Goal: Information Seeking & Learning: Learn about a topic

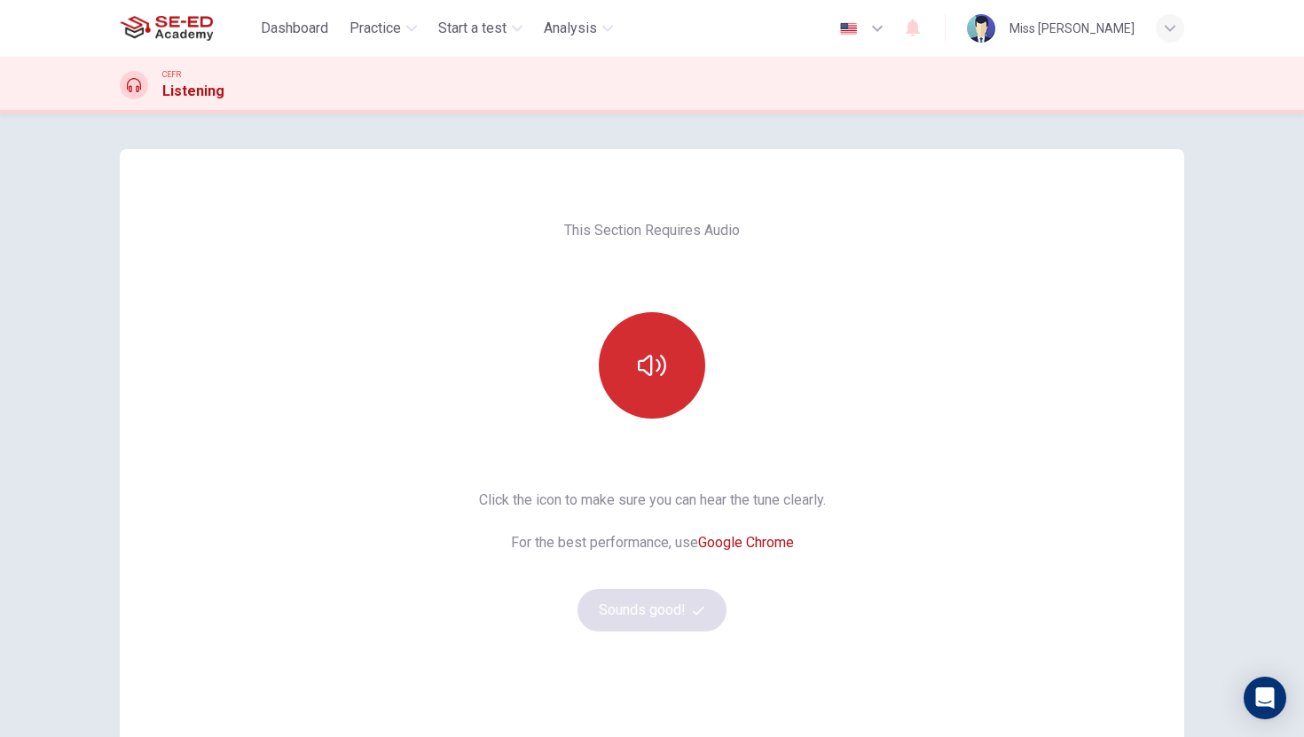
click at [655, 367] on icon "button" at bounding box center [652, 365] width 28 height 28
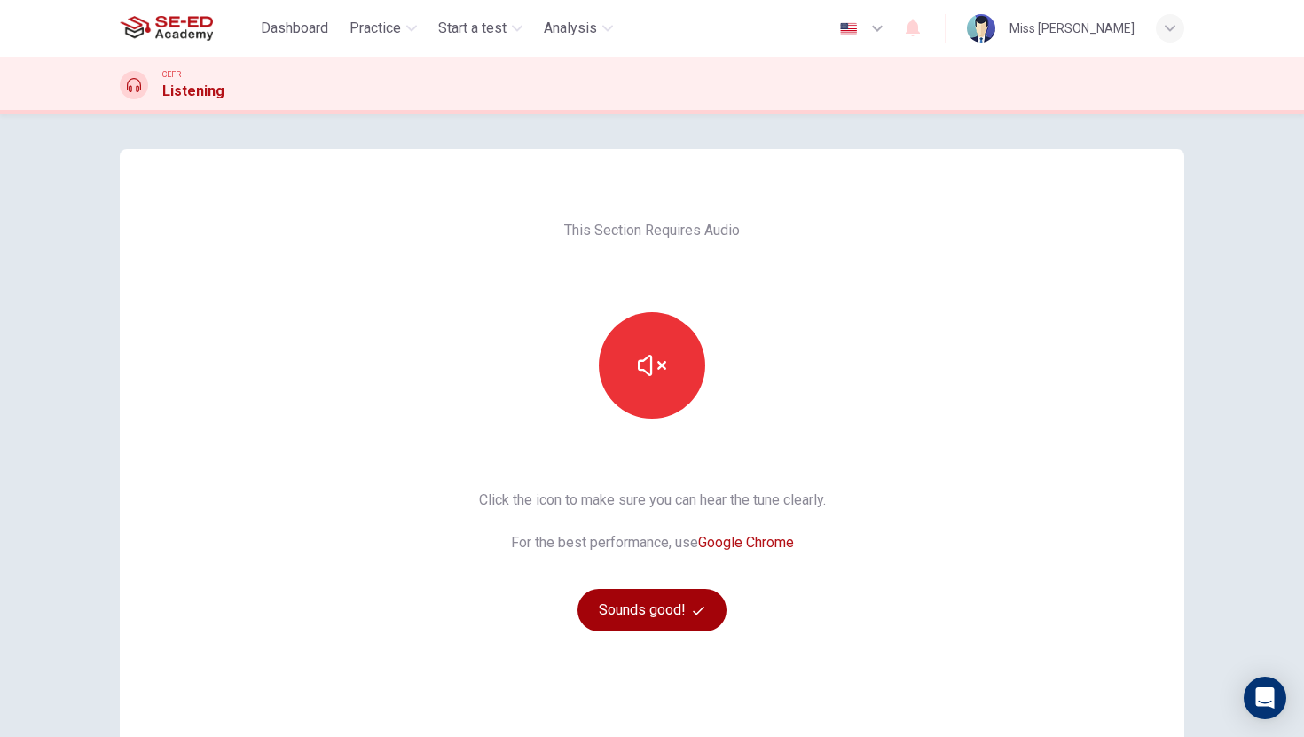
click at [637, 606] on button "Sounds good!" at bounding box center [651, 610] width 149 height 43
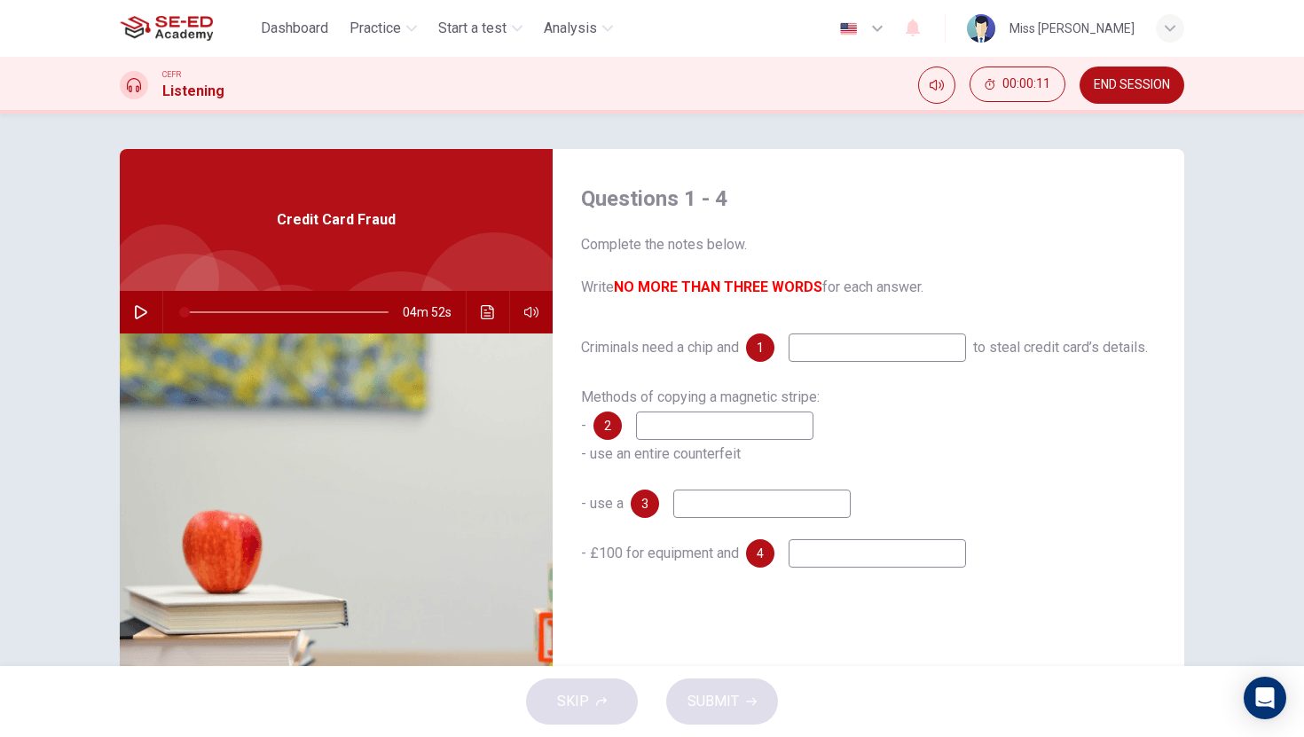
click at [137, 312] on icon "button" at bounding box center [141, 312] width 14 height 14
click at [875, 347] on input at bounding box center [876, 347] width 177 height 28
type input "11"
type input "[PERSON_NAME]"
type input "11"
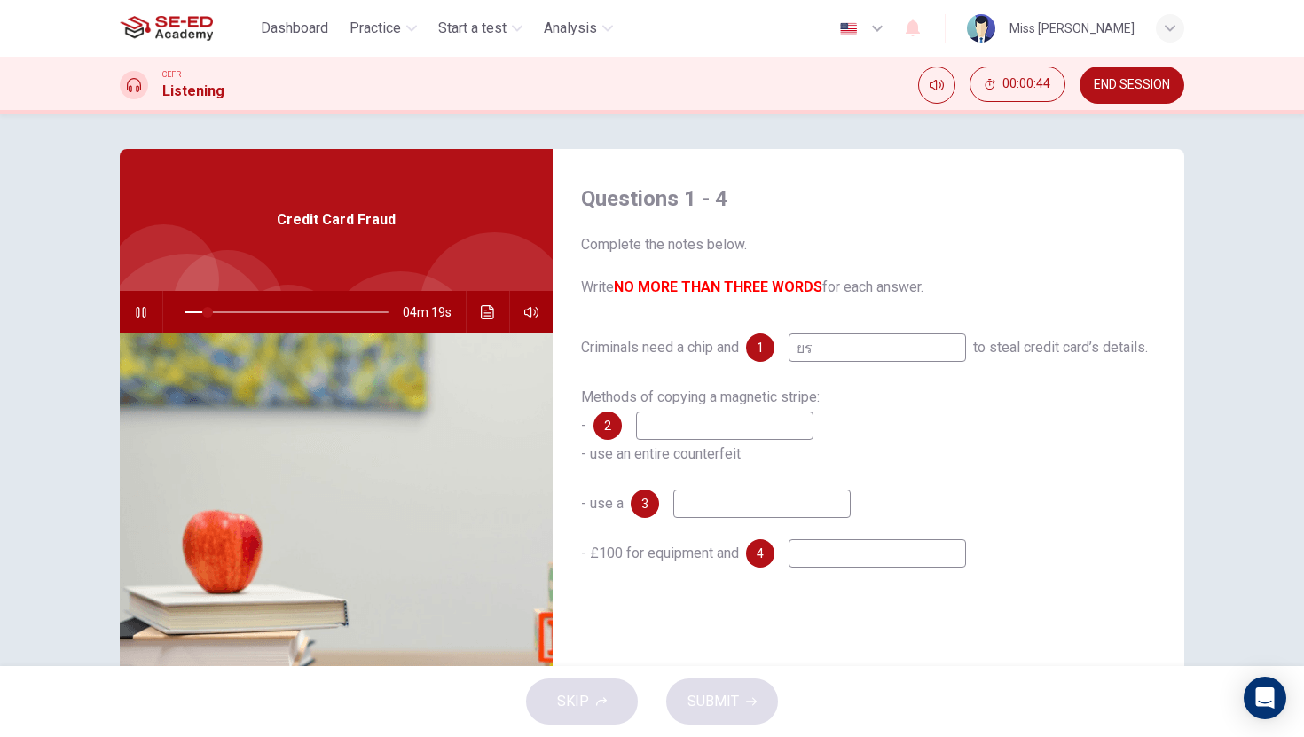
type input "ย"
type input "12"
type input "pi"
type input "12"
type input "pin"
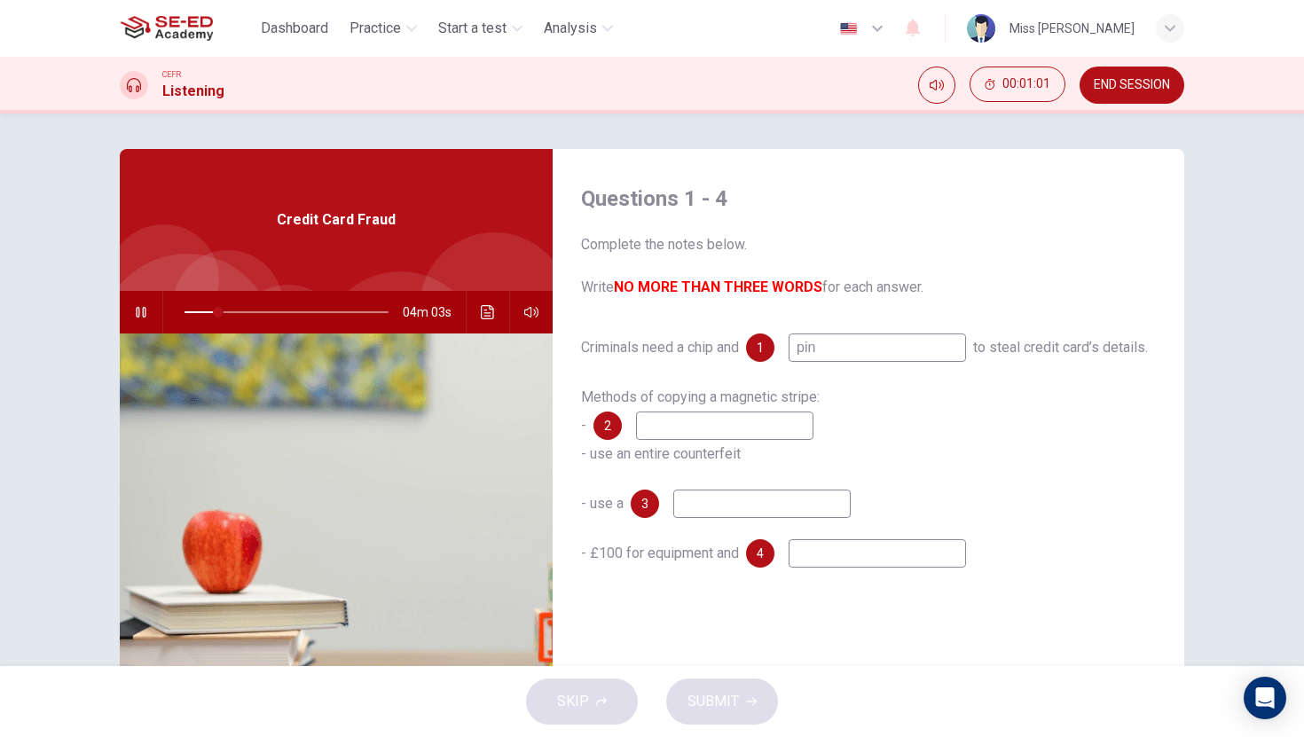
type input "17"
type input "pin"
click at [711, 430] on input at bounding box center [724, 426] width 177 height 28
type input "20"
type input "fi"
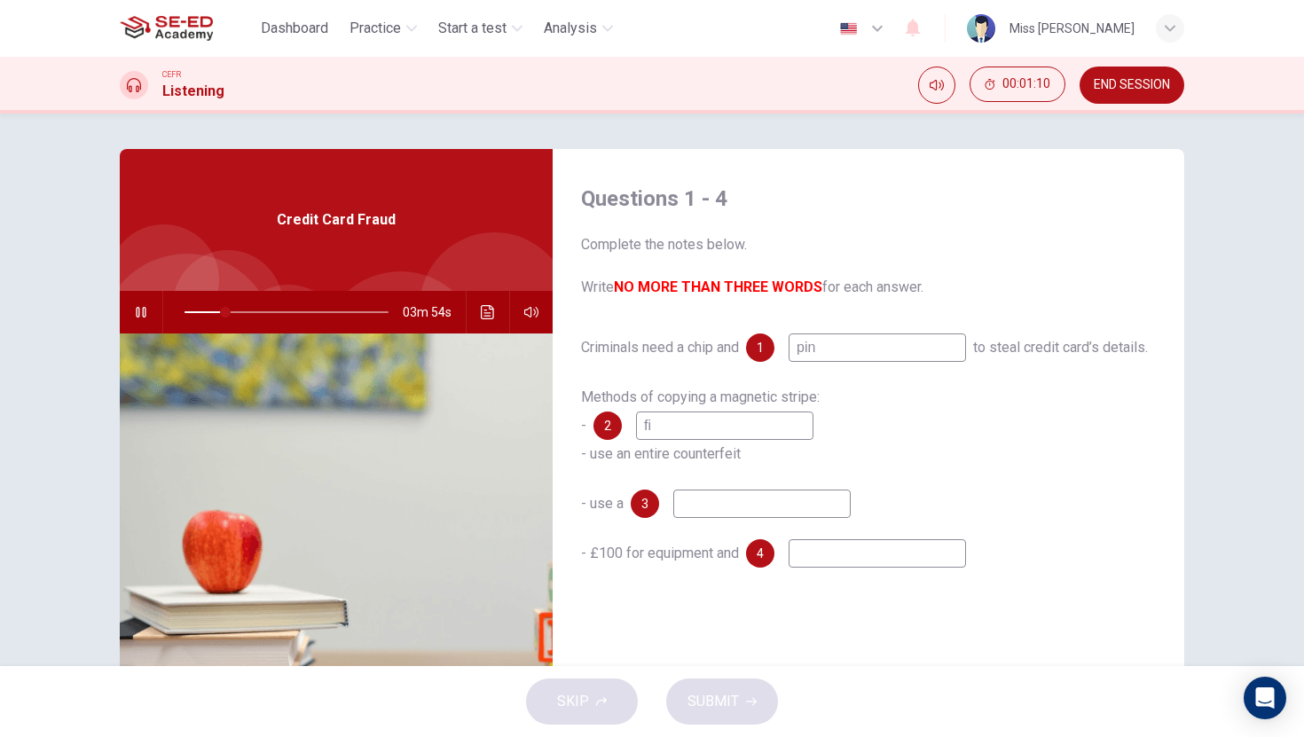
type input "20"
type input "find"
type input "20"
type input "find"
type input "21"
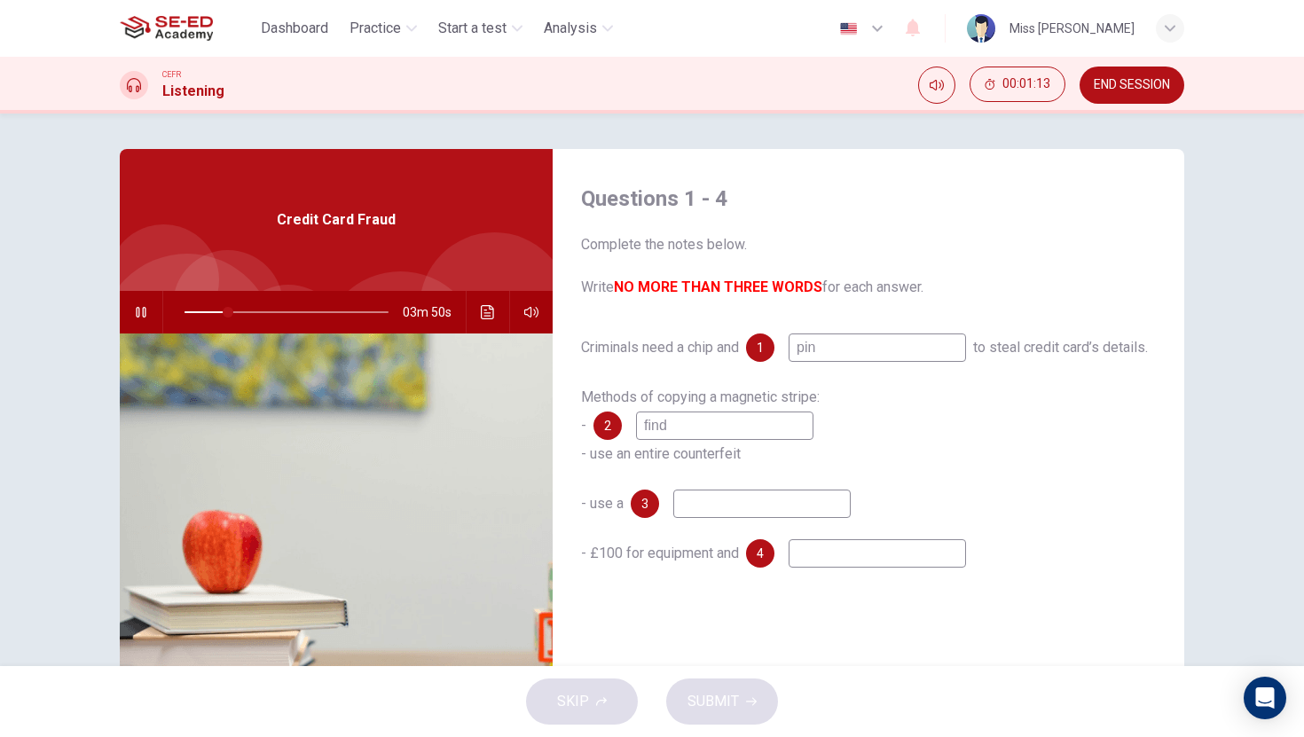
type input "find"
click at [720, 507] on input at bounding box center [761, 504] width 177 height 28
type input "22"
type input "c"
type input "23"
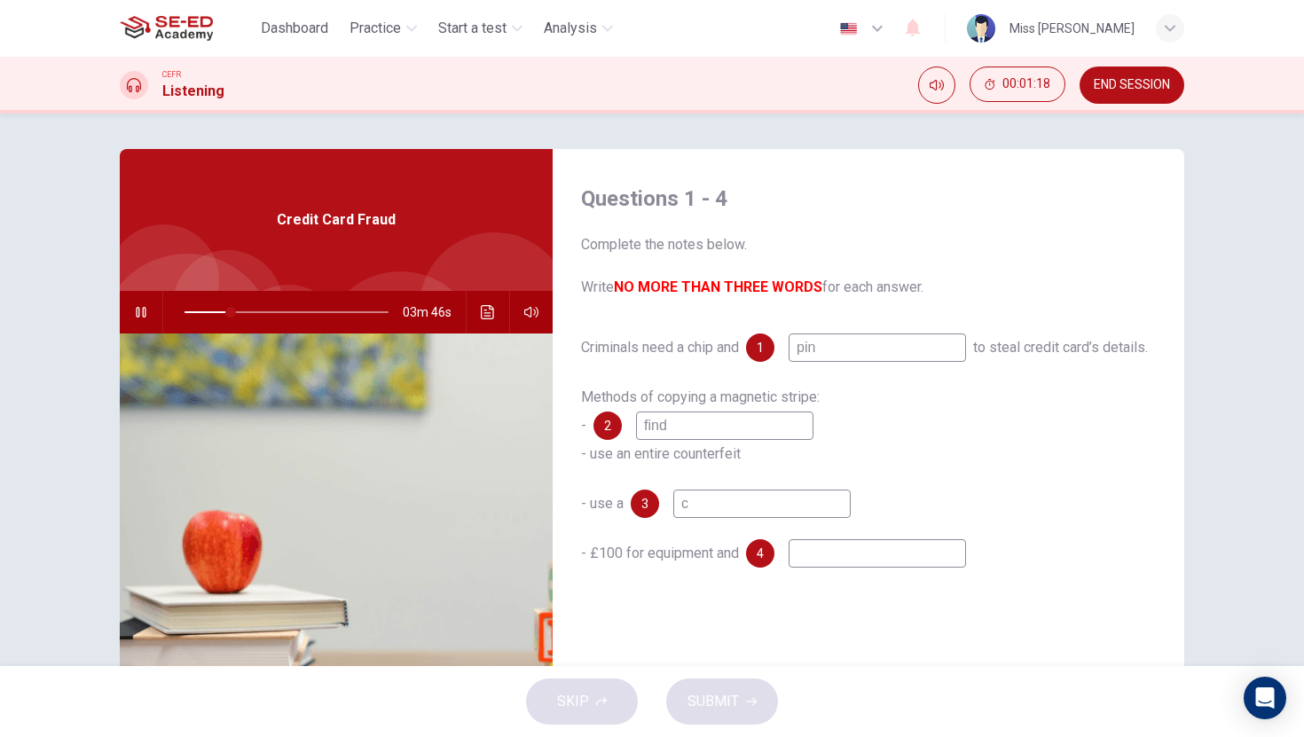
type input "ca"
type input "23"
type input "cash"
type input "23"
type input "cash"
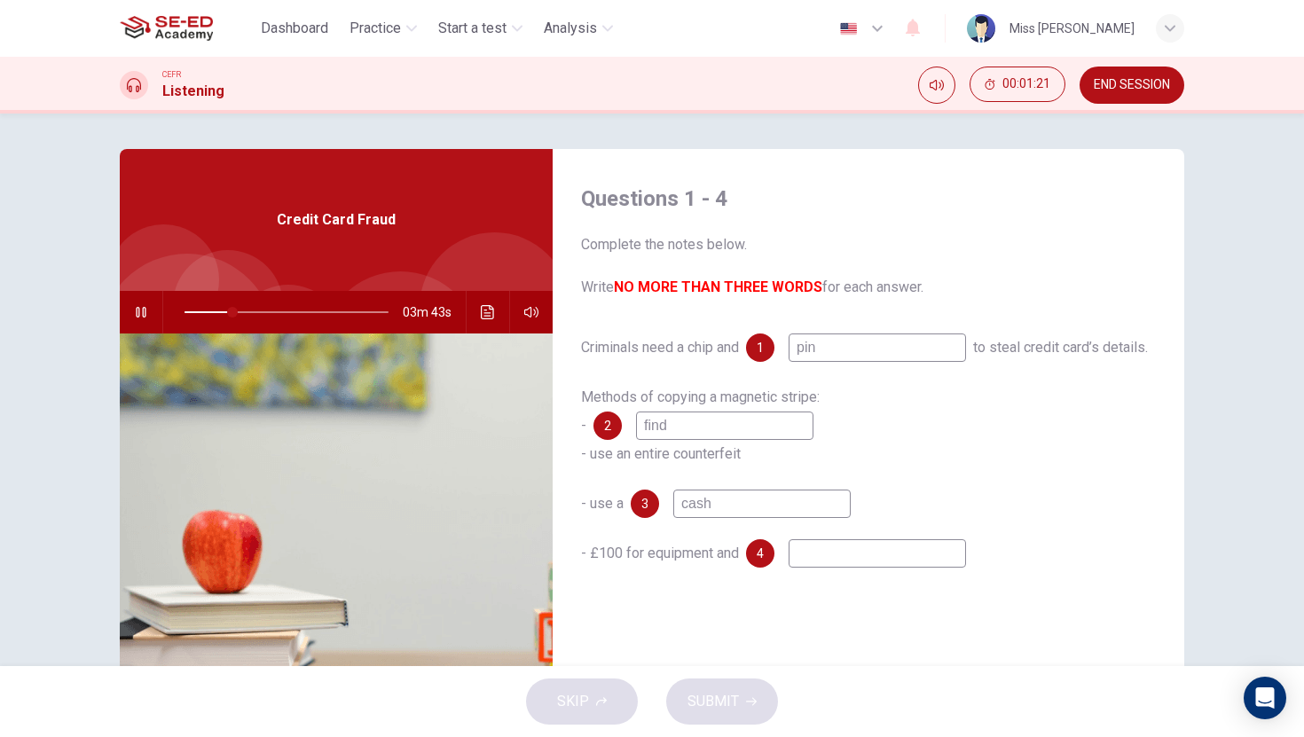
type input "24"
type input "cash ma"
type input "24"
type input "cash machi"
type input "25"
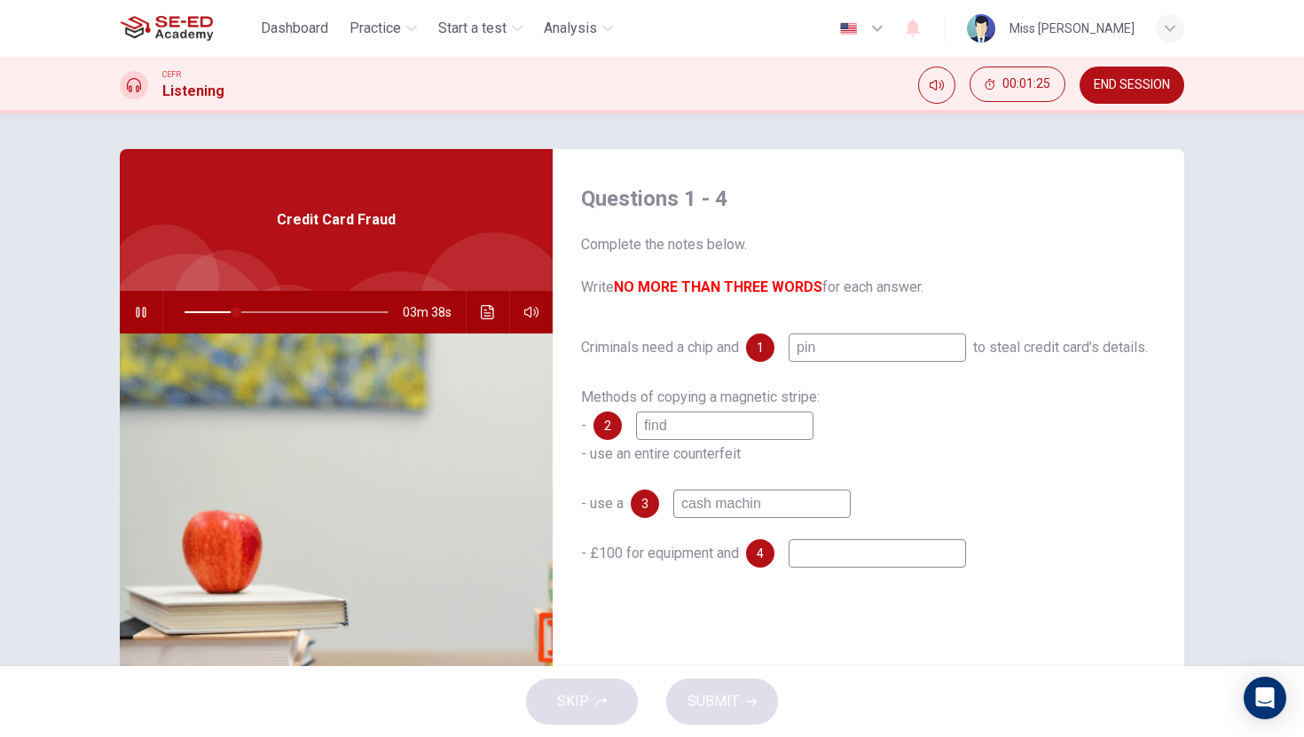
type input "cash machine"
type input "27"
type input "cash machine"
click at [827, 561] on input at bounding box center [876, 553] width 177 height 28
click at [725, 427] on input "find" at bounding box center [724, 426] width 177 height 28
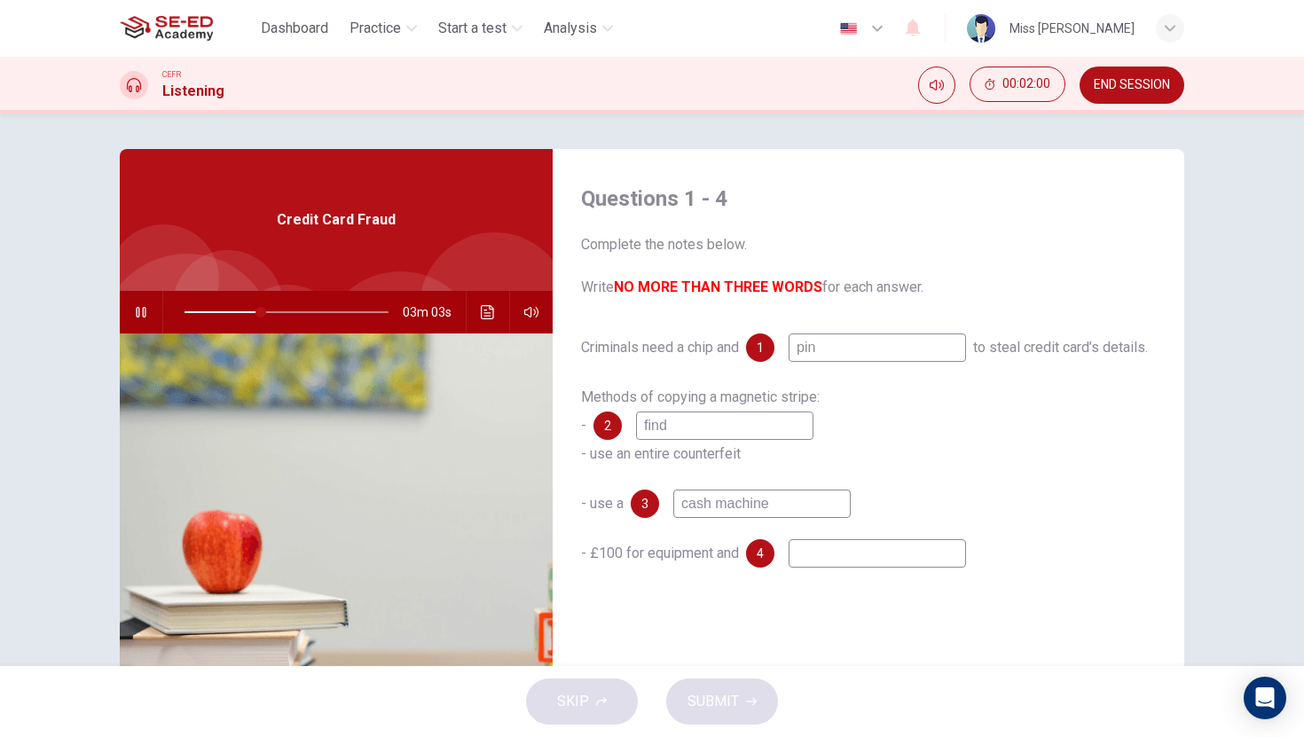
click at [832, 565] on input at bounding box center [876, 553] width 177 height 28
type input "38"
type input "e"
type input "38"
type input "en"
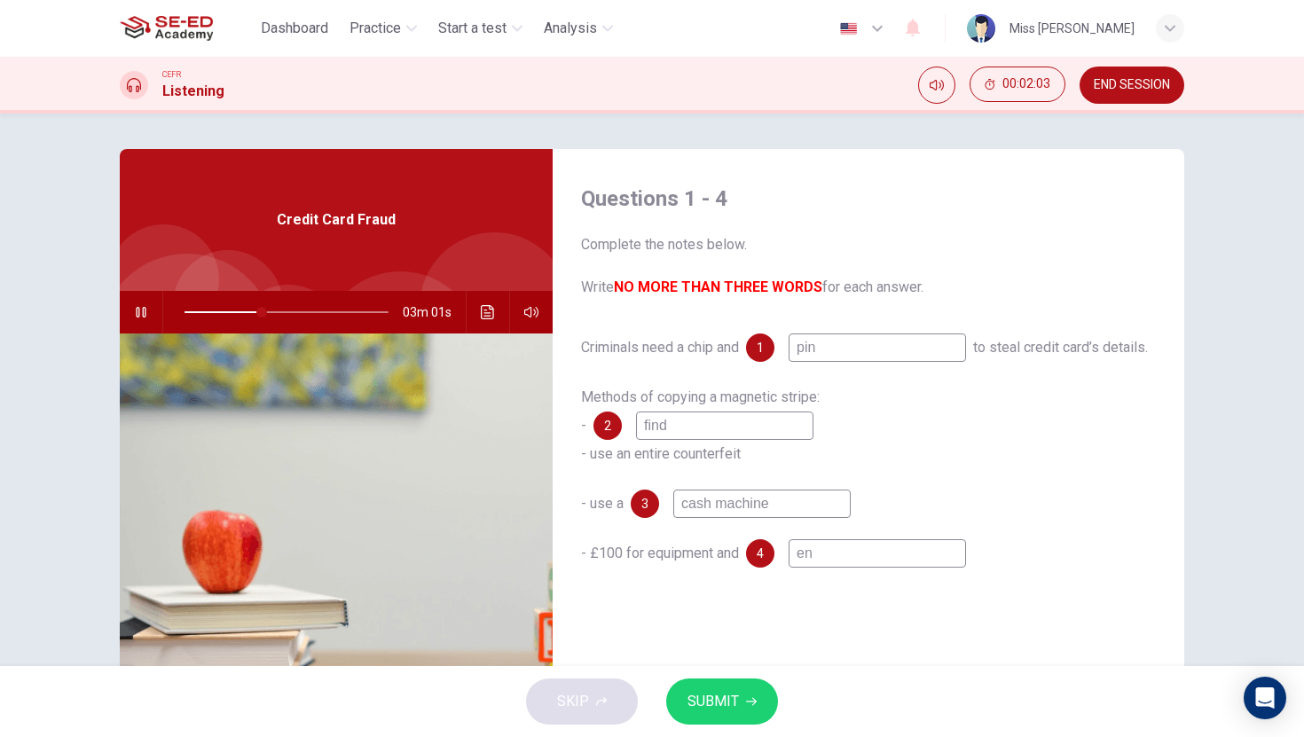
type input "38"
type input "eng"
type input "38"
type input "enge"
type input "40"
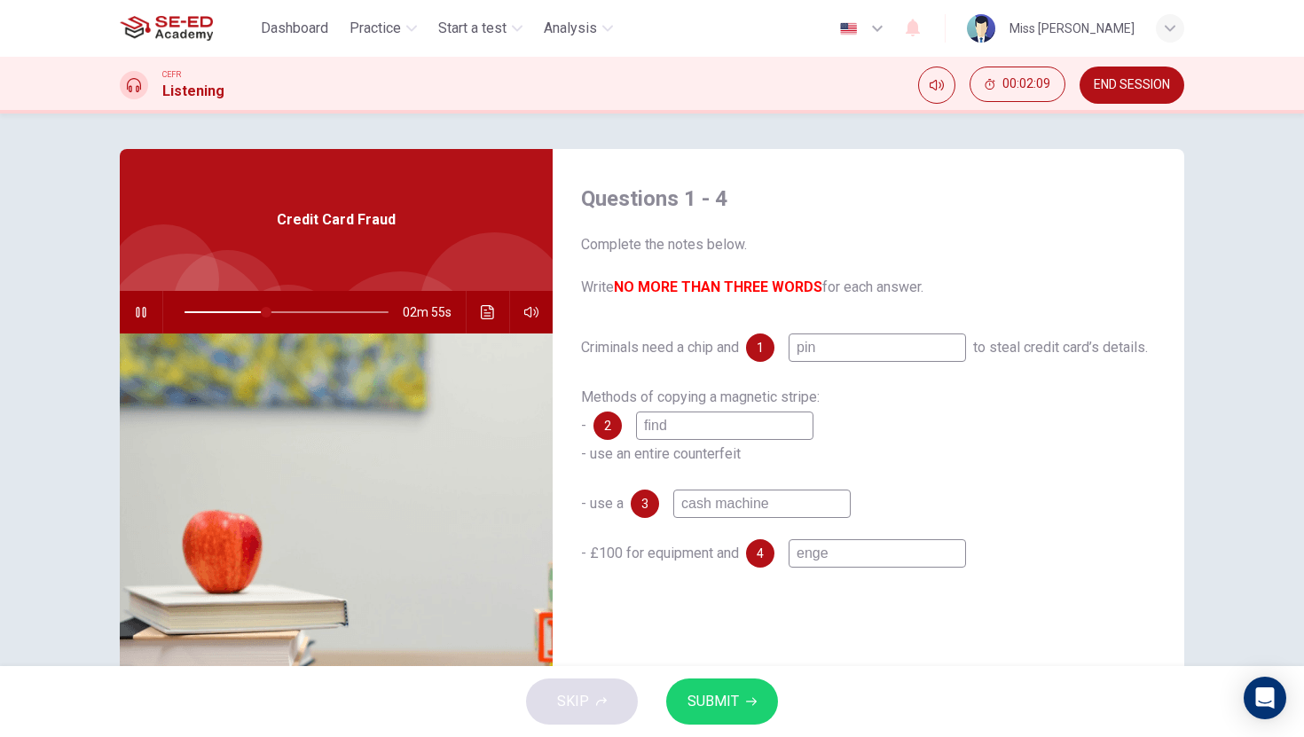
type input "[PERSON_NAME]"
type input "40"
type input "engene"
type input "40"
type input "engenee"
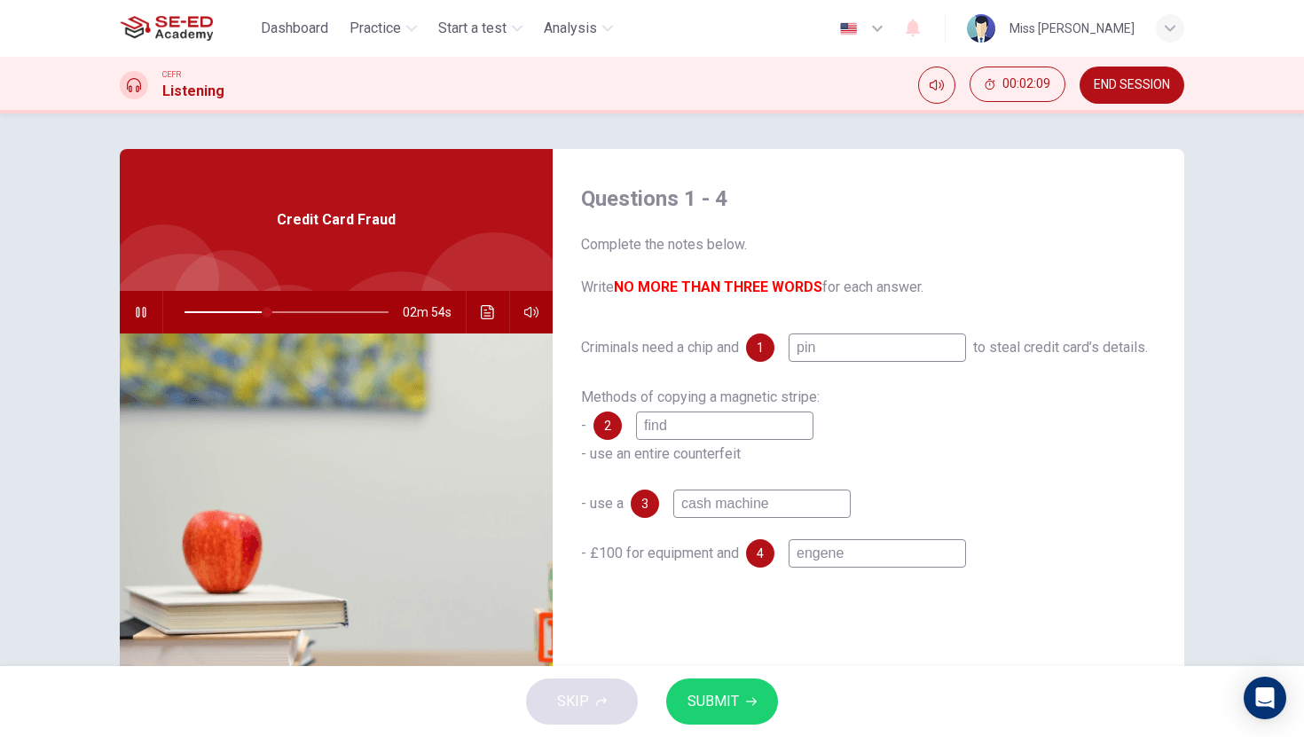
type input "40"
type input "engeneer"
type input "41"
type input "engeneeri"
type input "41"
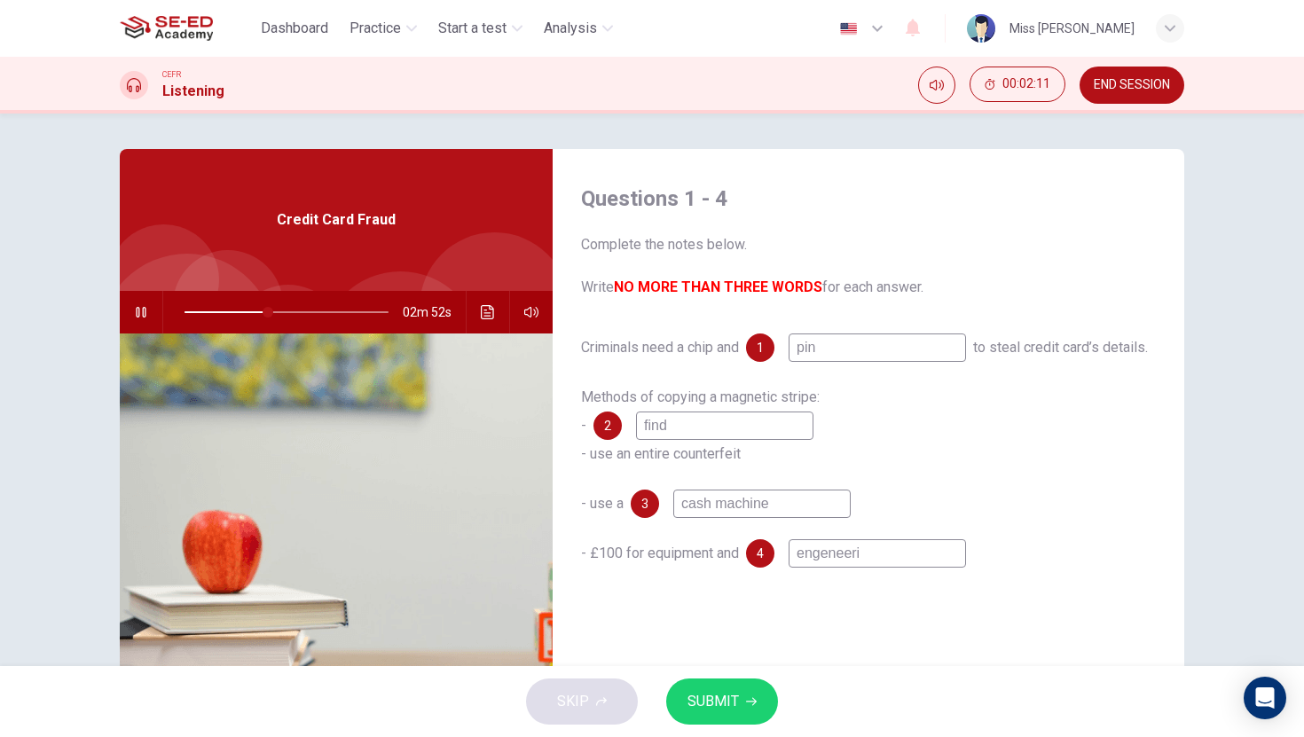
type input "engeneerin"
type input "41"
type input "engeneering"
type input "41"
type input "engeneering"
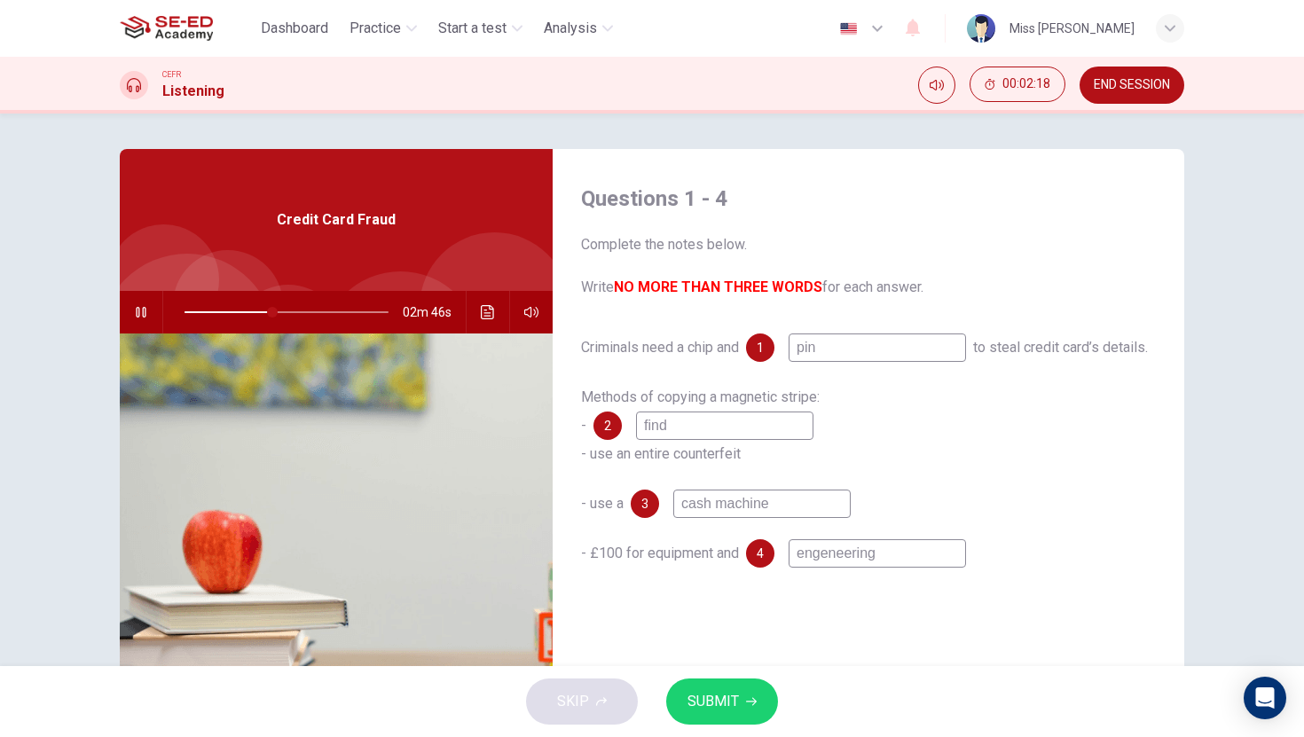
type input "43"
type input "engeneering"
click at [686, 428] on input "find" at bounding box center [724, 426] width 177 height 28
click at [869, 562] on input "engeneering" at bounding box center [876, 553] width 177 height 28
click at [911, 557] on input "engeneering" at bounding box center [876, 553] width 177 height 28
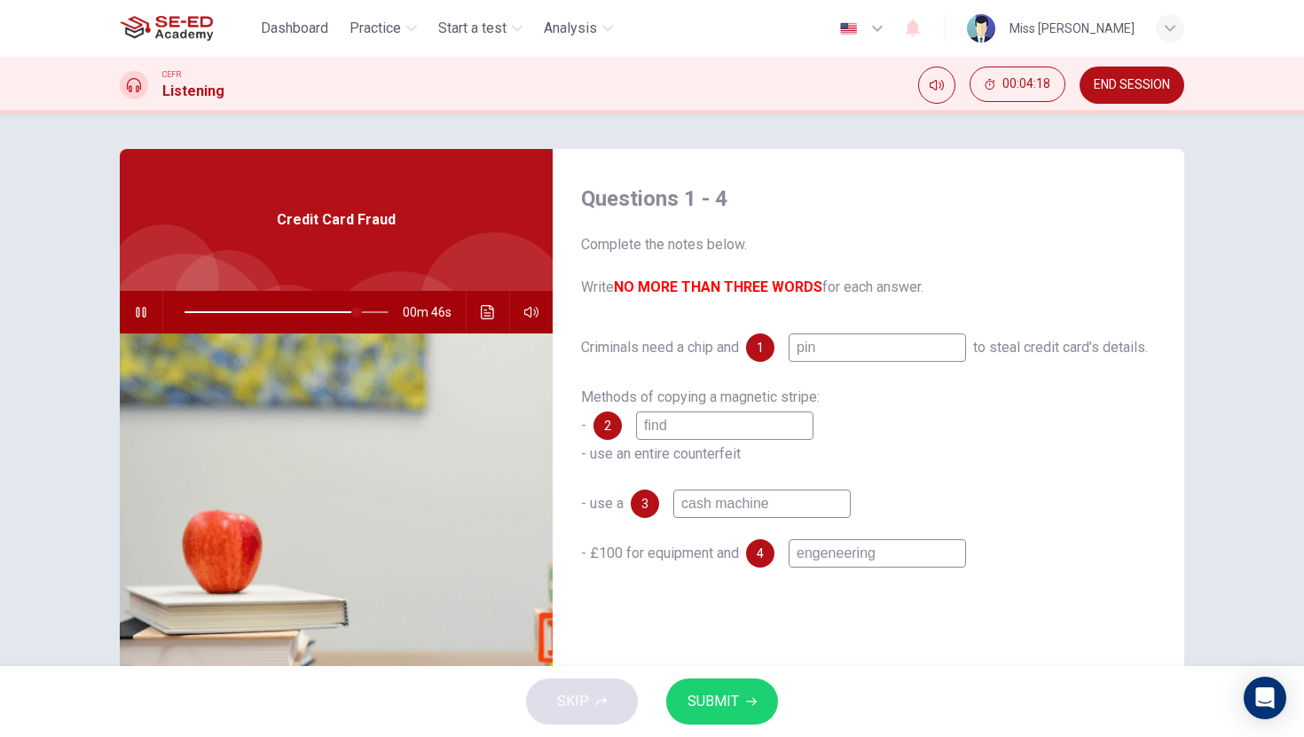
click at [703, 431] on input "find" at bounding box center [724, 426] width 177 height 28
click at [717, 703] on span "SUBMIT" at bounding box center [712, 701] width 51 height 25
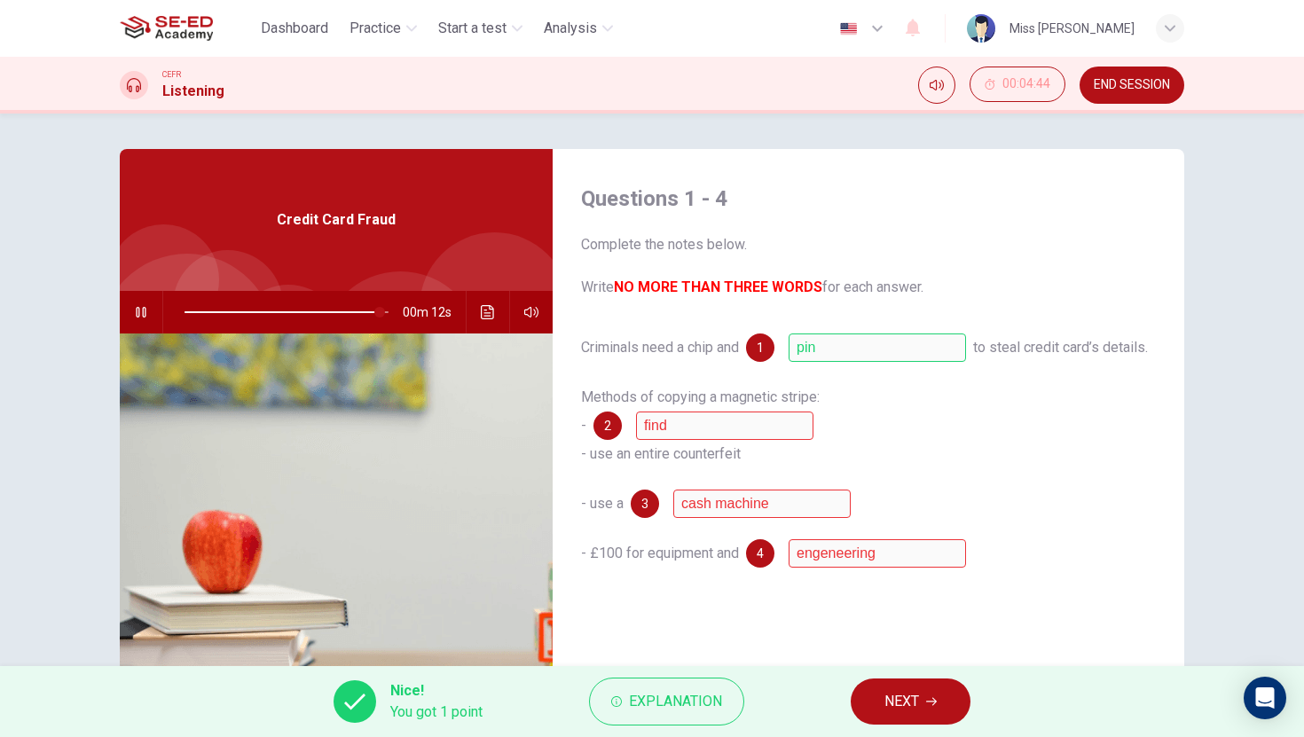
click at [917, 703] on span "NEXT" at bounding box center [901, 701] width 35 height 25
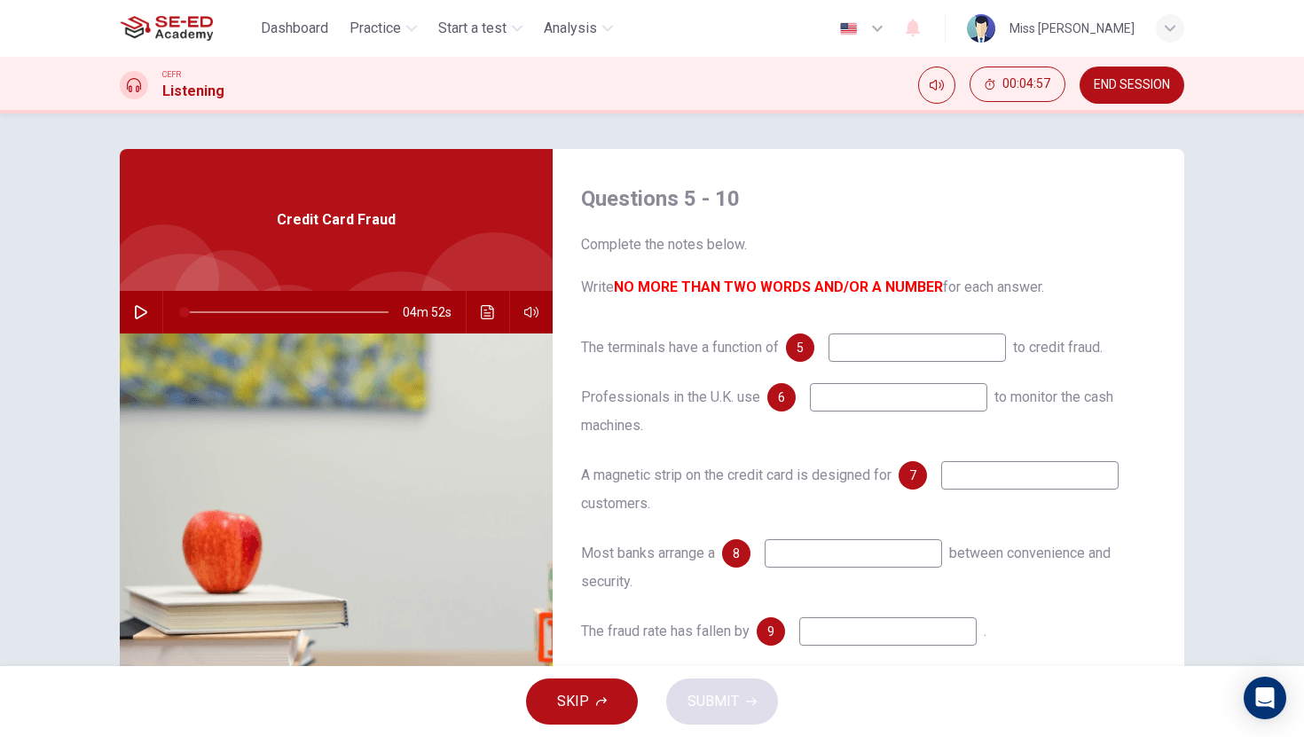
click at [141, 307] on icon "button" at bounding box center [141, 312] width 14 height 14
click at [885, 350] on input at bounding box center [916, 347] width 177 height 28
click at [872, 397] on input at bounding box center [898, 397] width 177 height 28
type input "15"
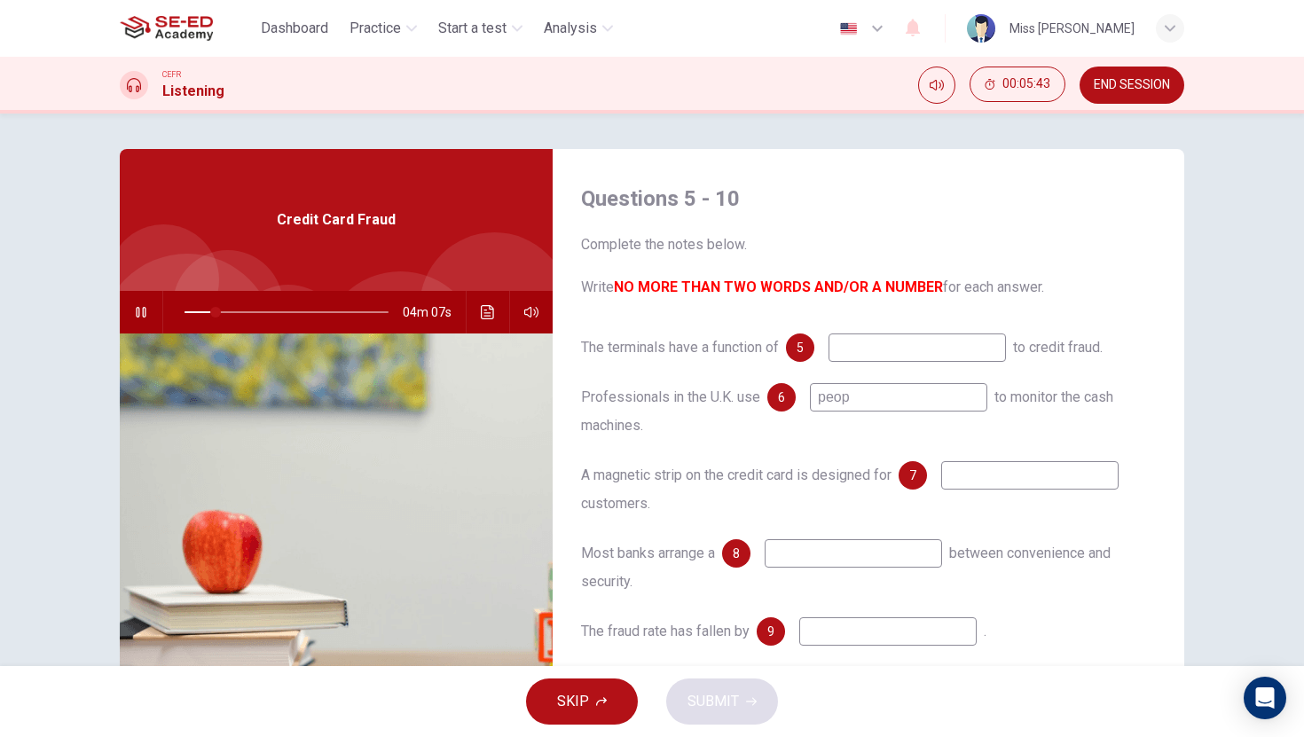
type input "peopp"
type input "16"
type input "peoppl"
type input "16"
type input "peop"
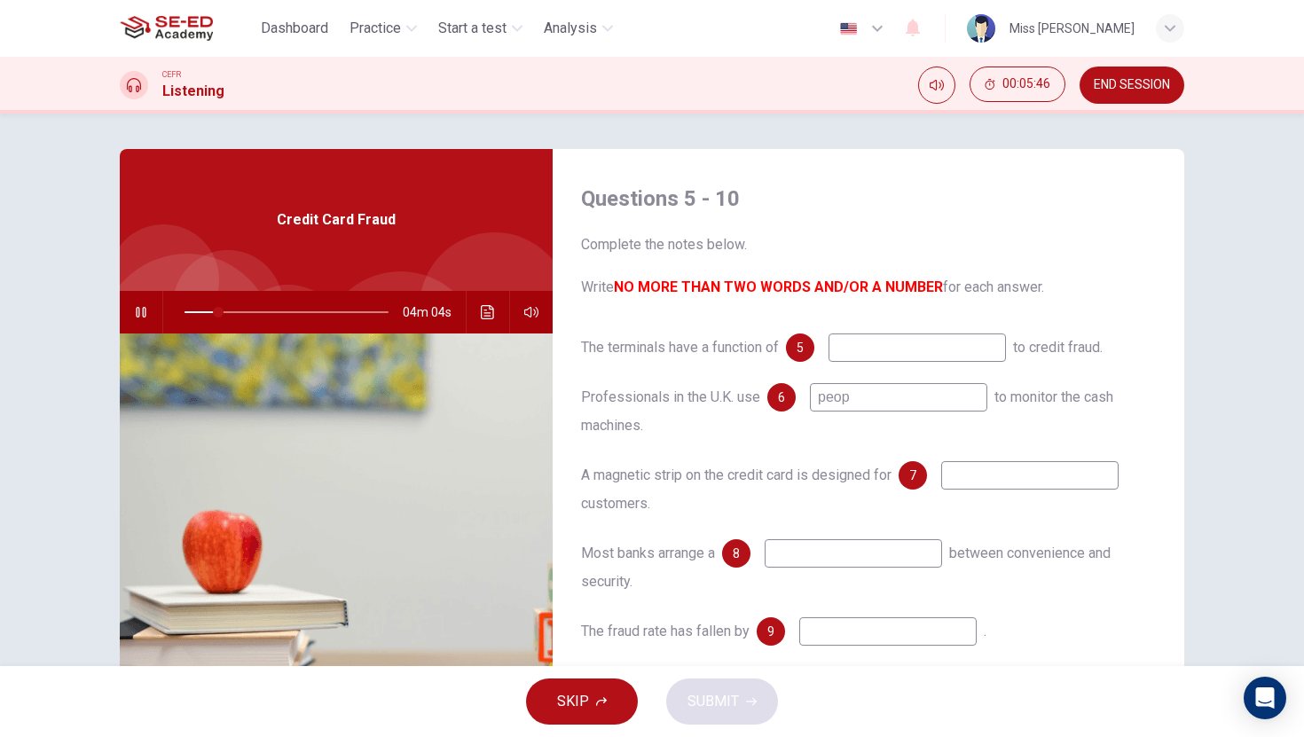
type input "17"
type input "peo"
type input "17"
type input "people"
type input "17"
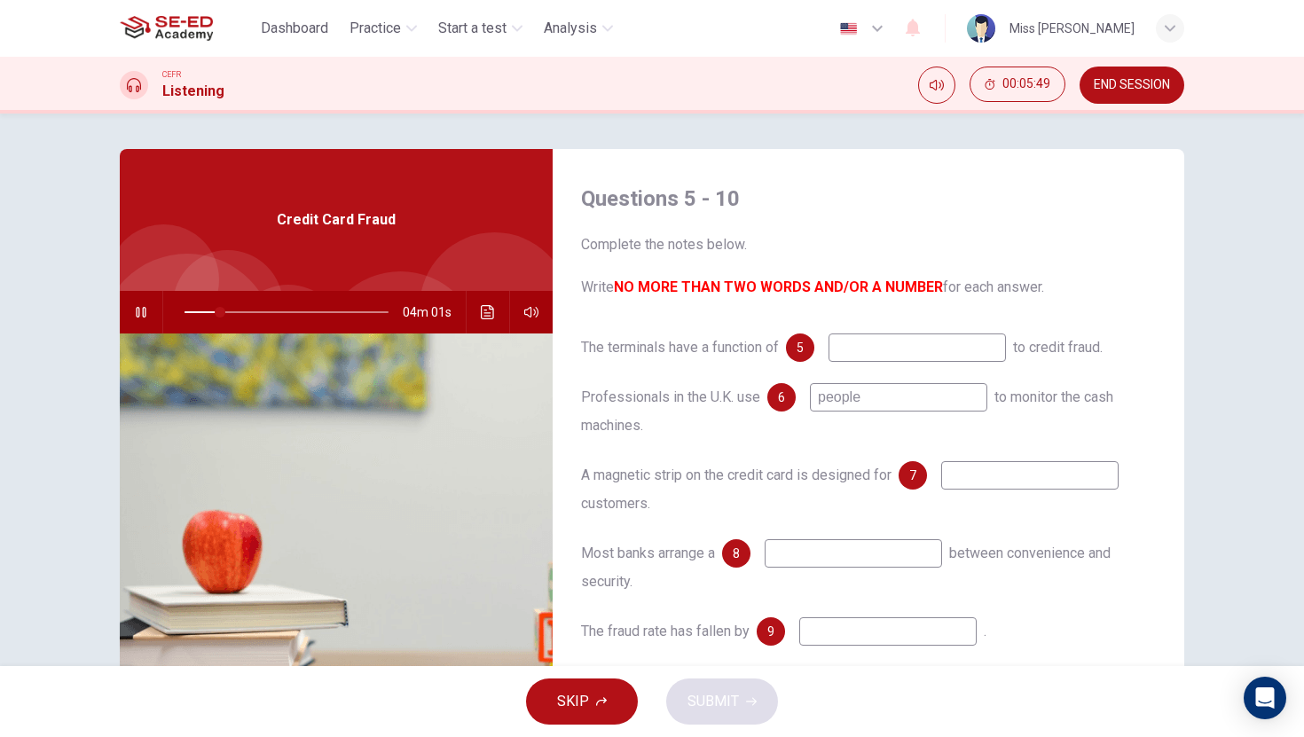
type input "people"
type input "23"
type input "people"
click at [866, 344] on input at bounding box center [916, 347] width 177 height 28
type input "23"
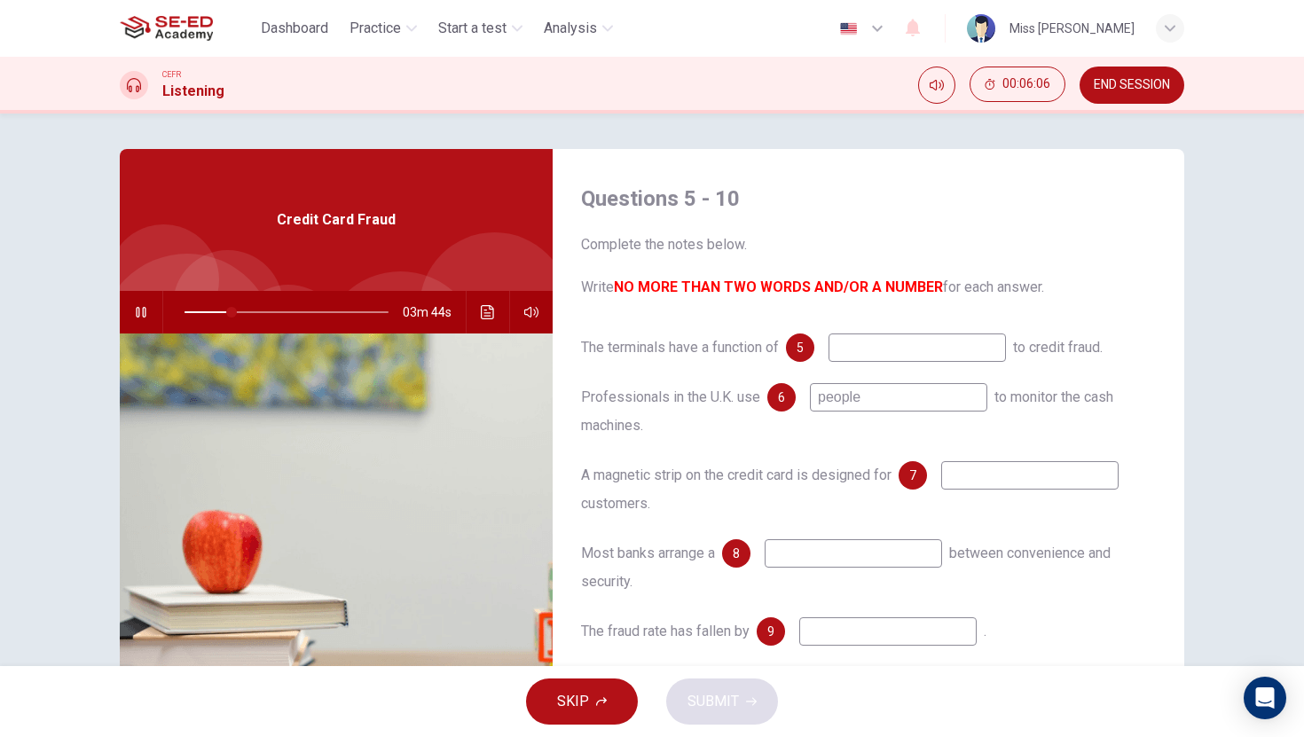
type input "c"
type input "24"
type input "cash"
type input "24"
type input "cash m"
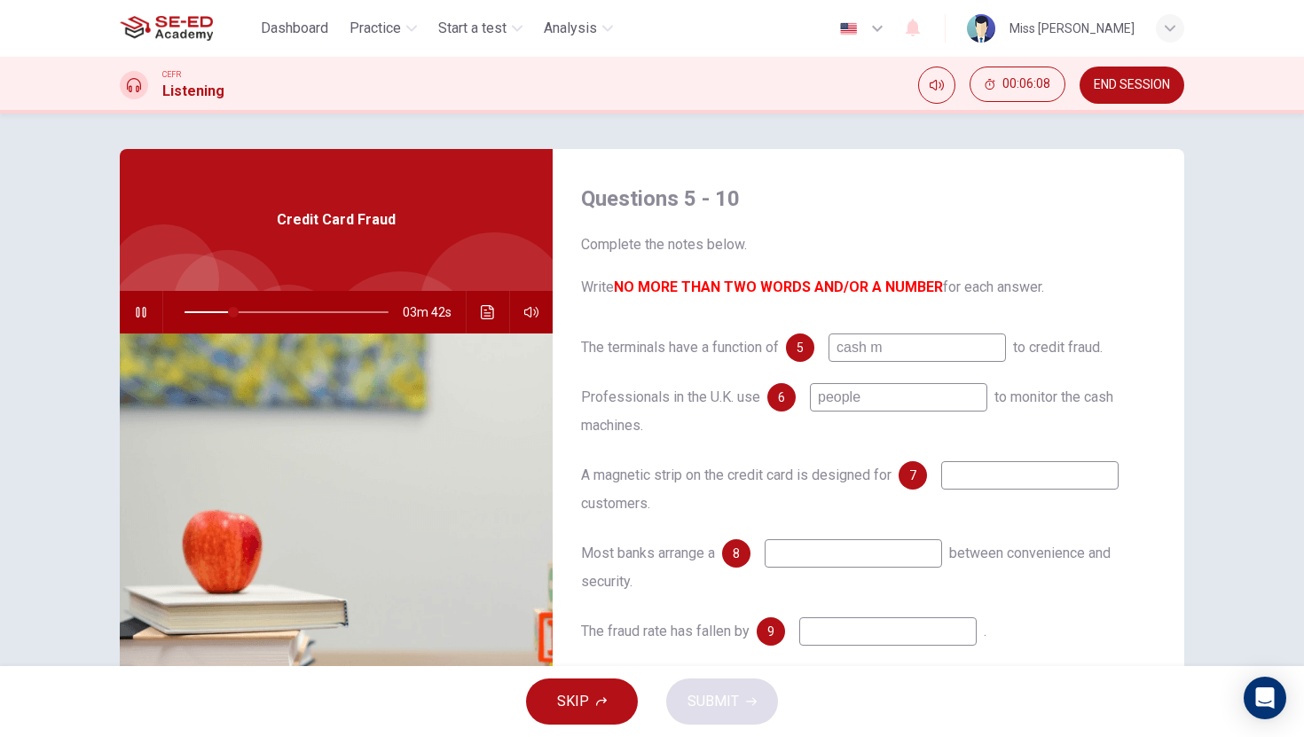
type input "24"
type input "cash mac"
type input "25"
type input "cash machi"
type input "26"
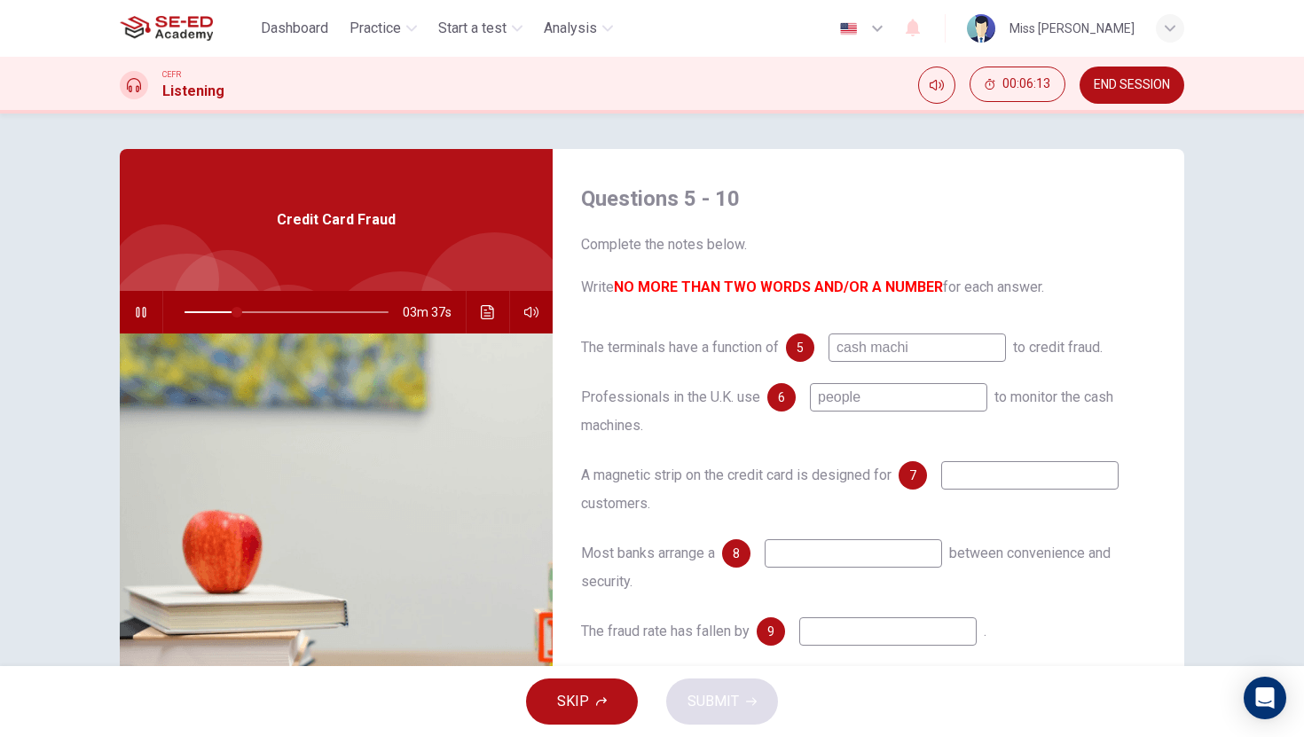
type input "cash machin"
type input "26"
type input "cash machine"
type input "27"
type input "cash machine"
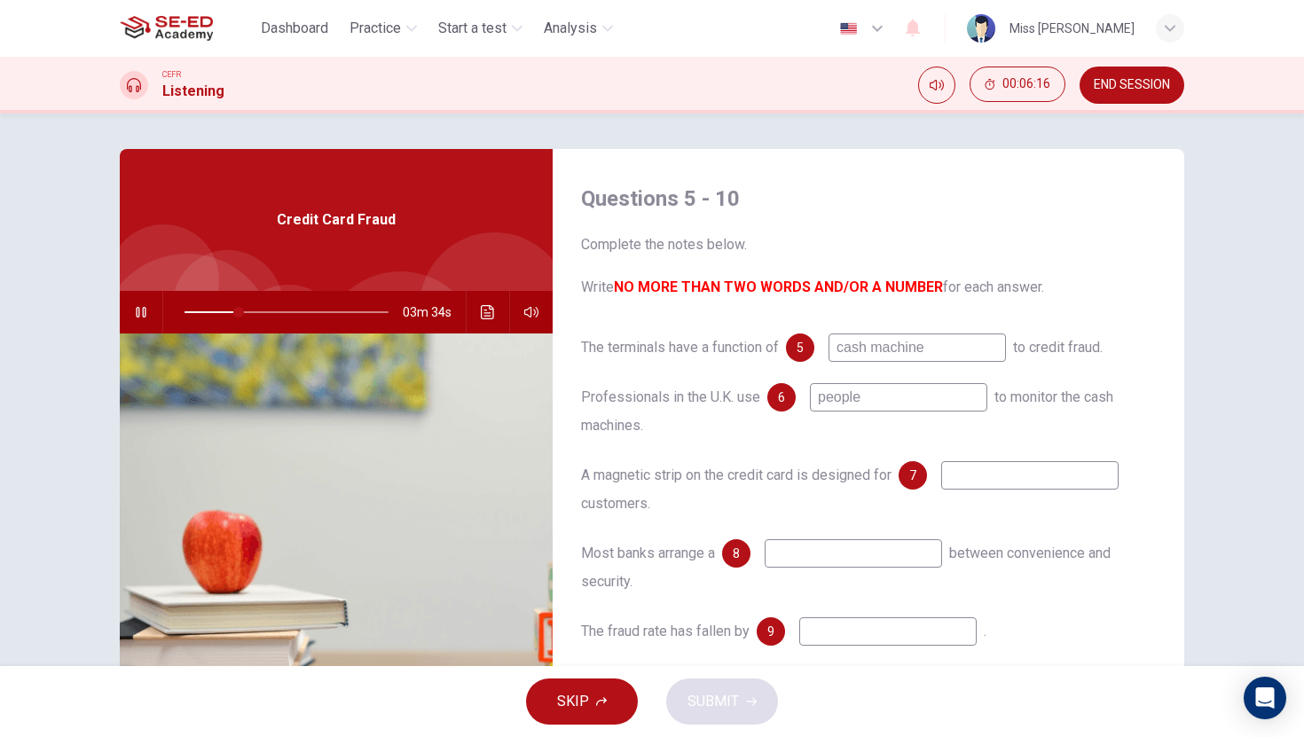
click at [995, 412] on div "Professionals in the [GEOGRAPHIC_DATA] use 6 people to monitor the cash machine…" at bounding box center [868, 411] width 575 height 57
click at [914, 396] on input "people" at bounding box center [898, 397] width 177 height 28
click at [242, 310] on span at bounding box center [247, 312] width 11 height 11
click at [227, 311] on span at bounding box center [232, 312] width 11 height 11
click at [213, 311] on span at bounding box center [218, 312] width 11 height 11
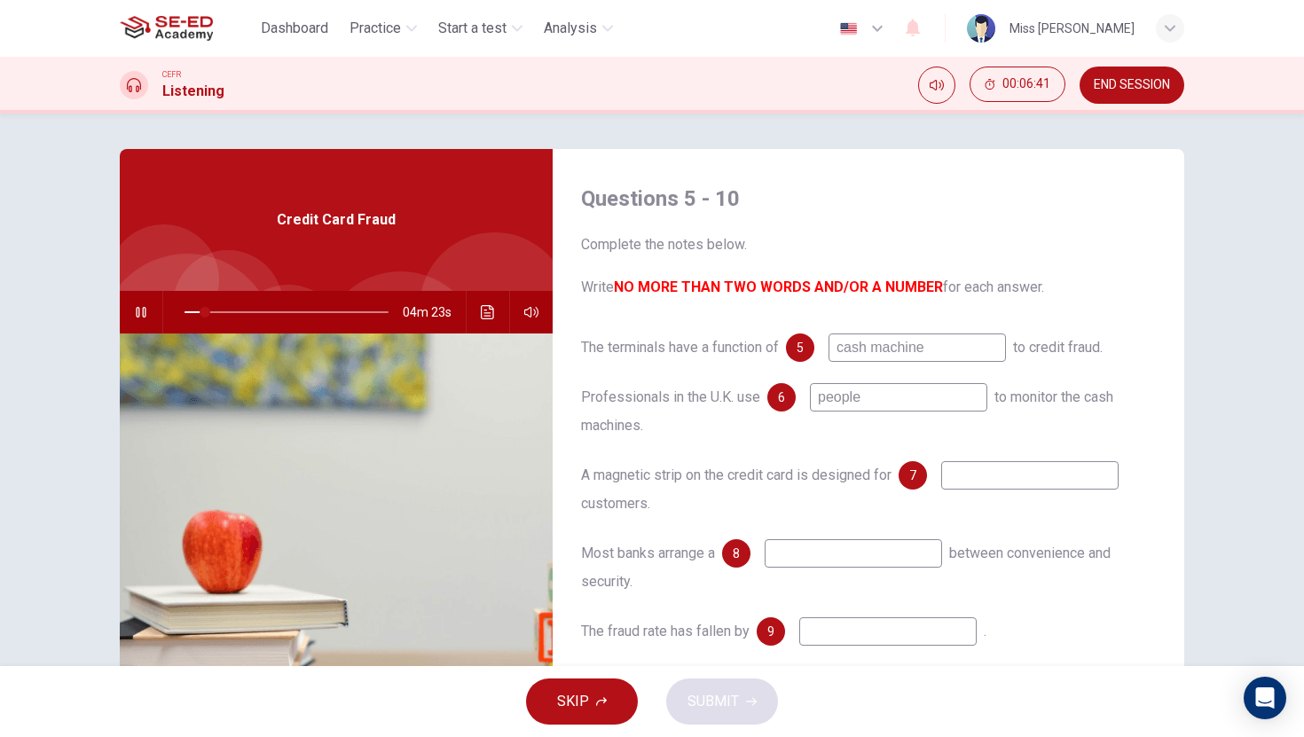
click at [946, 353] on input "cash machine" at bounding box center [916, 347] width 177 height 28
type input "10"
type input "cash machines"
type input "14"
type input "cash machines"
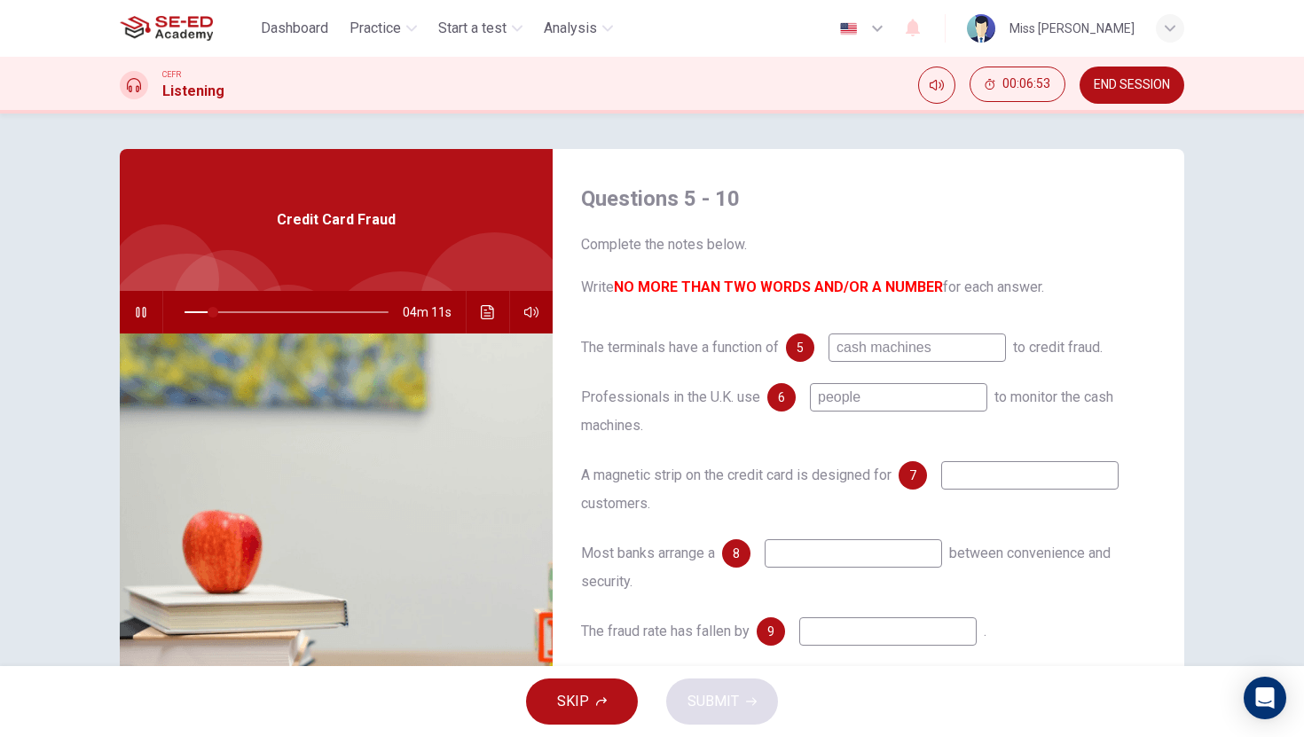
click at [886, 401] on input "people" at bounding box center [898, 397] width 177 height 28
type input "14"
type input "people p"
type input "15"
type input "people pi"
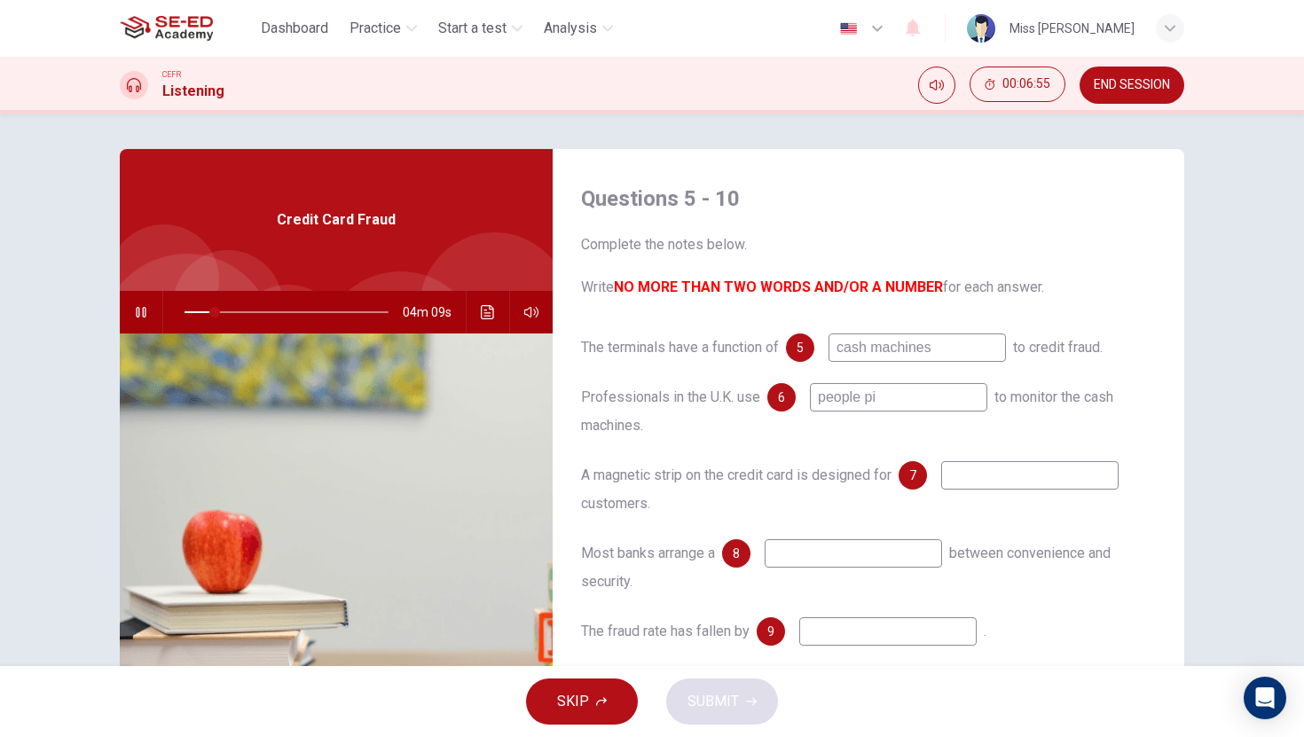
type input "15"
type input "people pin"
type input "20"
type input "people pin"
click at [1002, 477] on input at bounding box center [1029, 475] width 177 height 28
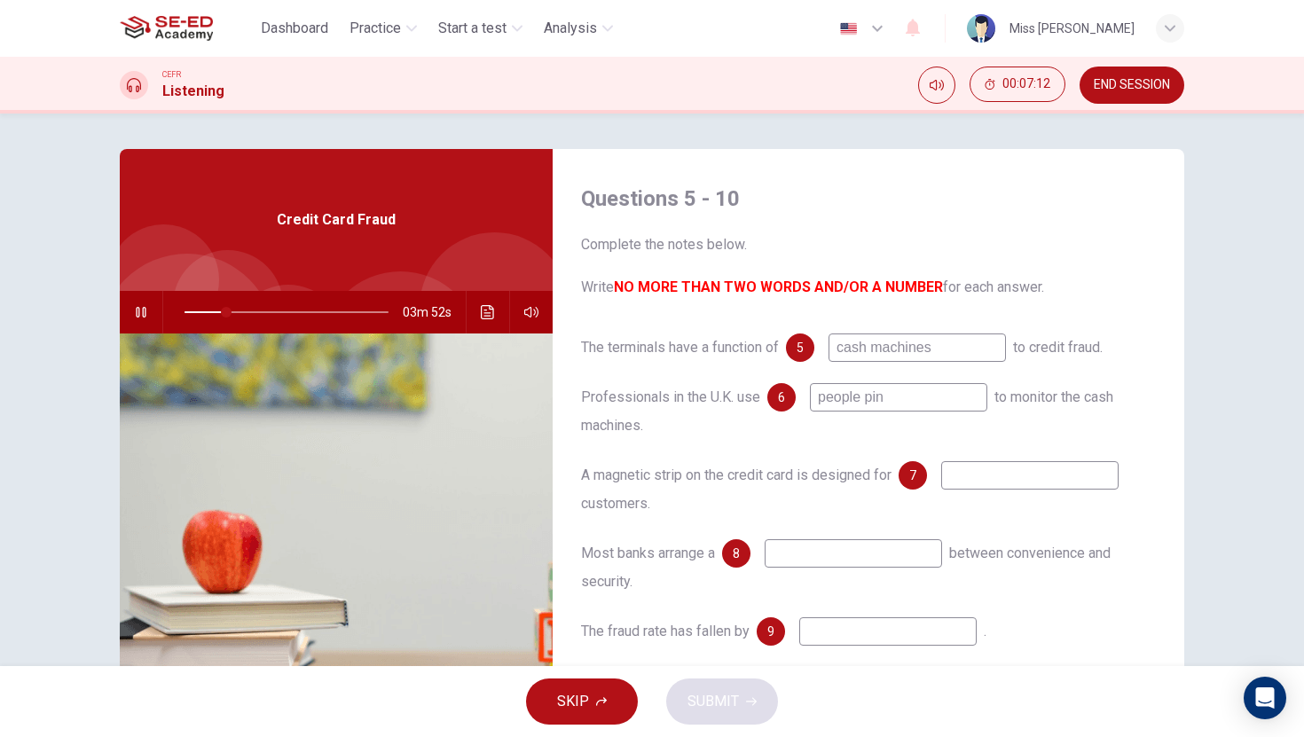
type input "21"
type input "co"
type input "21"
type input "copy"
type input "28"
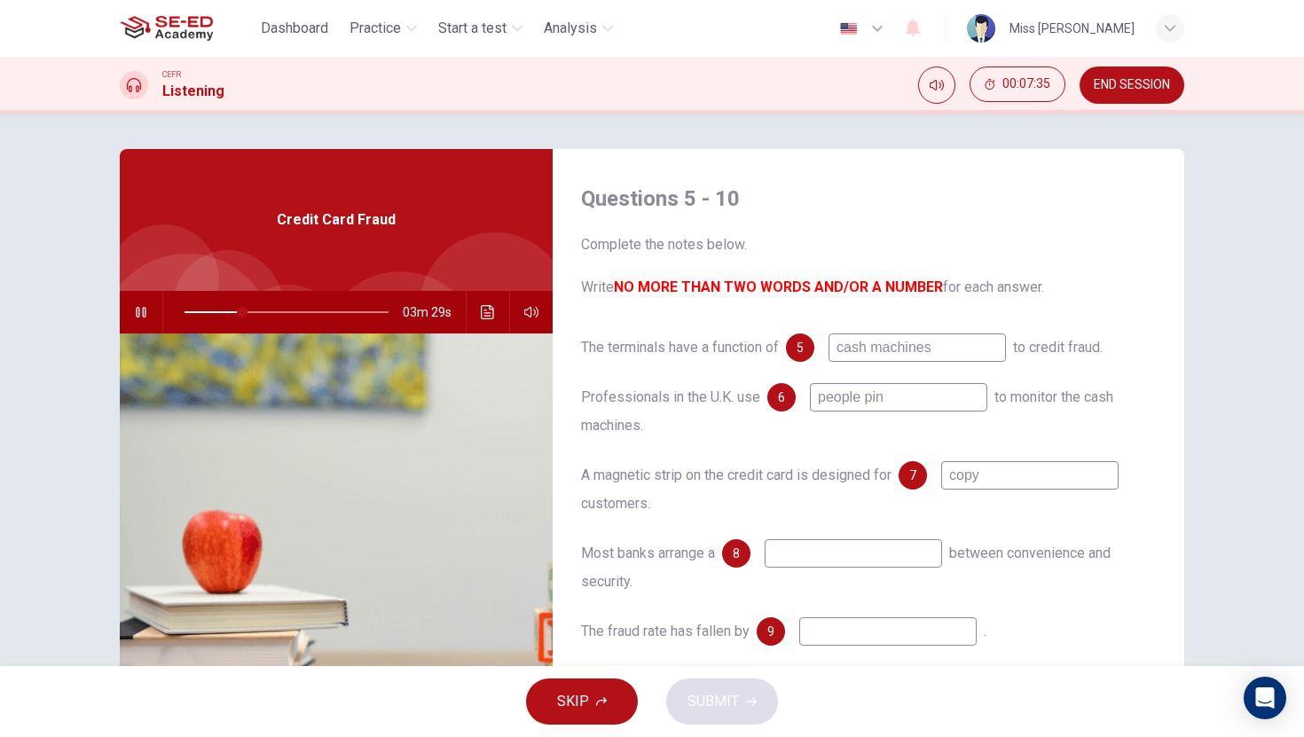
type input "copy"
click at [892, 639] on input at bounding box center [887, 631] width 177 height 28
click at [965, 476] on input "copy" at bounding box center [1029, 475] width 177 height 28
click at [313, 311] on span at bounding box center [318, 312] width 11 height 11
drag, startPoint x: 953, startPoint y: 481, endPoint x: 1000, endPoint y: 482, distance: 47.0
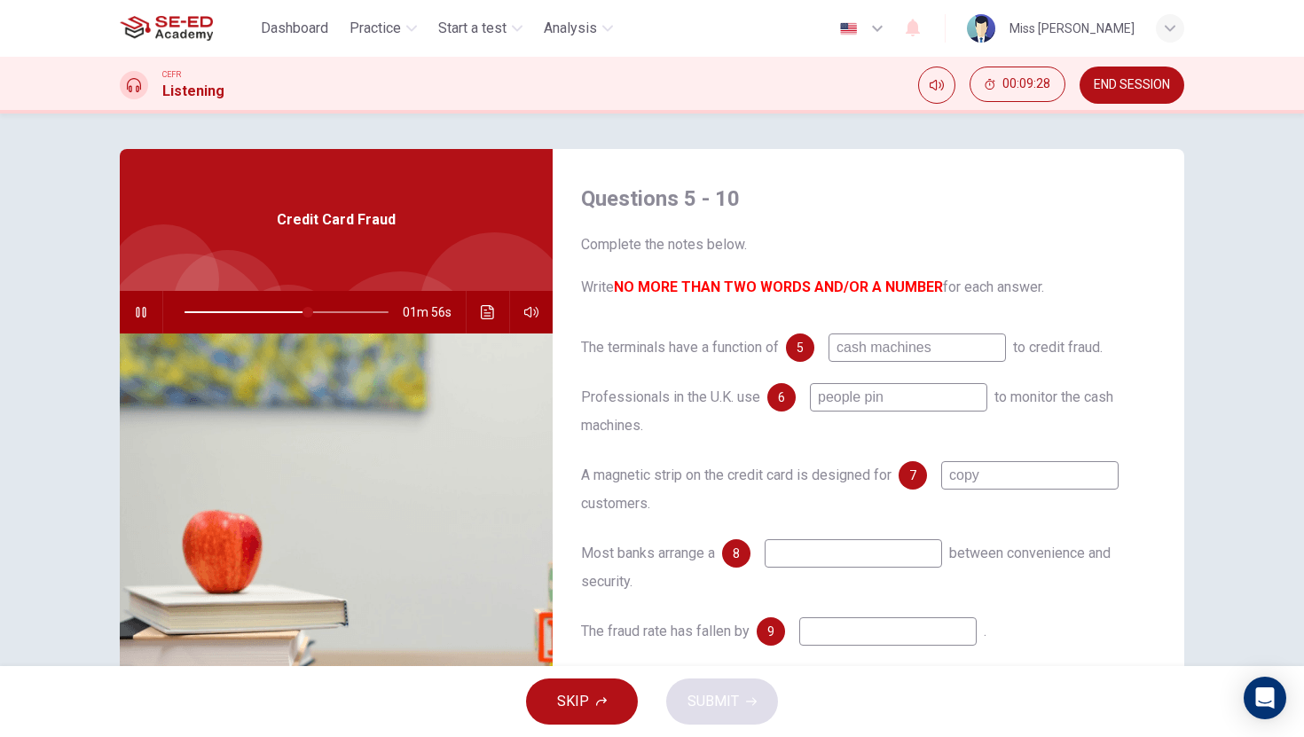
click at [1000, 482] on input "copy" at bounding box center [1029, 475] width 177 height 28
type input "61"
type input "65"
click at [312, 311] on span at bounding box center [317, 312] width 11 height 11
click at [1006, 476] on input at bounding box center [1029, 475] width 177 height 28
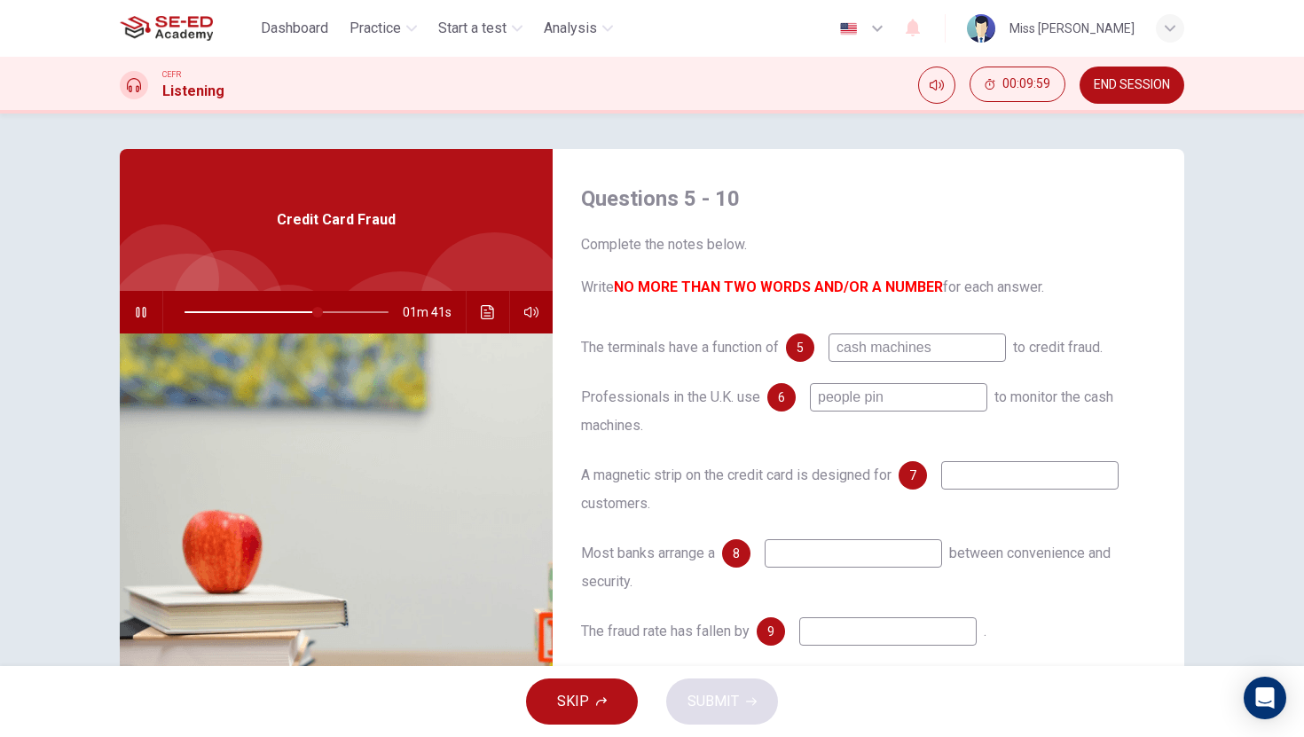
type input "66"
type input "t"
type input "66"
type input "tr"
type input "67"
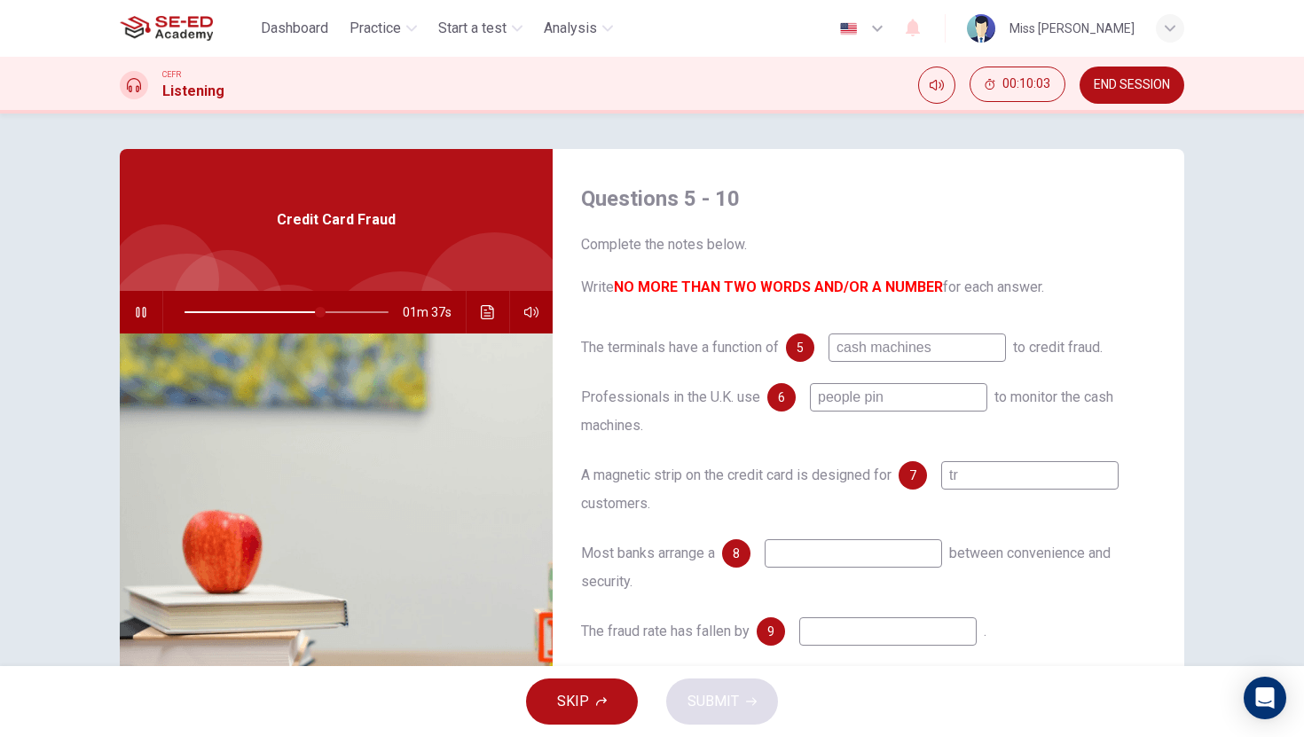
type input "tra"
type input "67"
type input "trav"
type input "67"
type input "travekk"
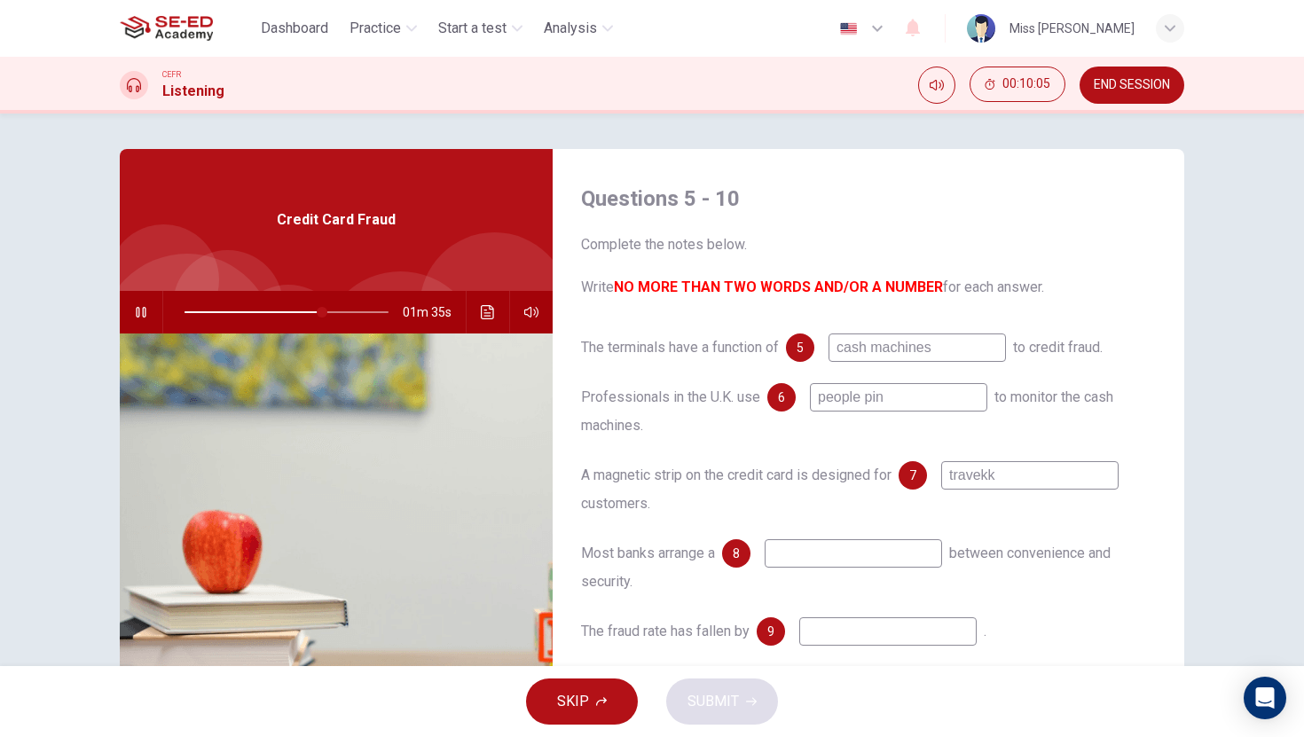
type input "68"
type input "travekking"
type input "69"
type input "travekking"
click at [869, 561] on input at bounding box center [853, 553] width 177 height 28
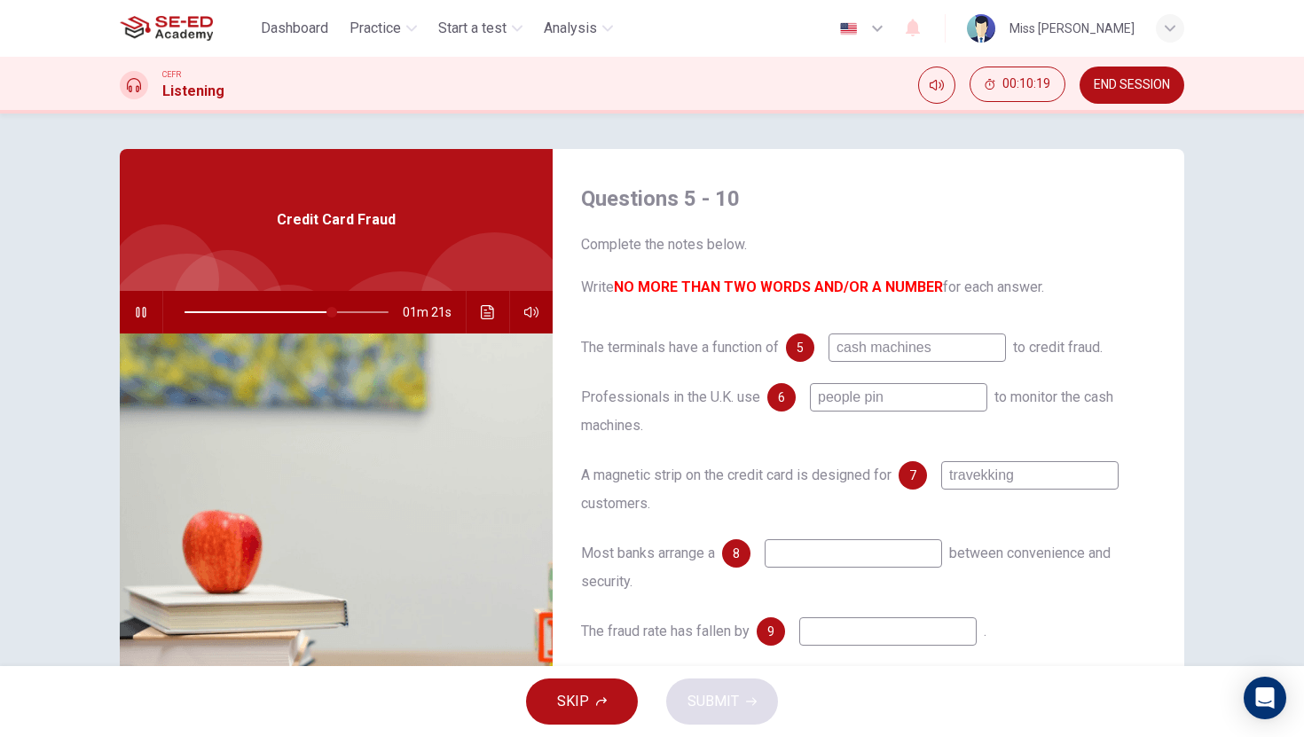
drag, startPoint x: 950, startPoint y: 481, endPoint x: 1027, endPoint y: 482, distance: 77.2
click at [1028, 484] on input "travekking" at bounding box center [1029, 475] width 177 height 28
type input "72"
type input "73"
type input "c"
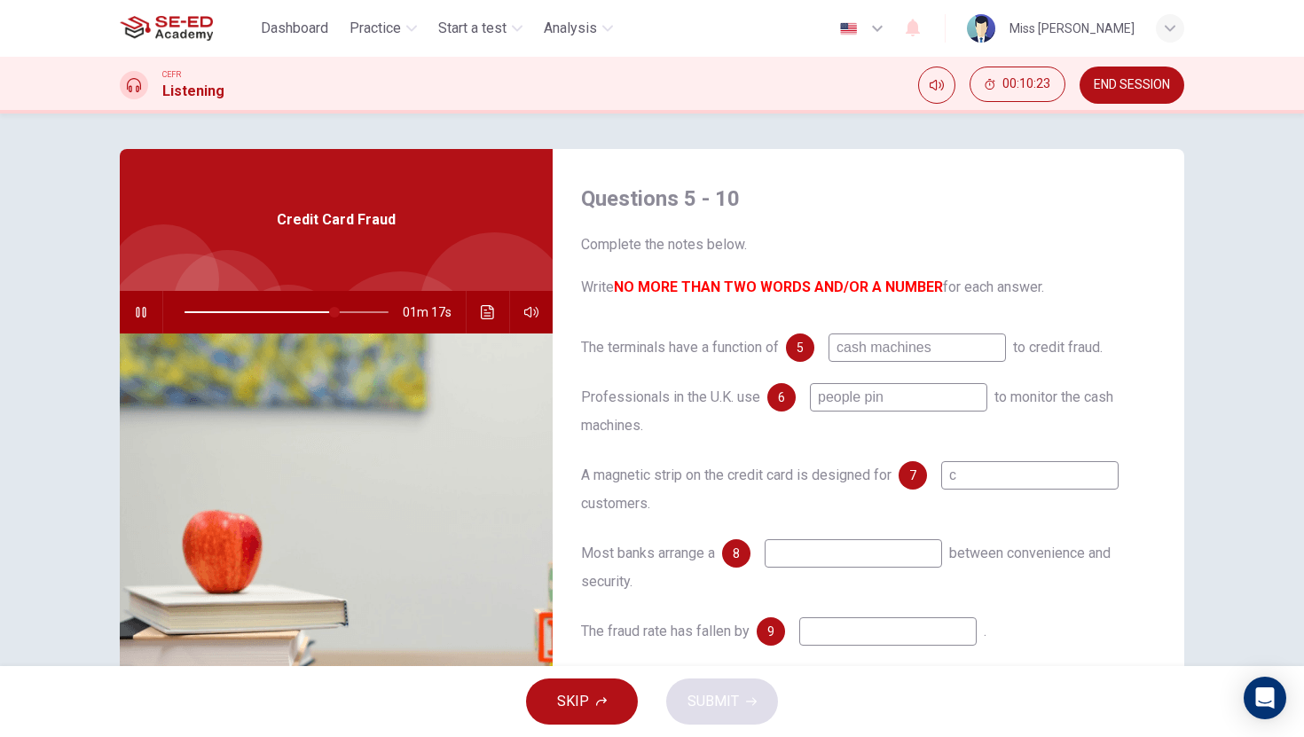
type input "74"
type input "co"
type input "74"
type input "cont"
type input "74"
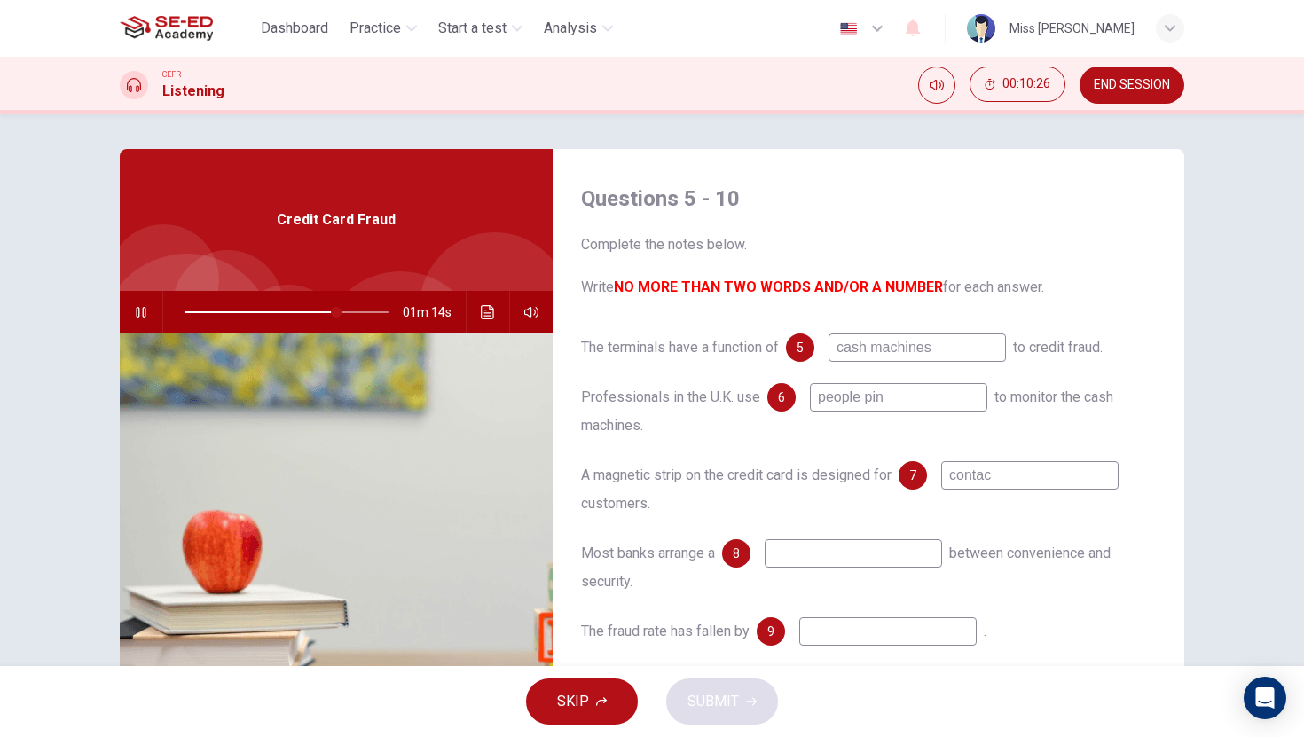
type input "contact"
type input "77"
type input "contact"
click at [861, 565] on input at bounding box center [853, 553] width 177 height 28
type input "79"
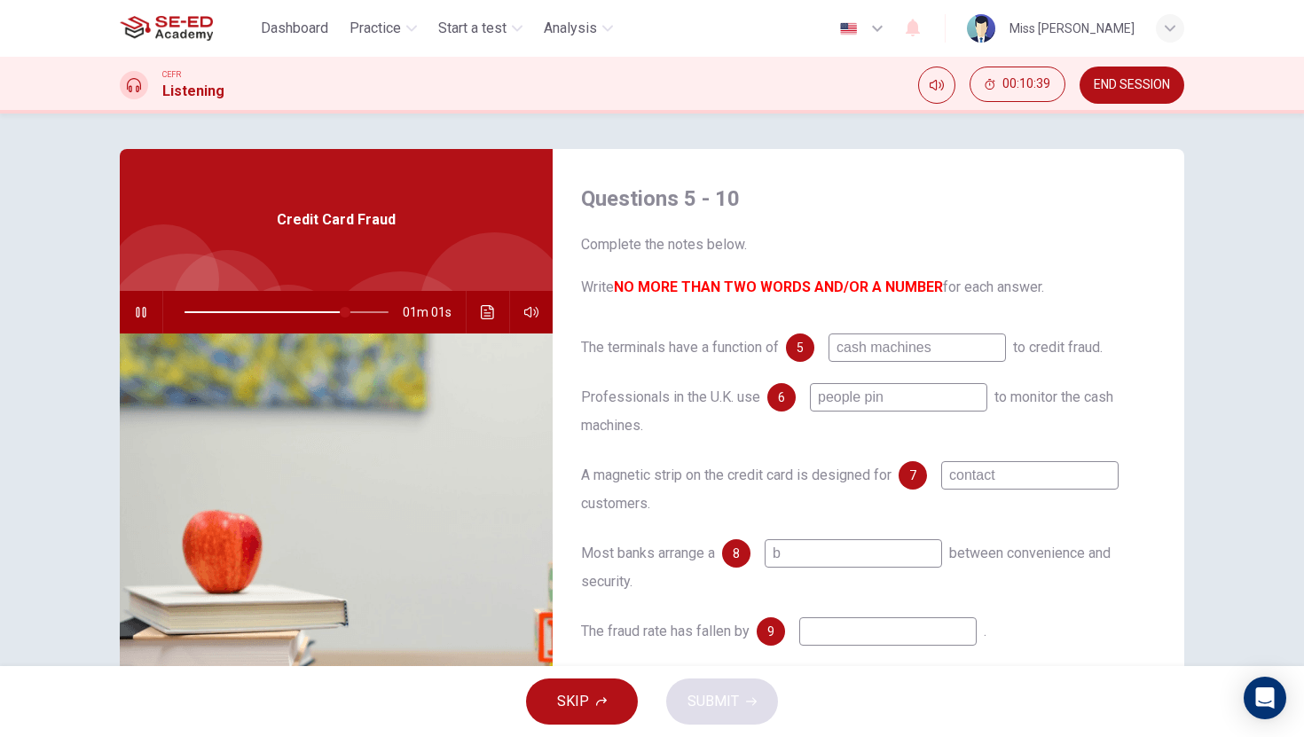
type input "ba"
type input "79"
type input "[PERSON_NAME]"
type input "80"
type input "balance"
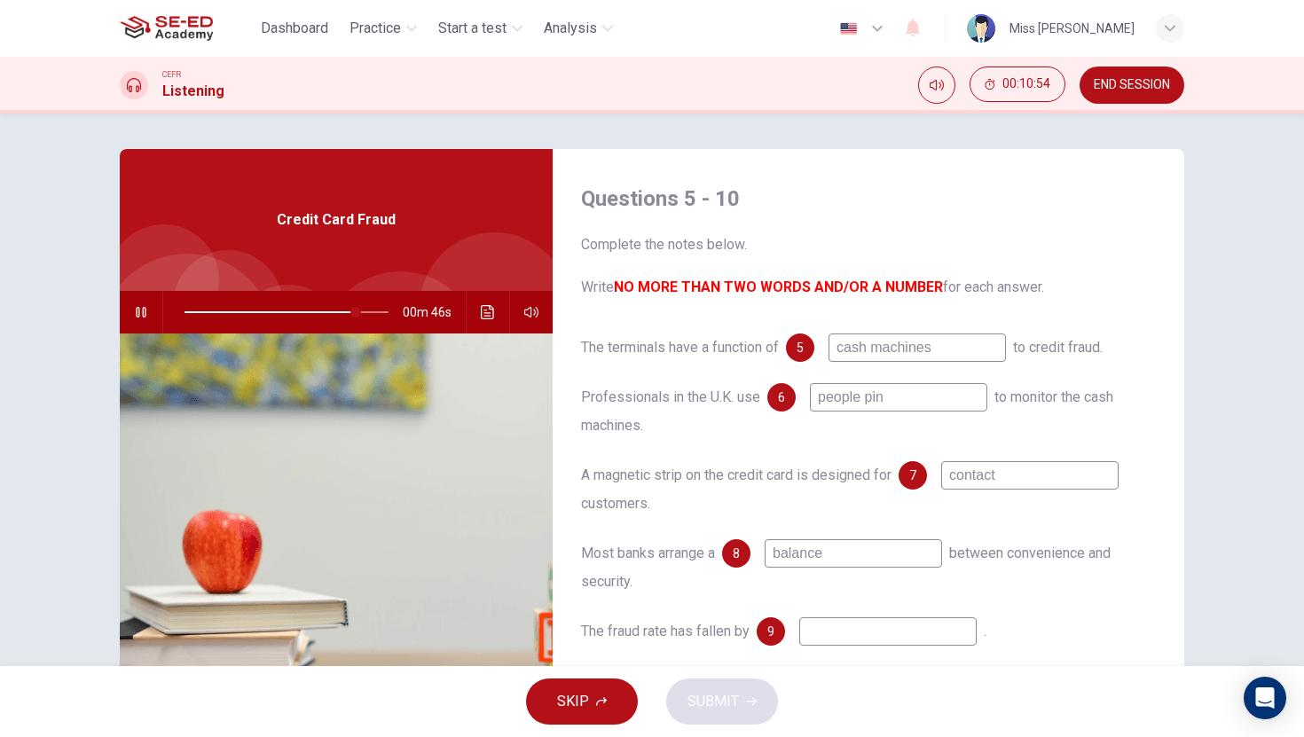
type input "84"
type input "balance"
click at [857, 627] on input at bounding box center [887, 631] width 177 height 28
type input "85"
type input "twe"
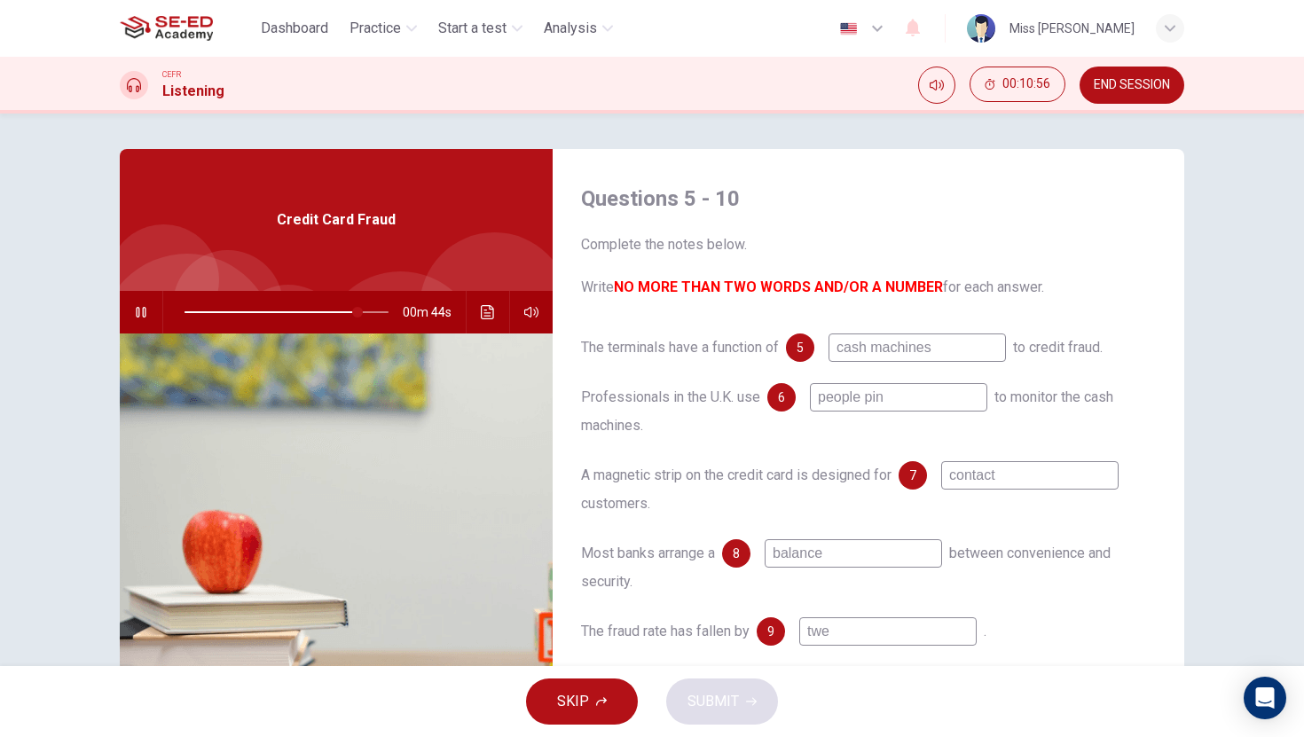
type input "85"
type input "twenty"
type input "86"
type input "twenty"
type input "86"
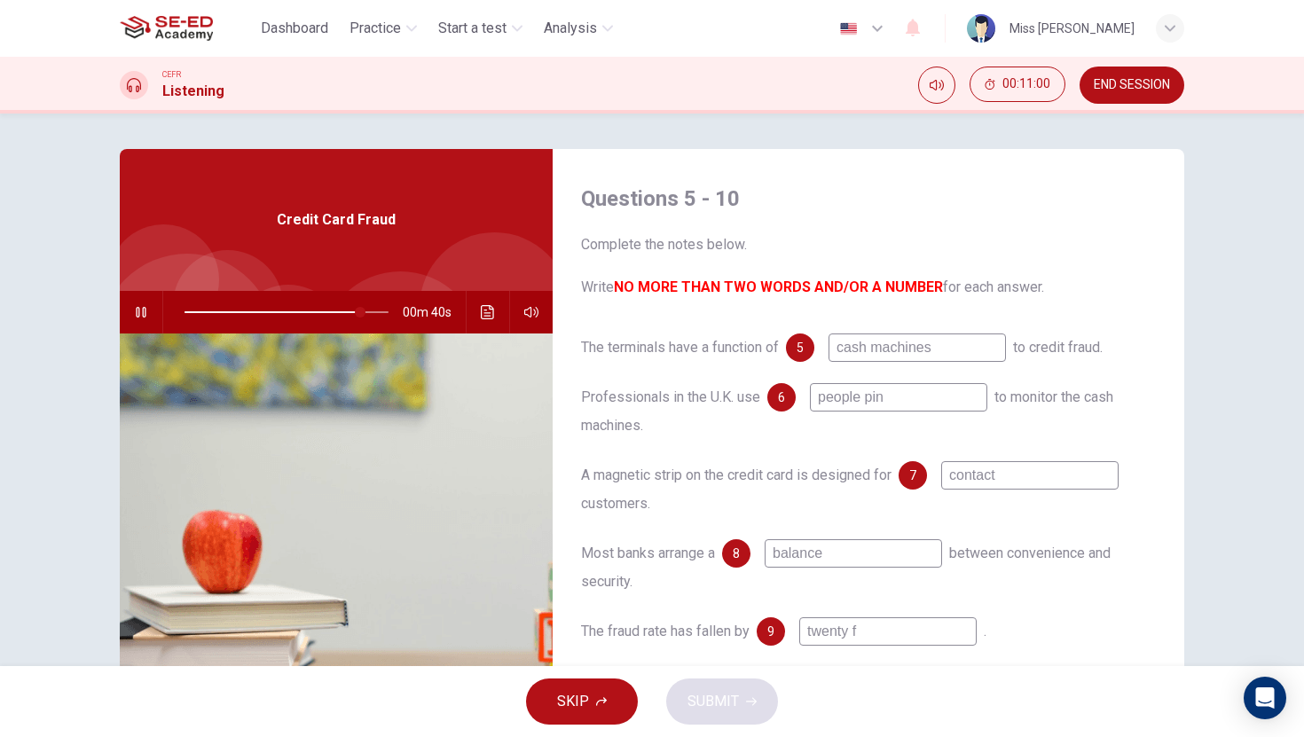
type input "twenty fo"
type input "86"
type input "twenty four"
type input "87"
type input "twenty four"
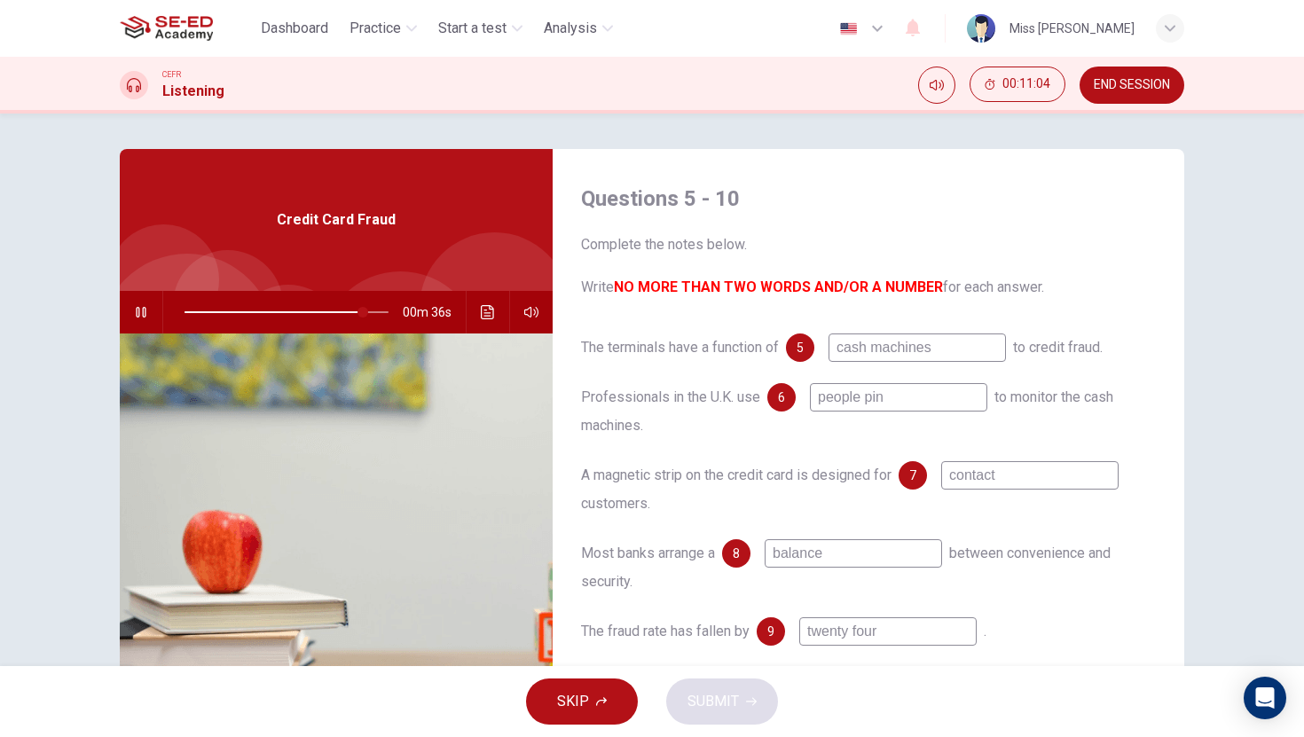
type input "88"
type input "twenty four per"
type input "89"
type input "twenty four perce"
type input "89"
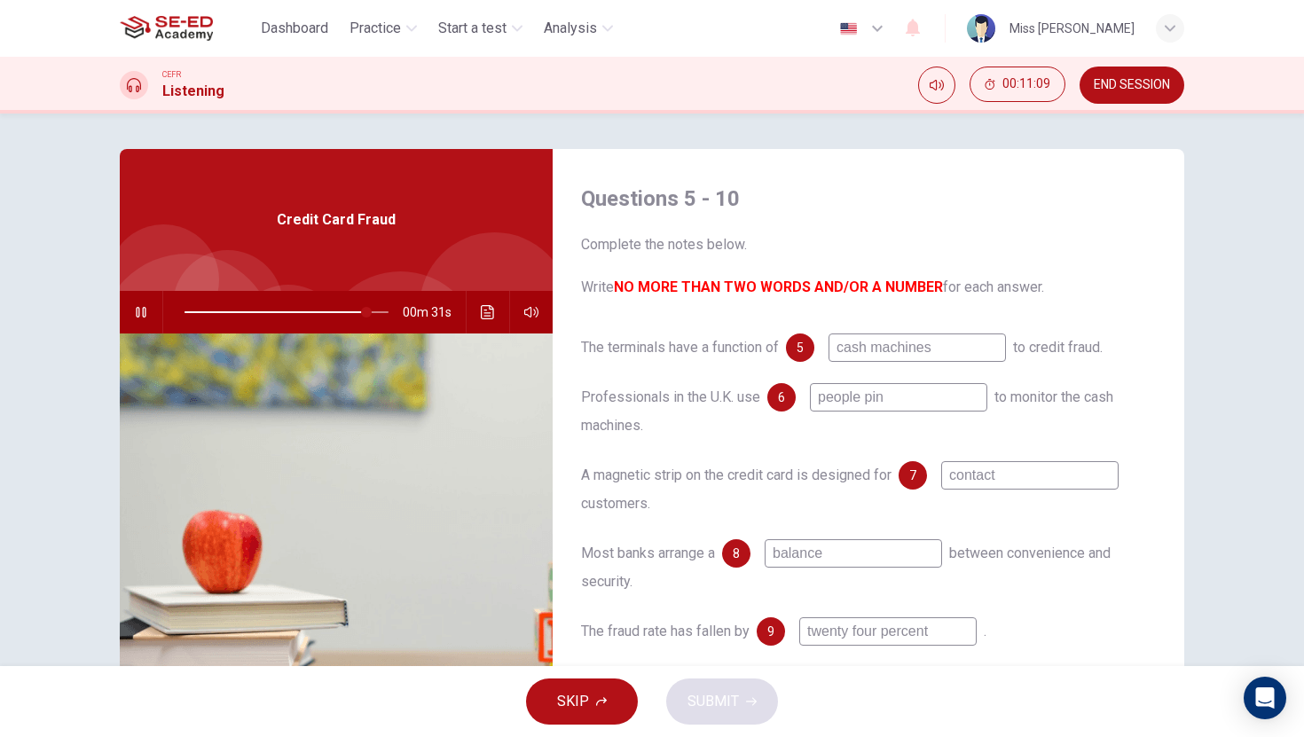
type input "twenty four percenta"
type input "89"
type input "twenty four percentage"
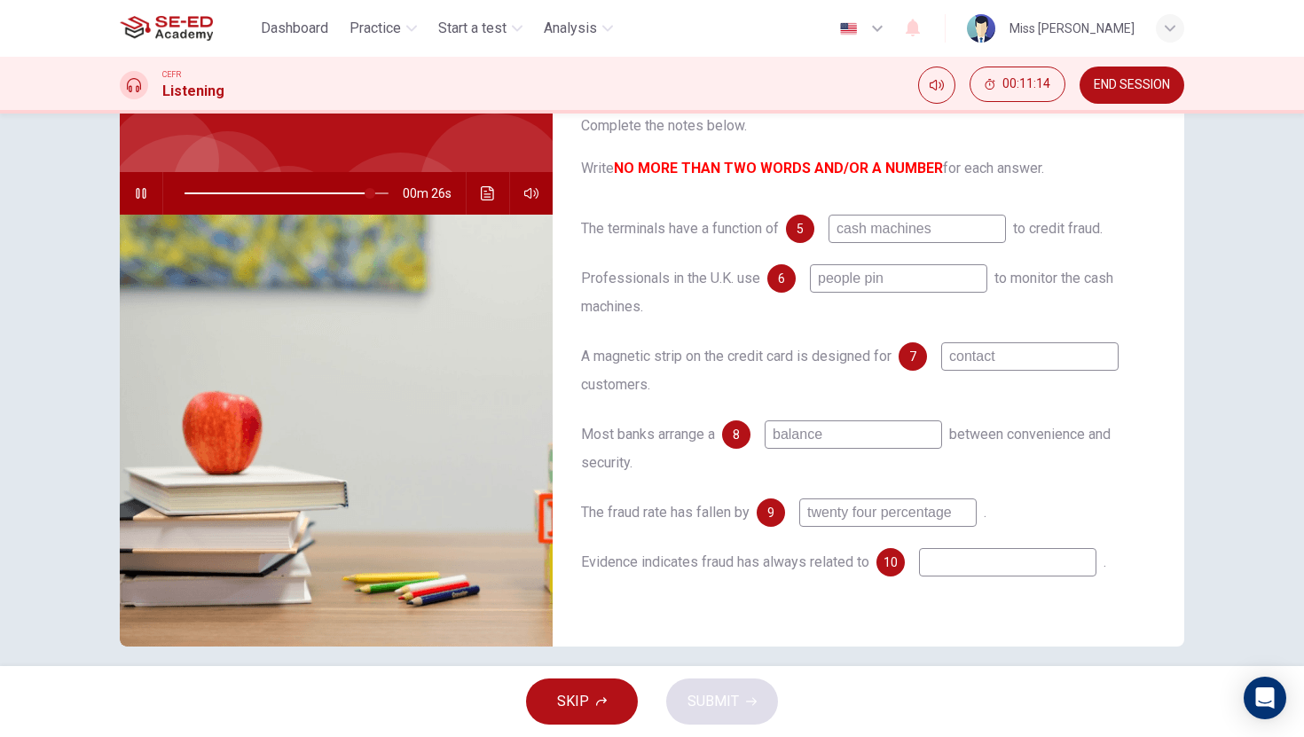
scroll to position [131, 0]
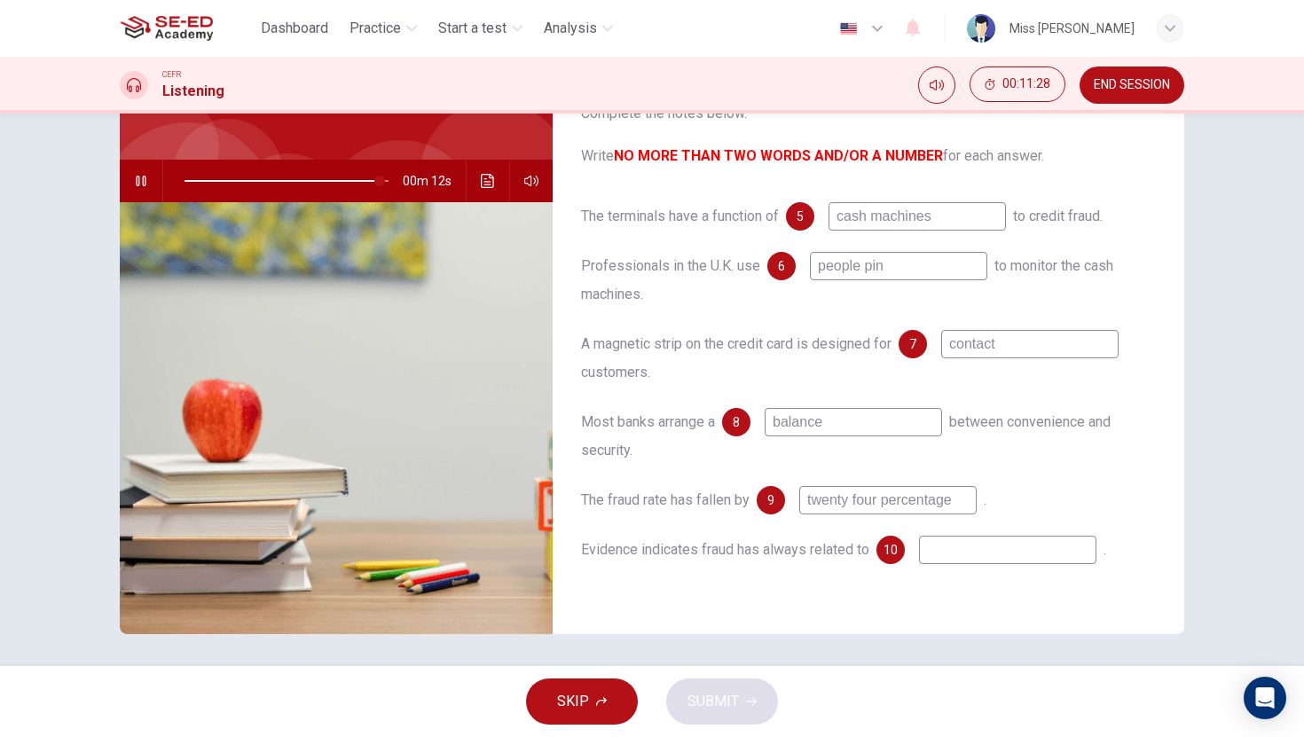
type input "96"
type input "twenty four percentage"
click at [968, 560] on input at bounding box center [1007, 550] width 177 height 28
type input "97"
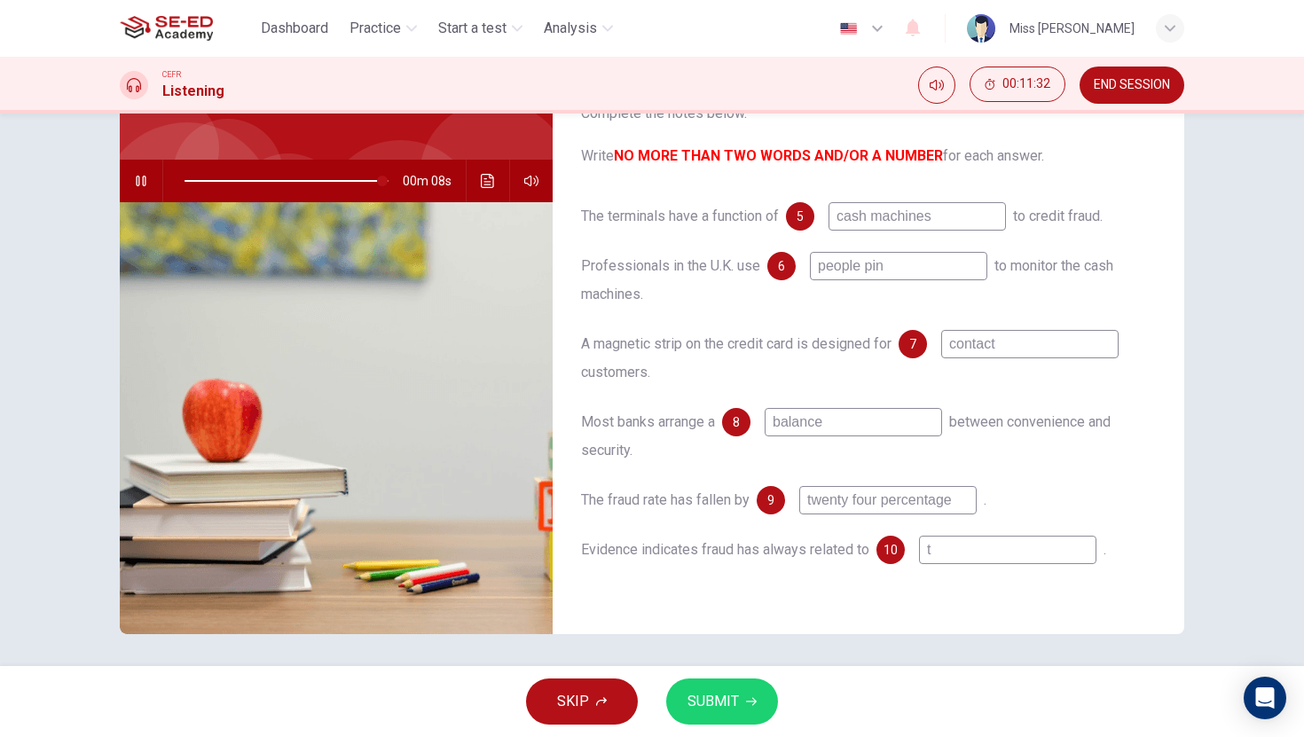
type input "te"
type input "97"
type input "tec"
type input "98"
type input "tecno"
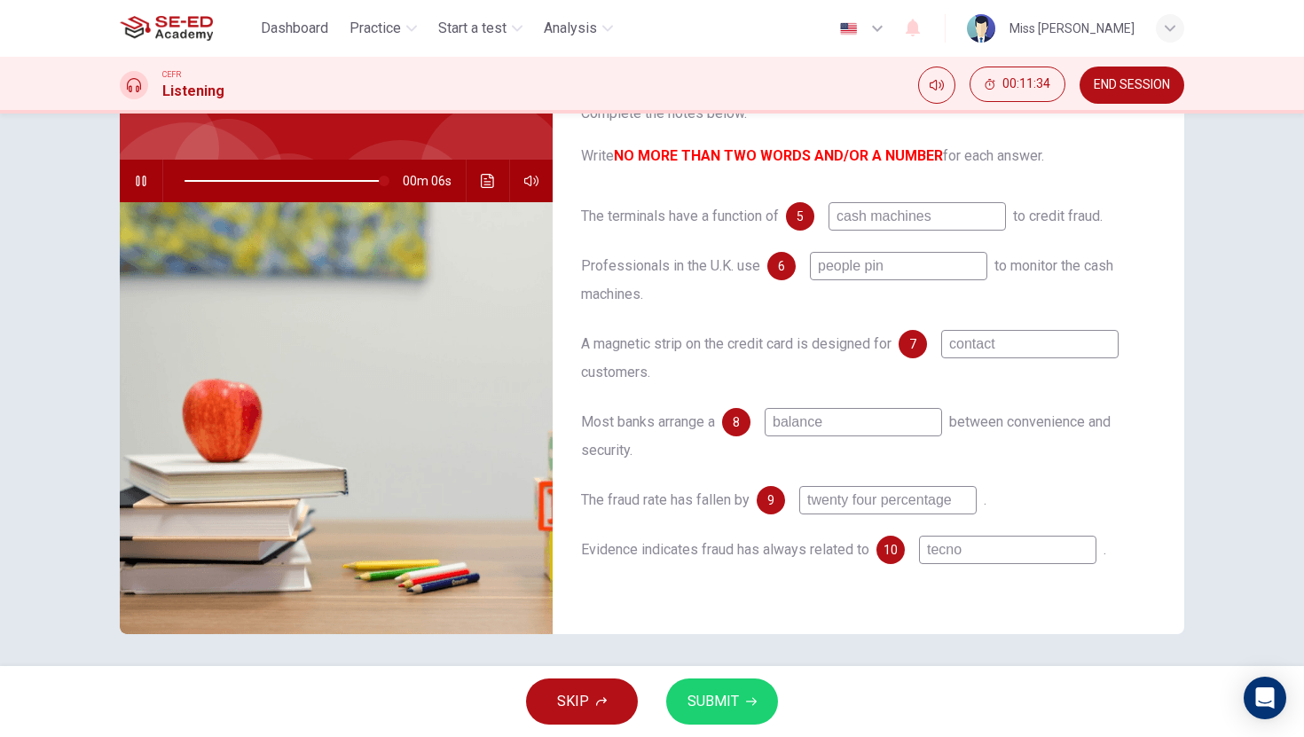
type input "98"
type input "tecnol"
type input "98"
type input "tecnolo"
type input "98"
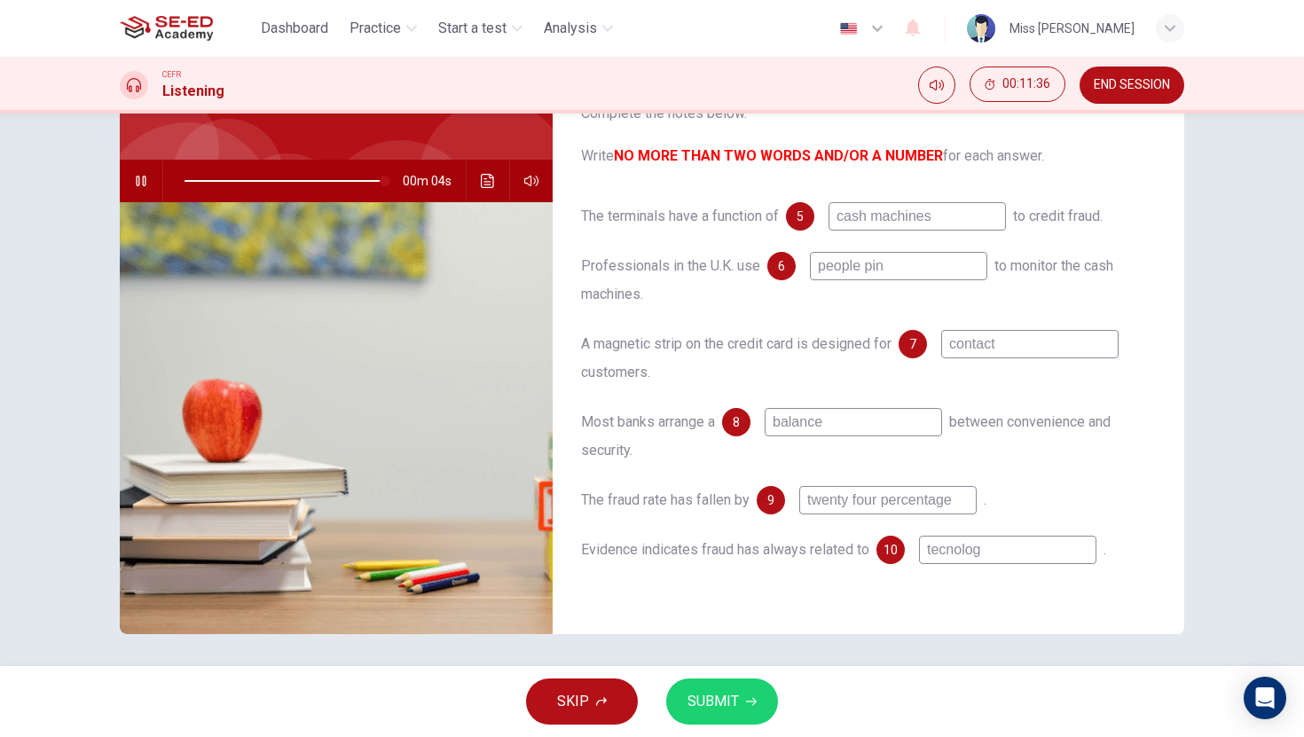
type input "tecnology"
click at [953, 551] on input "tecnology" at bounding box center [1007, 550] width 177 height 28
type input "100"
type input "technology"
type input "0"
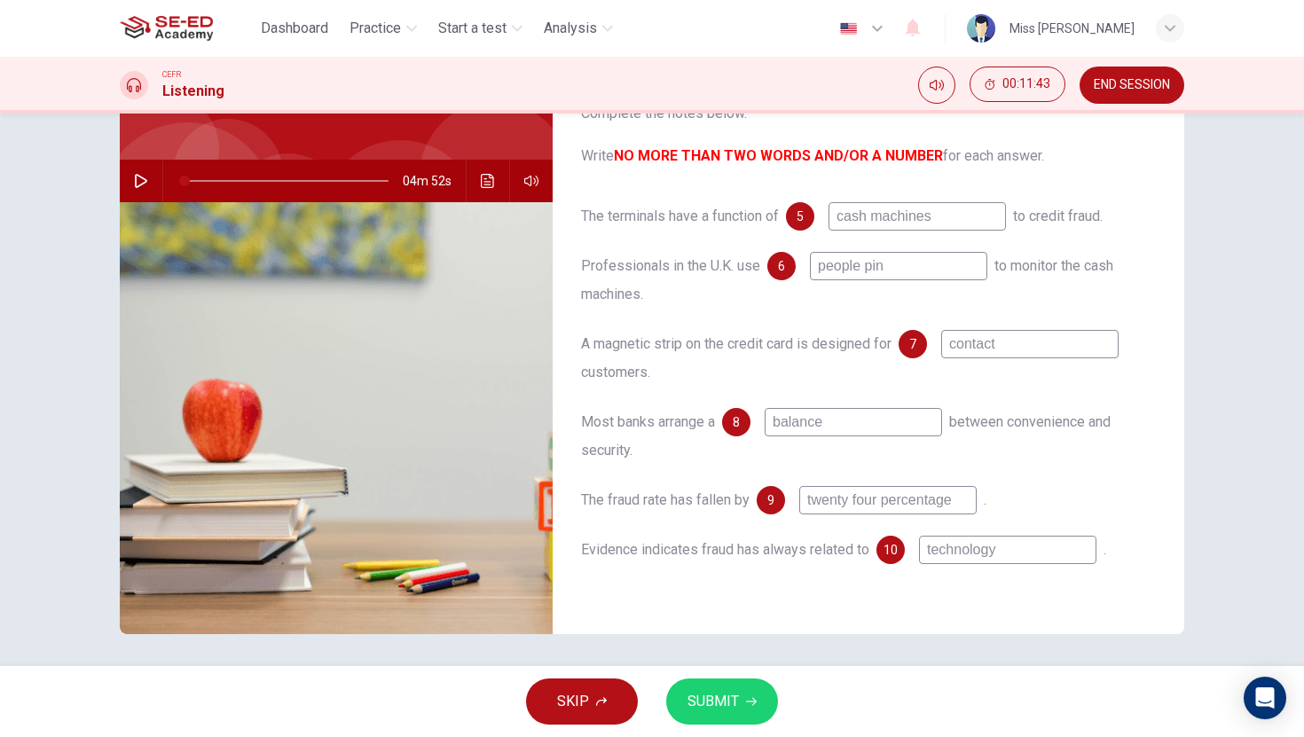
type input "technology"
click at [717, 699] on span "SUBMIT" at bounding box center [712, 701] width 51 height 25
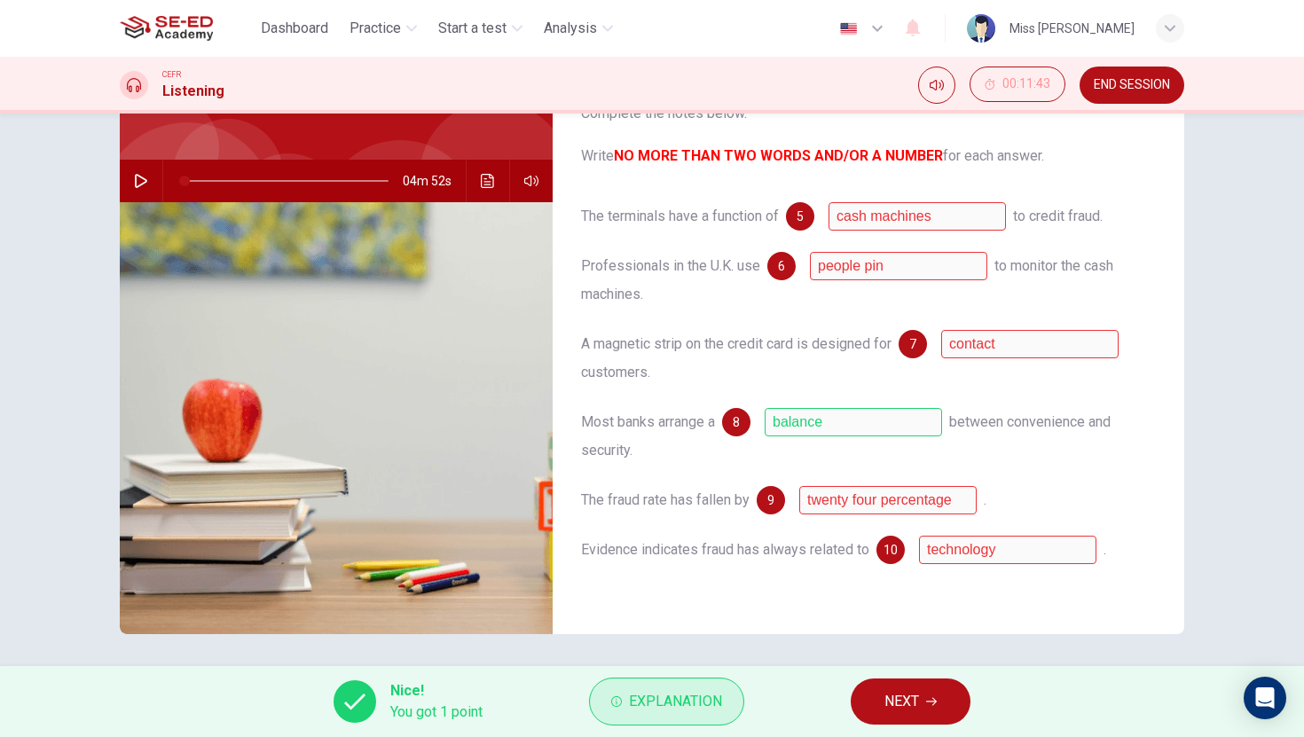
click at [687, 695] on span "Explanation" at bounding box center [675, 701] width 93 height 25
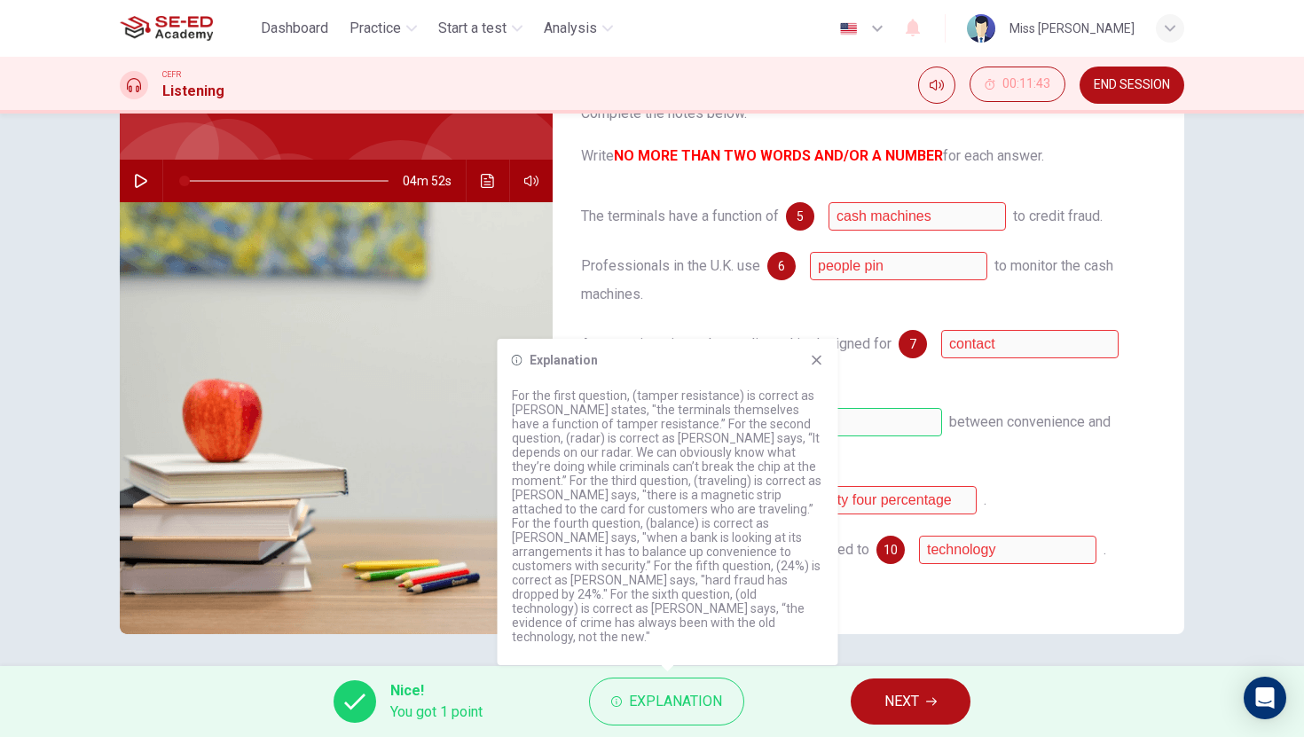
click at [918, 694] on span "NEXT" at bounding box center [901, 701] width 35 height 25
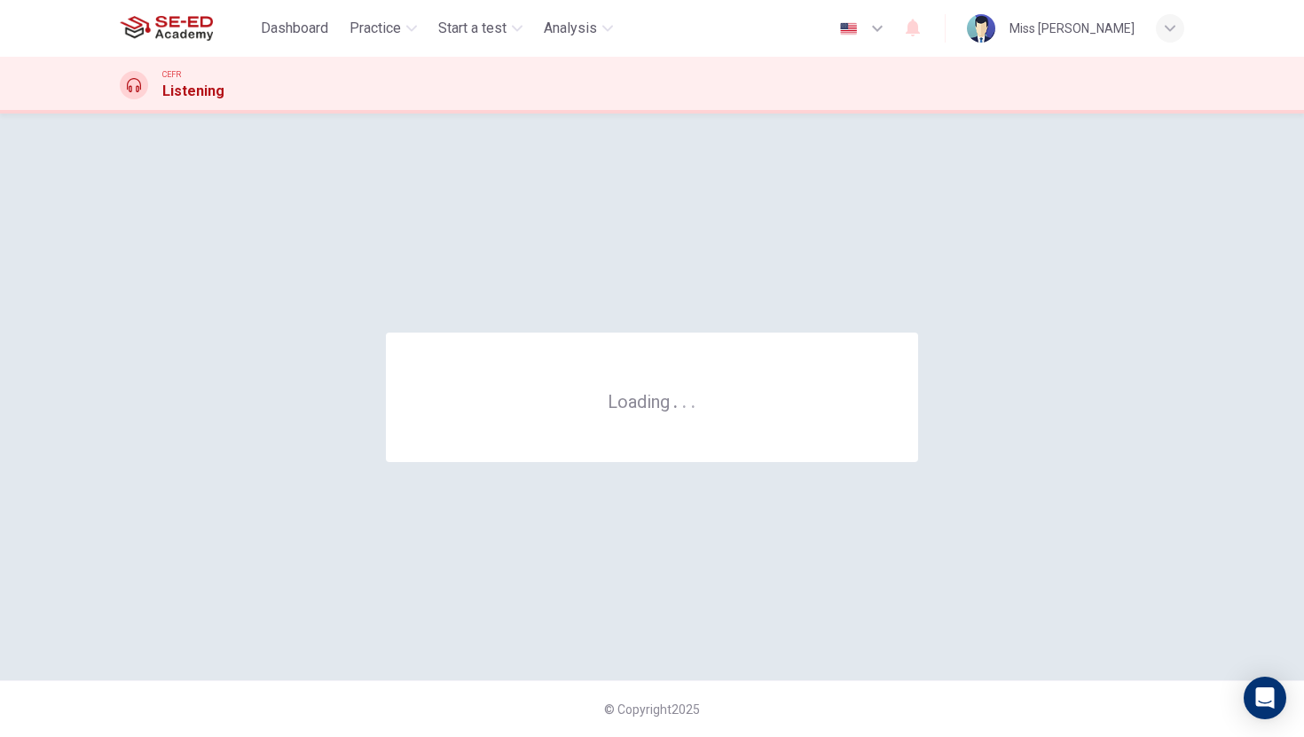
scroll to position [0, 0]
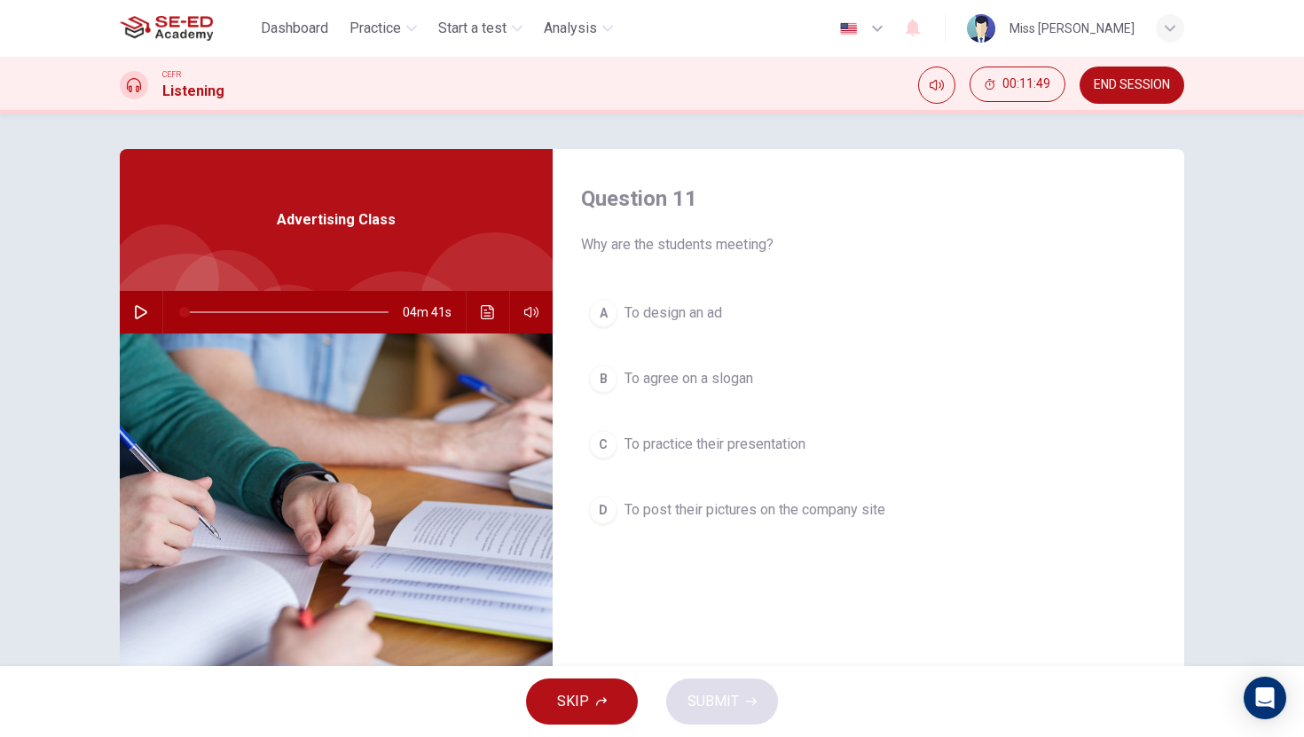
click at [141, 318] on icon "button" at bounding box center [141, 312] width 14 height 14
click at [600, 443] on div "C" at bounding box center [603, 444] width 28 height 28
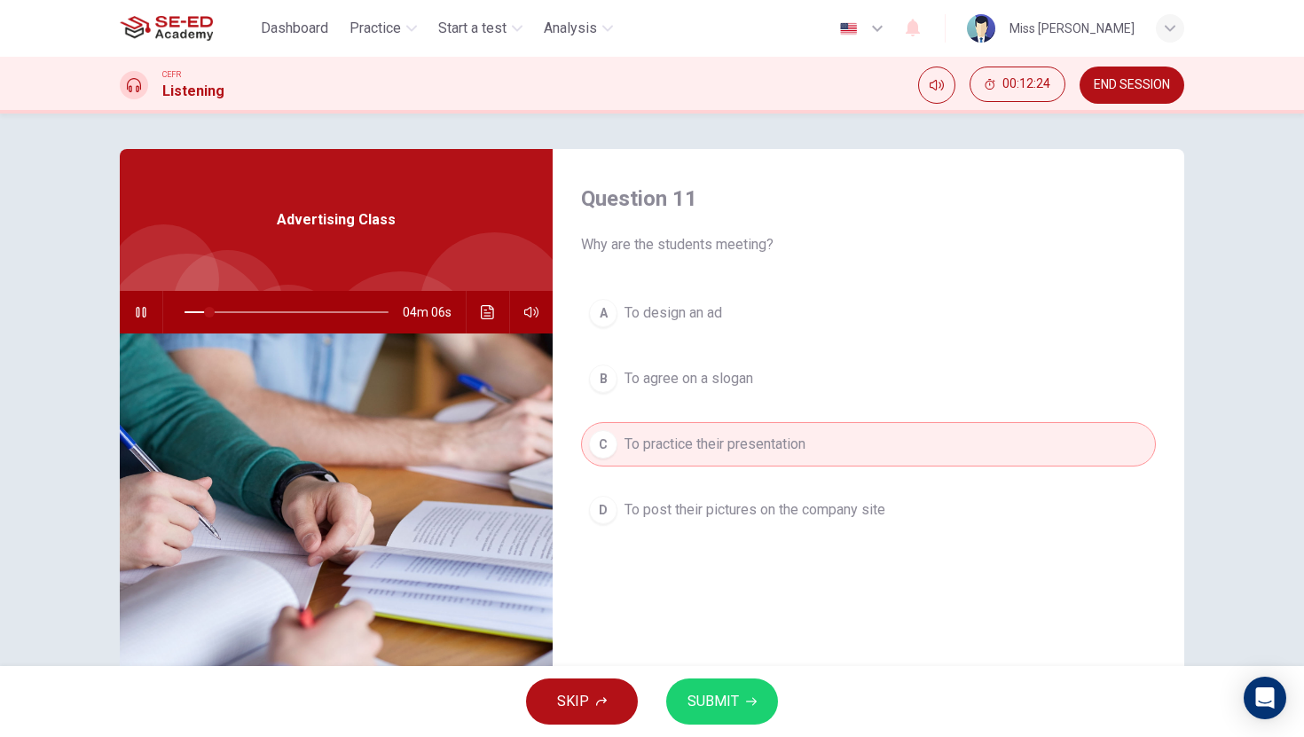
click at [615, 378] on div "B" at bounding box center [603, 379] width 28 height 28
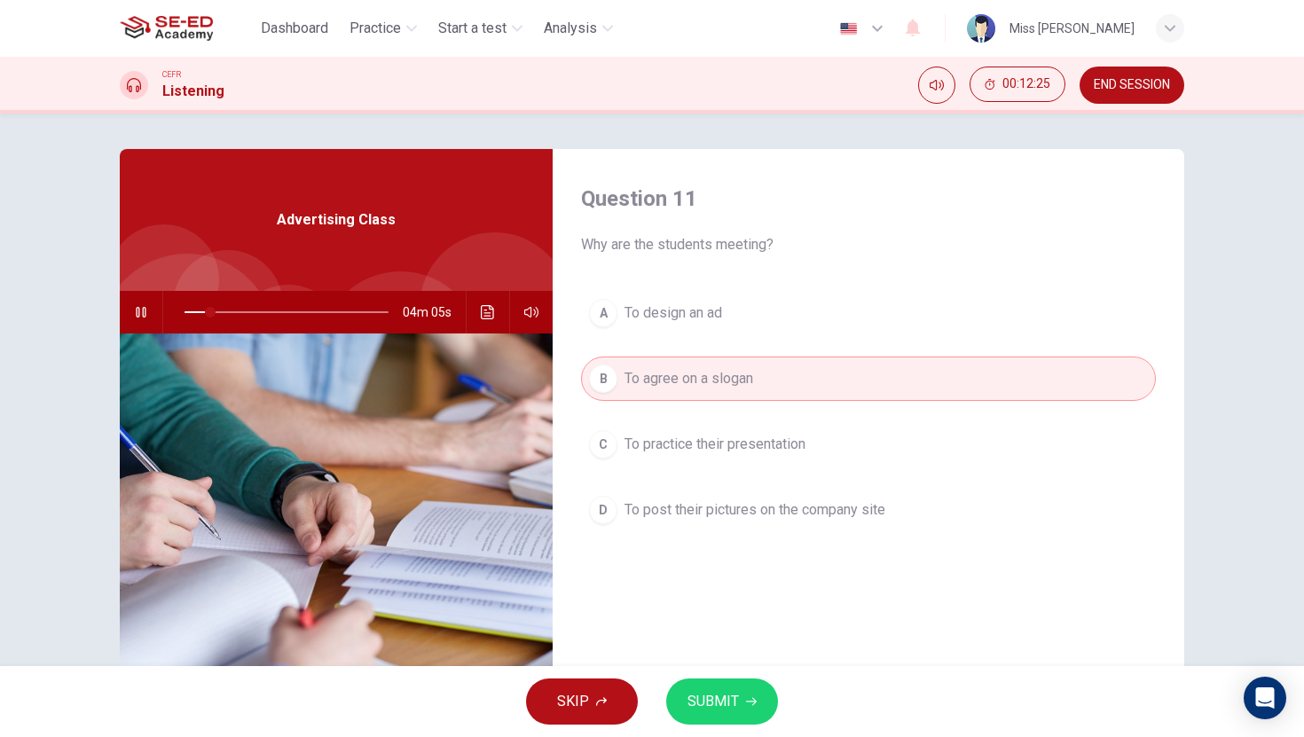
click at [608, 451] on div "C" at bounding box center [603, 444] width 28 height 28
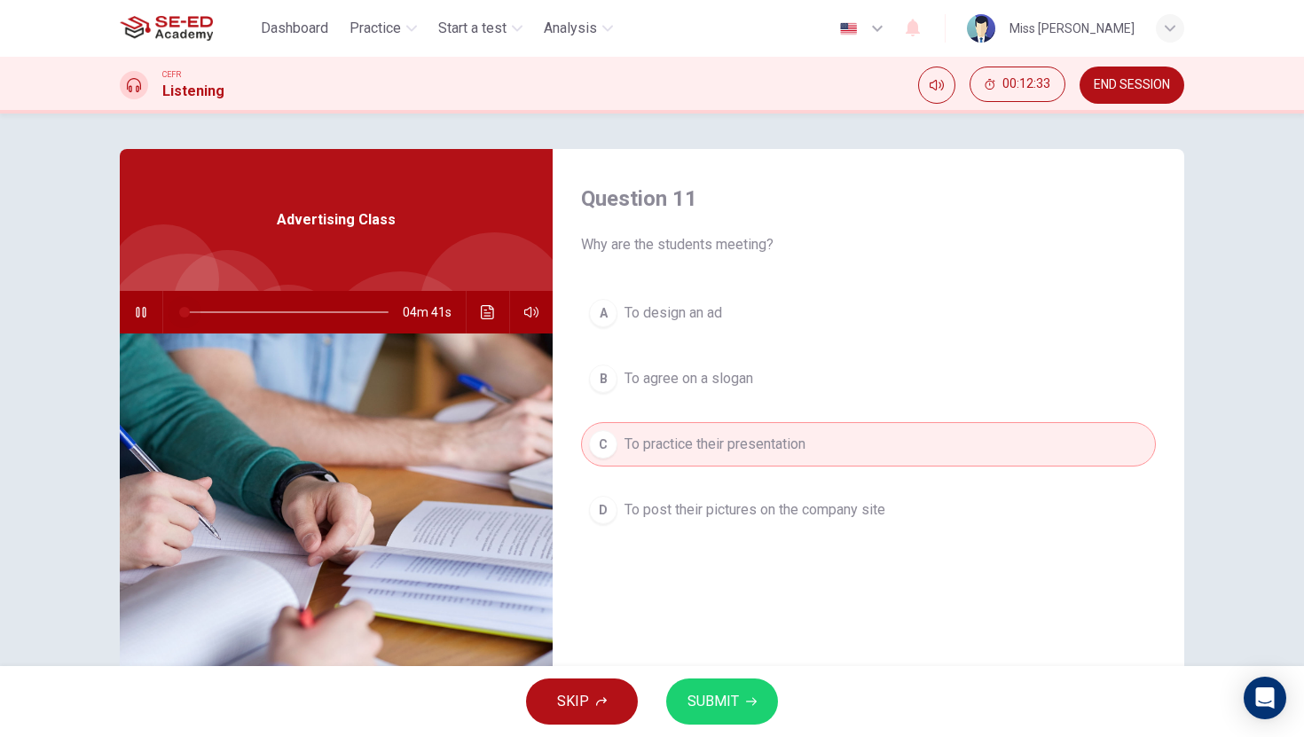
drag, startPoint x: 216, startPoint y: 312, endPoint x: 155, endPoint y: 311, distance: 61.2
click at [155, 311] on div "04m 41s" at bounding box center [336, 312] width 433 height 43
click at [679, 446] on span "To practice their presentation" at bounding box center [714, 444] width 181 height 21
click at [724, 702] on span "SUBMIT" at bounding box center [712, 701] width 51 height 25
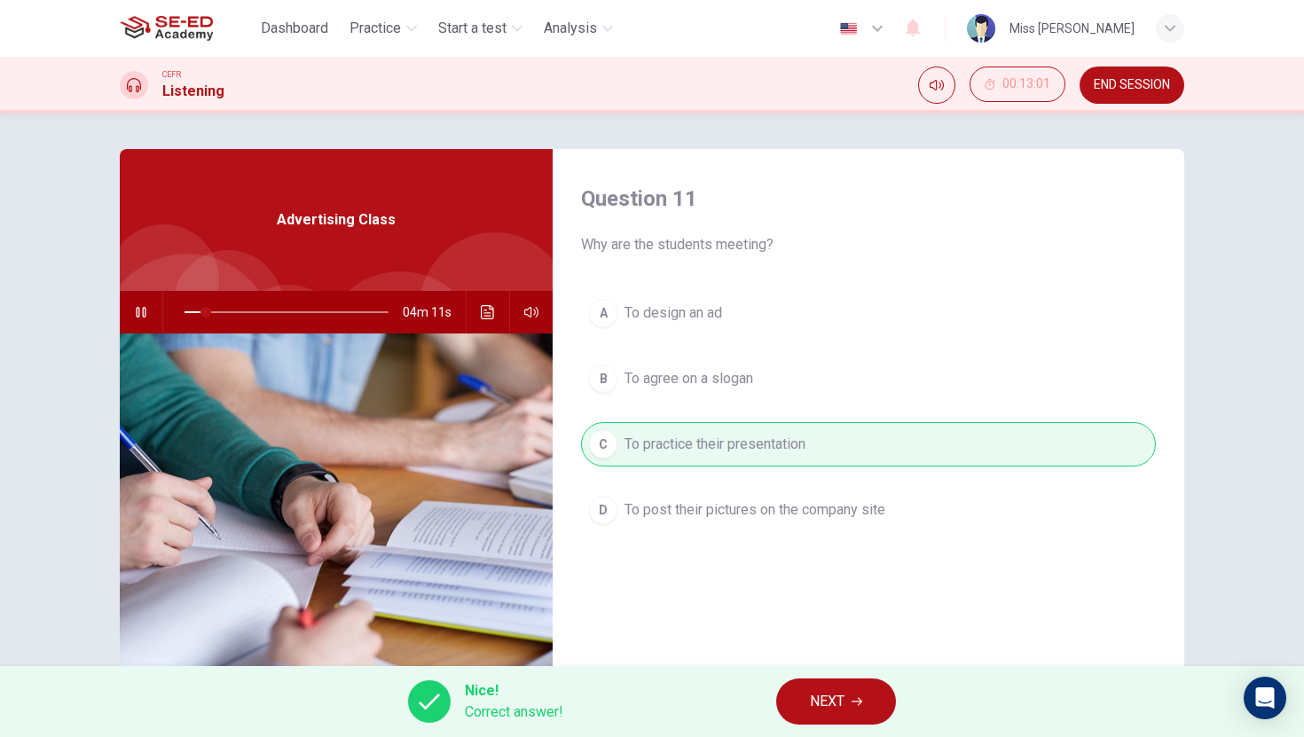
click at [852, 698] on icon "button" at bounding box center [856, 701] width 11 height 11
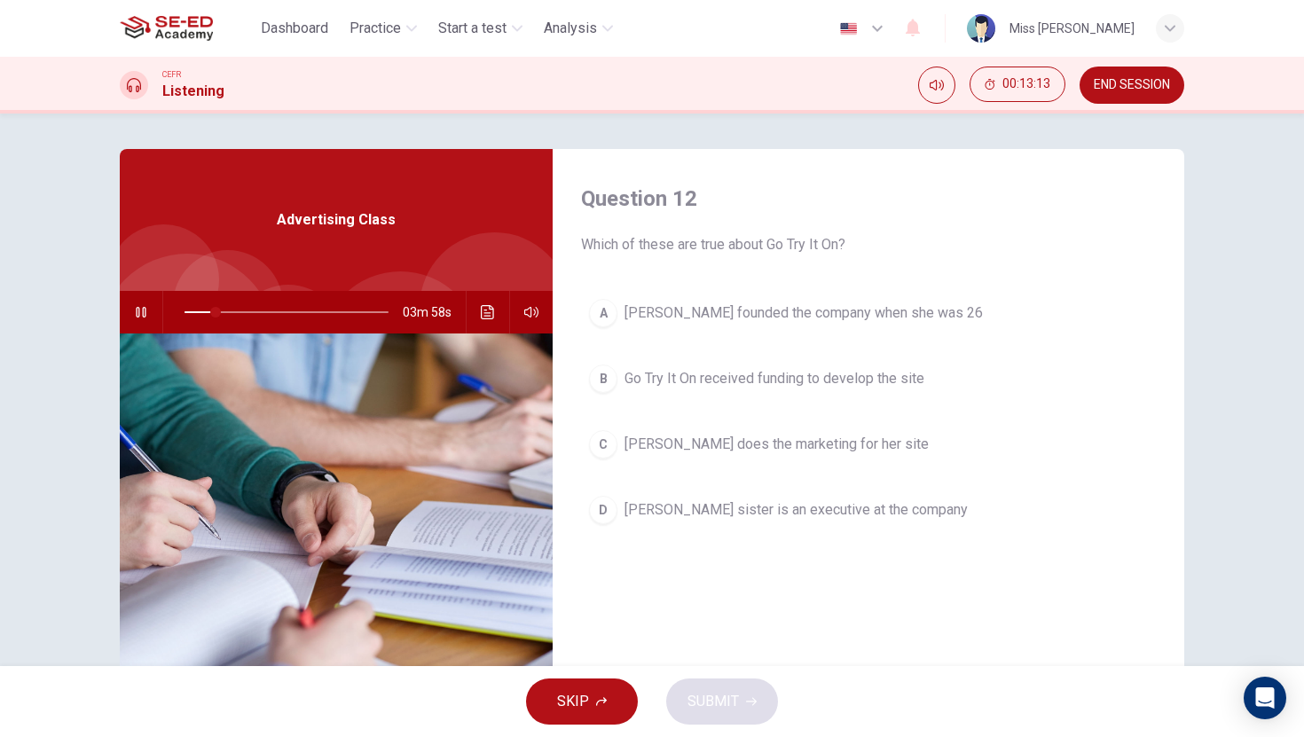
click at [610, 380] on div "B" at bounding box center [603, 379] width 28 height 28
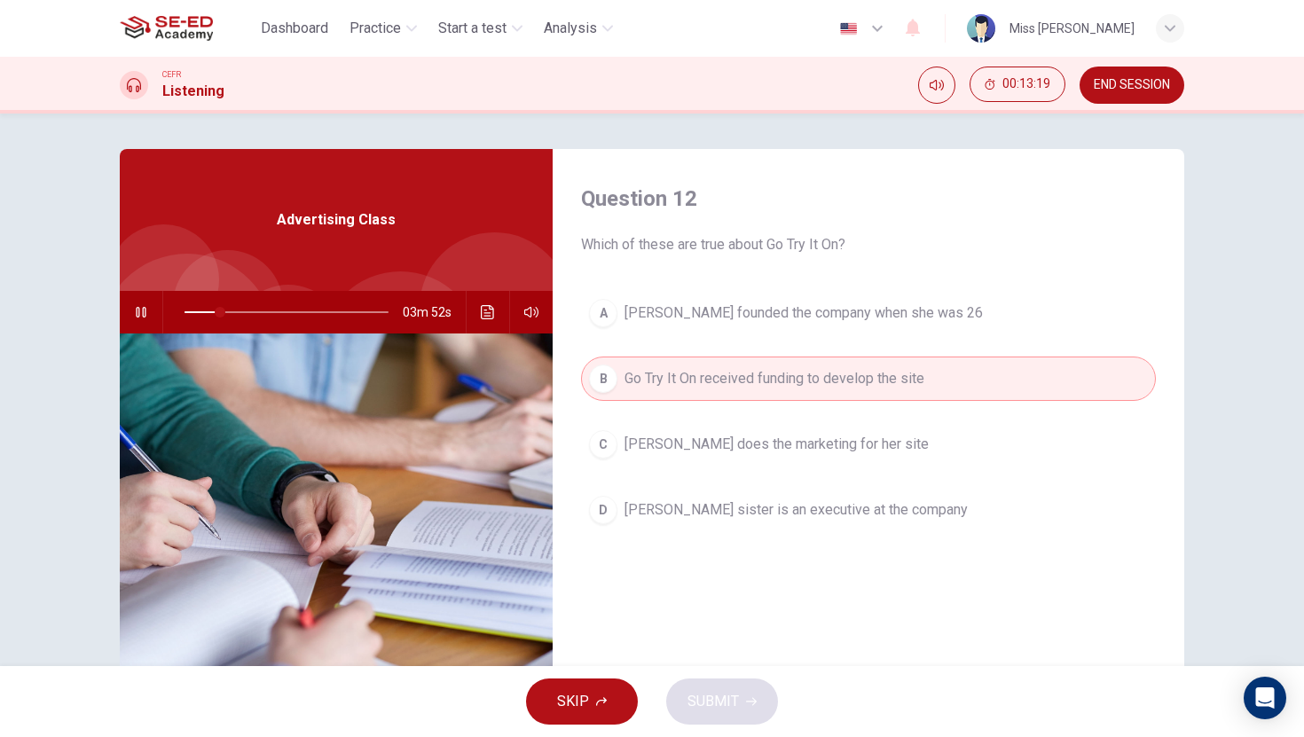
click at [843, 585] on div "Question 12 Which of these are true about Go Try It On? A [PERSON_NAME] founded…" at bounding box center [868, 457] width 631 height 616
click at [803, 392] on button "B Go Try It On received funding to develop the site" at bounding box center [868, 379] width 575 height 44
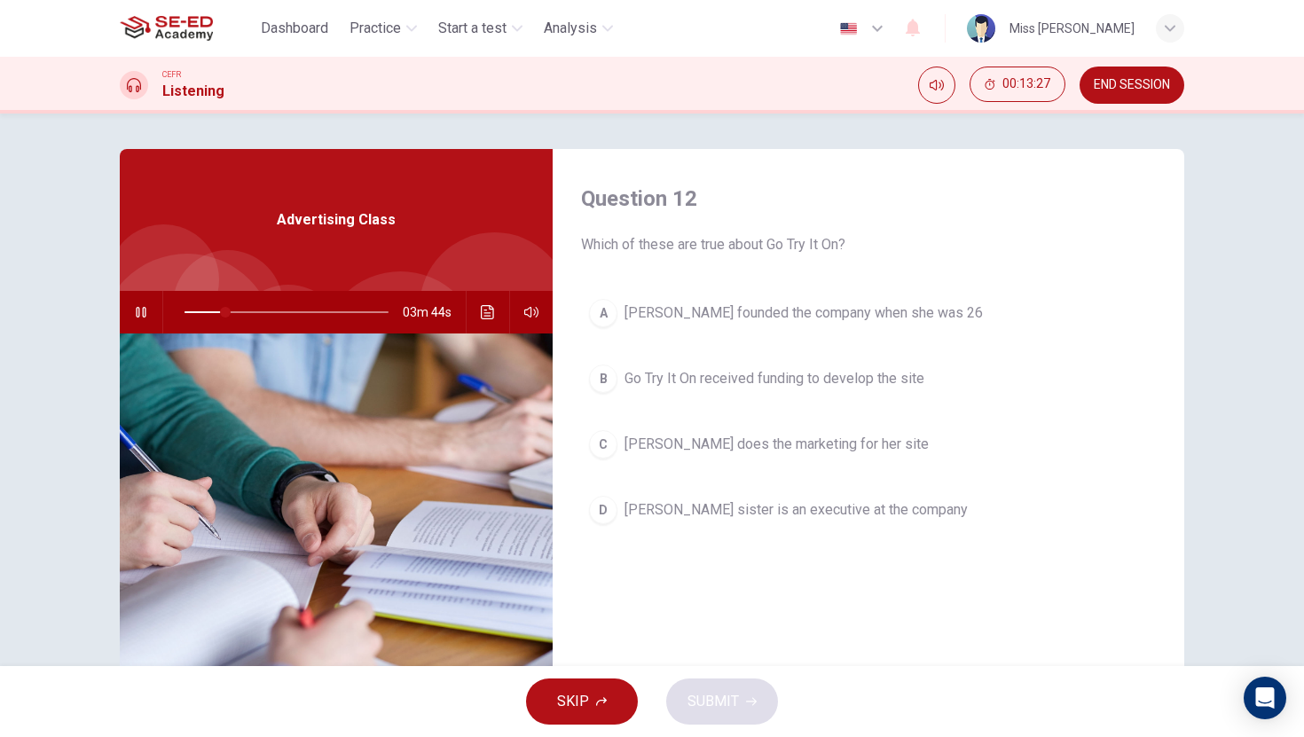
click at [600, 381] on div "B" at bounding box center [603, 379] width 28 height 28
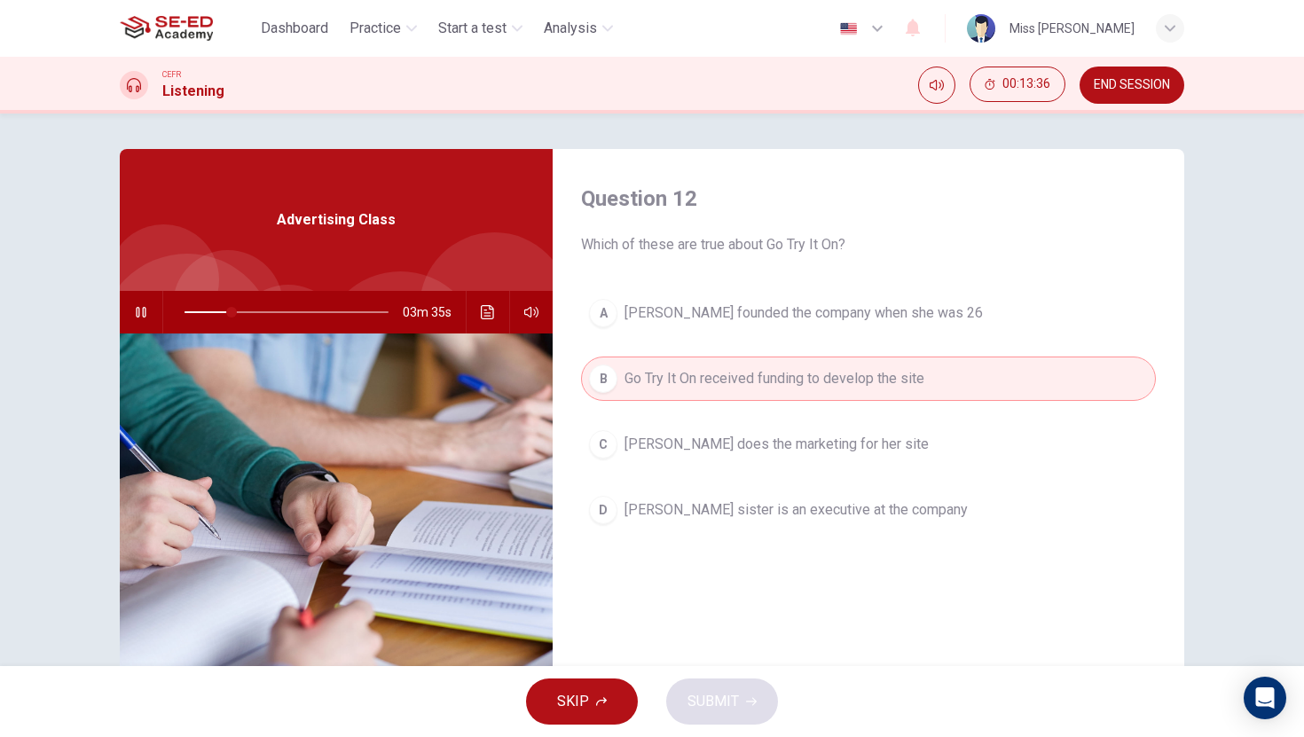
click at [663, 452] on span "[PERSON_NAME] does the marketing for her site" at bounding box center [776, 444] width 304 height 21
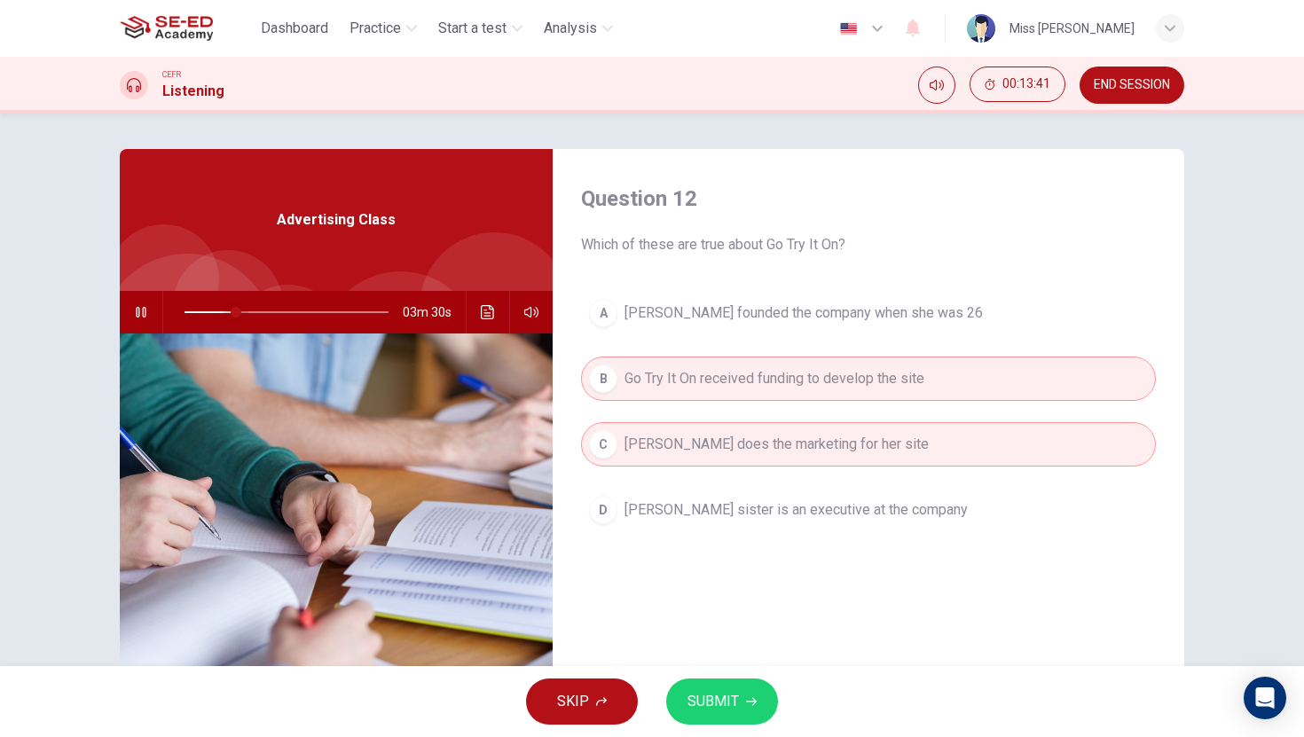
click at [231, 310] on span at bounding box center [236, 312] width 11 height 11
click at [221, 310] on span at bounding box center [226, 312] width 11 height 11
click at [714, 706] on span "SUBMIT" at bounding box center [712, 701] width 51 height 25
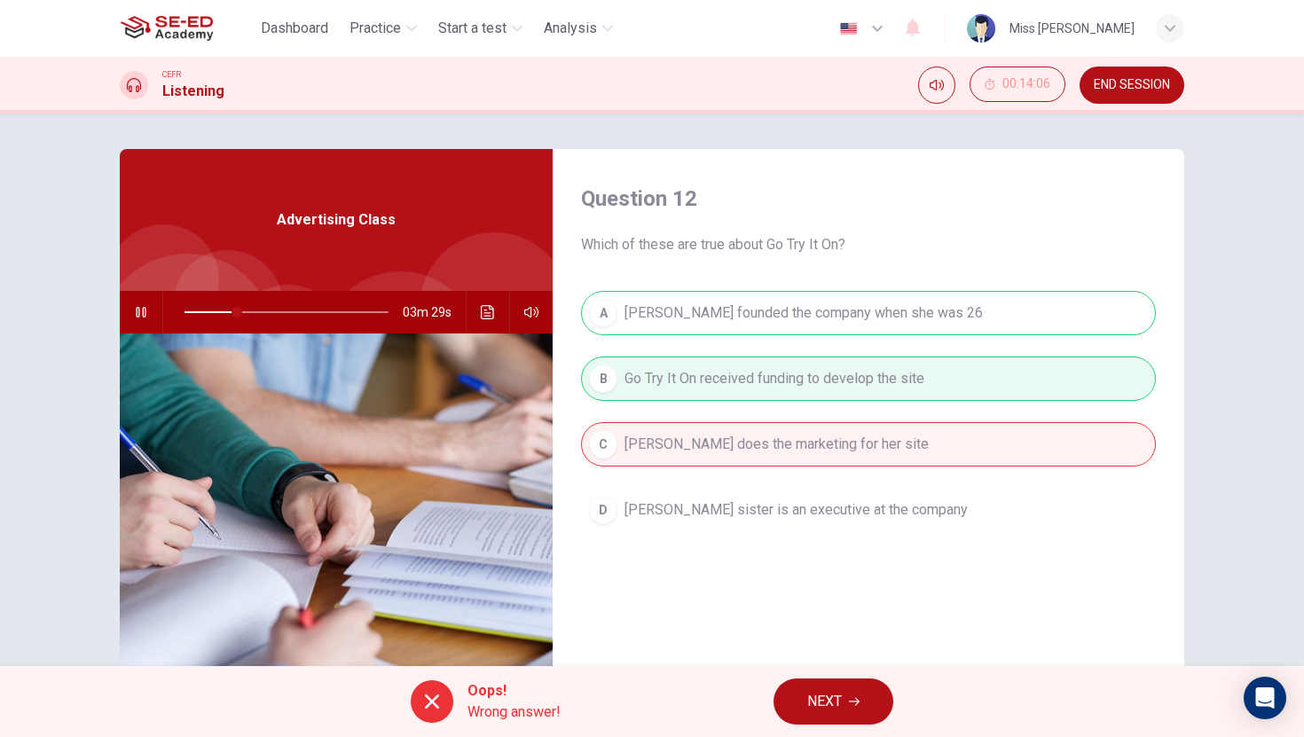
click at [817, 703] on span "NEXT" at bounding box center [824, 701] width 35 height 25
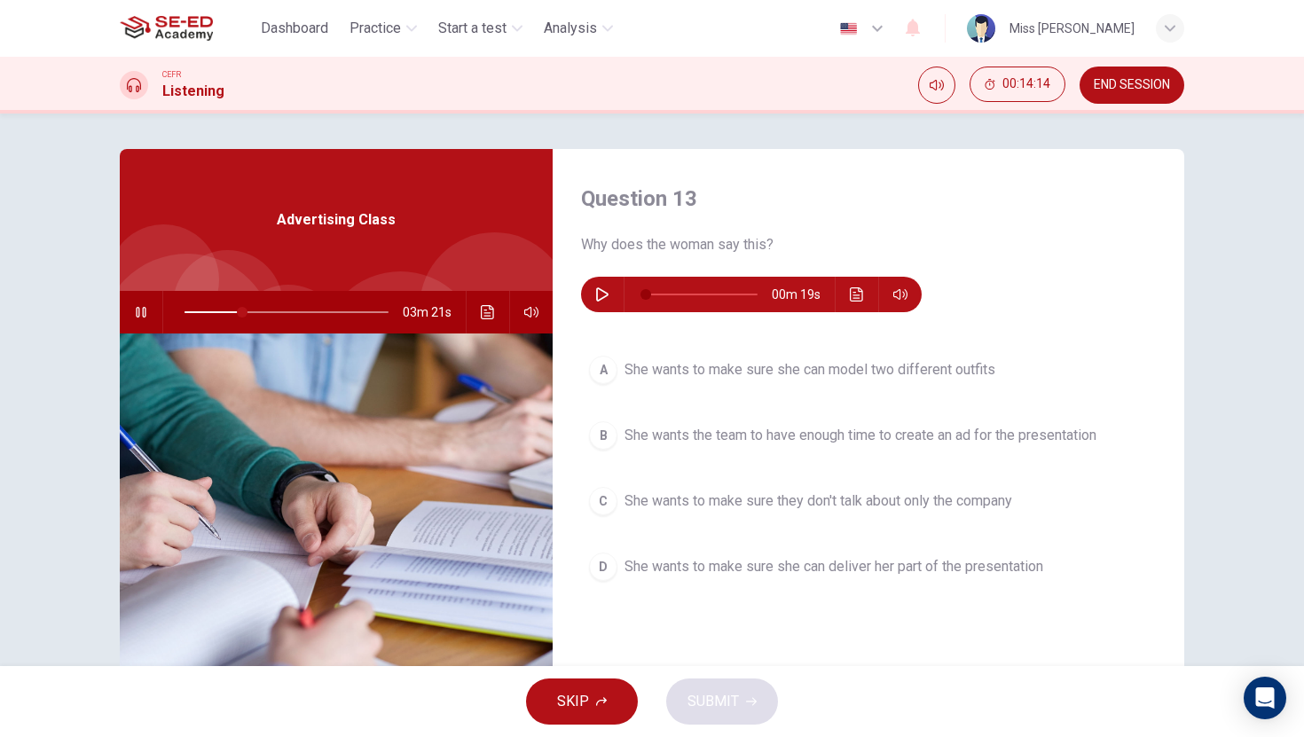
click at [138, 317] on icon "button" at bounding box center [141, 312] width 10 height 11
type input "28"
click at [594, 292] on button "button" at bounding box center [602, 294] width 28 height 35
type input "0"
click at [616, 446] on button "B She wants the team to have enough time to create an ad for the presentation" at bounding box center [868, 435] width 575 height 44
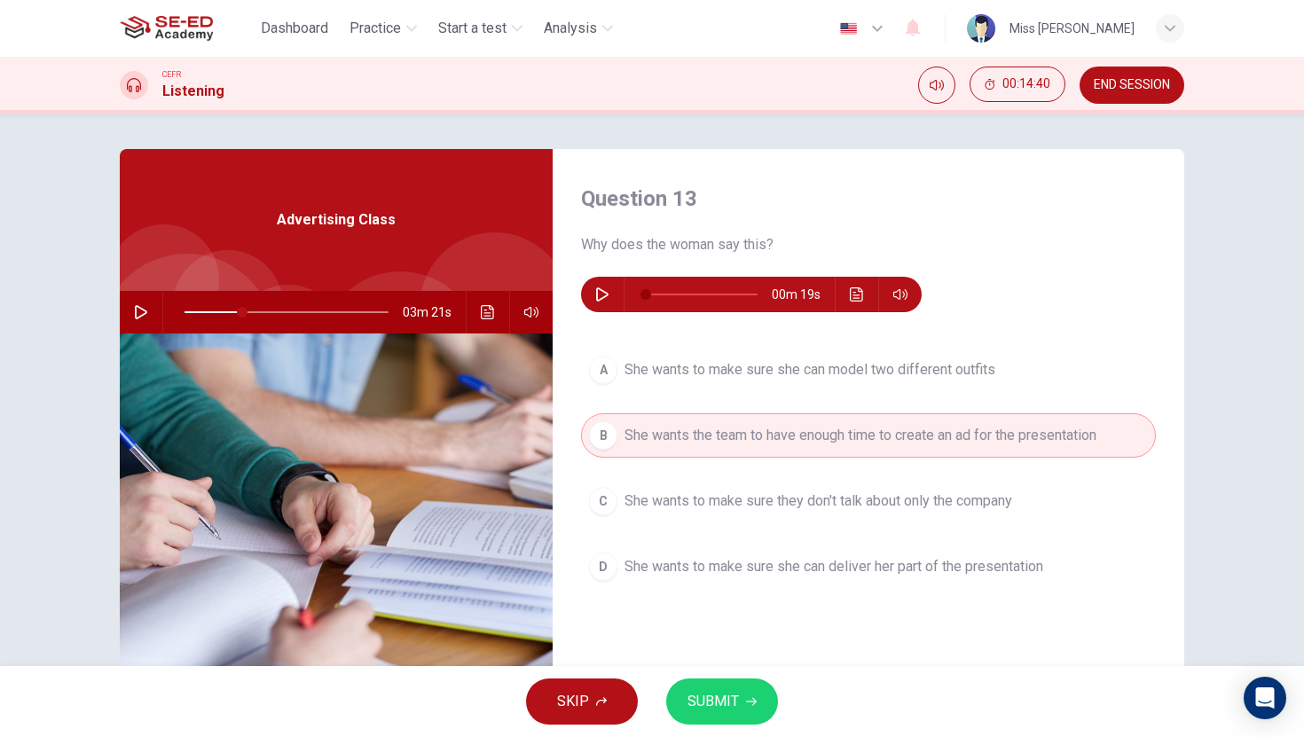
click at [733, 699] on span "SUBMIT" at bounding box center [712, 701] width 51 height 25
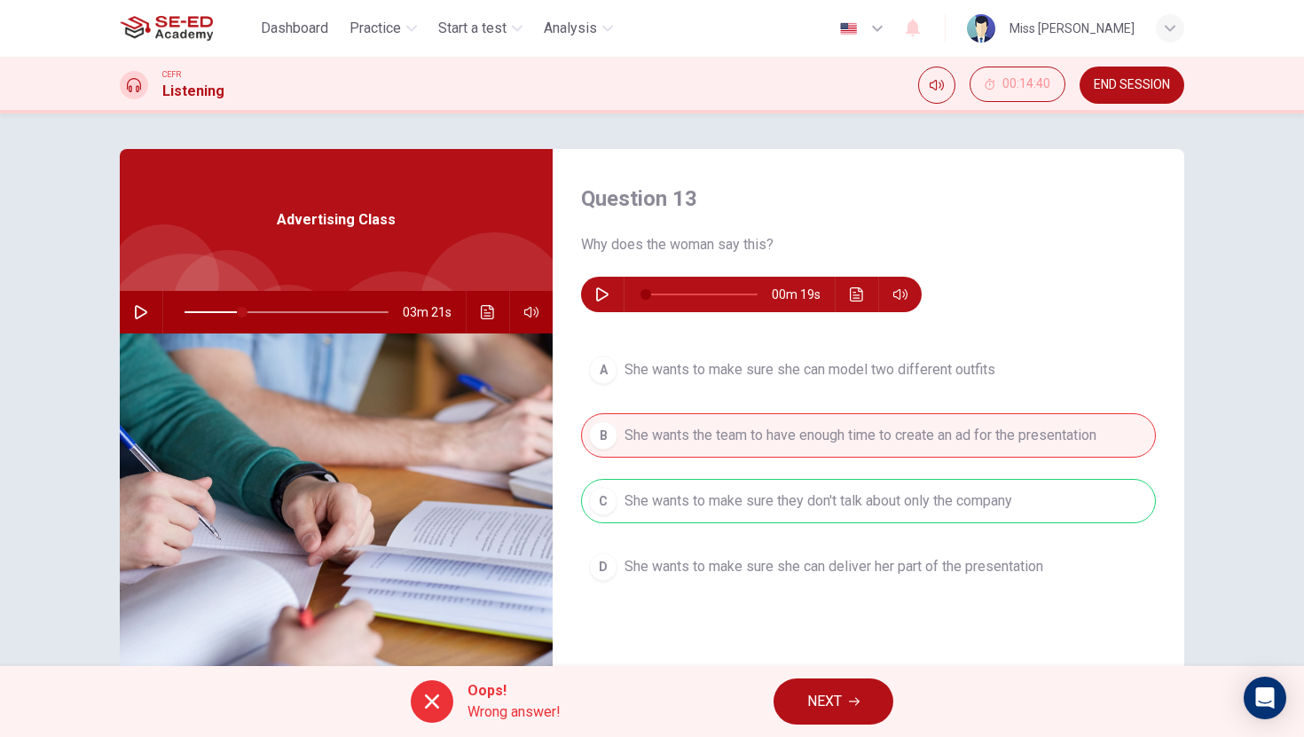
click at [804, 710] on button "NEXT" at bounding box center [833, 702] width 120 height 46
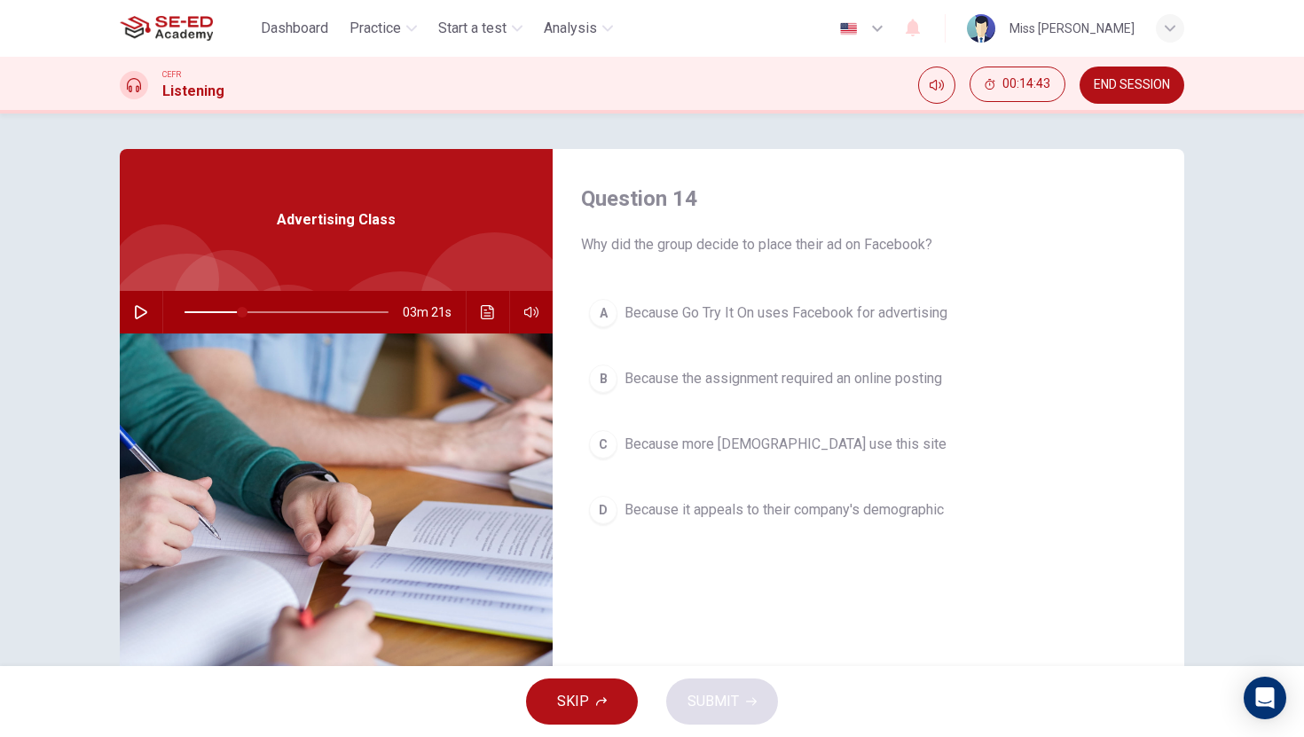
click at [139, 312] on icon "button" at bounding box center [141, 312] width 14 height 14
click at [609, 383] on div "B" at bounding box center [603, 379] width 28 height 28
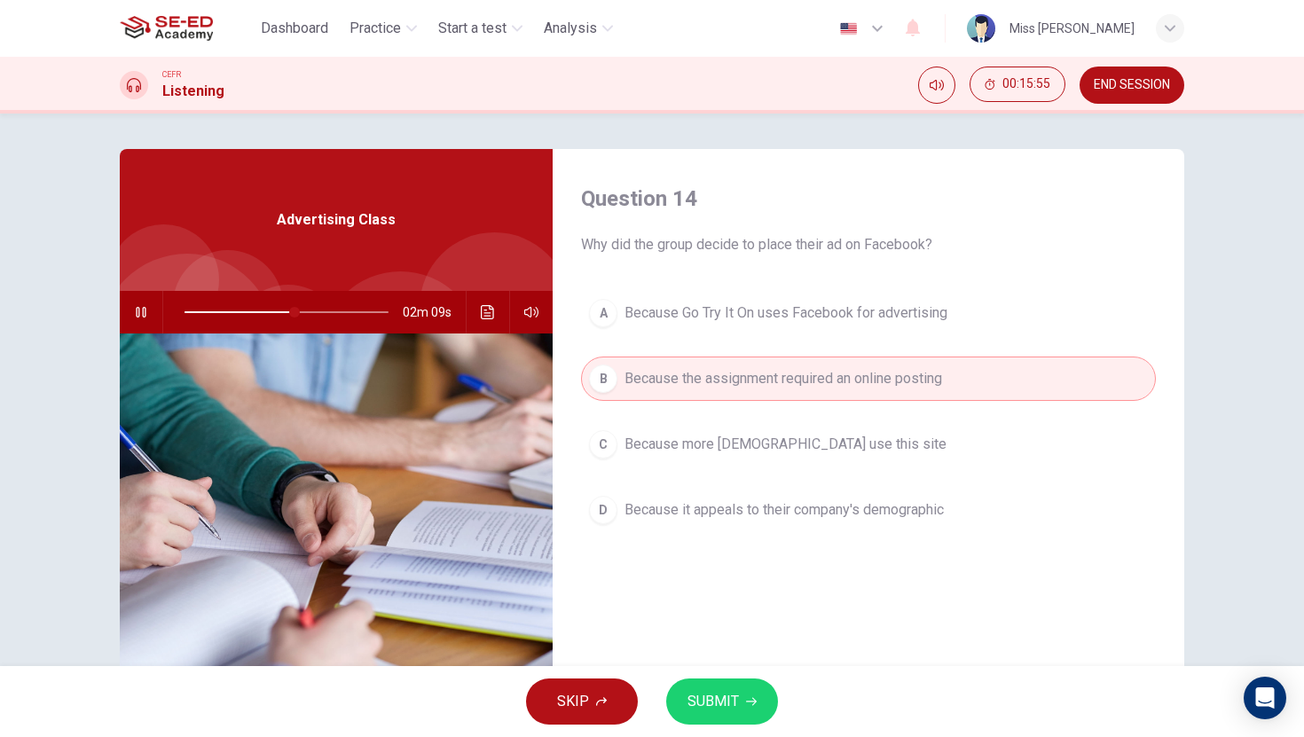
click at [714, 696] on span "SUBMIT" at bounding box center [712, 701] width 51 height 25
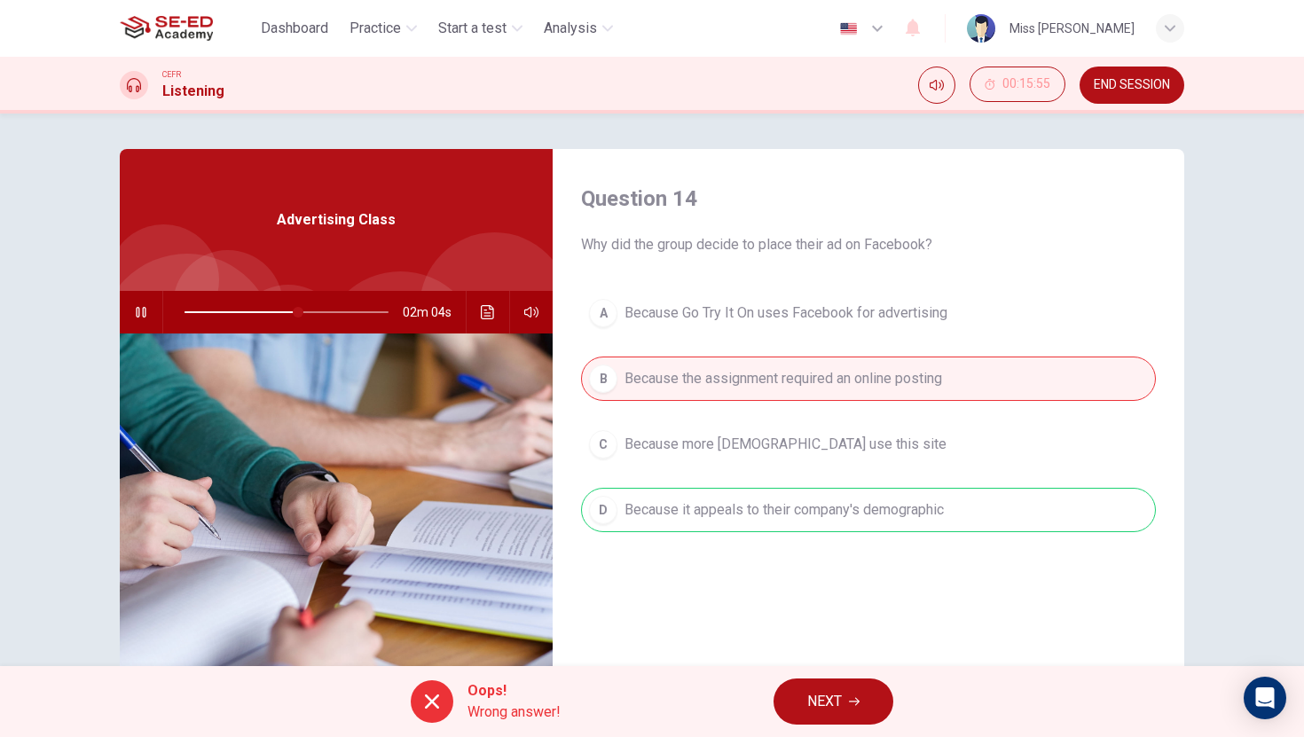
click at [852, 702] on icon "button" at bounding box center [854, 702] width 11 height 8
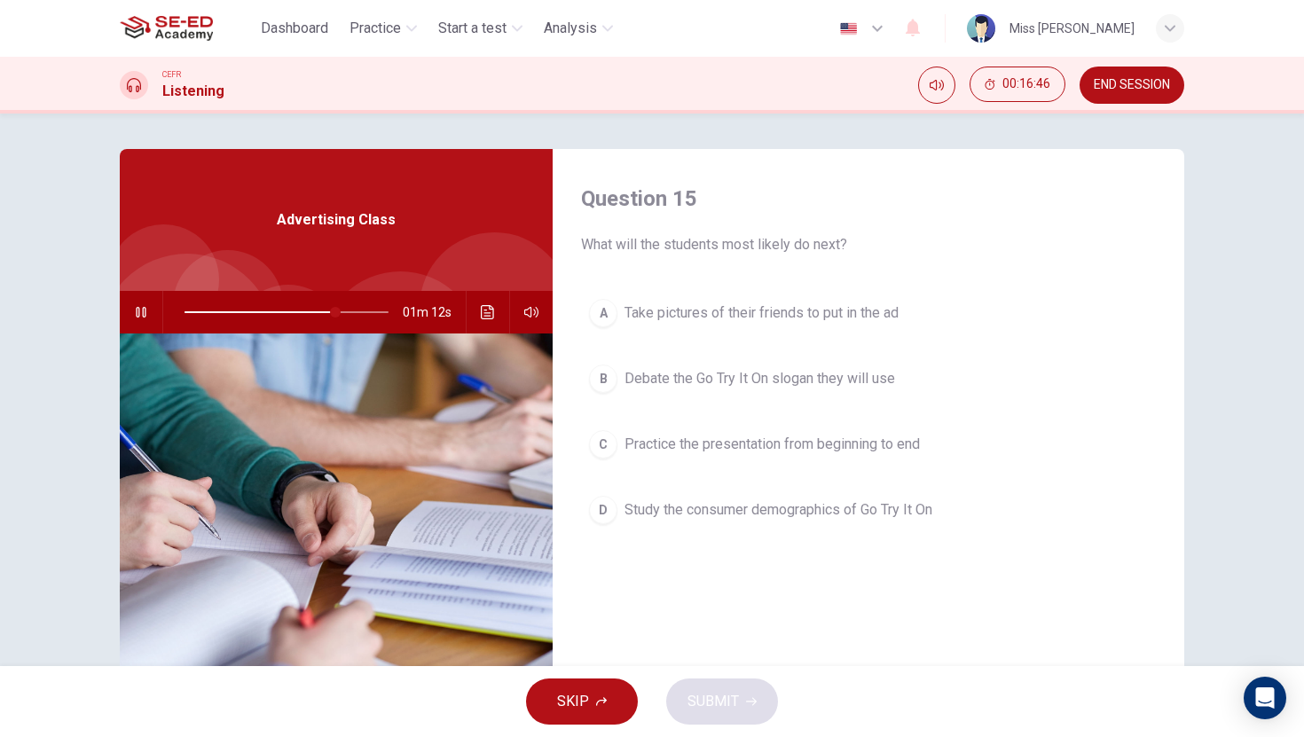
click at [672, 566] on div "A Take pictures of their friends to put in the ad B Debate the Go Try It On slo…" at bounding box center [868, 429] width 575 height 277
click at [672, 514] on span "Study the consumer demographics of Go Try It On" at bounding box center [778, 509] width 308 height 21
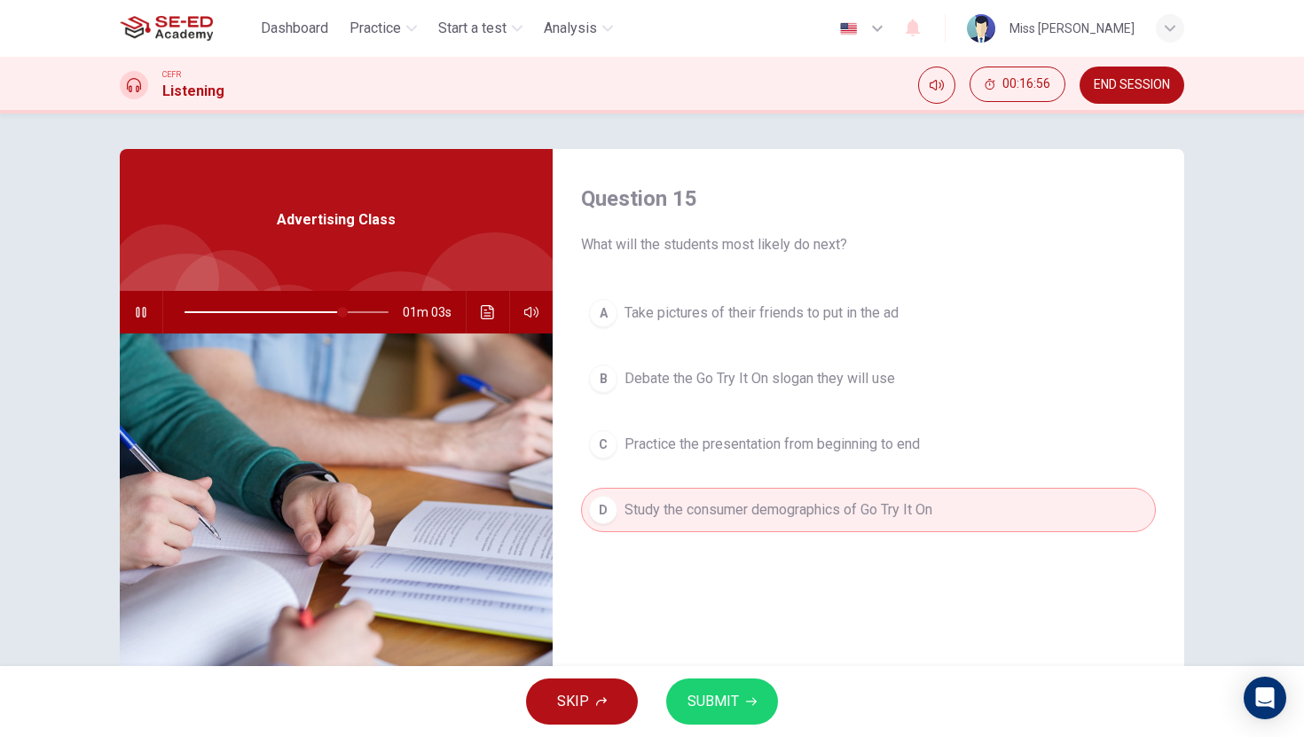
click at [737, 700] on span "SUBMIT" at bounding box center [712, 701] width 51 height 25
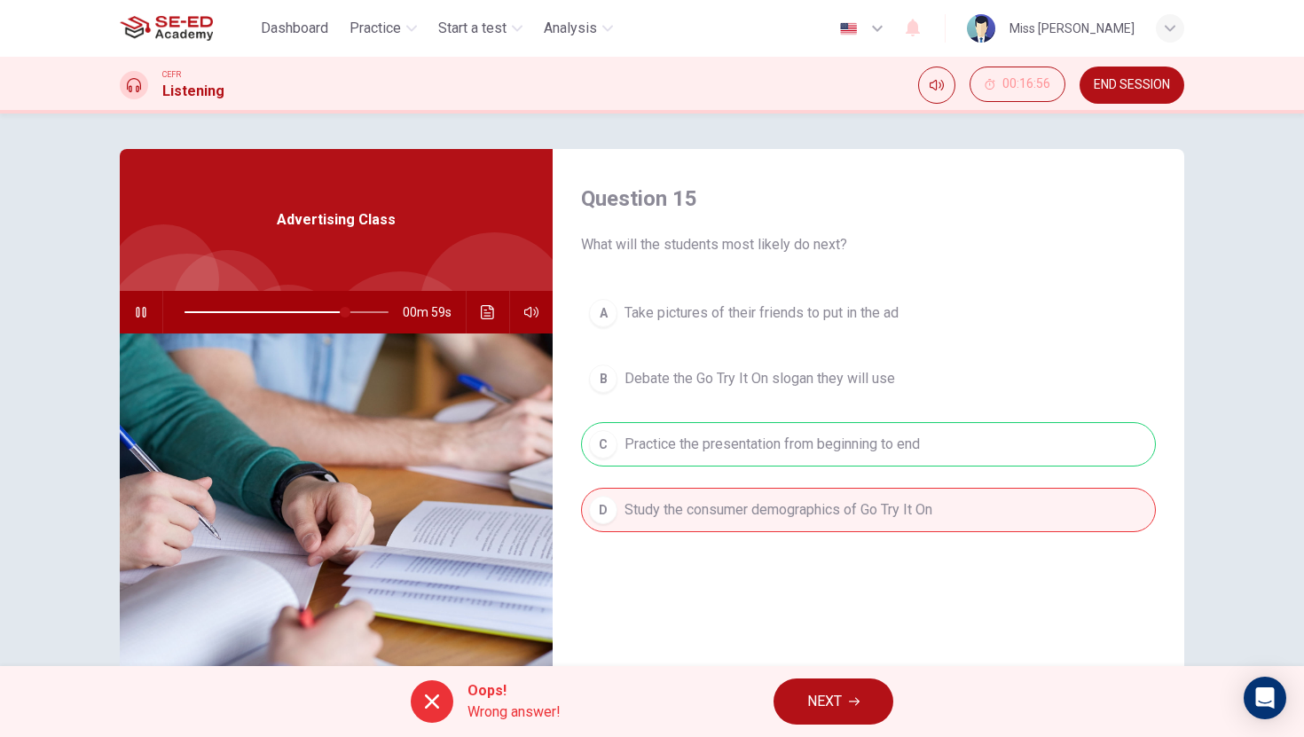
type input "79"
click at [852, 703] on icon "button" at bounding box center [854, 701] width 11 height 11
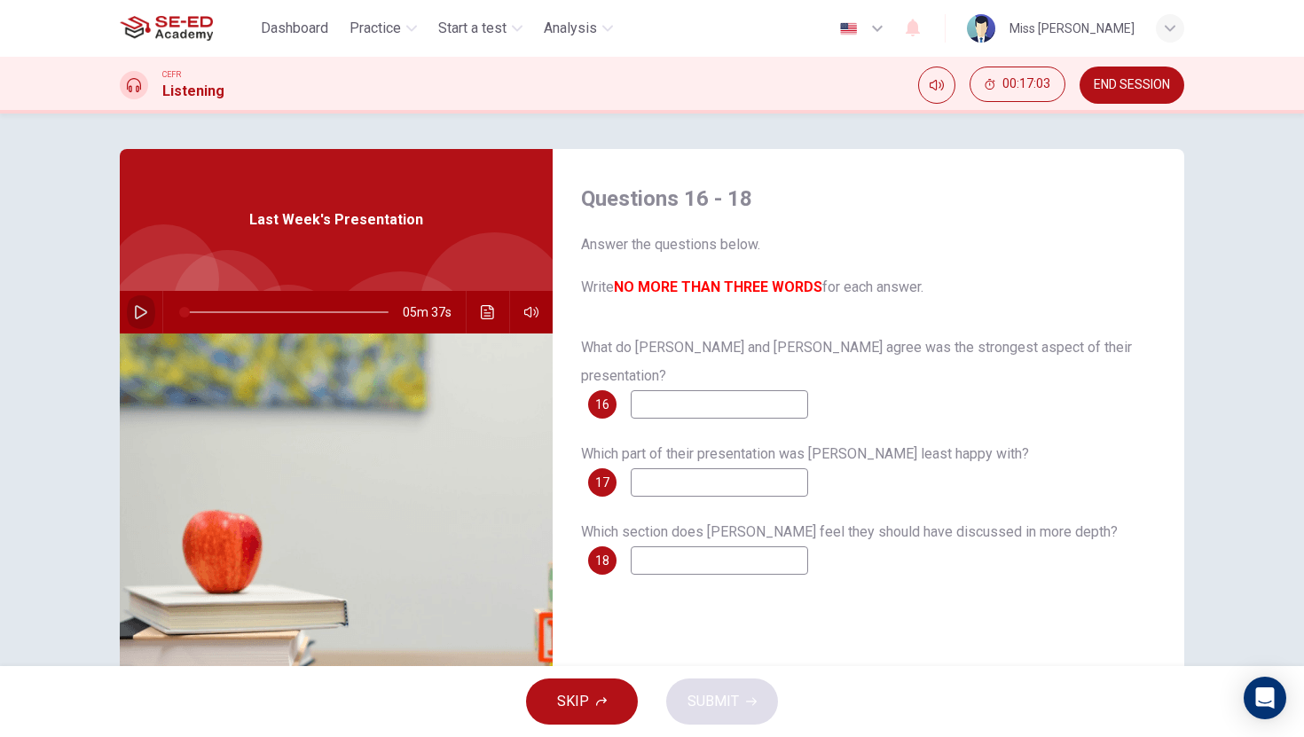
click at [140, 317] on icon "button" at bounding box center [141, 312] width 12 height 14
click at [730, 390] on input at bounding box center [719, 404] width 177 height 28
click at [710, 468] on input at bounding box center [719, 482] width 177 height 28
click at [237, 311] on span at bounding box center [242, 312] width 11 height 11
click at [189, 310] on span at bounding box center [286, 312] width 204 height 25
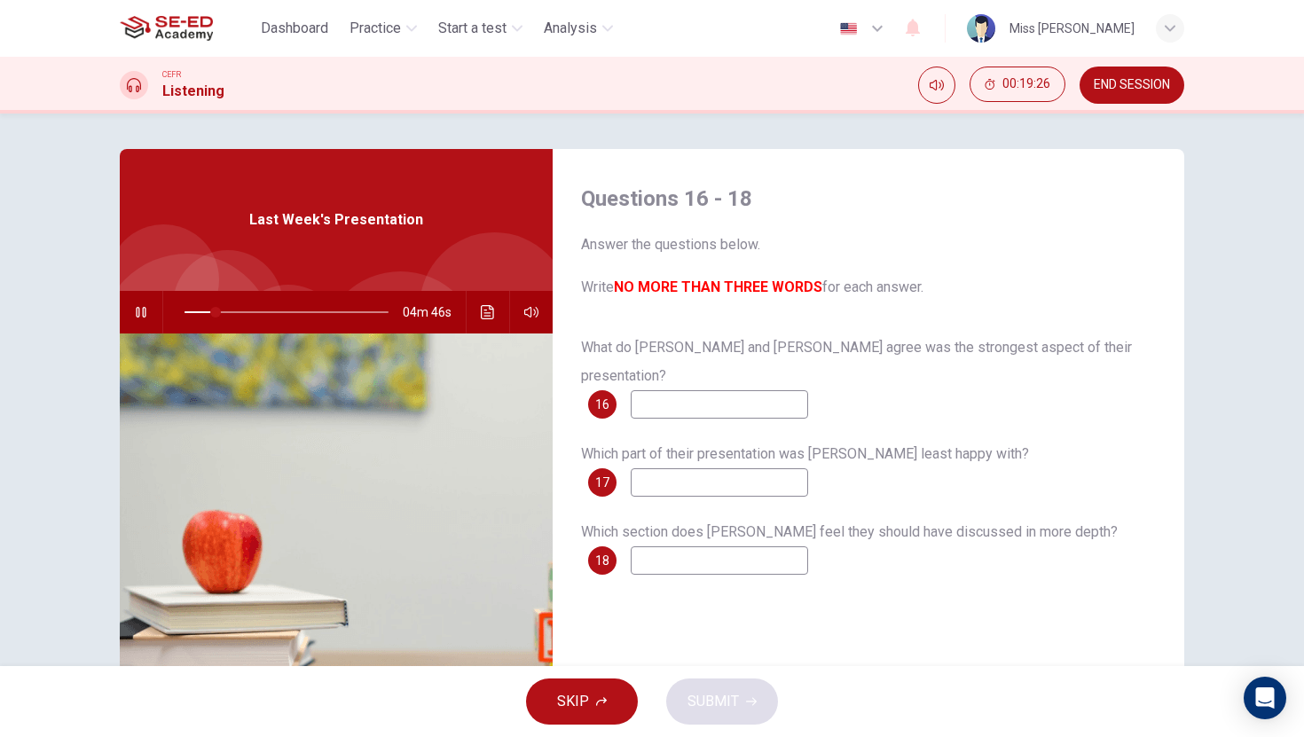
click at [671, 390] on input at bounding box center [719, 404] width 177 height 28
click at [142, 312] on icon "button" at bounding box center [141, 312] width 14 height 14
type input "20"
click at [675, 390] on input at bounding box center [719, 404] width 177 height 28
type input "confident"
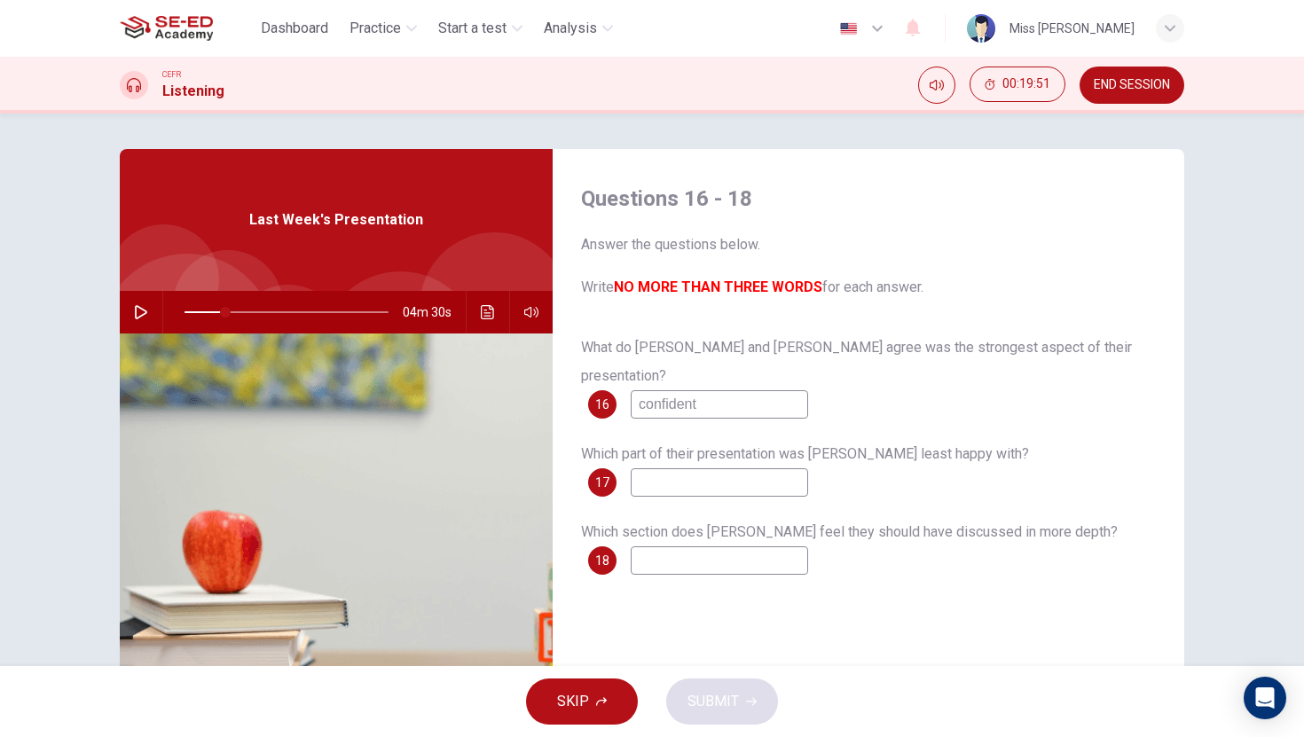
click at [137, 314] on icon "button" at bounding box center [141, 312] width 14 height 14
click at [236, 312] on span at bounding box center [241, 312] width 11 height 11
click at [730, 468] on input at bounding box center [719, 482] width 177 height 28
type input "27"
type input "side"
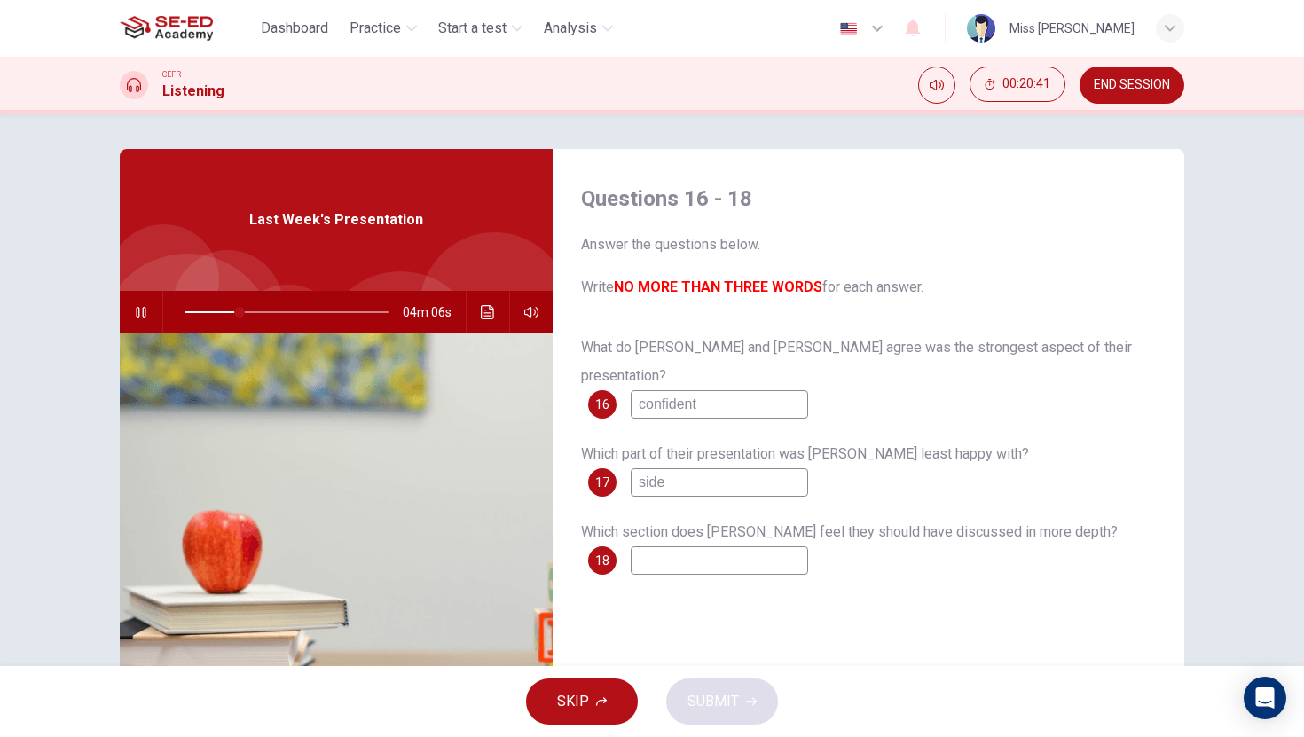
type input "27"
type input "side"
type input "28"
type input "side of"
type input "36"
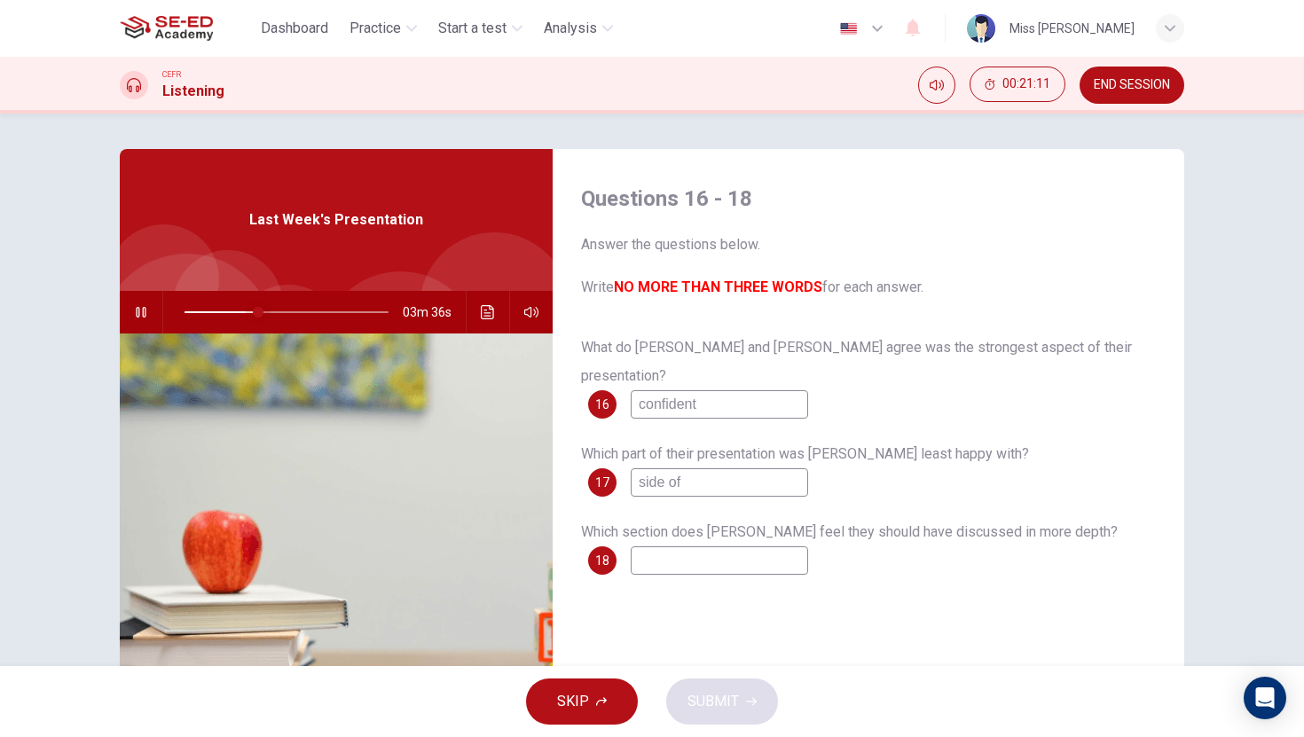
type input "side of"
click at [253, 312] on span at bounding box center [258, 312] width 11 height 11
click at [682, 468] on input "side of" at bounding box center [719, 482] width 177 height 28
drag, startPoint x: 637, startPoint y: 457, endPoint x: 694, endPoint y: 461, distance: 57.8
click at [694, 468] on input "side of" at bounding box center [719, 482] width 177 height 28
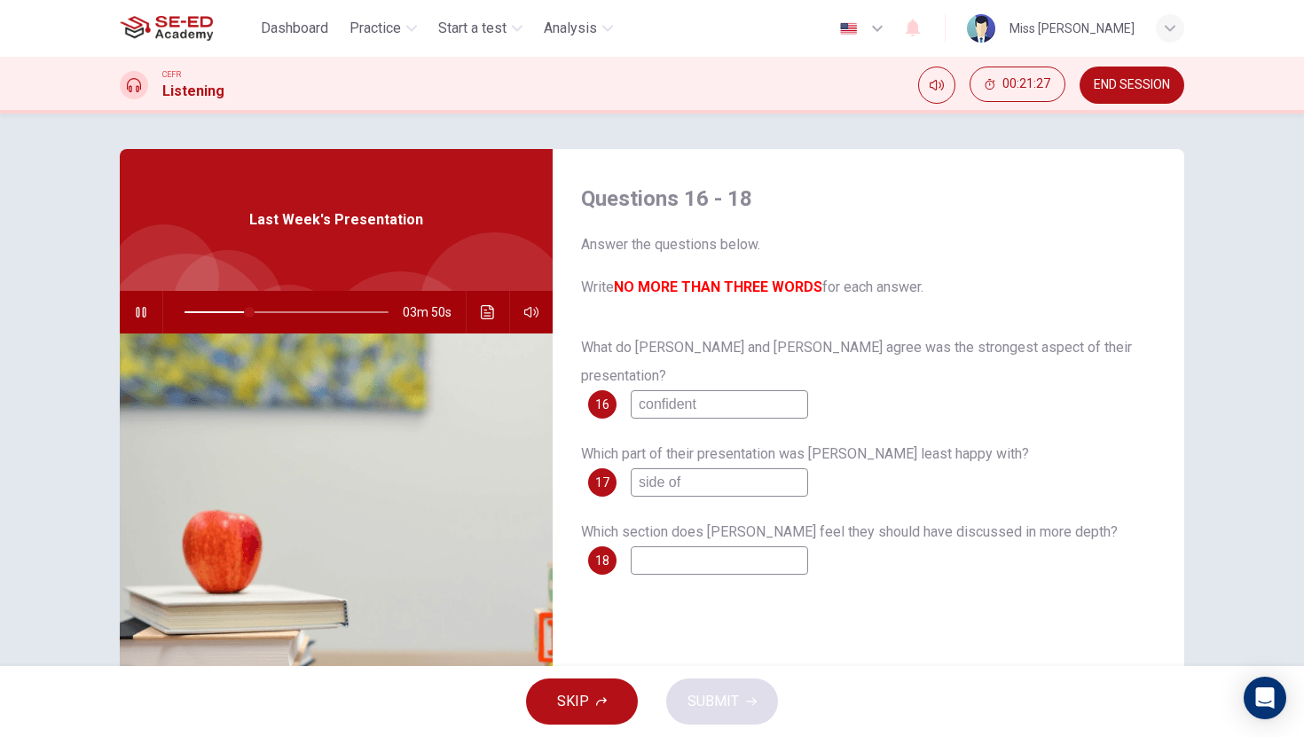
type input "32"
click at [709, 546] on input at bounding box center [719, 560] width 177 height 28
click at [285, 310] on span at bounding box center [286, 312] width 204 height 25
click at [698, 546] on input at bounding box center [719, 560] width 177 height 28
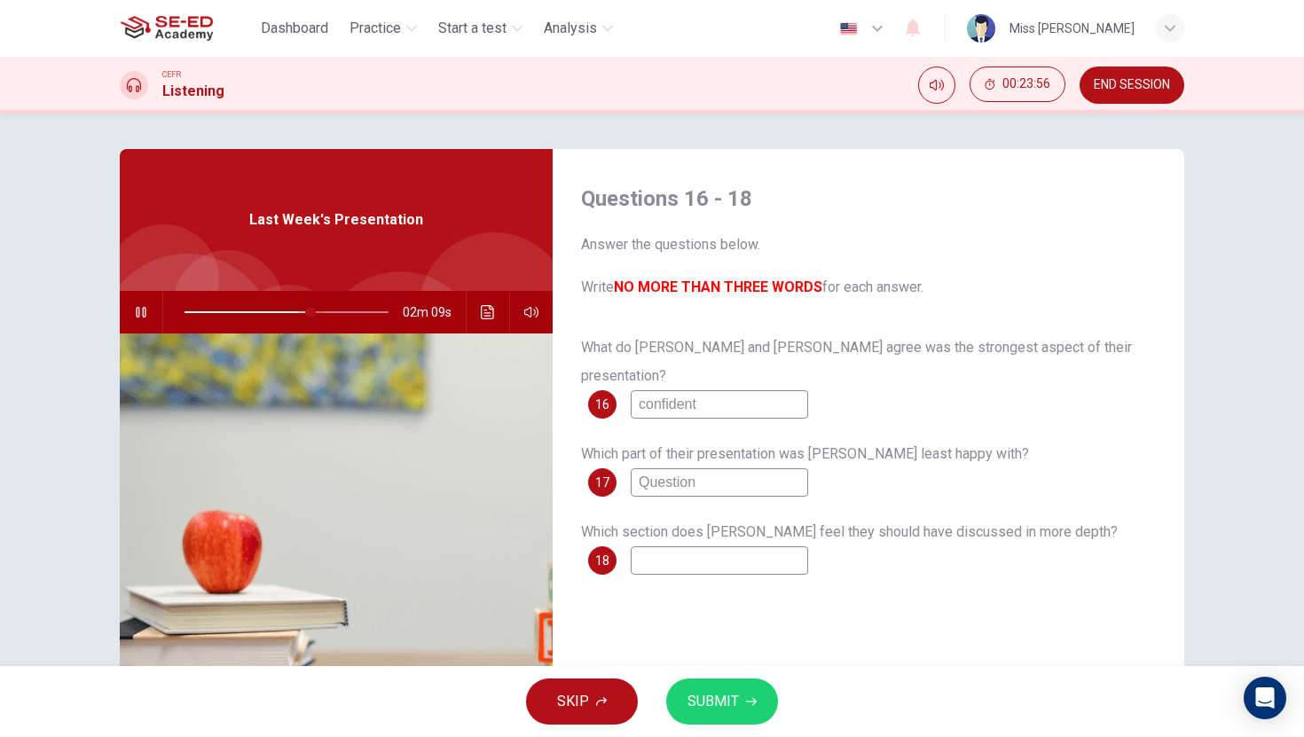
click at [305, 314] on span at bounding box center [310, 312] width 11 height 11
click at [268, 310] on span at bounding box center [286, 312] width 204 height 25
click at [271, 313] on span at bounding box center [276, 312] width 11 height 11
click at [694, 546] on input at bounding box center [719, 560] width 177 height 28
click at [656, 546] on input "Vdeio" at bounding box center [719, 560] width 177 height 28
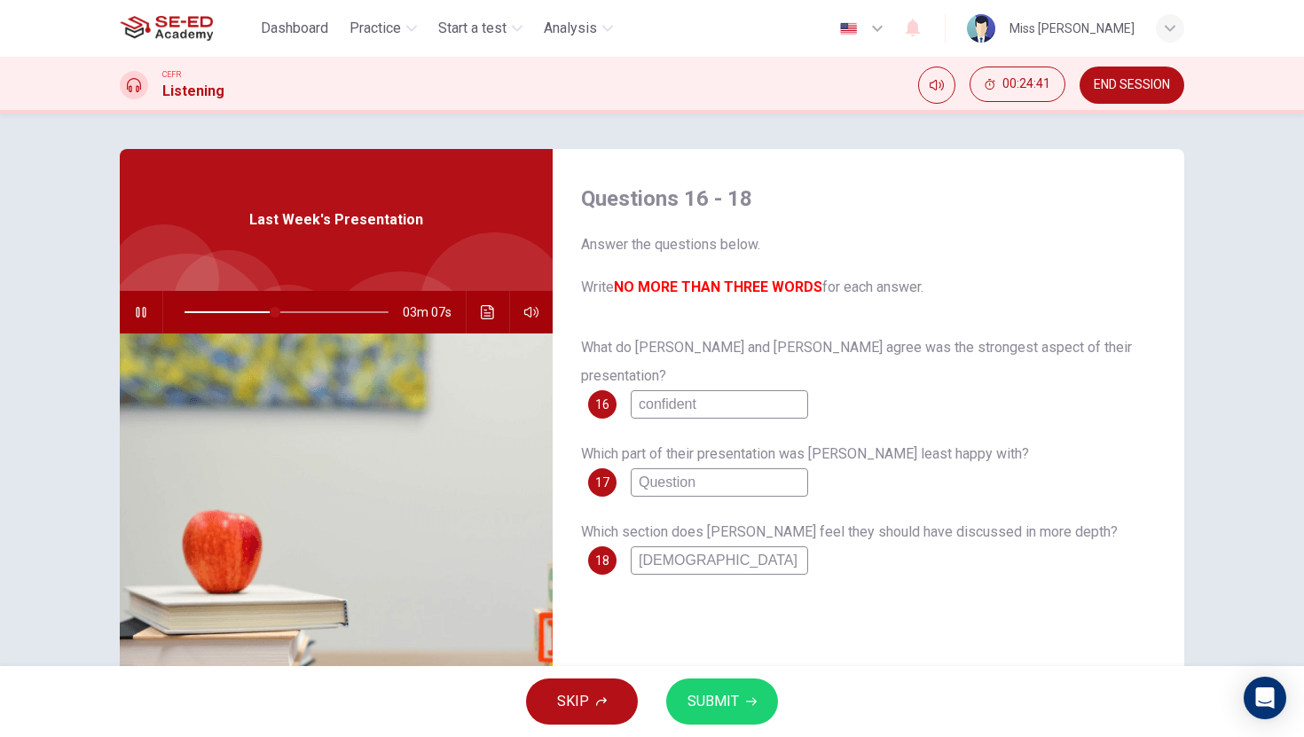
click at [723, 691] on span "SUBMIT" at bounding box center [712, 701] width 51 height 25
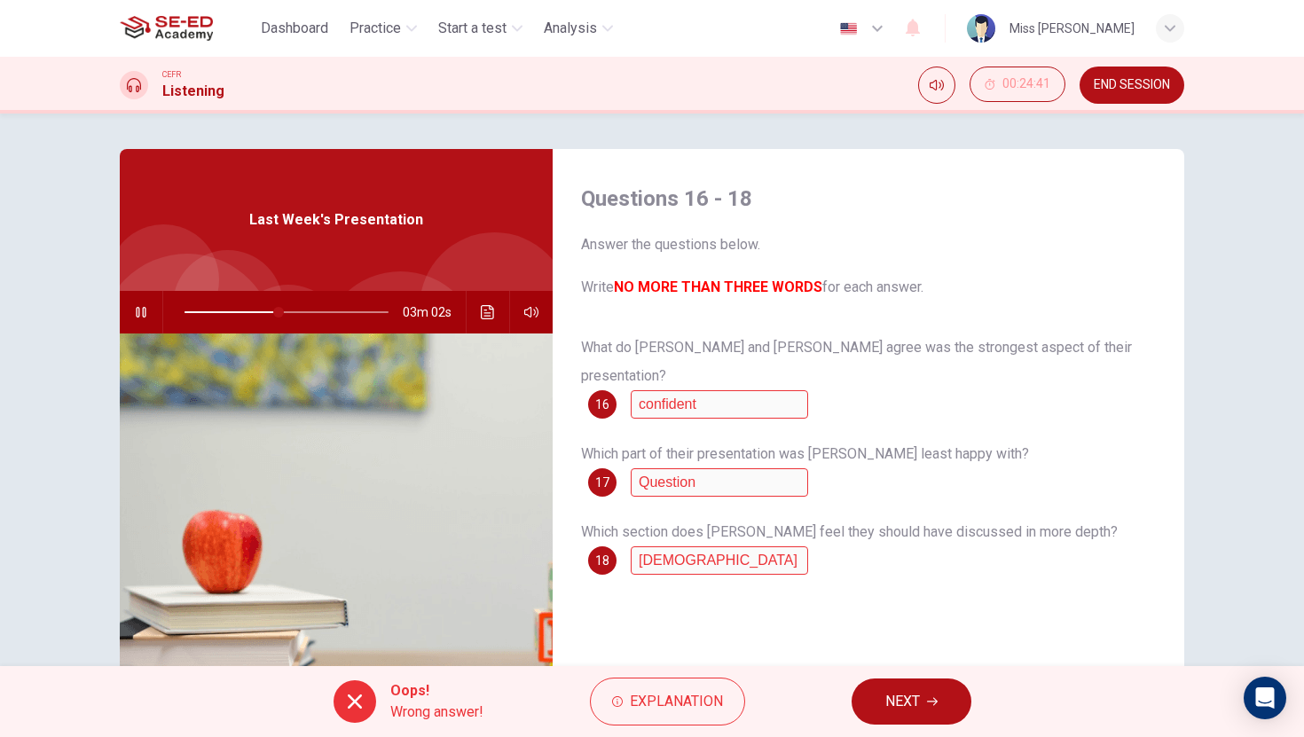
click at [140, 311] on icon "button" at bounding box center [141, 312] width 14 height 14
click at [686, 705] on span "Explanation" at bounding box center [676, 701] width 93 height 25
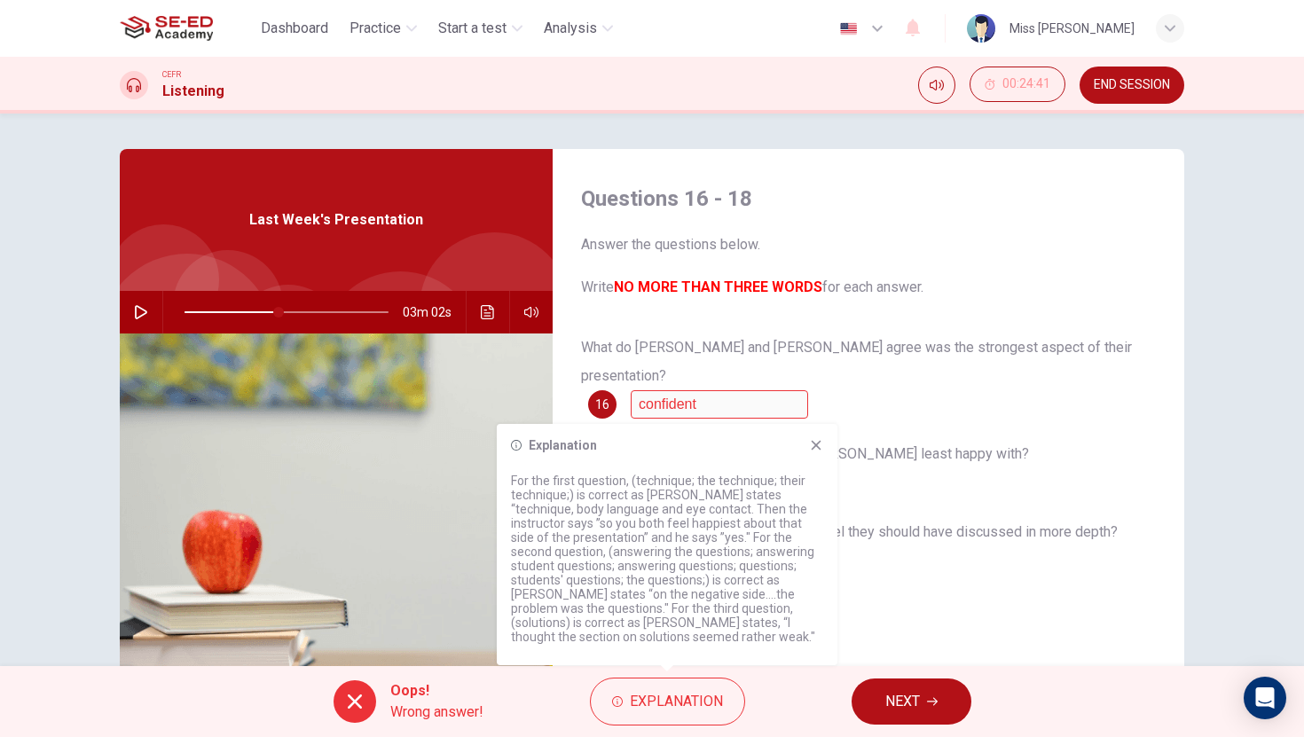
click at [930, 696] on icon "button" at bounding box center [932, 701] width 11 height 11
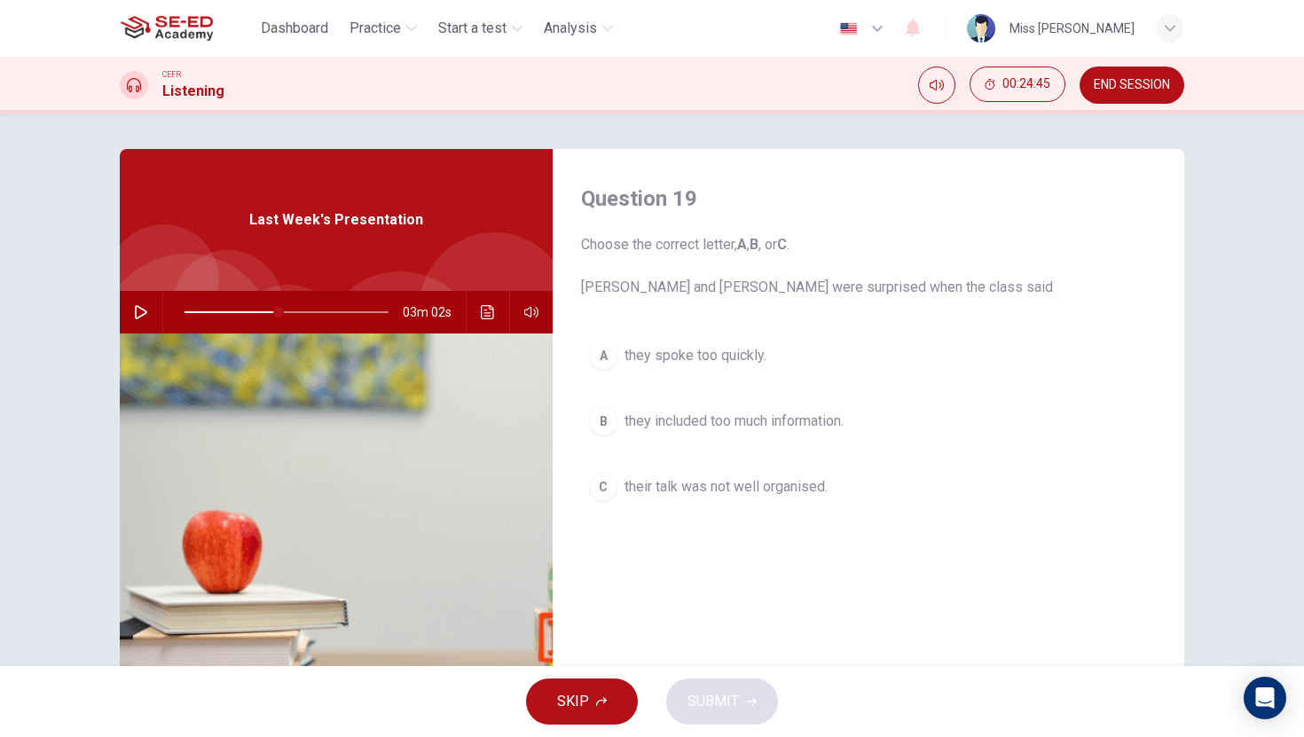
click at [146, 315] on icon "button" at bounding box center [141, 312] width 14 height 14
click at [612, 426] on div "B" at bounding box center [603, 421] width 28 height 28
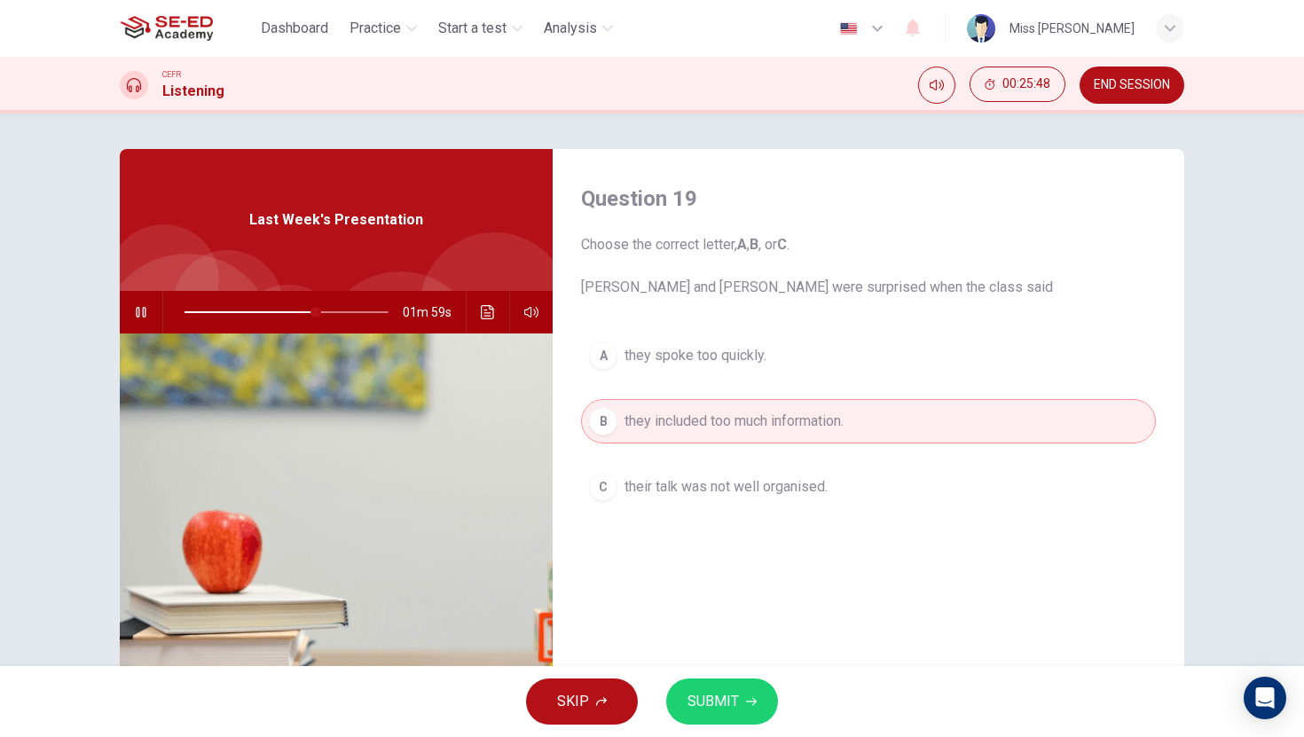
click at [716, 700] on span "SUBMIT" at bounding box center [712, 701] width 51 height 25
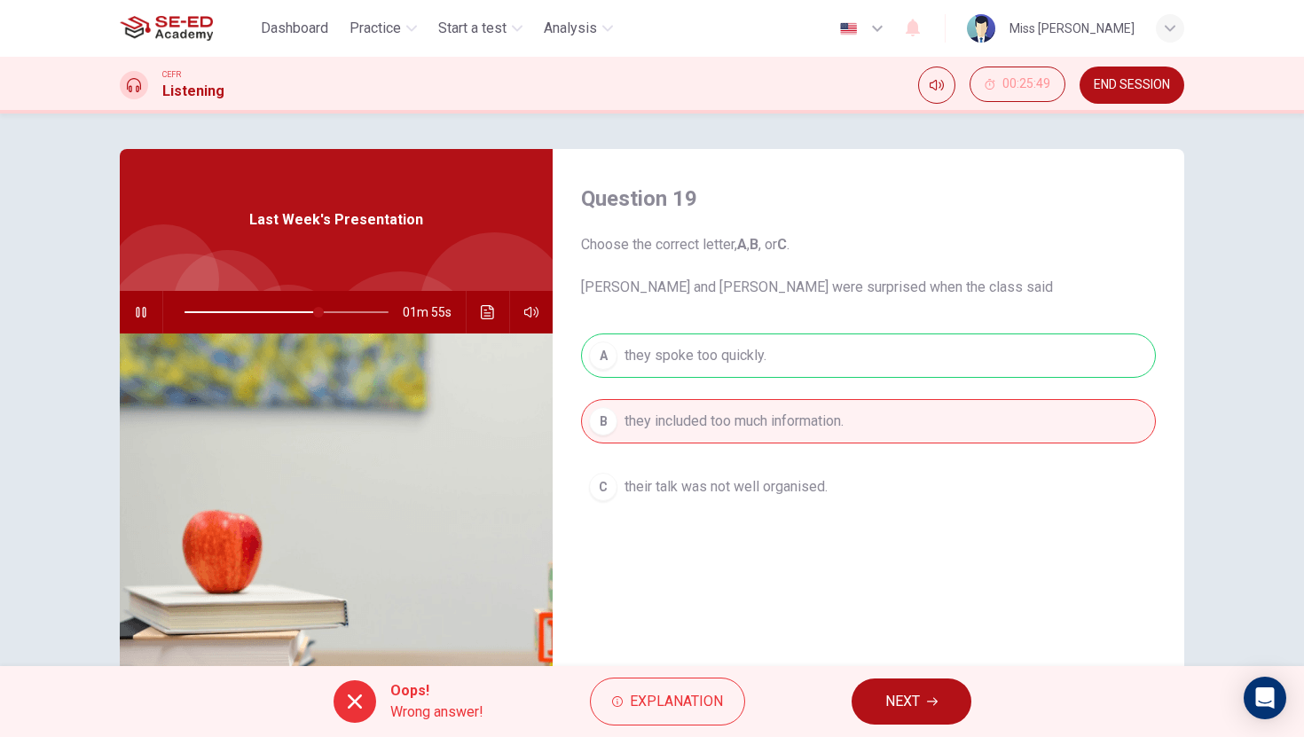
click at [903, 705] on span "NEXT" at bounding box center [902, 701] width 35 height 25
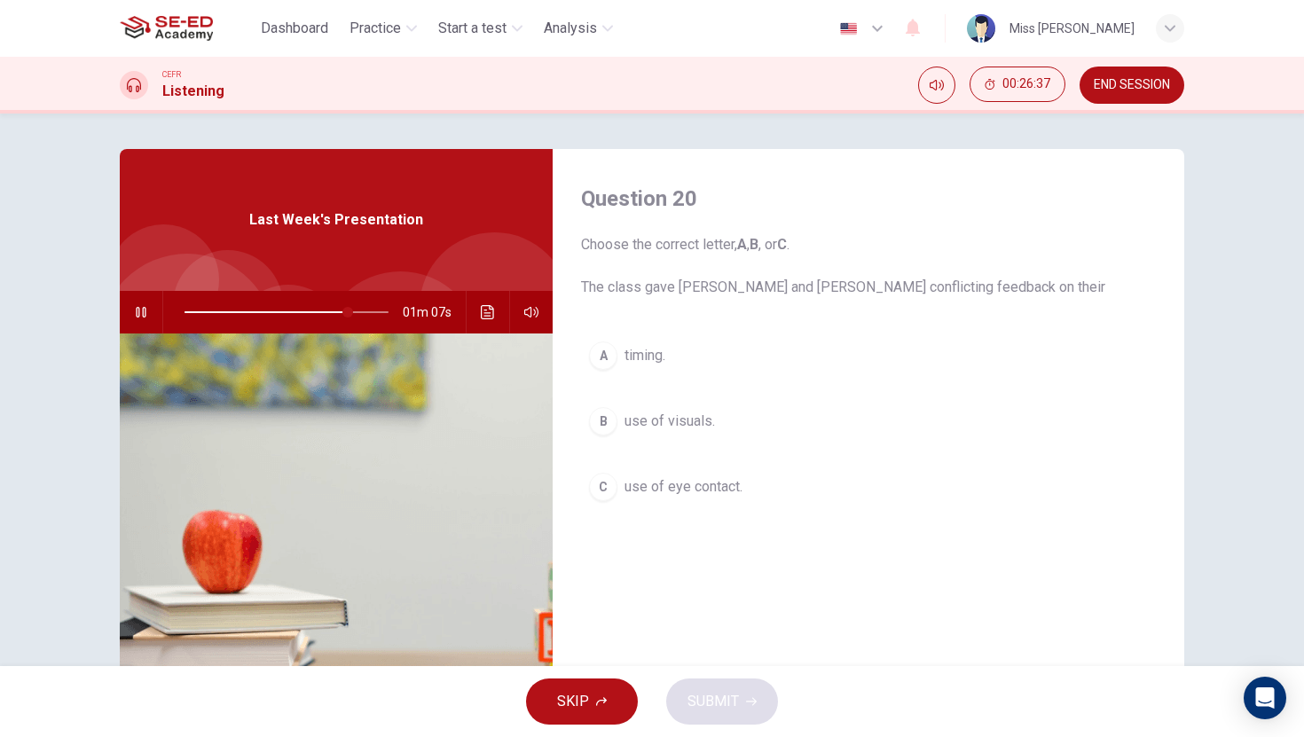
click at [602, 485] on div "C" at bounding box center [603, 487] width 28 height 28
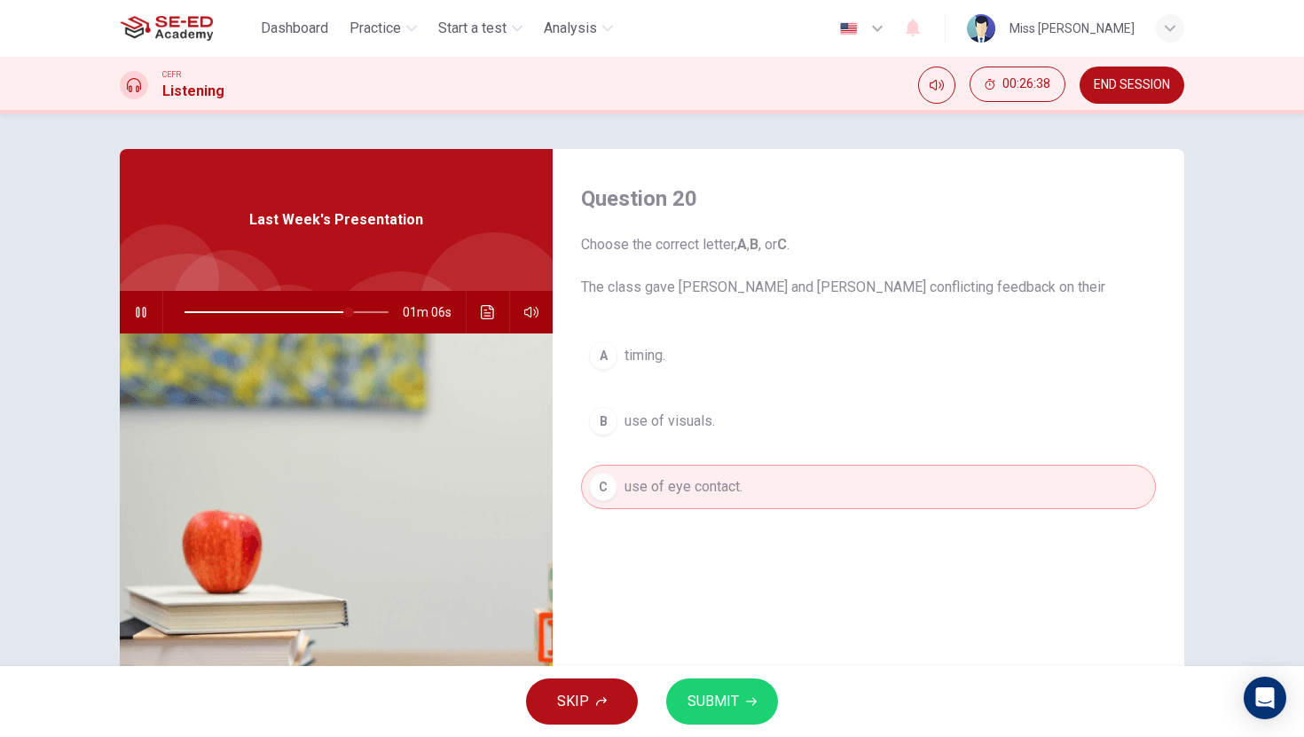
click at [749, 701] on icon "button" at bounding box center [751, 702] width 11 height 8
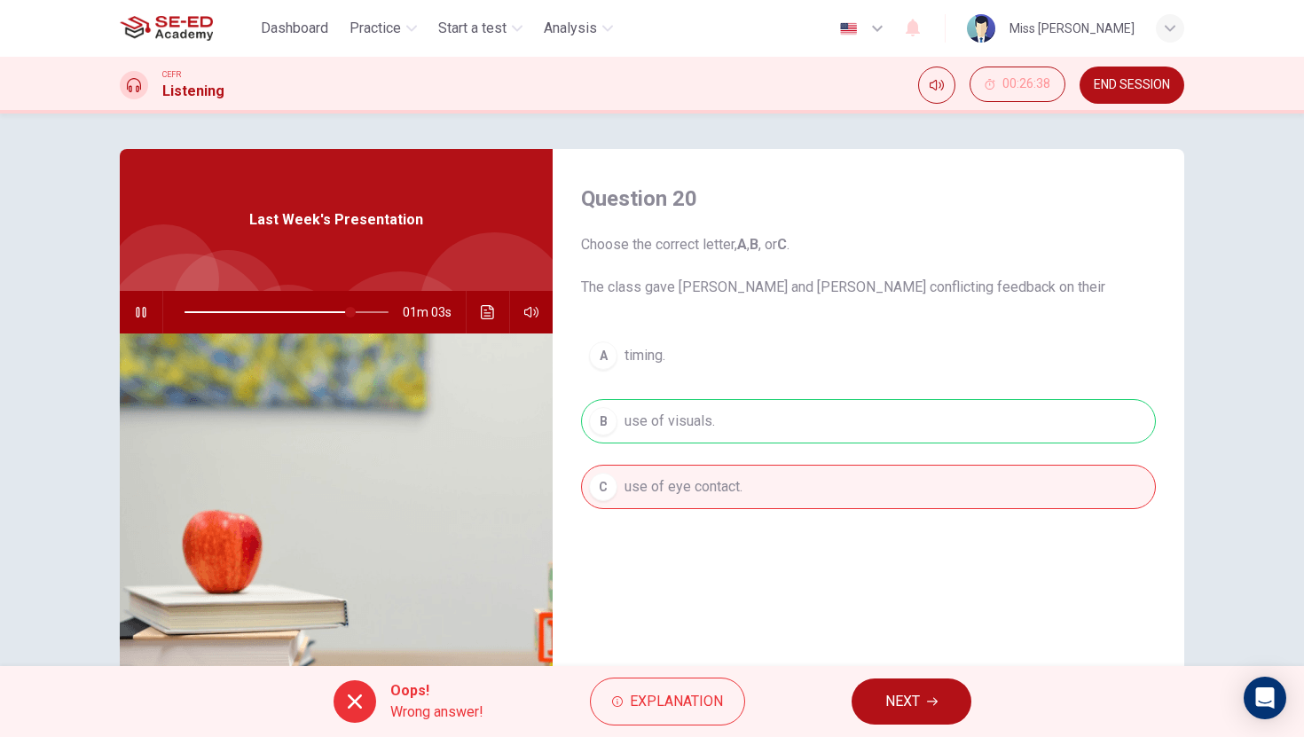
click at [879, 712] on button "NEXT" at bounding box center [911, 702] width 120 height 46
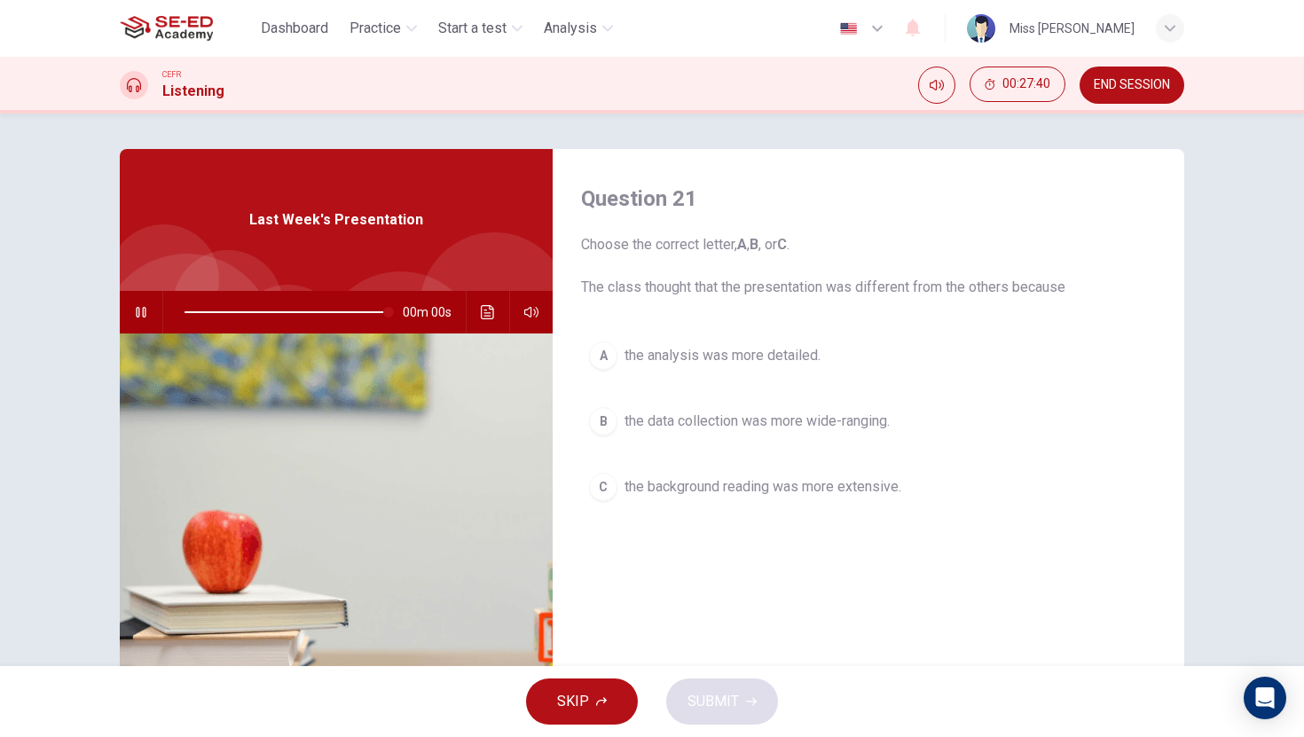
click at [609, 362] on div "A" at bounding box center [603, 355] width 28 height 28
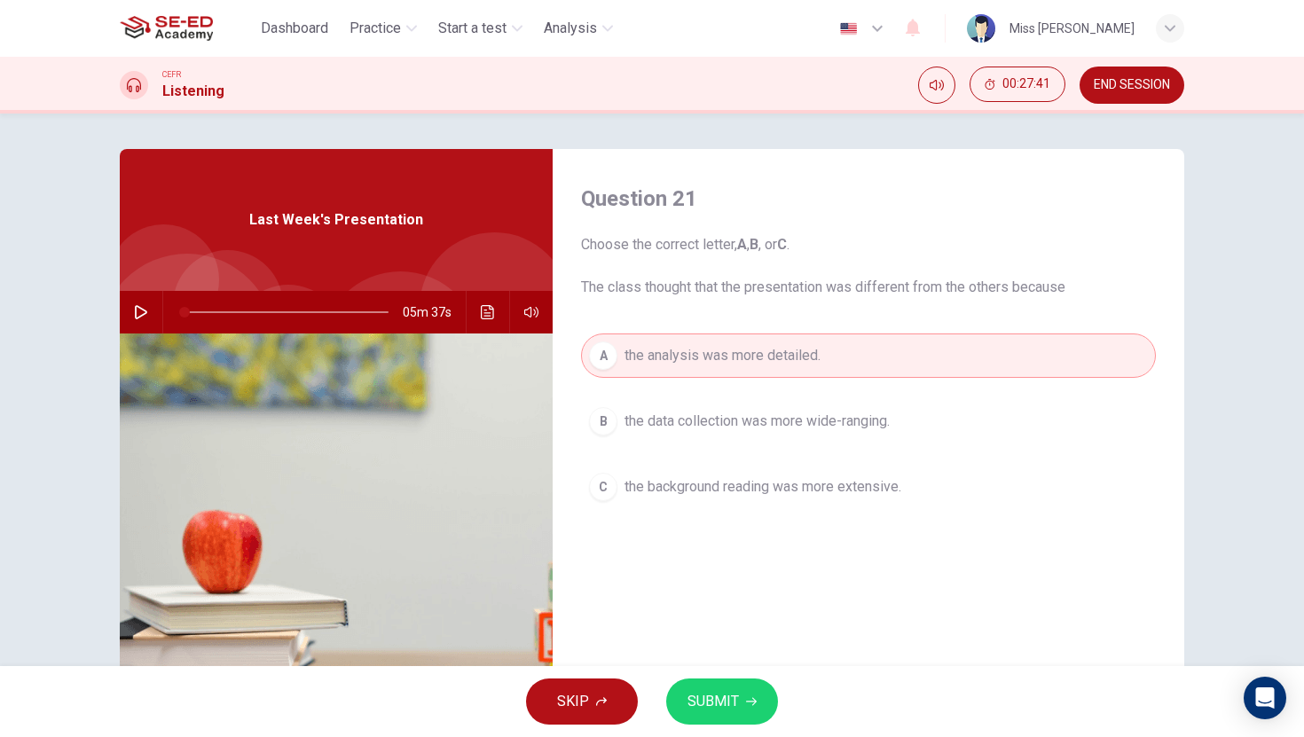
click at [718, 702] on span "SUBMIT" at bounding box center [712, 701] width 51 height 25
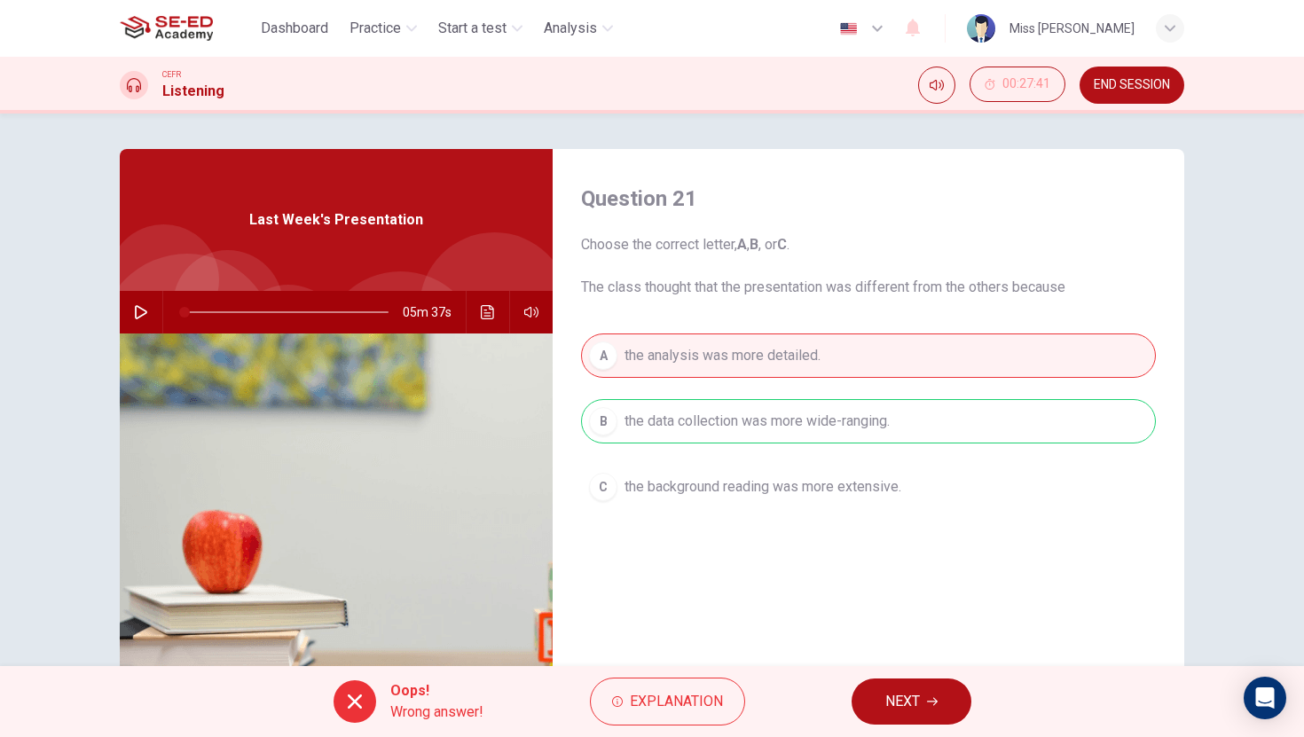
click at [896, 701] on span "NEXT" at bounding box center [902, 701] width 35 height 25
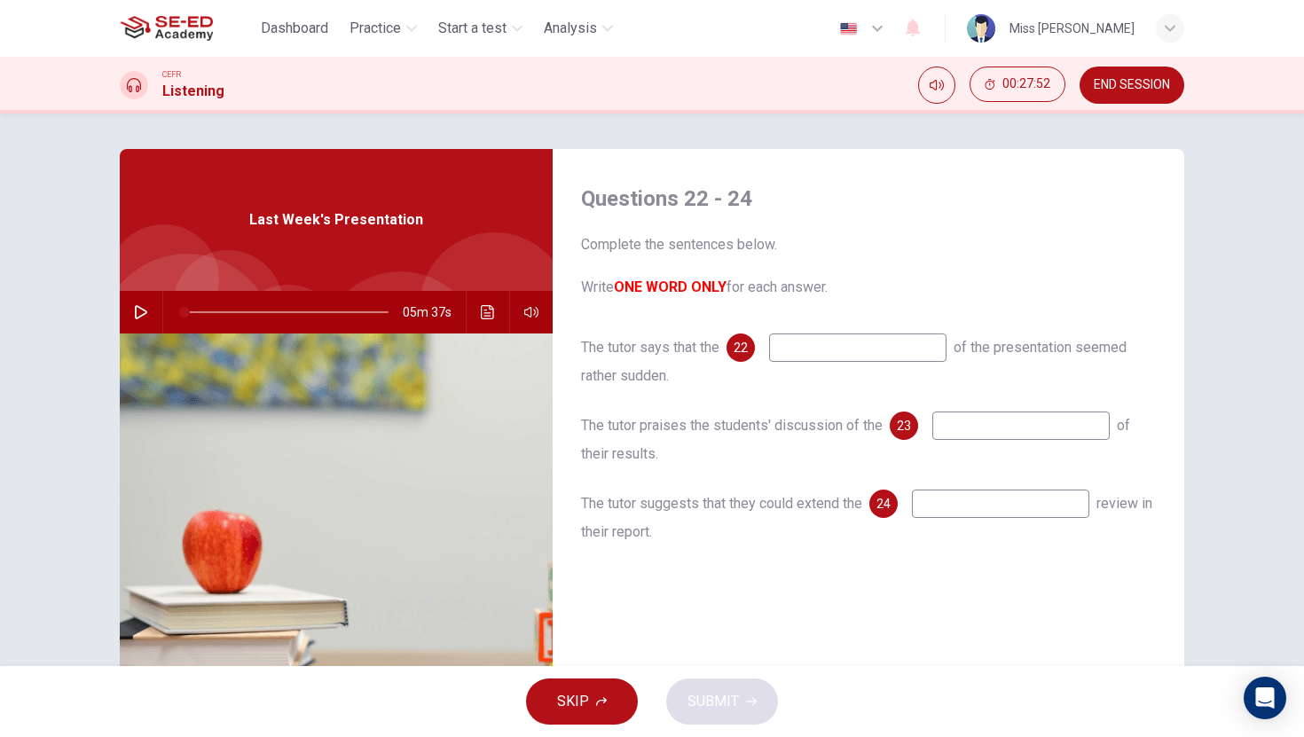
click at [139, 312] on icon "button" at bounding box center [141, 312] width 14 height 14
click at [799, 353] on input at bounding box center [857, 347] width 177 height 28
click at [482, 315] on icon "Click to see the audio transcription" at bounding box center [488, 312] width 14 height 14
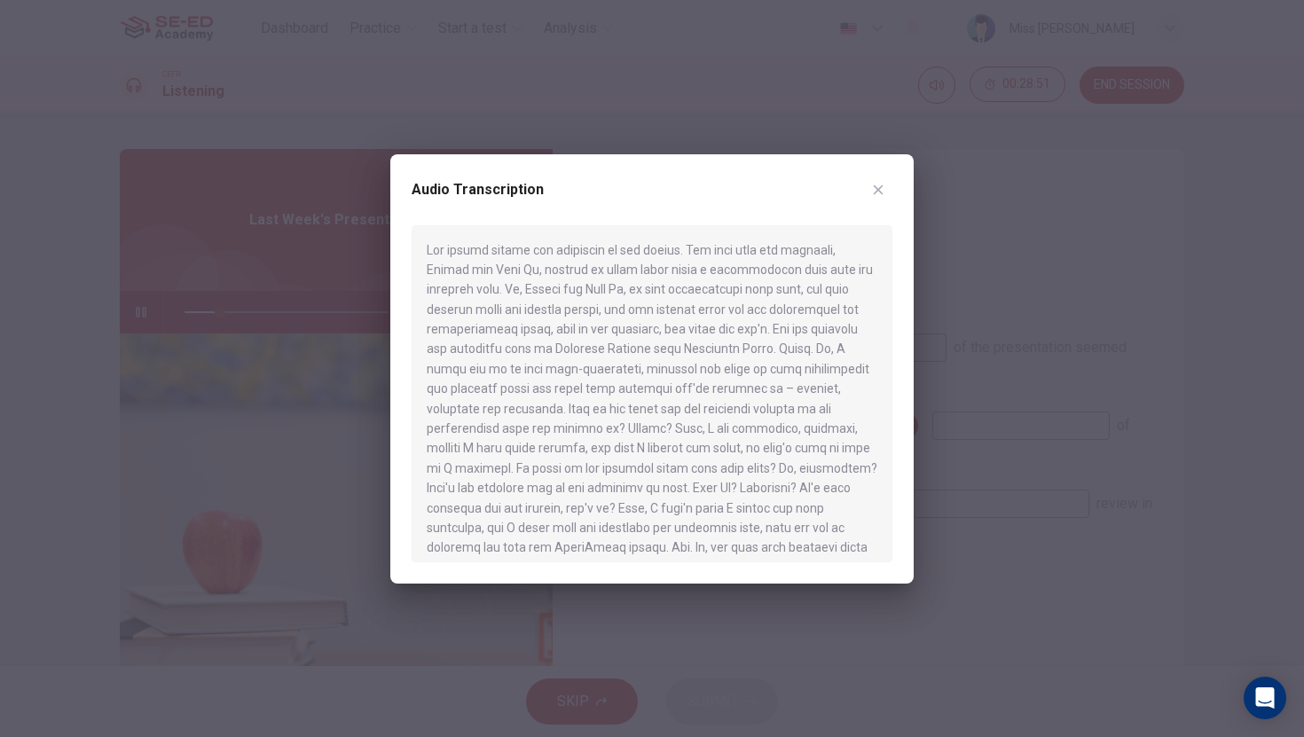
click at [874, 192] on icon "button" at bounding box center [879, 189] width 10 height 10
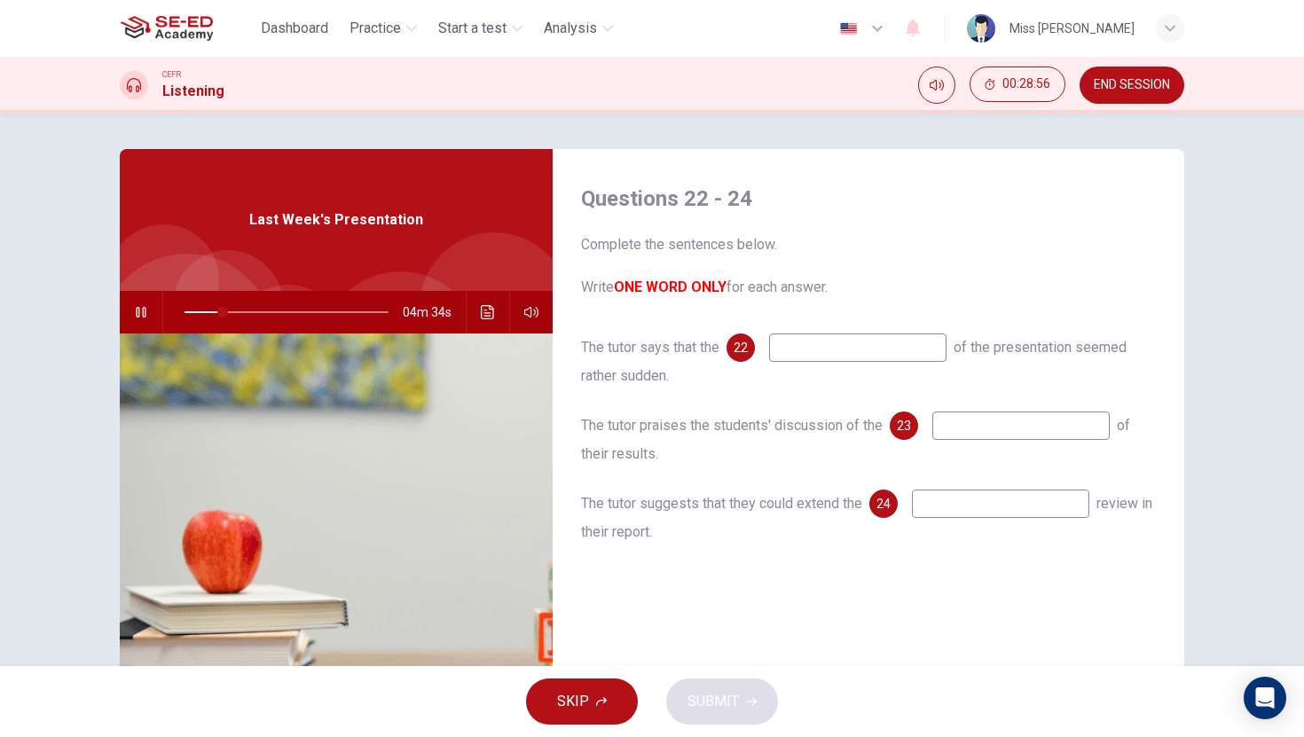
click at [838, 350] on input at bounding box center [857, 347] width 177 height 28
click at [491, 322] on button "Click to see the audio transcription" at bounding box center [488, 312] width 28 height 43
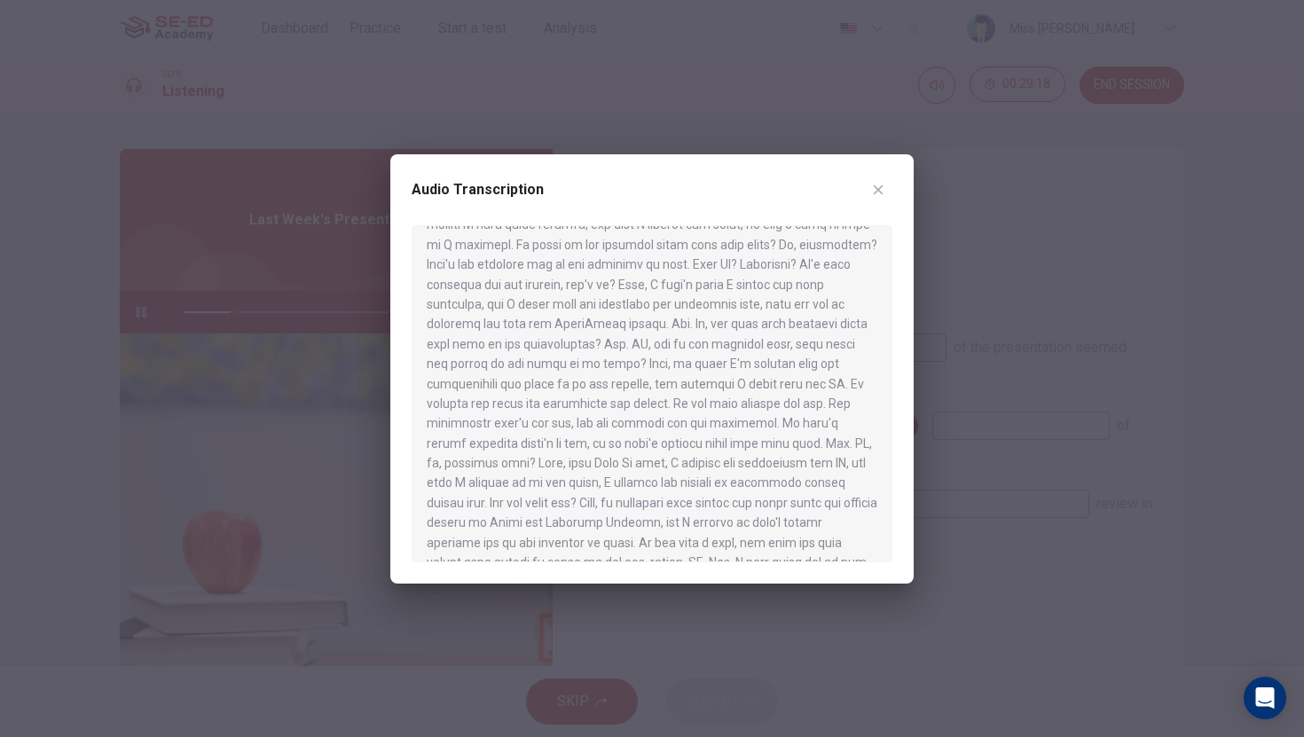
scroll to position [229, 0]
click at [875, 193] on icon "button" at bounding box center [878, 190] width 14 height 14
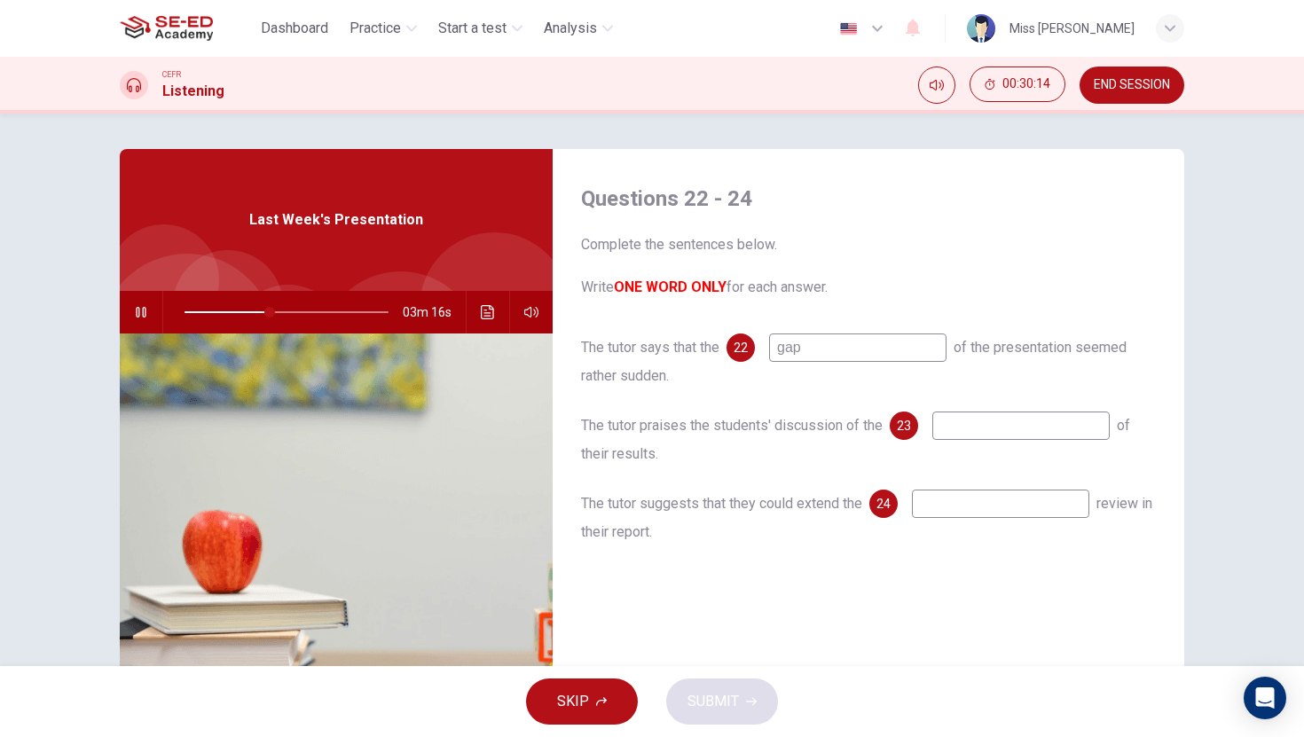
click at [980, 433] on input at bounding box center [1020, 426] width 177 height 28
click at [482, 321] on button "Click to see the audio transcription" at bounding box center [488, 312] width 28 height 43
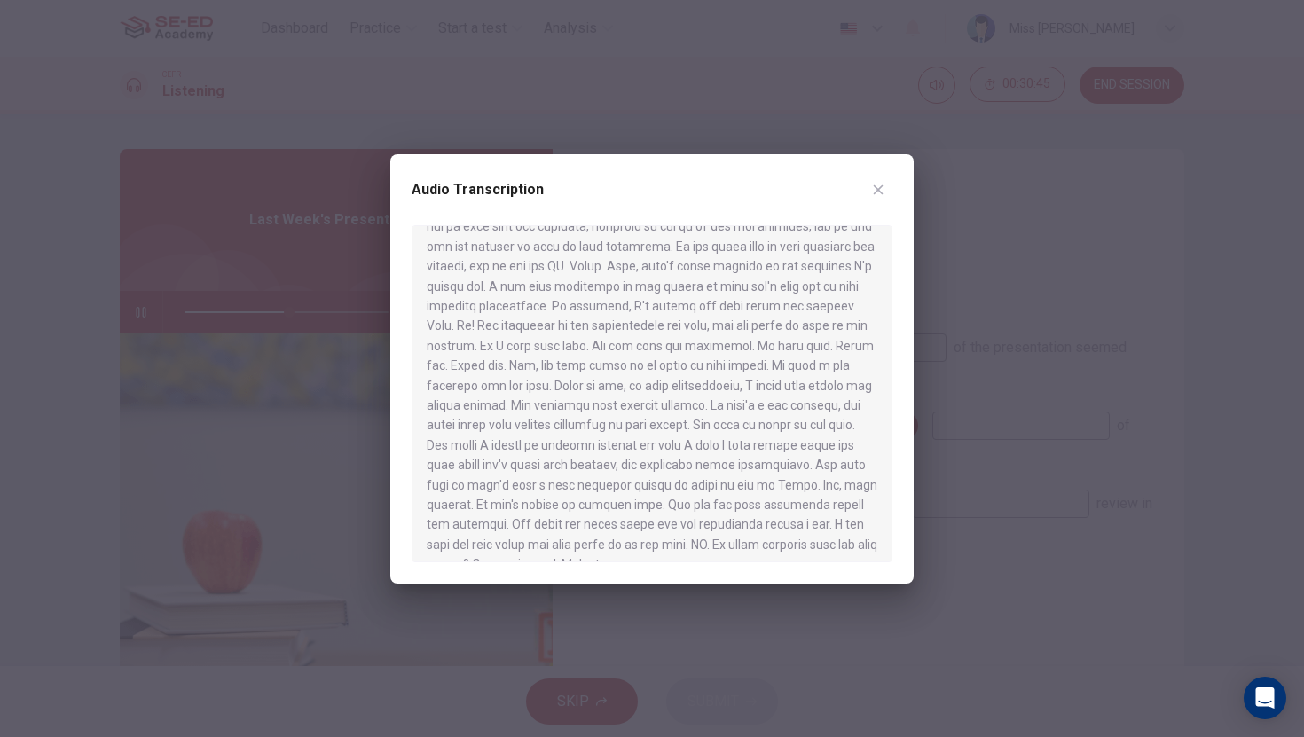
scroll to position [945, 0]
click at [879, 184] on icon "button" at bounding box center [878, 190] width 14 height 14
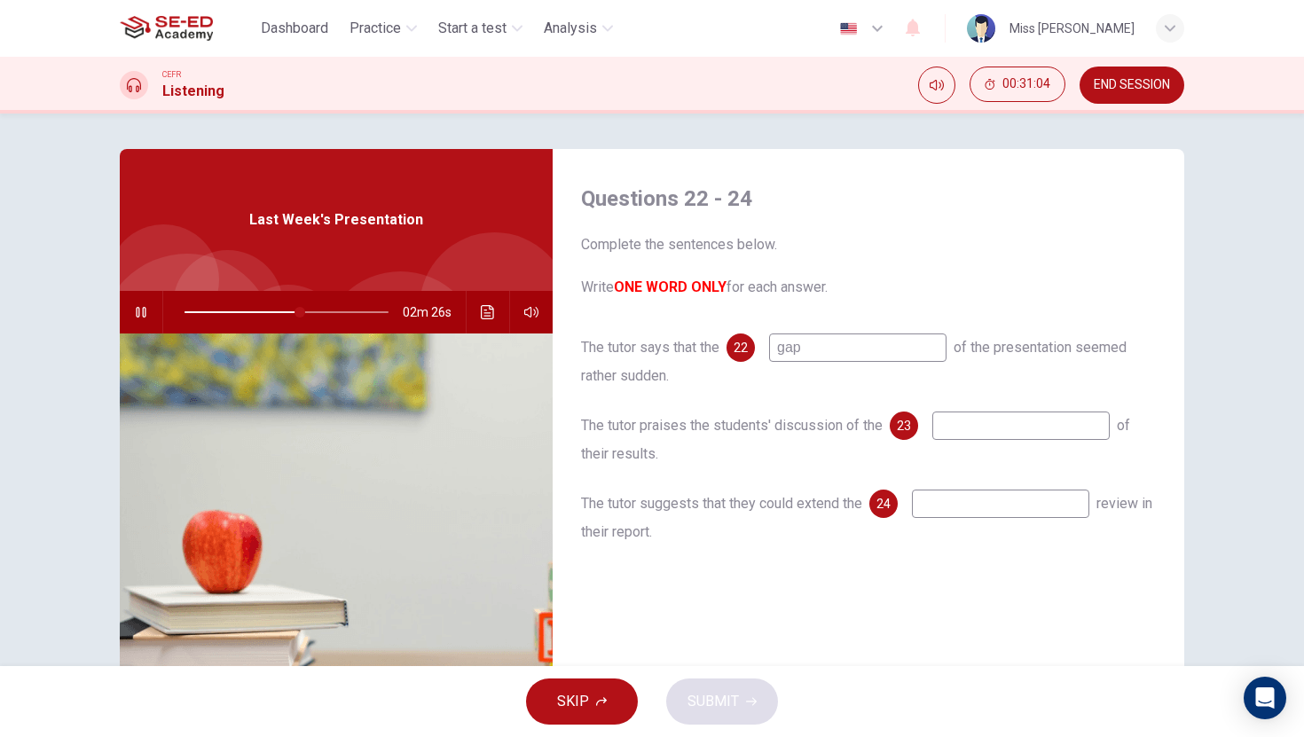
click at [1023, 440] on input at bounding box center [1020, 426] width 177 height 28
click at [488, 314] on icon "Click to see the audio transcription" at bounding box center [488, 312] width 14 height 14
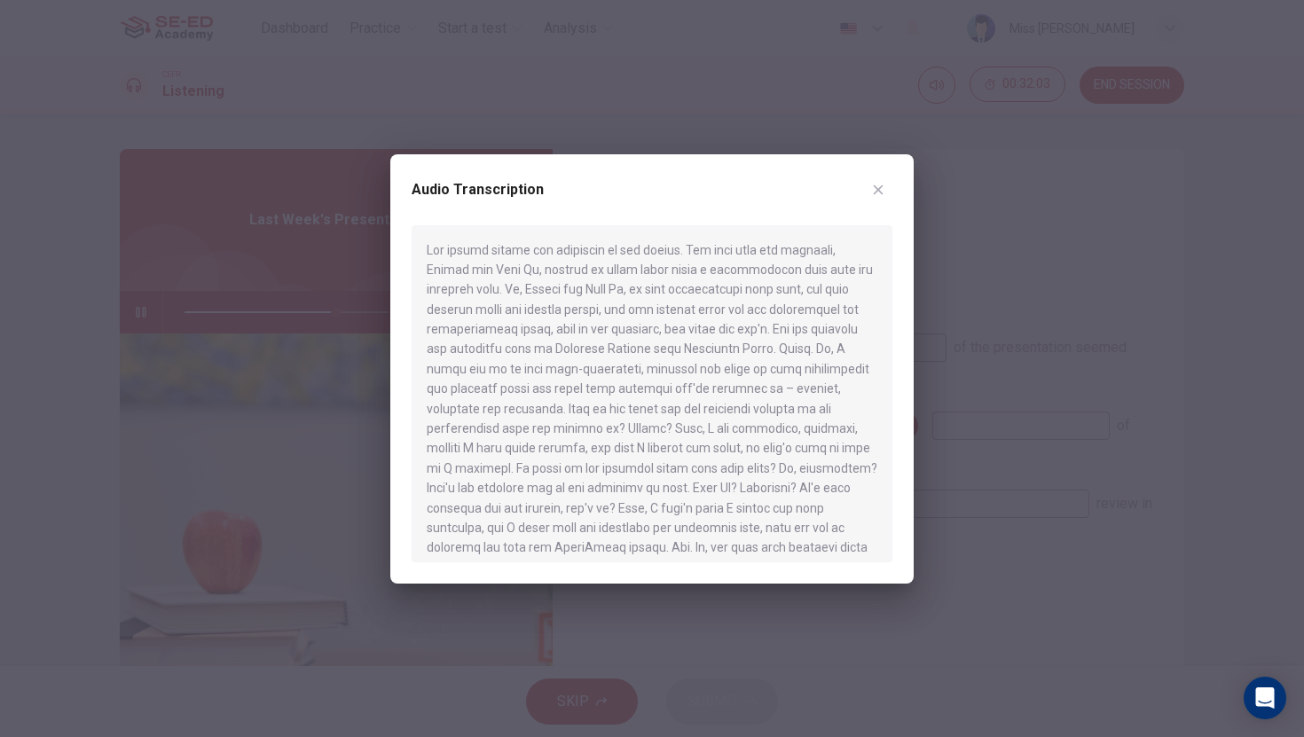
click at [882, 189] on icon "button" at bounding box center [878, 190] width 14 height 14
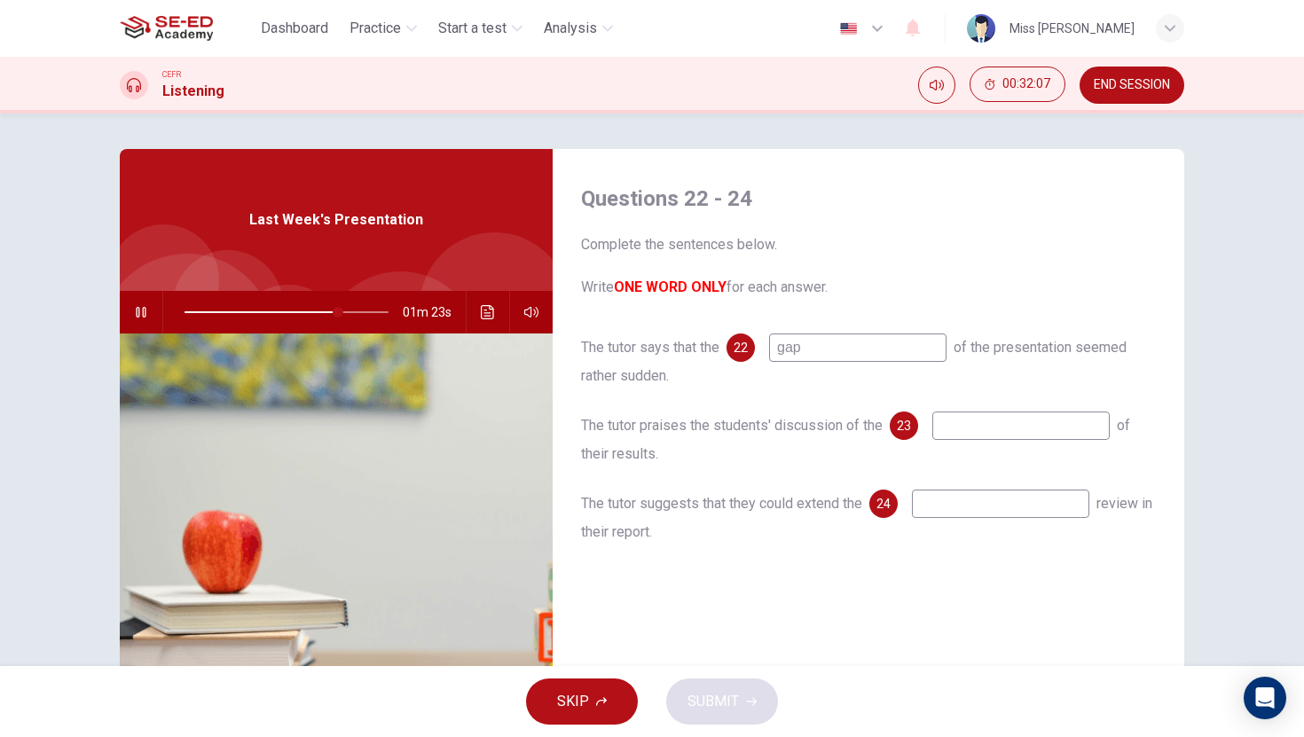
click at [998, 422] on input at bounding box center [1020, 426] width 177 height 28
click at [982, 504] on input at bounding box center [1000, 504] width 177 height 28
click at [1032, 423] on input at bounding box center [1020, 426] width 177 height 28
click at [486, 310] on icon "Click to see the audio transcription" at bounding box center [488, 312] width 14 height 14
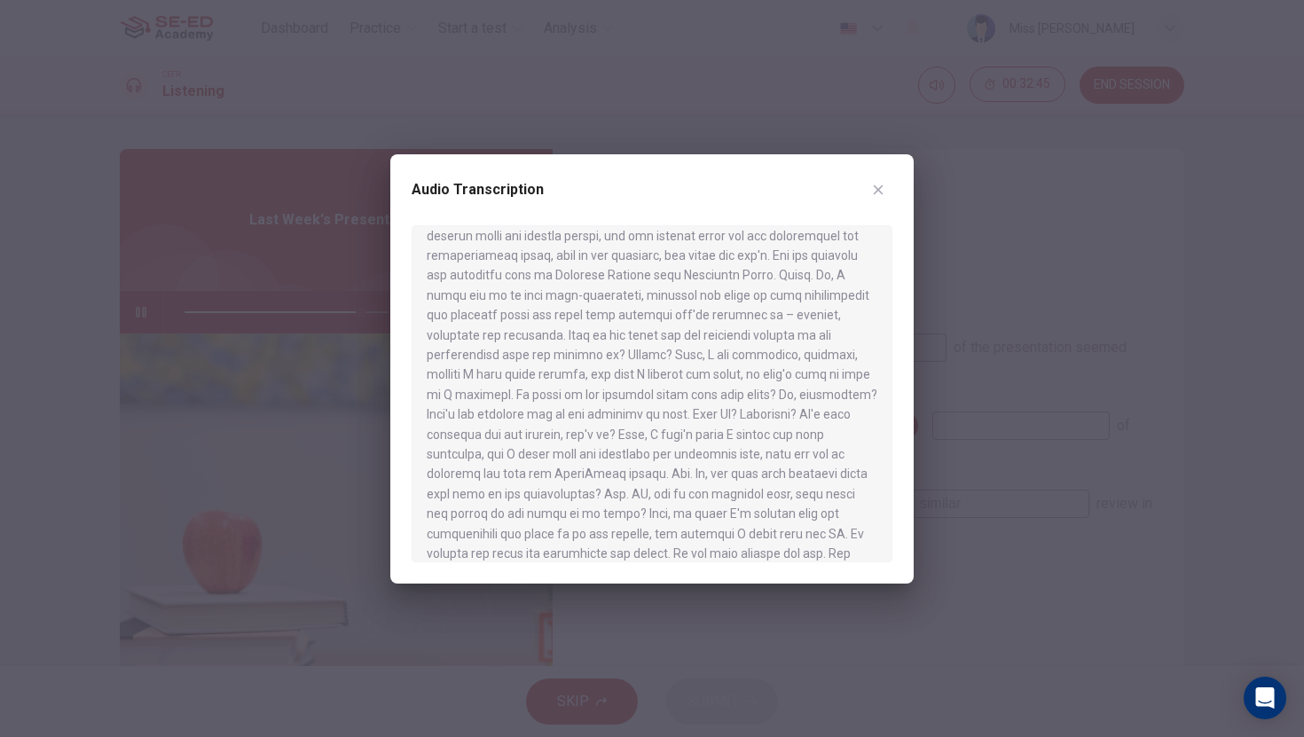
scroll to position [75, 0]
click at [886, 189] on button "button" at bounding box center [878, 190] width 28 height 28
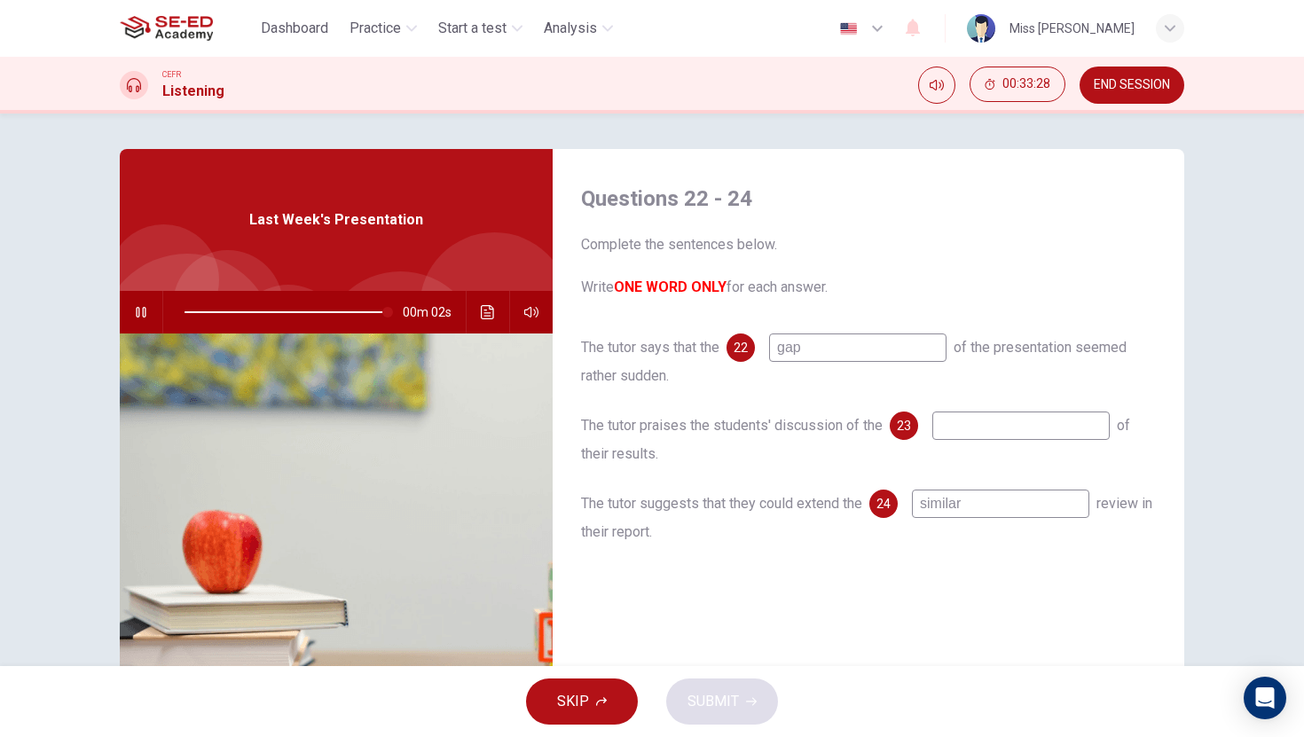
click at [1022, 430] on input at bounding box center [1020, 426] width 177 height 28
click at [732, 702] on span "SUBMIT" at bounding box center [712, 701] width 51 height 25
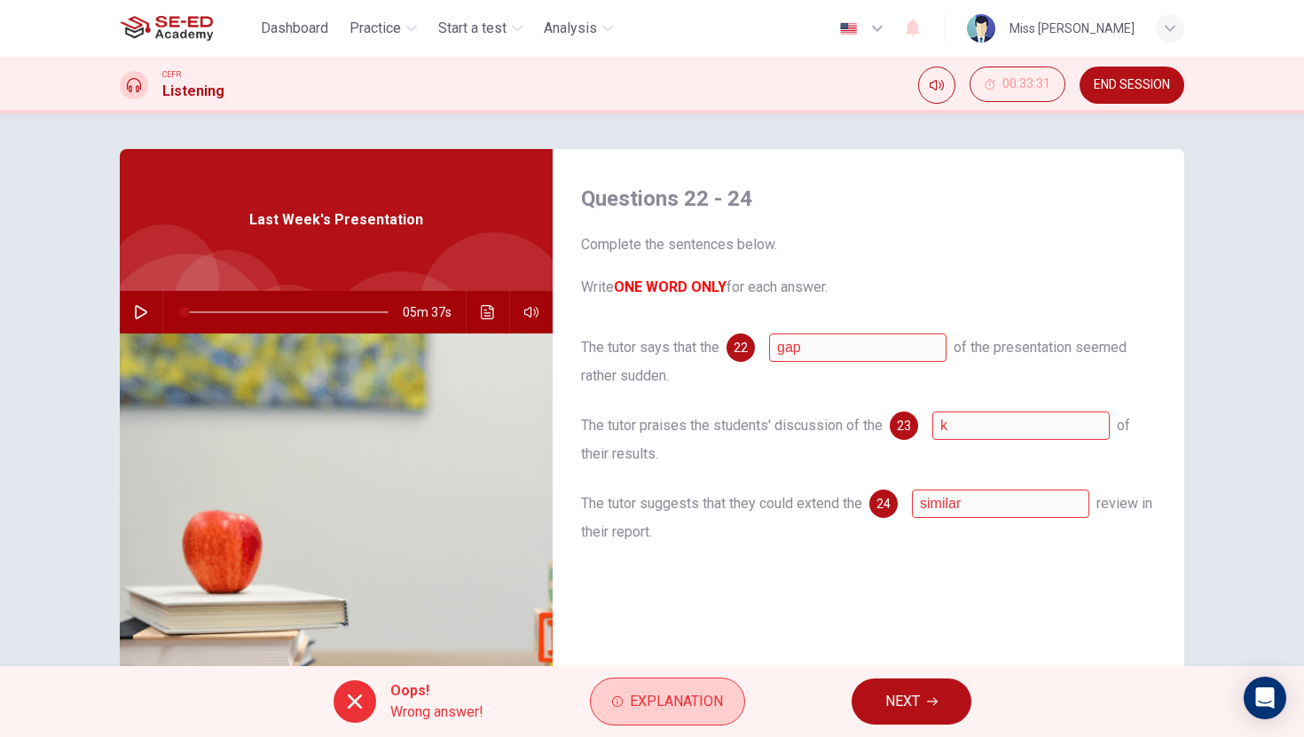
click at [699, 701] on span "Explanation" at bounding box center [676, 701] width 93 height 25
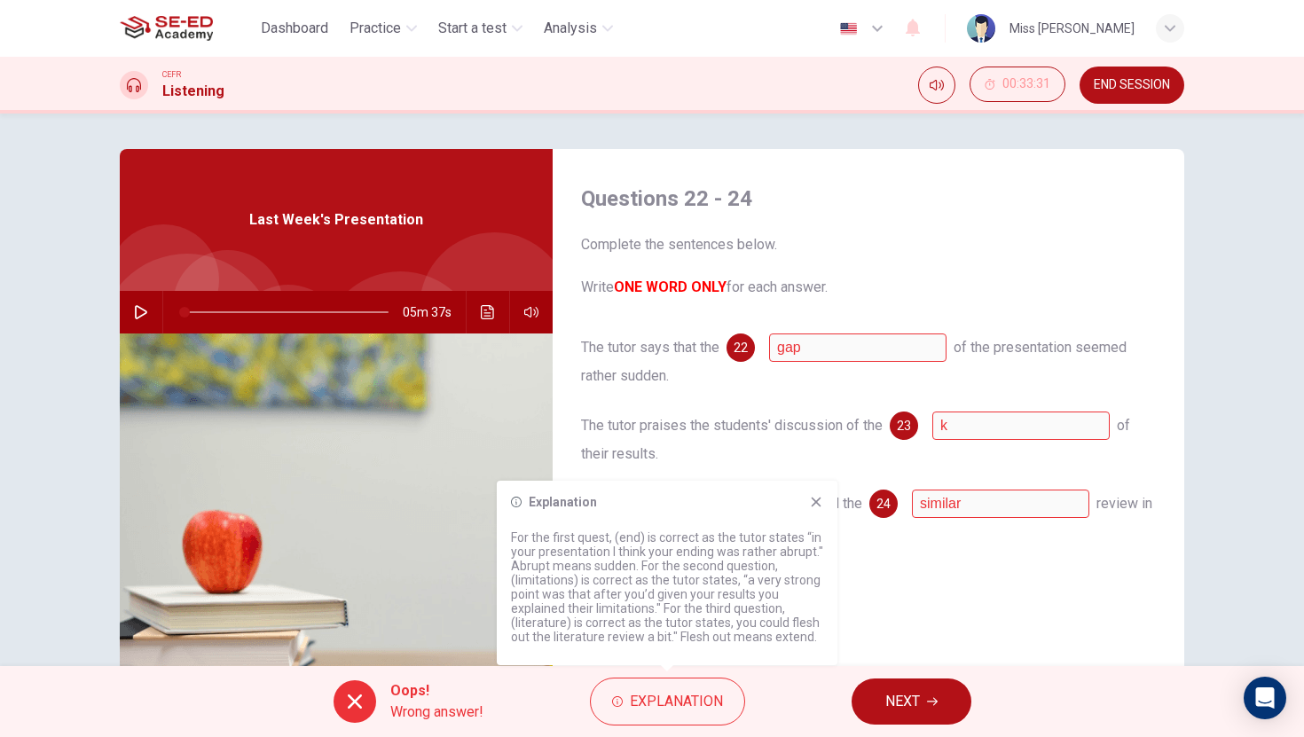
click at [918, 710] on span "NEXT" at bounding box center [902, 701] width 35 height 25
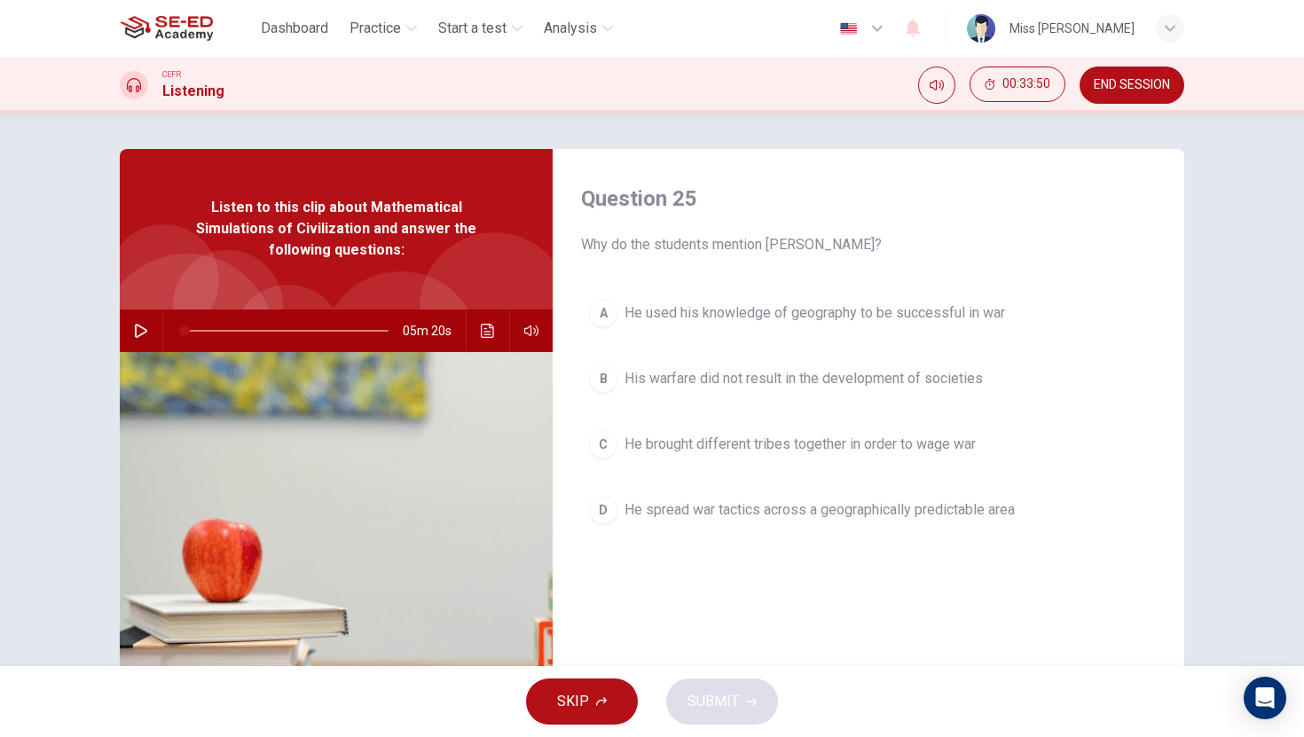
click at [733, 312] on span "He used his knowledge of geography to be successful in war" at bounding box center [814, 312] width 380 height 21
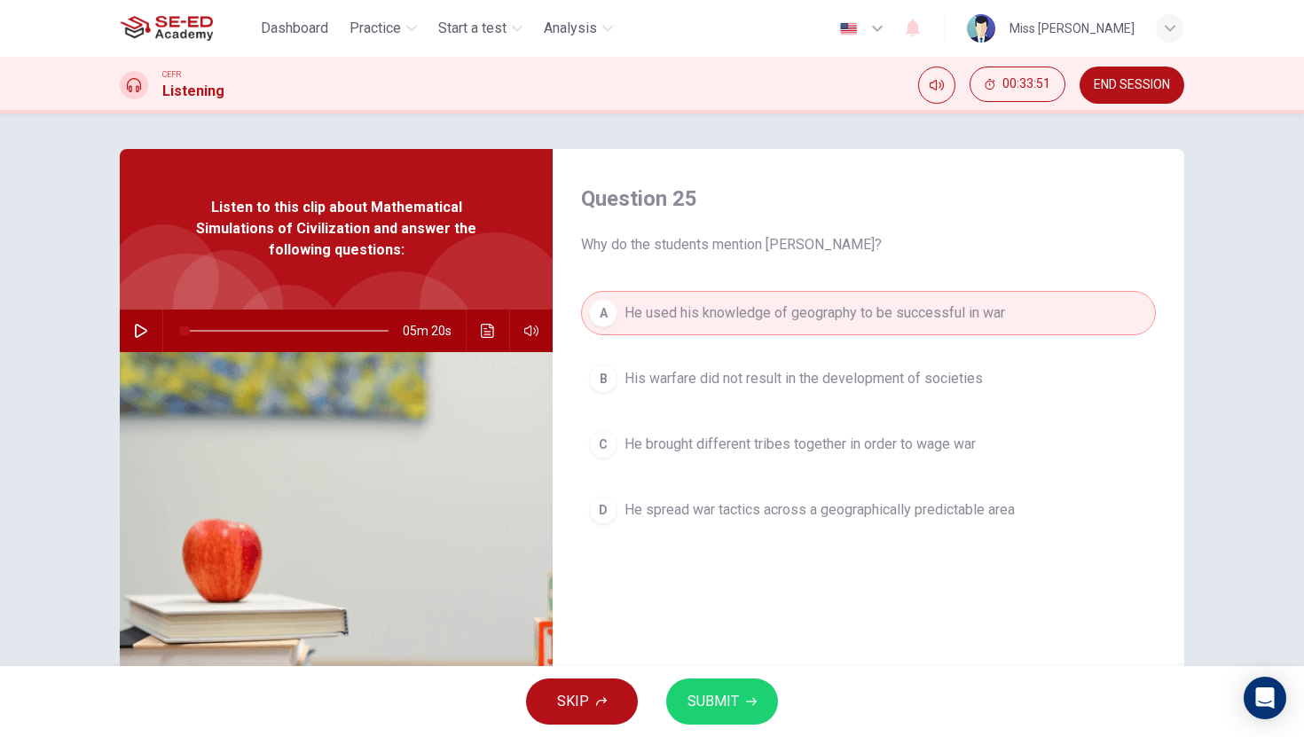
click at [609, 312] on div "A" at bounding box center [603, 313] width 28 height 28
click at [742, 280] on div "Question 25 Why do the students mention [PERSON_NAME]? A He used his knowledge …" at bounding box center [868, 457] width 631 height 616
click at [139, 327] on icon "button" at bounding box center [141, 331] width 14 height 14
click at [733, 700] on span "SUBMIT" at bounding box center [712, 701] width 51 height 25
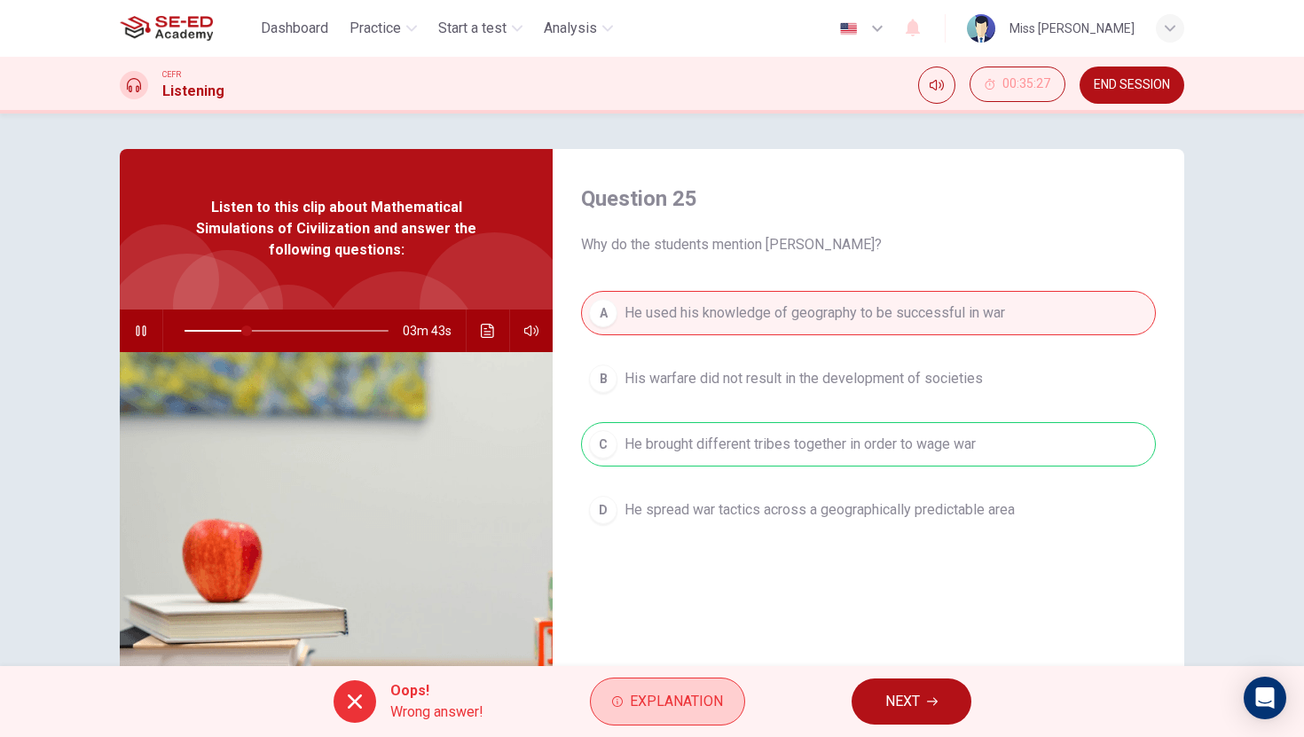
click at [707, 692] on span "Explanation" at bounding box center [676, 701] width 93 height 25
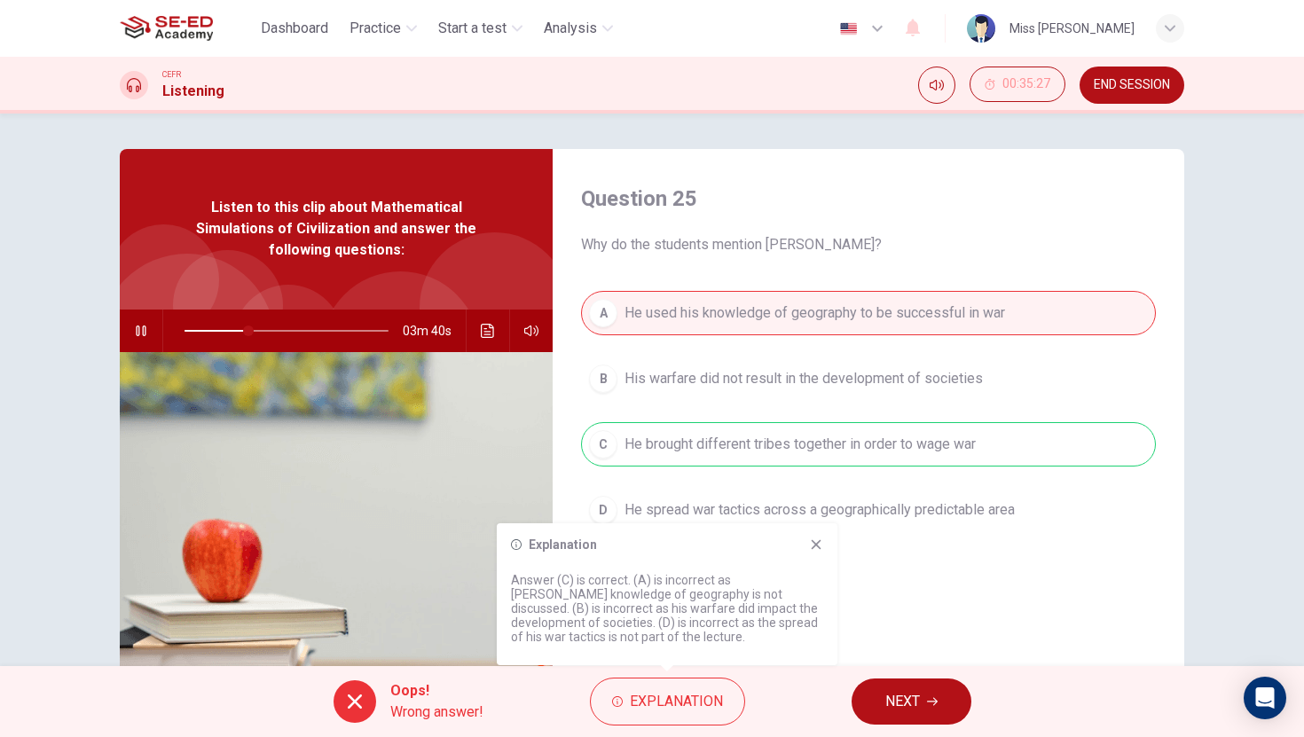
click at [813, 539] on icon at bounding box center [816, 544] width 14 height 14
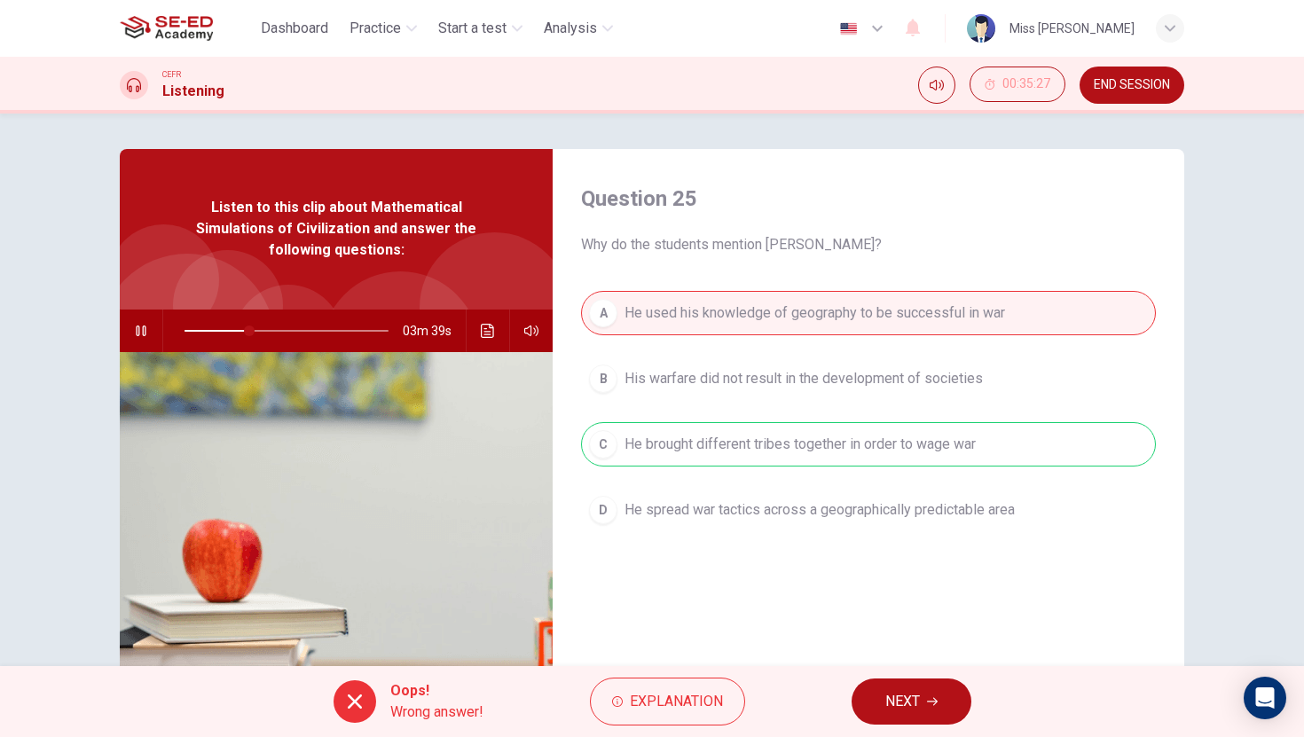
click at [919, 704] on span "NEXT" at bounding box center [902, 701] width 35 height 25
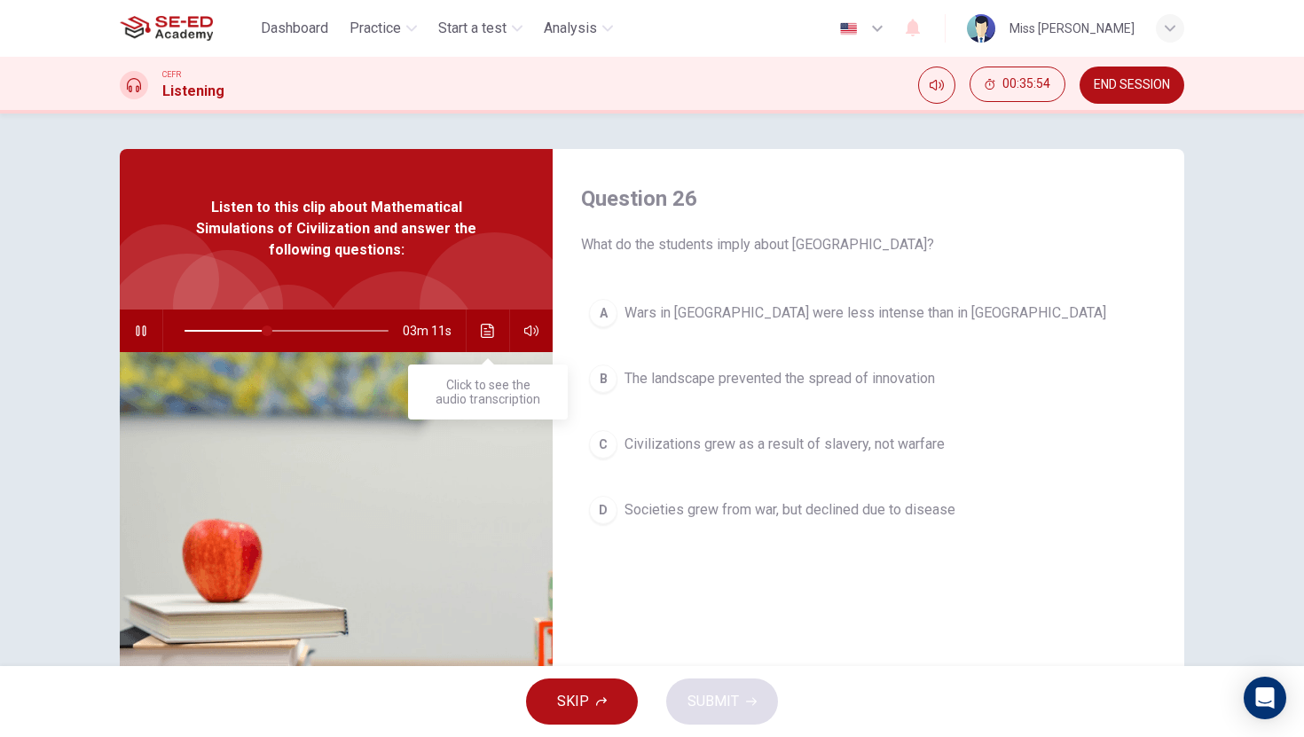
click at [487, 327] on icon "Click to see the audio transcription" at bounding box center [488, 331] width 14 height 14
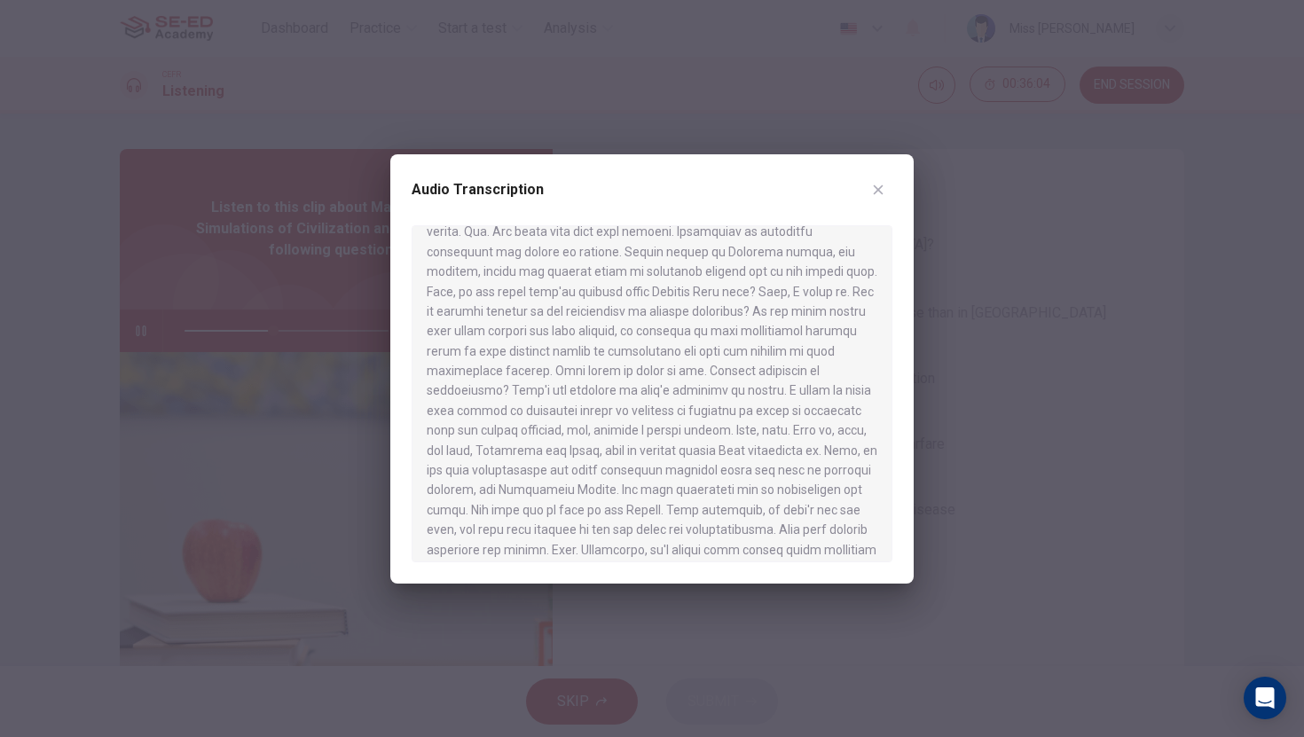
scroll to position [370, 0]
click at [876, 186] on icon "button" at bounding box center [878, 190] width 14 height 14
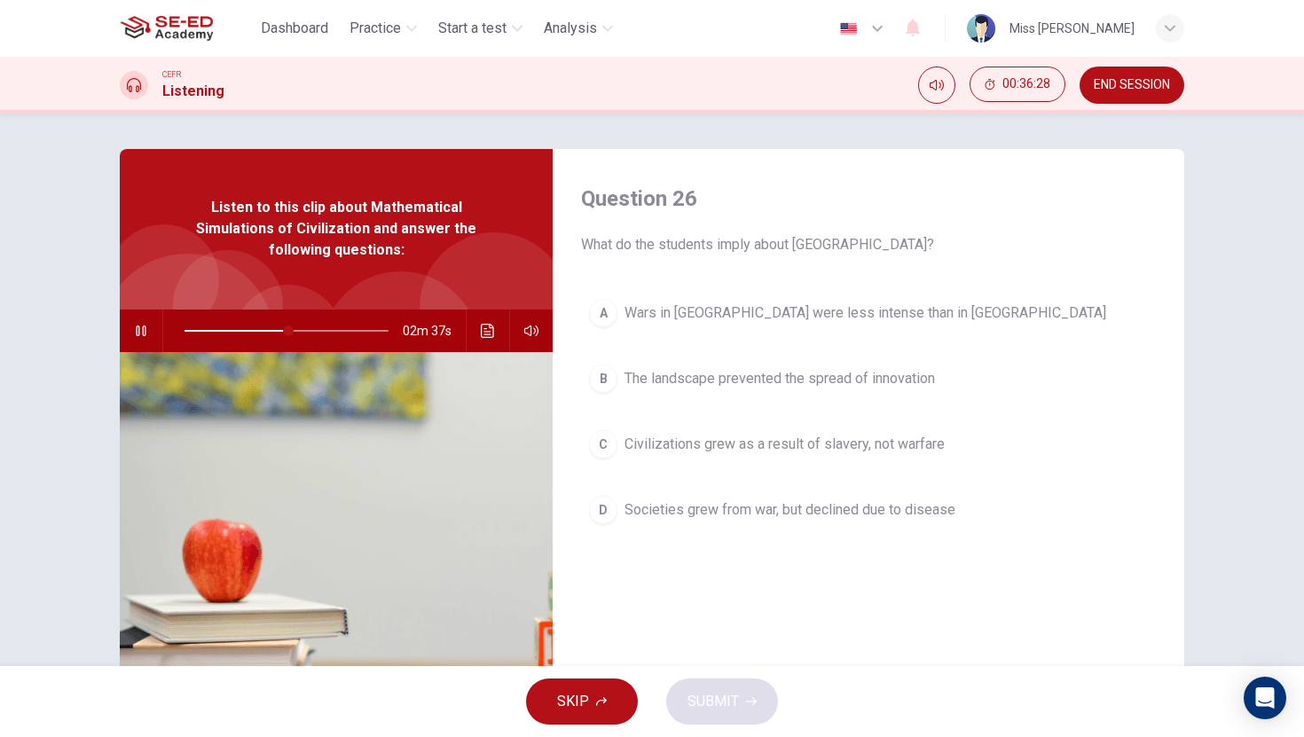
click at [607, 443] on div "C" at bounding box center [603, 444] width 28 height 28
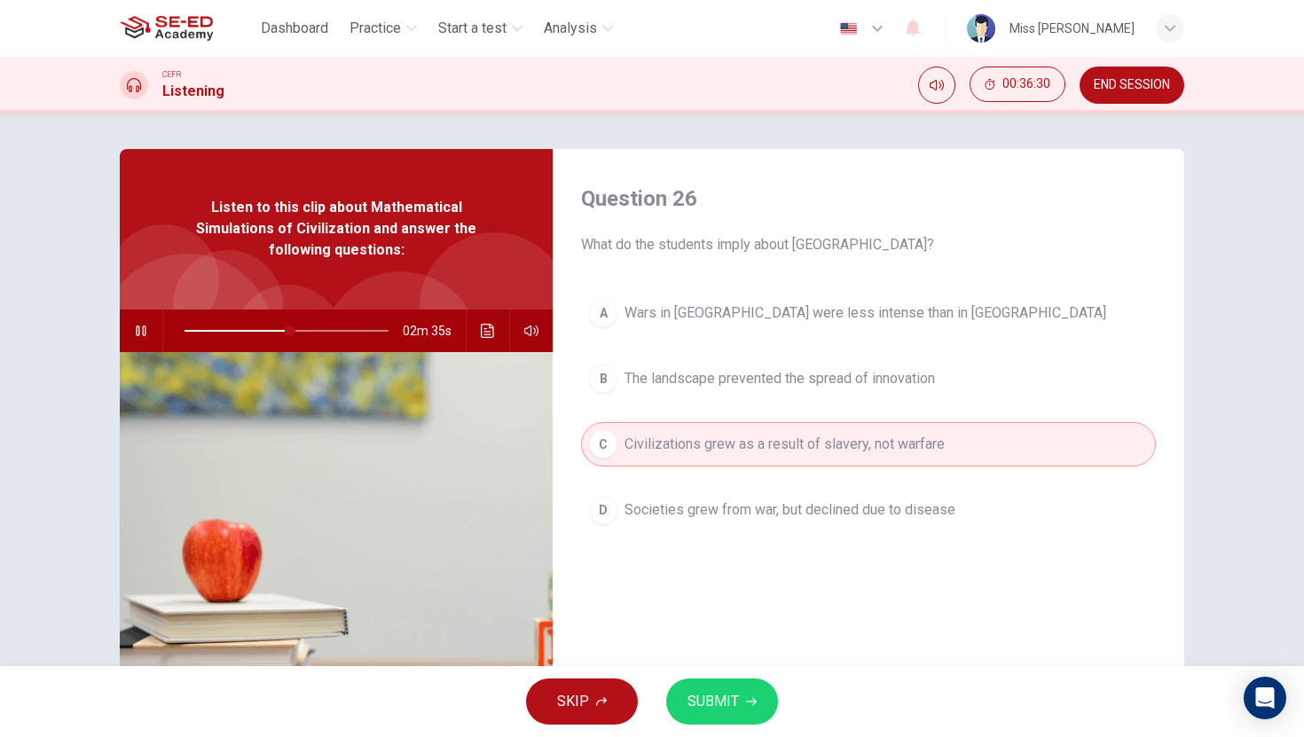
click at [741, 691] on button "SUBMIT" at bounding box center [722, 702] width 112 height 46
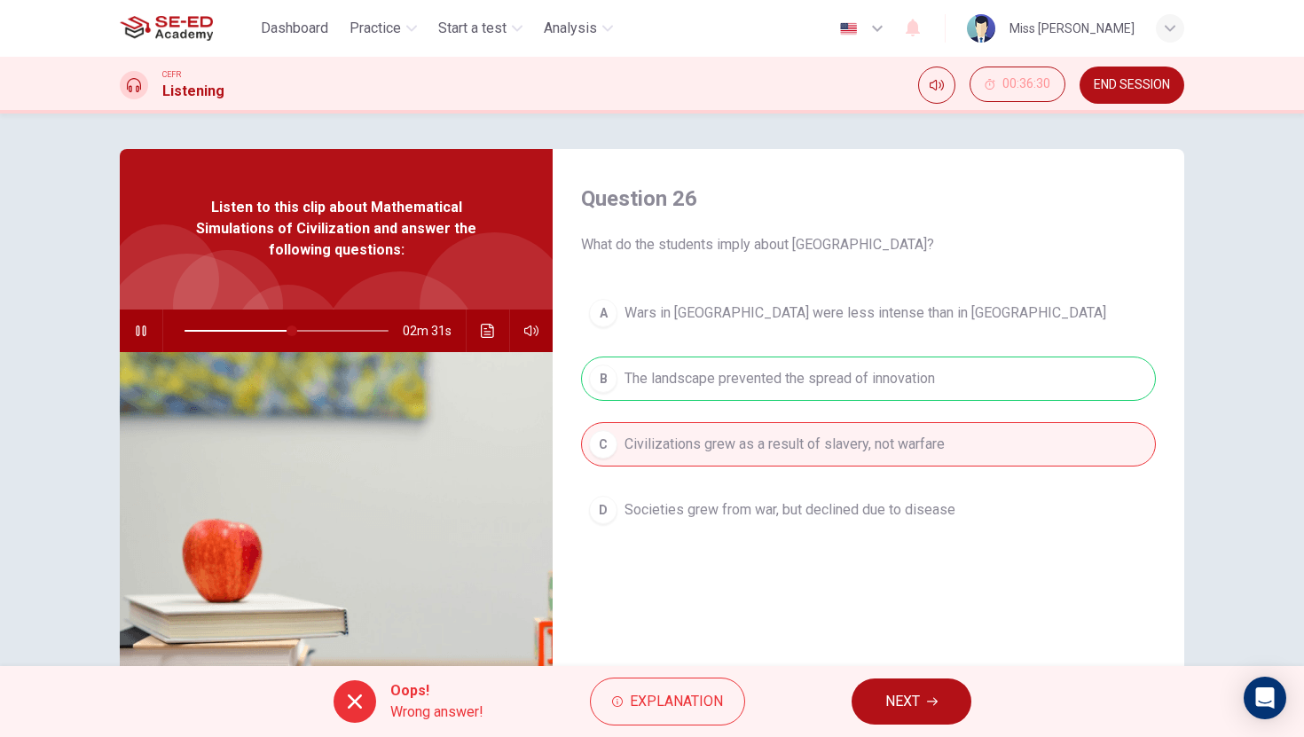
click at [927, 697] on icon "button" at bounding box center [932, 701] width 11 height 11
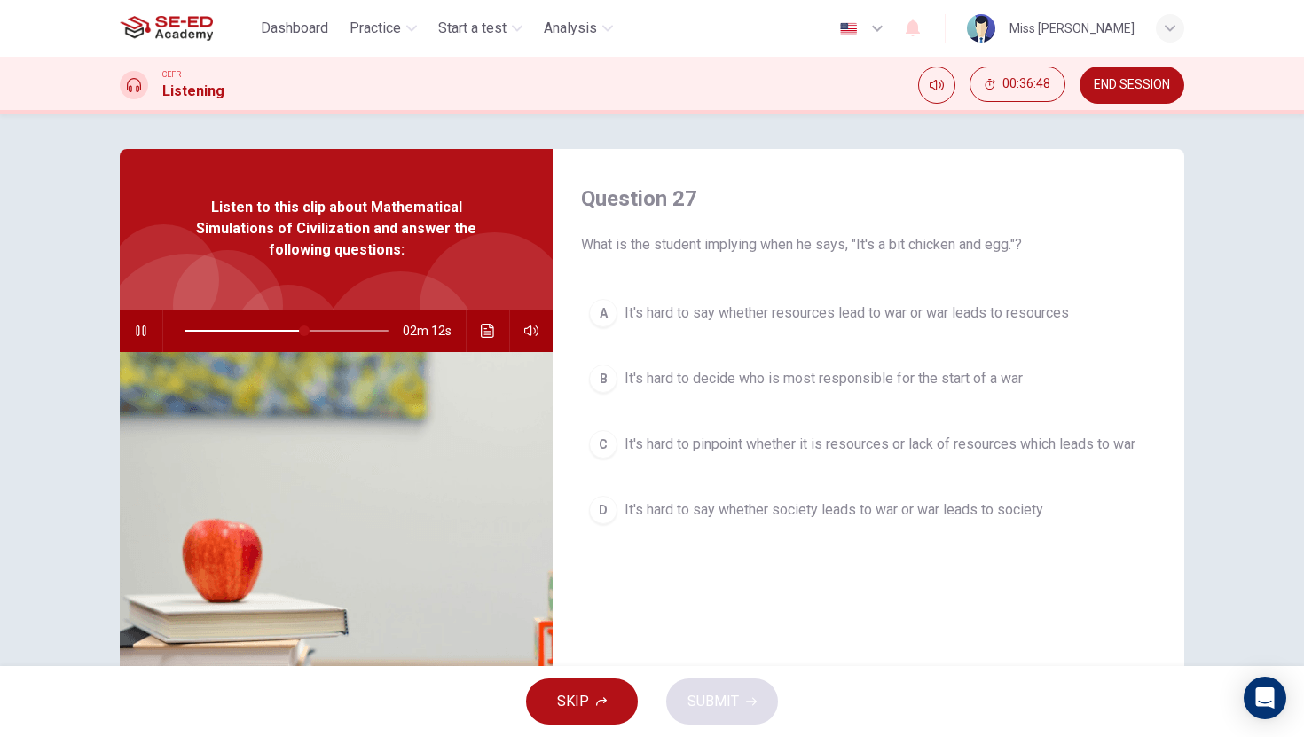
click at [608, 446] on div "C" at bounding box center [603, 444] width 28 height 28
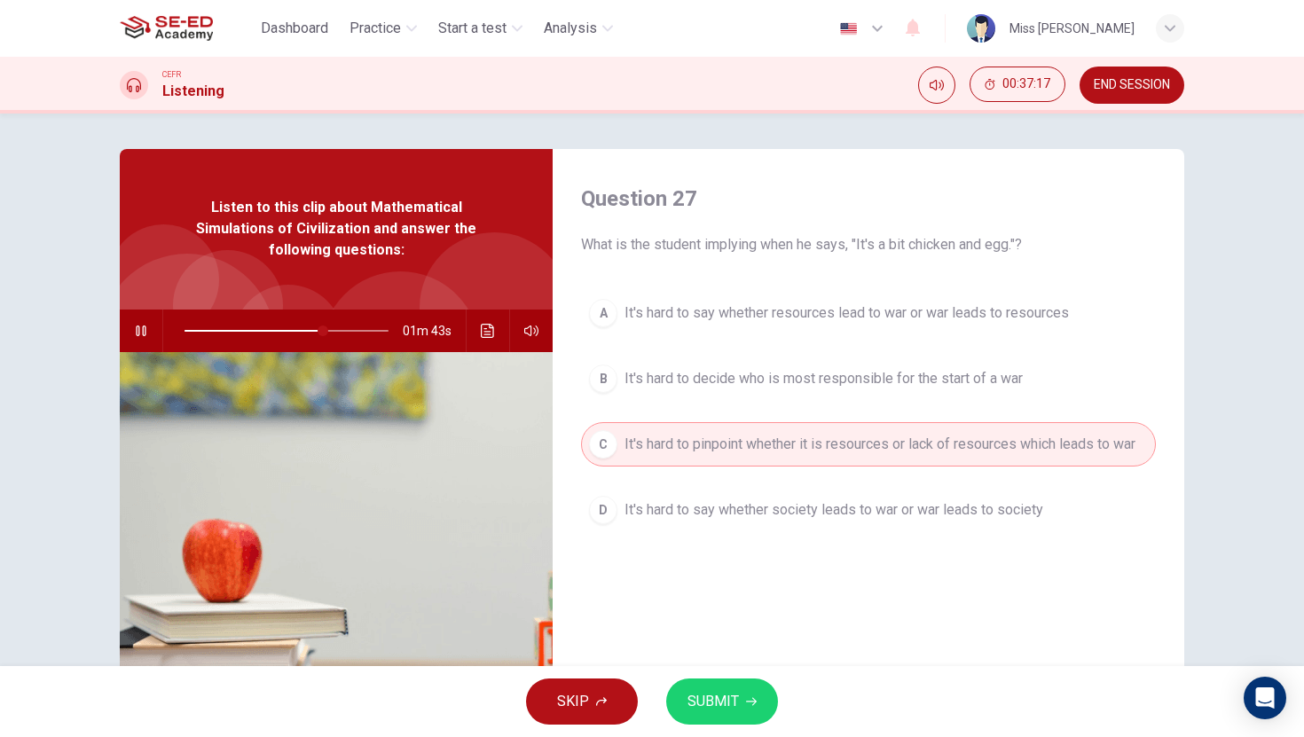
click at [721, 700] on span "SUBMIT" at bounding box center [712, 701] width 51 height 25
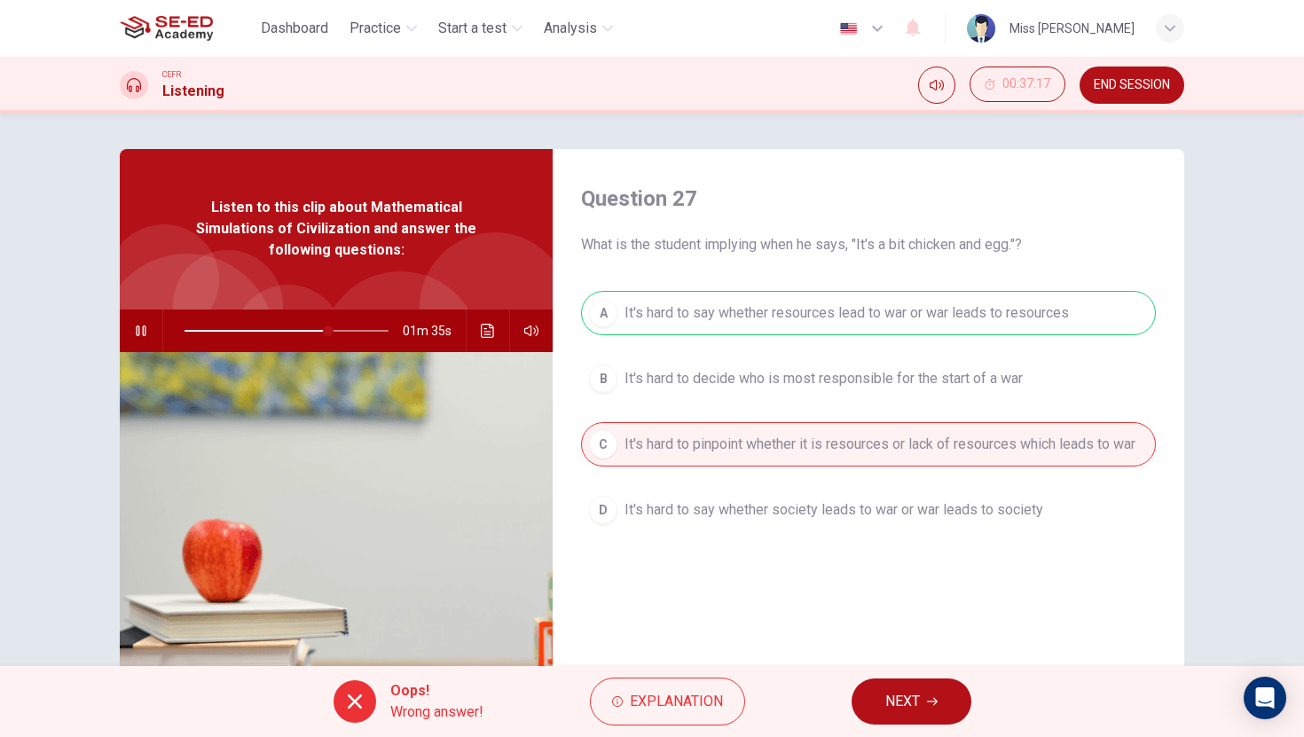
click at [914, 692] on span "NEXT" at bounding box center [902, 701] width 35 height 25
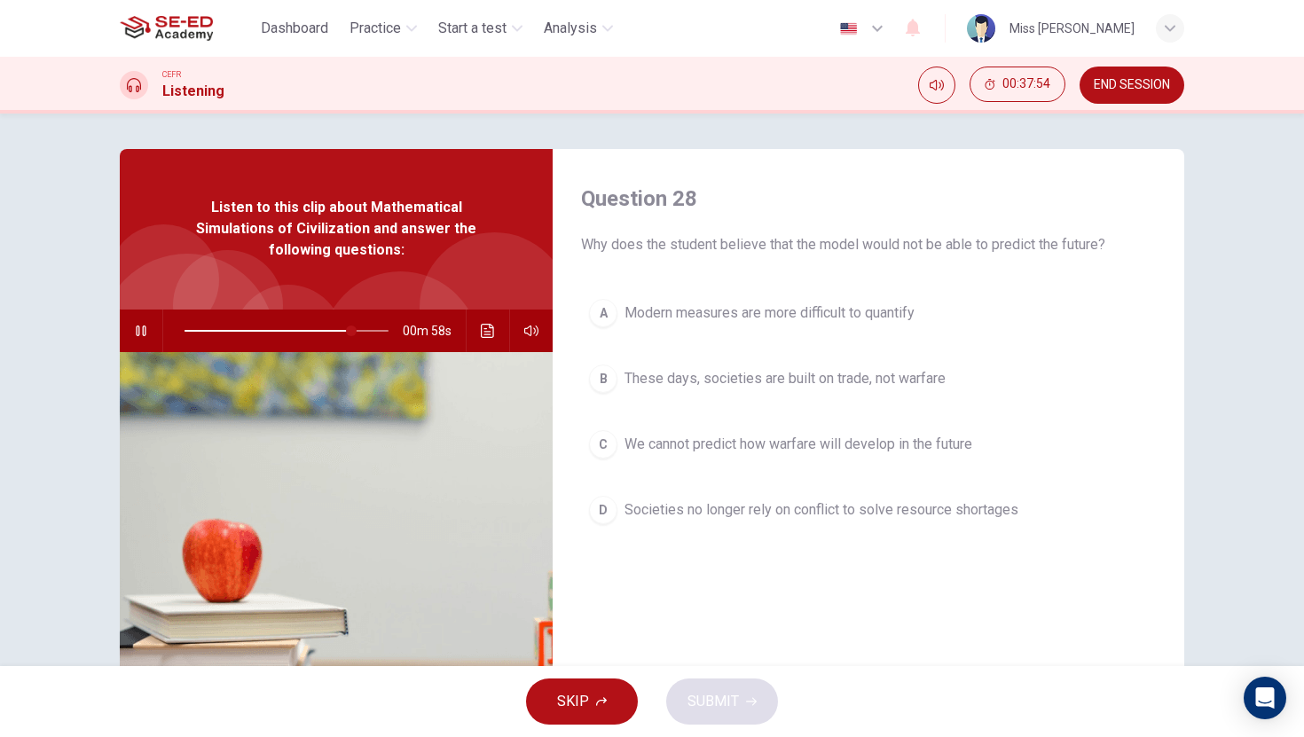
click at [605, 442] on div "C" at bounding box center [603, 444] width 28 height 28
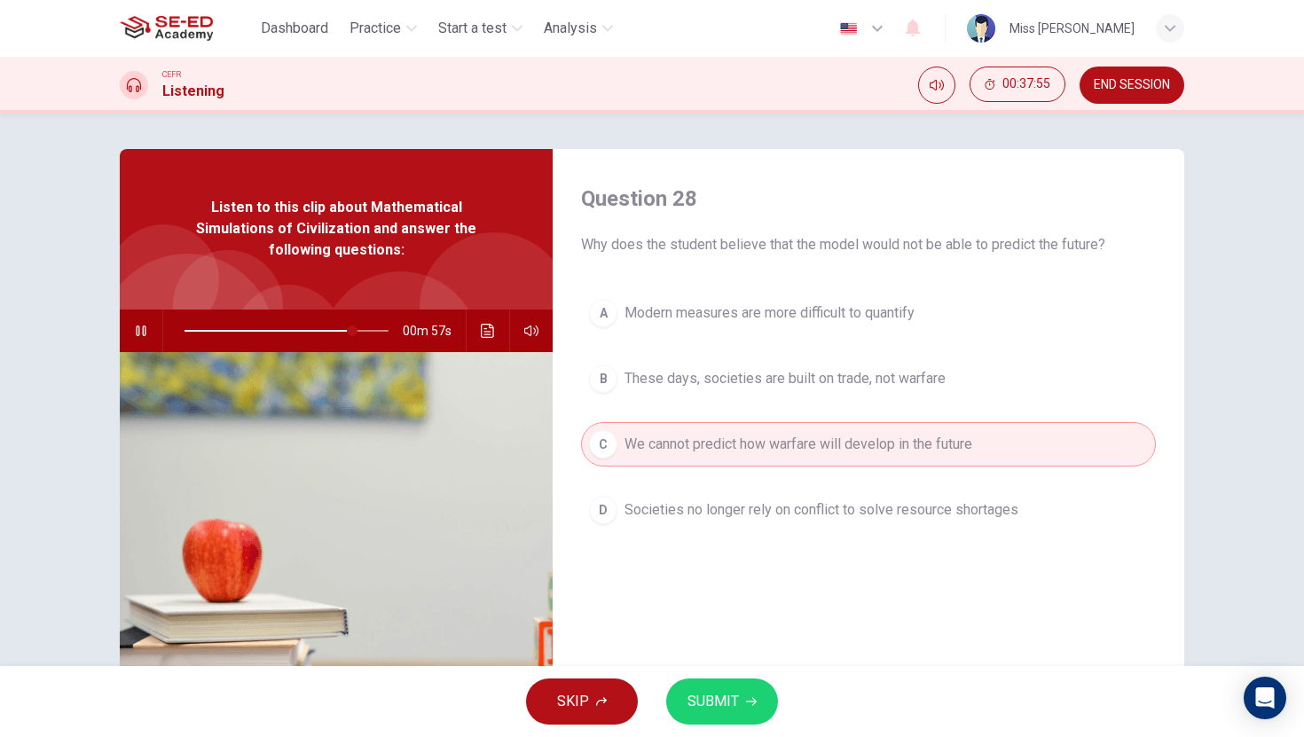
click at [737, 706] on span "SUBMIT" at bounding box center [712, 701] width 51 height 25
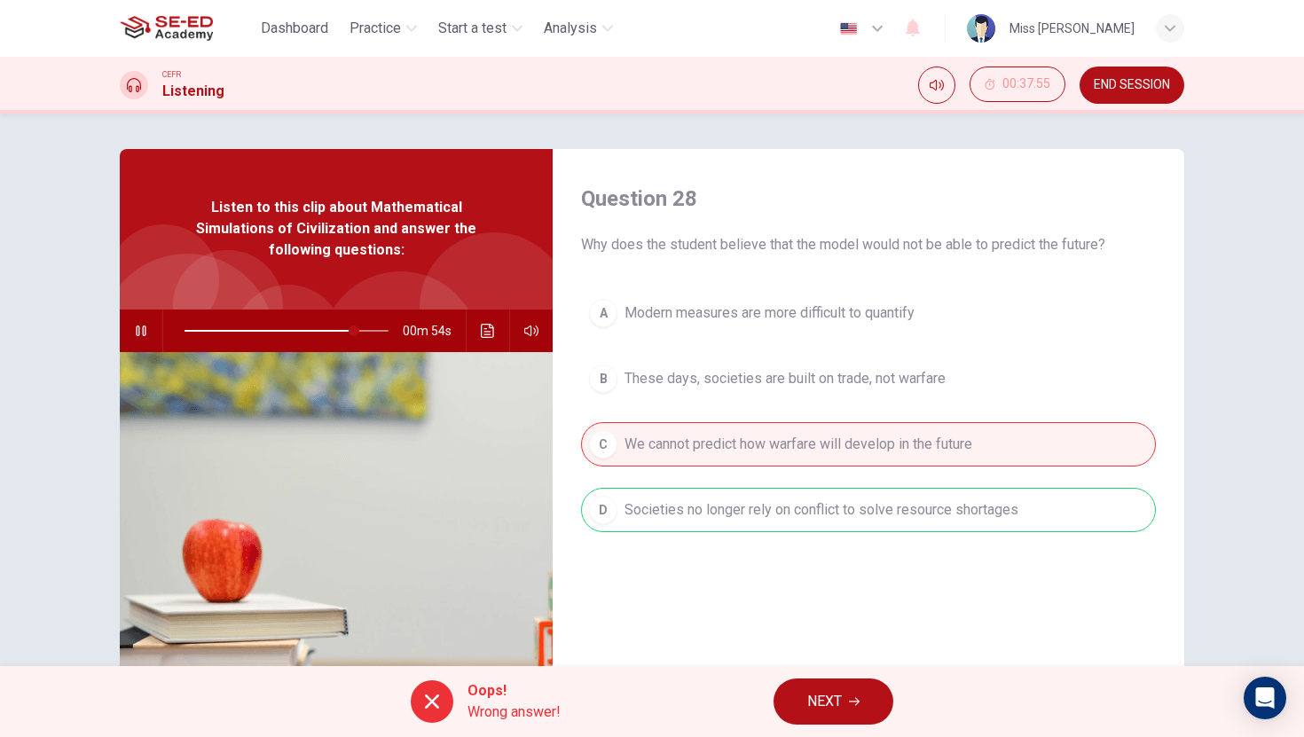
click at [820, 698] on span "NEXT" at bounding box center [824, 701] width 35 height 25
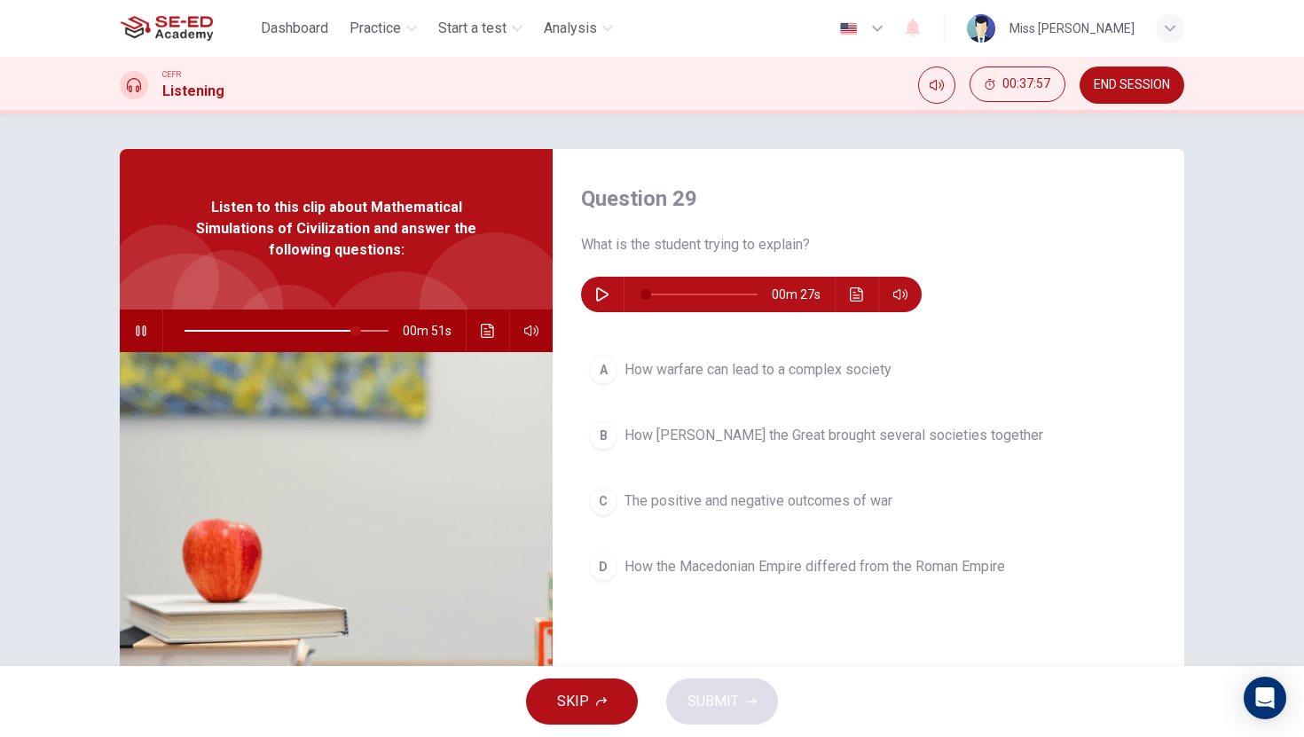
click at [137, 325] on icon "button" at bounding box center [141, 331] width 14 height 14
click at [594, 289] on button "button" at bounding box center [602, 294] width 28 height 35
click at [603, 493] on div "C" at bounding box center [603, 501] width 28 height 28
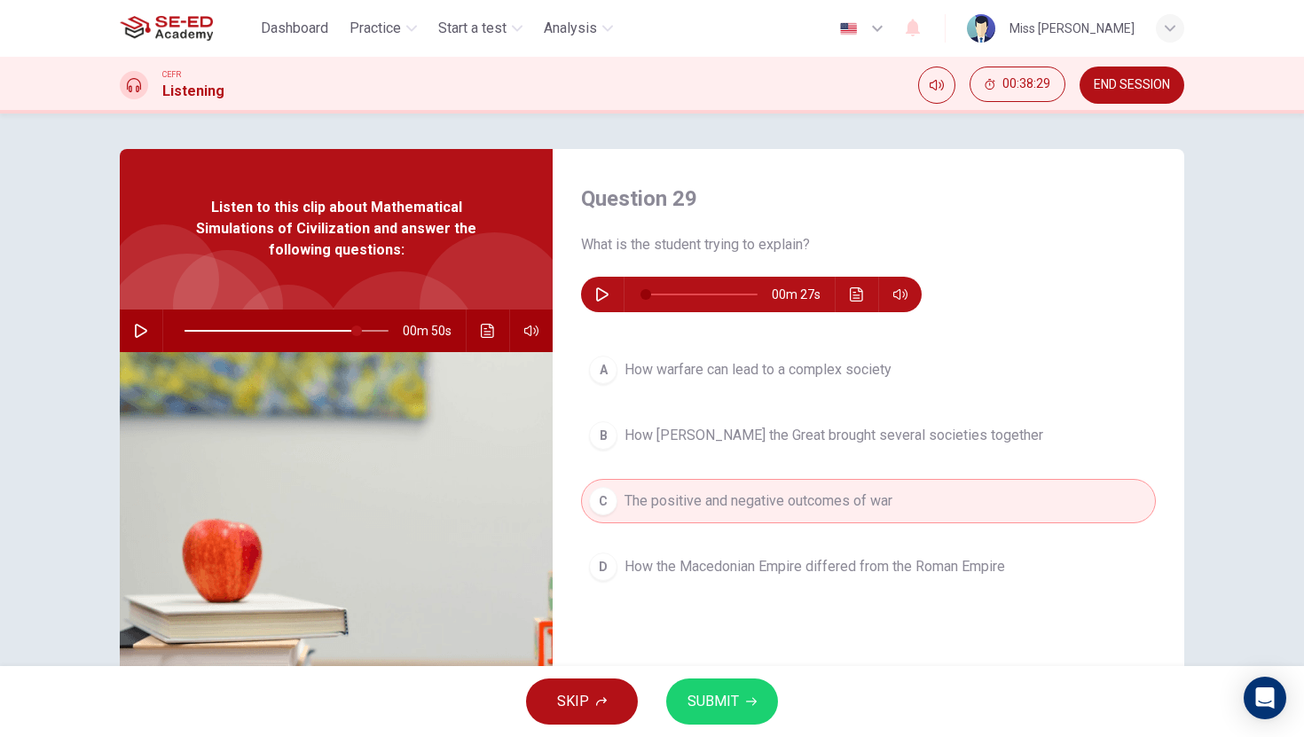
click at [722, 689] on span "SUBMIT" at bounding box center [712, 701] width 51 height 25
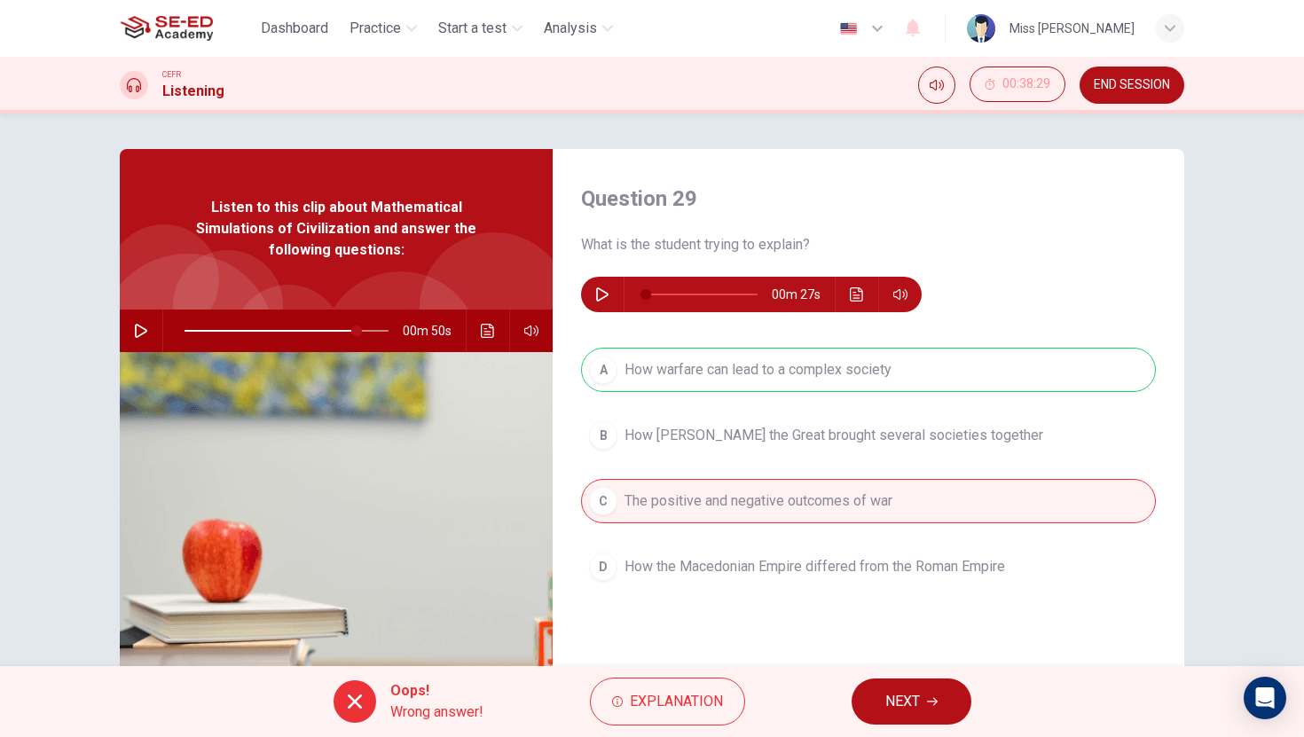
click at [941, 701] on button "NEXT" at bounding box center [911, 702] width 120 height 46
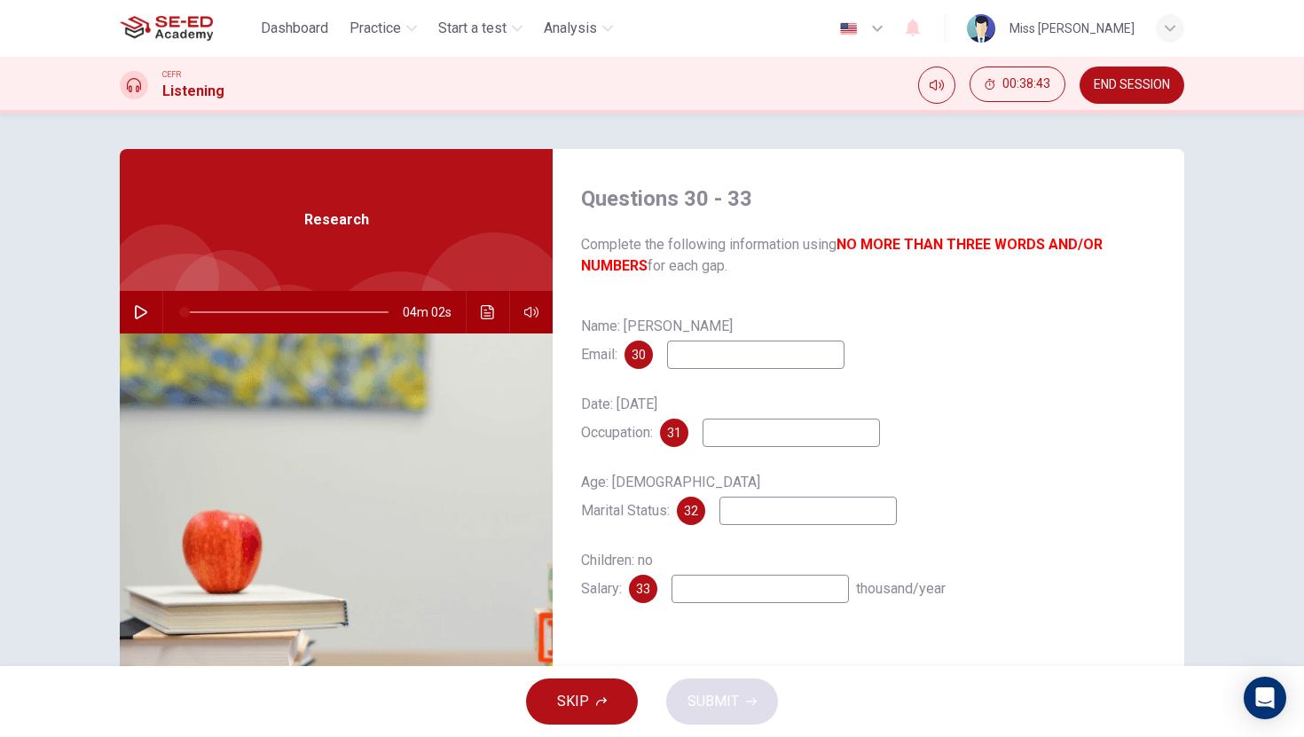
click at [147, 311] on icon "button" at bounding box center [141, 312] width 14 height 14
click at [712, 357] on input at bounding box center [755, 355] width 177 height 28
click at [145, 310] on icon "button" at bounding box center [141, 312] width 14 height 14
click at [704, 356] on input at bounding box center [755, 355] width 177 height 28
click at [227, 311] on span at bounding box center [232, 312] width 11 height 11
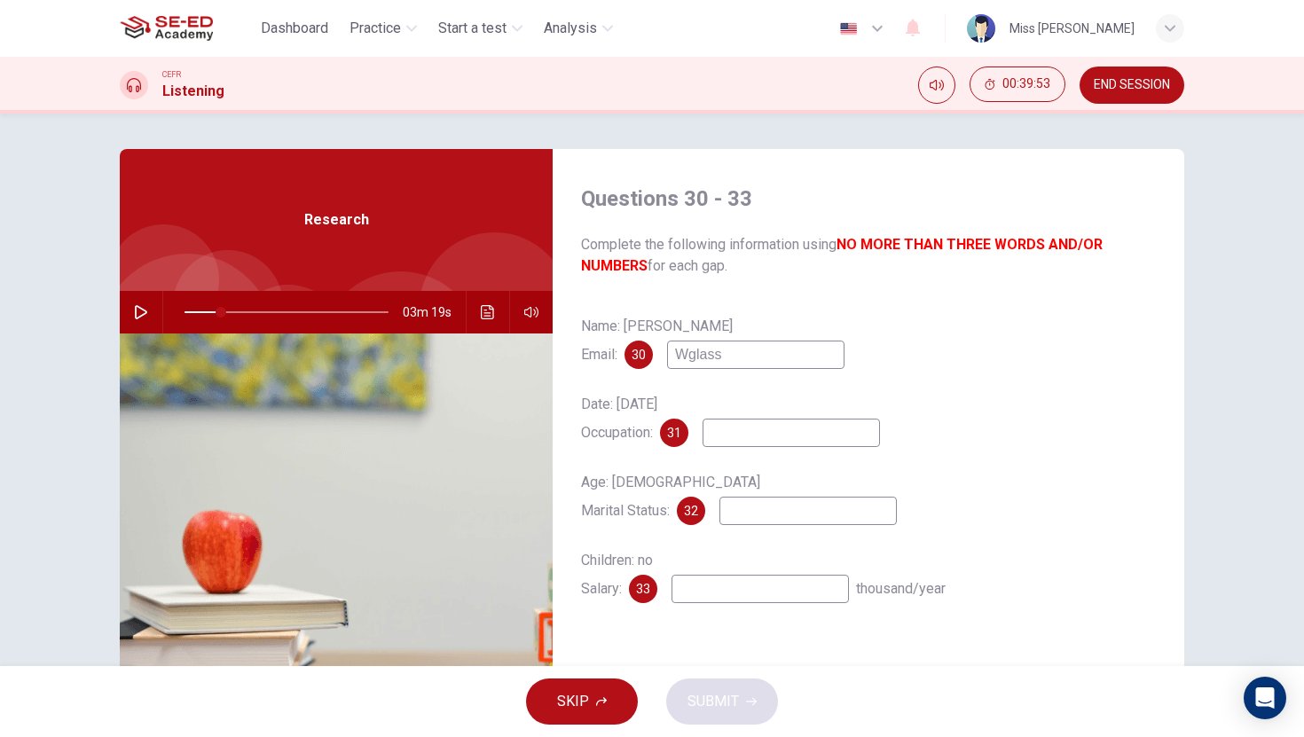
click at [135, 313] on icon "button" at bounding box center [141, 312] width 12 height 14
click at [746, 361] on input "Wglass" at bounding box center [755, 355] width 177 height 28
click at [147, 310] on icon "button" at bounding box center [141, 312] width 14 height 14
click at [732, 355] on input "Wglass" at bounding box center [755, 355] width 177 height 28
click at [225, 312] on span at bounding box center [230, 312] width 11 height 11
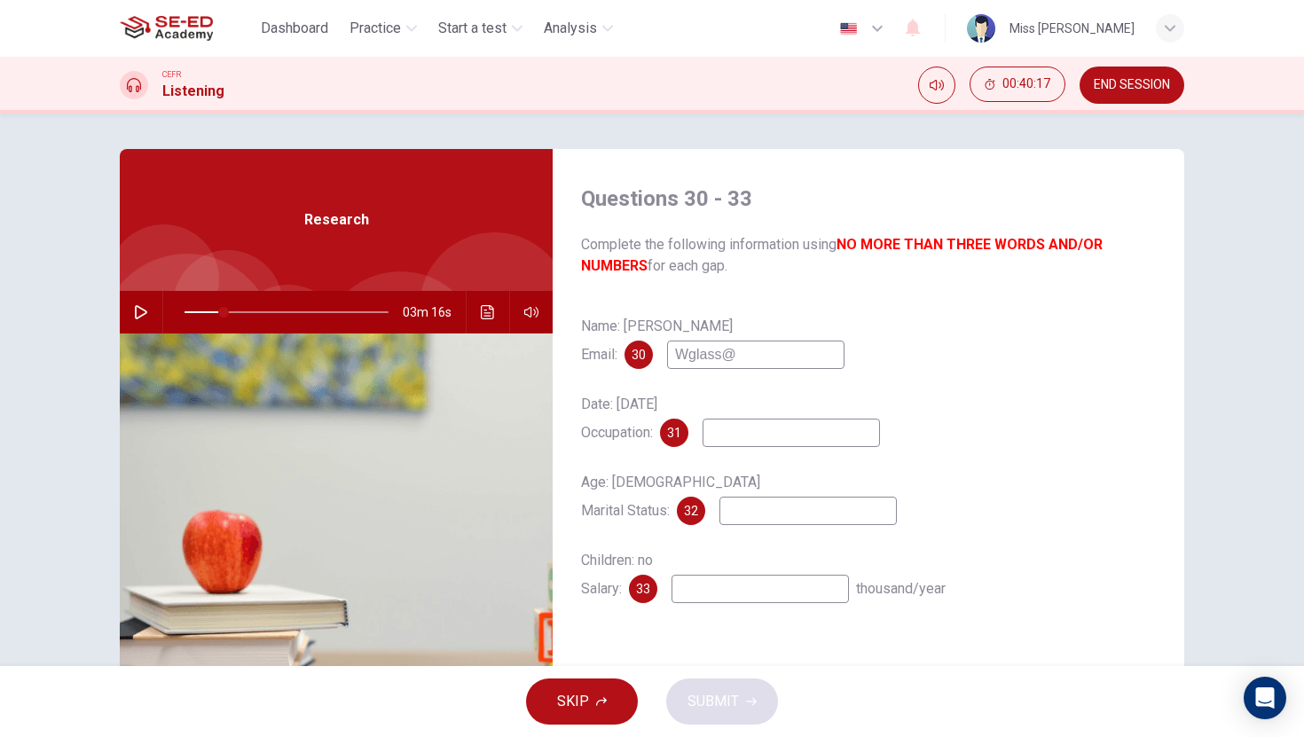
click at [141, 313] on icon "button" at bounding box center [141, 312] width 14 height 14
click at [754, 358] on input "Wglass@" at bounding box center [755, 355] width 177 height 28
click at [765, 440] on input at bounding box center [790, 433] width 177 height 28
click at [802, 513] on input at bounding box center [807, 511] width 177 height 28
click at [789, 591] on input at bounding box center [759, 589] width 177 height 28
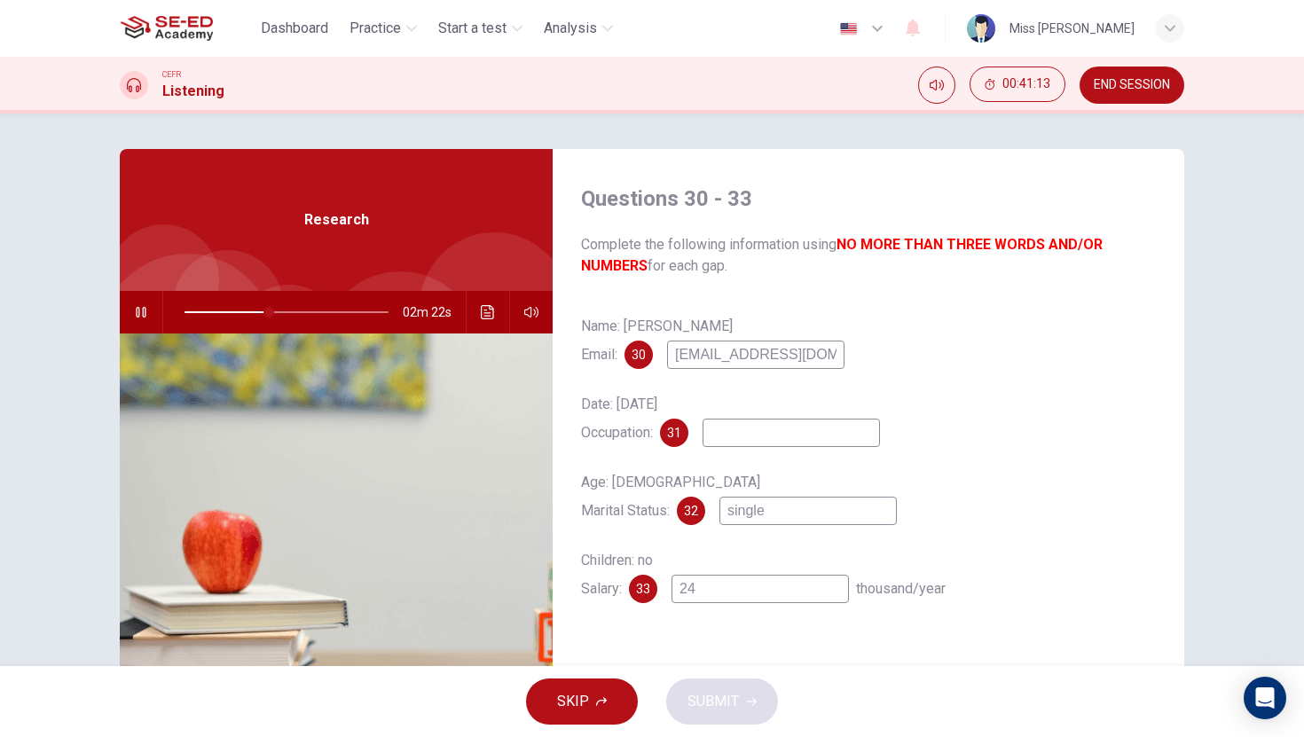
click at [246, 313] on span at bounding box center [286, 312] width 204 height 25
click at [225, 311] on span at bounding box center [216, 312] width 64 height 2
click at [859, 441] on input at bounding box center [790, 433] width 177 height 28
click at [139, 318] on icon "button" at bounding box center [141, 312] width 14 height 14
click at [238, 310] on span at bounding box center [243, 312] width 11 height 11
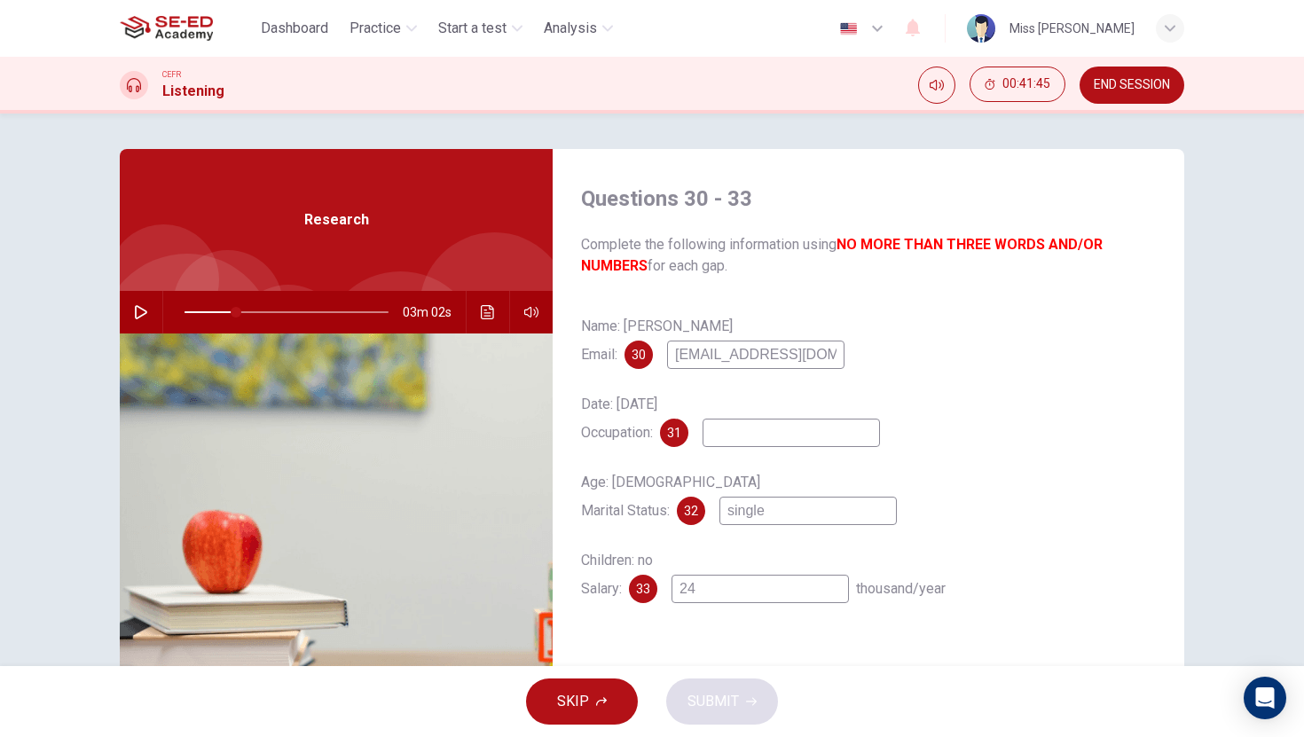
click at [140, 311] on icon "button" at bounding box center [141, 312] width 14 height 14
click at [239, 311] on span at bounding box center [244, 312] width 11 height 11
click at [718, 603] on input "24" at bounding box center [759, 589] width 177 height 28
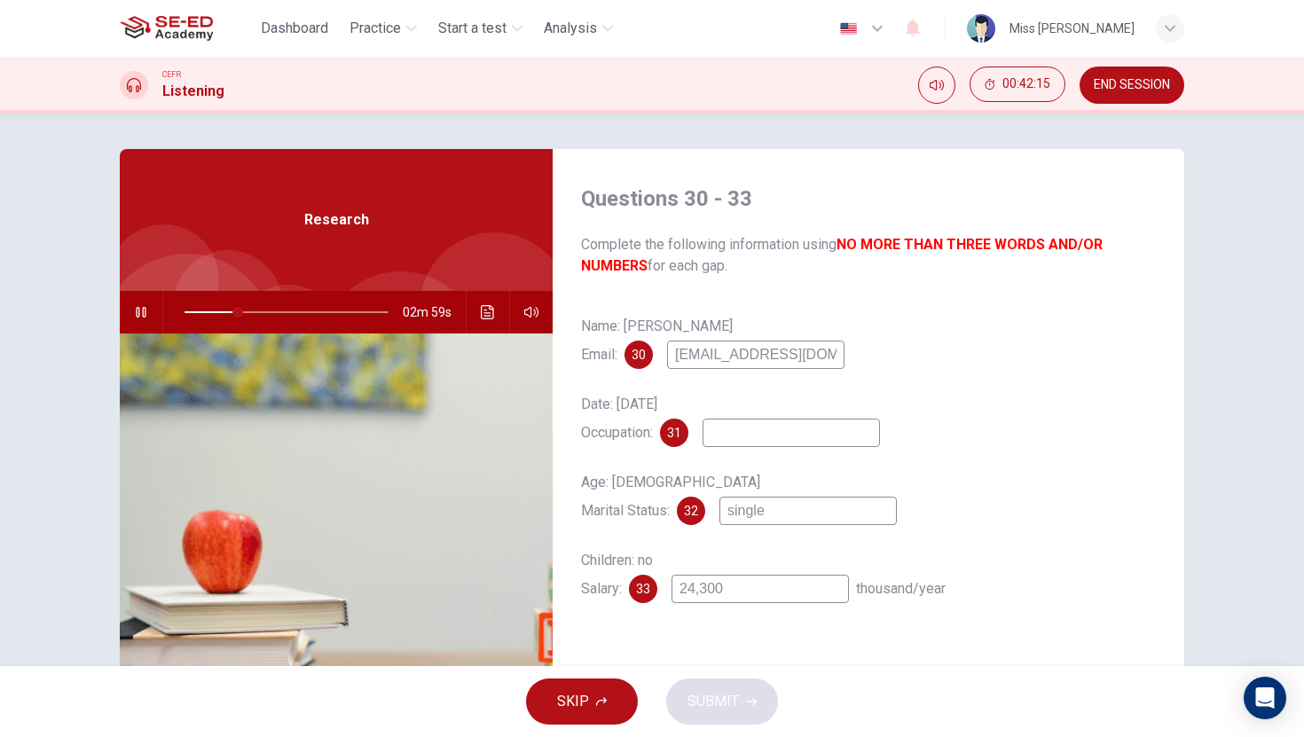
click at [778, 436] on input at bounding box center [790, 433] width 177 height 28
click at [141, 313] on icon "button" at bounding box center [141, 312] width 14 height 14
click at [826, 440] on input "mistery of co" at bounding box center [790, 433] width 177 height 28
click at [142, 322] on button "button" at bounding box center [141, 312] width 28 height 43
click at [718, 593] on input "24,300" at bounding box center [759, 589] width 177 height 28
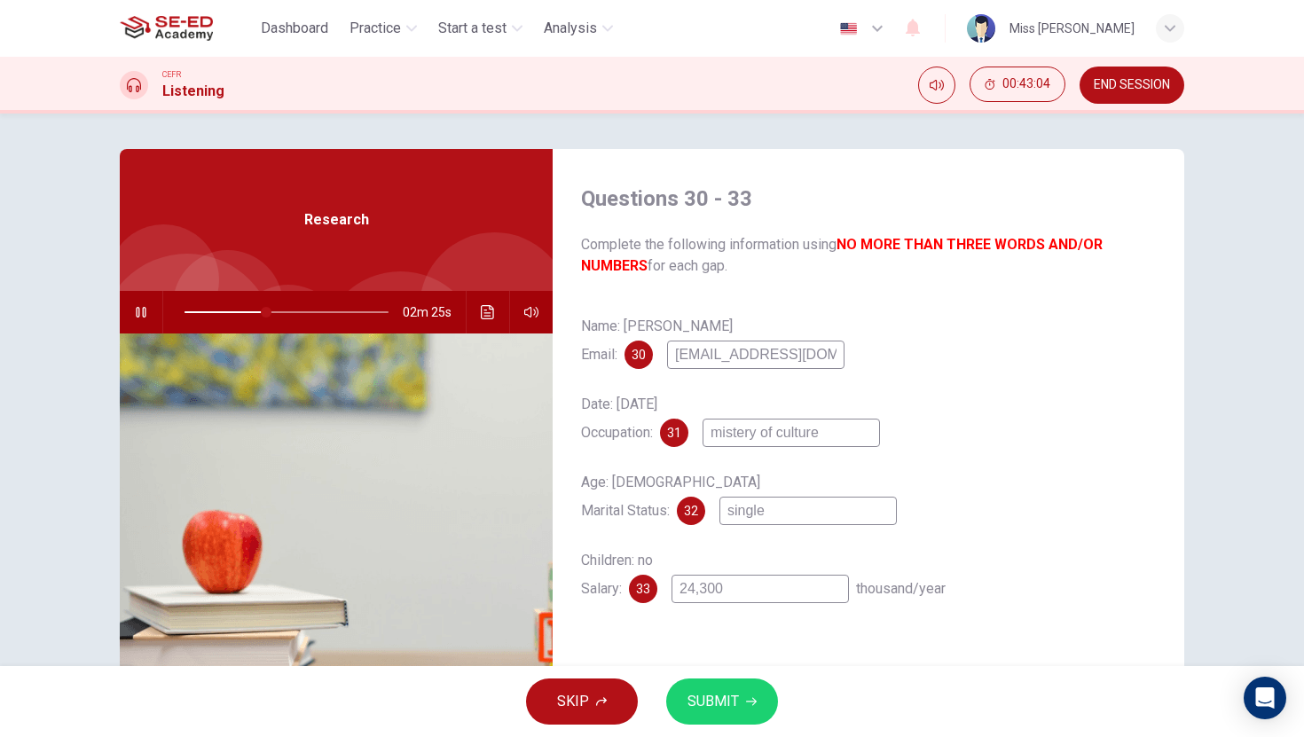
click at [710, 586] on input "24,300" at bounding box center [759, 589] width 177 height 28
drag, startPoint x: 706, startPoint y: 589, endPoint x: 718, endPoint y: 591, distance: 12.5
click at [718, 591] on input "24,300" at bounding box center [759, 589] width 177 height 28
click at [725, 697] on span "SUBMIT" at bounding box center [712, 701] width 51 height 25
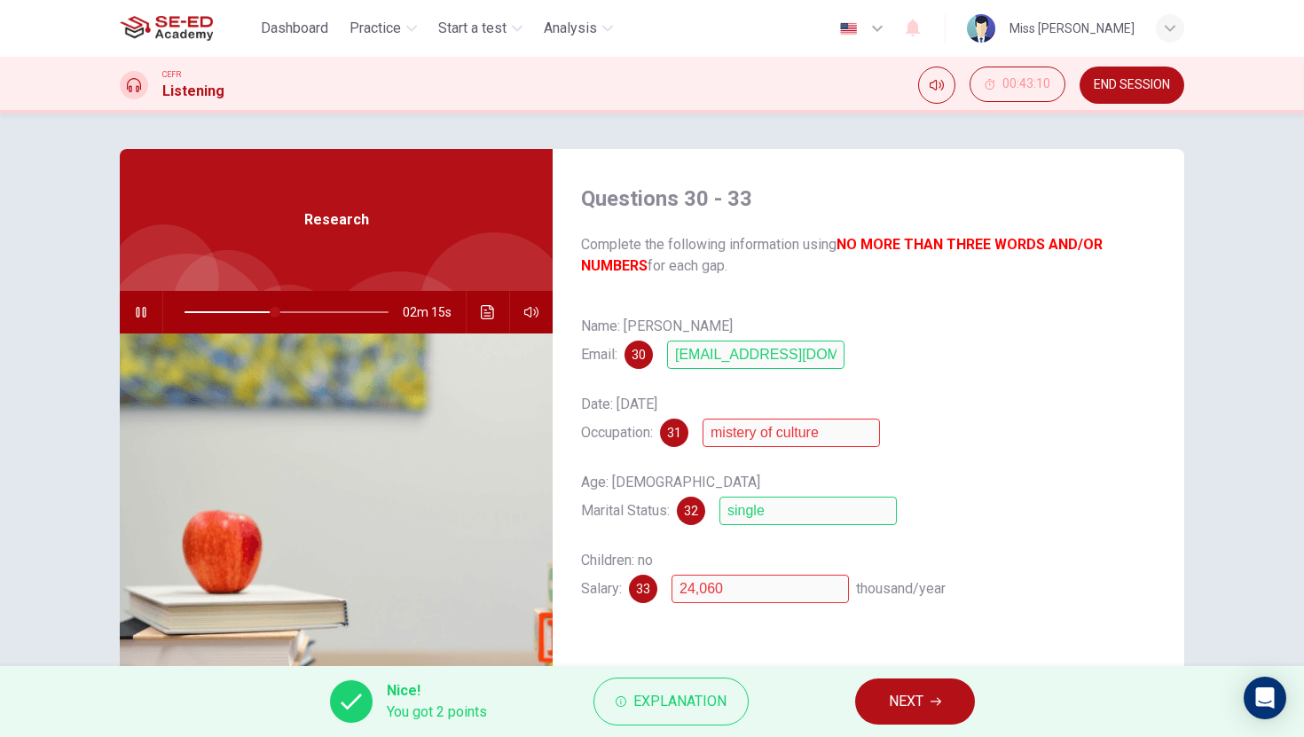
click at [144, 307] on icon "button" at bounding box center [141, 312] width 10 height 11
click at [681, 709] on span "Explanation" at bounding box center [679, 701] width 93 height 25
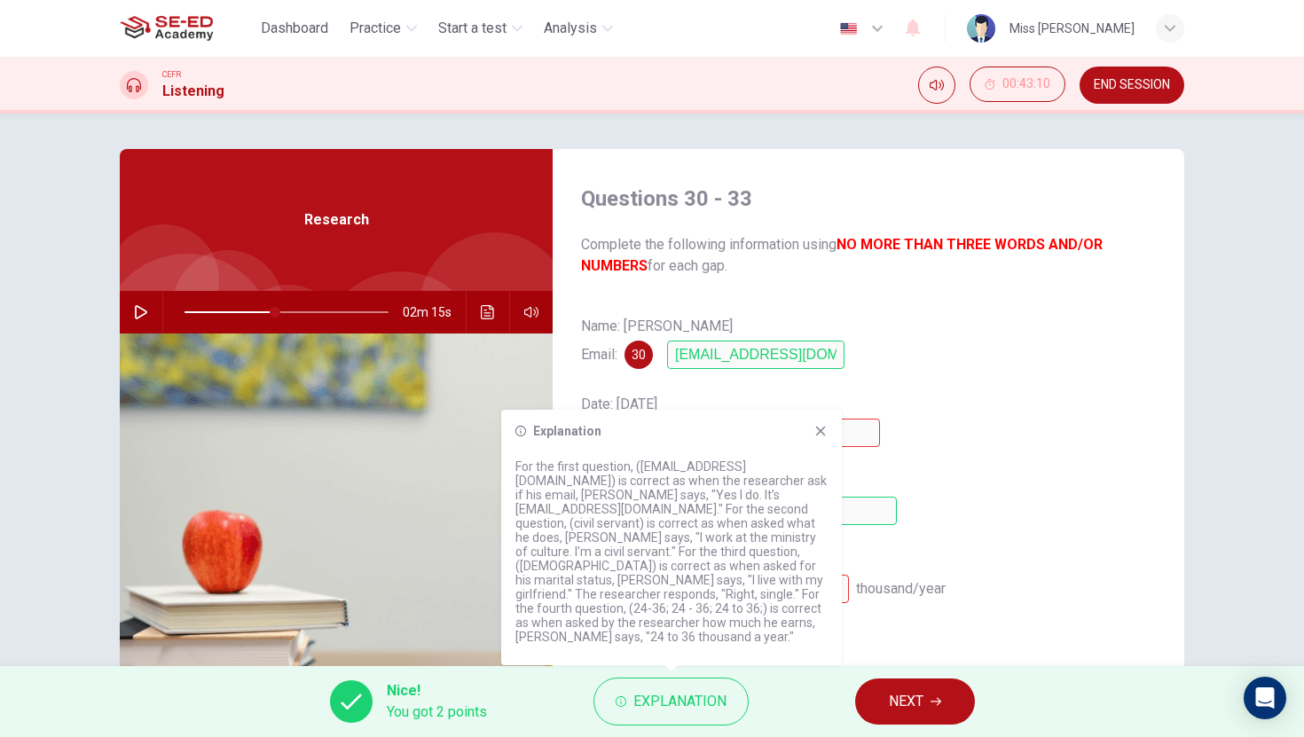
click at [813, 438] on icon at bounding box center [820, 431] width 14 height 14
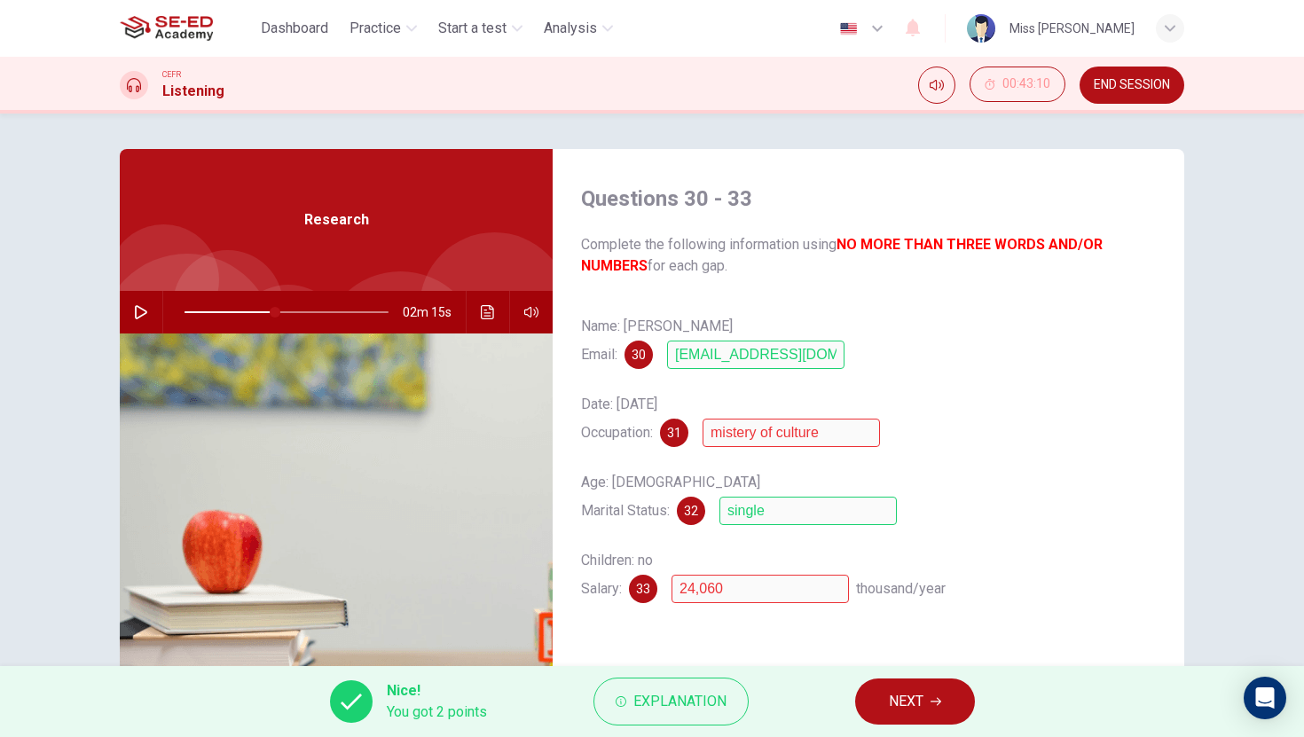
click at [903, 690] on span "NEXT" at bounding box center [906, 701] width 35 height 25
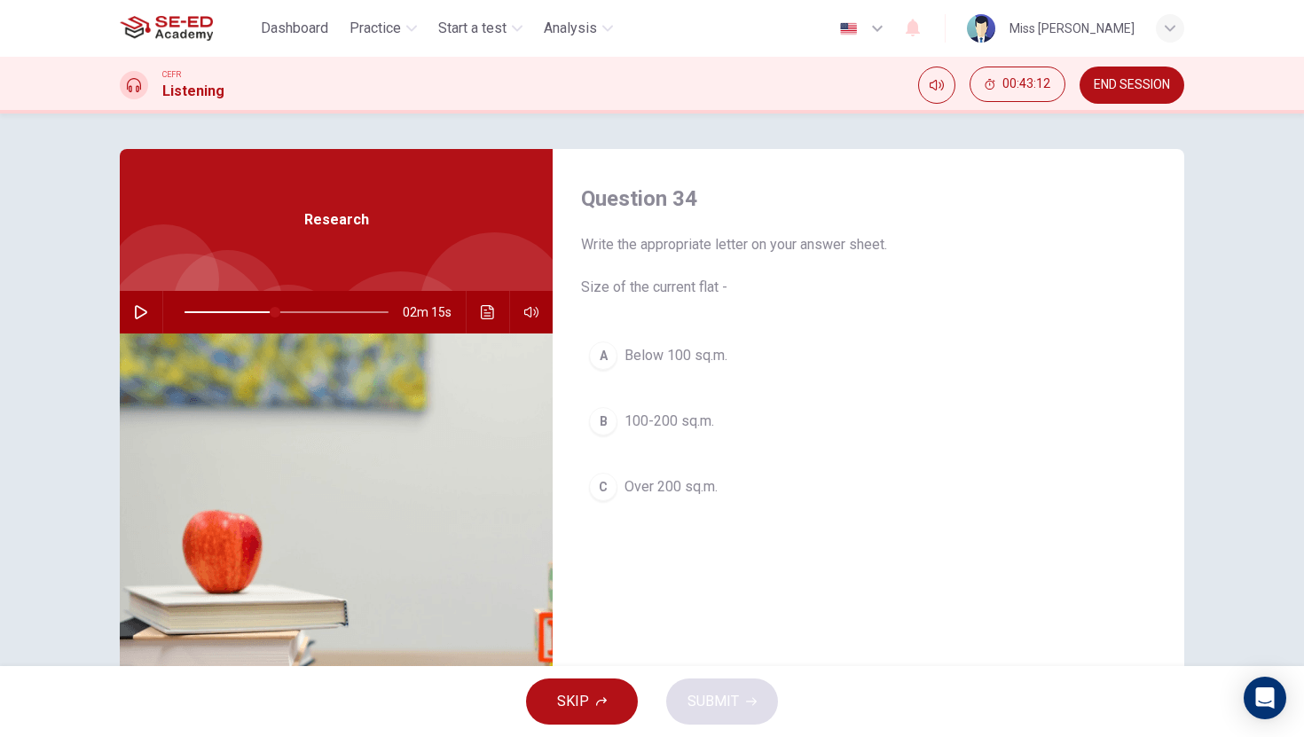
click at [134, 317] on icon "button" at bounding box center [141, 312] width 14 height 14
click at [283, 310] on span at bounding box center [288, 312] width 11 height 11
click at [603, 430] on div "B" at bounding box center [603, 421] width 28 height 28
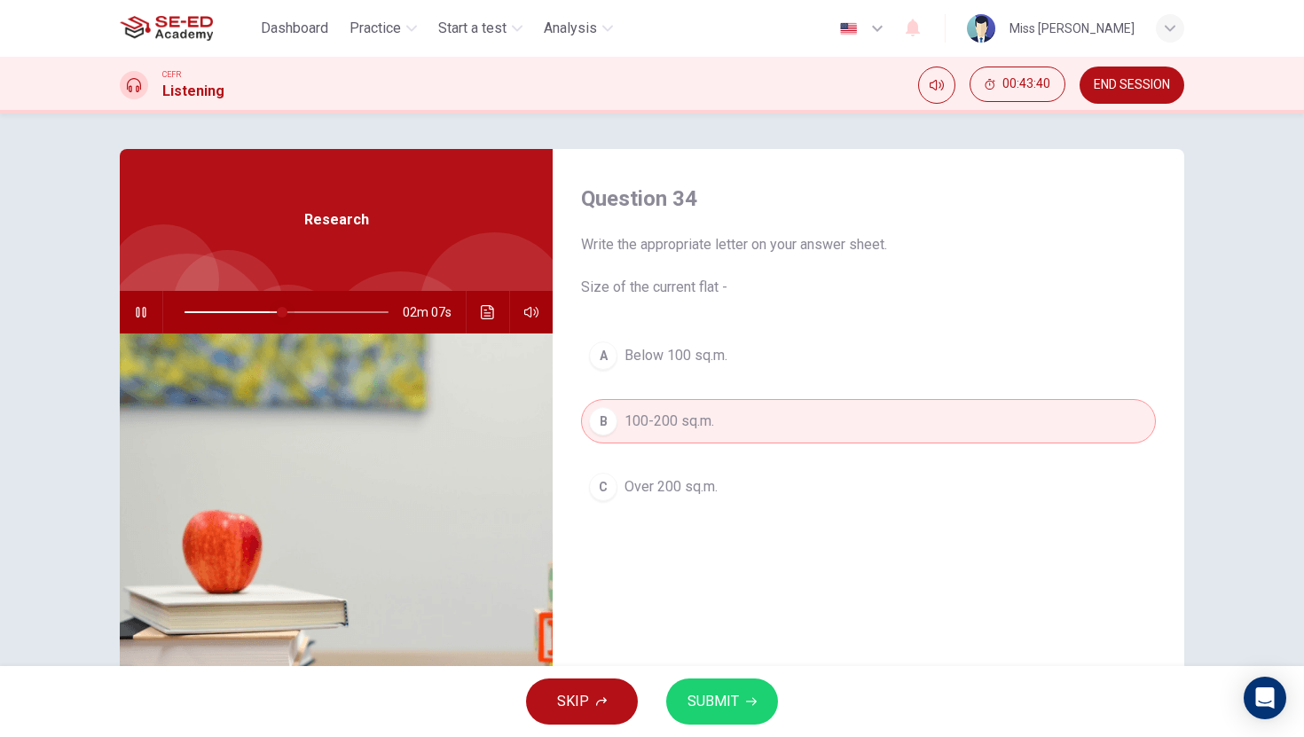
click at [277, 310] on span at bounding box center [282, 312] width 11 height 11
click at [275, 311] on span at bounding box center [280, 312] width 11 height 11
click at [757, 695] on button "SUBMIT" at bounding box center [722, 702] width 112 height 46
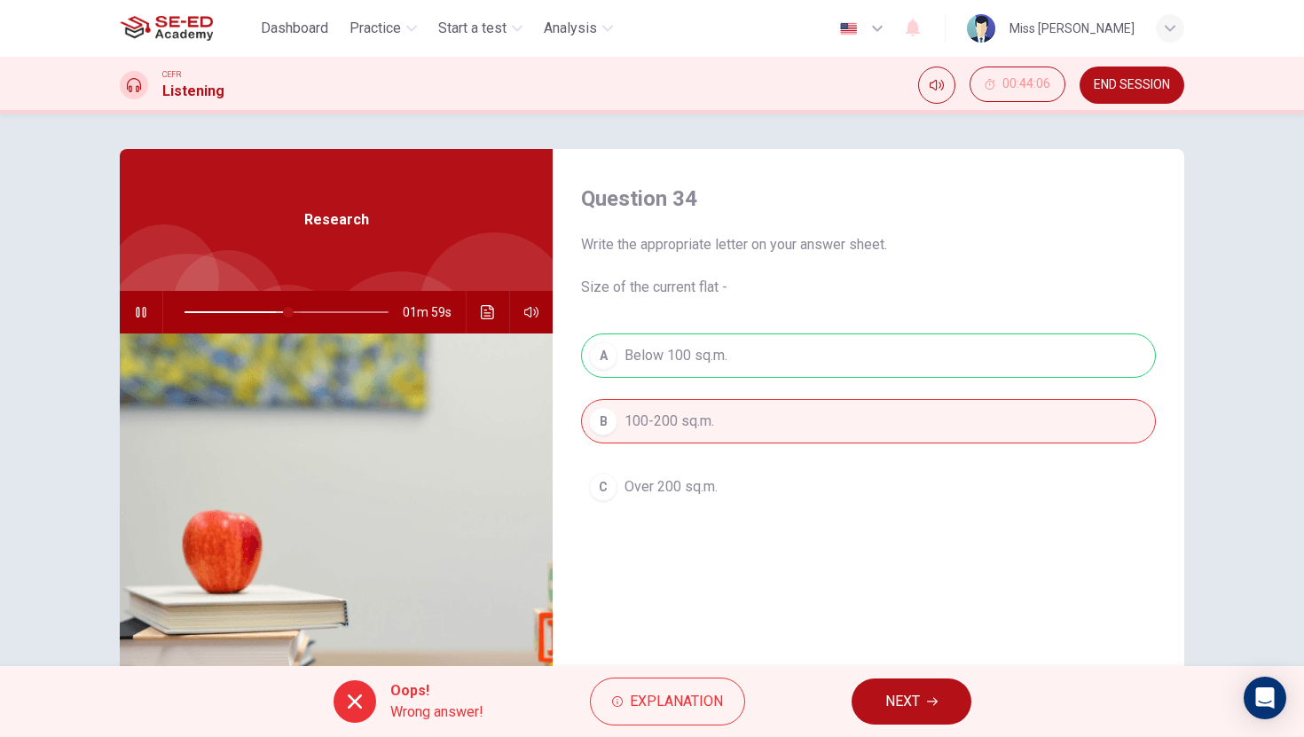
click at [283, 314] on span at bounding box center [288, 312] width 11 height 11
click at [906, 697] on span "NEXT" at bounding box center [902, 701] width 35 height 25
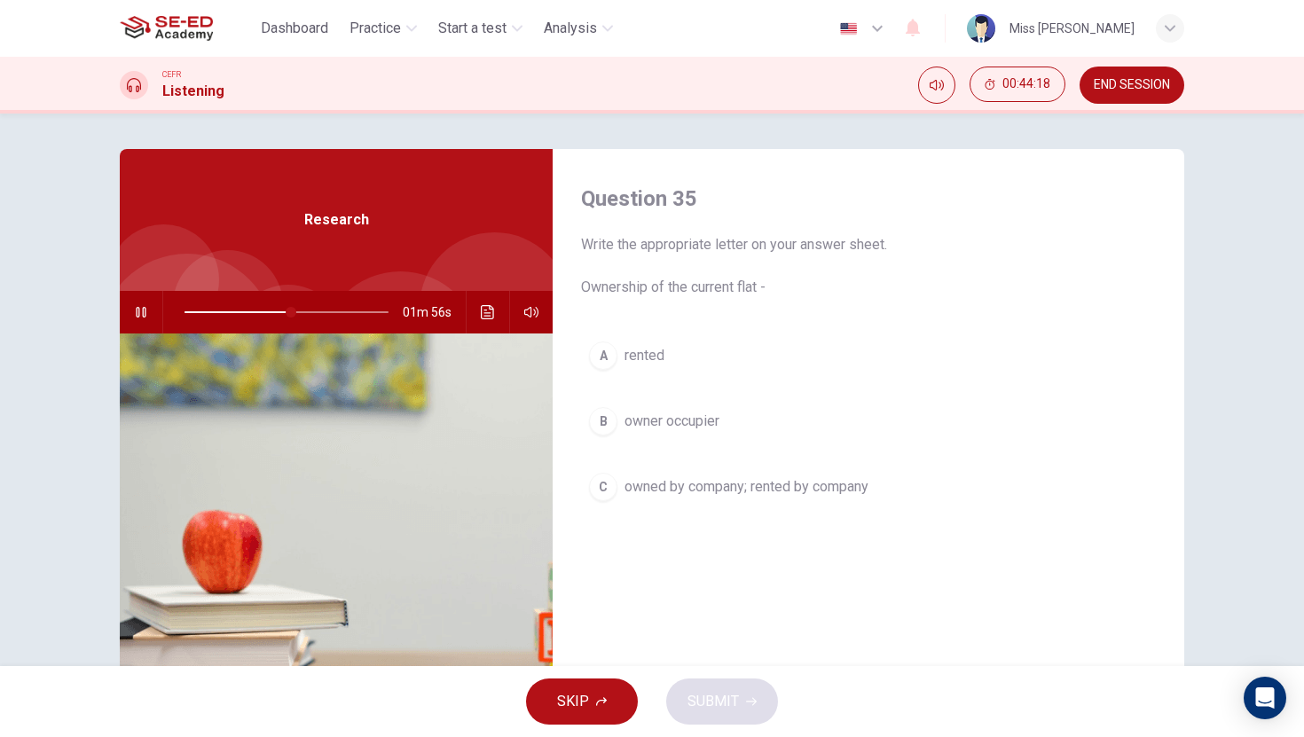
click at [610, 422] on div "B" at bounding box center [603, 421] width 28 height 28
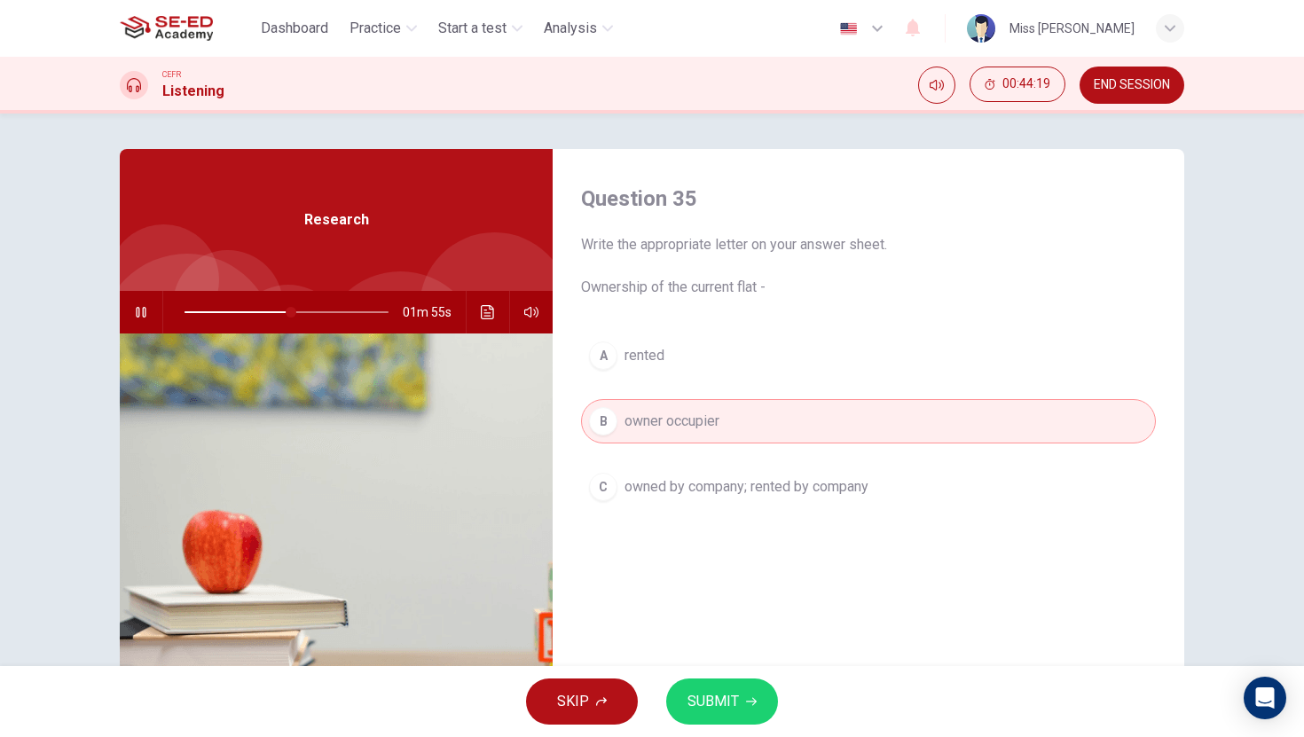
click at [709, 703] on span "SUBMIT" at bounding box center [712, 701] width 51 height 25
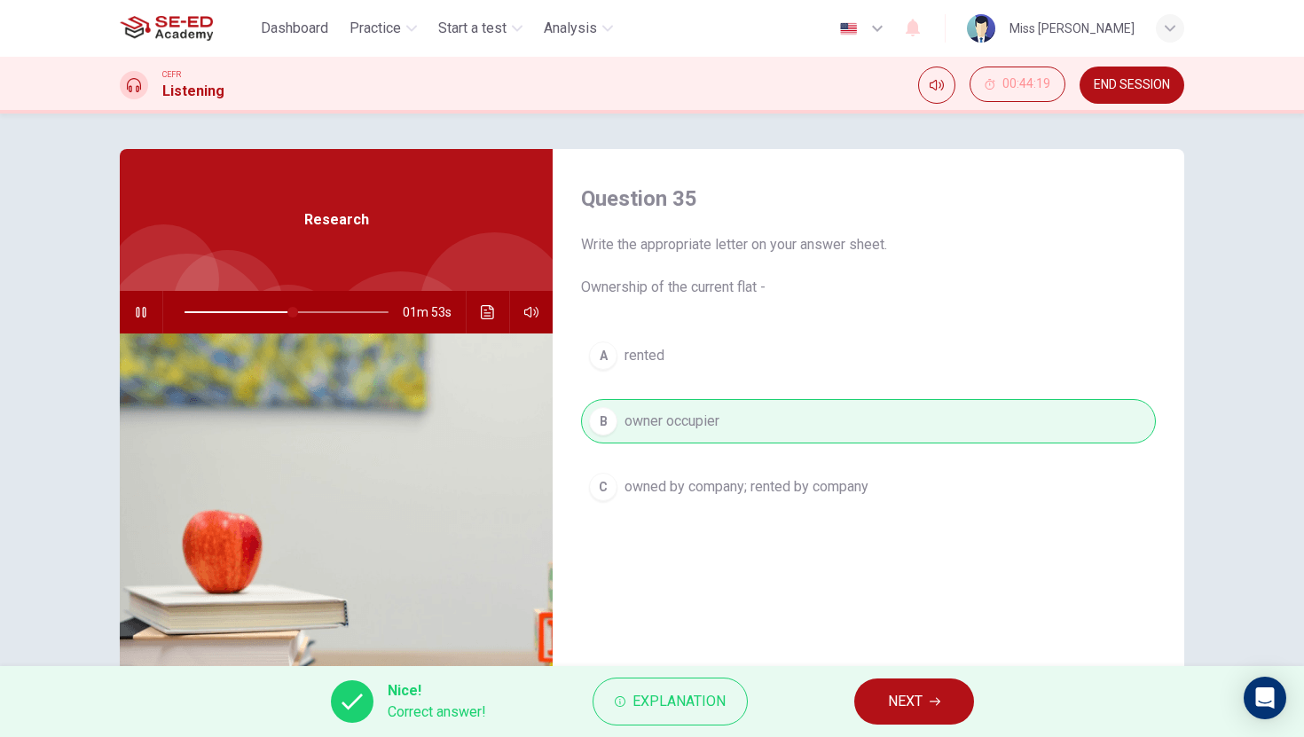
click at [932, 710] on button "NEXT" at bounding box center [914, 702] width 120 height 46
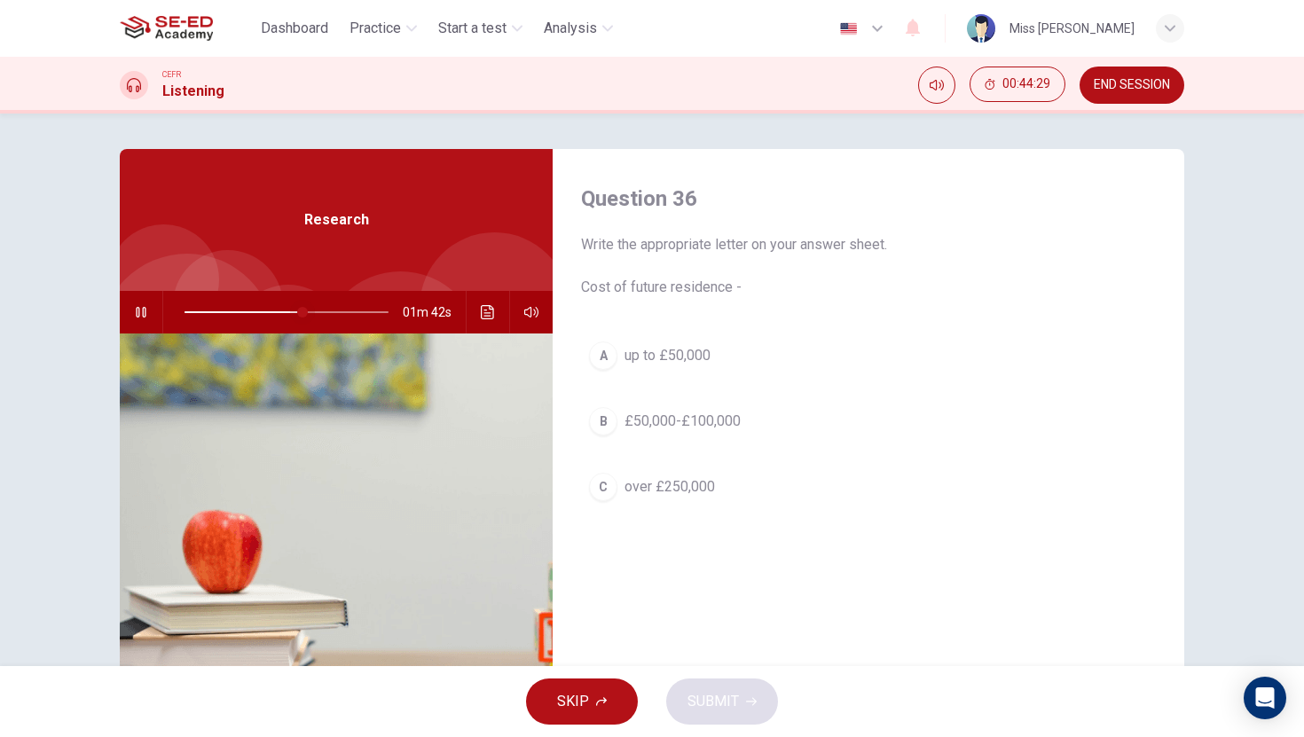
click at [297, 310] on span at bounding box center [302, 312] width 11 height 11
click at [604, 491] on div "C" at bounding box center [603, 487] width 28 height 28
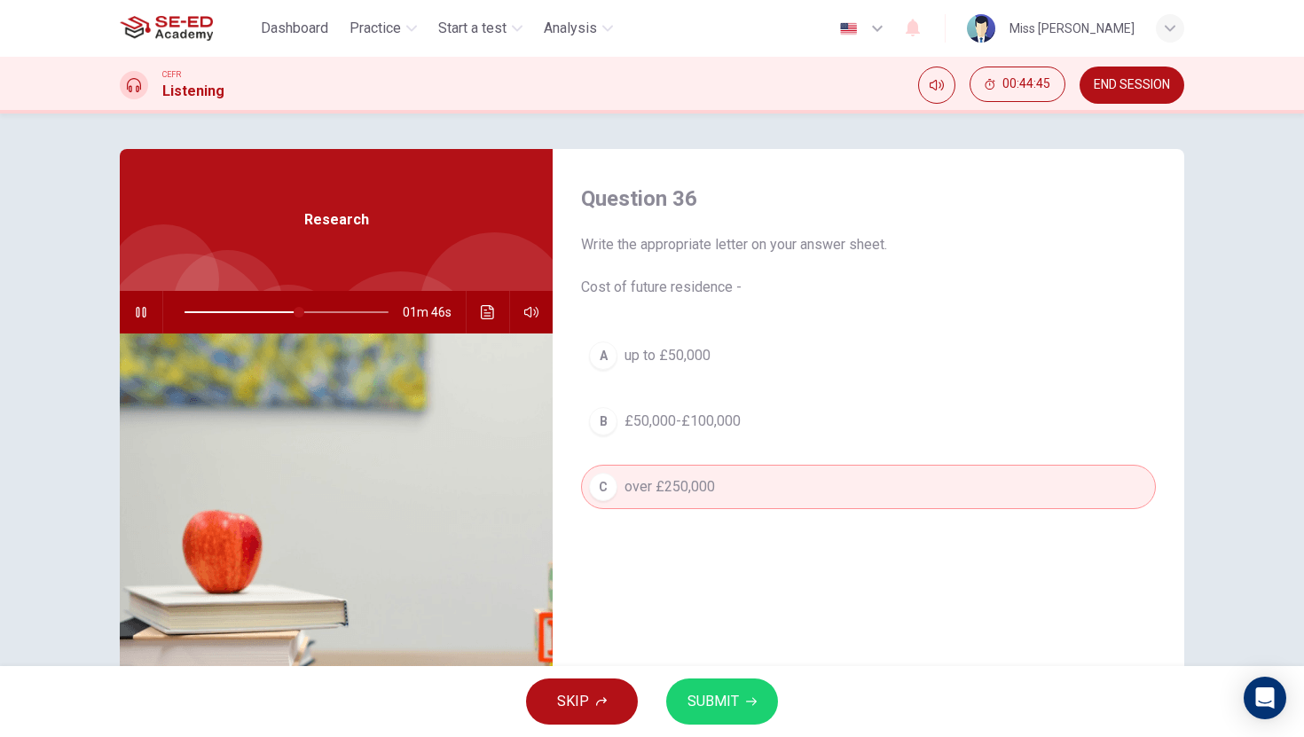
click at [691, 701] on span "SUBMIT" at bounding box center [712, 701] width 51 height 25
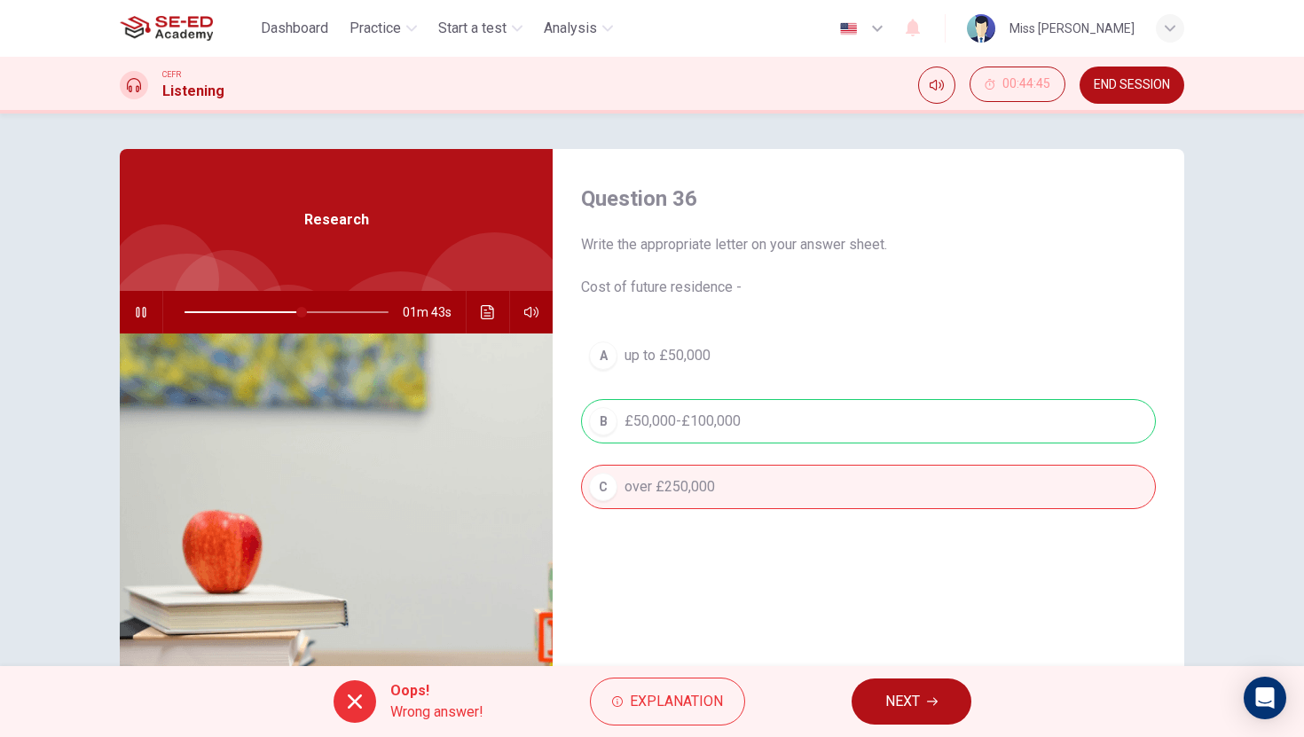
click at [901, 694] on span "NEXT" at bounding box center [902, 701] width 35 height 25
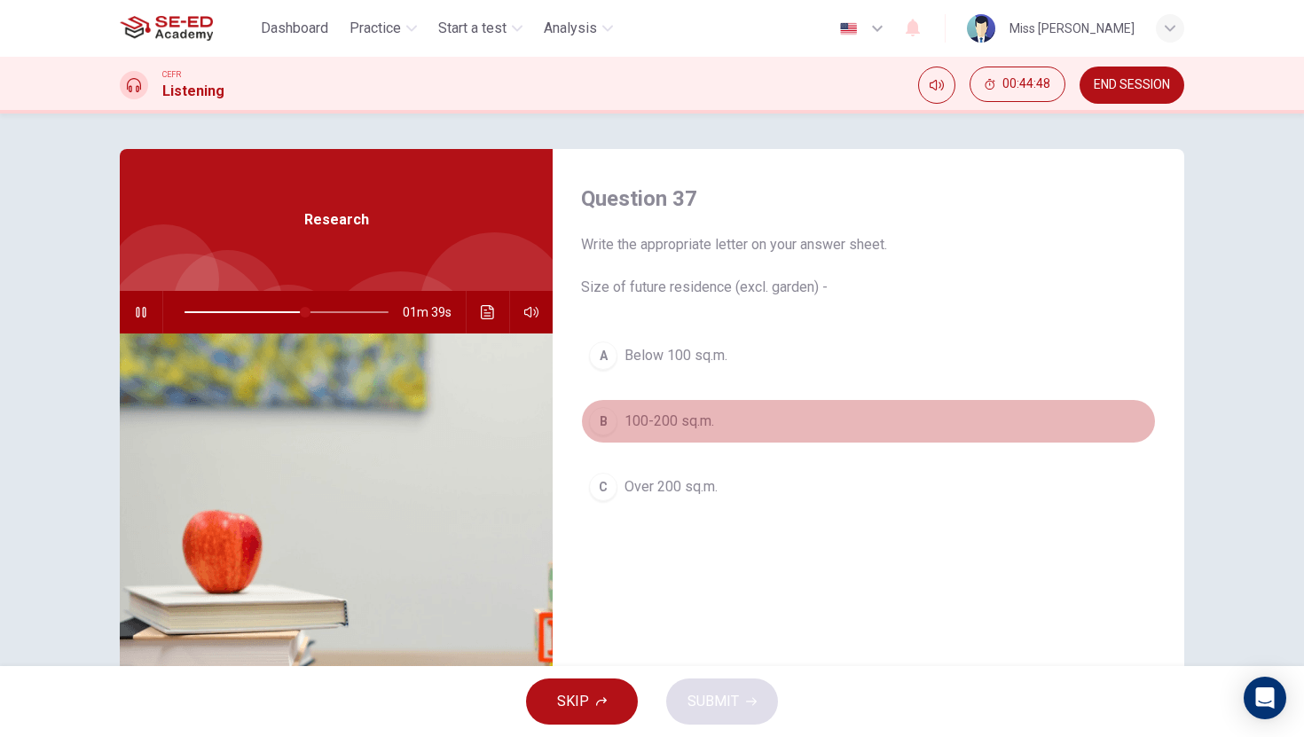
click at [616, 427] on button "B 100-200 sq.m." at bounding box center [868, 421] width 575 height 44
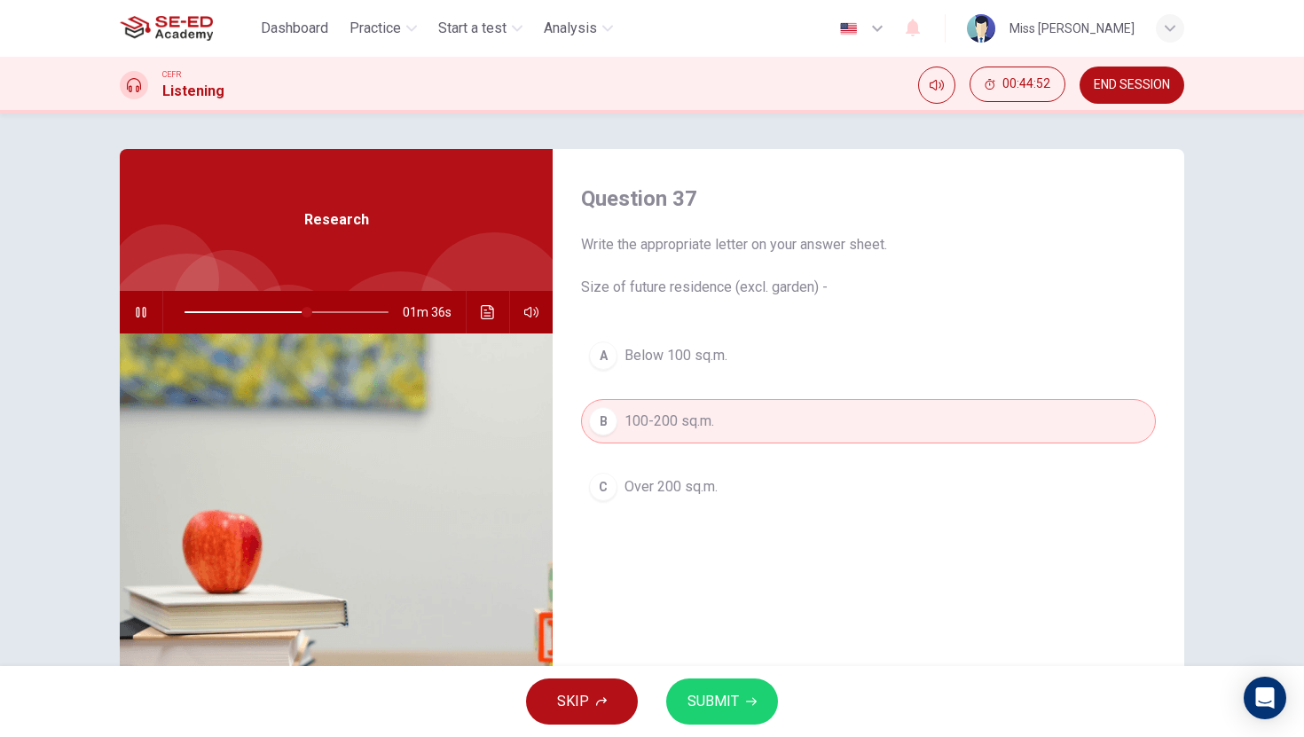
click at [598, 362] on div "A" at bounding box center [603, 355] width 28 height 28
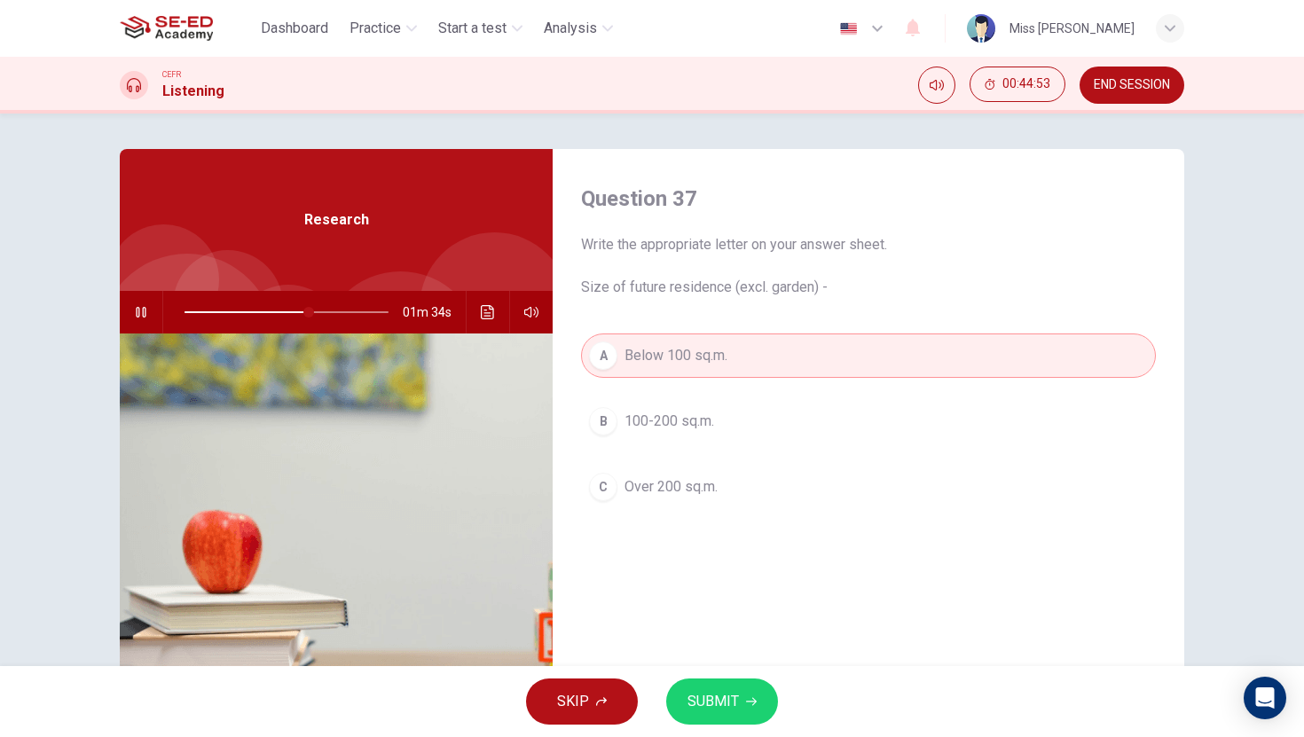
click at [705, 706] on span "SUBMIT" at bounding box center [712, 701] width 51 height 25
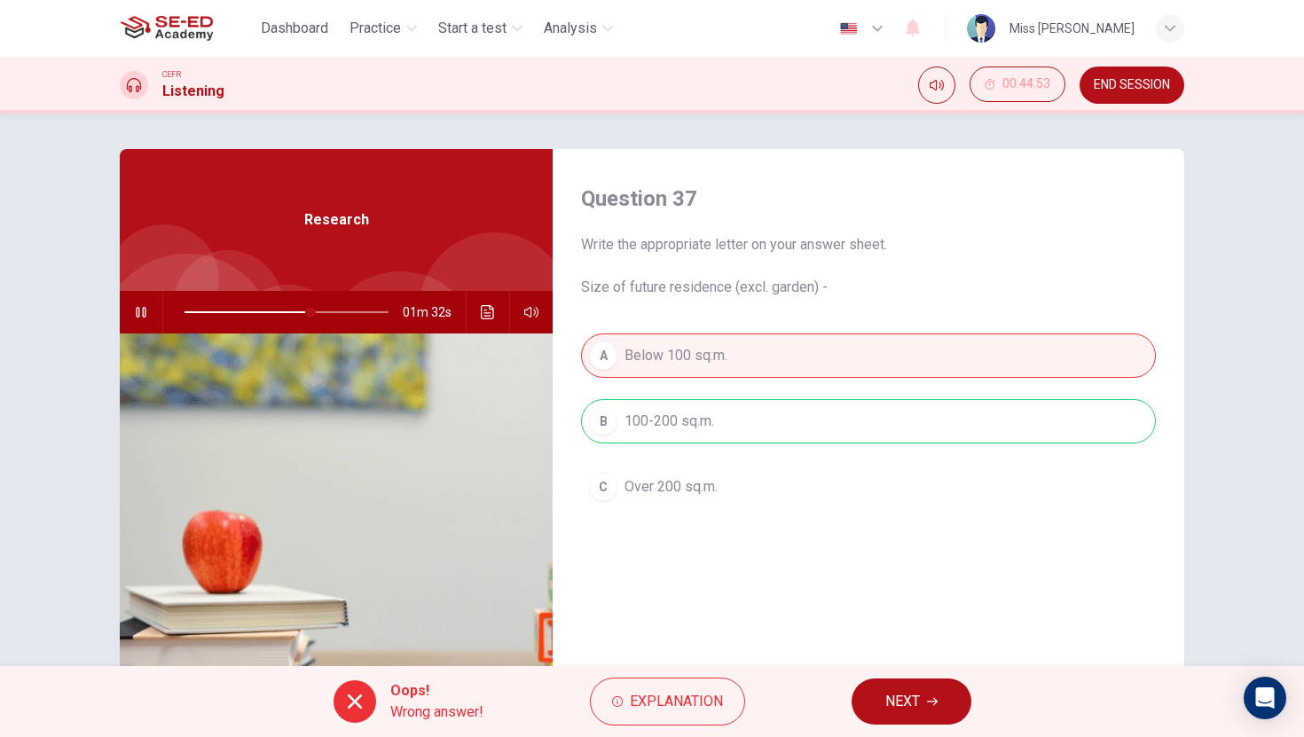
click at [905, 712] on span "NEXT" at bounding box center [902, 701] width 35 height 25
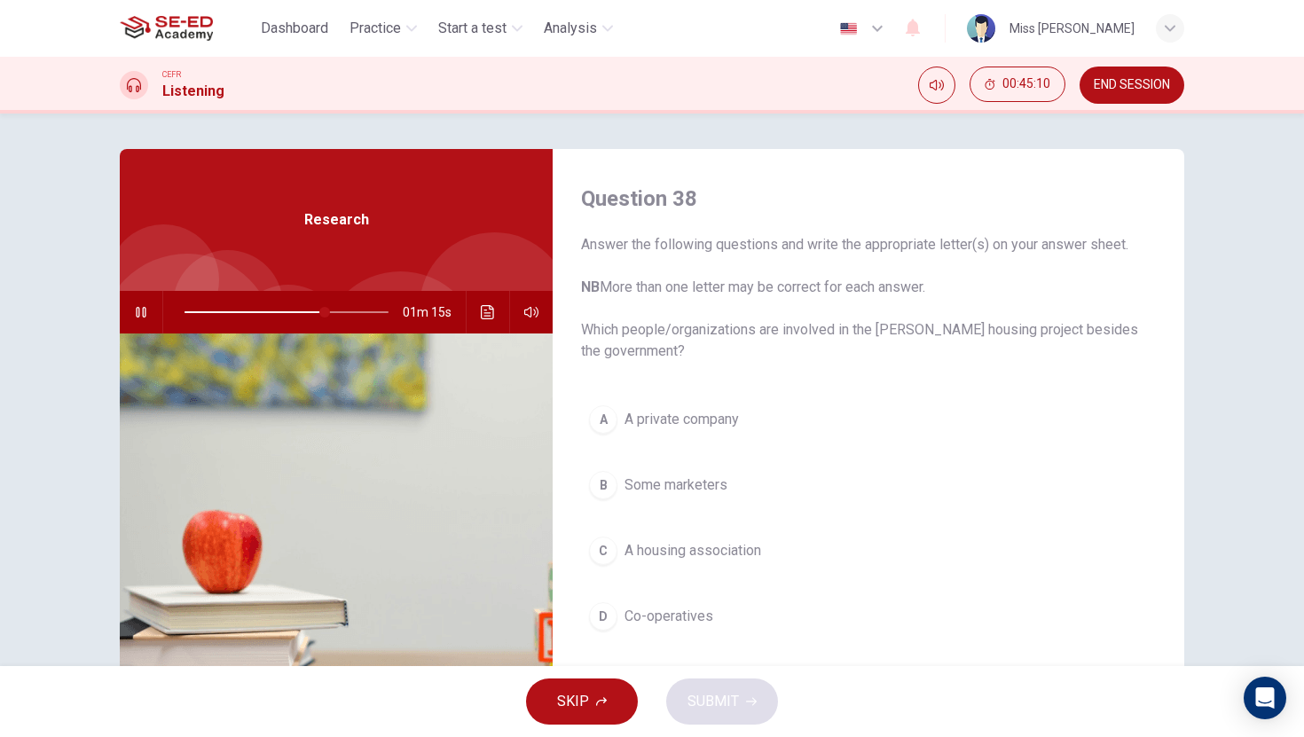
click at [621, 435] on button "A A private company" at bounding box center [868, 419] width 575 height 44
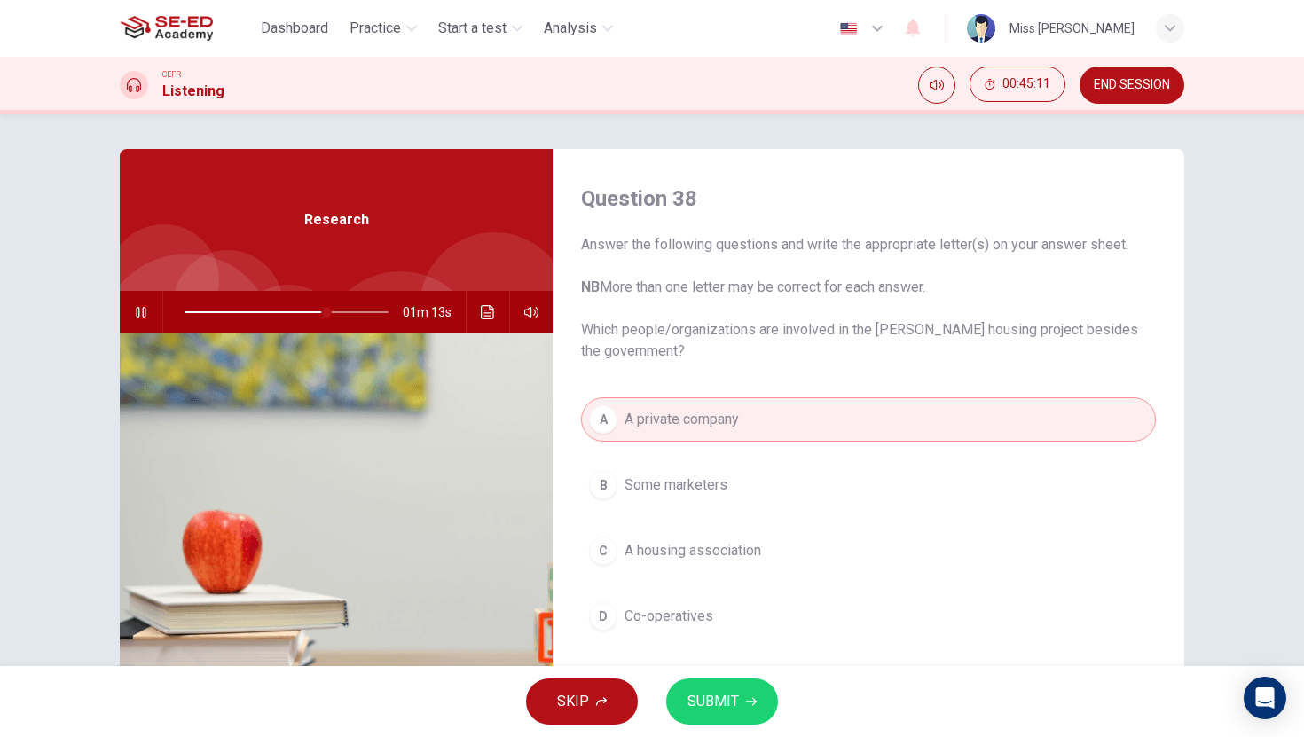
click at [742, 701] on button "SUBMIT" at bounding box center [722, 702] width 112 height 46
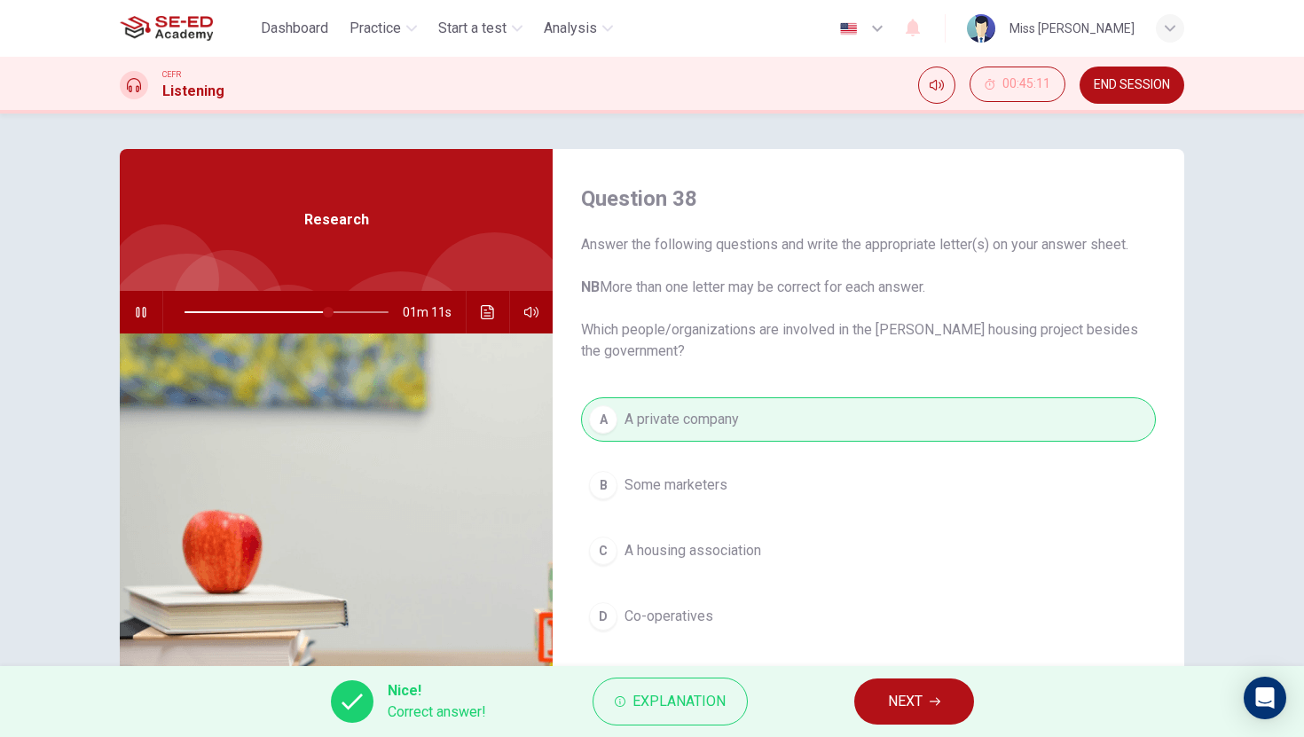
click at [920, 702] on span "NEXT" at bounding box center [905, 701] width 35 height 25
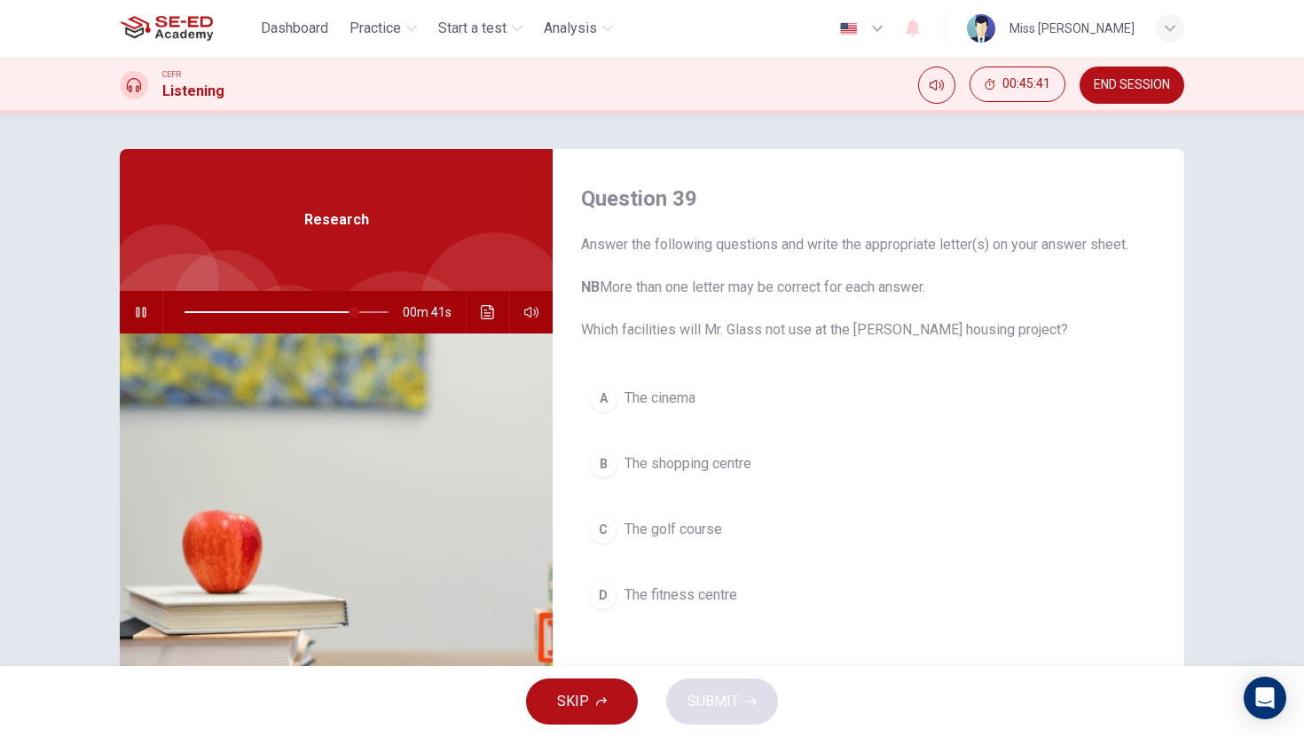
click at [600, 597] on div "D" at bounding box center [603, 595] width 28 height 28
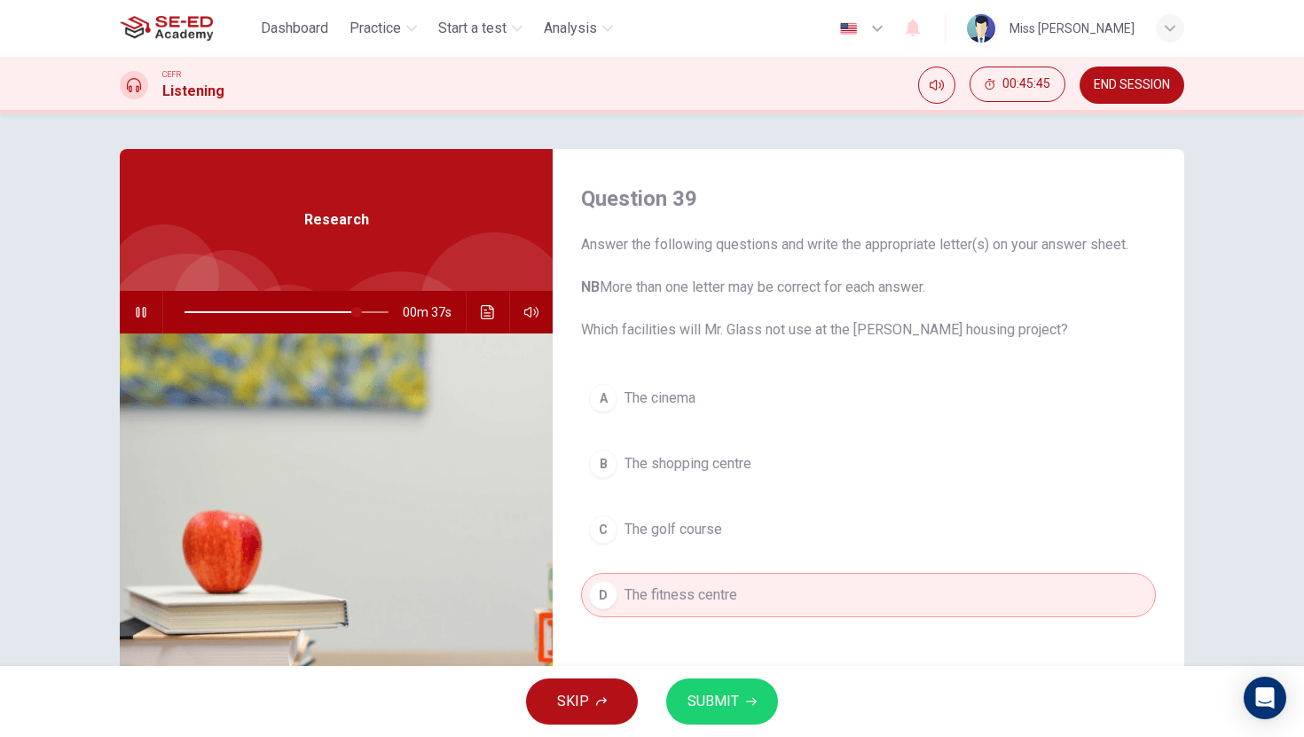
click at [736, 704] on span "SUBMIT" at bounding box center [712, 701] width 51 height 25
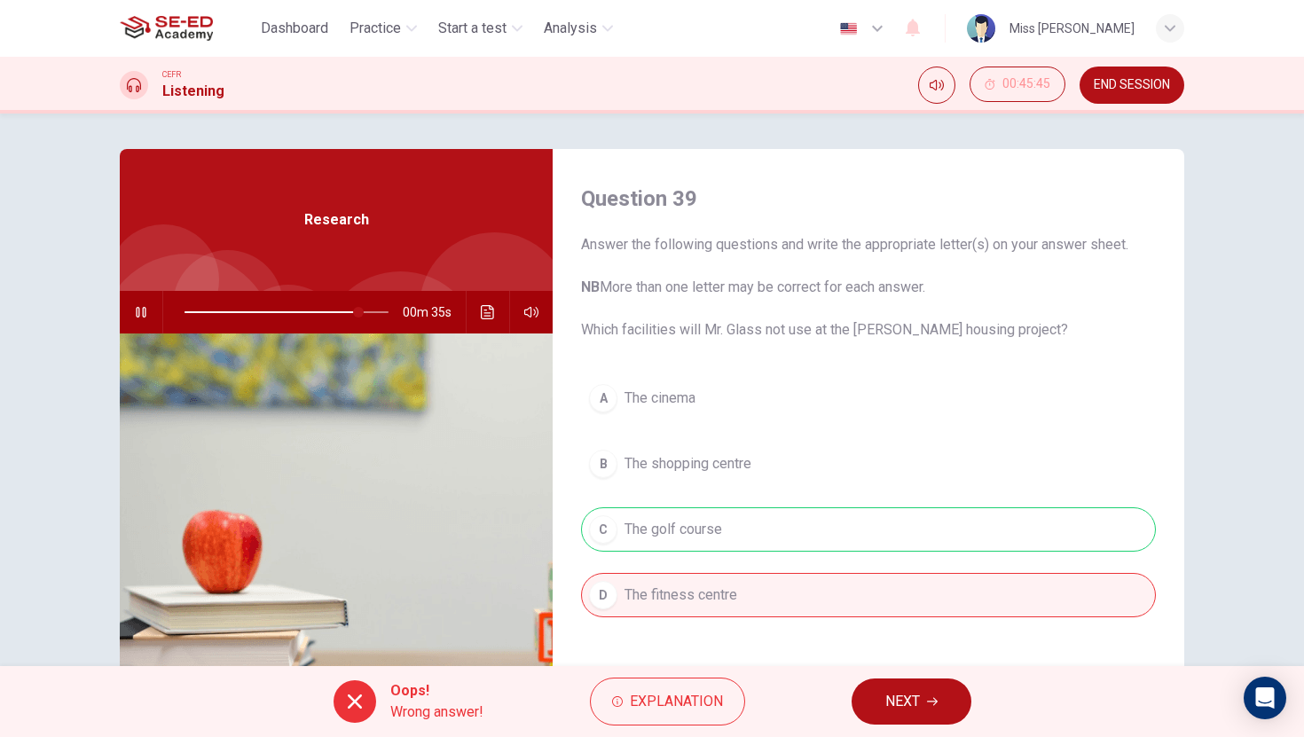
click at [920, 700] on button "NEXT" at bounding box center [911, 702] width 120 height 46
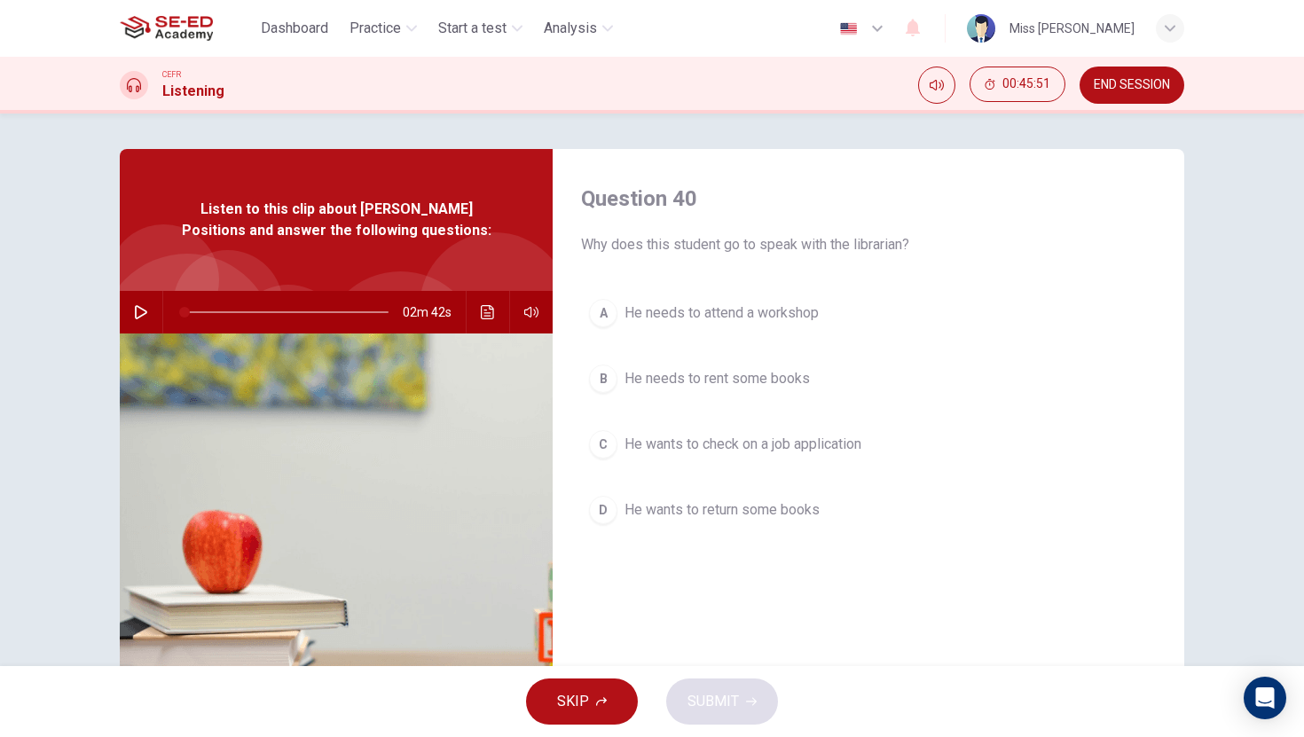
click at [1121, 87] on span "END SESSION" at bounding box center [1132, 85] width 76 height 14
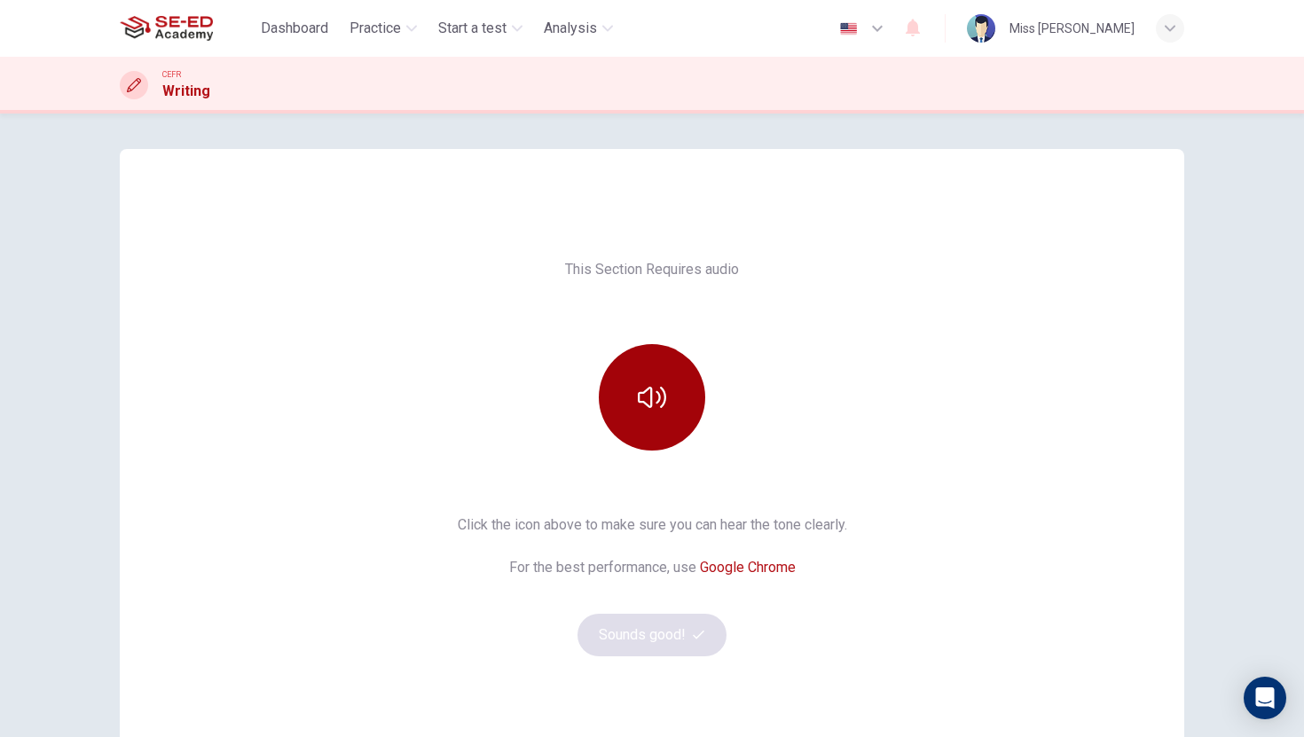
click at [645, 404] on icon "button" at bounding box center [652, 397] width 28 height 28
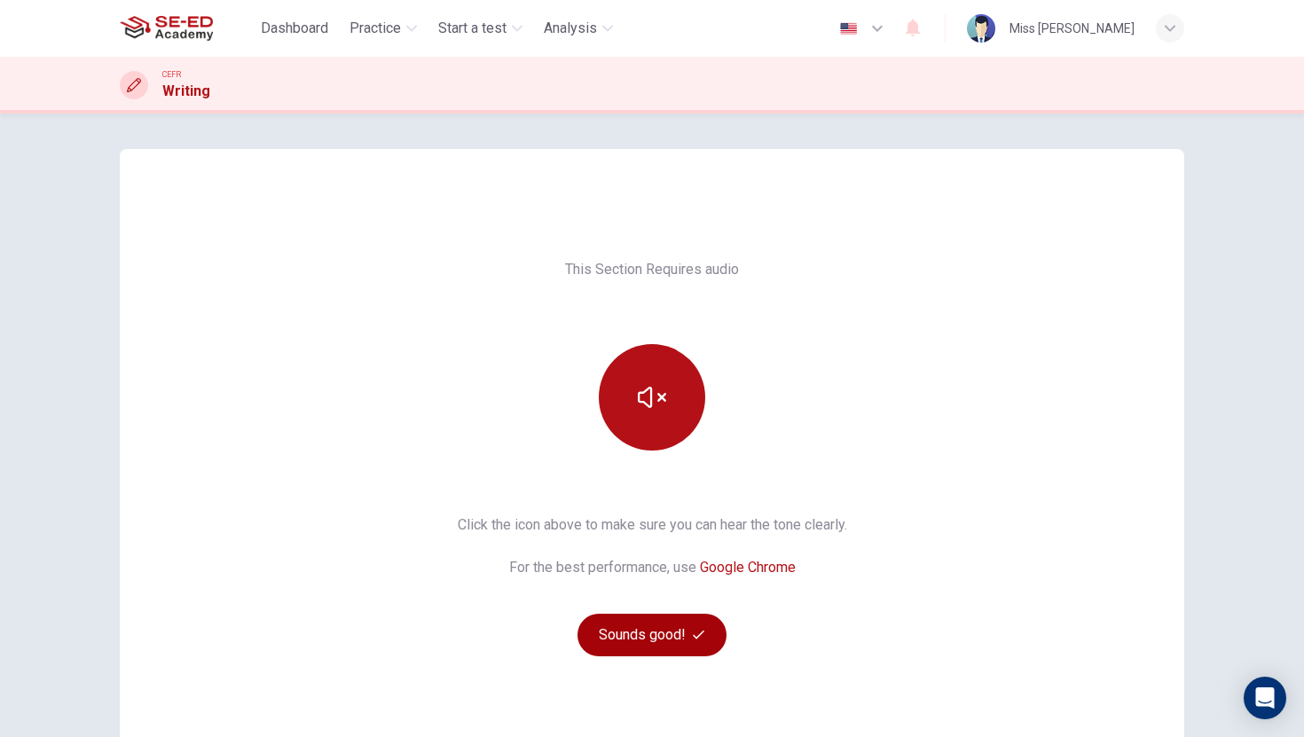
click at [655, 631] on button "Sounds good!" at bounding box center [651, 635] width 149 height 43
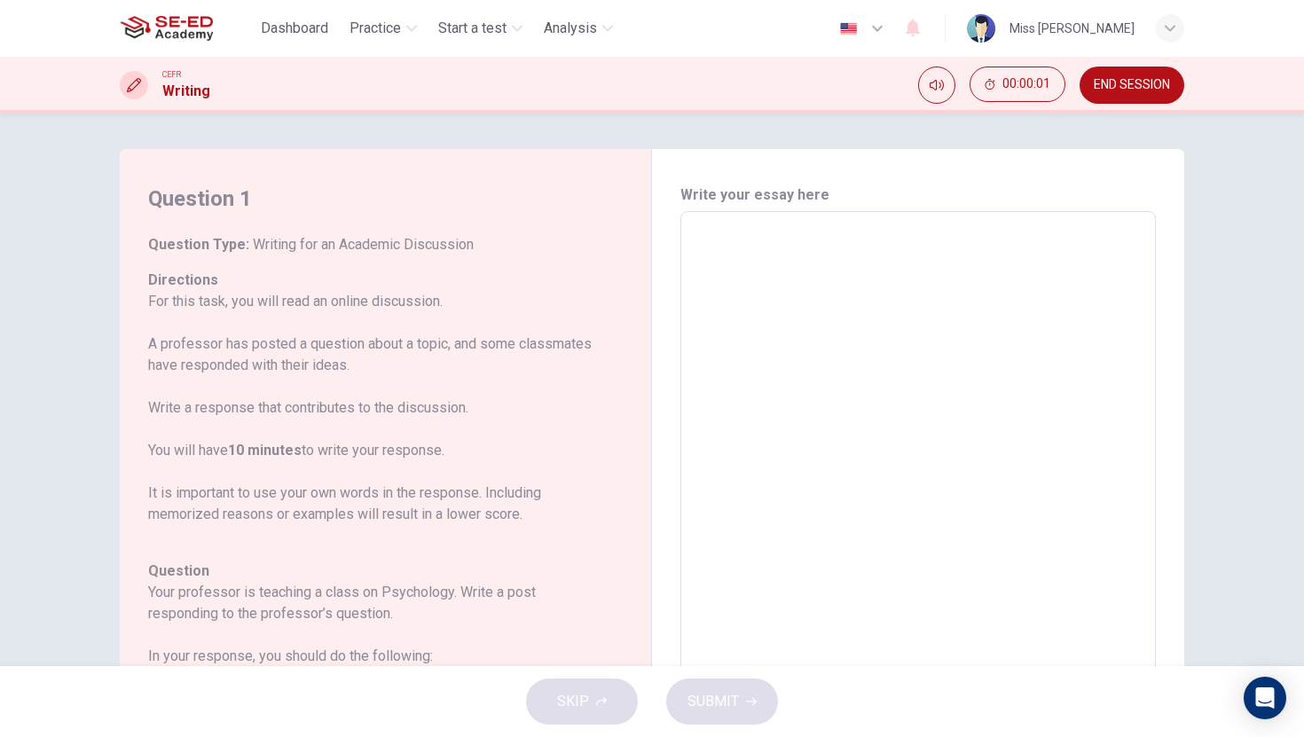
click at [854, 265] on textarea at bounding box center [918, 507] width 451 height 563
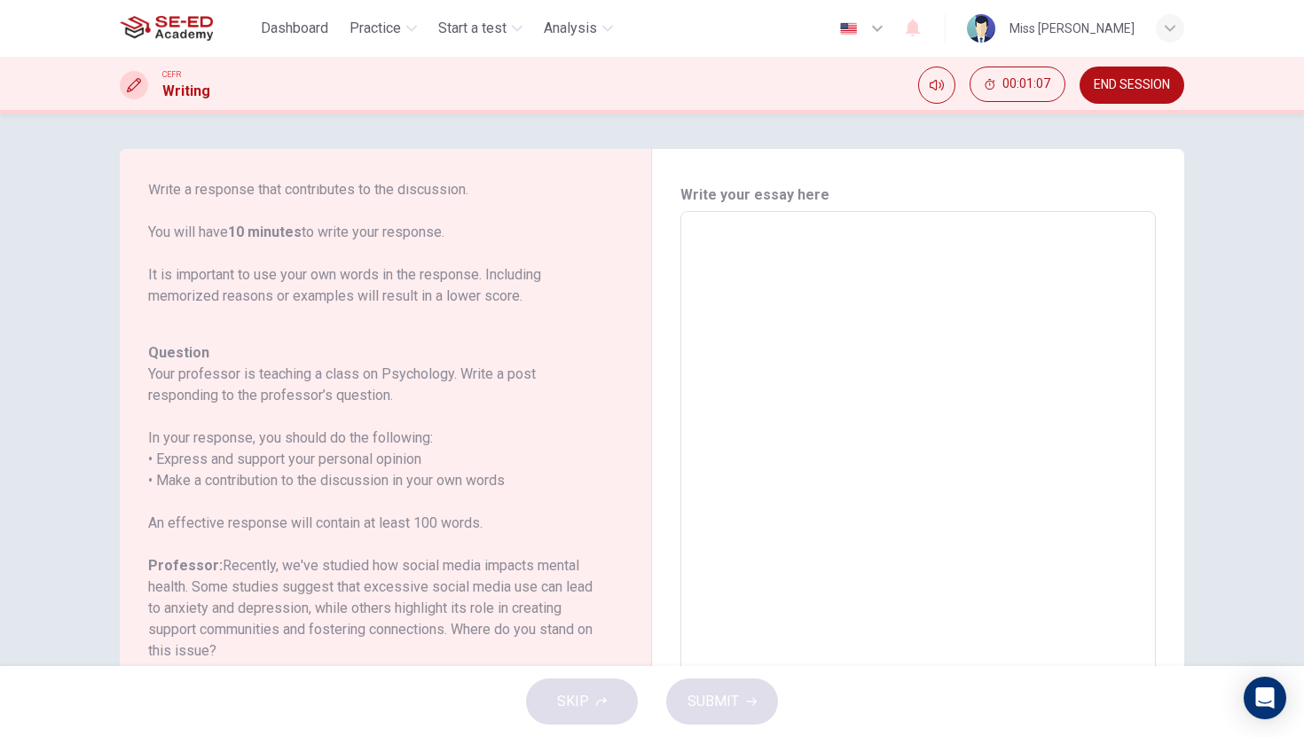
type textarea "I"
type textarea "x"
type textarea "In"
type textarea "x"
type textarea "In"
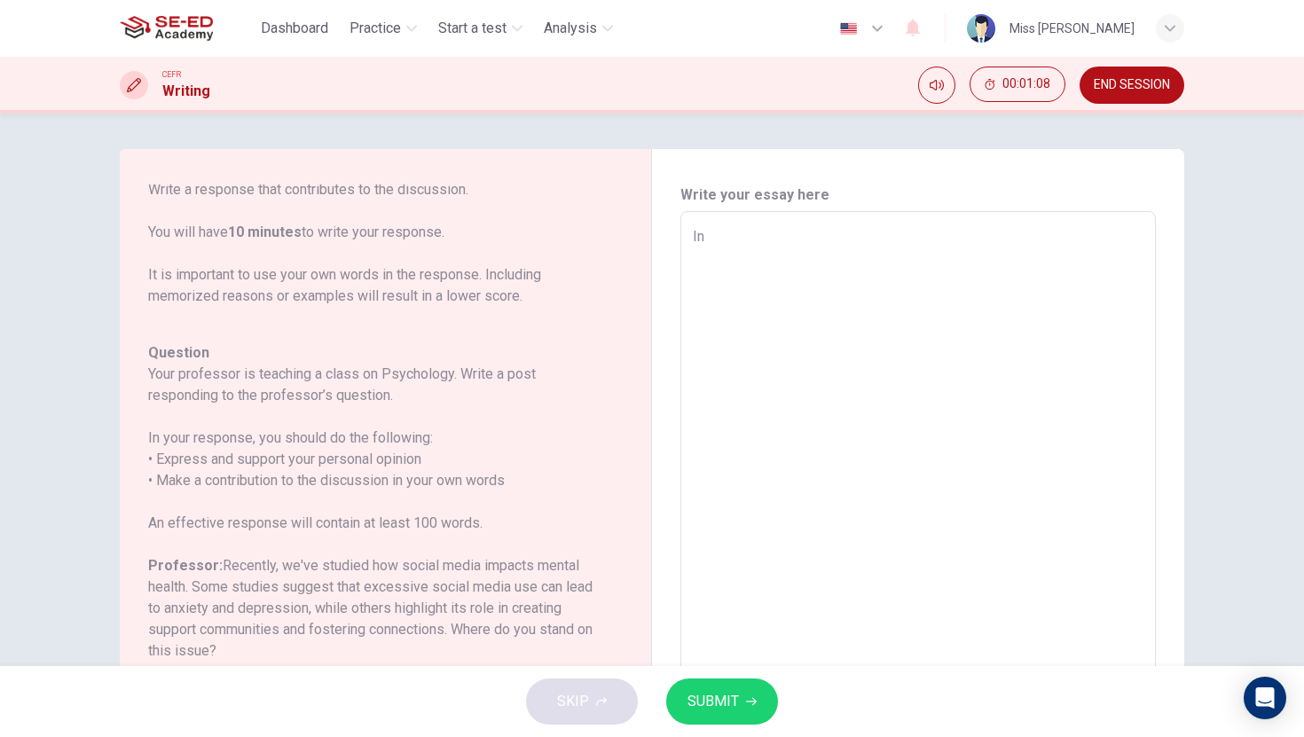
type textarea "x"
type textarea "In m"
type textarea "x"
type textarea "In my"
type textarea "x"
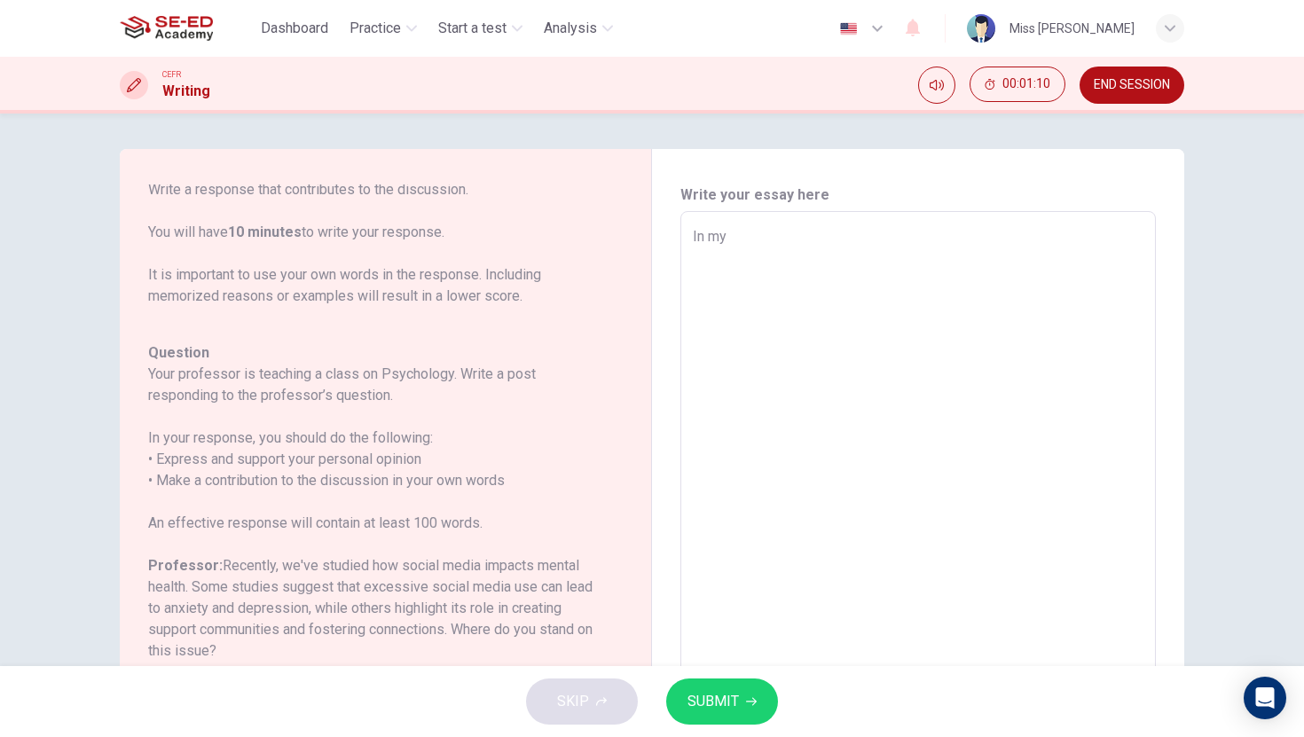
type textarea "In my"
type textarea "x"
type textarea "In my o"
type textarea "x"
type textarea "In my op"
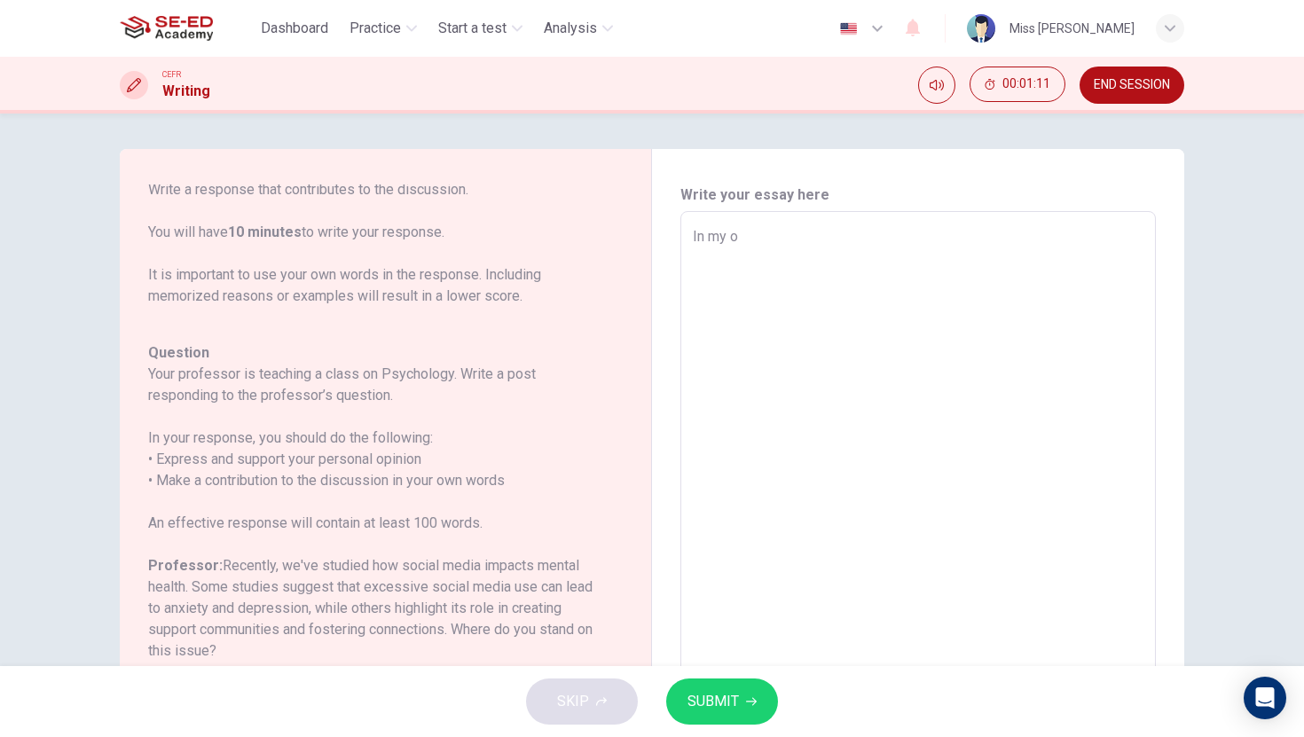
type textarea "x"
type textarea "In my opi"
type textarea "x"
type textarea "In my opio"
type textarea "x"
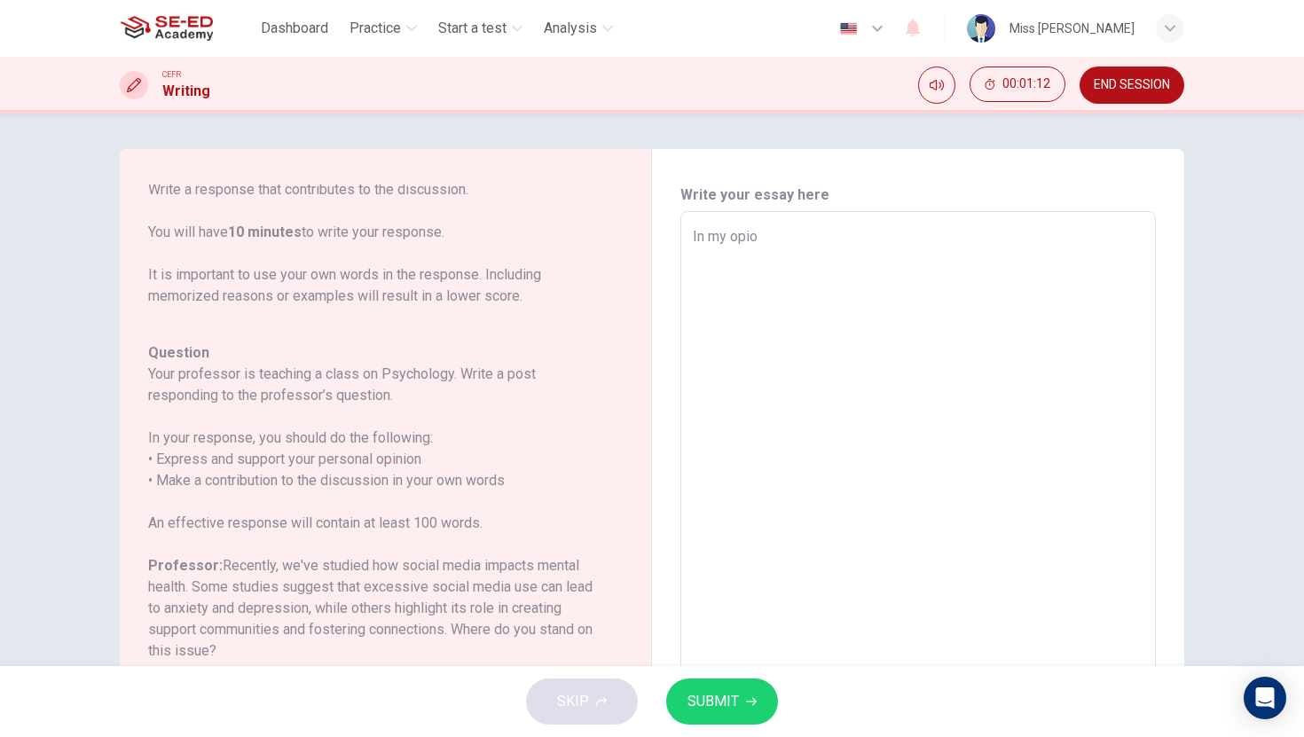
type textarea "In my opion"
type textarea "x"
type textarea "In my opio"
type textarea "x"
type textarea "In my opi"
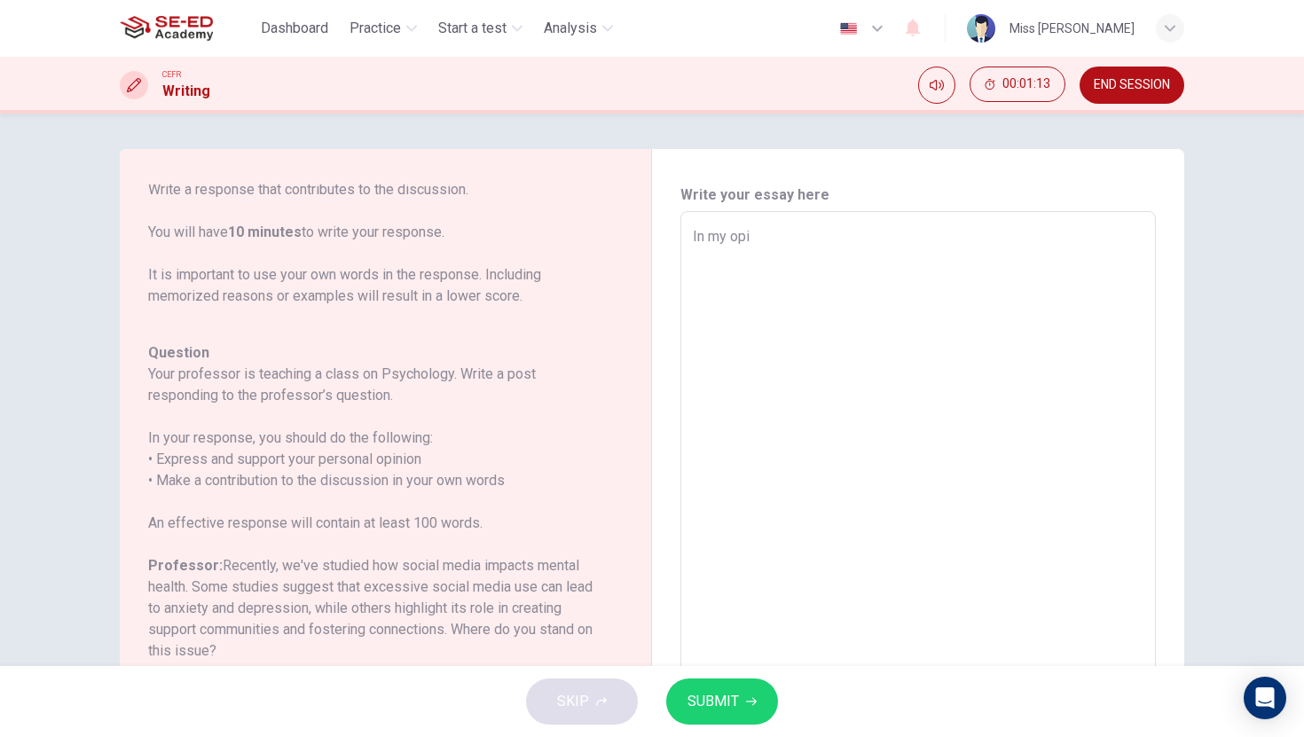
type textarea "x"
type textarea "In my opin"
type textarea "x"
type textarea "In my opini"
type textarea "x"
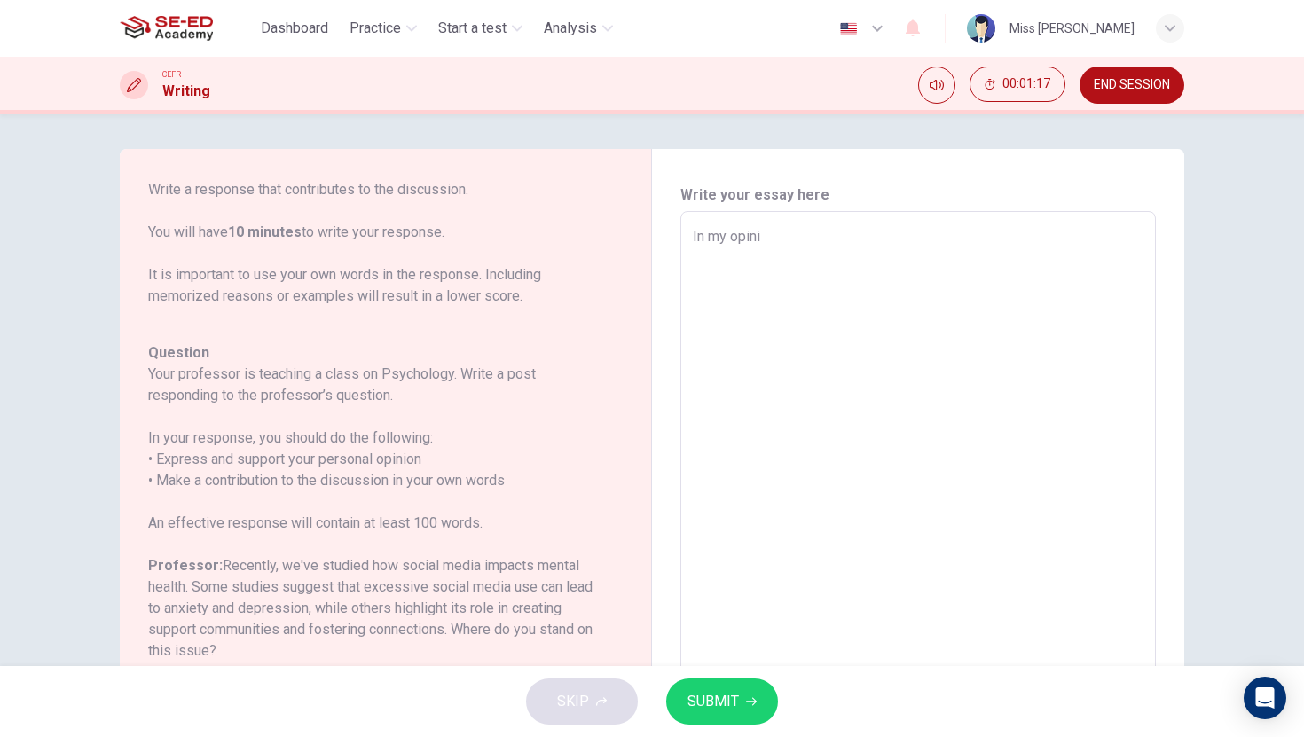
type textarea "In my opinio"
type textarea "x"
type textarea "In my opinion"
type textarea "x"
type textarea "In my opinion,"
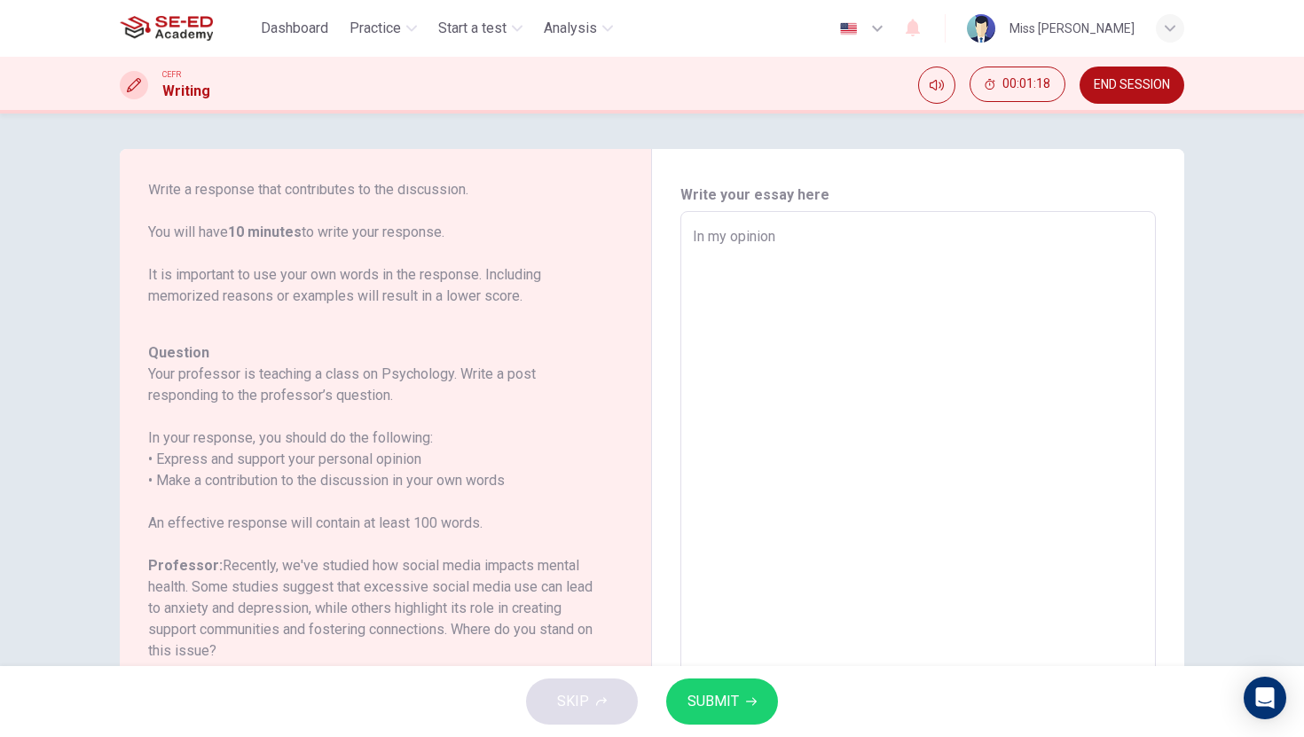
type textarea "x"
type textarea "In my opinion,"
type textarea "x"
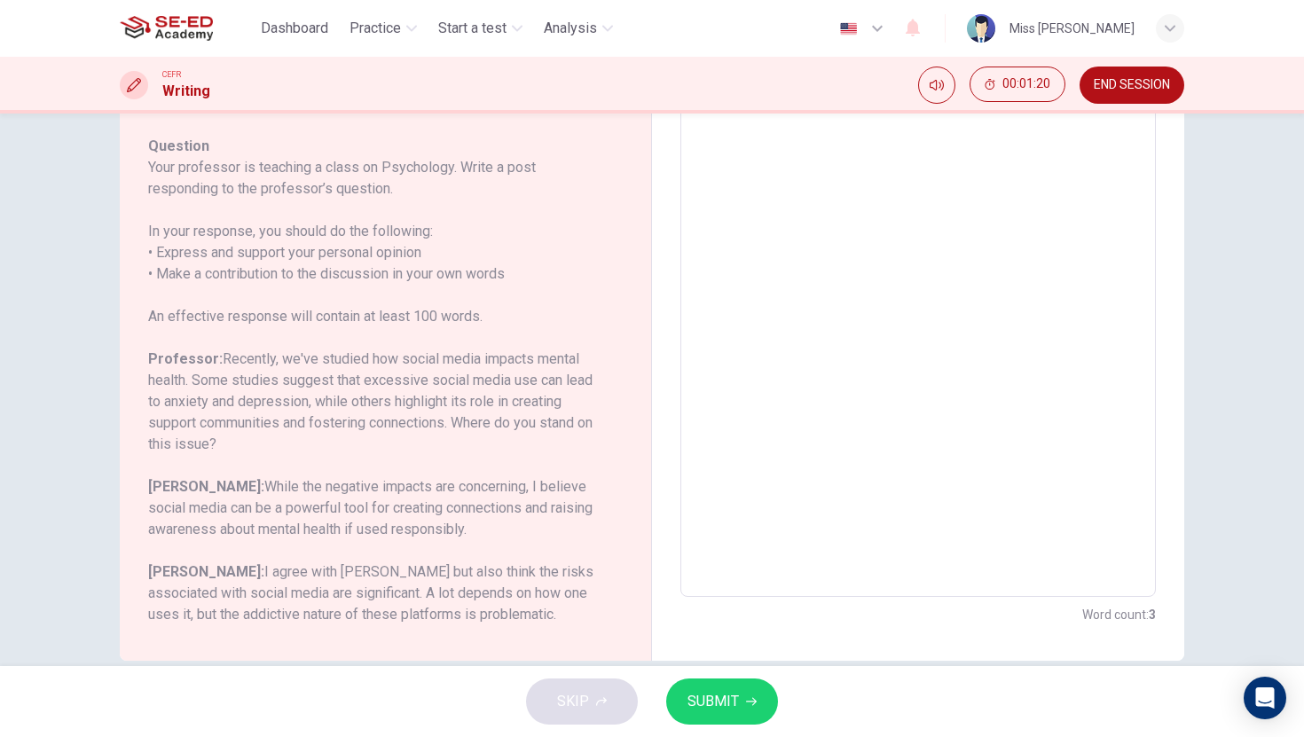
scroll to position [222, 0]
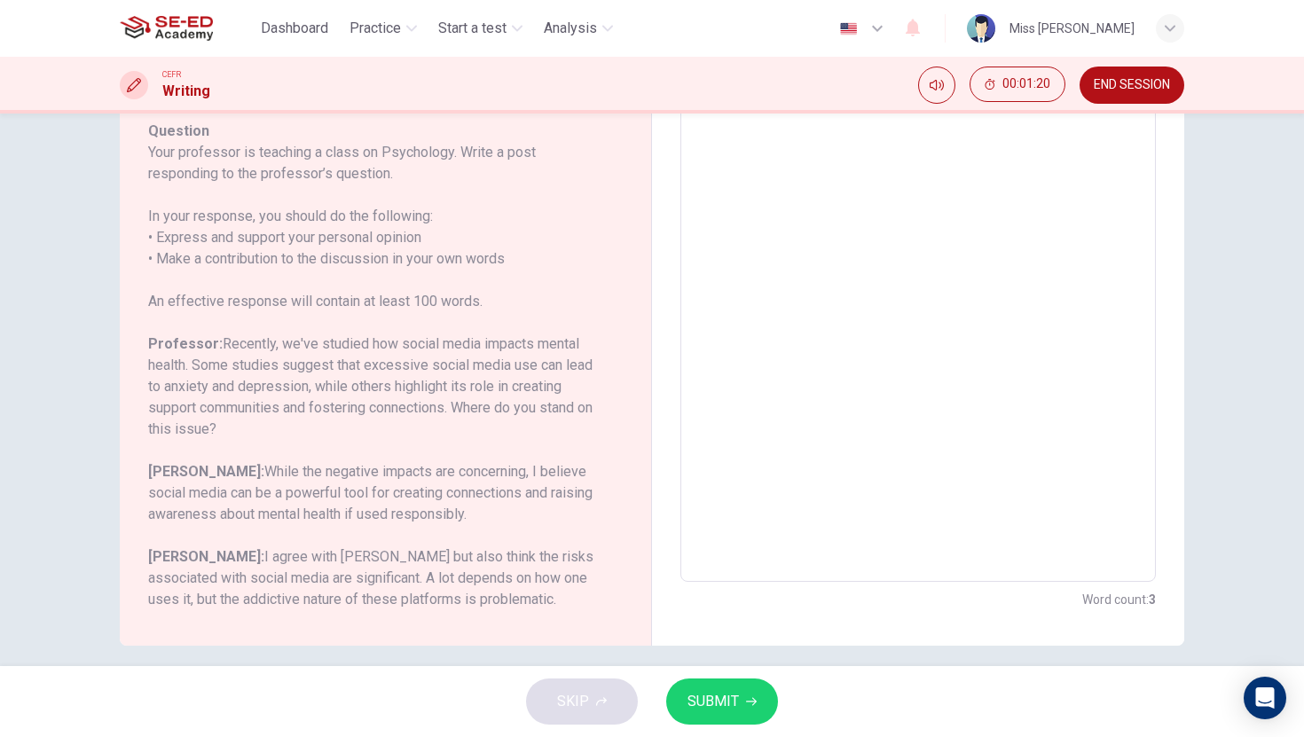
type textarea "In my opinion,"
click at [332, 488] on h6 "Mason: While the negative impacts are concerning, I believe social media can be…" at bounding box center [374, 493] width 453 height 64
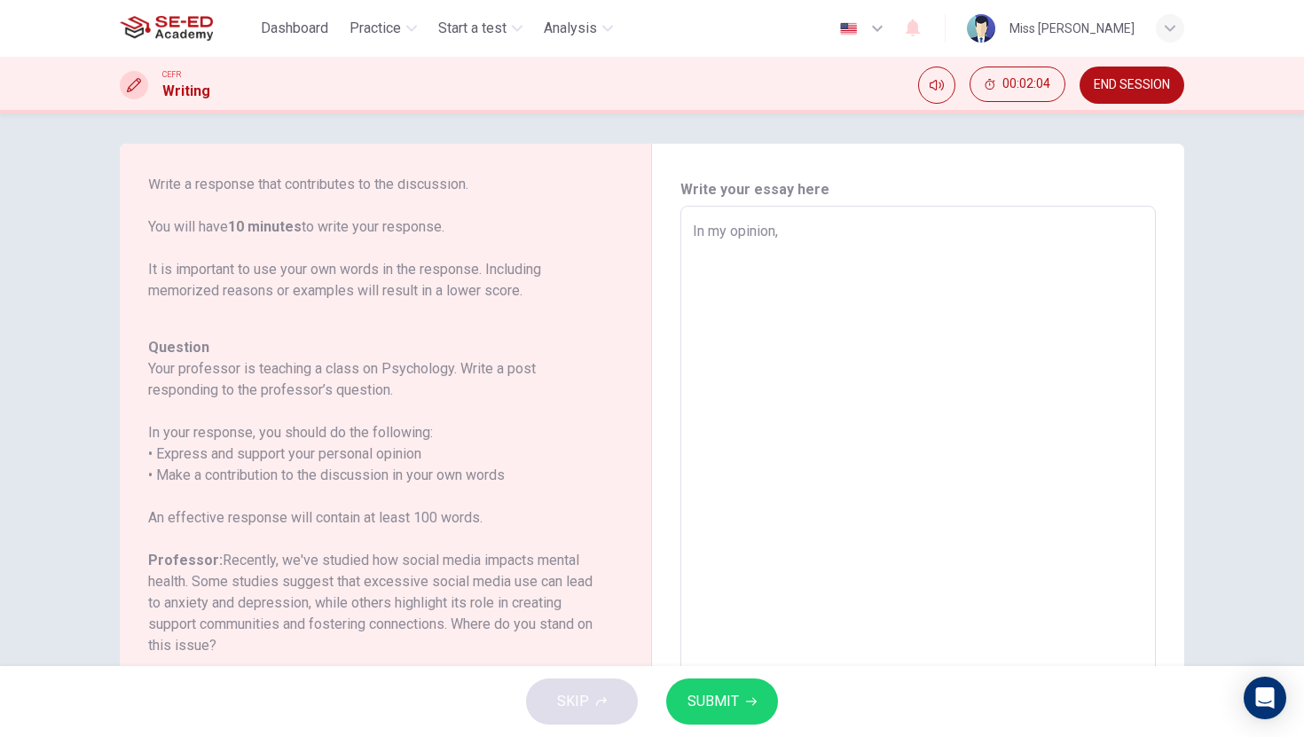
scroll to position [0, 0]
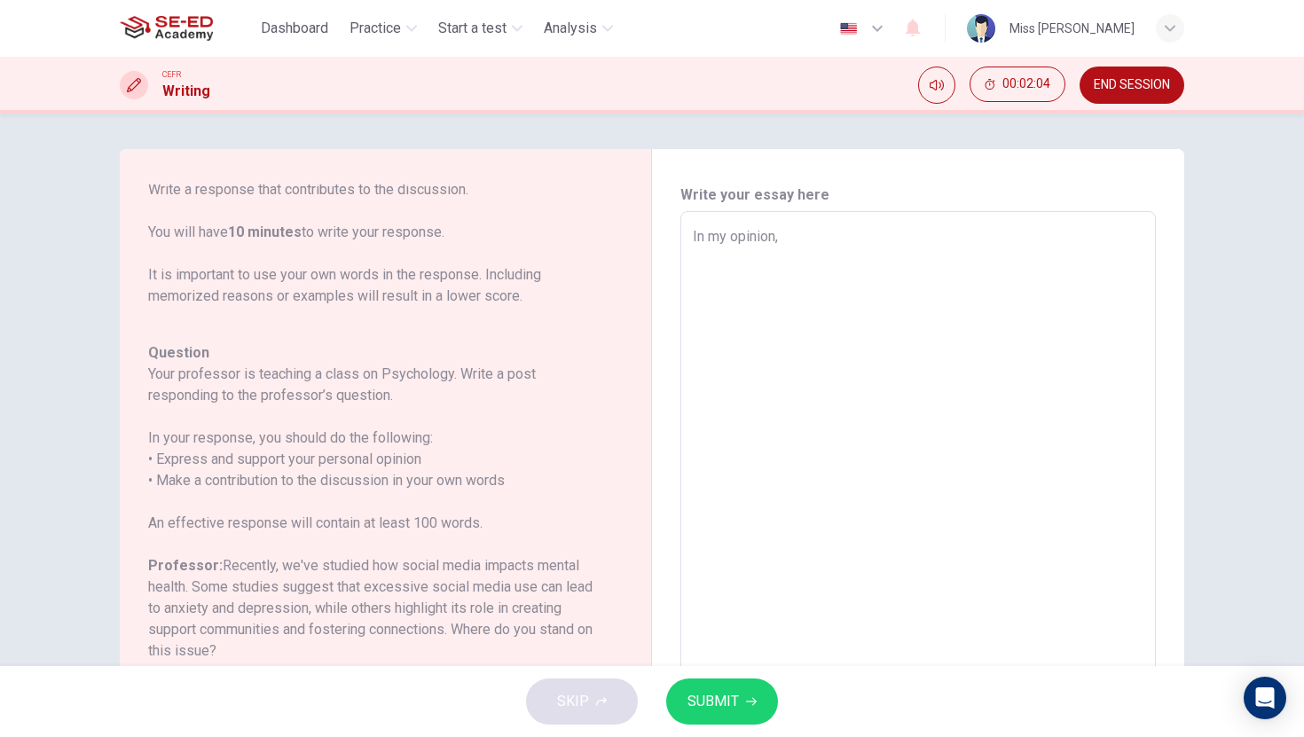
type textarea "x"
click at [797, 238] on textarea "In my opinion," at bounding box center [918, 507] width 451 height 563
type textarea "In my opinion, t"
type textarea "x"
type textarea "In my opinion, th"
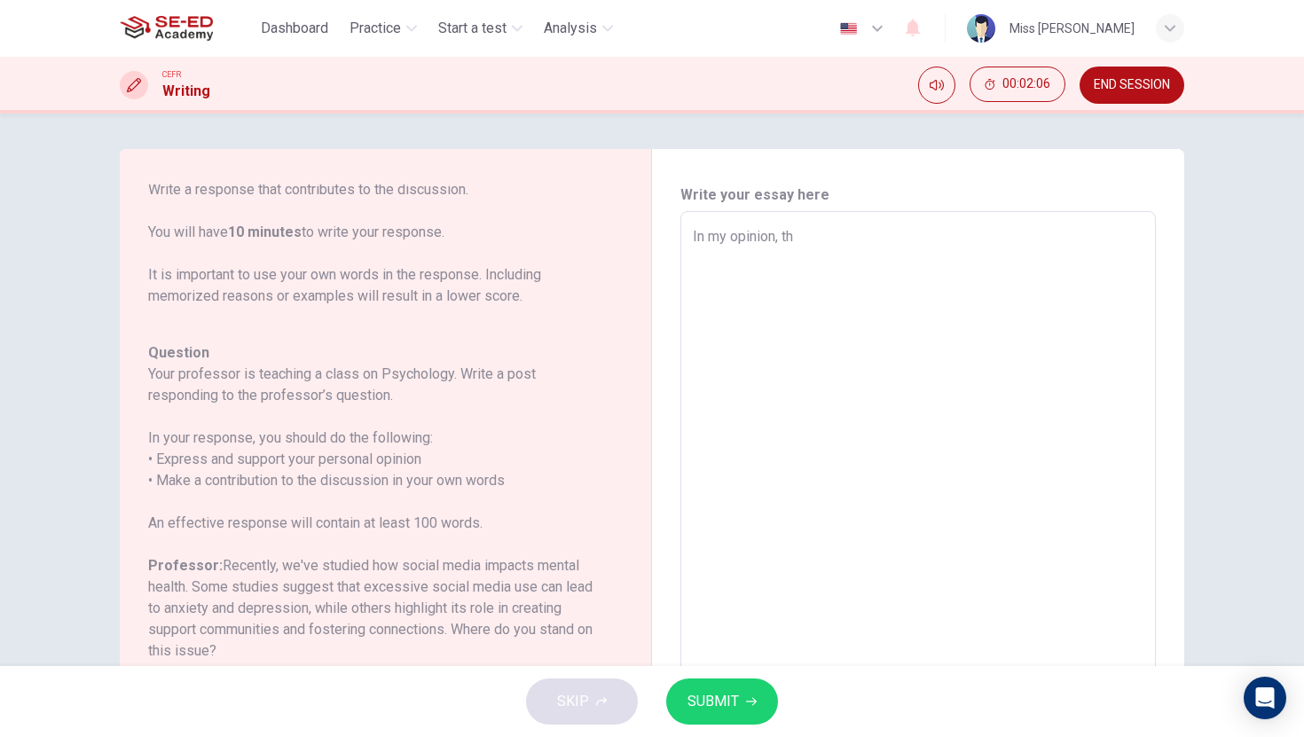
type textarea "x"
type textarea "In my opinion, the"
type textarea "x"
type textarea "In my opinion, the"
type textarea "x"
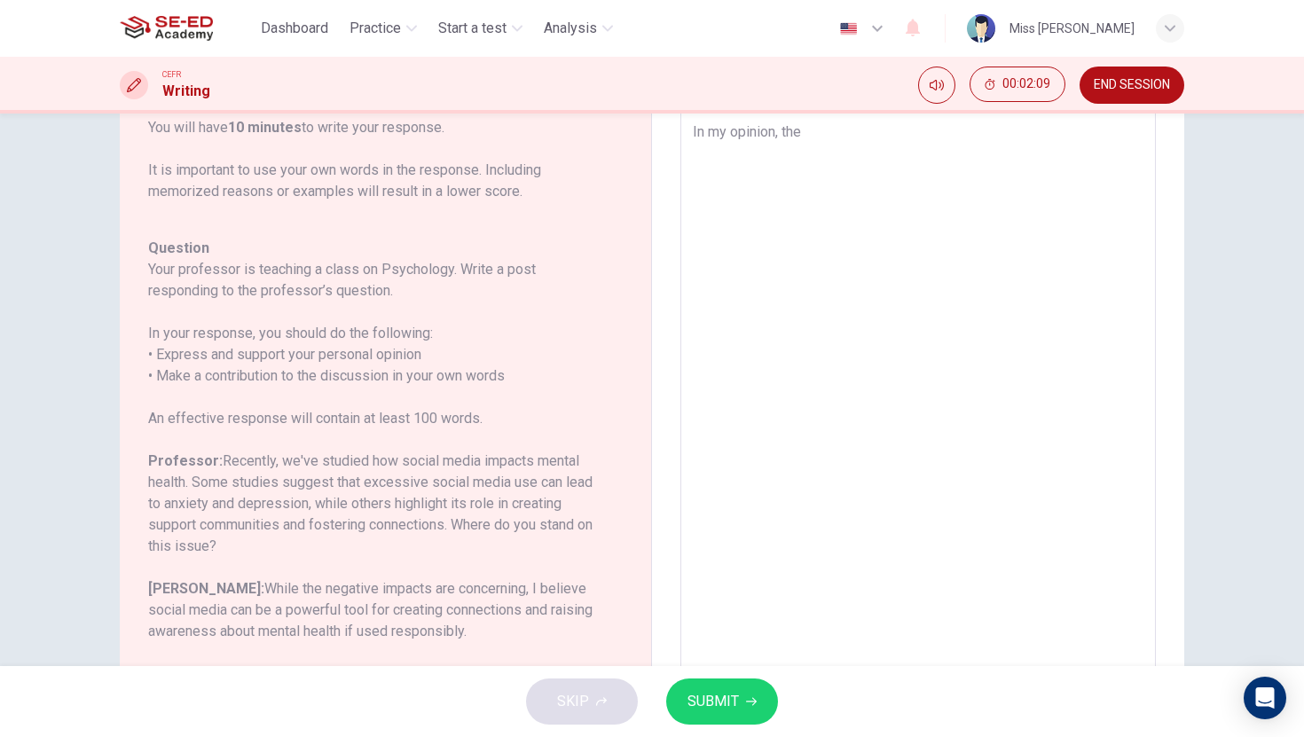
scroll to position [100, 0]
type textarea "In my opinion, the s"
type textarea "x"
type textarea "In my opinion, the so"
type textarea "x"
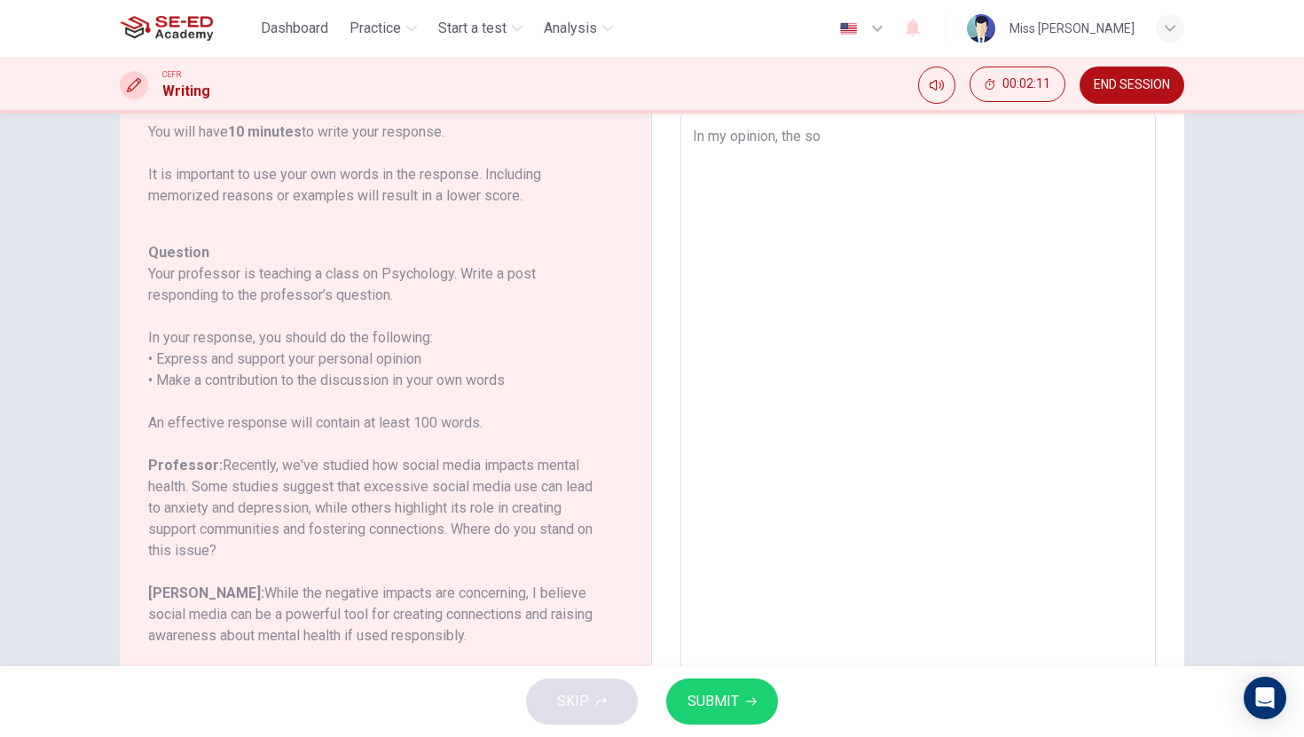
type textarea "In my opinion, the soc"
type textarea "x"
type textarea "In my opinion, the soci"
type textarea "x"
type textarea "In my opinion, the socia"
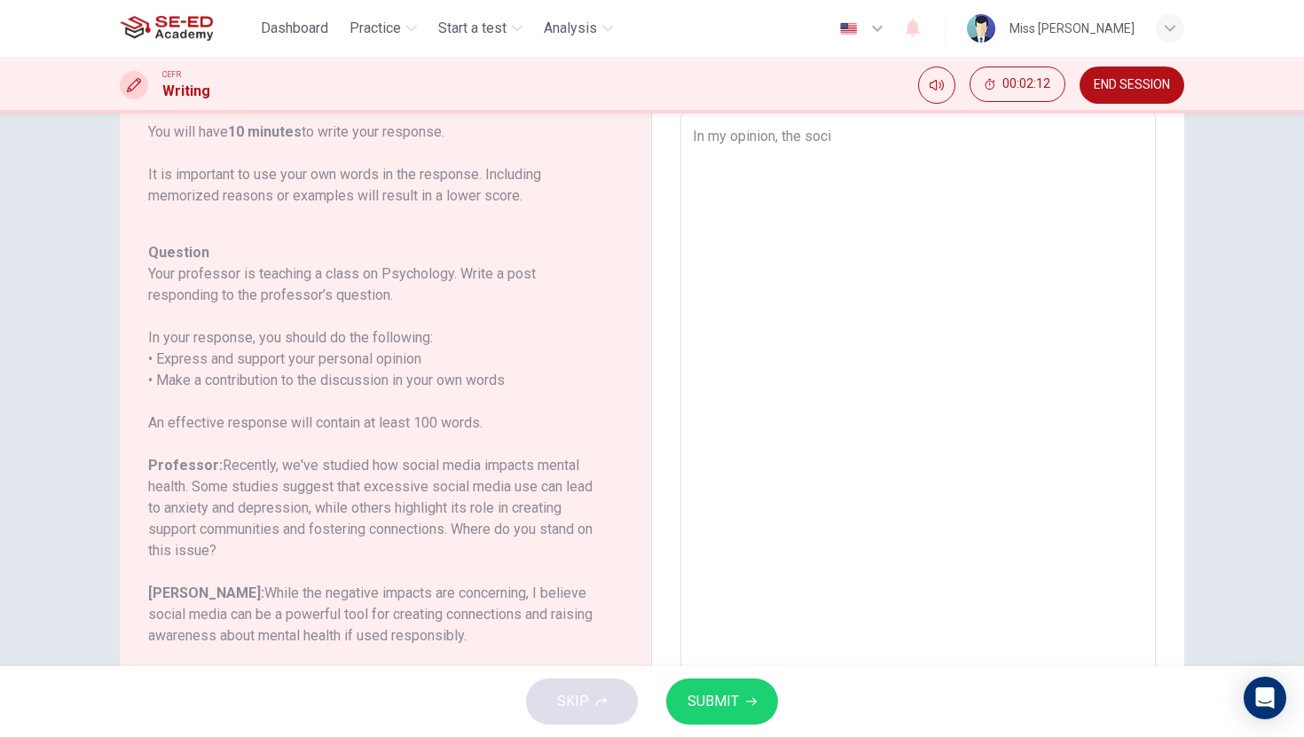
type textarea "x"
type textarea "In my opinion, the social"
type textarea "x"
type textarea "In my opinion, the social"
type textarea "x"
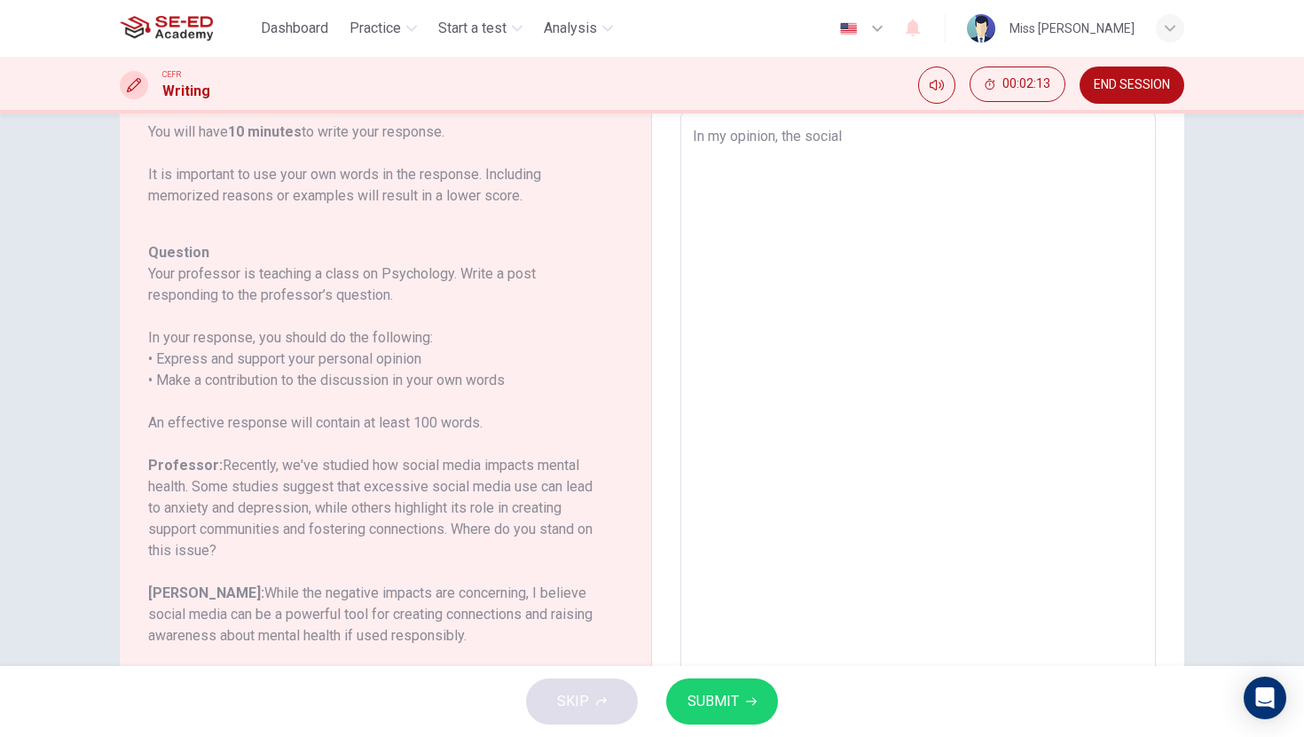
type textarea "In my opinion, the social m"
type textarea "x"
type textarea "In my opinion, the social me"
type textarea "x"
type textarea "In my opinion, the social med"
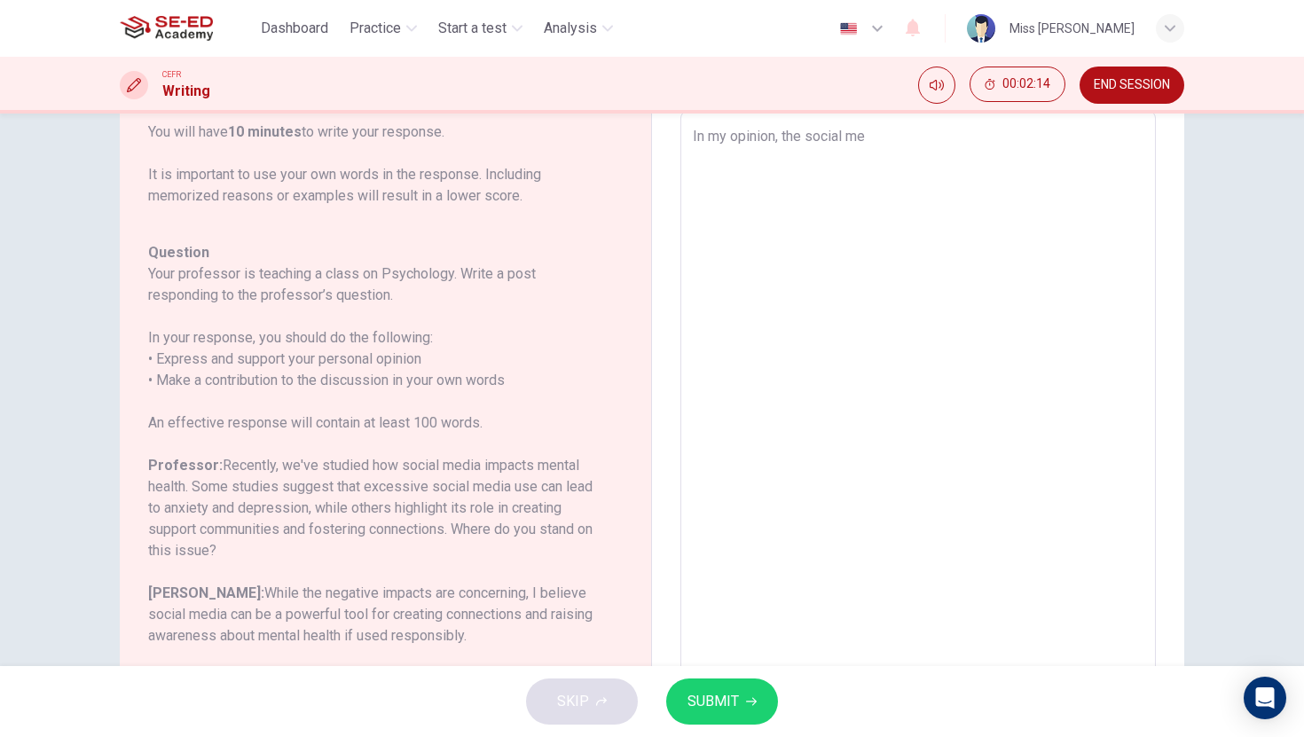
type textarea "x"
type textarea "In my opinion, the social medi"
type textarea "x"
type textarea "In my opinion, the social medis"
type textarea "x"
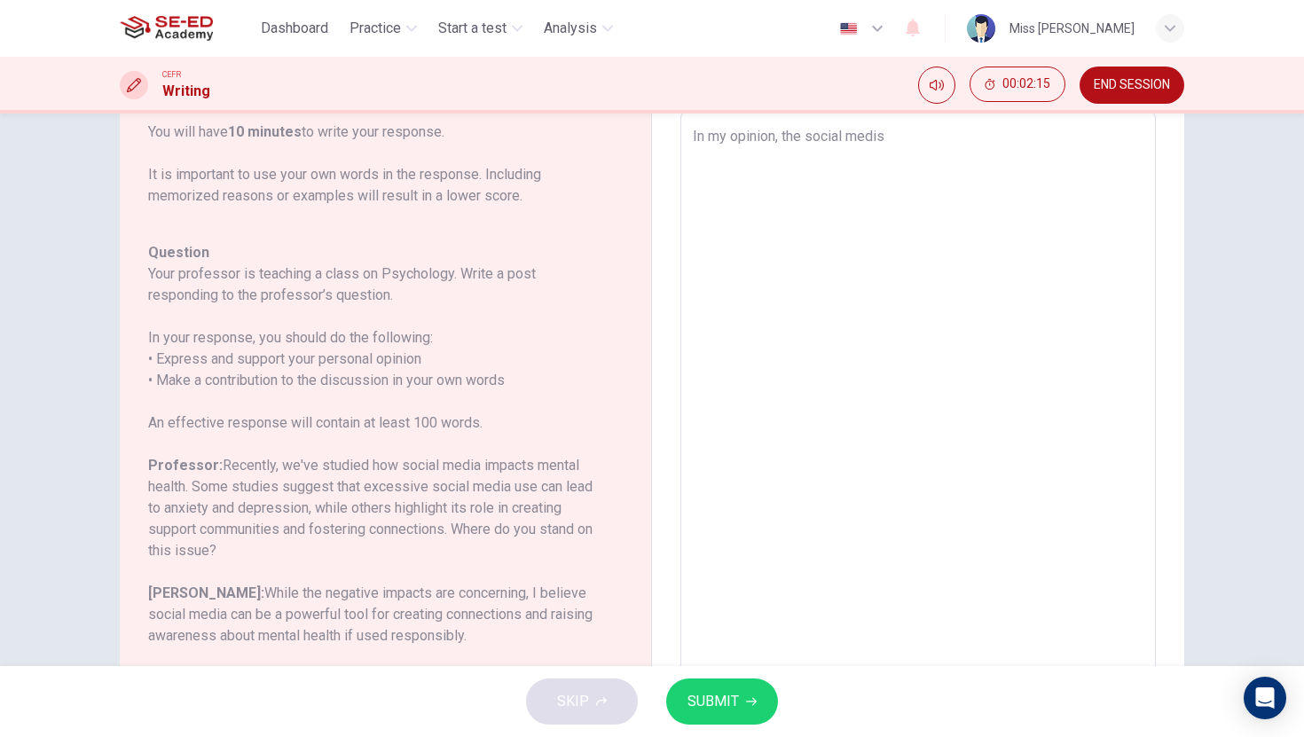
type textarea "In my opinion, the social medis"
type textarea "x"
type textarea "In my opinion, the social medis h"
type textarea "x"
type textarea "In my opinion, the social medis"
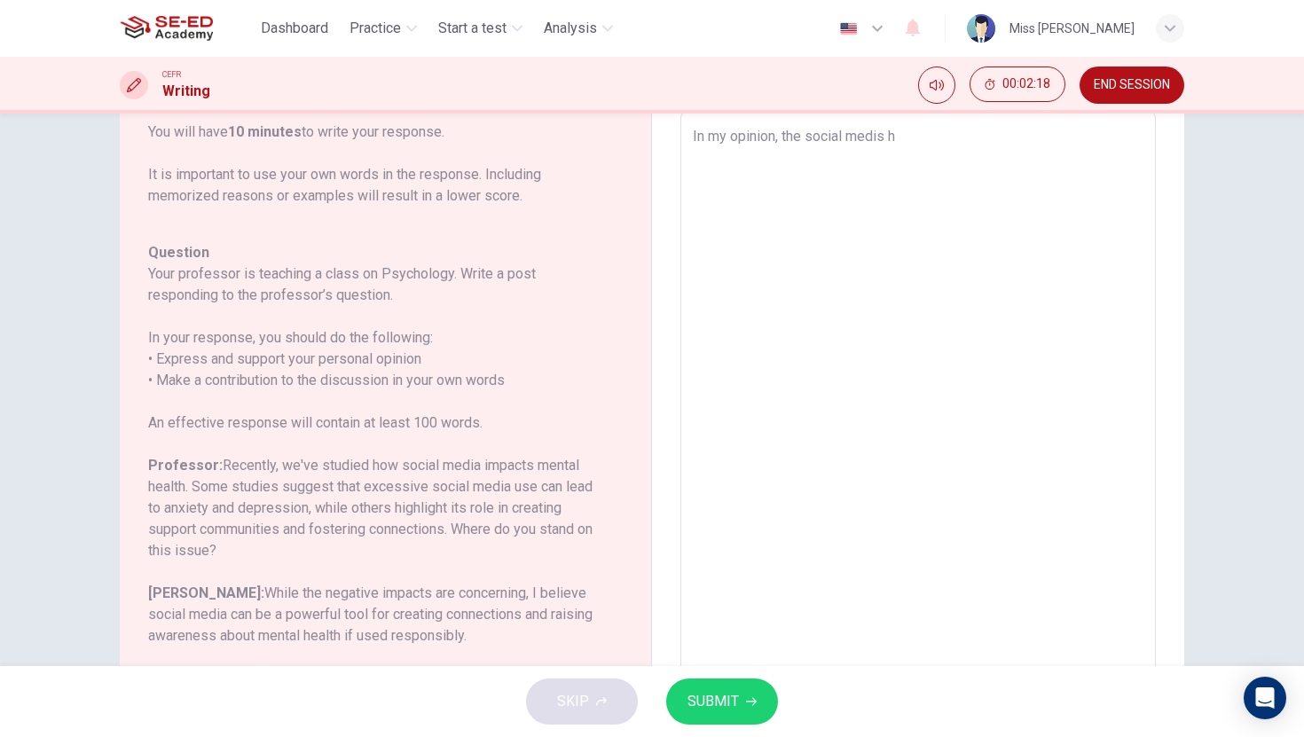
type textarea "x"
type textarea "In my opinion, the social medis"
type textarea "x"
type textarea "In my opinion, the social medi"
type textarea "x"
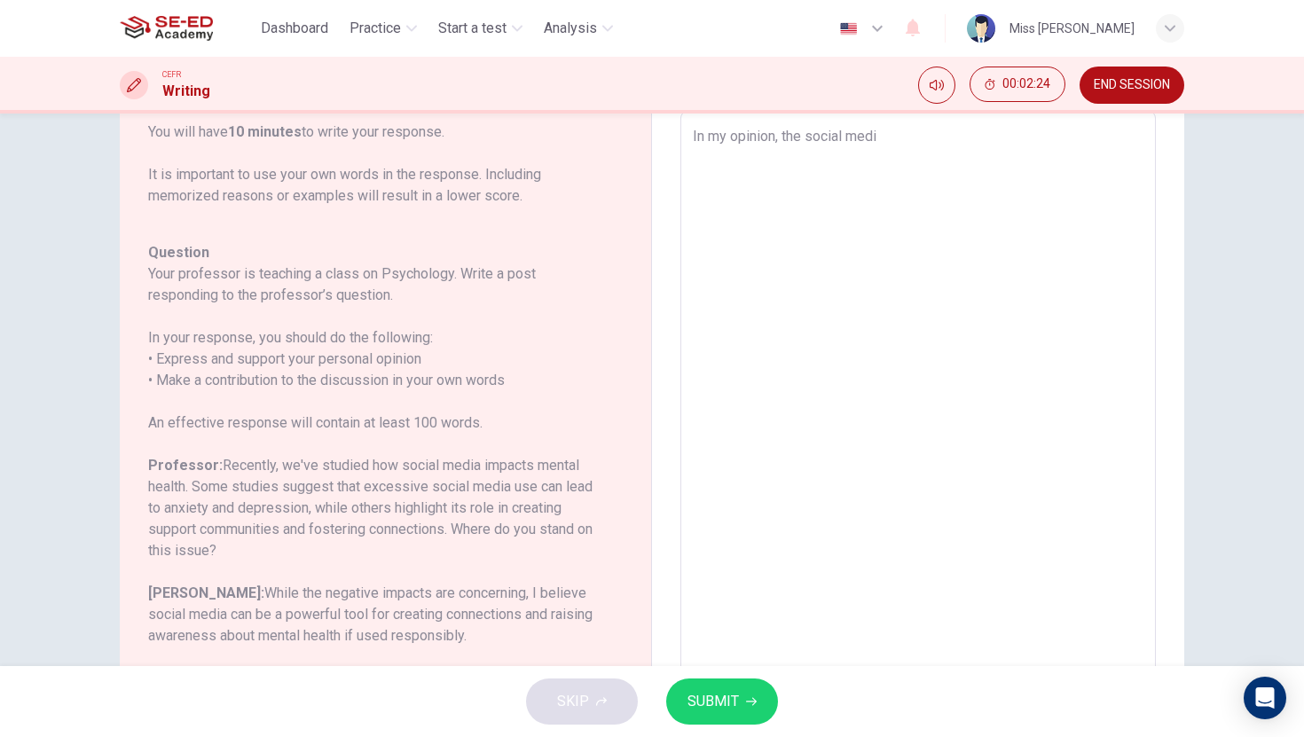
type textarea "In my opinion, the social media"
type textarea "x"
type textarea "In my opinion, the social media"
type textarea "x"
type textarea "In my opinion, the social media h"
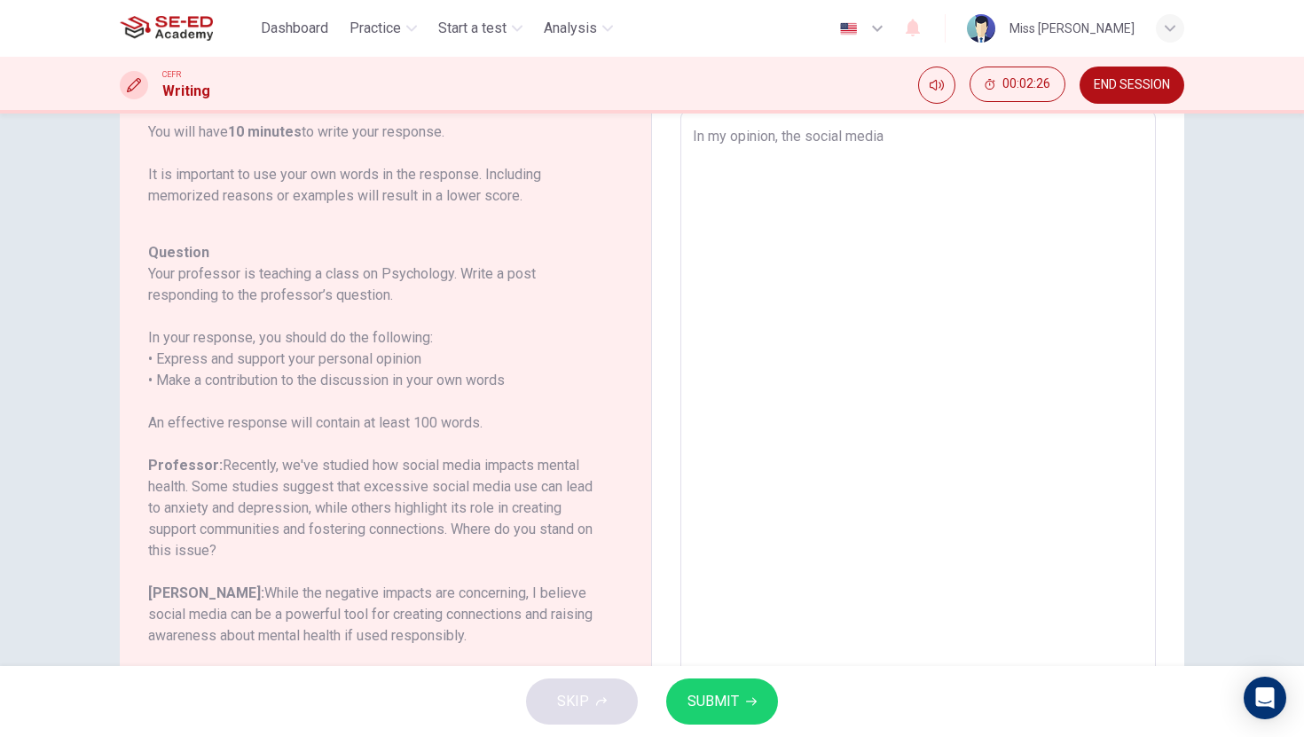
type textarea "x"
type textarea "In my opinion, the social media ha"
type textarea "x"
type textarea "In my opinion, the social media has"
type textarea "x"
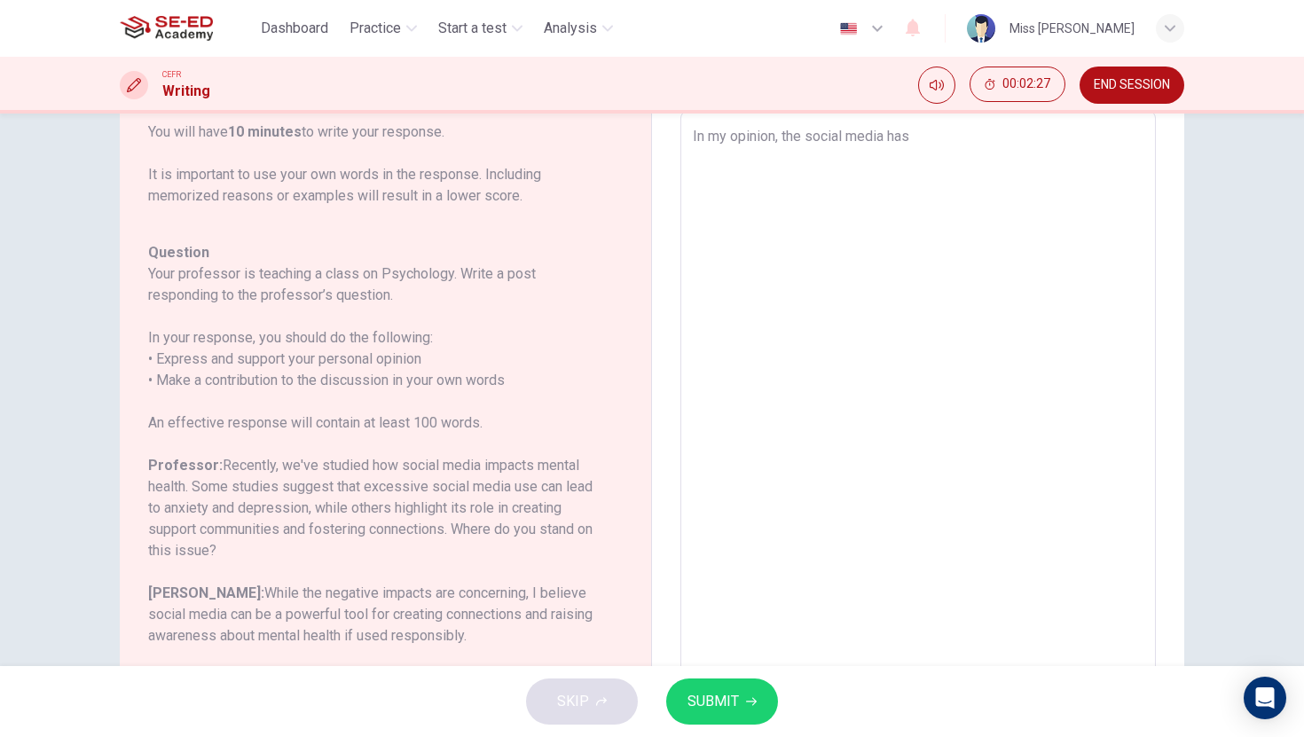
type textarea "In my opinion, the social media has"
type textarea "x"
type textarea "In my opinion, the social media has i"
type textarea "x"
type textarea "In my opinion, the social media has im"
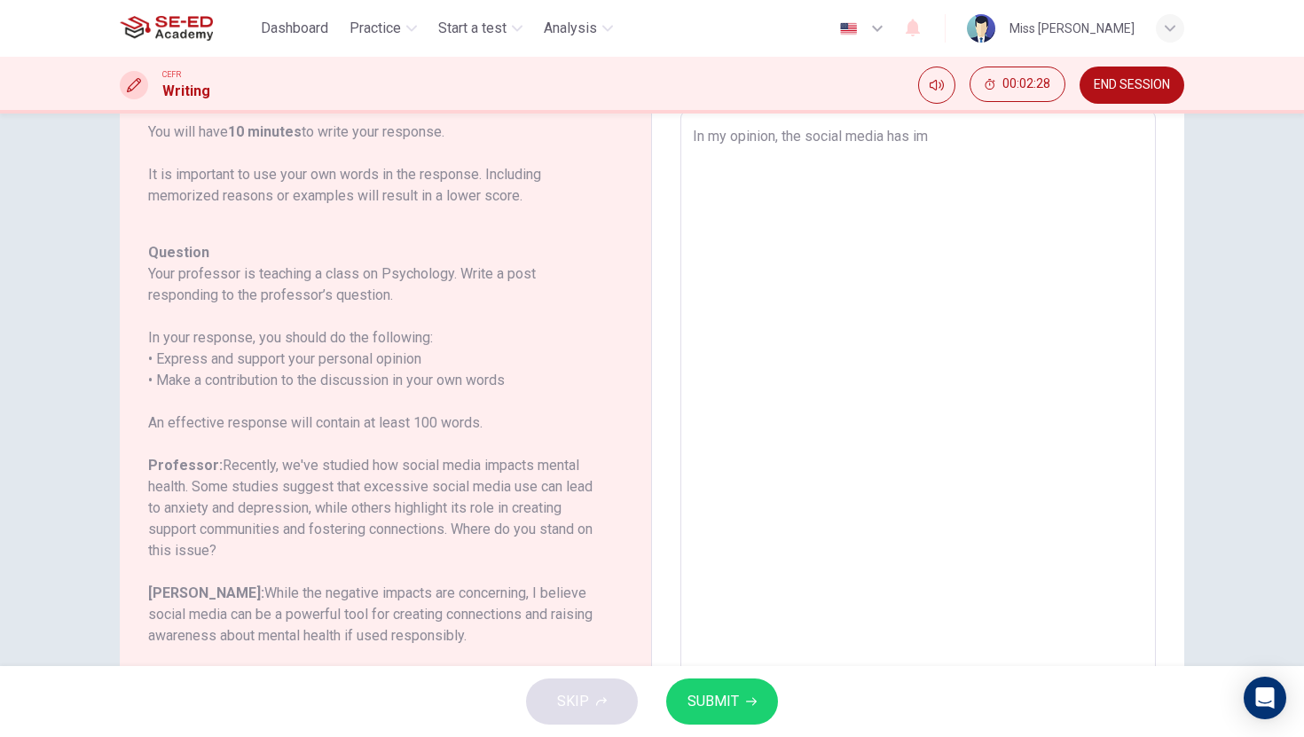
type textarea "x"
type textarea "In my opinion, the social media has imp"
type textarea "x"
type textarea "In my opinion, the social media has impa"
type textarea "x"
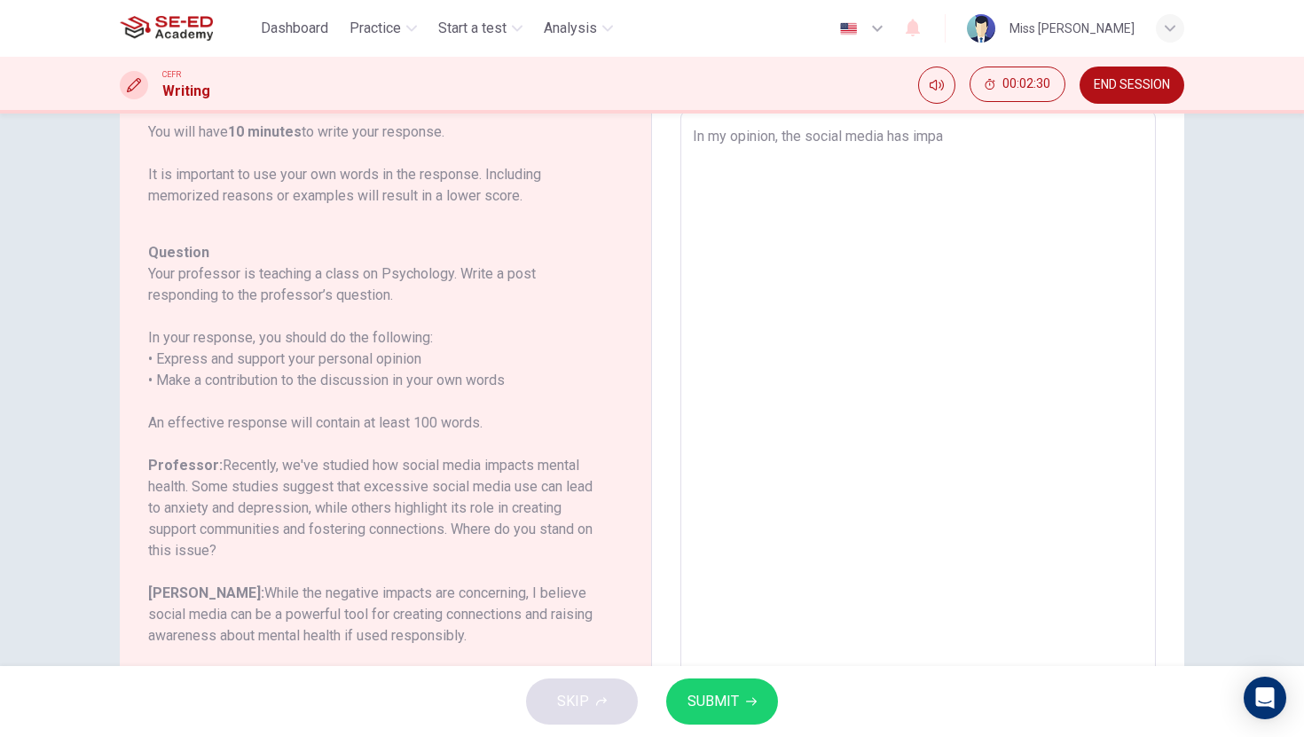
type textarea "In my opinion, the social media has impac"
type textarea "x"
type textarea "In my opinion, the social media has impact"
type textarea "x"
type textarea "In my opinion, the social media has impact"
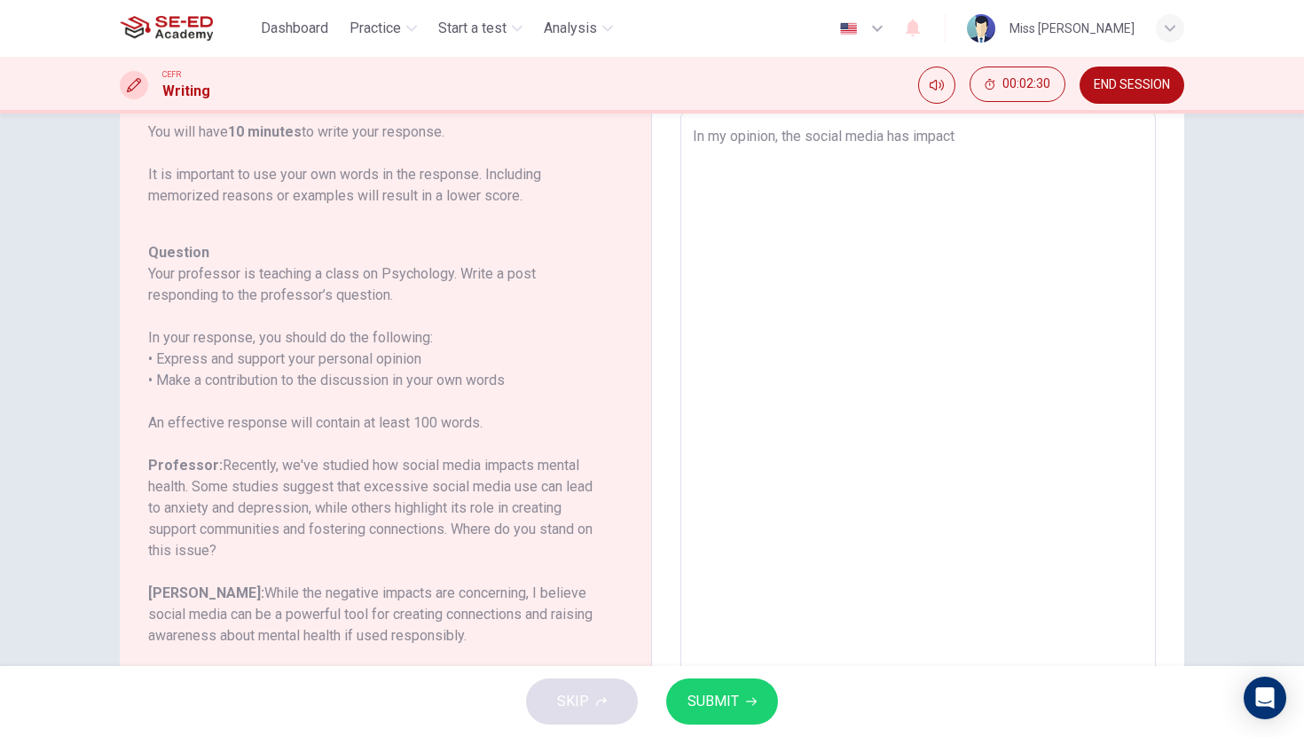
type textarea "x"
type textarea "In my opinion, the social media has impact t"
type textarea "x"
type textarea "In my opinion, the social media has impact to"
type textarea "x"
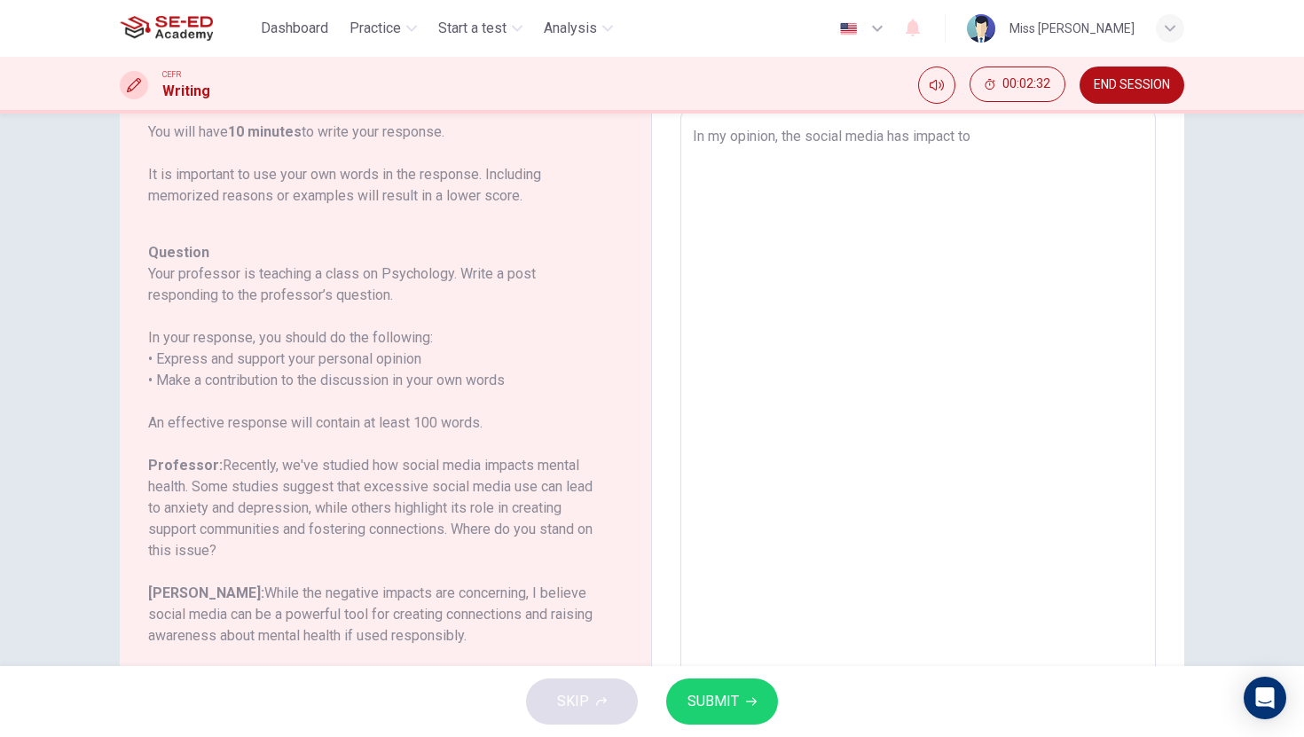
type textarea "In my opinion, the social media has impact to"
type textarea "x"
type textarea "In my opinion, the social media has impact to e"
type textarea "x"
type textarea "In my opinion, the social media has impact to ev"
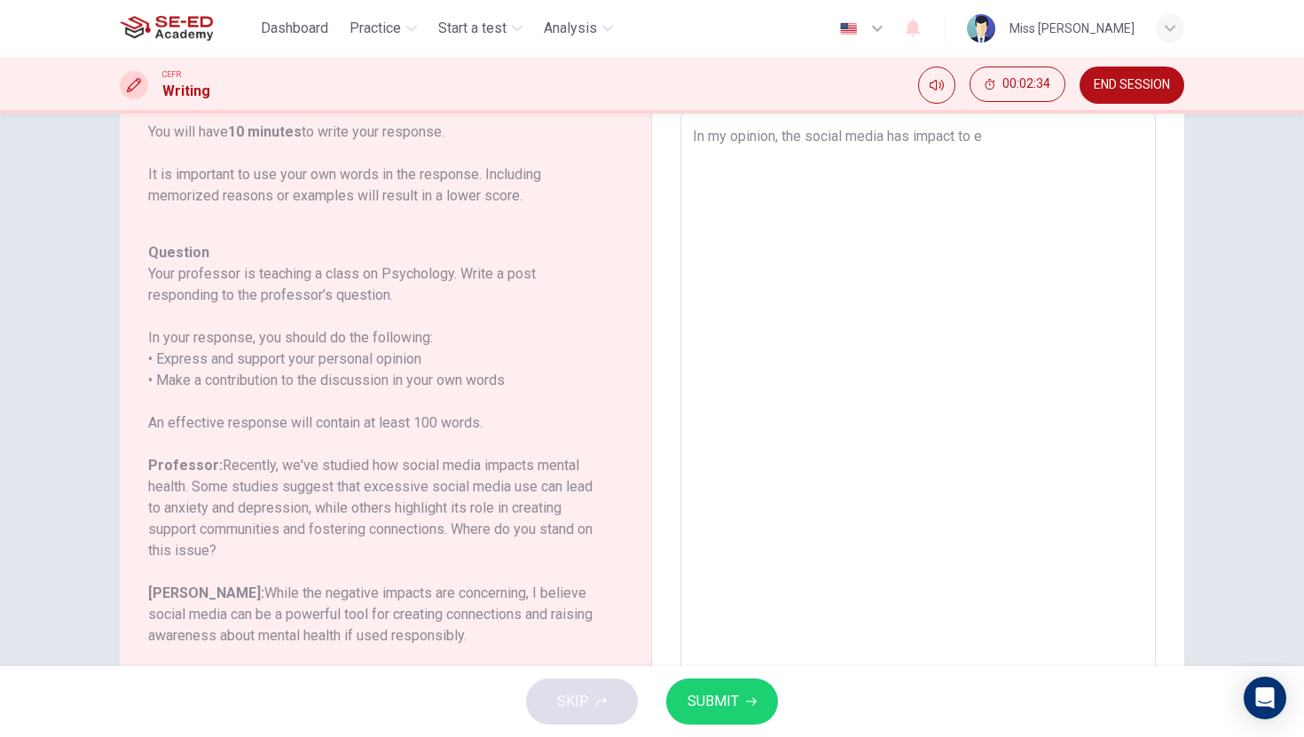
type textarea "x"
type textarea "In my opinion, the social media has impact to eve"
type textarea "x"
type textarea "In my opinion, the social media has impact to ever"
type textarea "x"
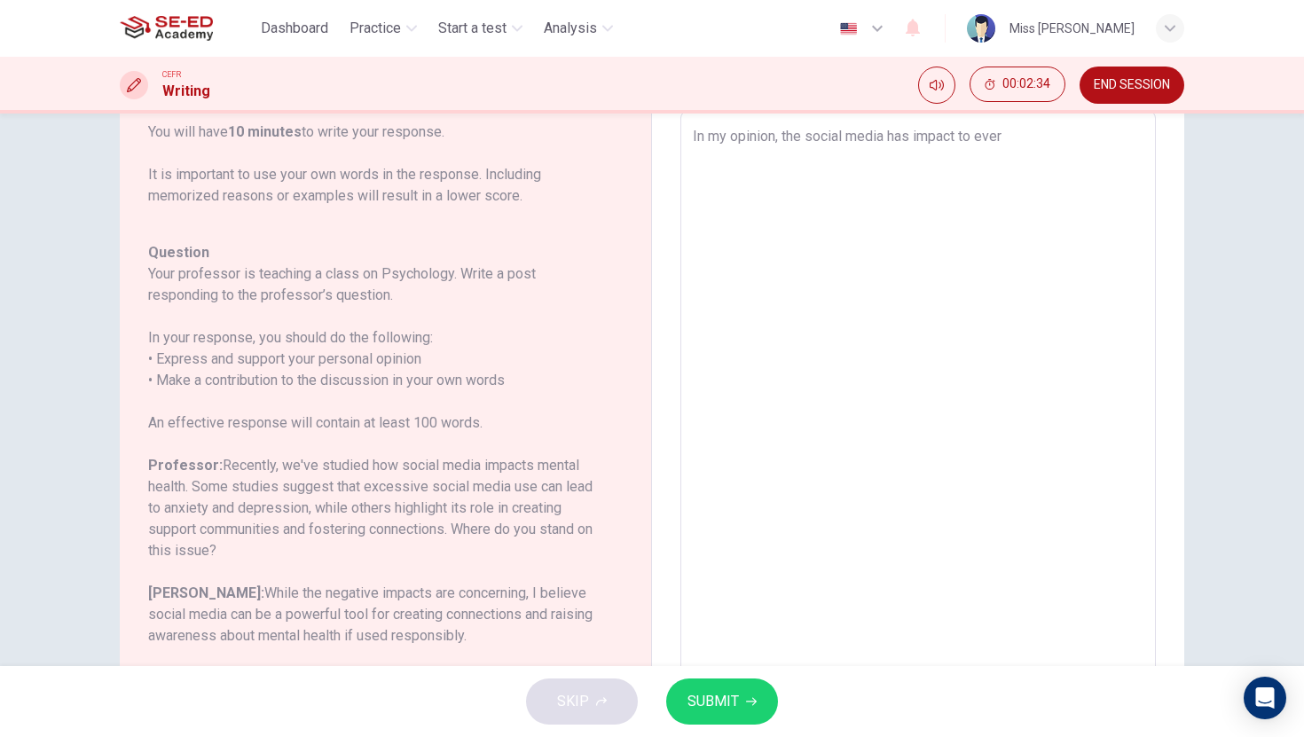
type textarea "In my opinion, the social media has impact to every"
type textarea "x"
type textarea "In my opinion, the social media has impact to everyo"
type textarea "x"
type textarea "In my opinion, the social media has impact to everyon"
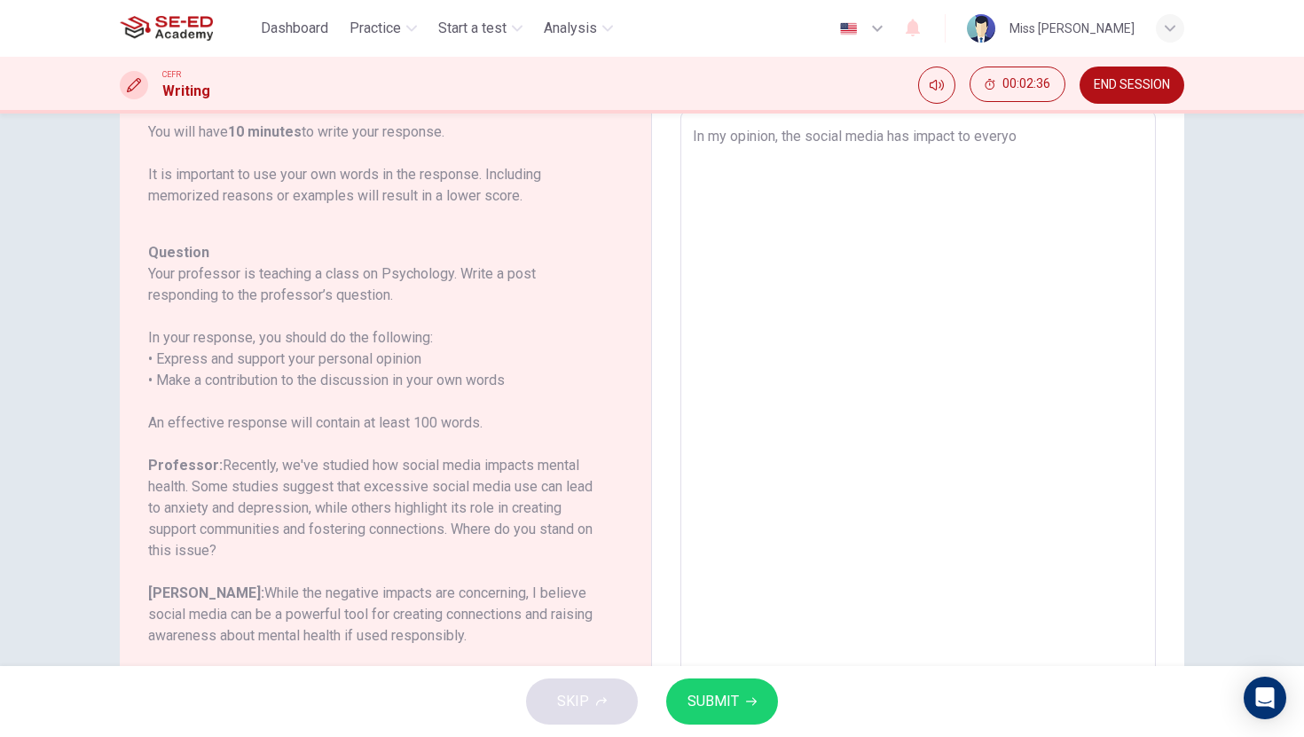
type textarea "x"
type textarea "In my opinion, the social media has impact to everyone"
type textarea "x"
type textarea "In my opinion, the social media has impact to everyone"
type textarea "x"
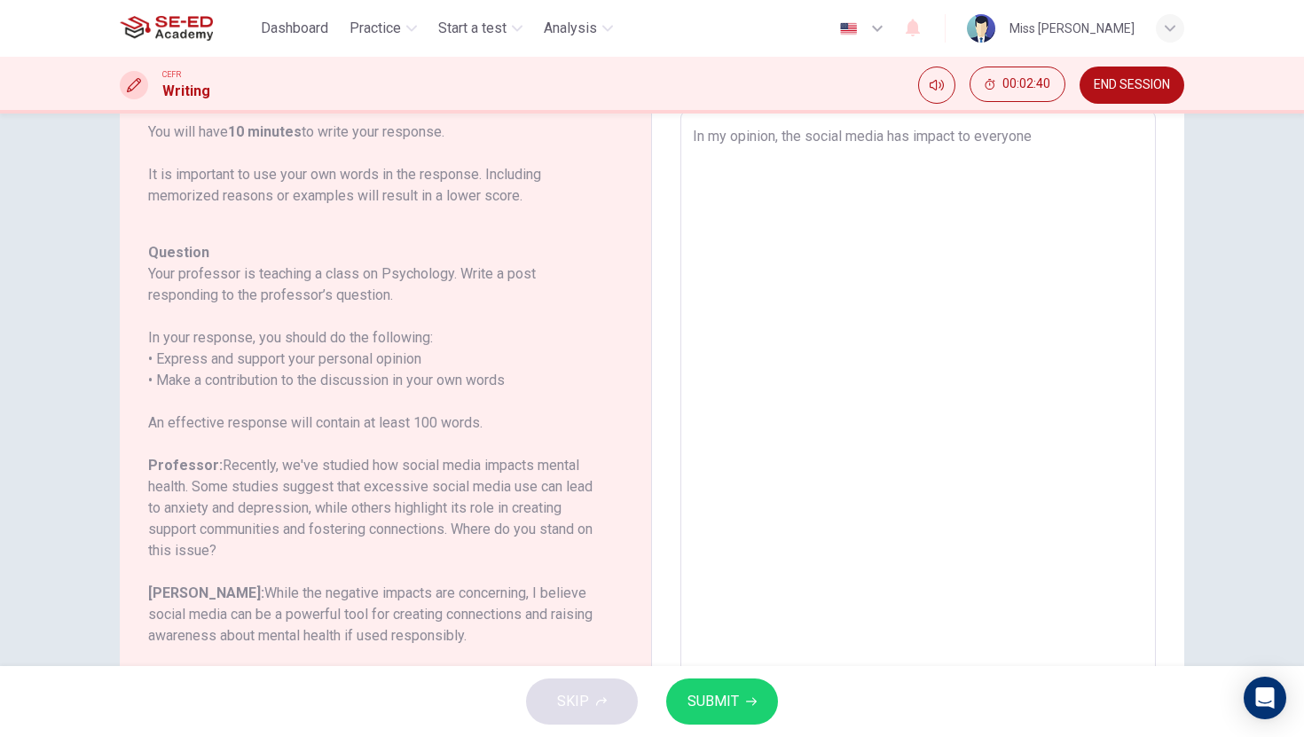
type textarea "In my opinion, the social media has impact to everyone i"
type textarea "x"
type textarea "In my opinion, the social media has impact to everyone in"
type textarea "x"
type textarea "In my opinion, the social media has impact to everyone in"
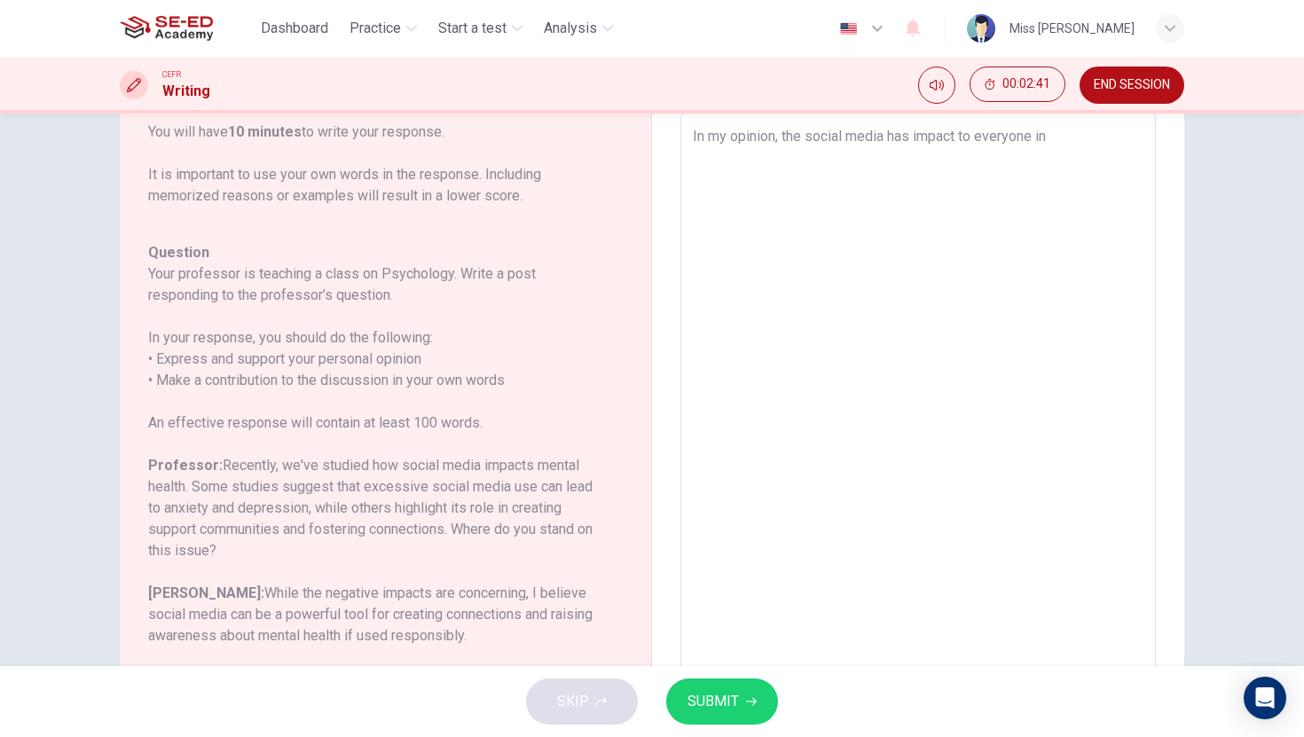
type textarea "x"
type textarea "In my opinion, the social media has impact to everyone in e"
type textarea "x"
type textarea "In my opinion, the social media has impact to everyone in ev"
type textarea "x"
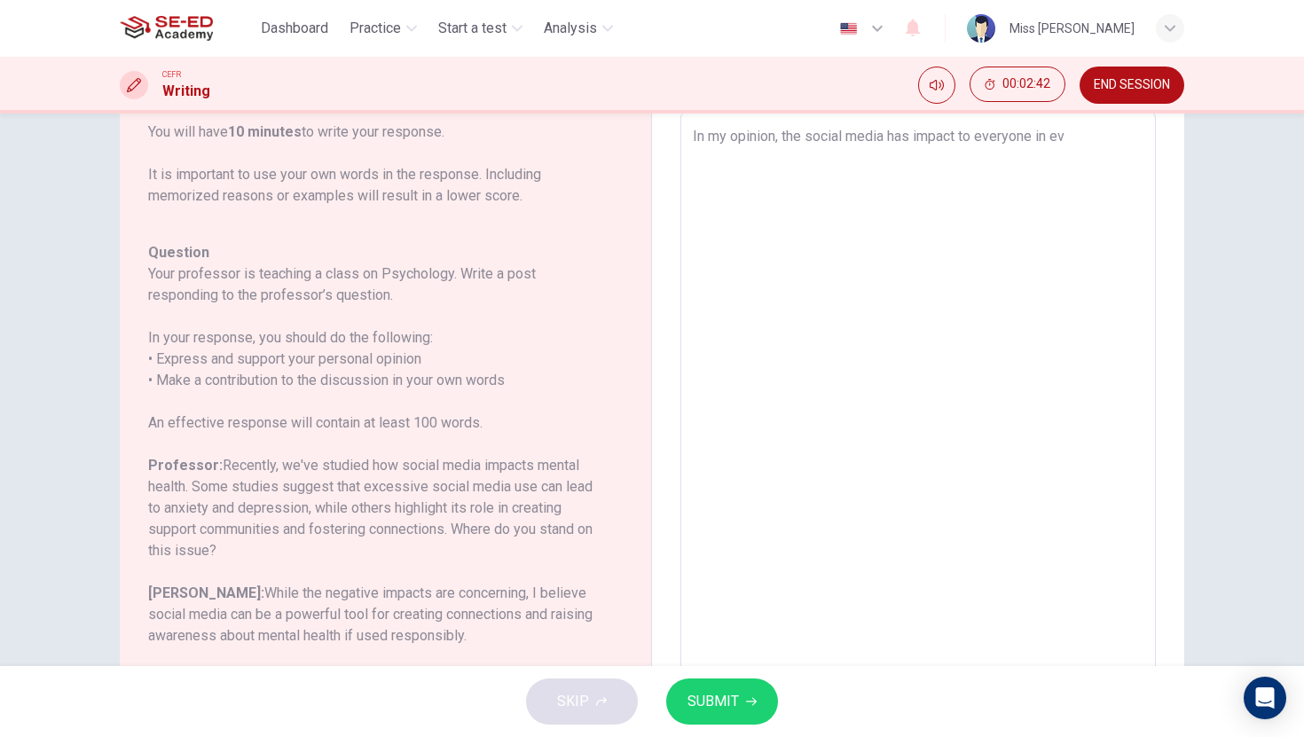
type textarea "In my opinion, the social media has impact to everyone in eve"
type textarea "x"
type textarea "In my opinion, the social media has impact to everyone in ever"
type textarea "x"
type textarea "In my opinion, the social media has impact to everyone in evert"
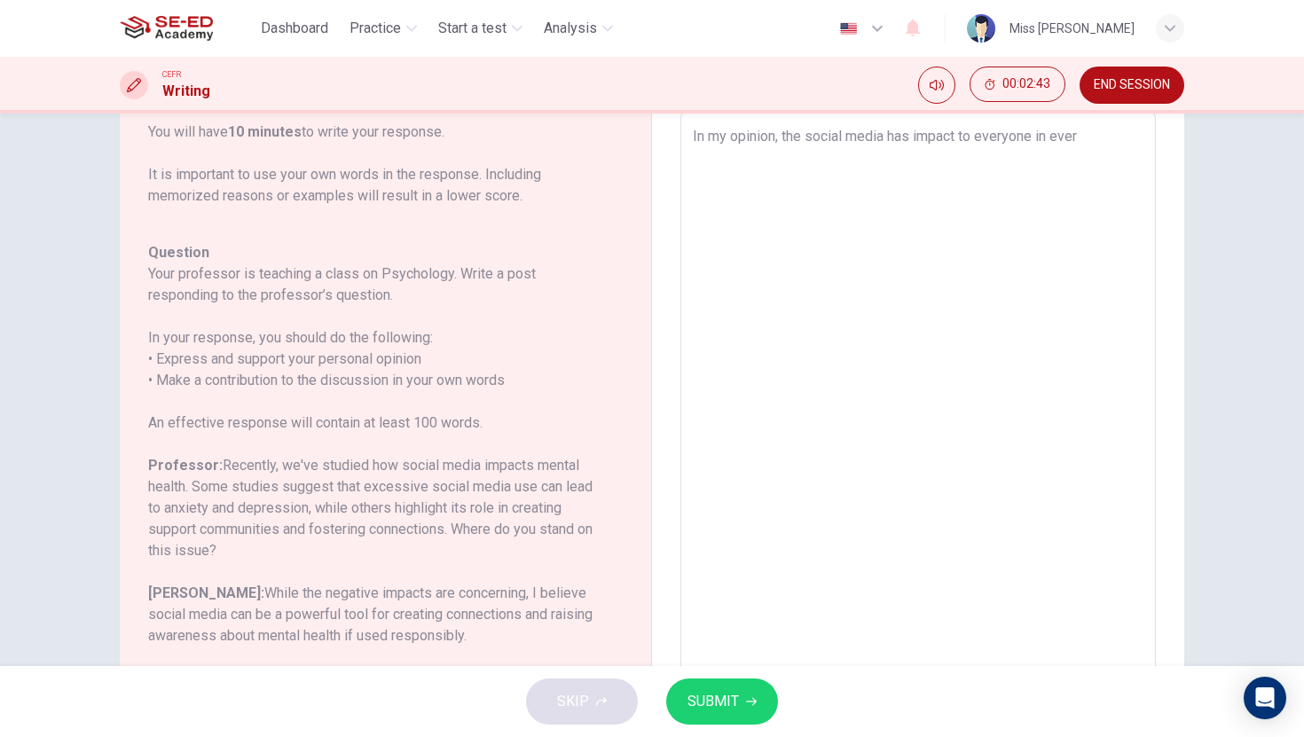
type textarea "x"
type textarea "In my opinion, the social media has impact to everyone in everth"
type textarea "x"
type textarea "In my opinion, the social media has impact to everyone in everthi"
type textarea "x"
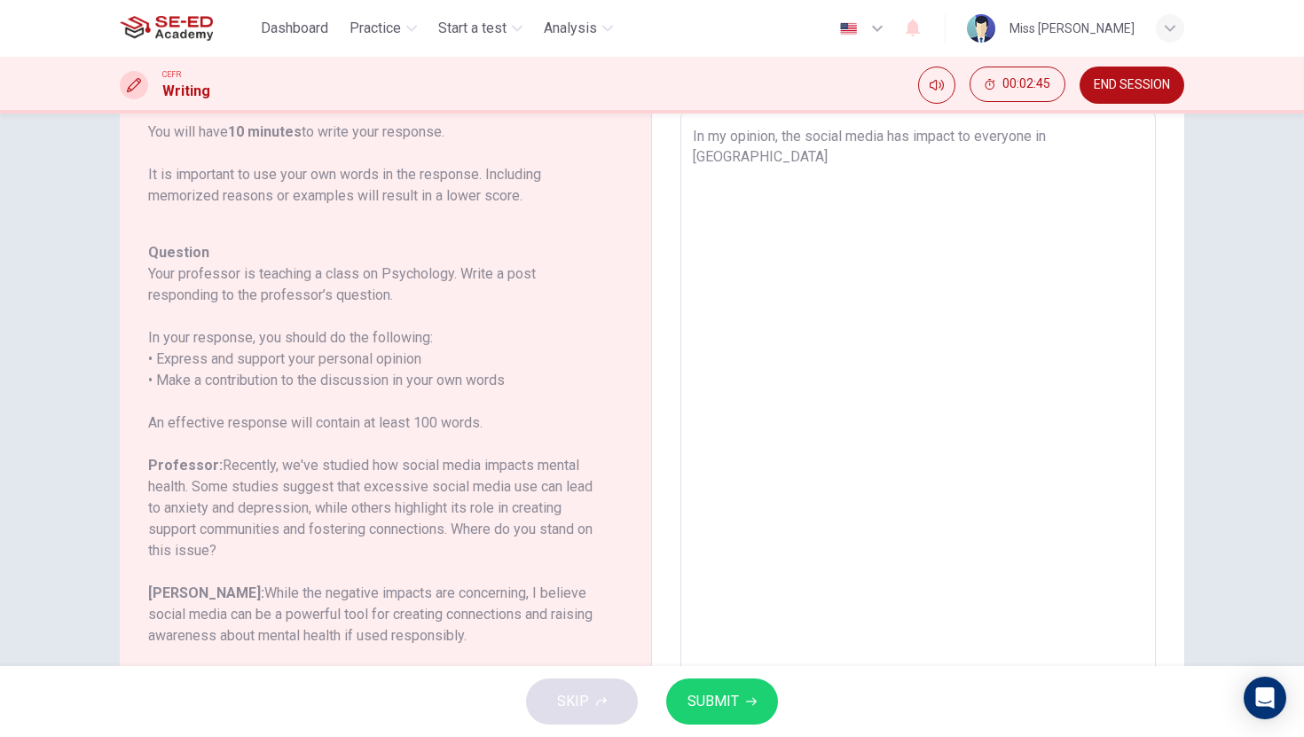
type textarea "In my opinion, the social media has impact to everyone in everthin"
type textarea "x"
type textarea "In my opinion, the social media has impact to everyone in everthing"
type textarea "x"
type textarea "In my opinion, the social media has impact to everyone in everthing"
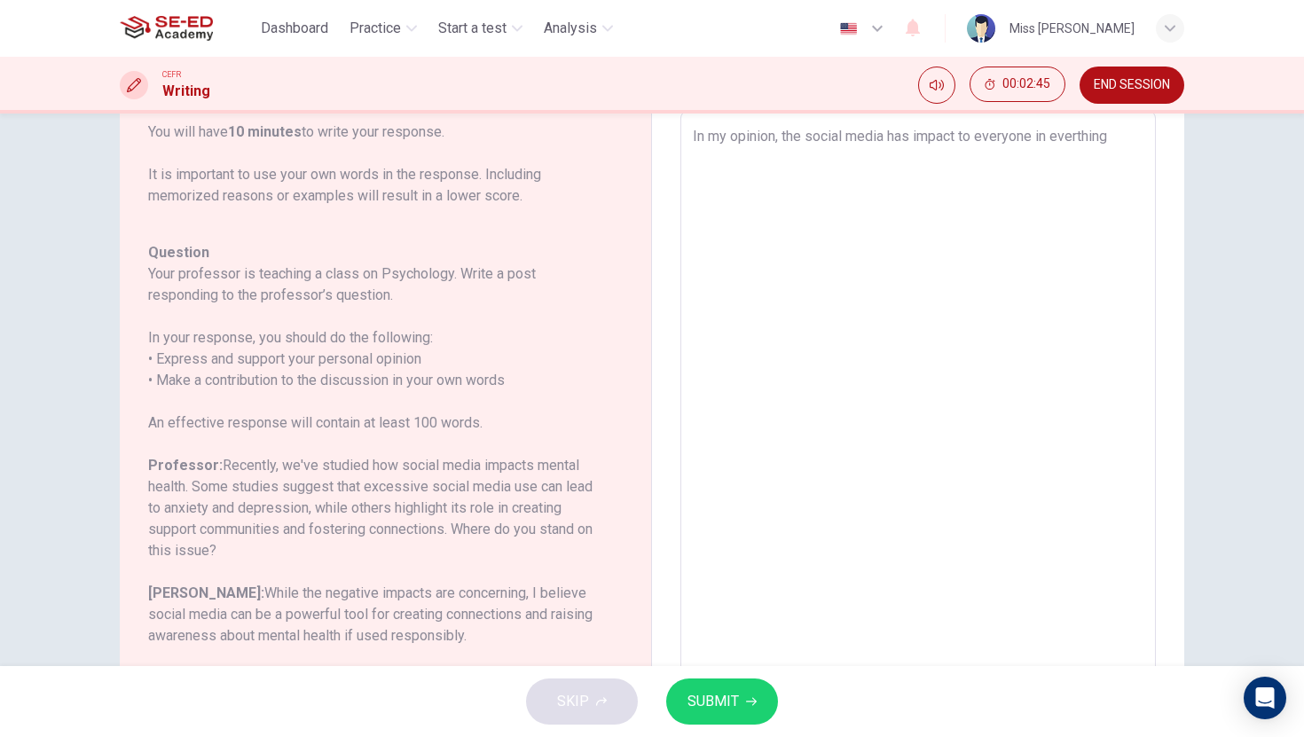
type textarea "x"
click at [1083, 140] on textarea "In my opinion, the social media has impact to everyone in everthing" at bounding box center [918, 407] width 451 height 563
type textarea "In my opinion, the social media has impact to everyone in everything"
type textarea "x"
click at [1134, 144] on textarea "In my opinion, the social media has impact to everyone in everything" at bounding box center [918, 407] width 451 height 563
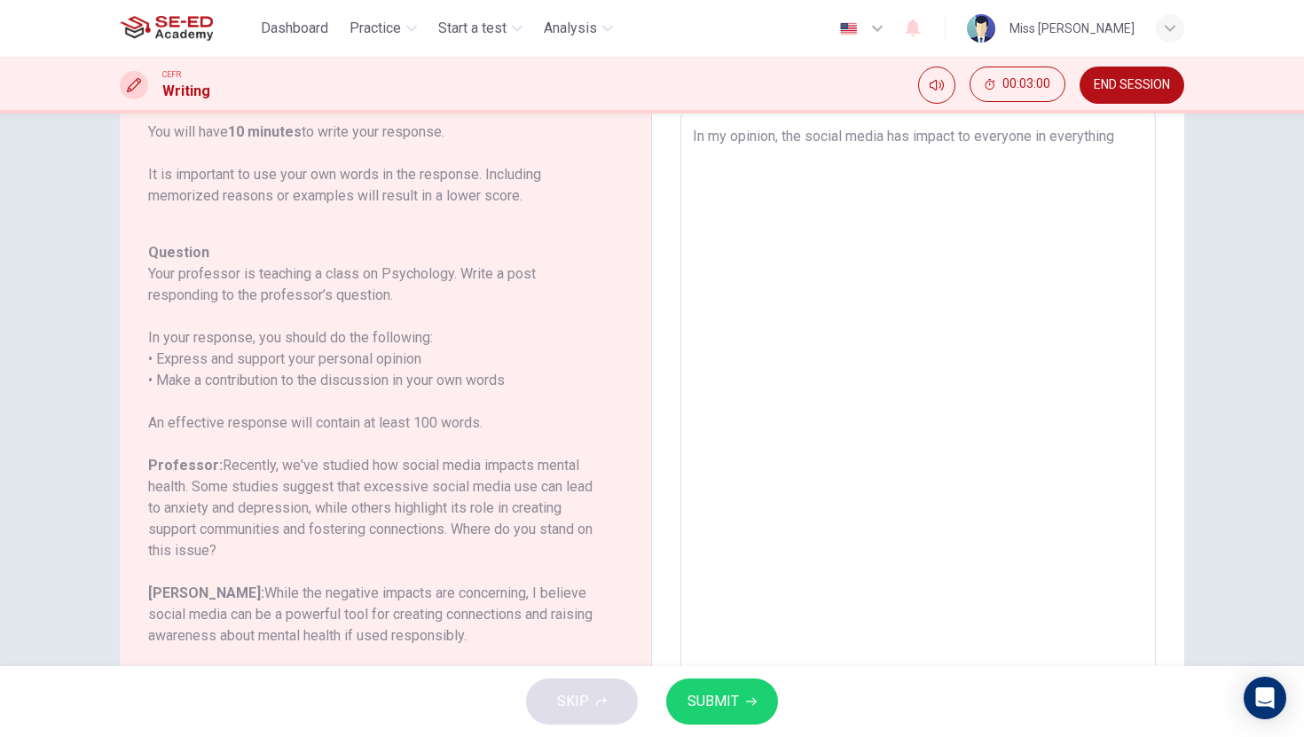
type textarea "In my opinion, the social media has impact to everyone in everything"
type textarea "x"
type textarea "In my opinion, the social media has impact to everyone in everythin"
type textarea "x"
type textarea "In my opinion, the social media has impact to everyone in everythi"
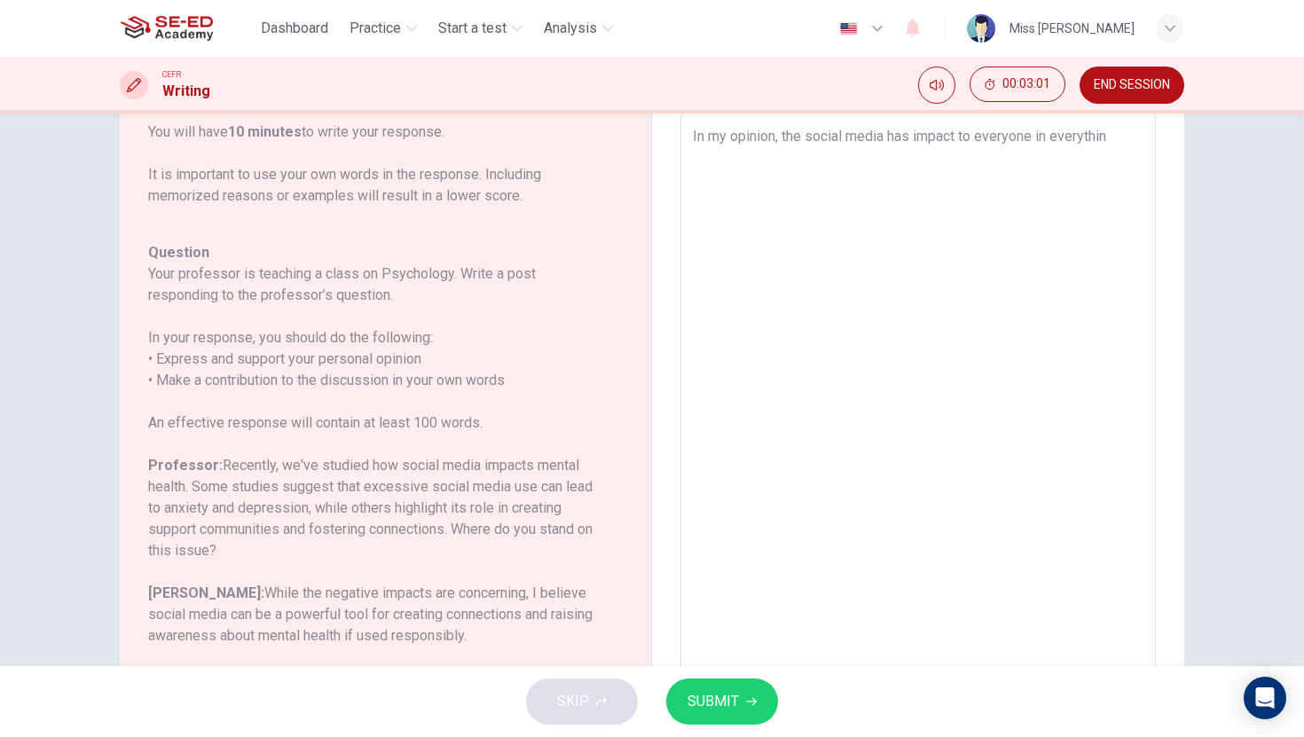
type textarea "x"
type textarea "In my opinion, the social media has impact to everyone in everyth"
type textarea "x"
type textarea "In my opinion, the social media has impact to everyone in everyt"
type textarea "x"
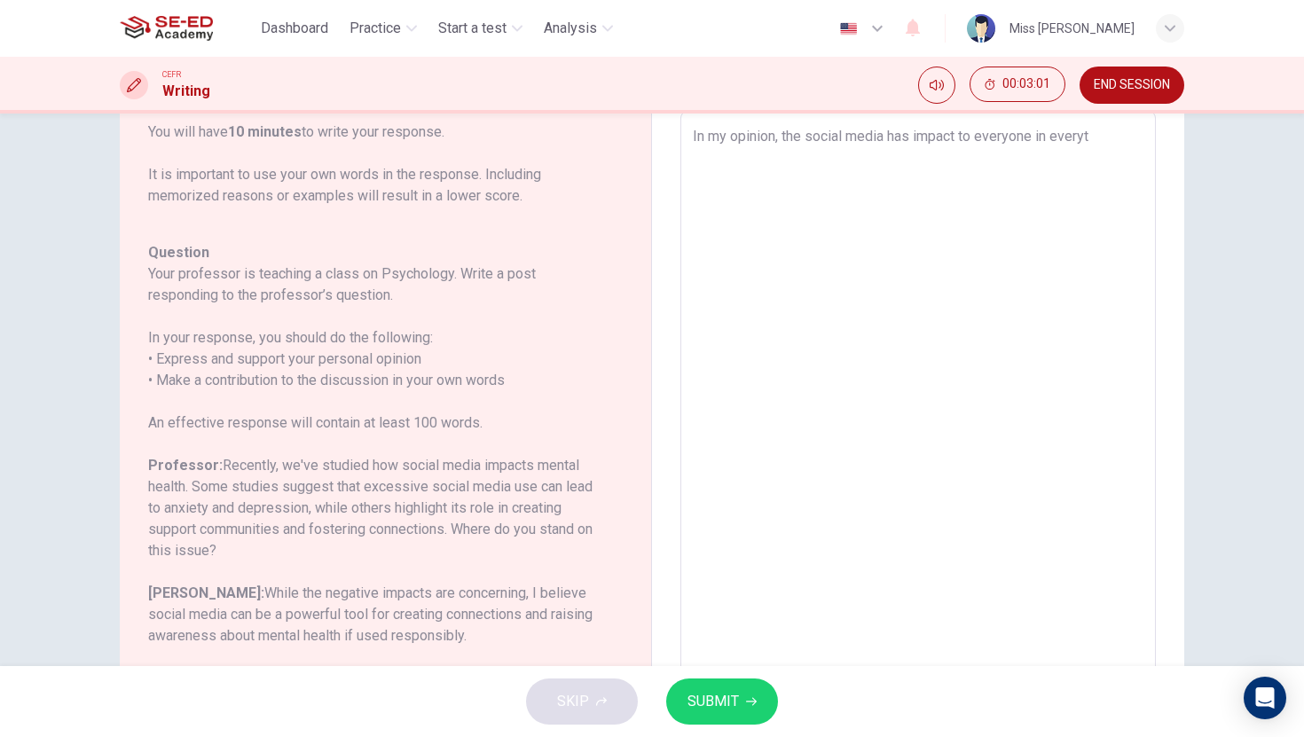
type textarea "In my opinion, the social media has impact to everyone in every"
type textarea "x"
type textarea "In my opinion, the social media has impact to everyone in ever"
type textarea "x"
type textarea "In my opinion, the social media has impact to everyone in eve"
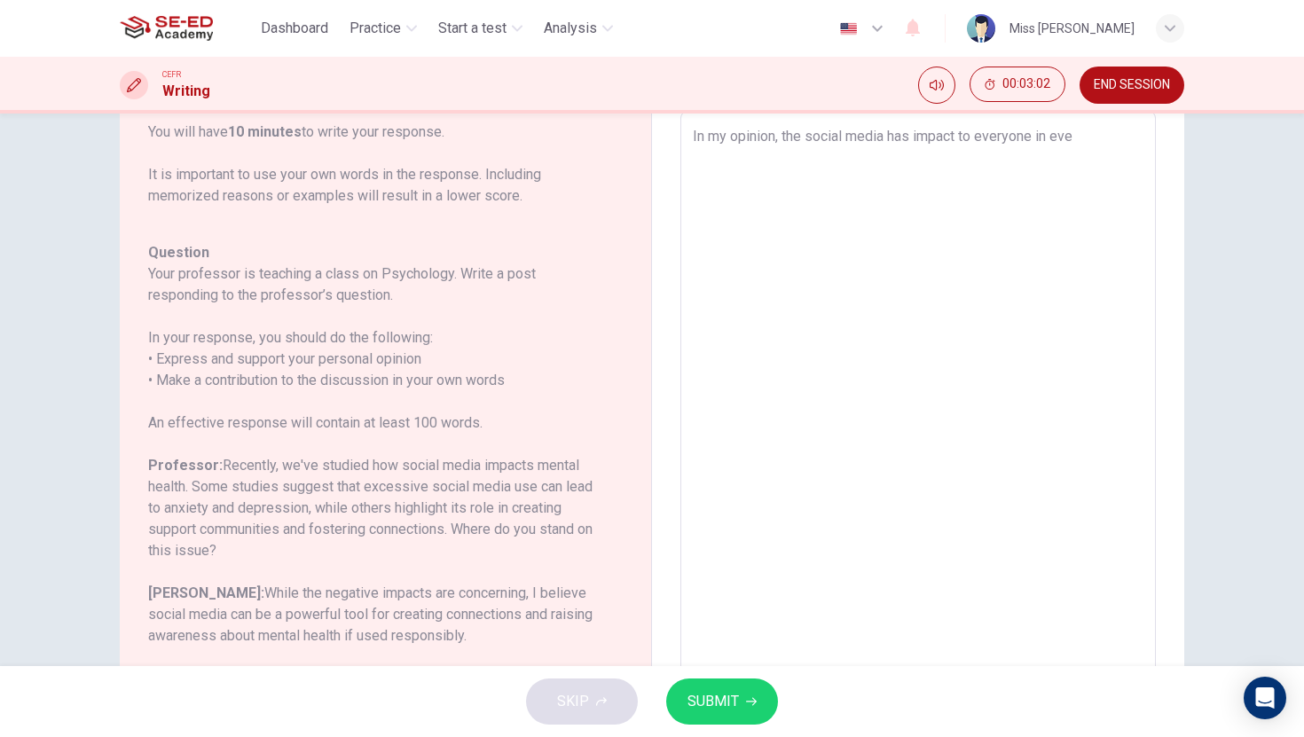
type textarea "x"
type textarea "In my opinion, the social media has impact to everyone in ev"
type textarea "x"
type textarea "In my opinion, the social media has impact to everyone in e"
type textarea "x"
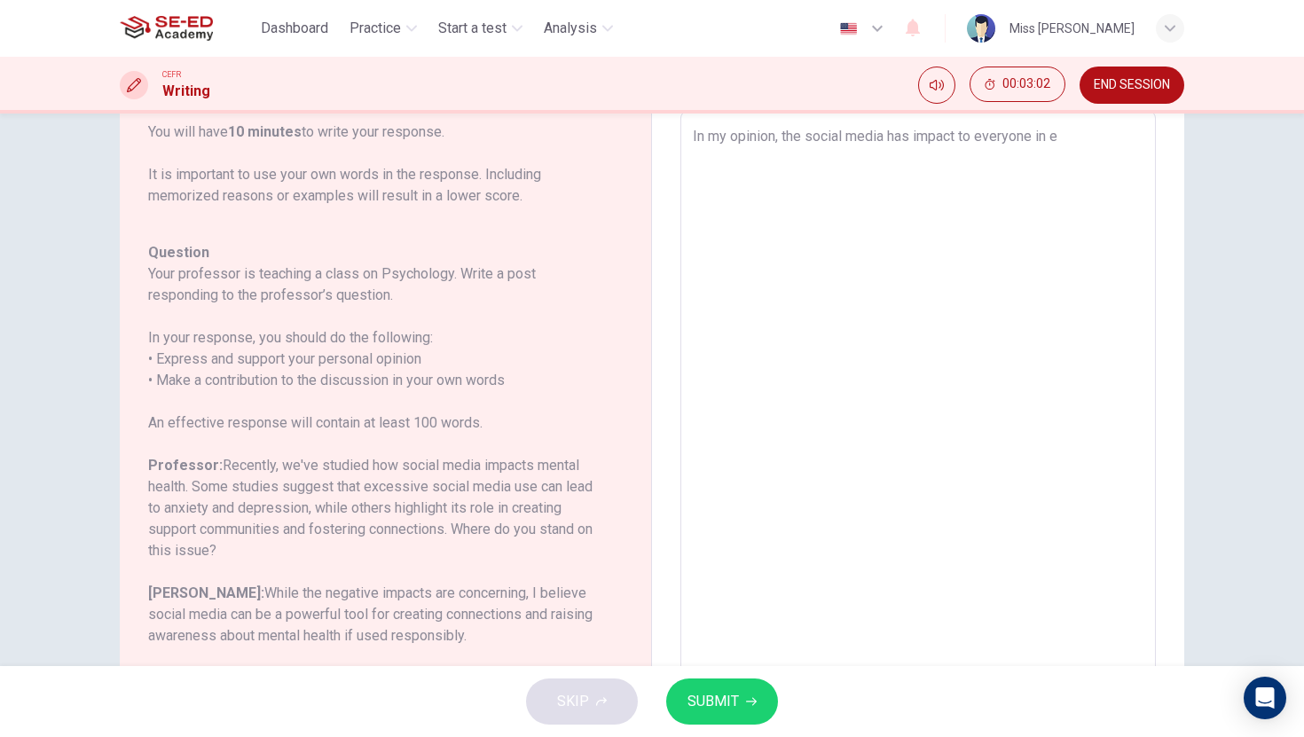
type textarea "In my opinion, the social media has impact to everyone in"
type textarea "x"
type textarea "In my opinion, the social media has impact to everyone in t"
type textarea "x"
type textarea "In my opinion, the social media has impact to everyone in th"
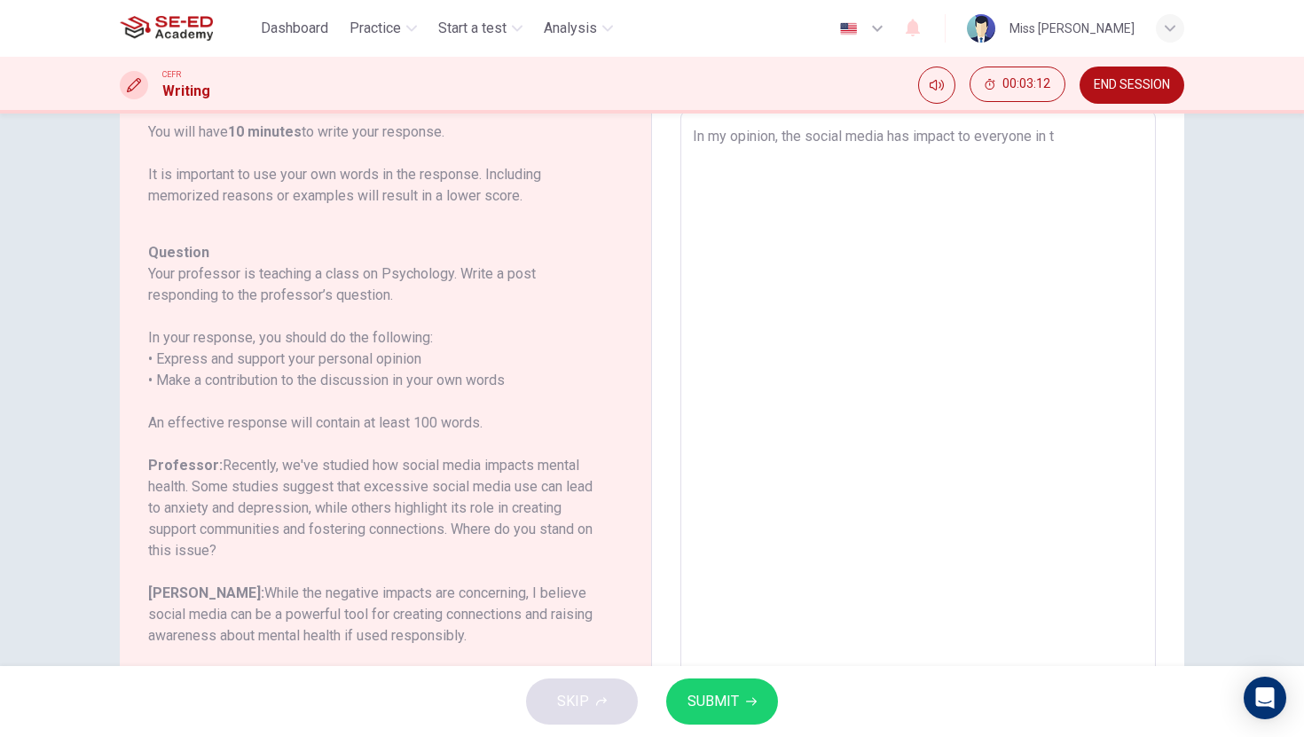
type textarea "x"
type textarea "In my opinion, the social media has impact to everyone in the"
type textarea "x"
type textarea "In my opinion, the social media has impact to everyone in thei"
type textarea "x"
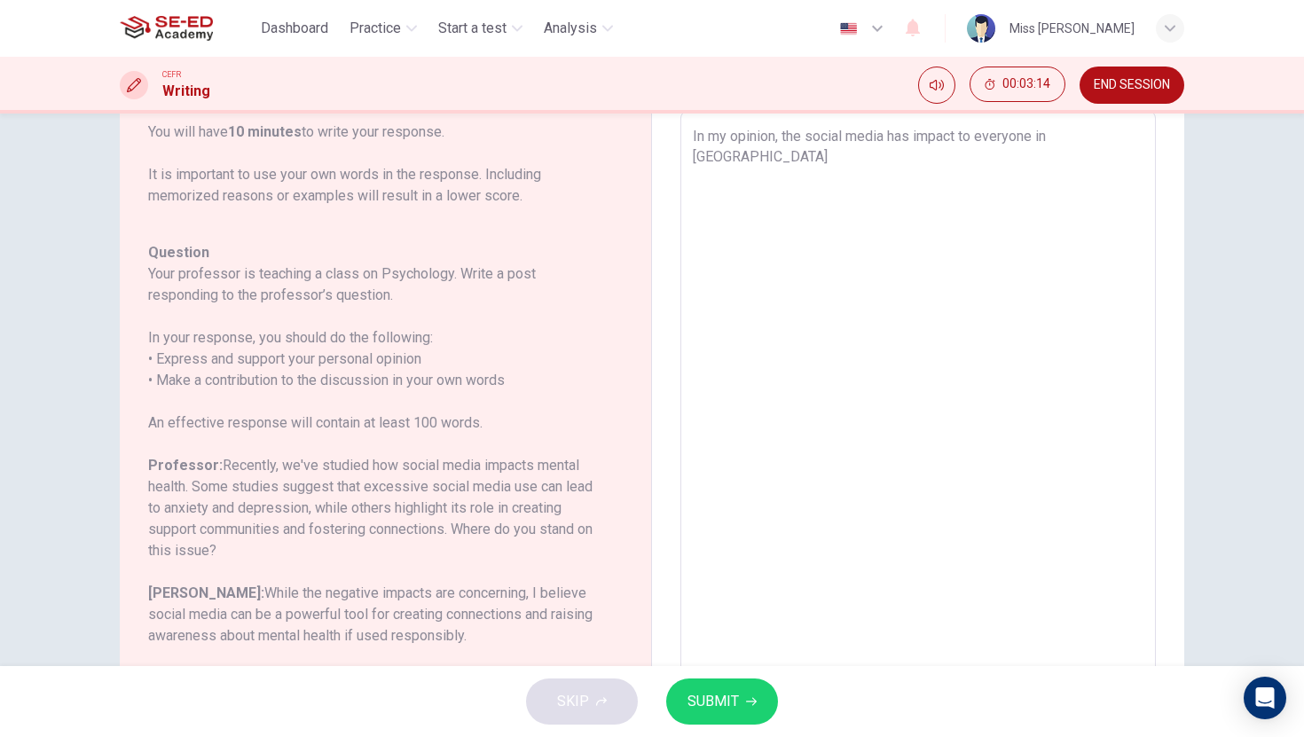
type textarea "In my opinion, the social media has impact to everyone in their"
type textarea "x"
type textarea "In my opinion, the social media has impact to everyone in their"
type textarea "x"
type textarea "In my opinion, the social media has impact to everyone in their l"
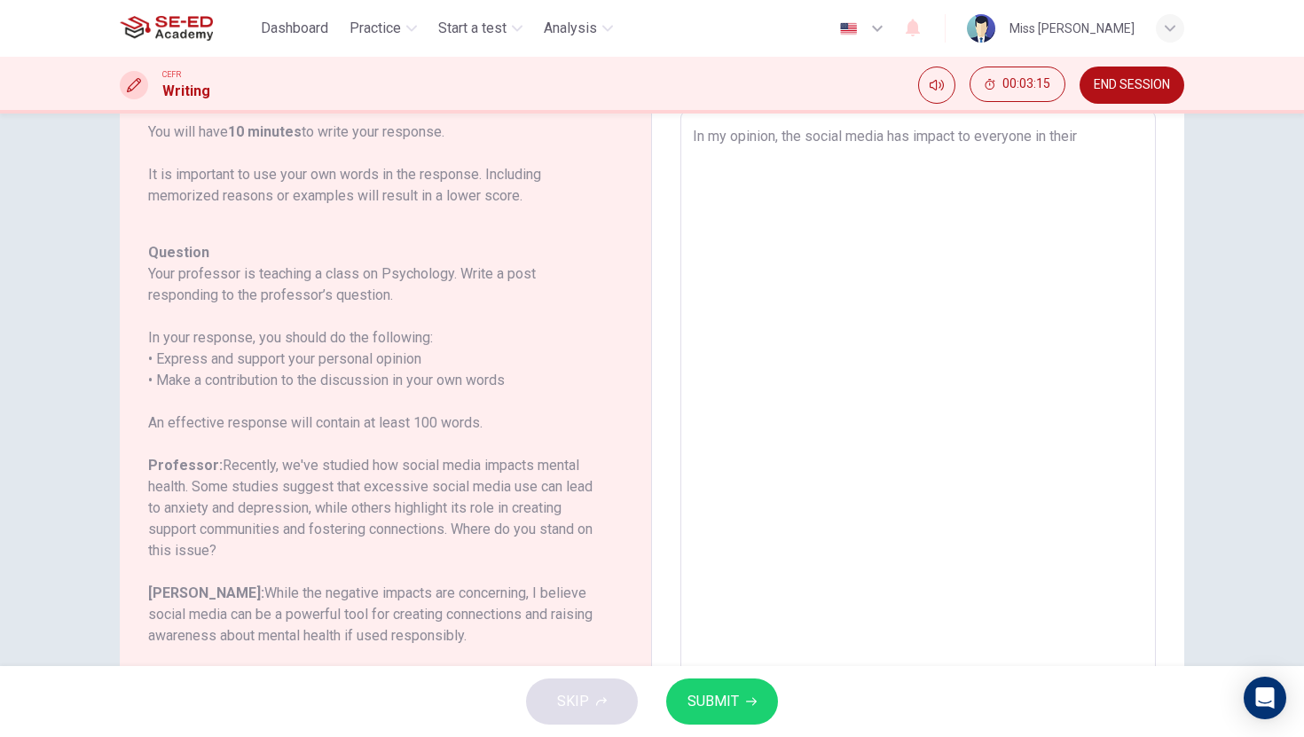
type textarea "x"
type textarea "In my opinion, the social media has impact to everyone in their li"
type textarea "x"
type textarea "In my opinion, the social media has impact to everyone in their lif"
type textarea "x"
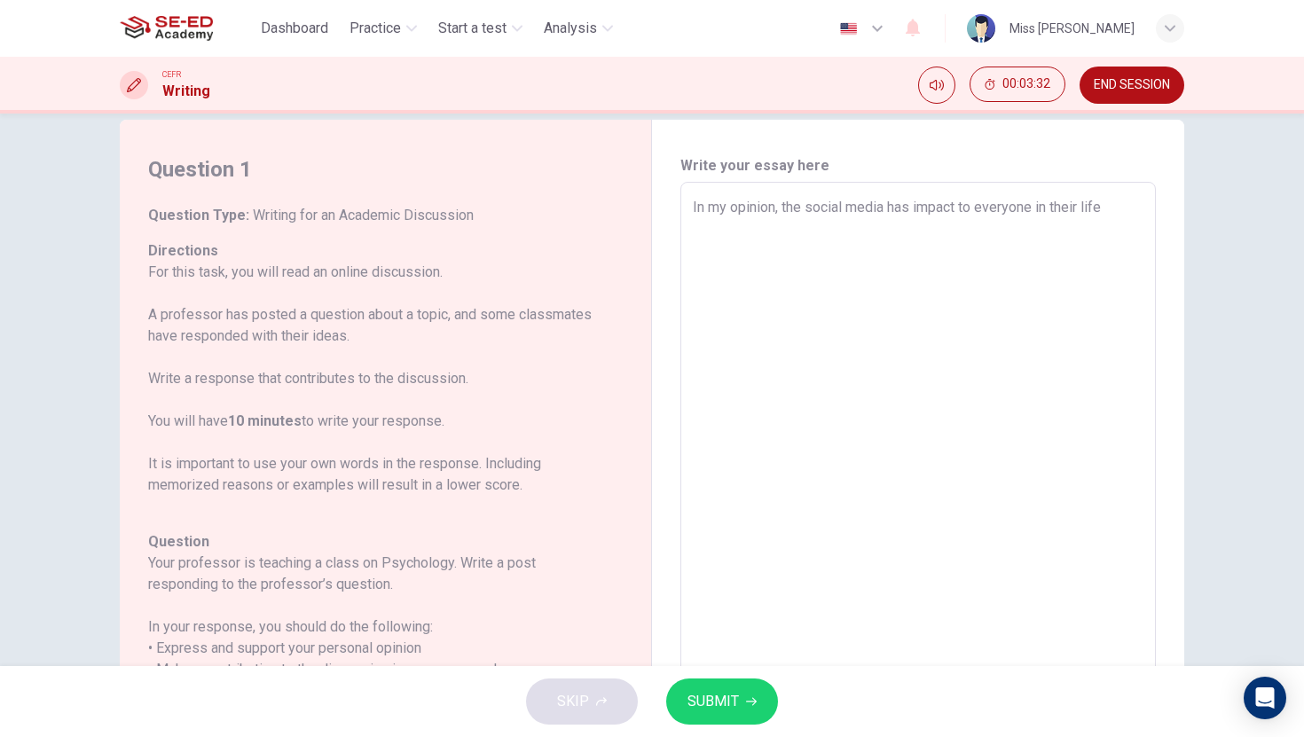
scroll to position [0, 0]
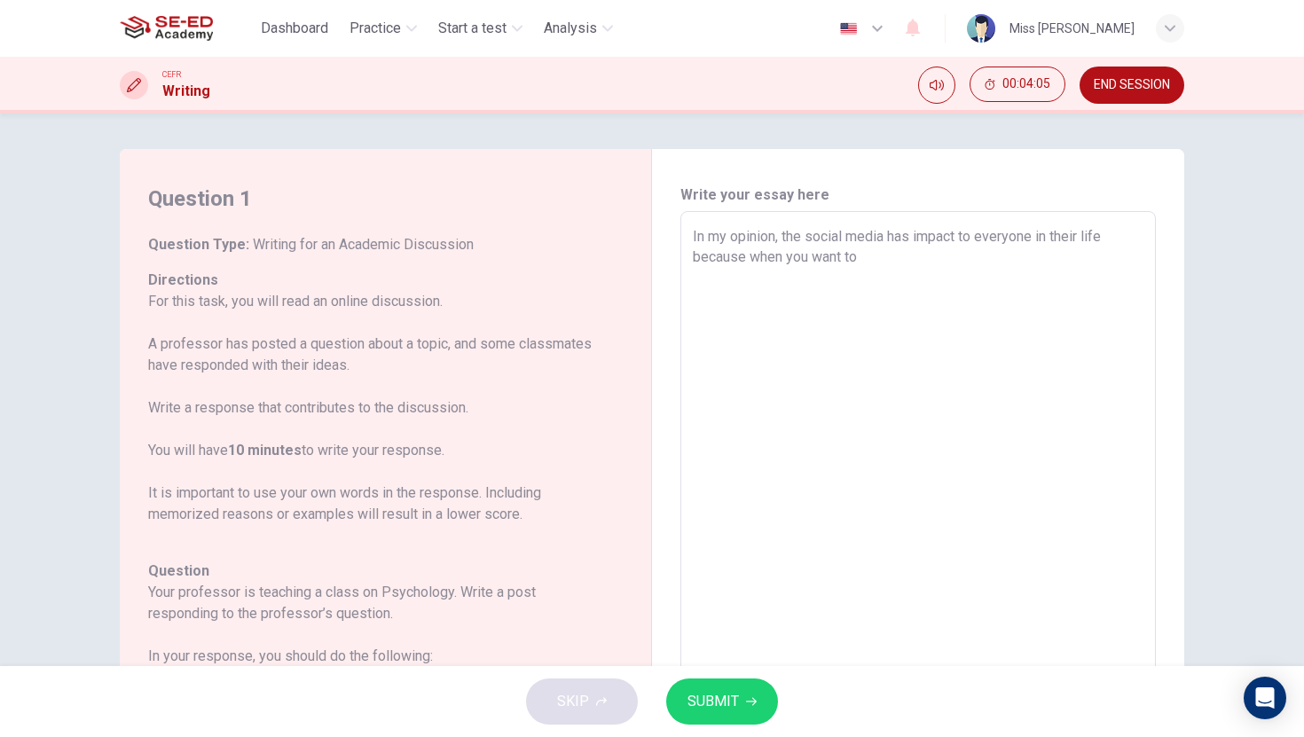
click at [746, 703] on icon "button" at bounding box center [751, 701] width 11 height 11
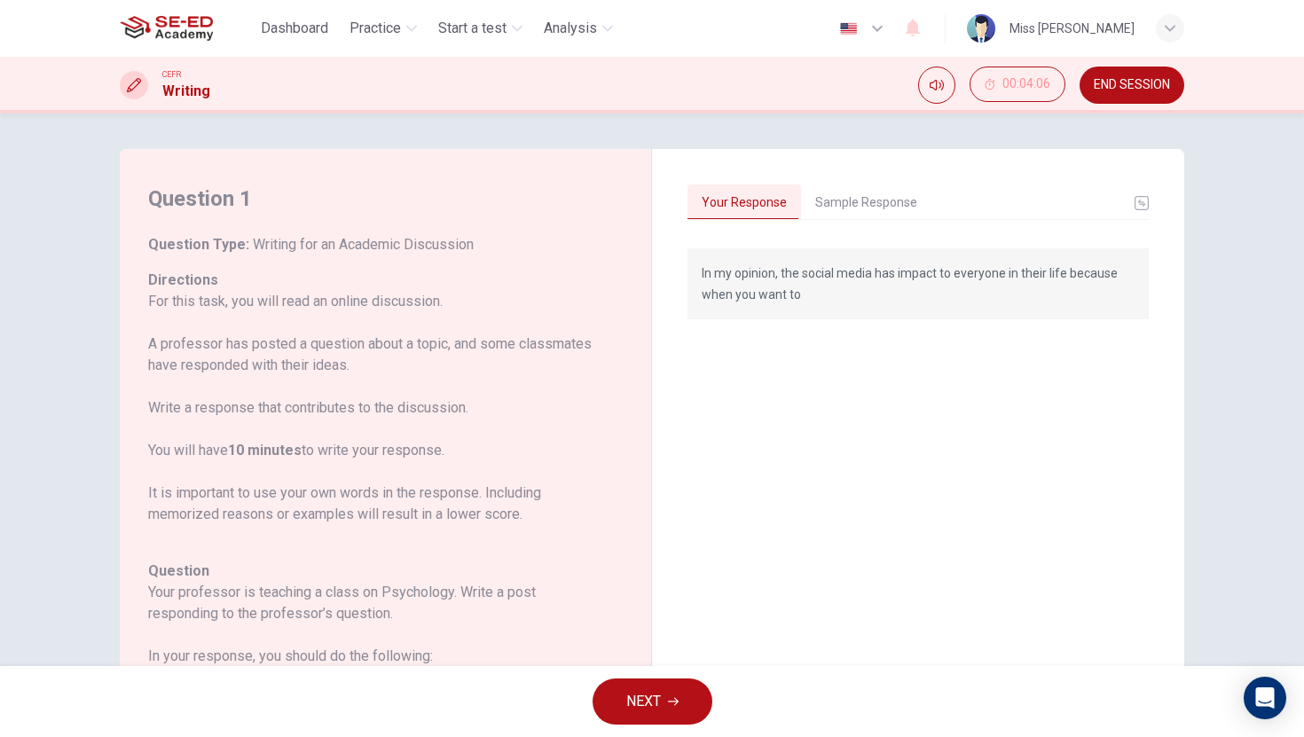
click at [655, 699] on span "NEXT" at bounding box center [643, 701] width 35 height 25
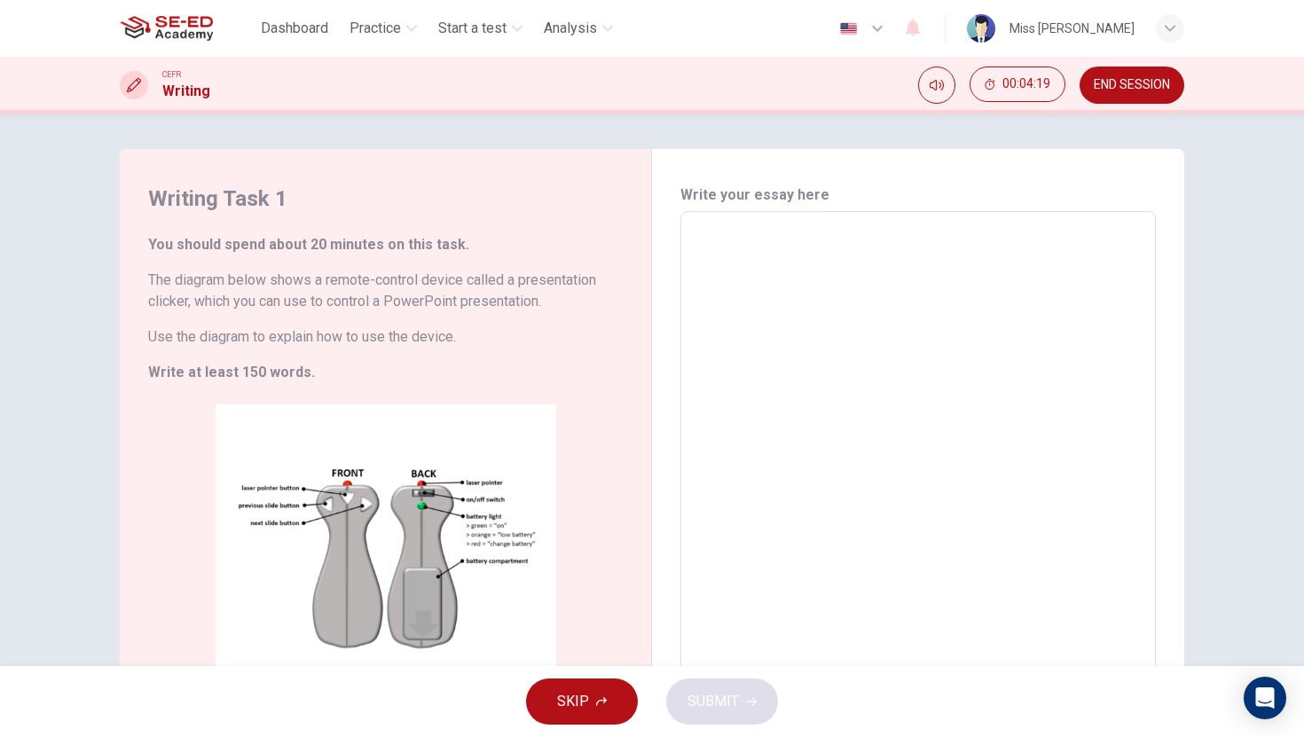
click at [765, 254] on textarea at bounding box center [918, 463] width 451 height 474
click at [1121, 81] on span "END SESSION" at bounding box center [1132, 85] width 76 height 14
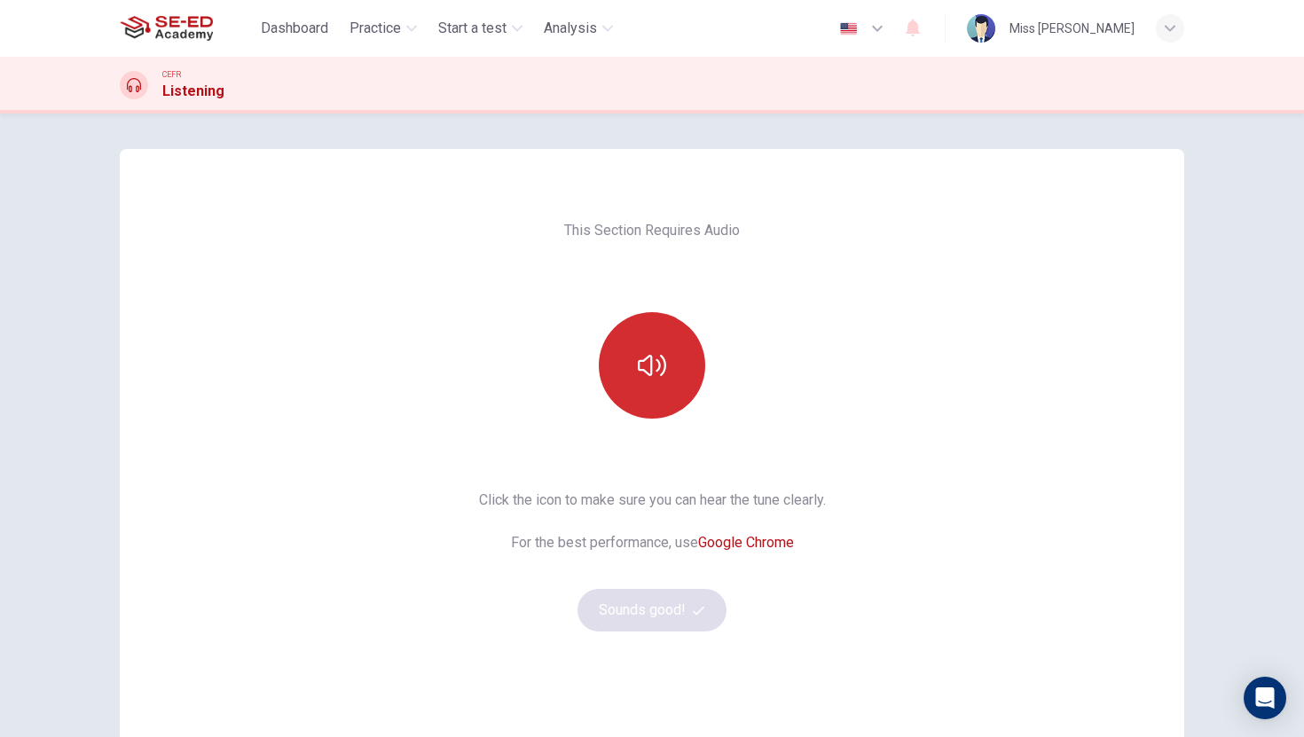
click at [661, 380] on button "button" at bounding box center [652, 365] width 106 height 106
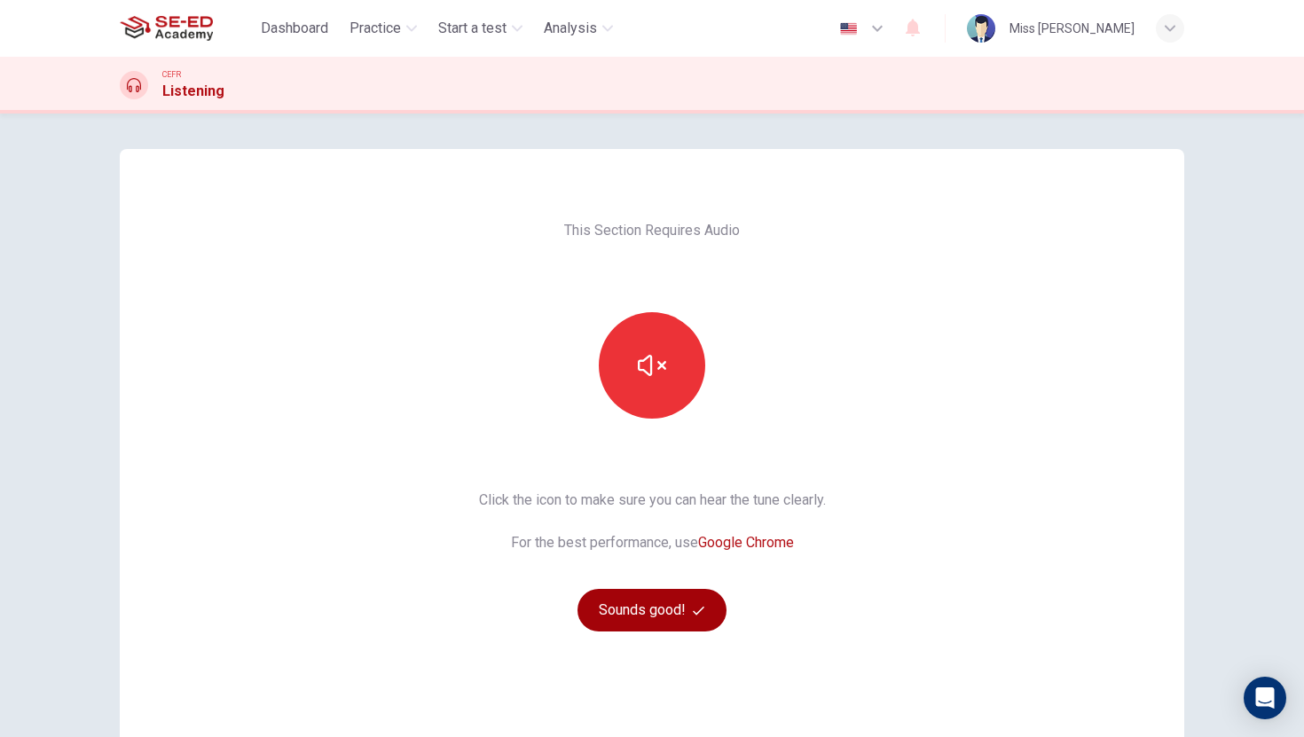
click at [659, 609] on button "Sounds good!" at bounding box center [651, 610] width 149 height 43
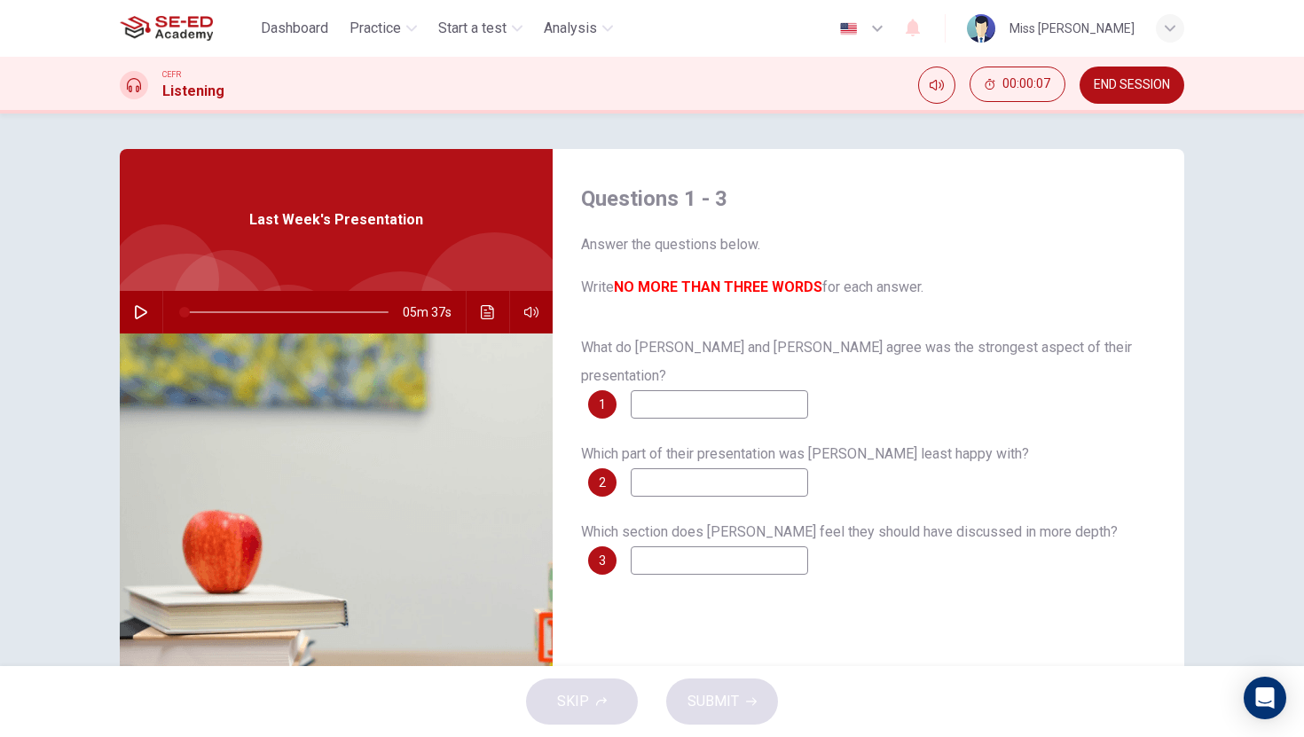
click at [141, 315] on icon "button" at bounding box center [141, 312] width 12 height 14
click at [677, 390] on input at bounding box center [719, 404] width 177 height 28
click at [139, 310] on icon "button" at bounding box center [141, 312] width 14 height 14
type input "22"
click at [685, 390] on input at bounding box center [719, 404] width 177 height 28
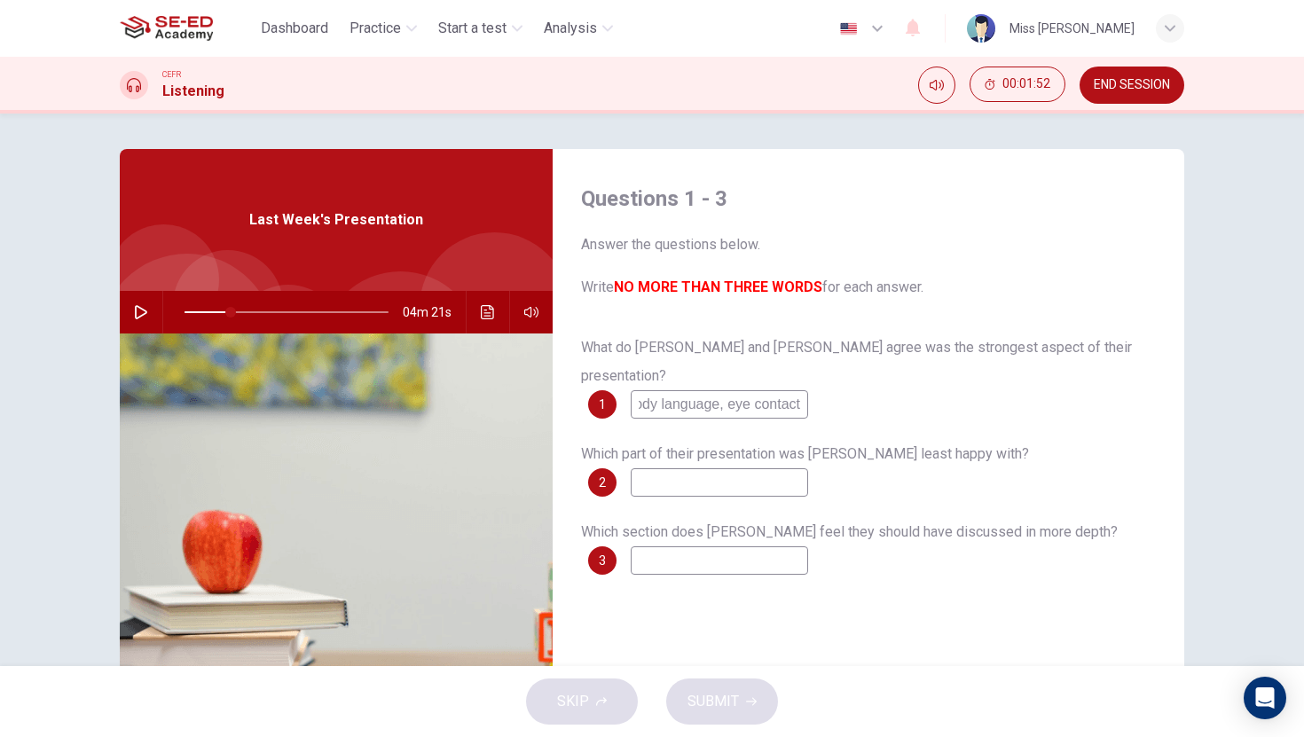
scroll to position [0, 96]
type input "technique, body language, eye contact"
click at [145, 312] on icon "button" at bounding box center [141, 312] width 12 height 14
click at [732, 468] on input at bounding box center [719, 482] width 177 height 28
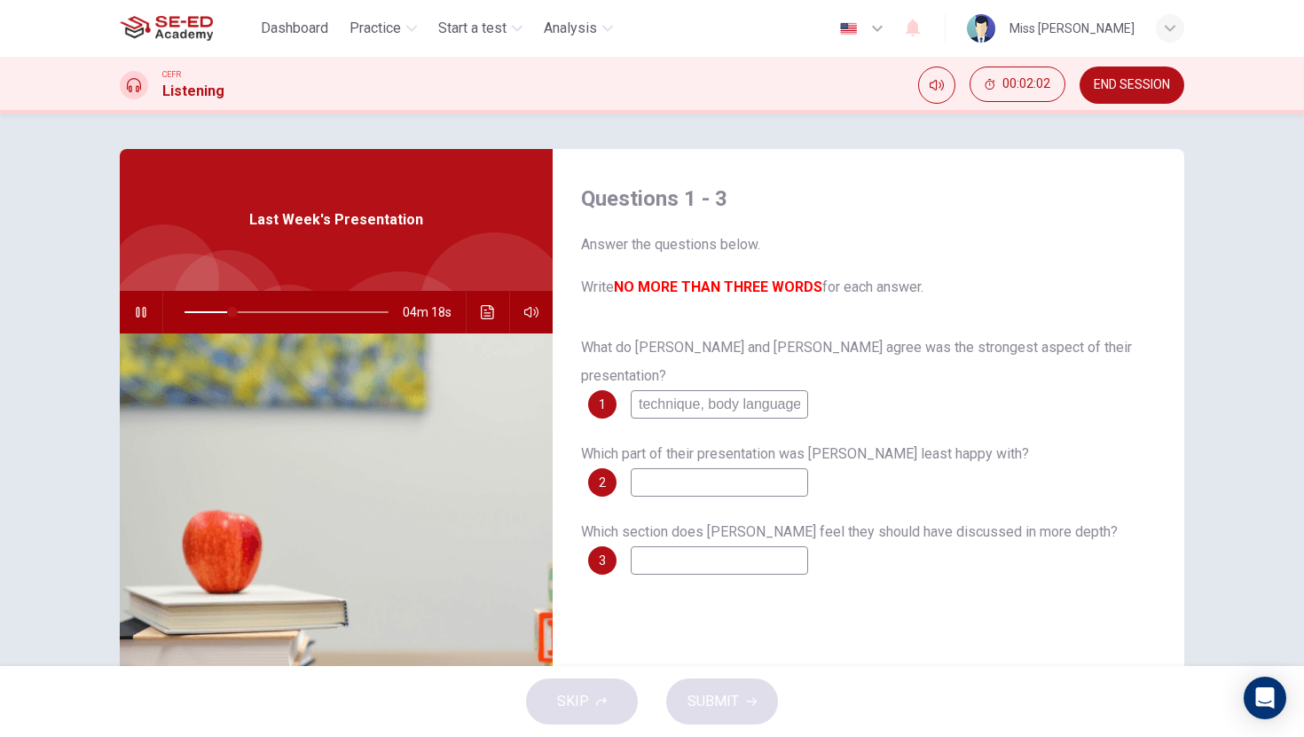
type input "24"
type input "side"
type input "24"
type input "side"
type input "24"
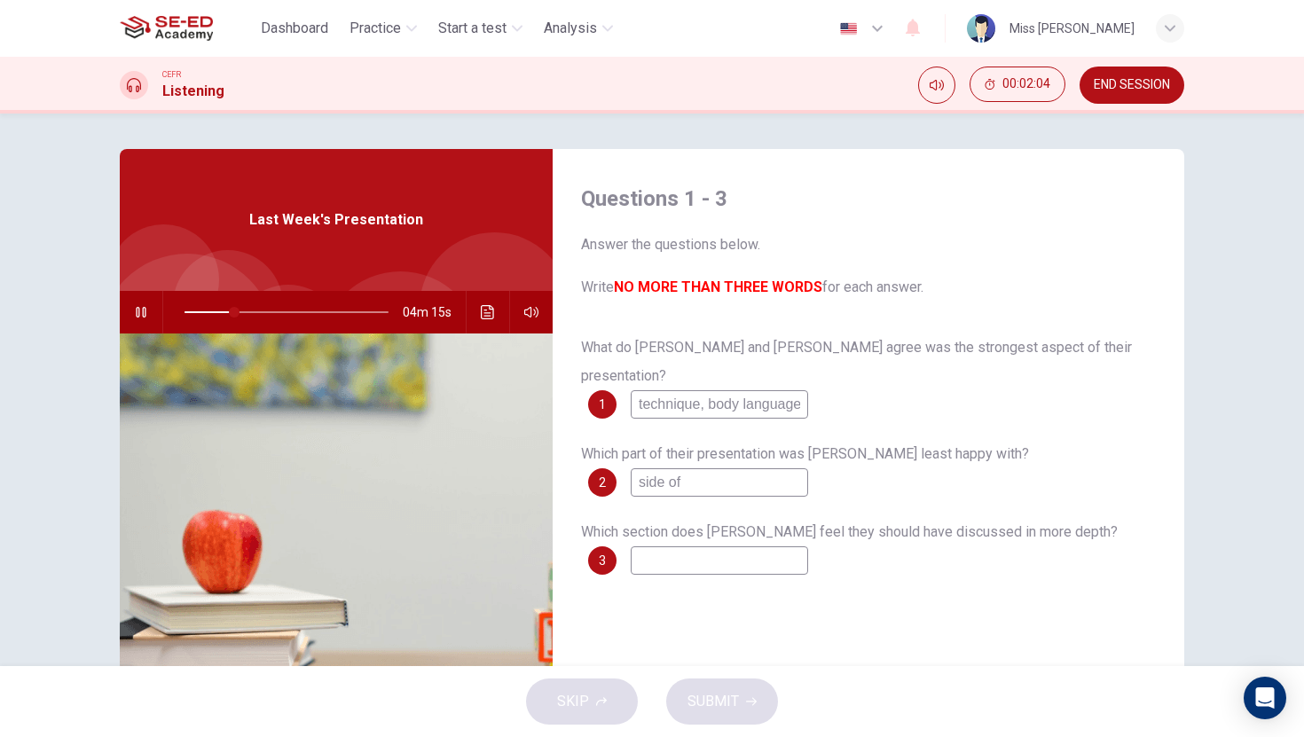
type input "side of"
type input "25"
type input "side of pre"
type input "25"
type input "side of presen"
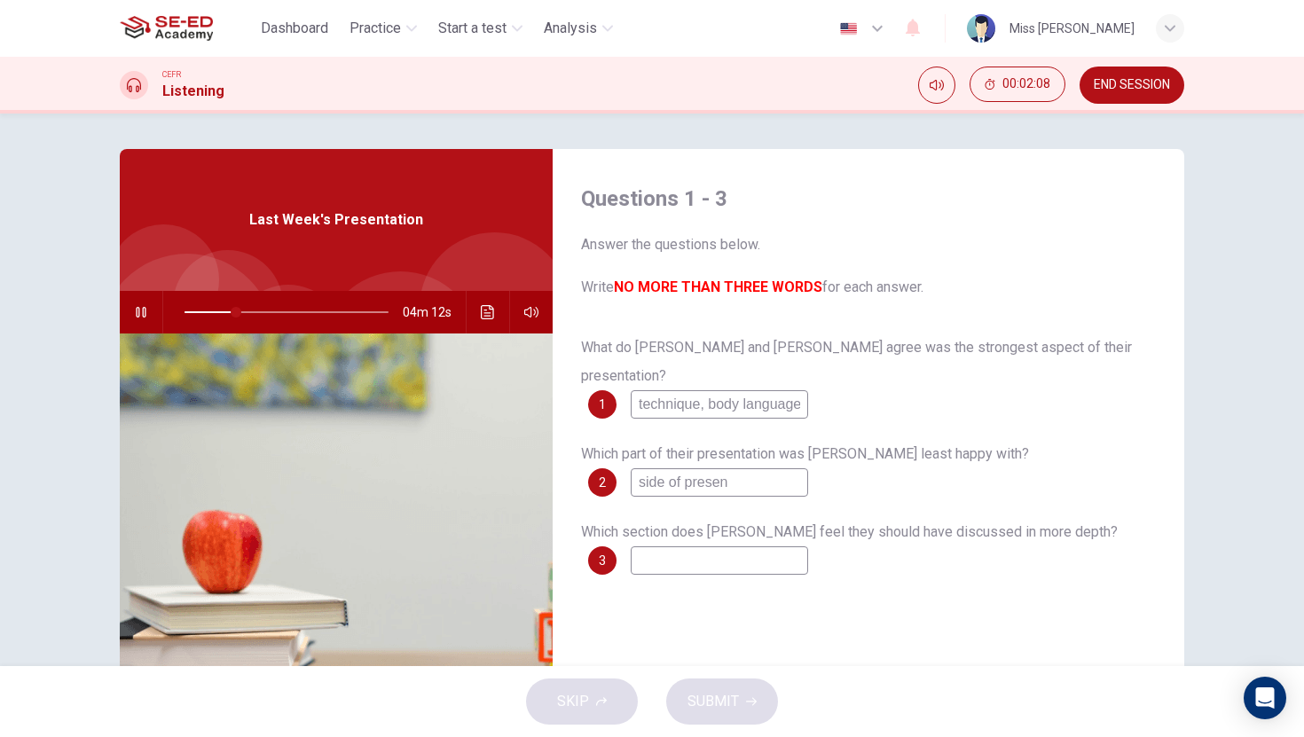
type input "25"
type input "side of present"
type input "26"
type input "side of presentat"
type input "26"
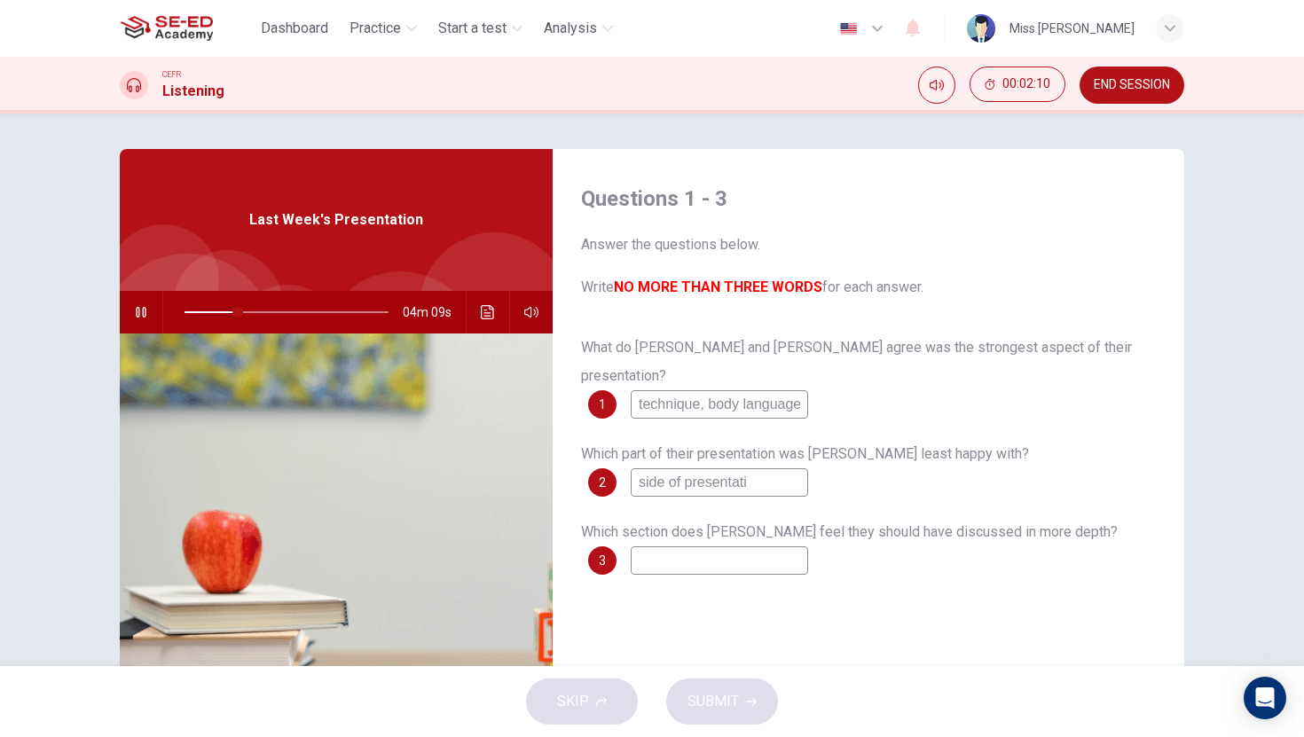
type input "side of presentatio"
type input "26"
type input "side of presentation"
type input "27"
type input "side of presentation"
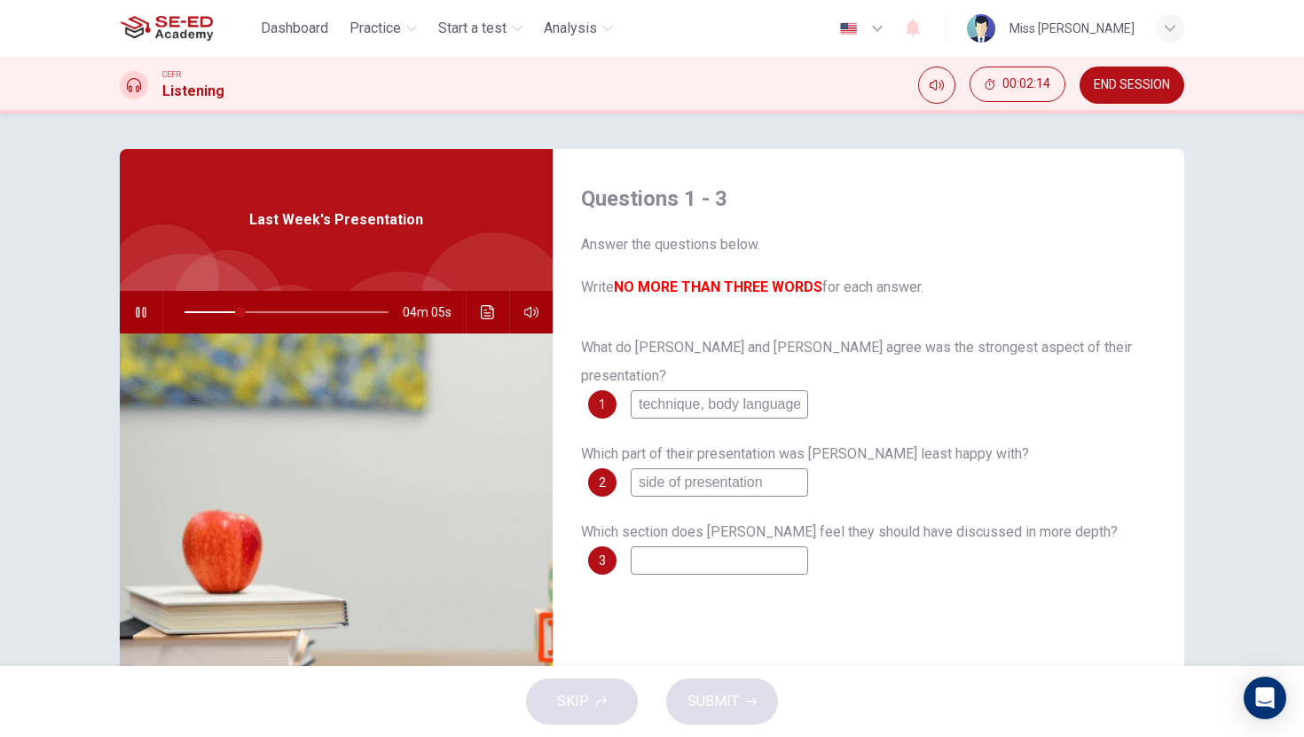
click at [702, 546] on input at bounding box center [719, 560] width 177 height 28
click at [490, 310] on icon "Click to see the audio transcription" at bounding box center [488, 312] width 14 height 14
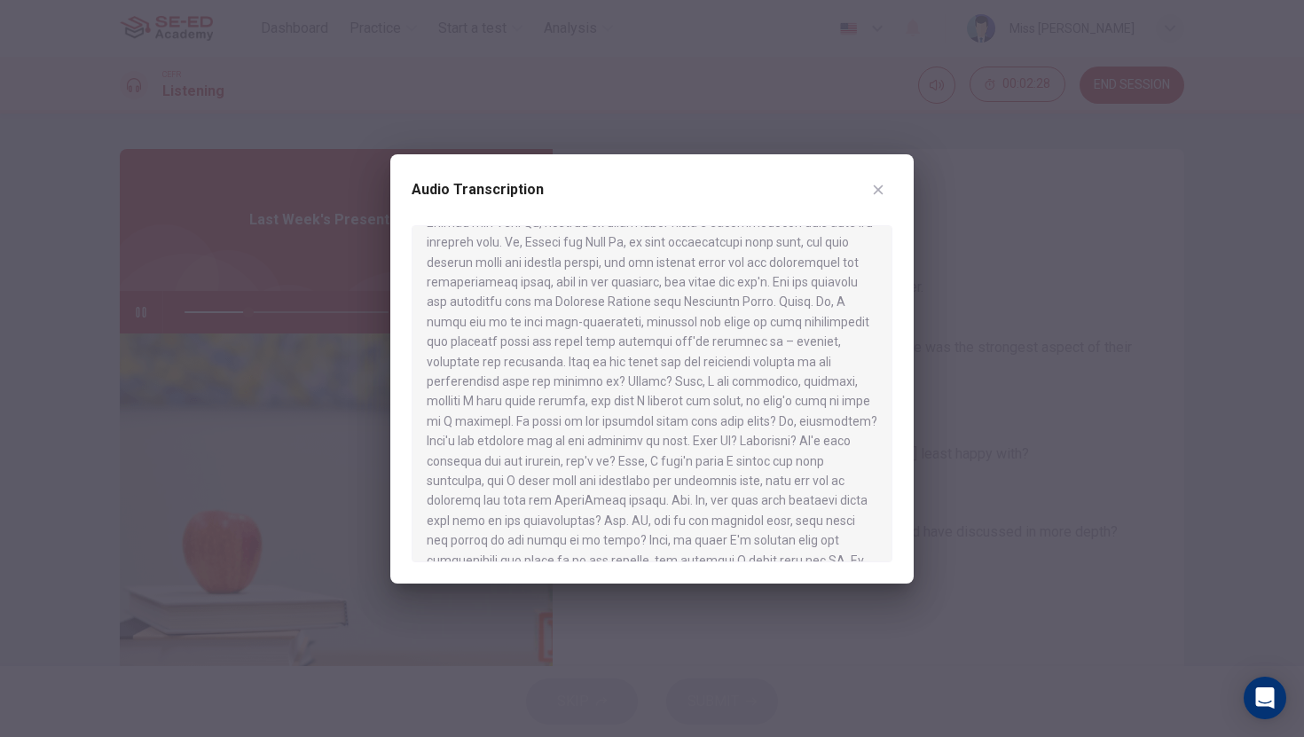
scroll to position [74, 0]
click at [873, 186] on icon "button" at bounding box center [878, 190] width 14 height 14
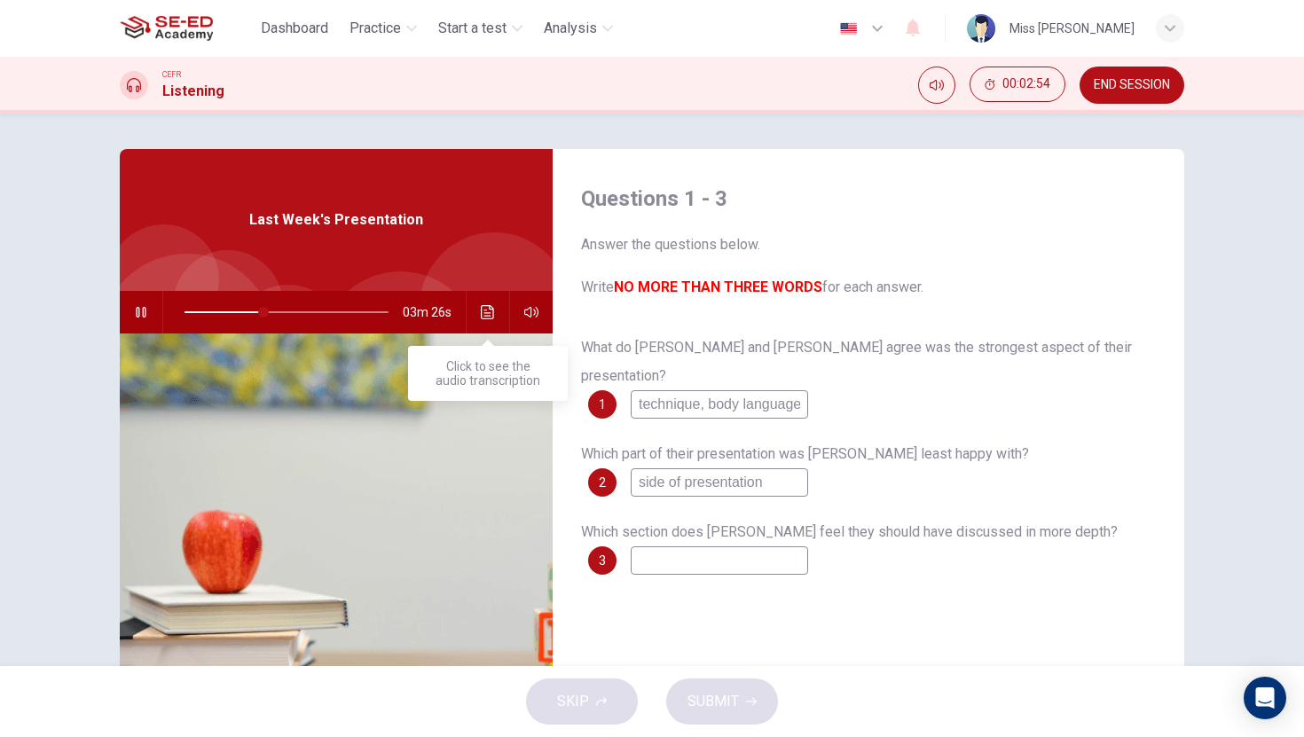
click at [483, 317] on icon "Click to see the audio transcription" at bounding box center [488, 312] width 14 height 14
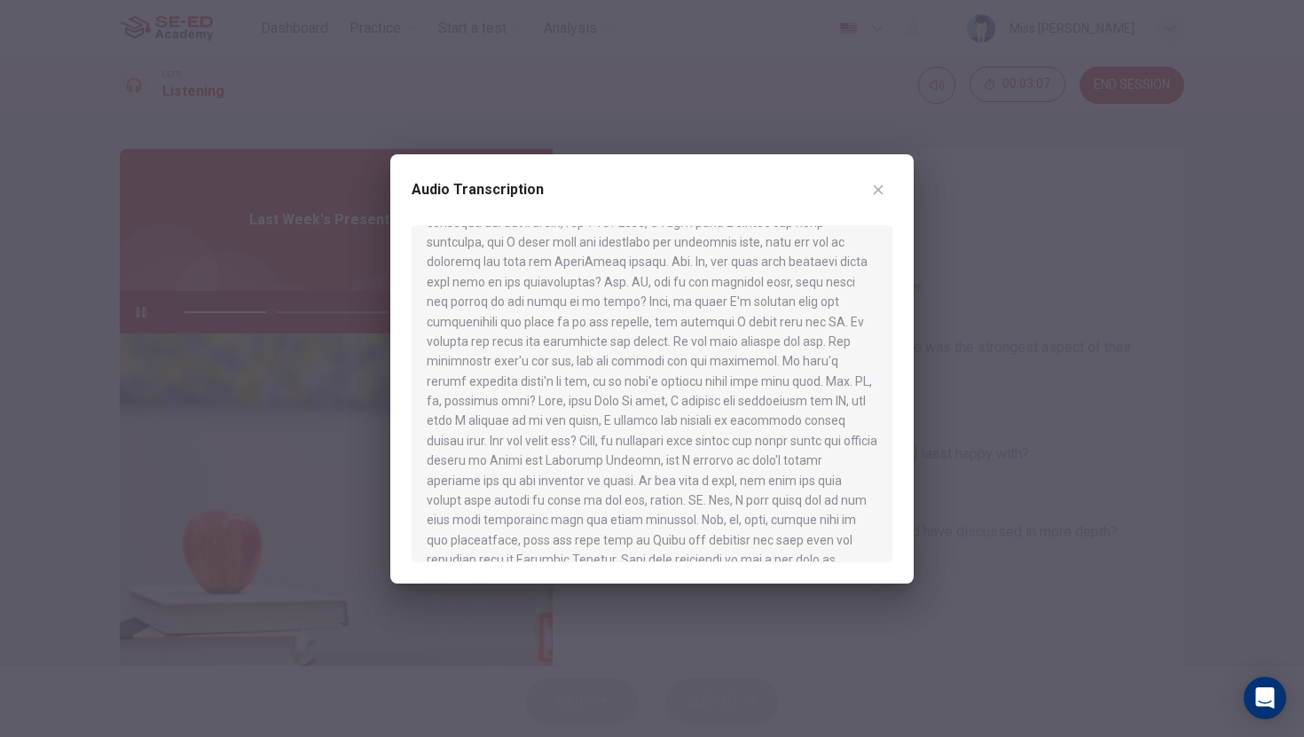
scroll to position [286, 0]
click at [881, 183] on icon "button" at bounding box center [878, 190] width 14 height 14
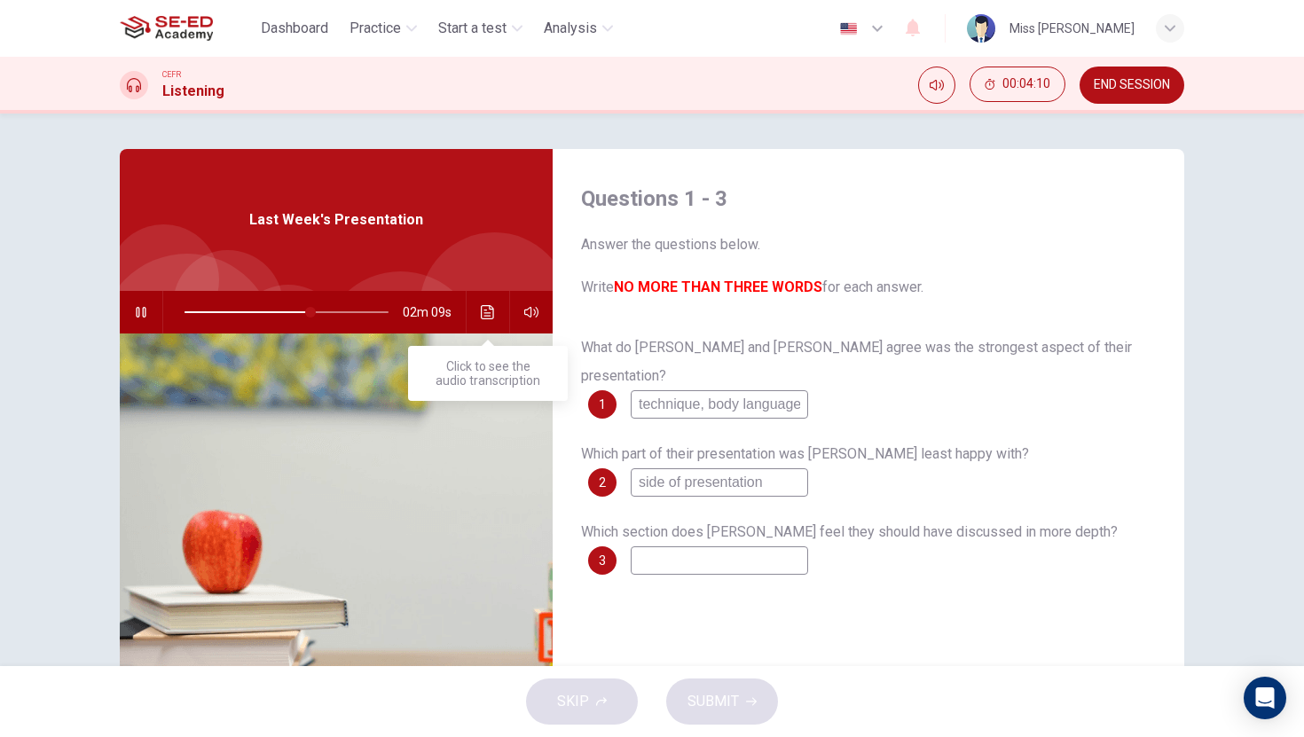
click at [482, 313] on icon "Click to see the audio transcription" at bounding box center [488, 312] width 14 height 14
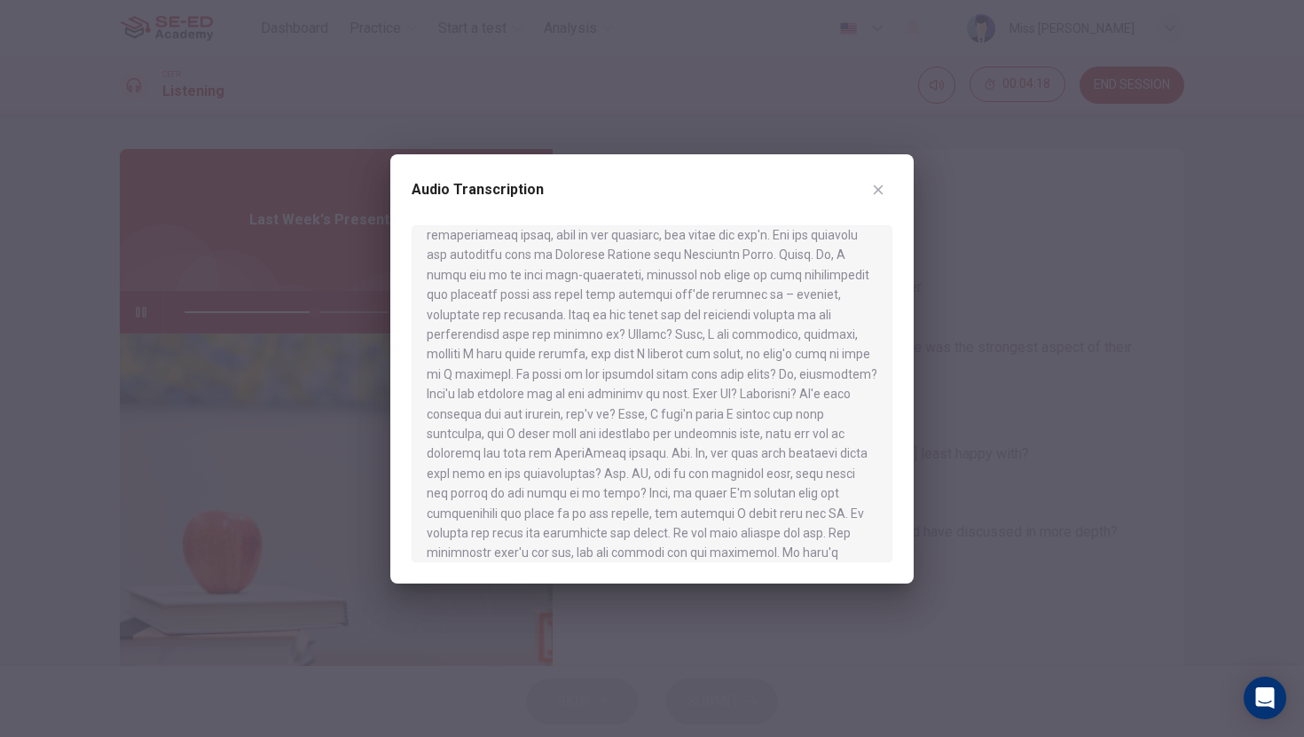
scroll to position [129, 0]
click at [875, 183] on icon "button" at bounding box center [878, 190] width 14 height 14
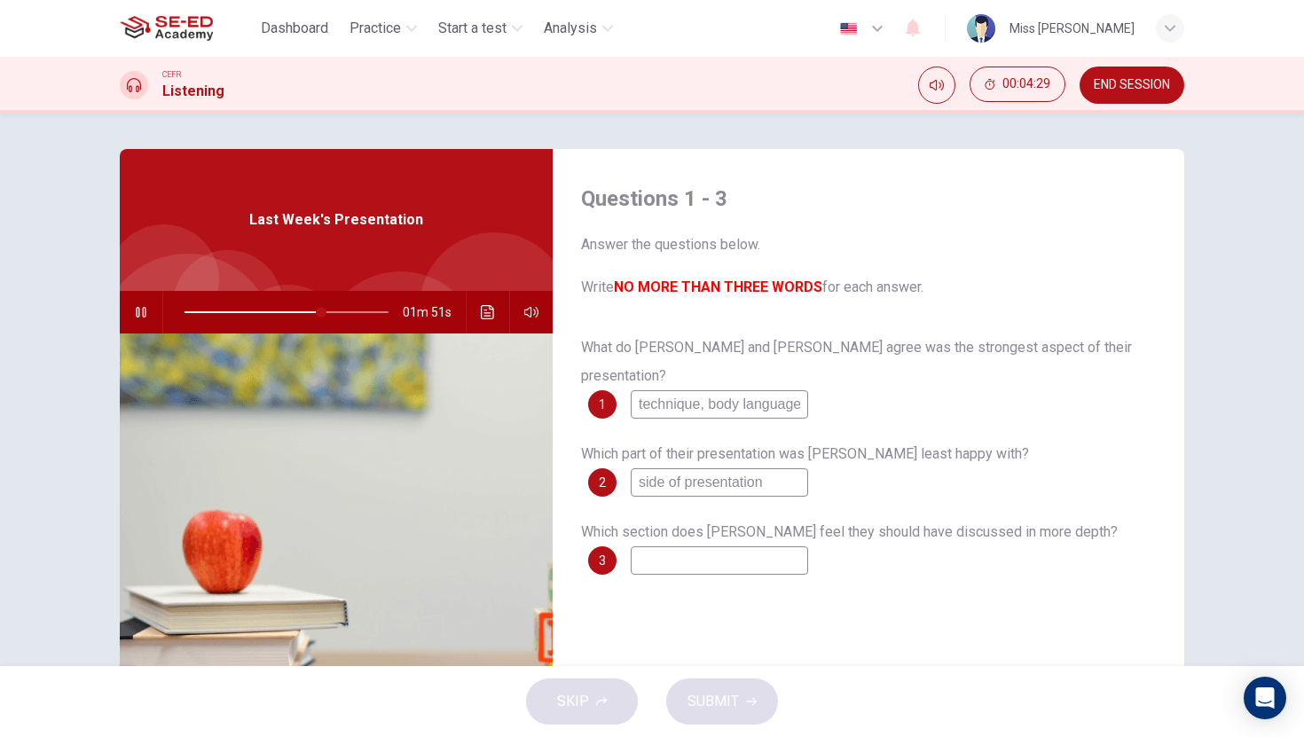
click at [695, 546] on input at bounding box center [719, 560] width 177 height 28
click at [142, 310] on icon "button" at bounding box center [141, 312] width 10 height 11
type input "68"
click at [710, 546] on input at bounding box center [719, 560] width 177 height 28
type input "w"
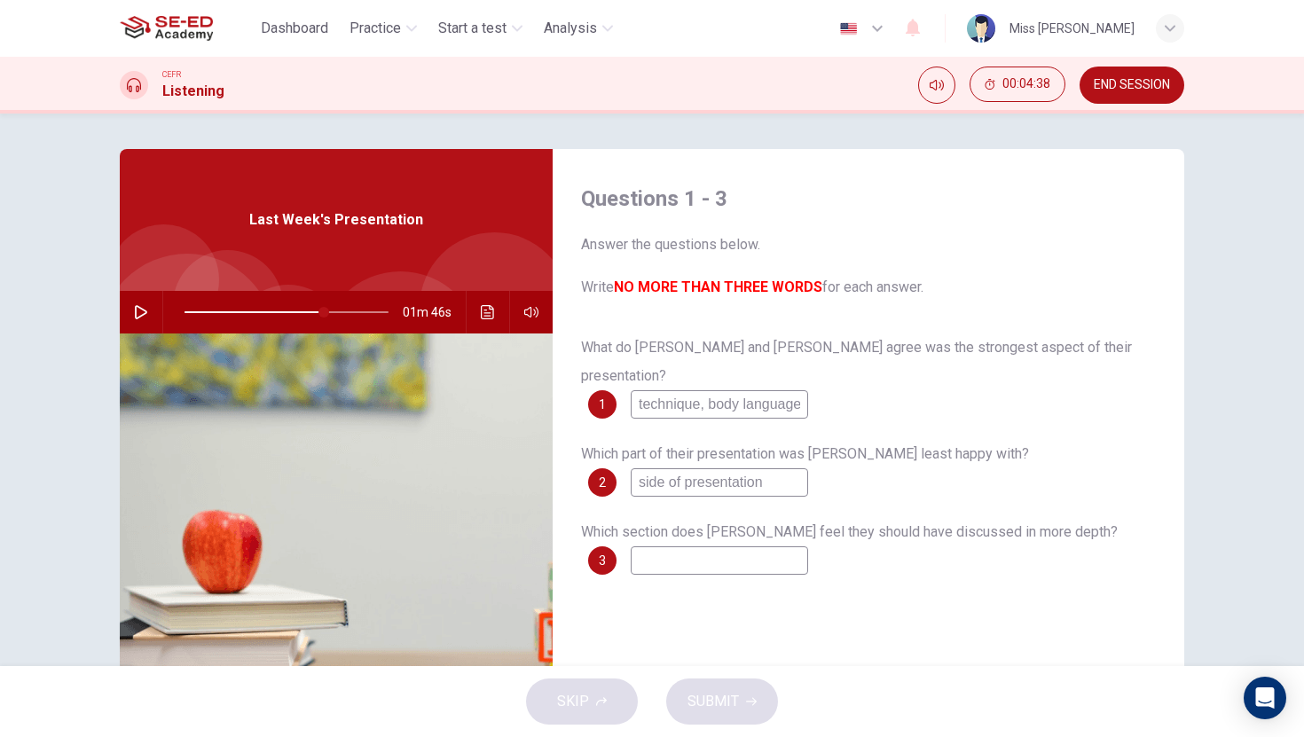
type input "68"
type input "wa"
type input "68"
type input "wat"
type input "68"
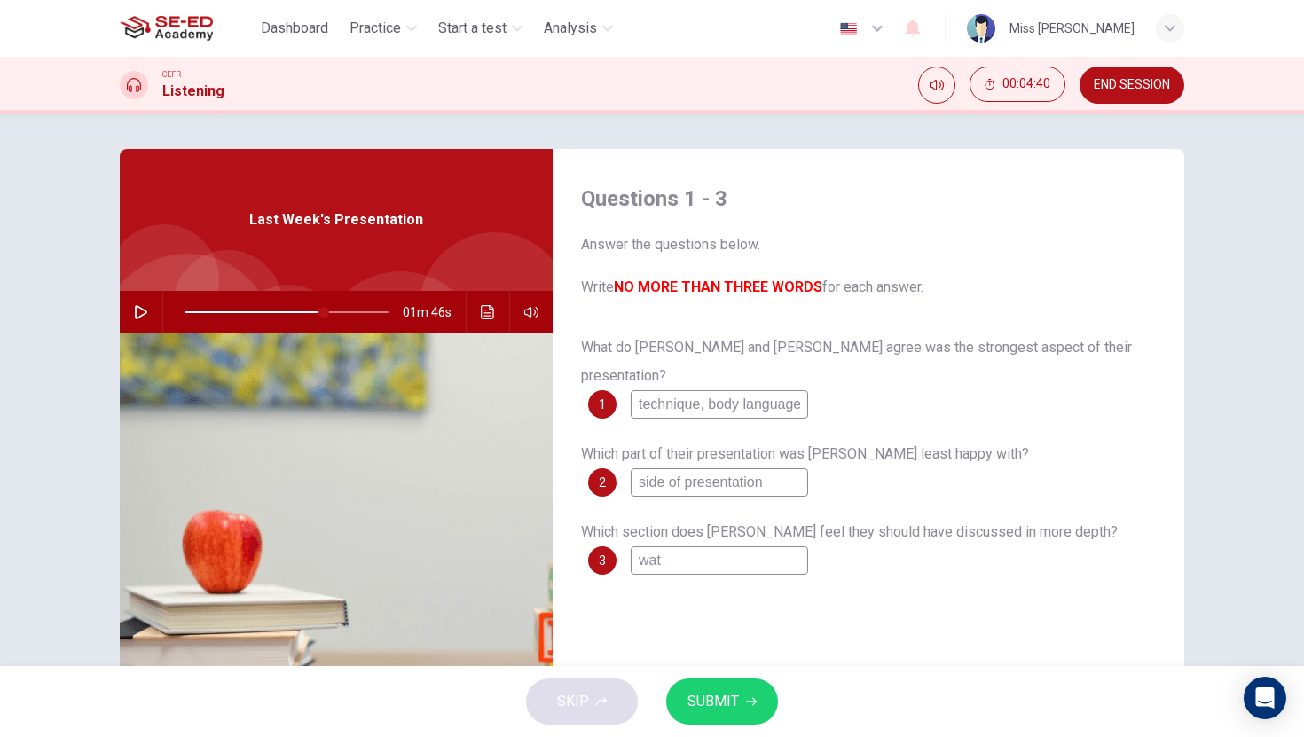
type input "watc"
type input "68"
type input "watch"
type input "68"
type input "watchi"
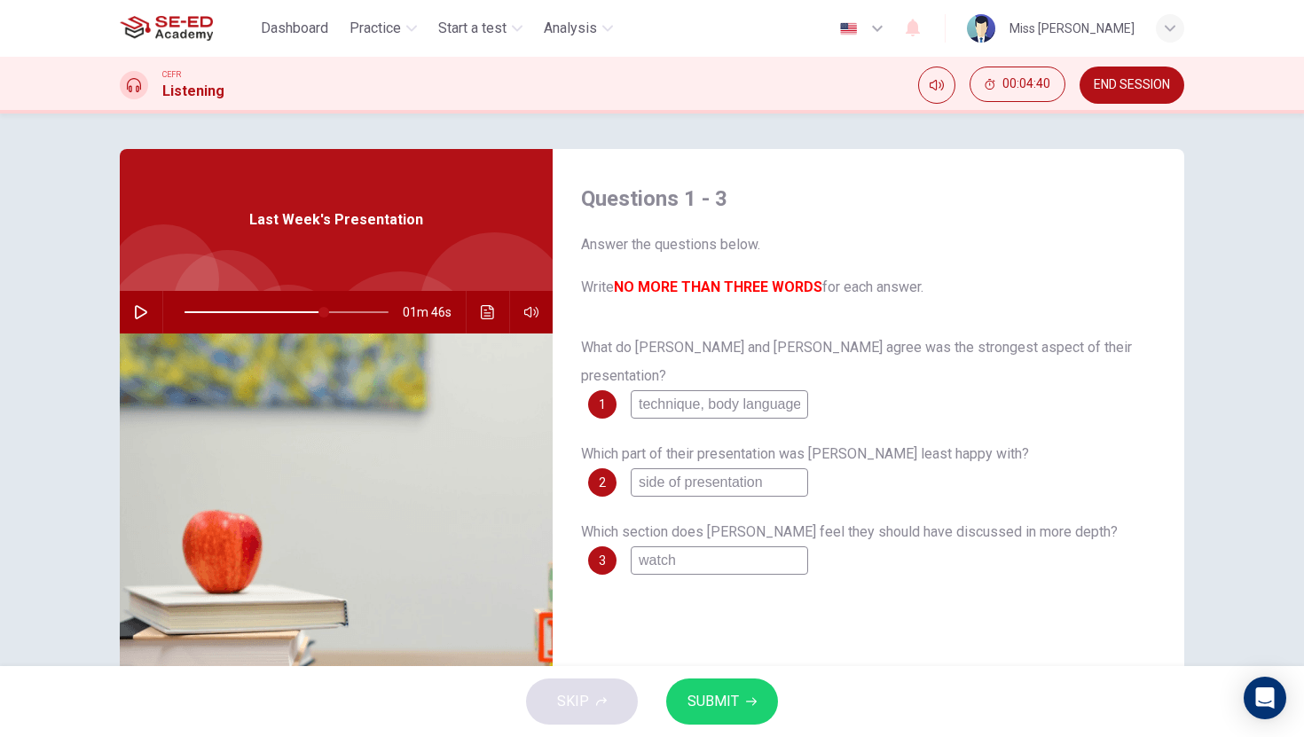
type input "68"
type input "watchin"
type input "68"
type input "watching"
type input "68"
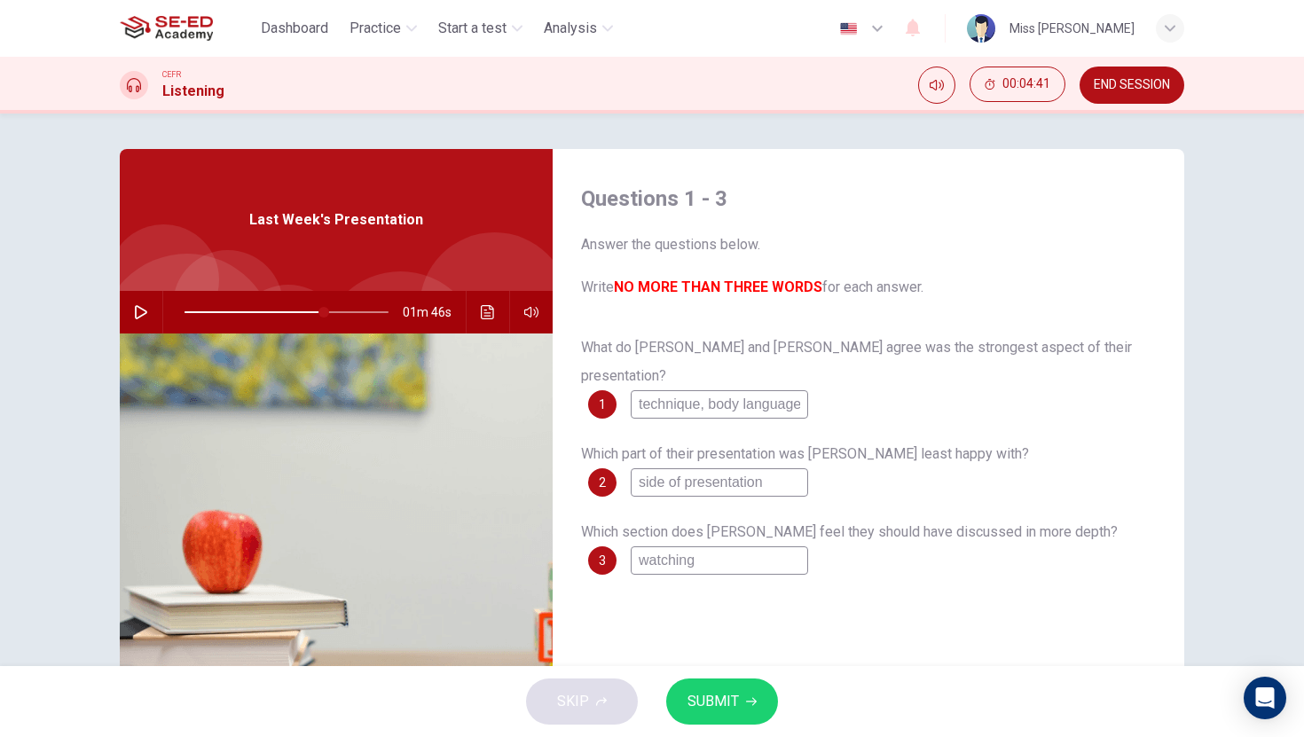
type input "watching"
type input "68"
type input "watching v"
type input "68"
type input "watching ve"
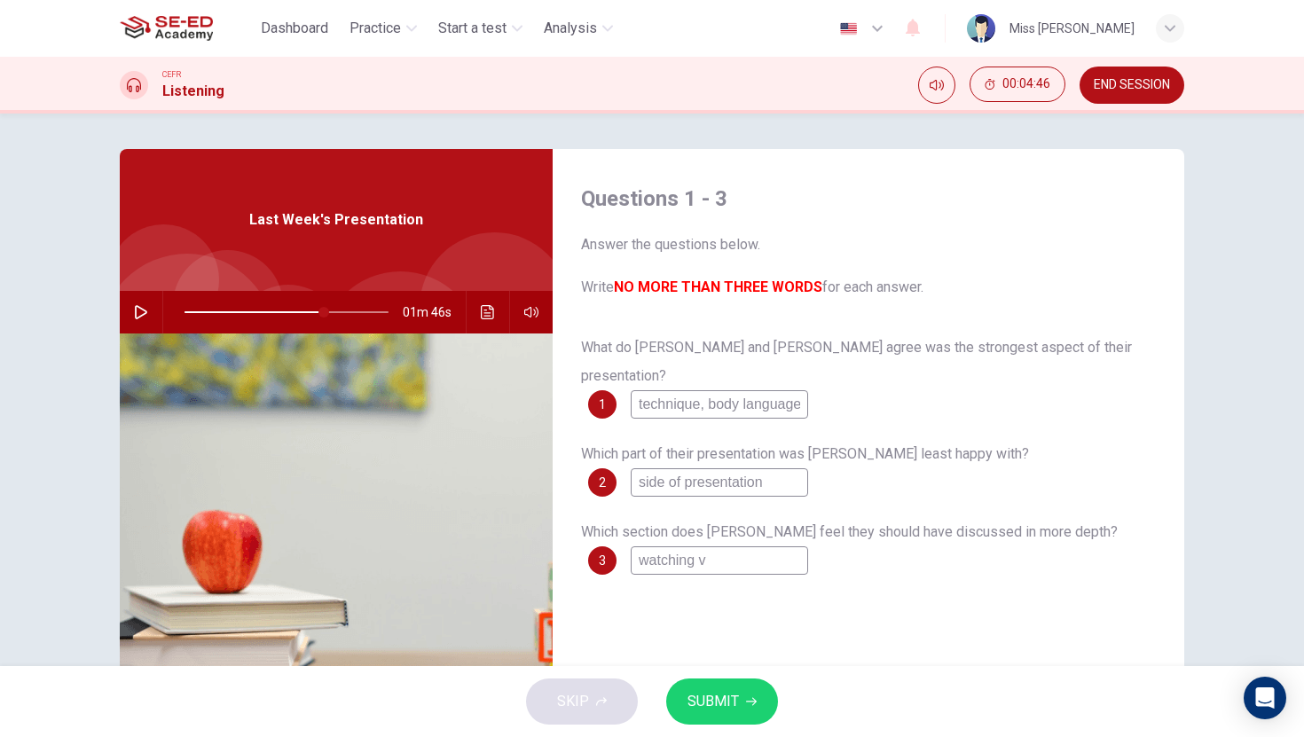
type input "68"
type input "watching ved"
type input "68"
type input "watching vedi"
type input "68"
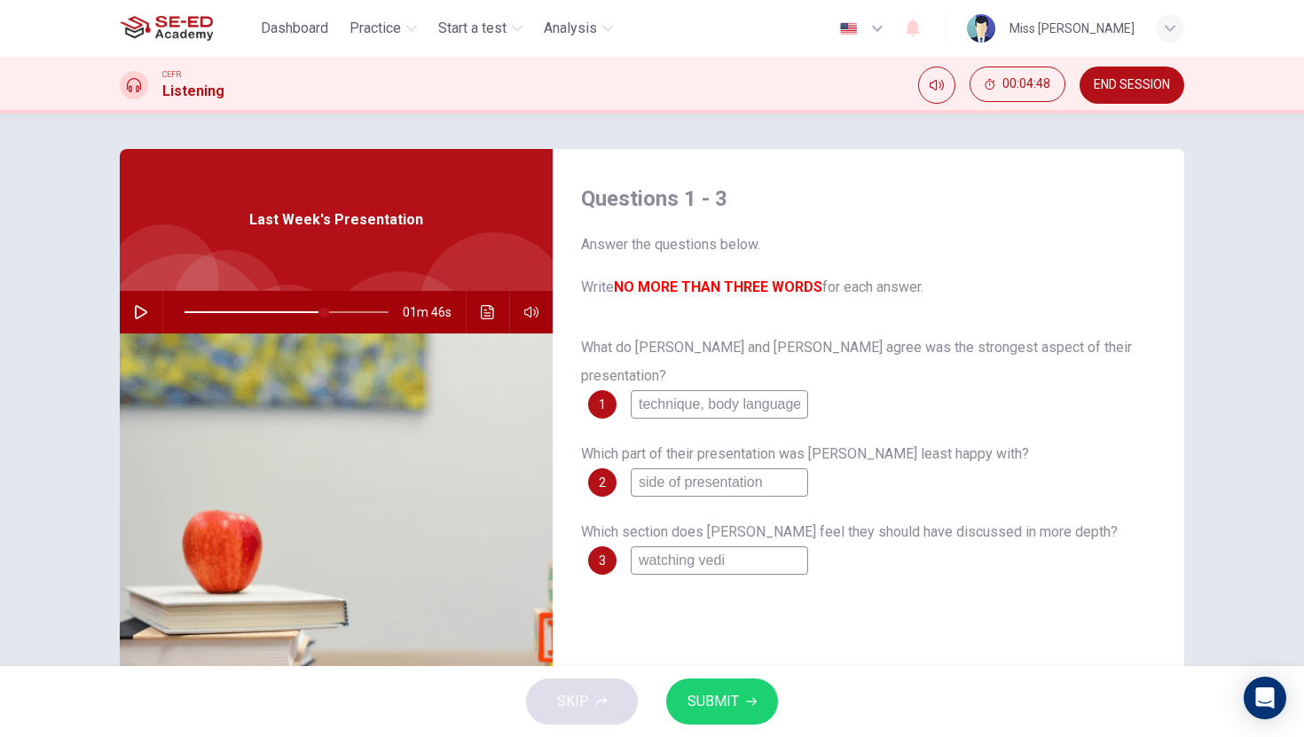
type input "watching ved"
type input "68"
type input "watching ve"
type input "68"
type input "watching v"
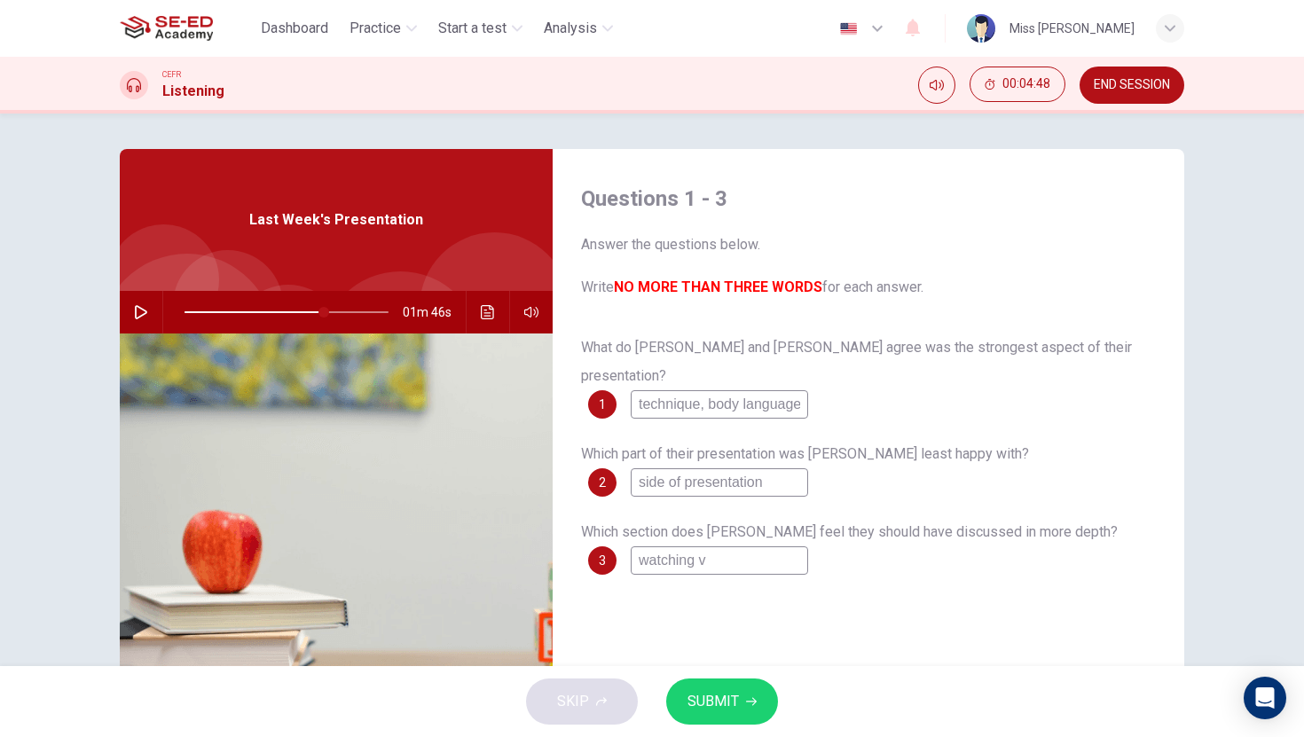
type input "68"
type input "watching vi"
type input "68"
type input "watching vid"
type input "68"
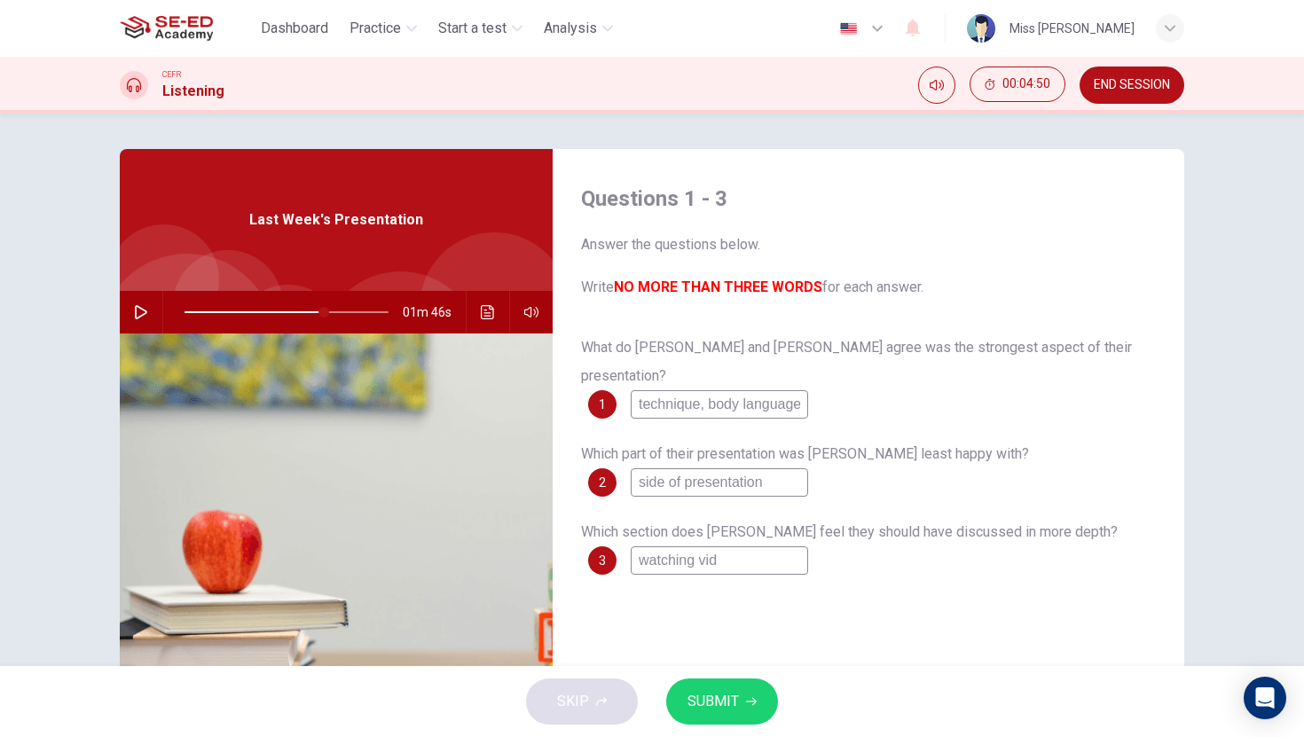
type input "watching vide"
type input "68"
type input "watching video"
type input "68"
type input "watching video"
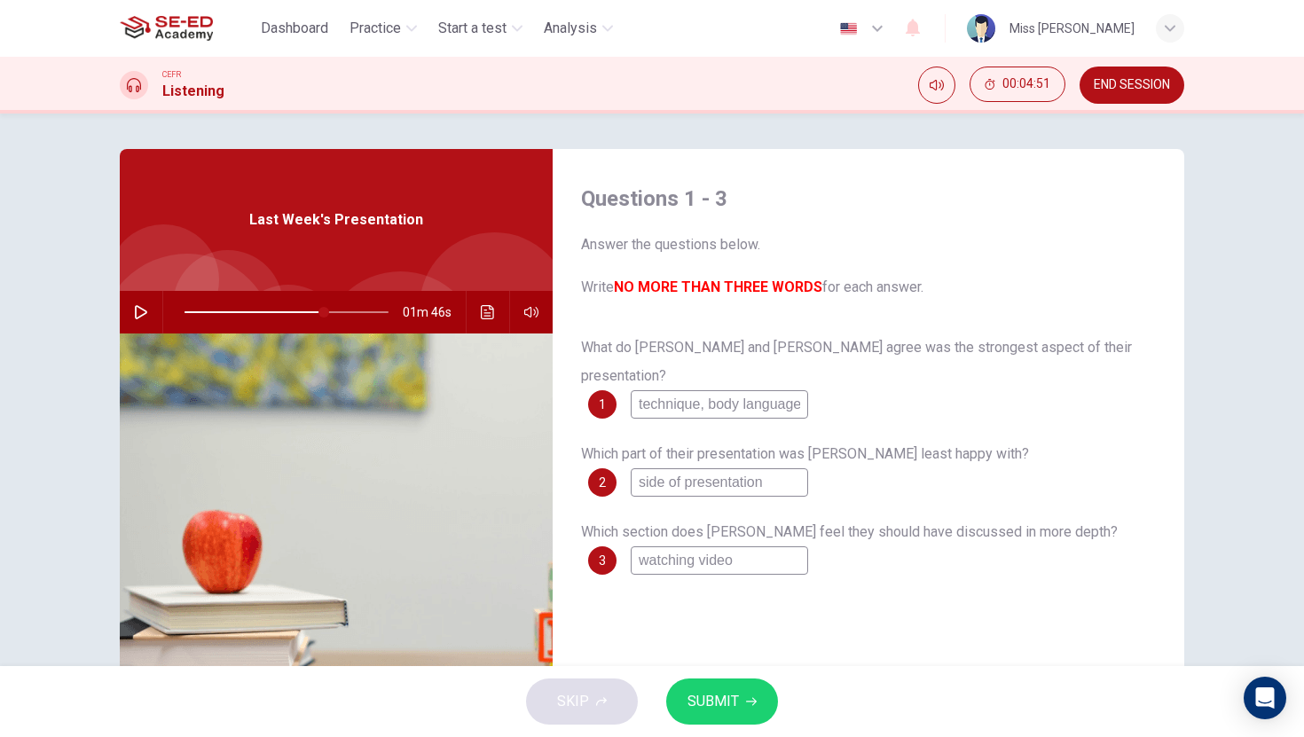
click at [737, 710] on span "SUBMIT" at bounding box center [712, 701] width 51 height 25
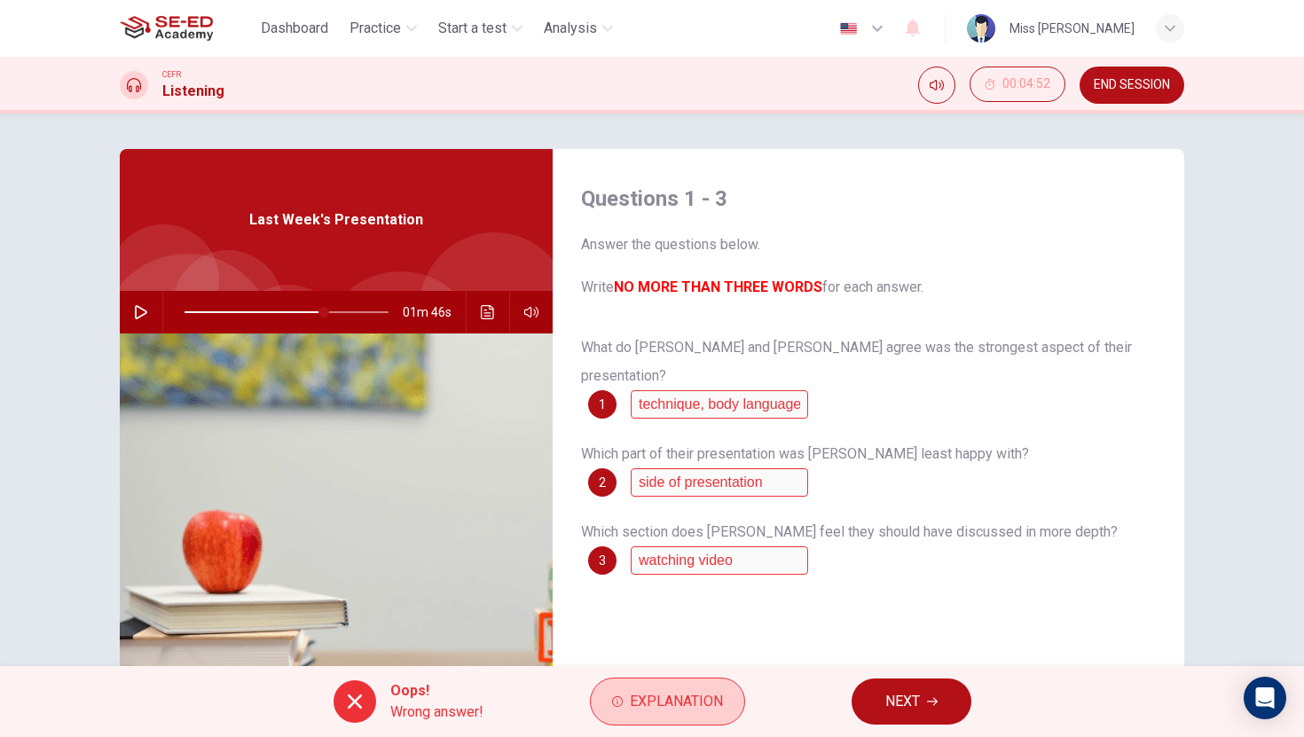
click at [698, 713] on span "Explanation" at bounding box center [676, 701] width 93 height 25
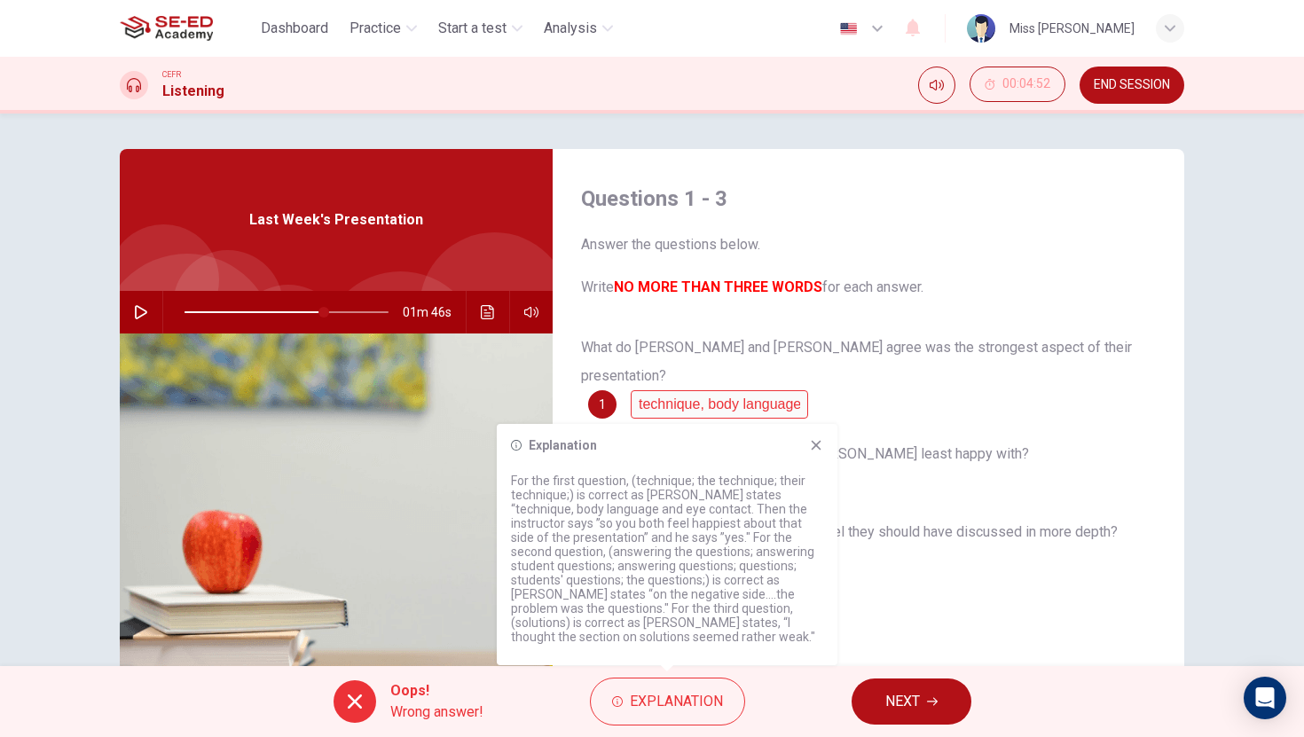
click at [818, 449] on icon at bounding box center [816, 445] width 14 height 14
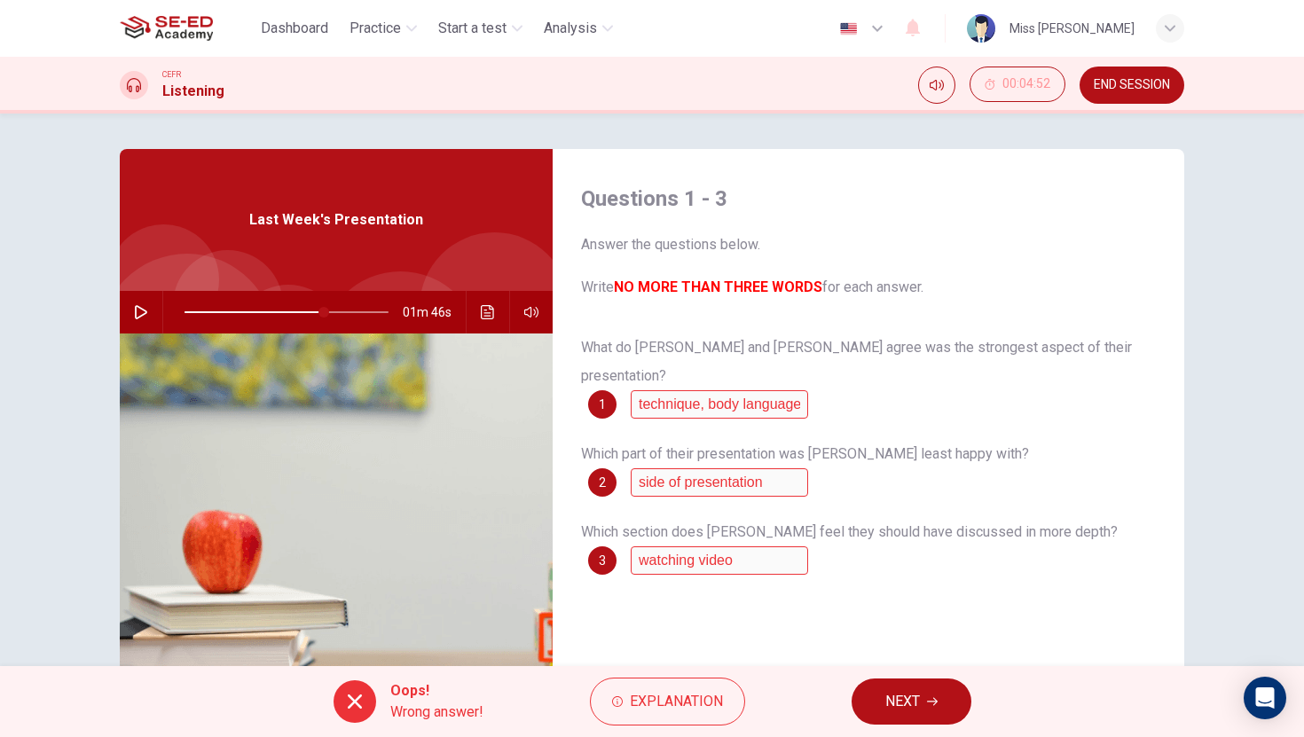
click at [914, 690] on span "NEXT" at bounding box center [902, 701] width 35 height 25
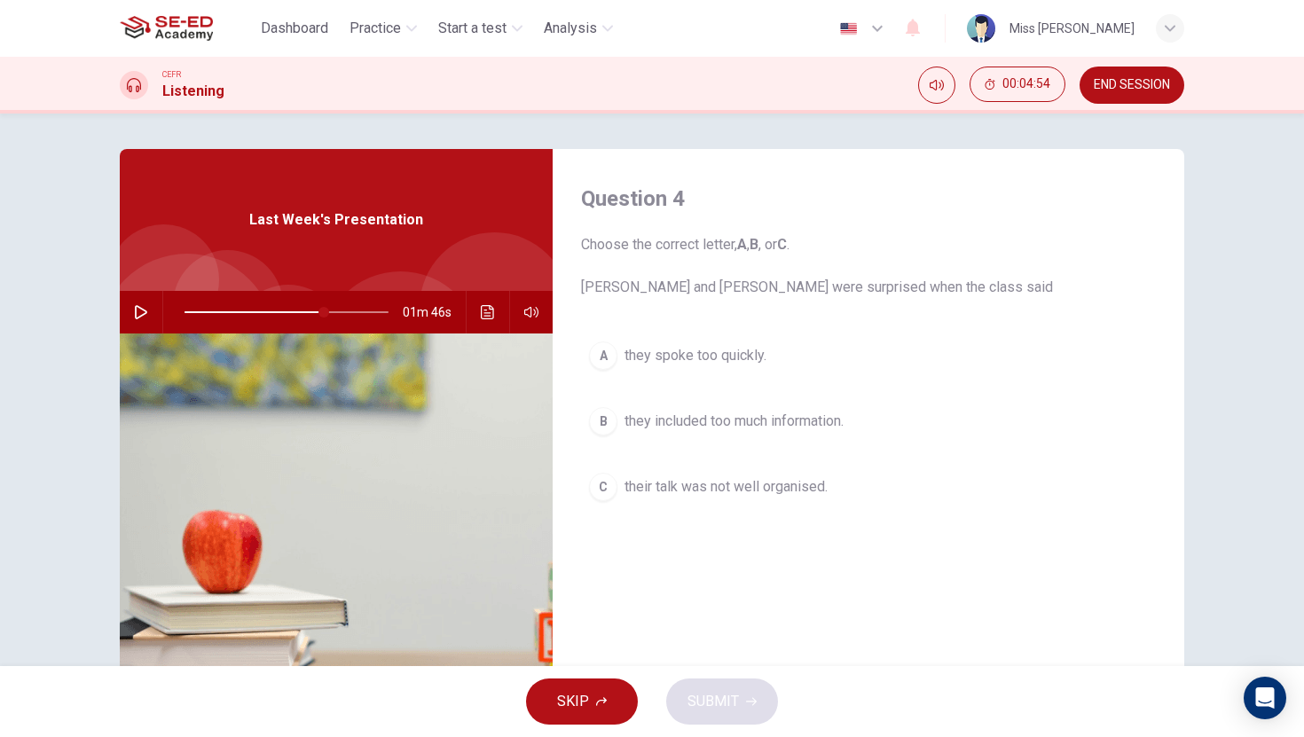
click at [608, 348] on div "A" at bounding box center [603, 355] width 28 height 28
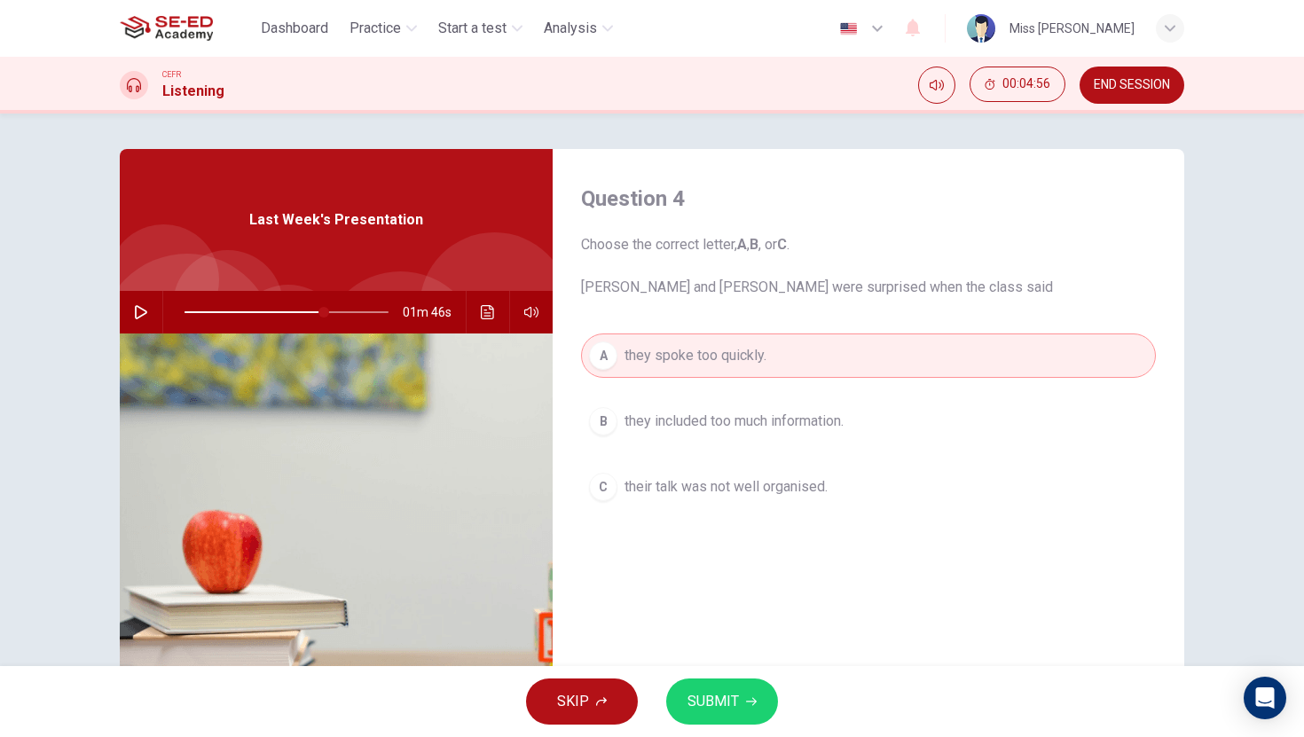
click at [710, 697] on span "SUBMIT" at bounding box center [712, 701] width 51 height 25
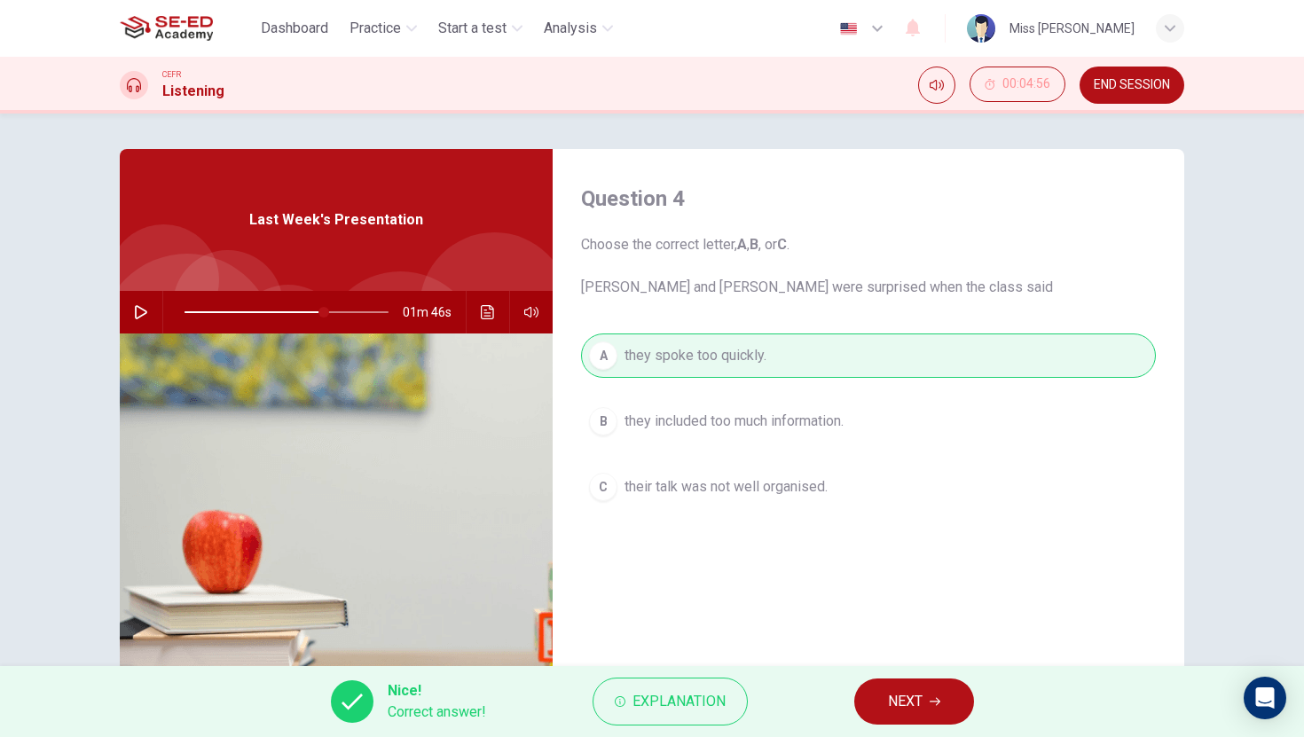
click at [904, 707] on span "NEXT" at bounding box center [905, 701] width 35 height 25
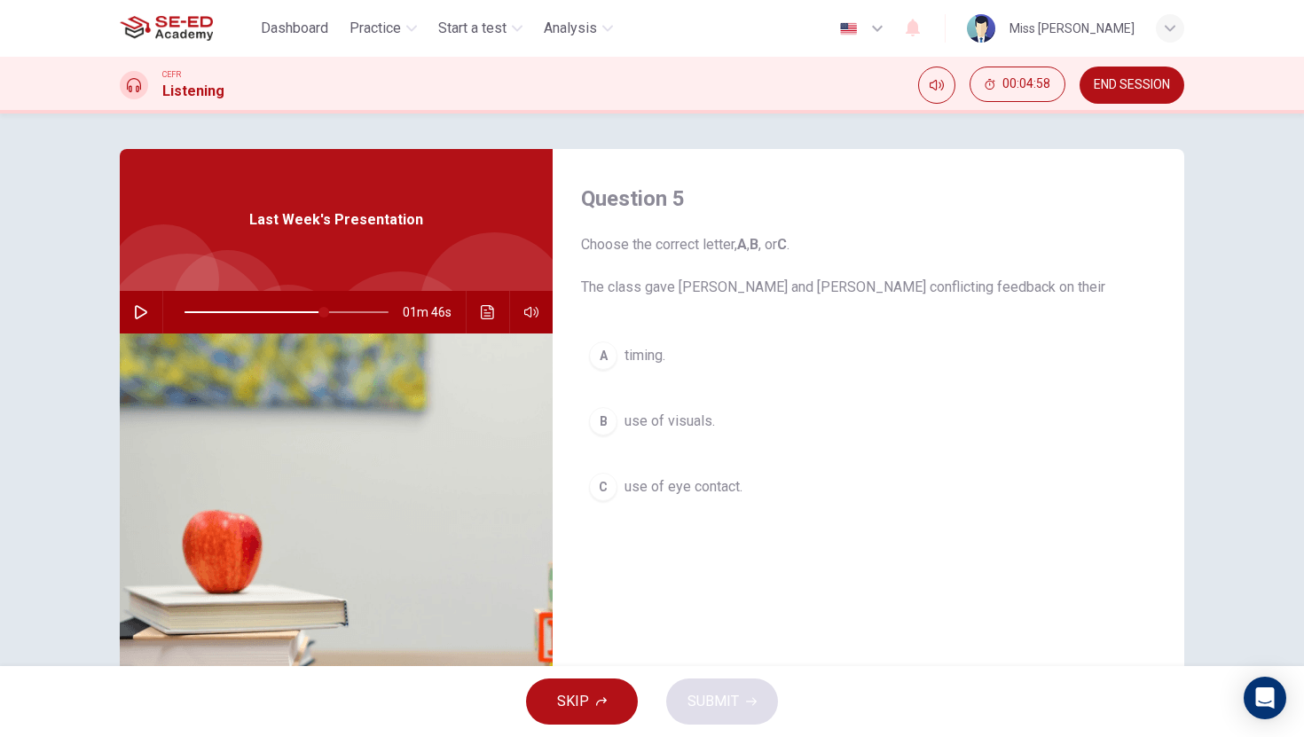
click at [614, 434] on button "B use of visuals." at bounding box center [868, 421] width 575 height 44
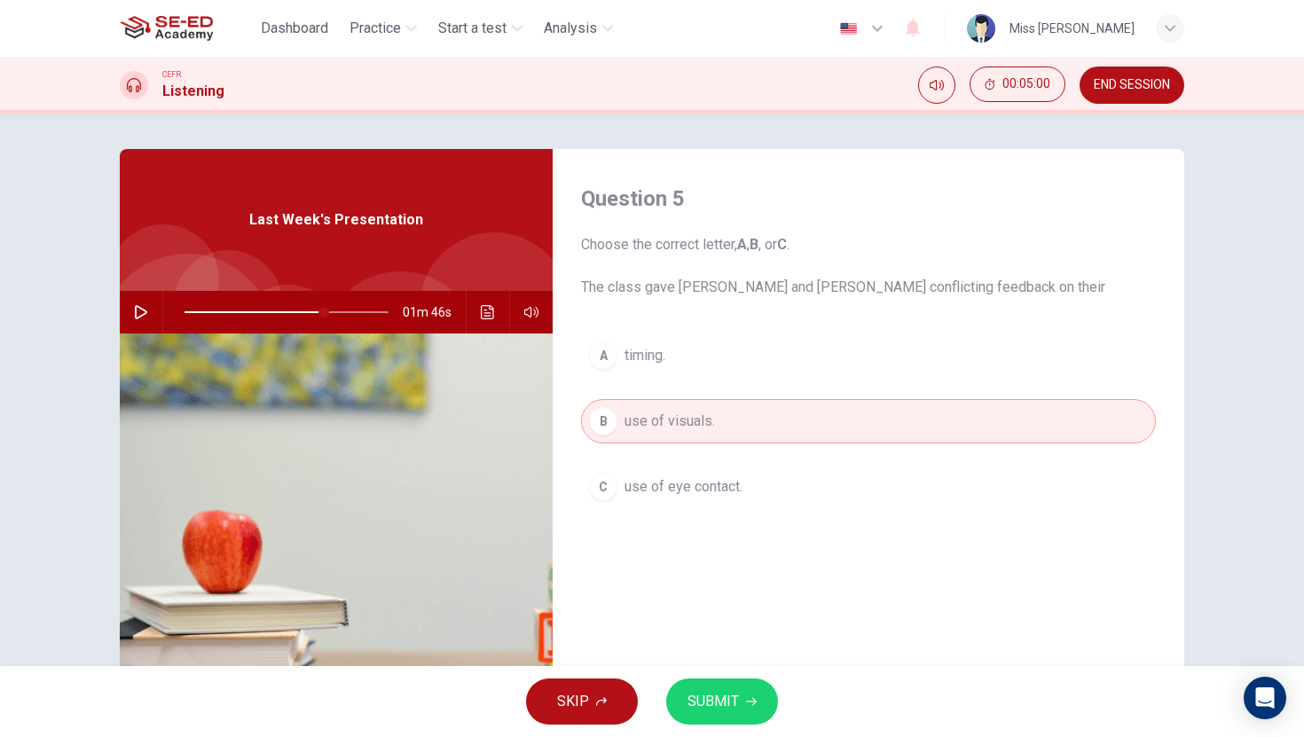
click at [722, 706] on span "SUBMIT" at bounding box center [712, 701] width 51 height 25
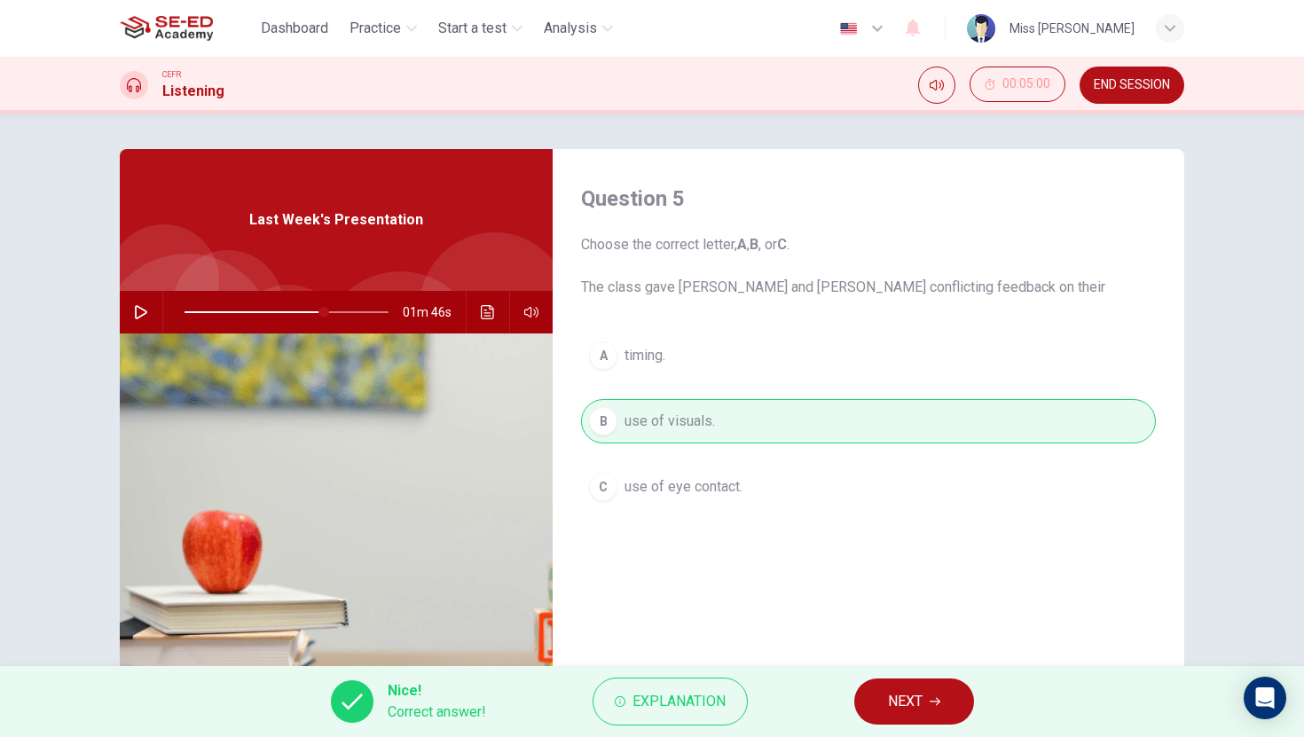
click at [915, 706] on span "NEXT" at bounding box center [905, 701] width 35 height 25
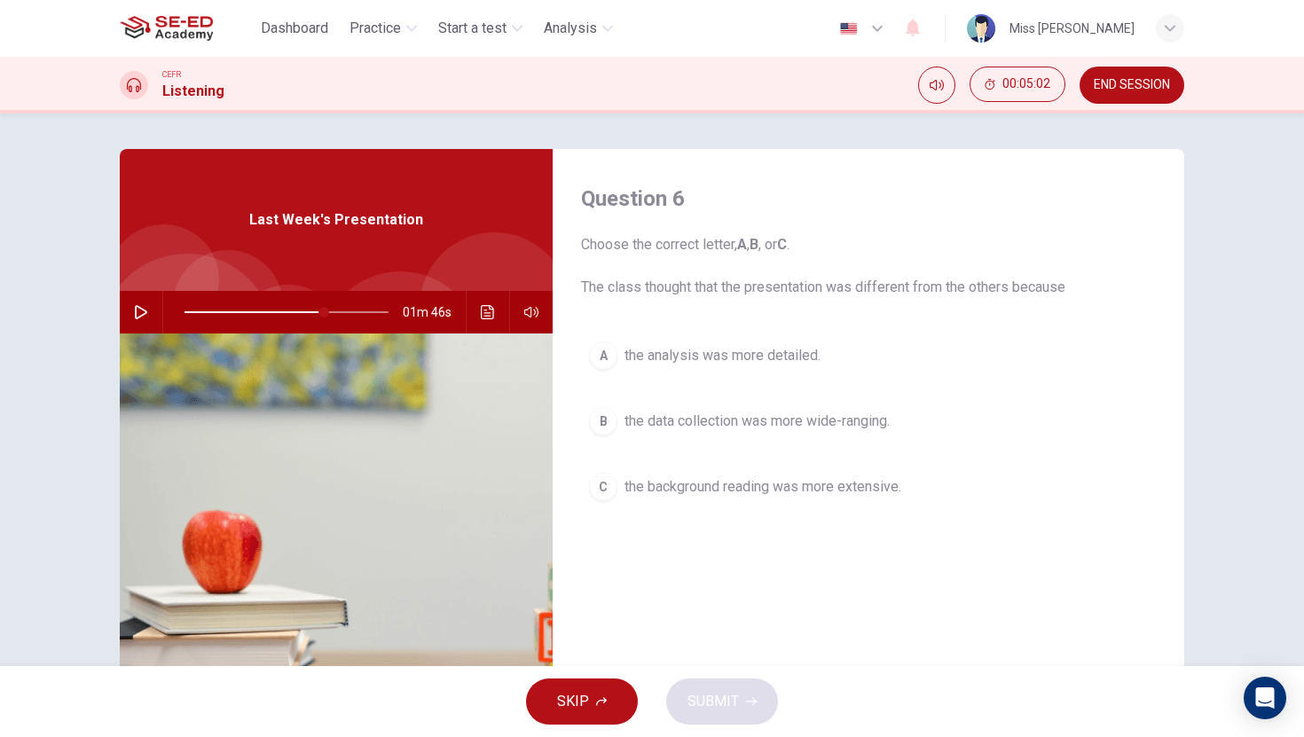
click at [595, 425] on div "B" at bounding box center [603, 421] width 28 height 28
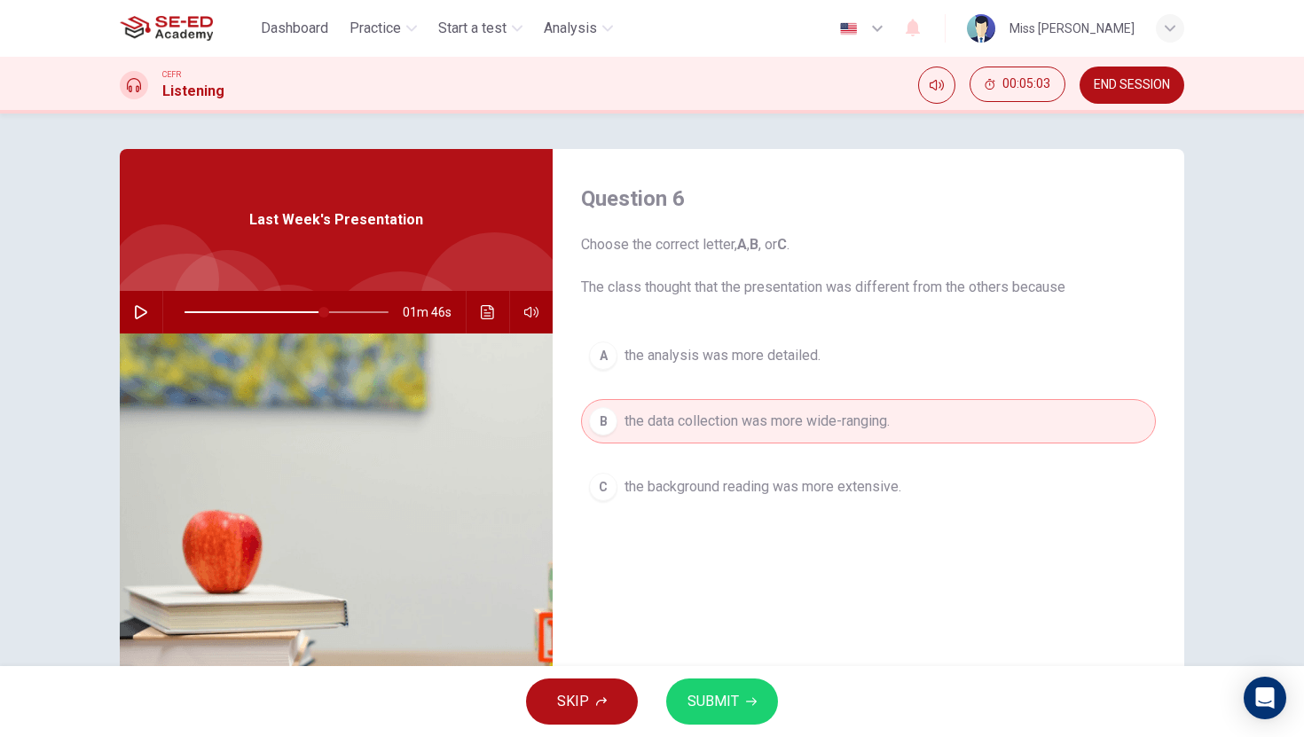
click at [741, 706] on button "SUBMIT" at bounding box center [722, 702] width 112 height 46
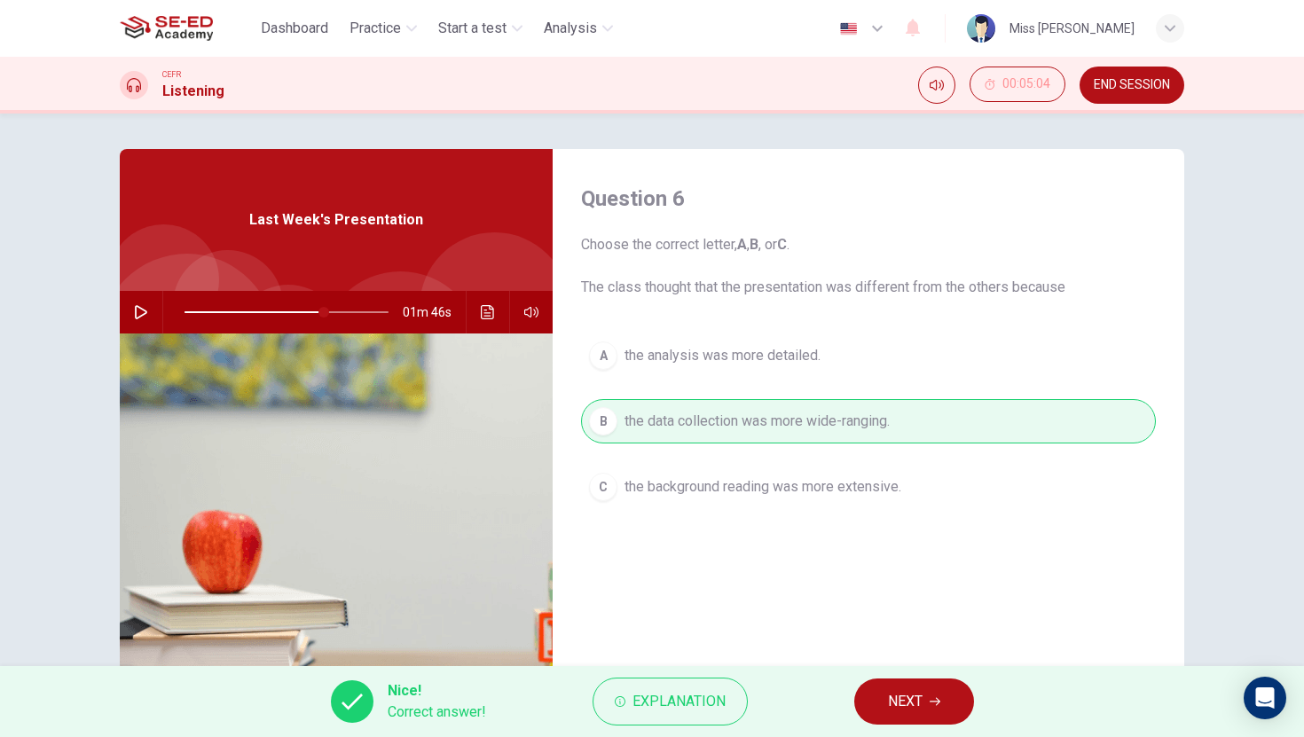
click at [911, 710] on span "NEXT" at bounding box center [905, 701] width 35 height 25
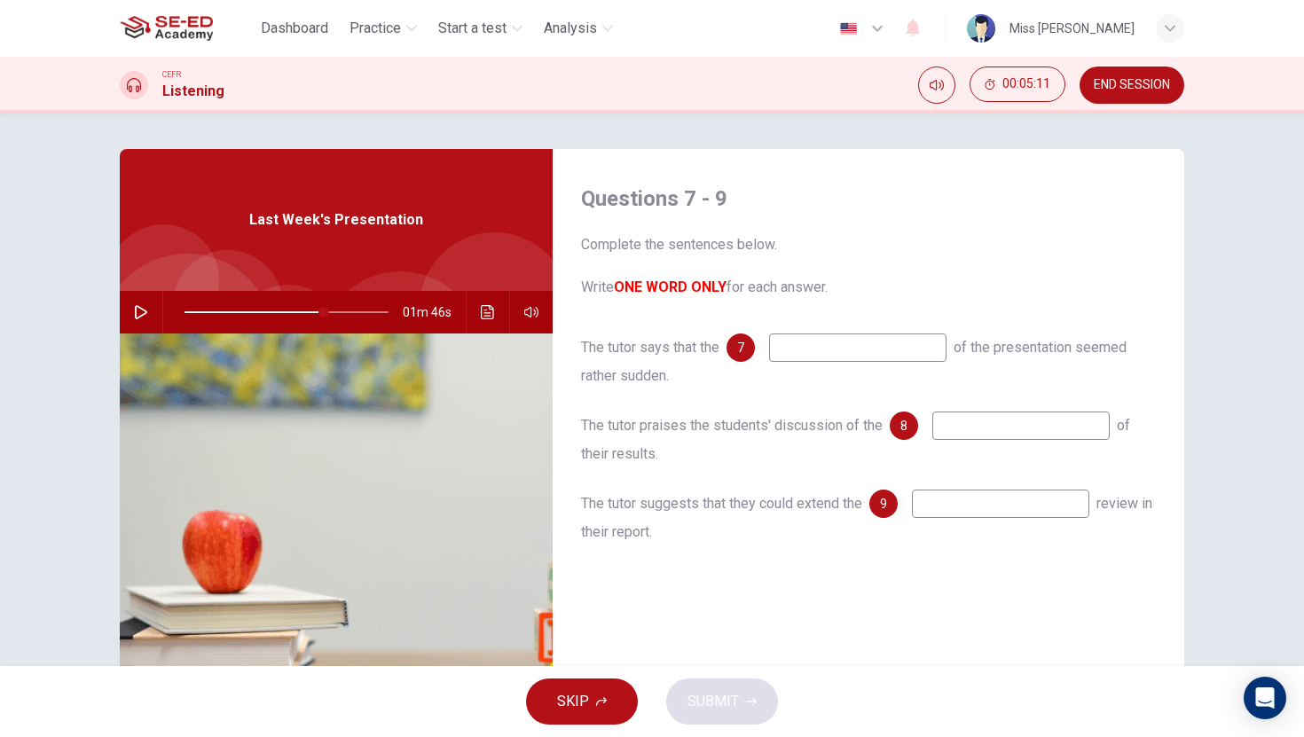
click at [831, 351] on input at bounding box center [857, 347] width 177 height 28
click at [487, 308] on icon "Click to see the audio transcription" at bounding box center [488, 312] width 14 height 14
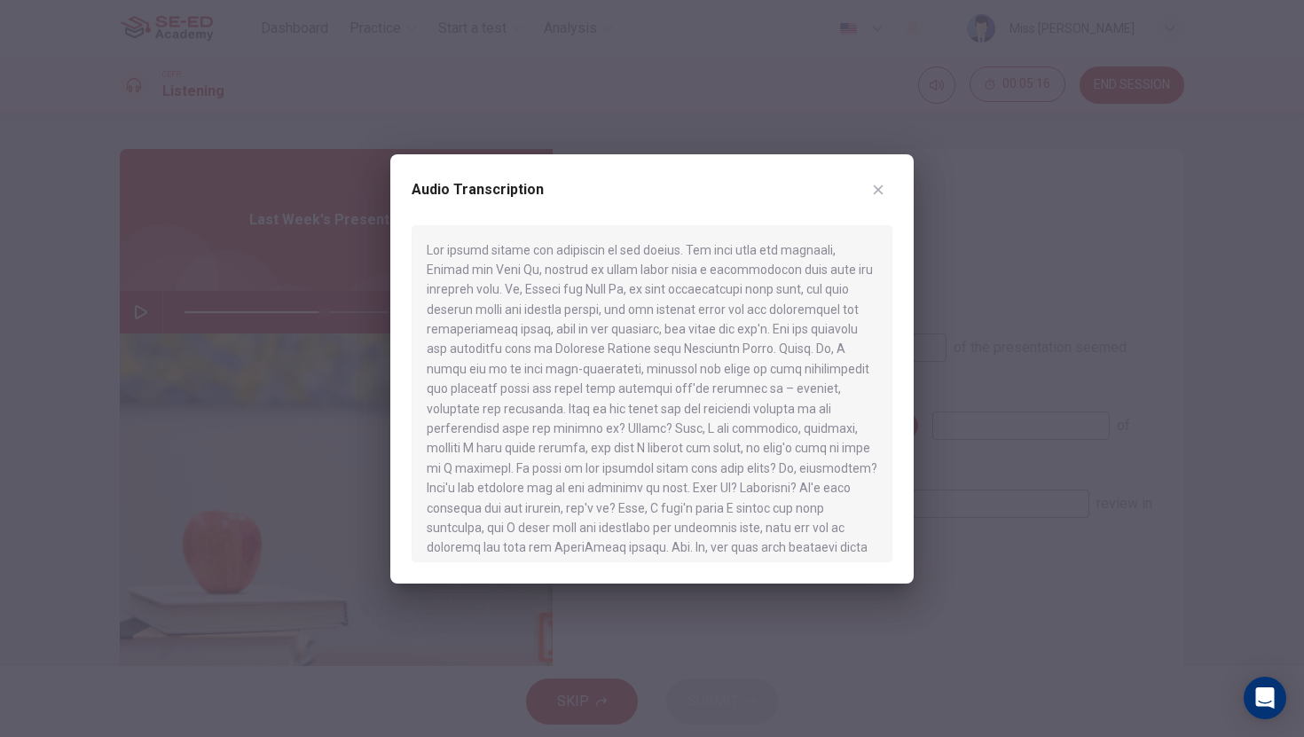
click at [877, 187] on icon "button" at bounding box center [878, 190] width 14 height 14
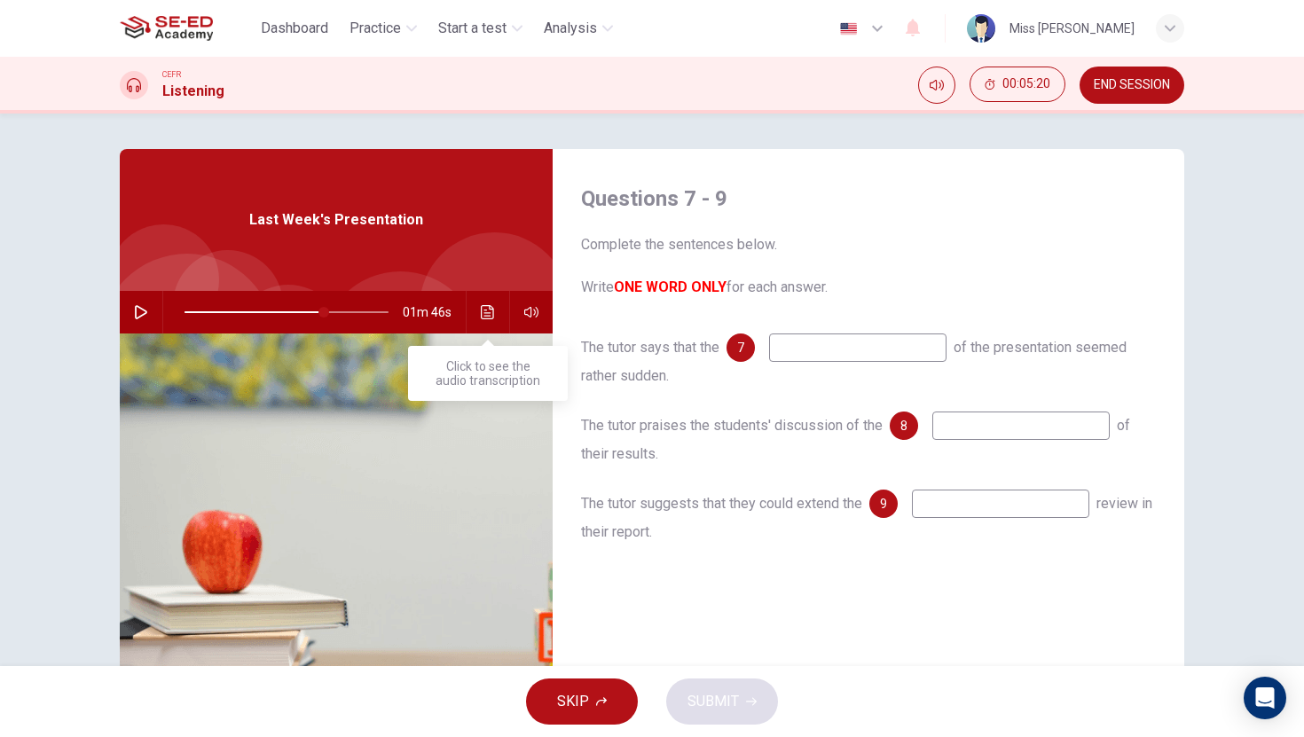
click at [482, 315] on icon "Click to see the audio transcription" at bounding box center [488, 312] width 14 height 14
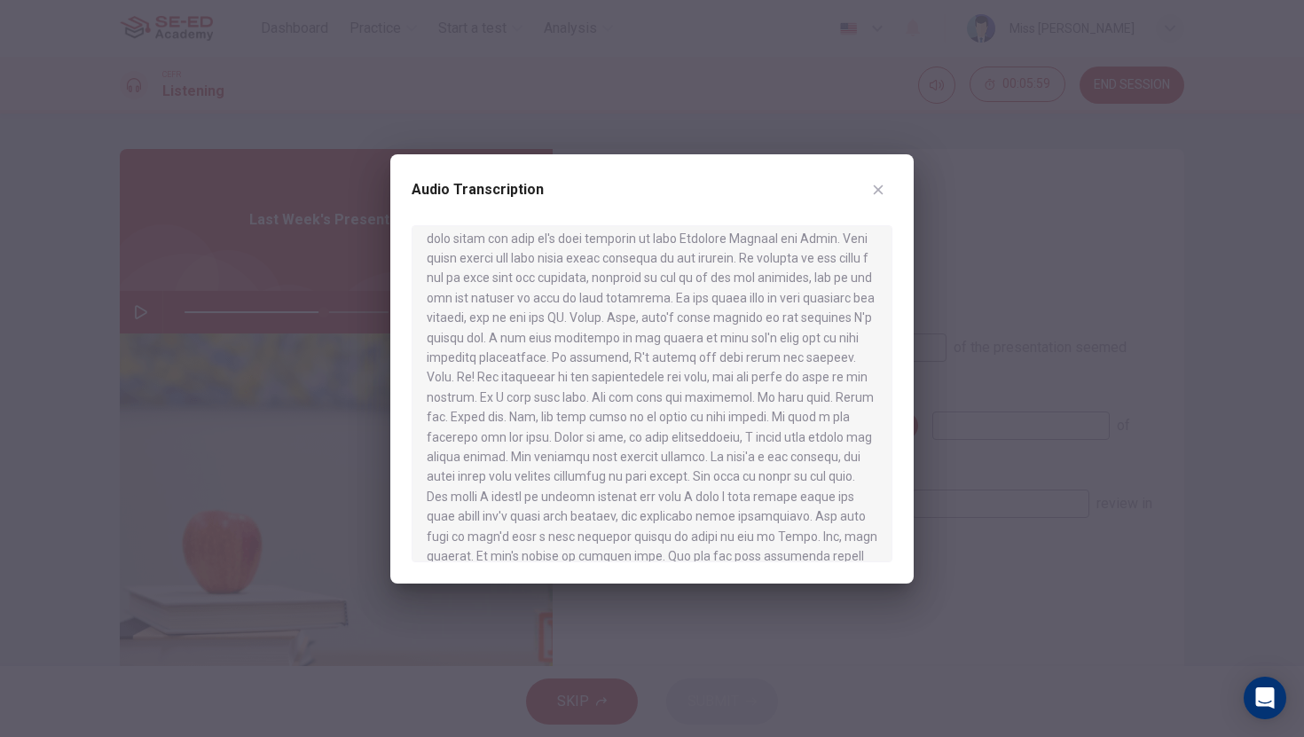
scroll to position [890, 0]
click at [881, 187] on icon "button" at bounding box center [879, 189] width 10 height 10
type input "68"
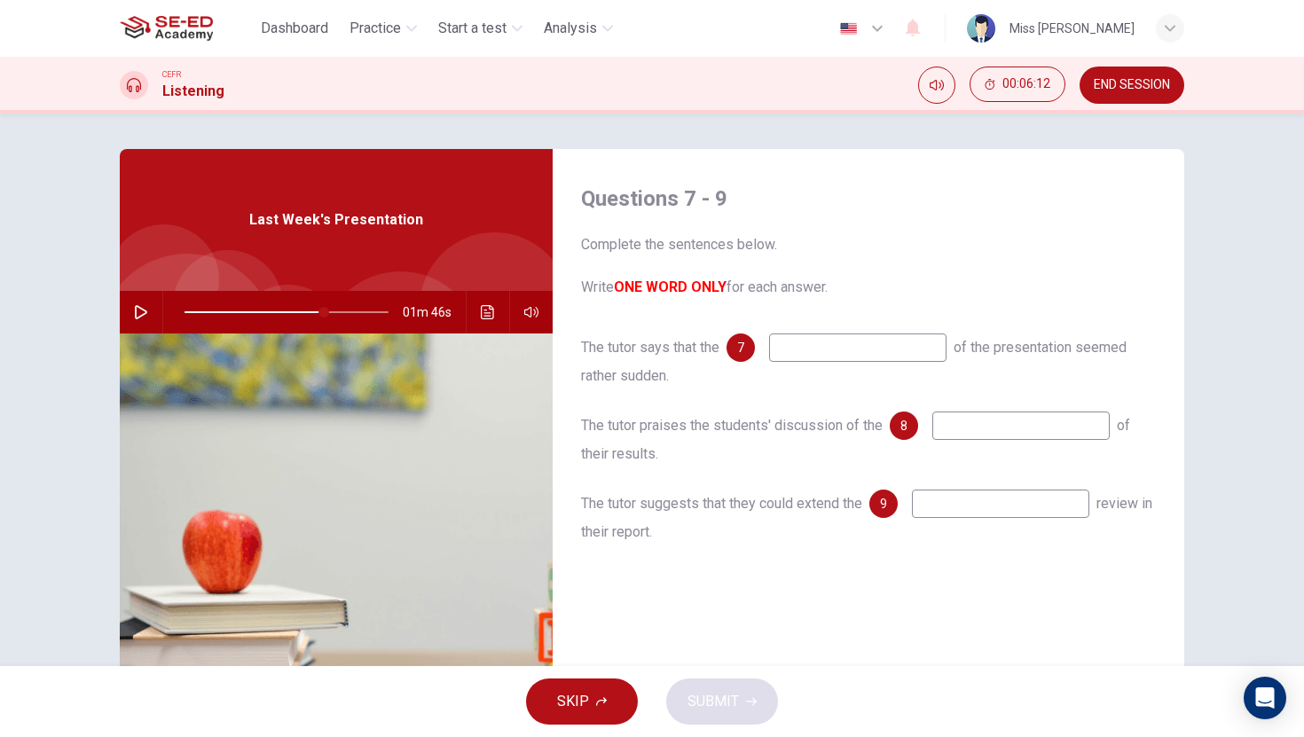
click at [828, 356] on input at bounding box center [857, 347] width 177 height 28
type input "ending"
click at [1023, 409] on div "The tutor says that the 7 ending of the presentation seemed rather sudden. The …" at bounding box center [868, 457] width 575 height 248
click at [1012, 428] on input at bounding box center [1020, 426] width 177 height 28
click at [491, 316] on icon "Click to see the audio transcription" at bounding box center [488, 312] width 14 height 14
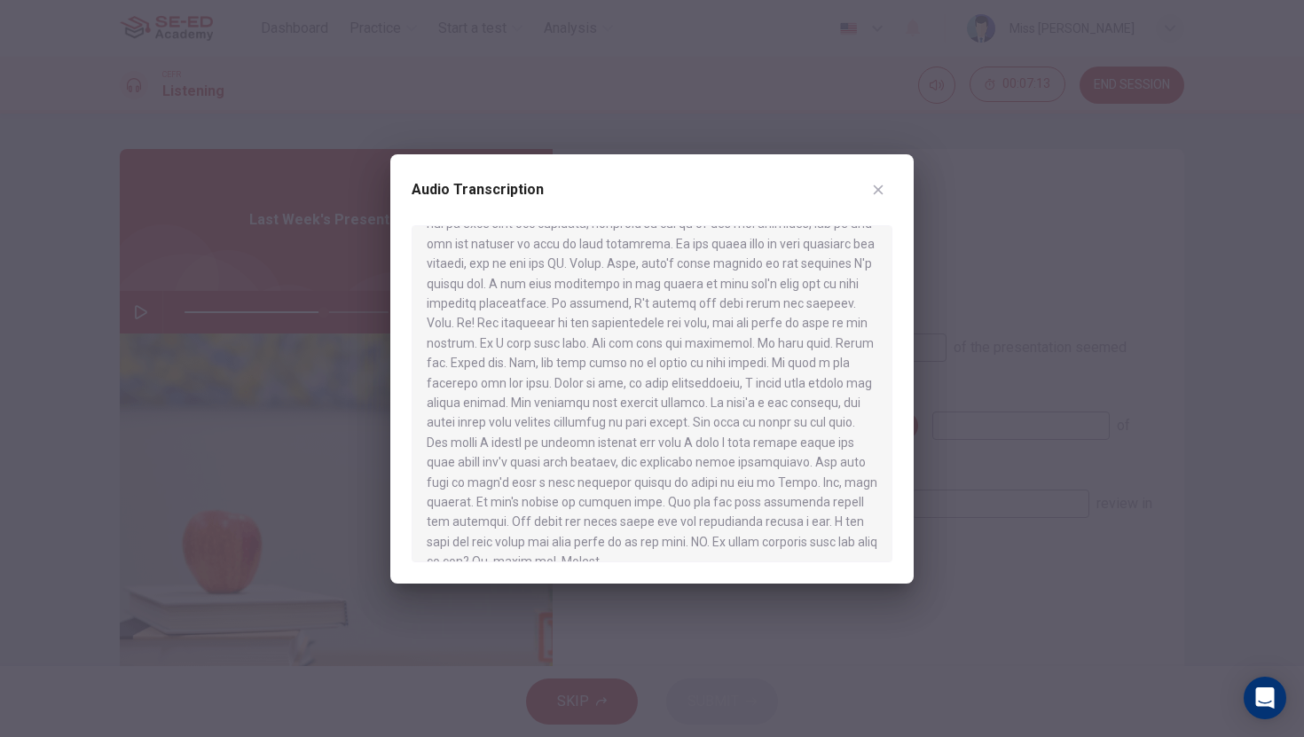
scroll to position [945, 0]
click at [875, 176] on button "button" at bounding box center [878, 190] width 28 height 28
type input "68"
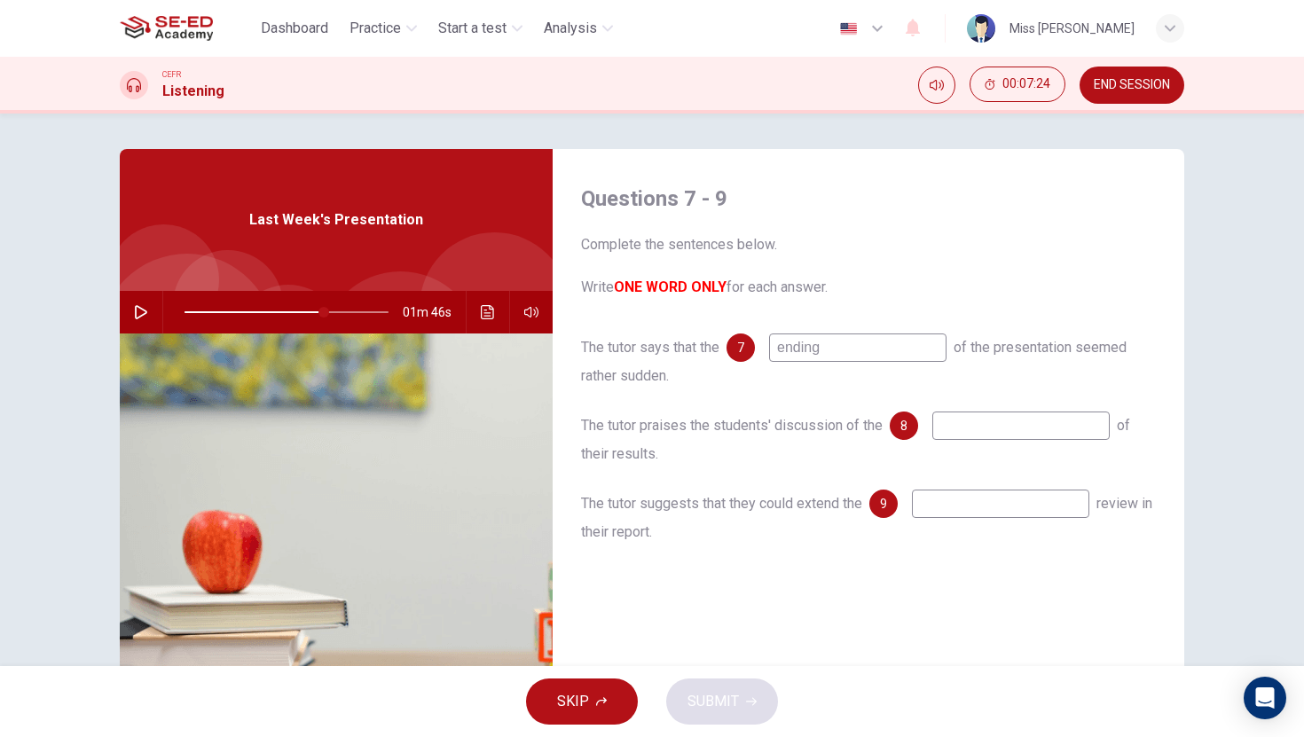
click at [1016, 439] on input at bounding box center [1020, 426] width 177 height 28
type input "limitation"
click at [973, 513] on input at bounding box center [1000, 504] width 177 height 28
type input "68"
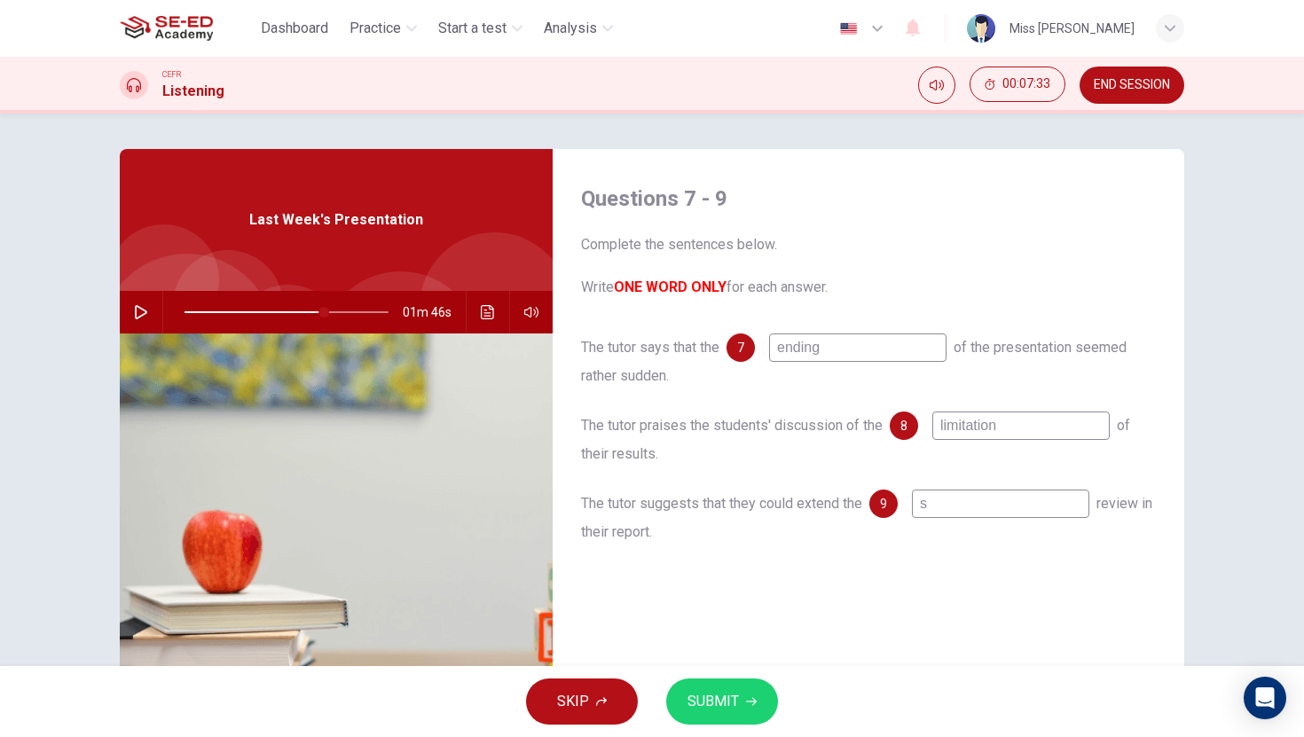
type input "su"
type input "68"
type input "sul"
type input "68"
type input "sulot"
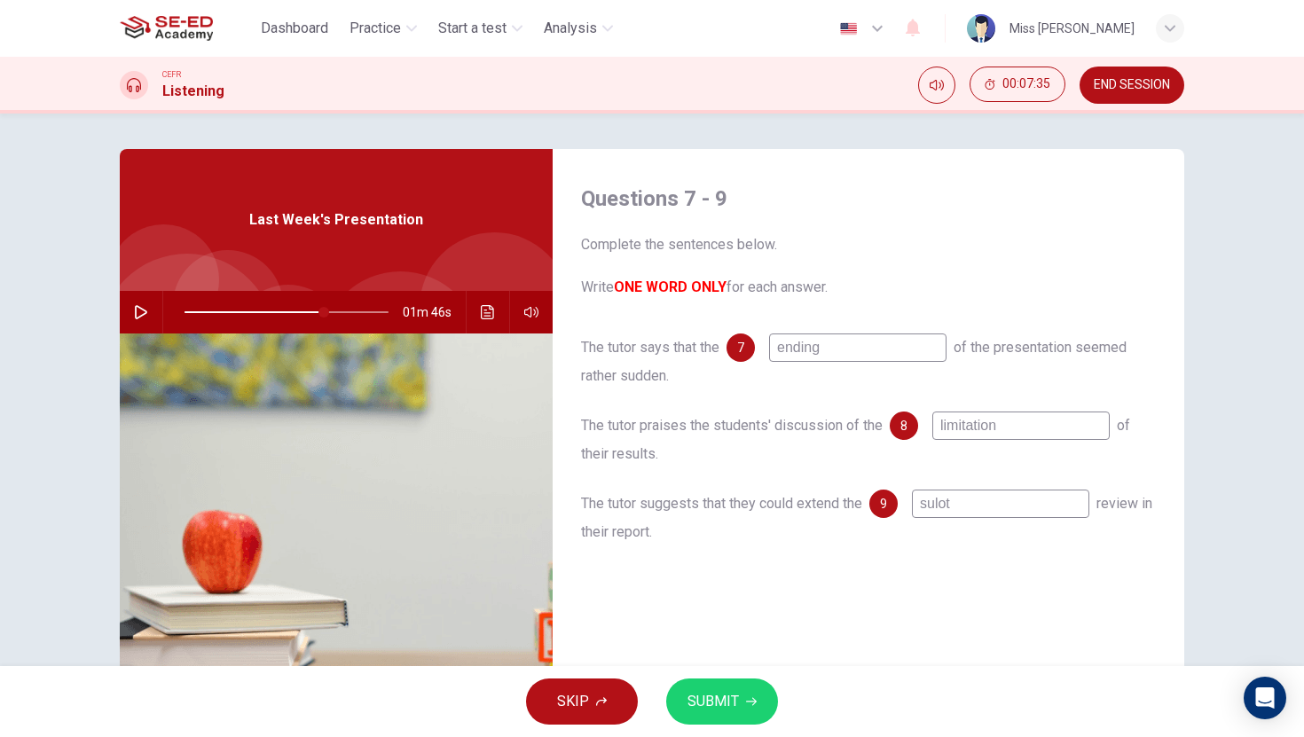
type input "68"
type input "suloti"
type input "68"
type input "sulotion"
click at [944, 505] on input "sulotion" at bounding box center [1000, 504] width 177 height 28
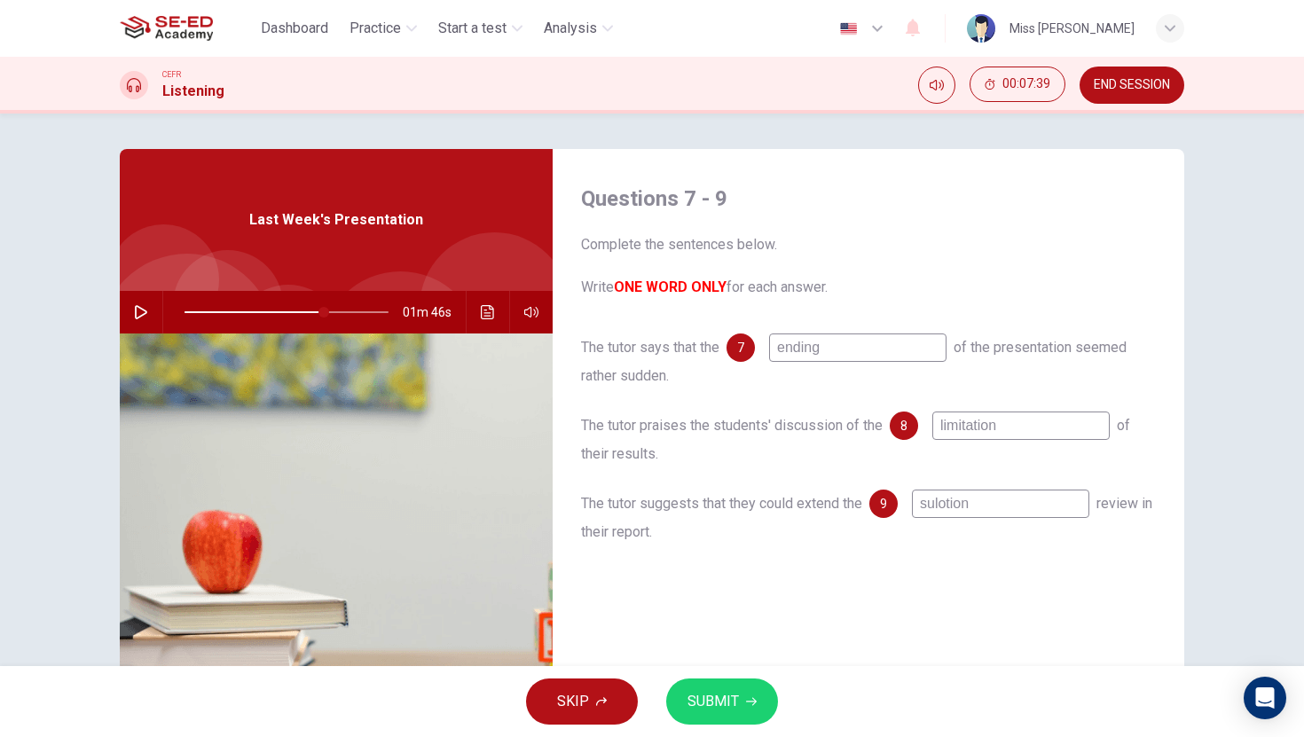
type input "68"
type input "suotion"
type input "68"
type input "sootion"
type input "68"
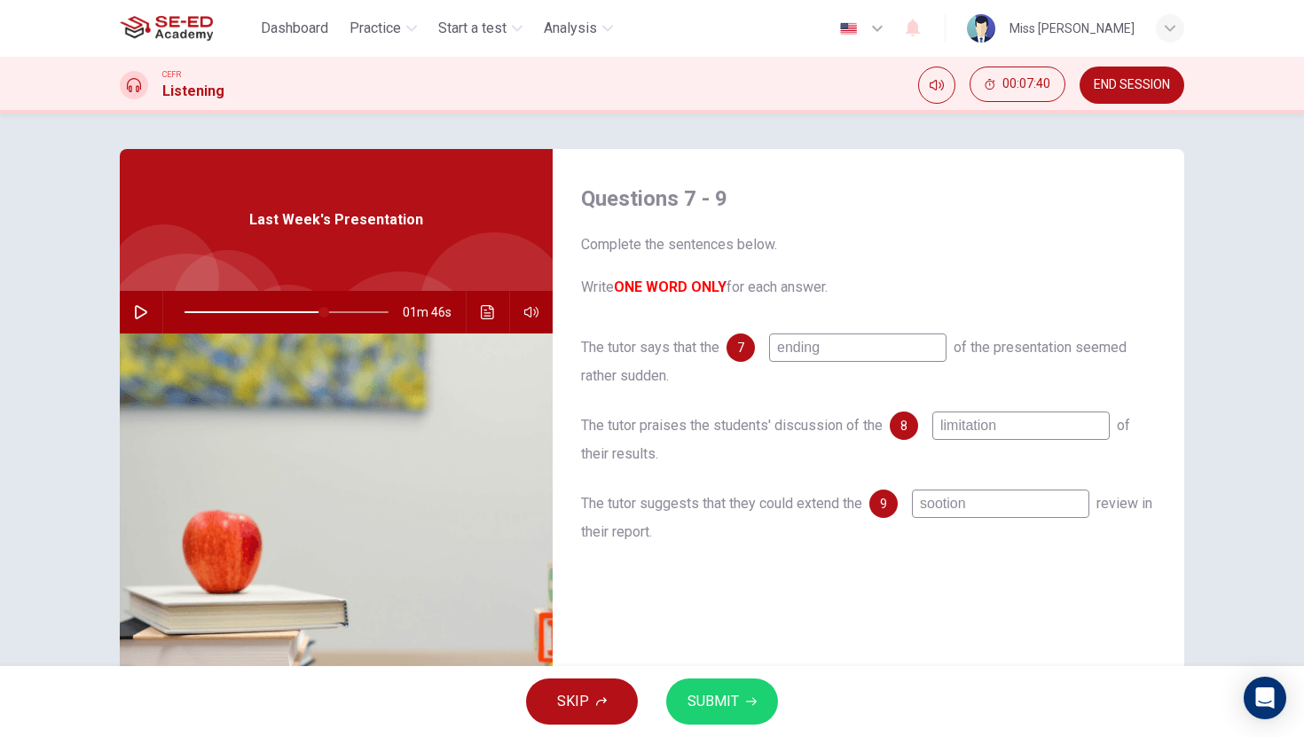
type input "solotion"
type input "68"
type input "soluotion"
click at [960, 503] on input "soluotion" at bounding box center [1000, 504] width 177 height 28
type input "68"
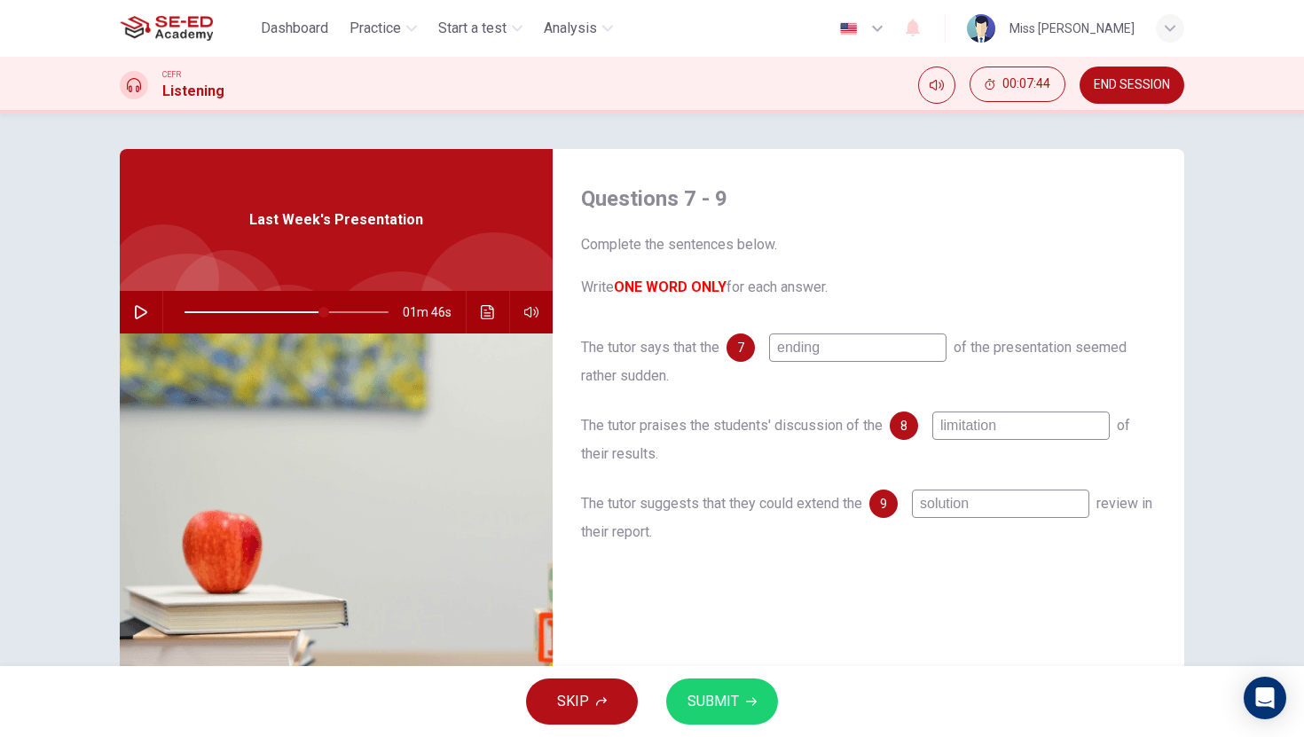
type input "solution"
click at [715, 695] on span "SUBMIT" at bounding box center [712, 701] width 51 height 25
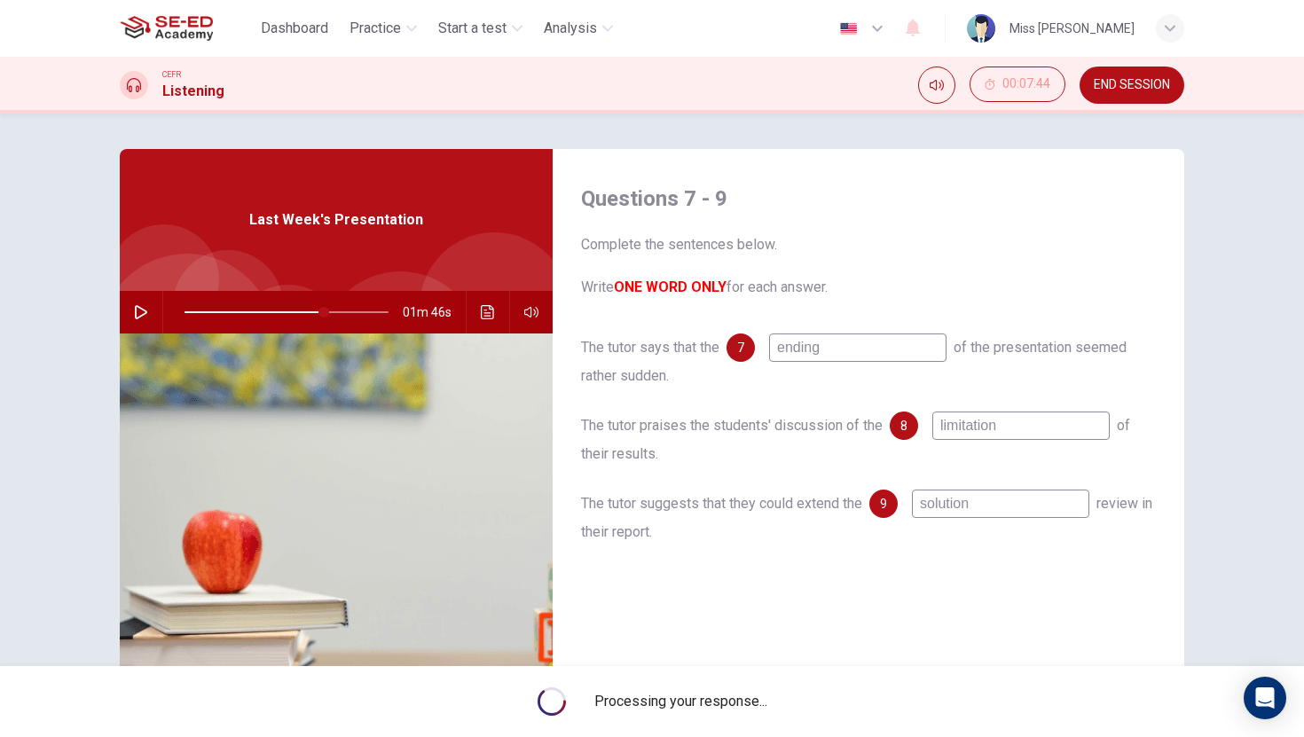
type input "68"
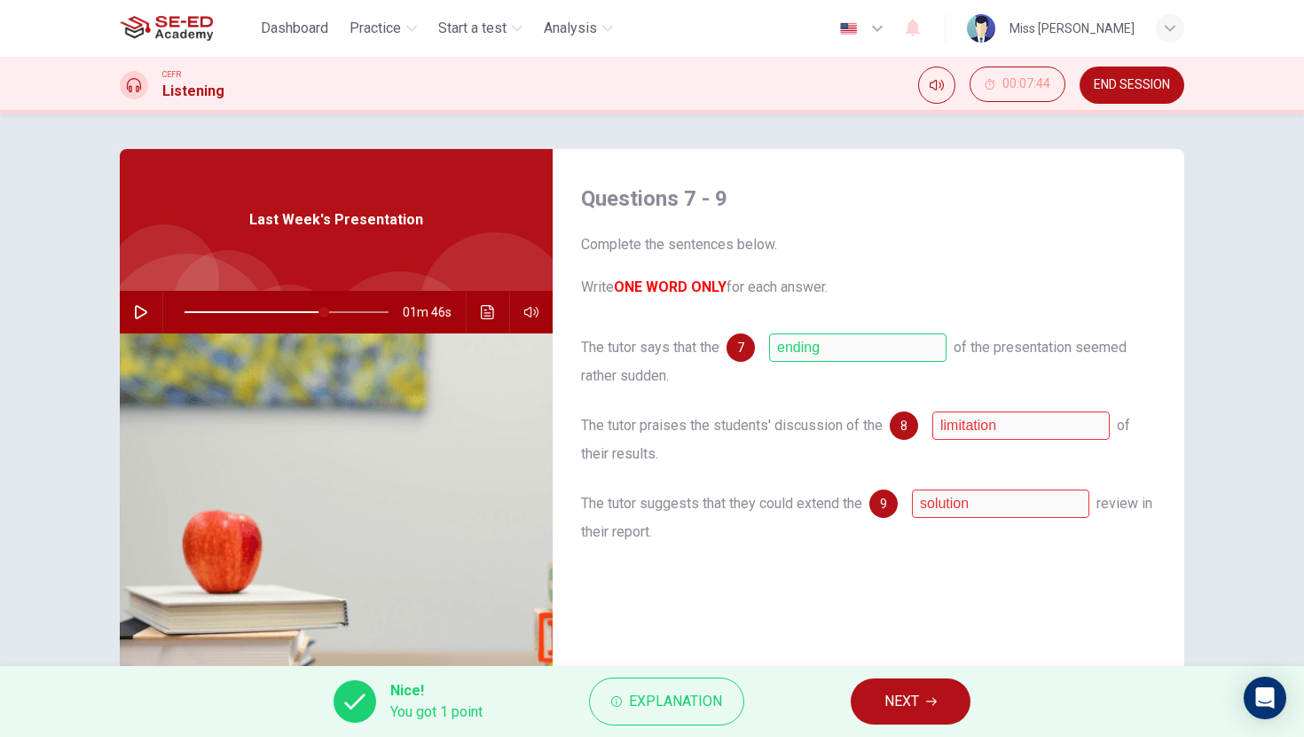
click at [924, 694] on button "NEXT" at bounding box center [911, 702] width 120 height 46
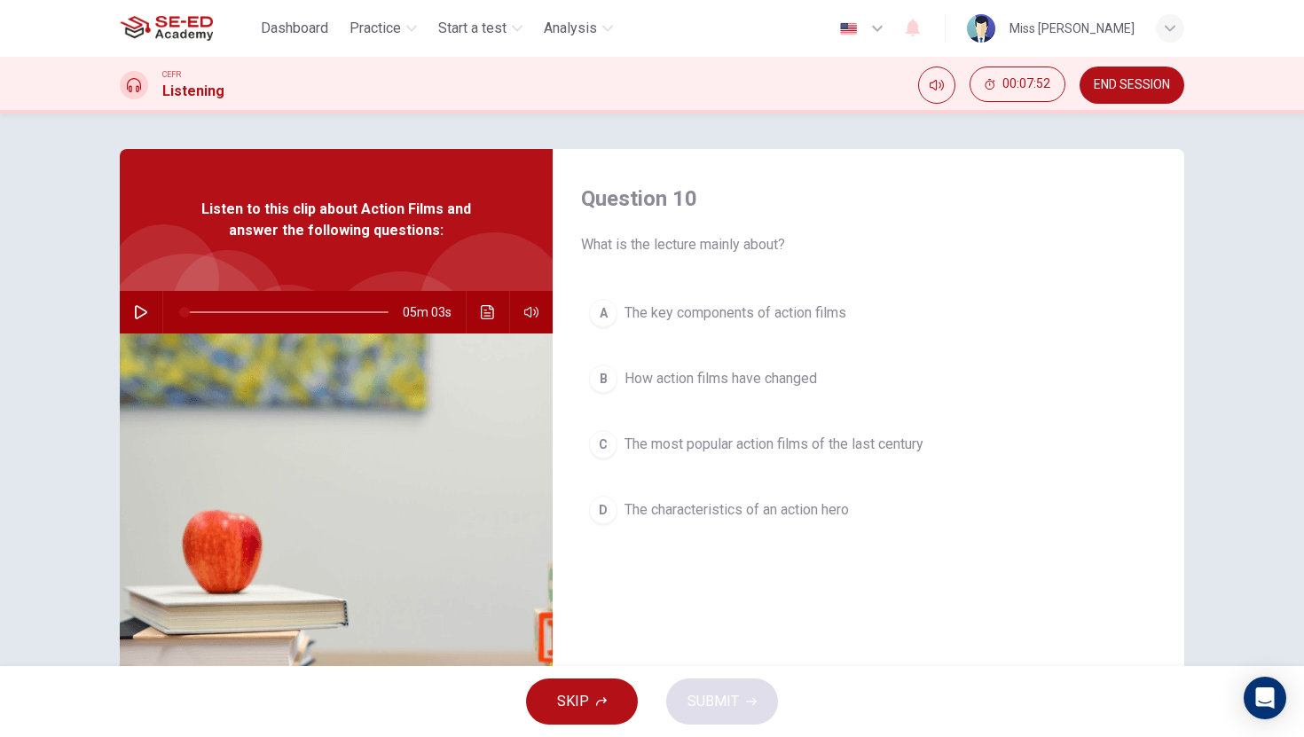
click at [1115, 93] on button "END SESSION" at bounding box center [1131, 85] width 105 height 37
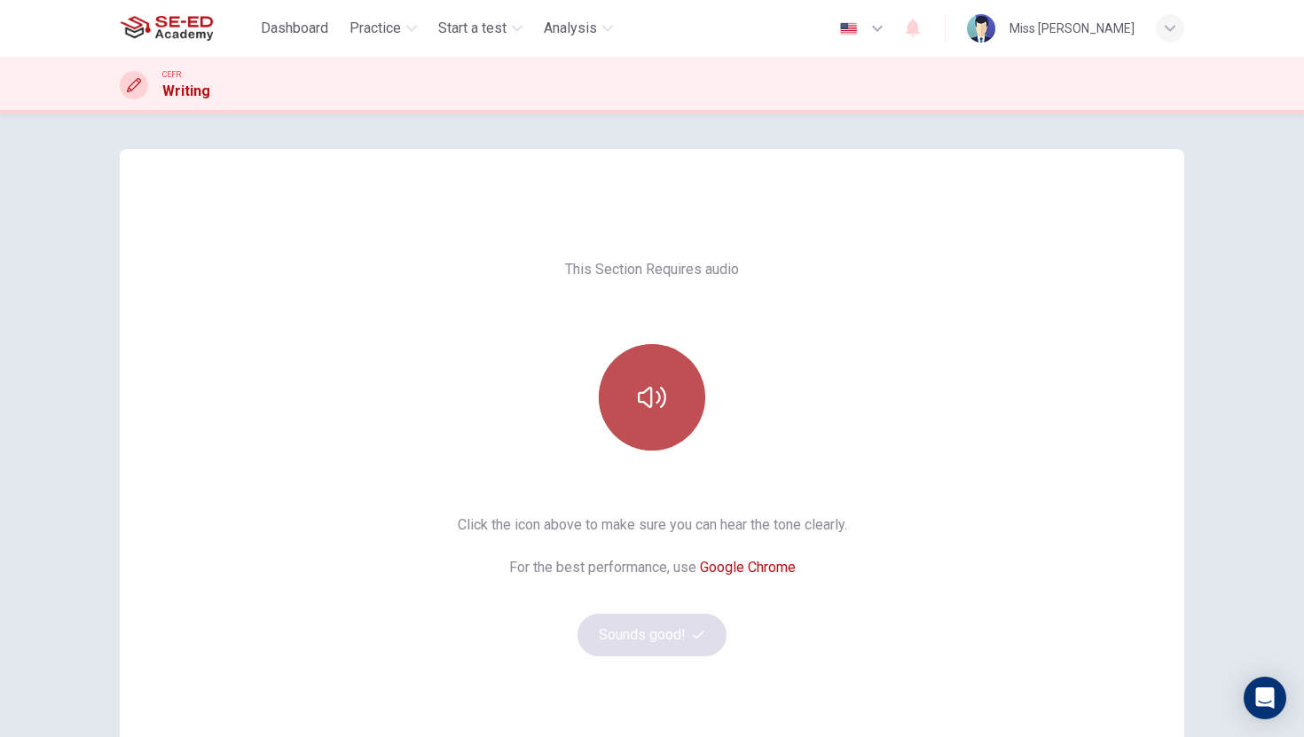
click at [661, 433] on button "button" at bounding box center [652, 397] width 106 height 106
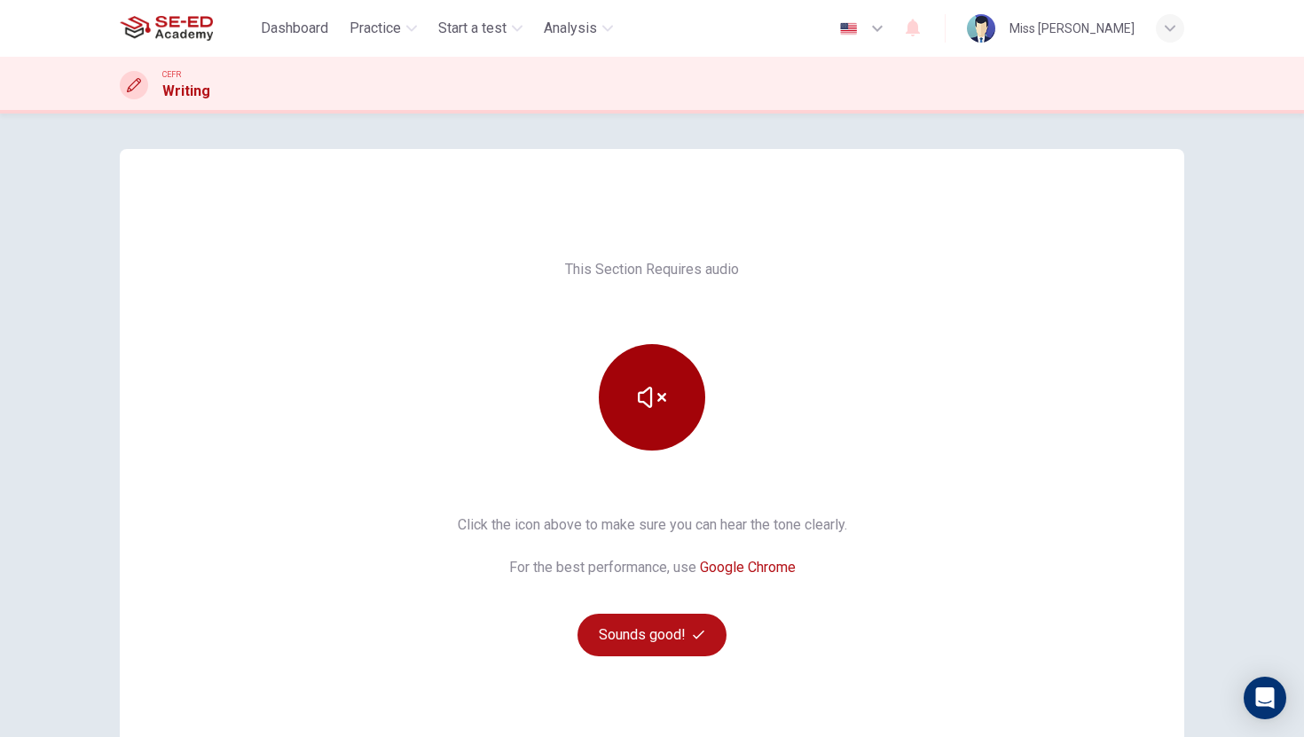
click at [661, 433] on button "button" at bounding box center [652, 397] width 106 height 106
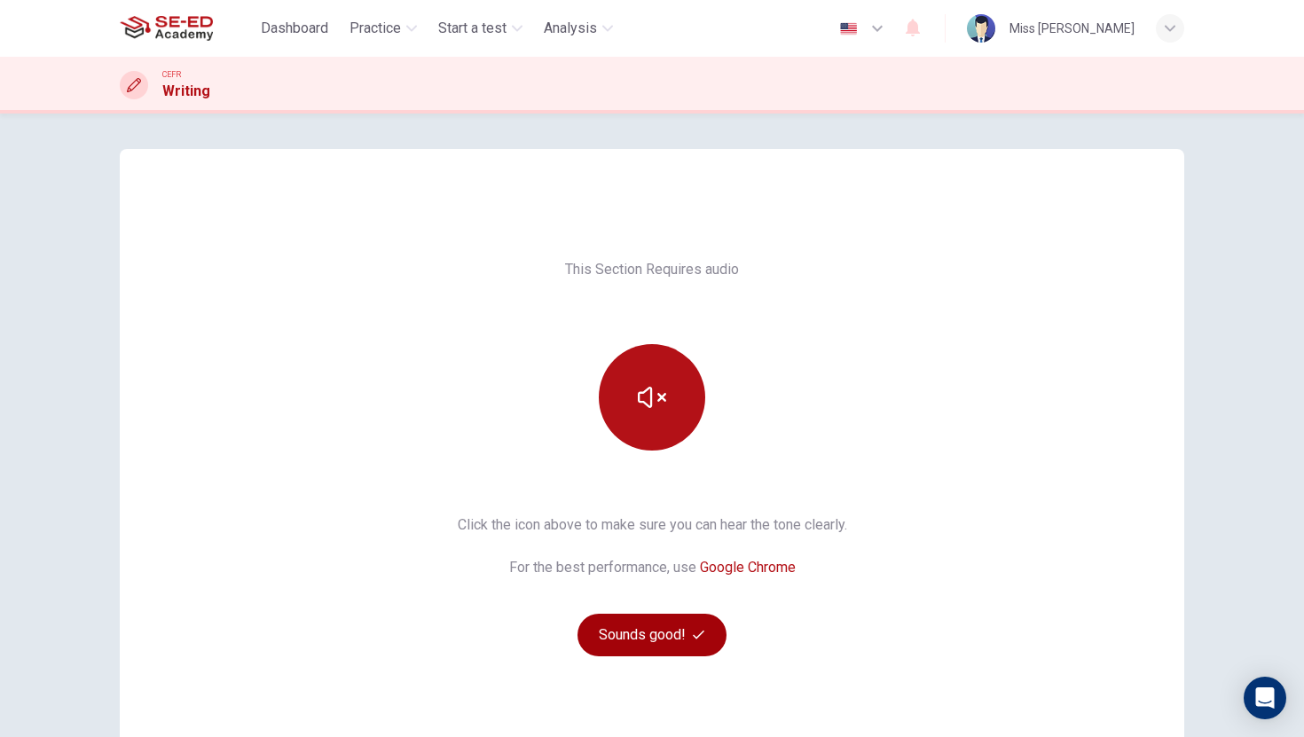
click at [659, 625] on button "Sounds good!" at bounding box center [651, 635] width 149 height 43
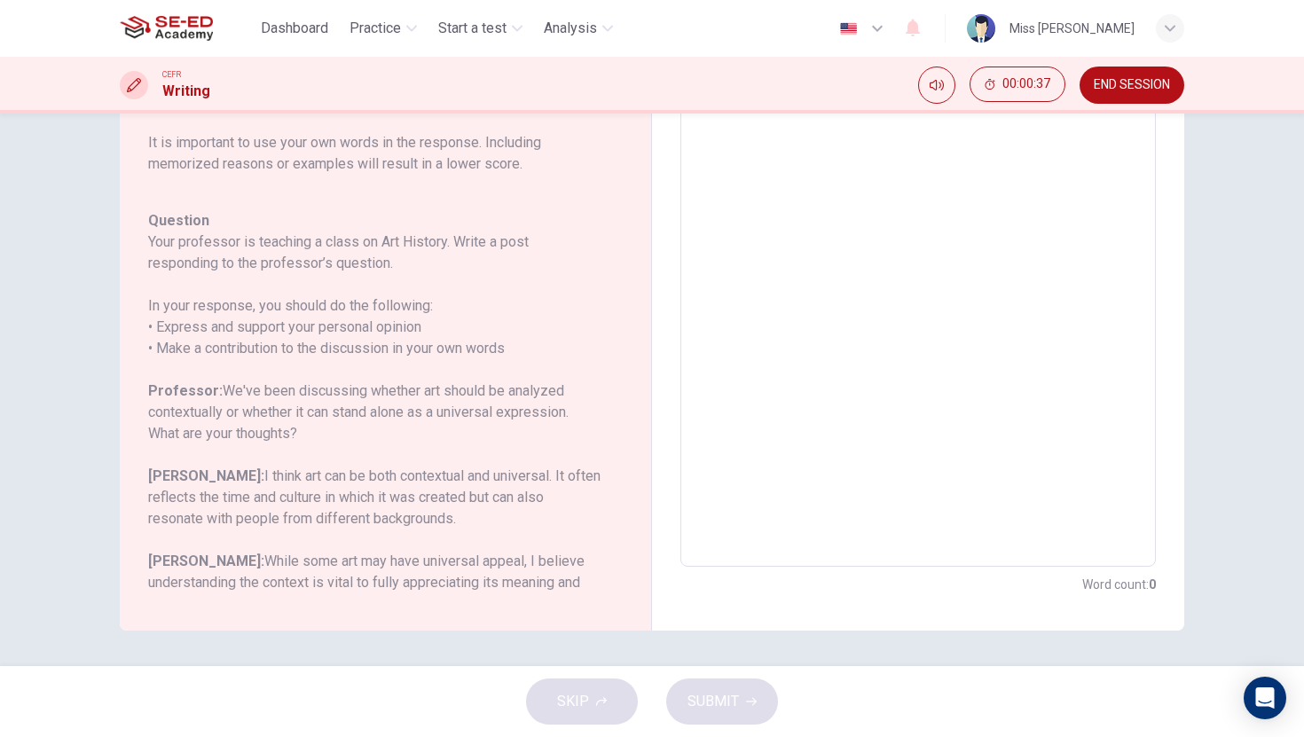
scroll to position [133, 0]
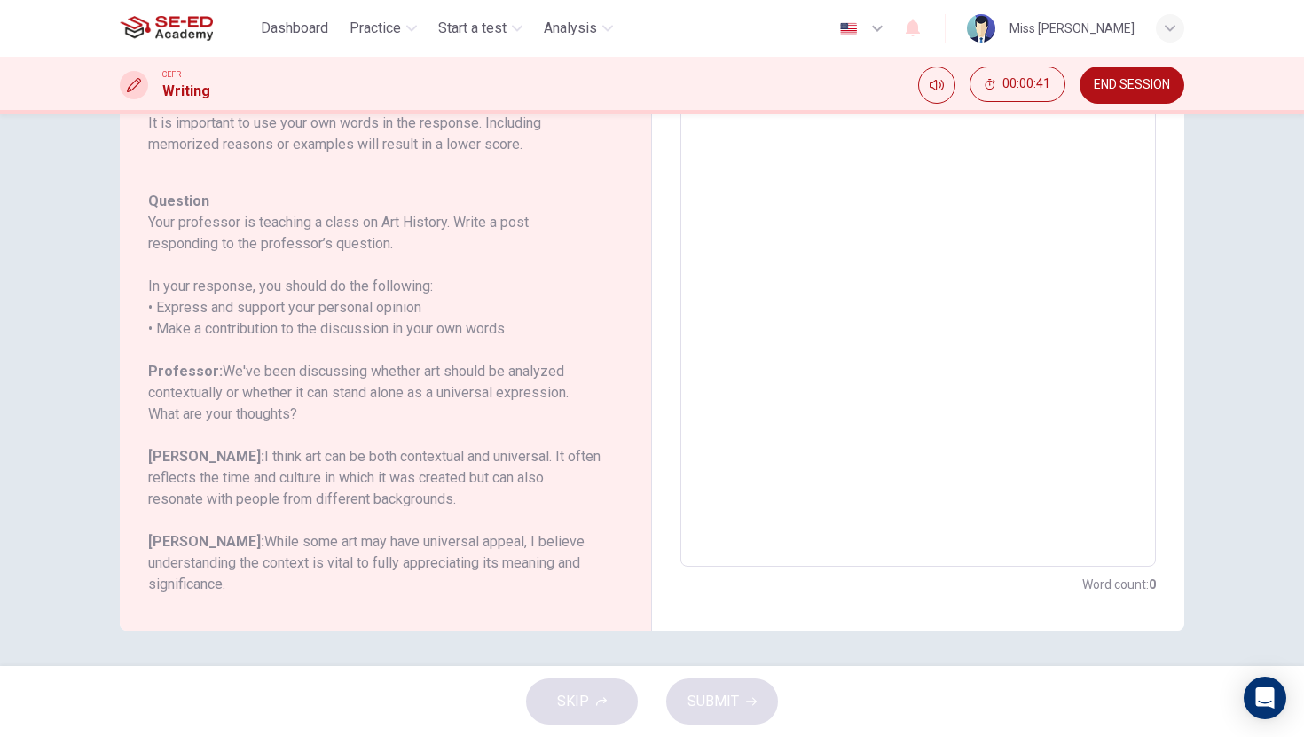
click at [796, 322] on textarea at bounding box center [918, 270] width 451 height 563
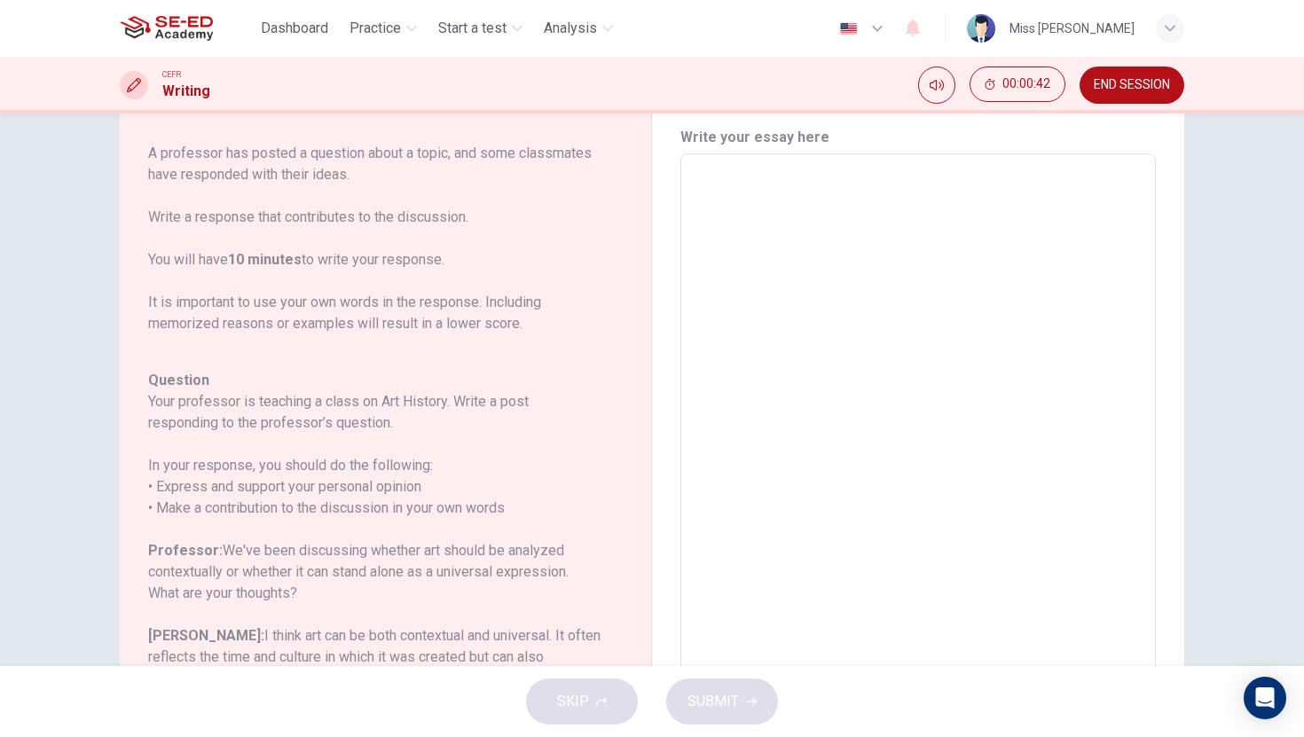
scroll to position [16, 0]
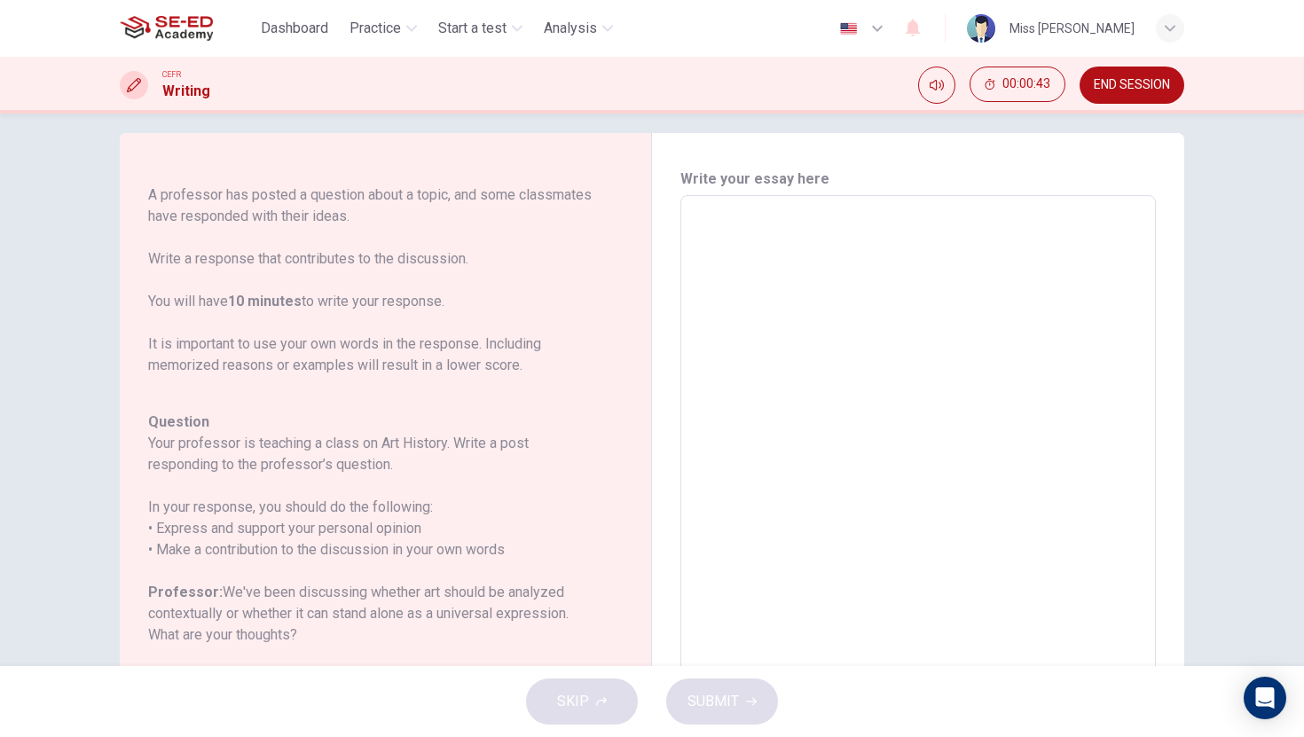
click at [757, 221] on textarea at bounding box center [918, 491] width 451 height 563
type textarea "i"
type textarea "x"
type textarea "in"
type textarea "x"
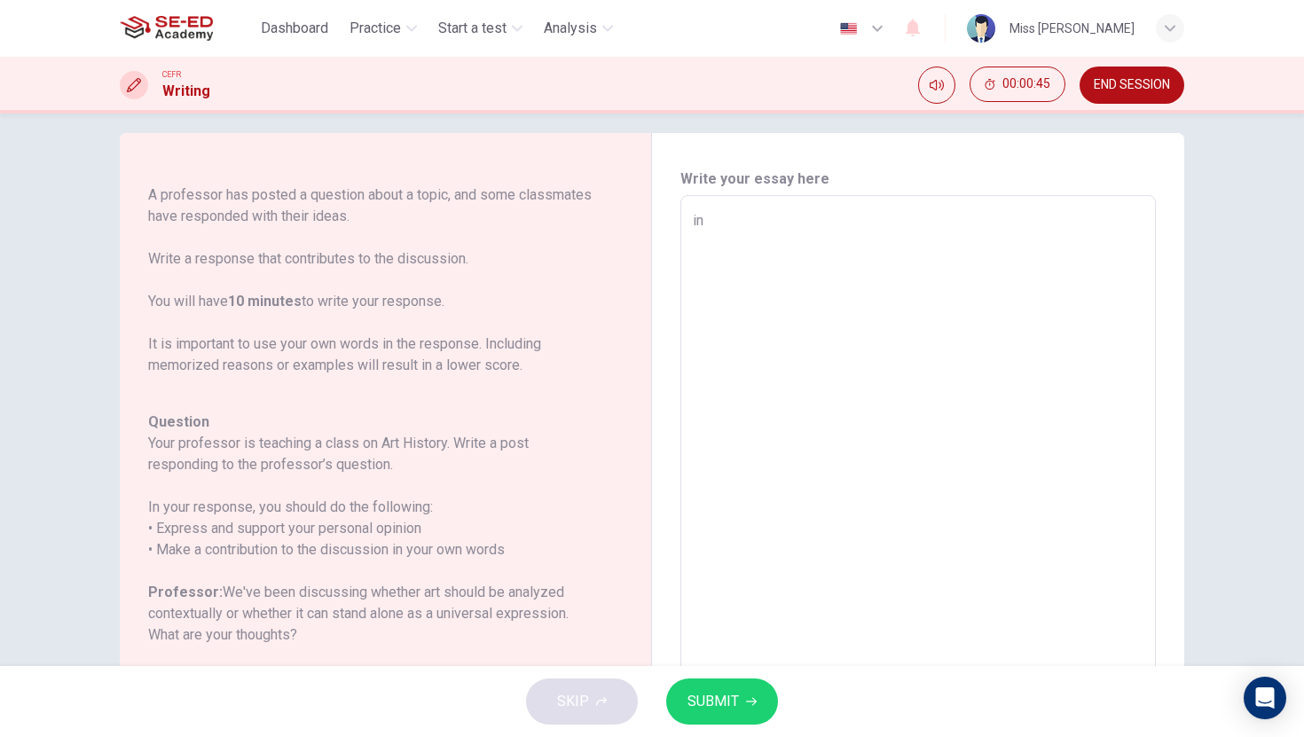
type textarea "in"
type textarea "x"
type textarea "in m"
type textarea "x"
type textarea "in my"
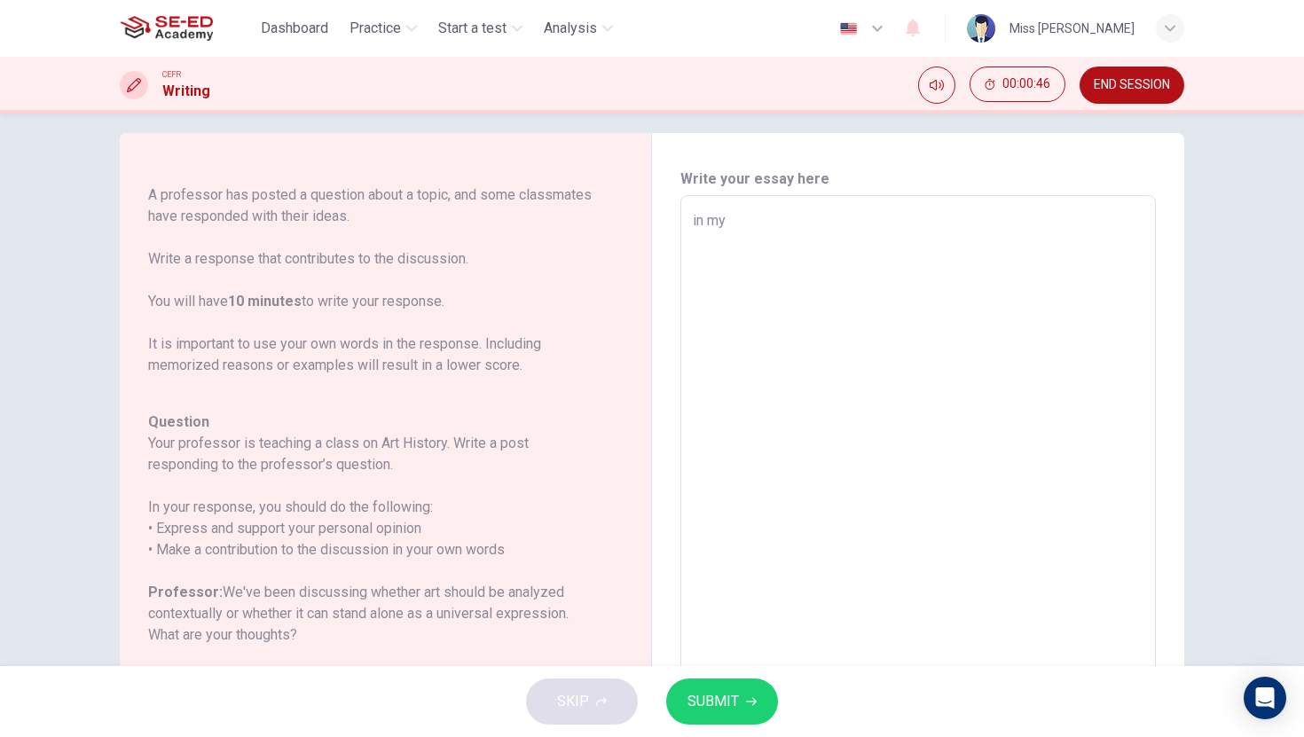
type textarea "x"
type textarea "in my"
type textarea "x"
type textarea "in my"
type textarea "x"
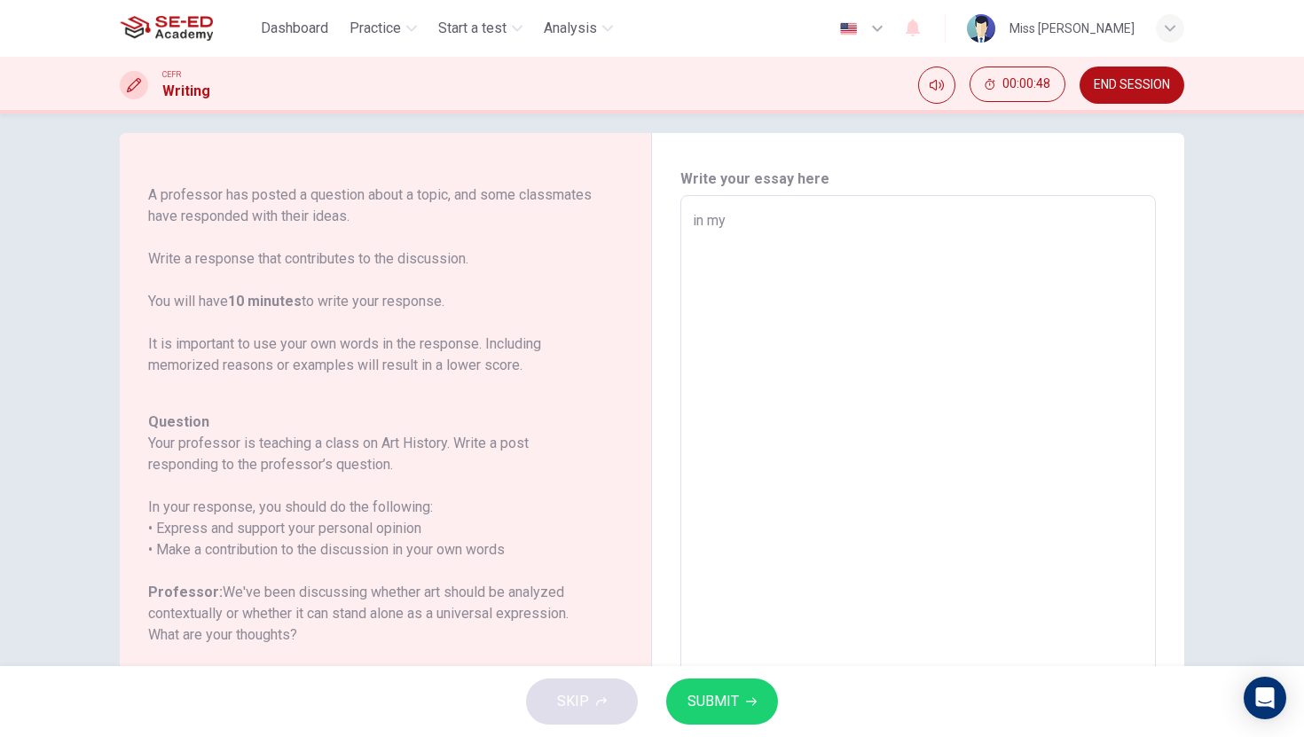
type textarea "in m"
type textarea "x"
type textarea "in"
type textarea "x"
type textarea "in"
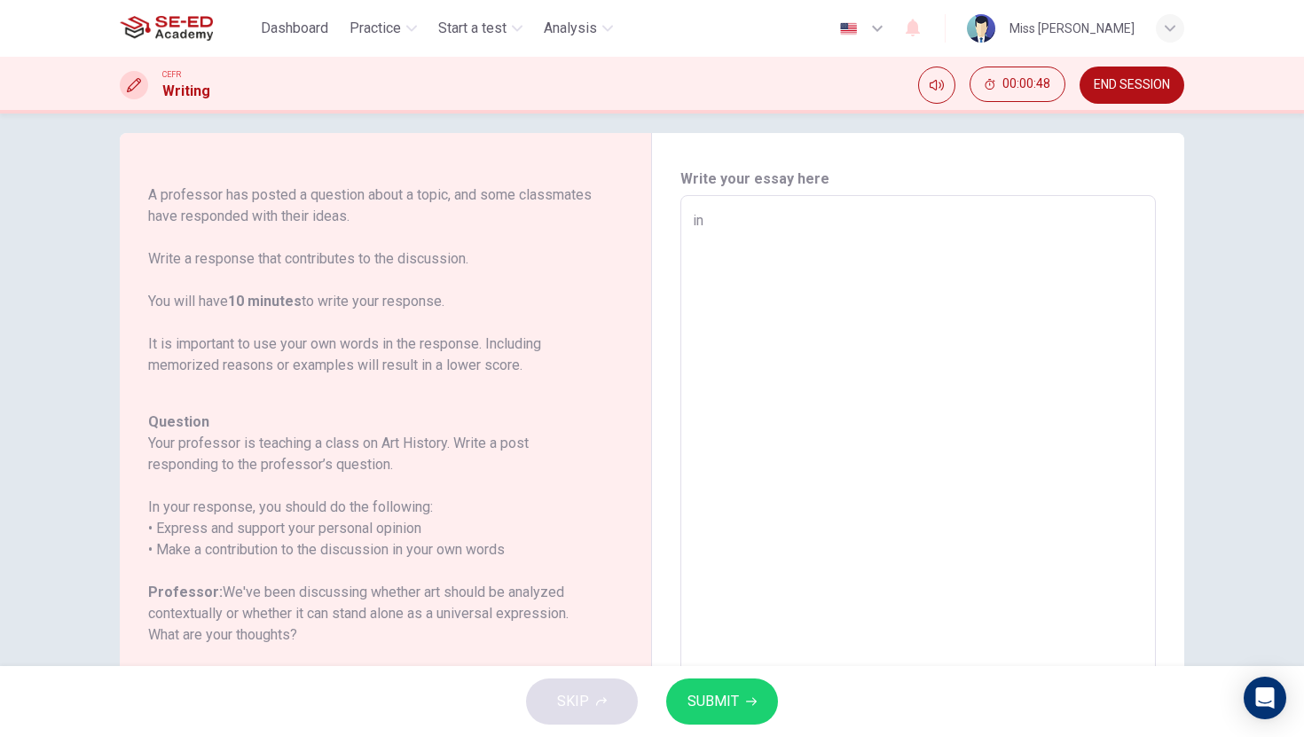
type textarea "x"
type textarea "i"
type textarea "x"
type textarea "ร"
type textarea "x"
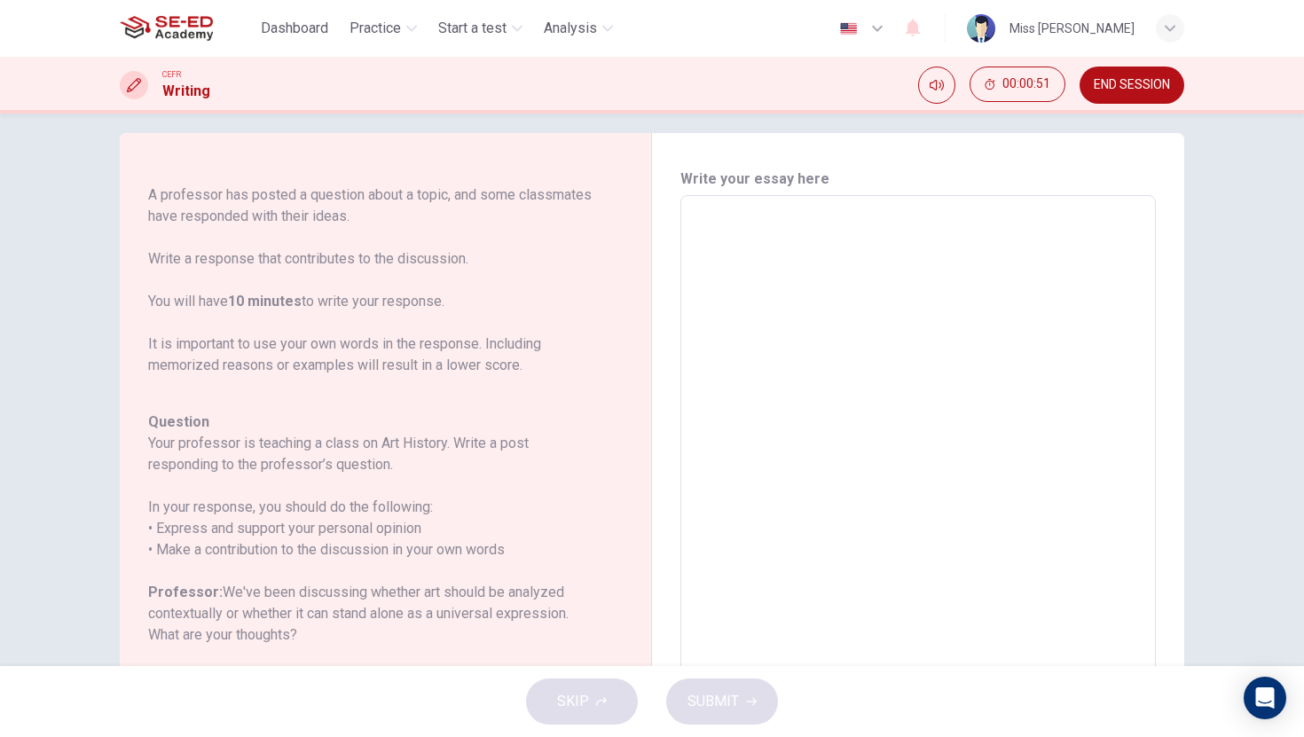
type textarea "I"
type textarea "x"
type textarea "In"
type textarea "x"
type textarea "In"
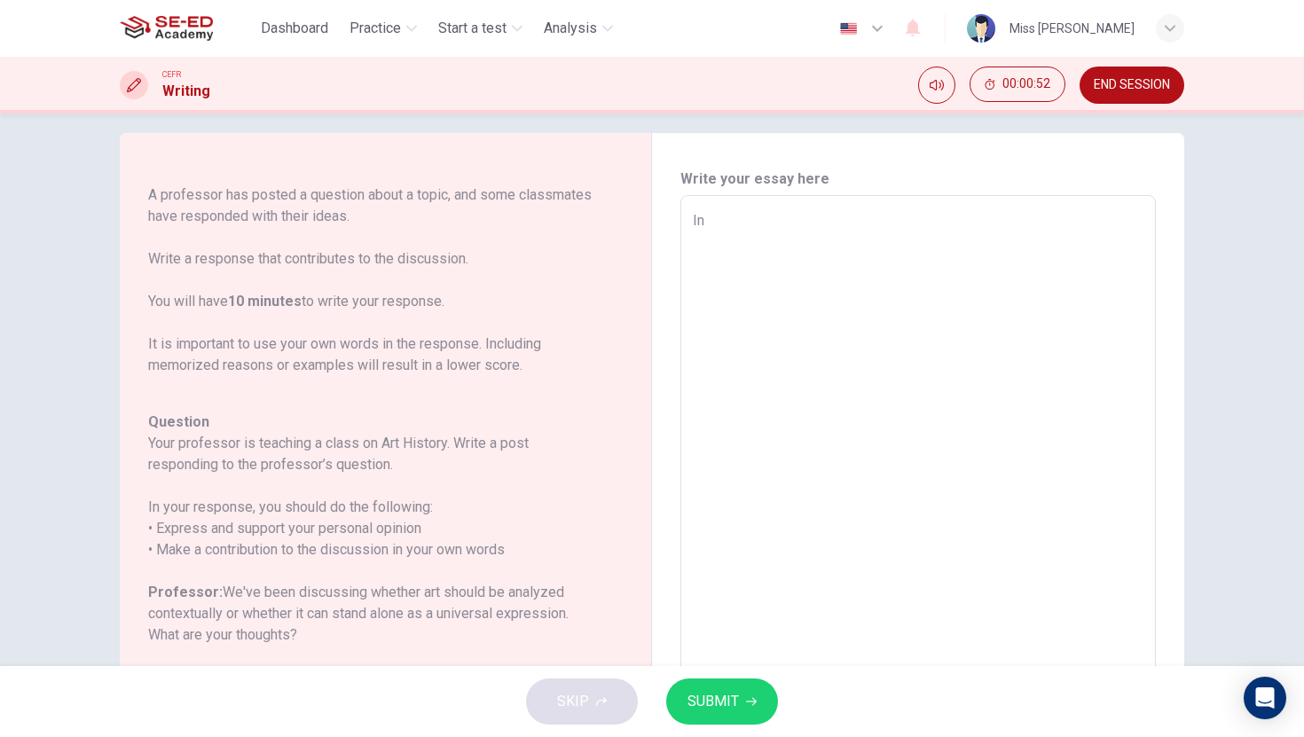
type textarea "x"
type textarea "In m"
type textarea "x"
type textarea "In my"
type textarea "x"
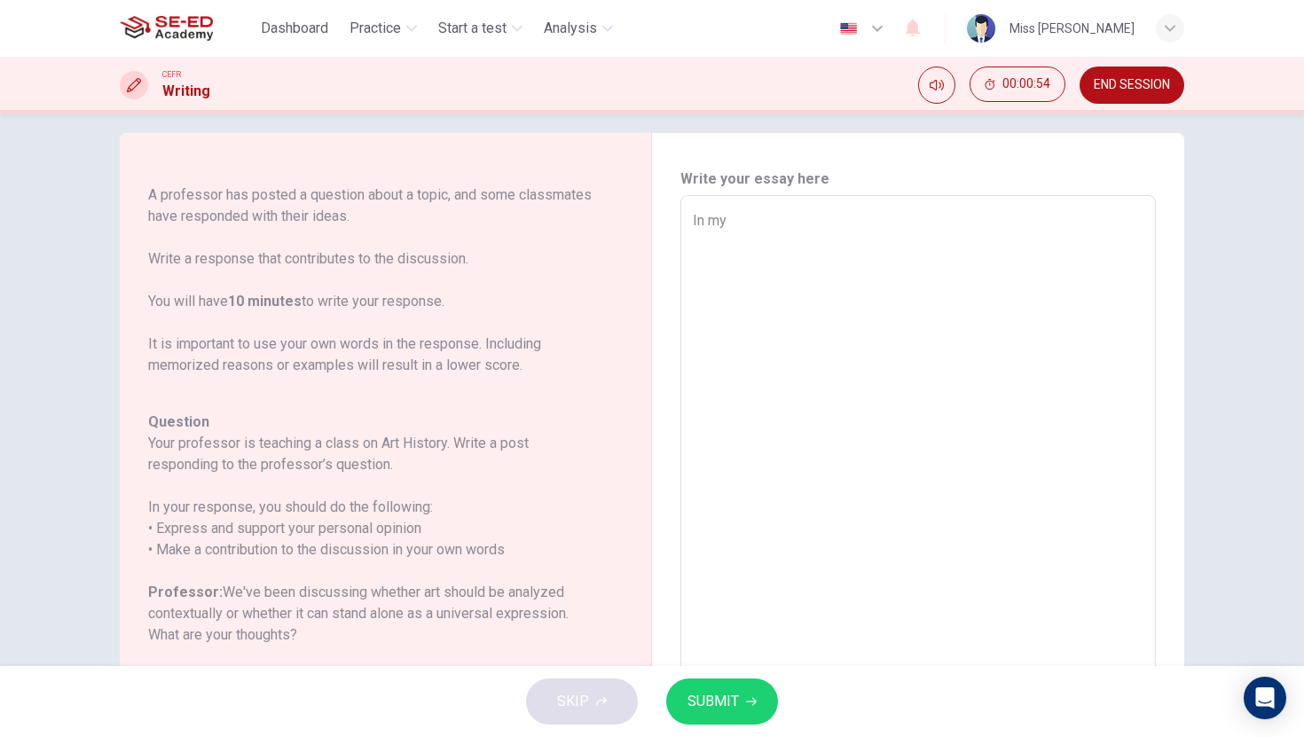
type textarea "In my"
type textarea "x"
type textarea "In my o"
type textarea "x"
type textarea "In my op"
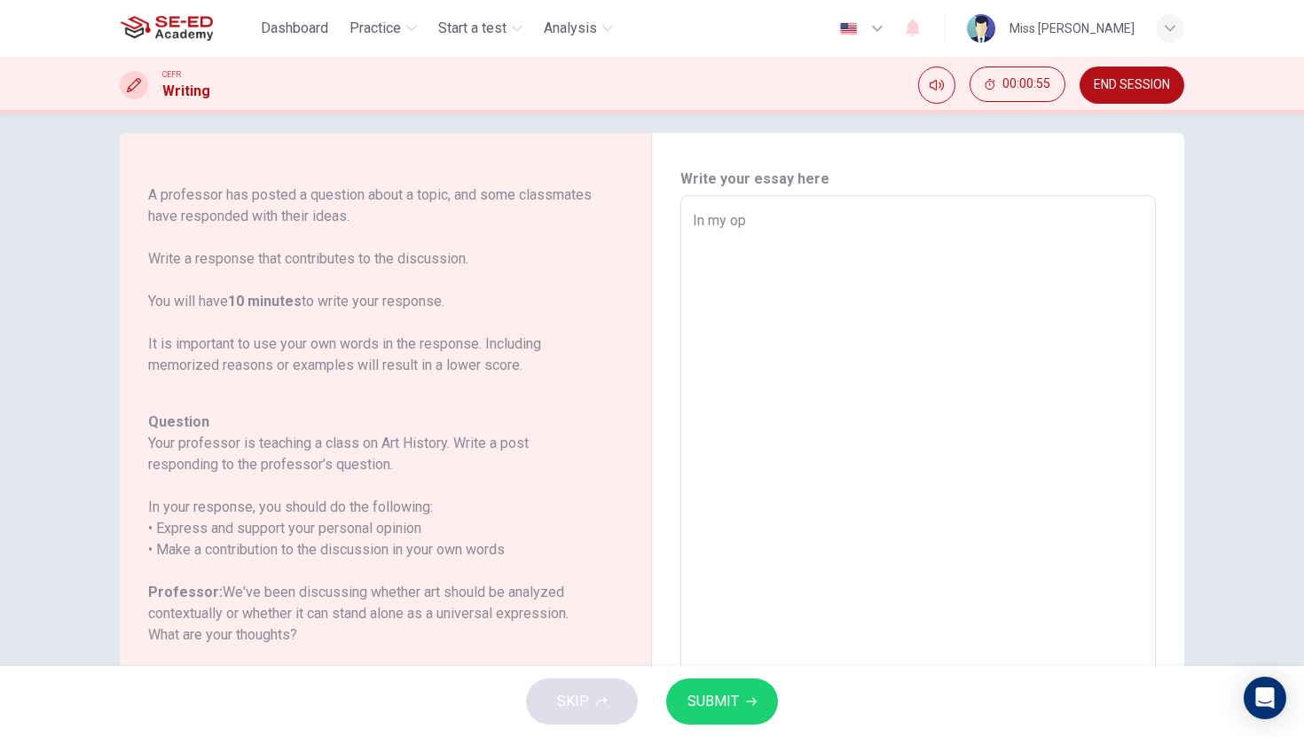
type textarea "x"
type textarea "In my opi"
type textarea "x"
type textarea "In my opin"
type textarea "x"
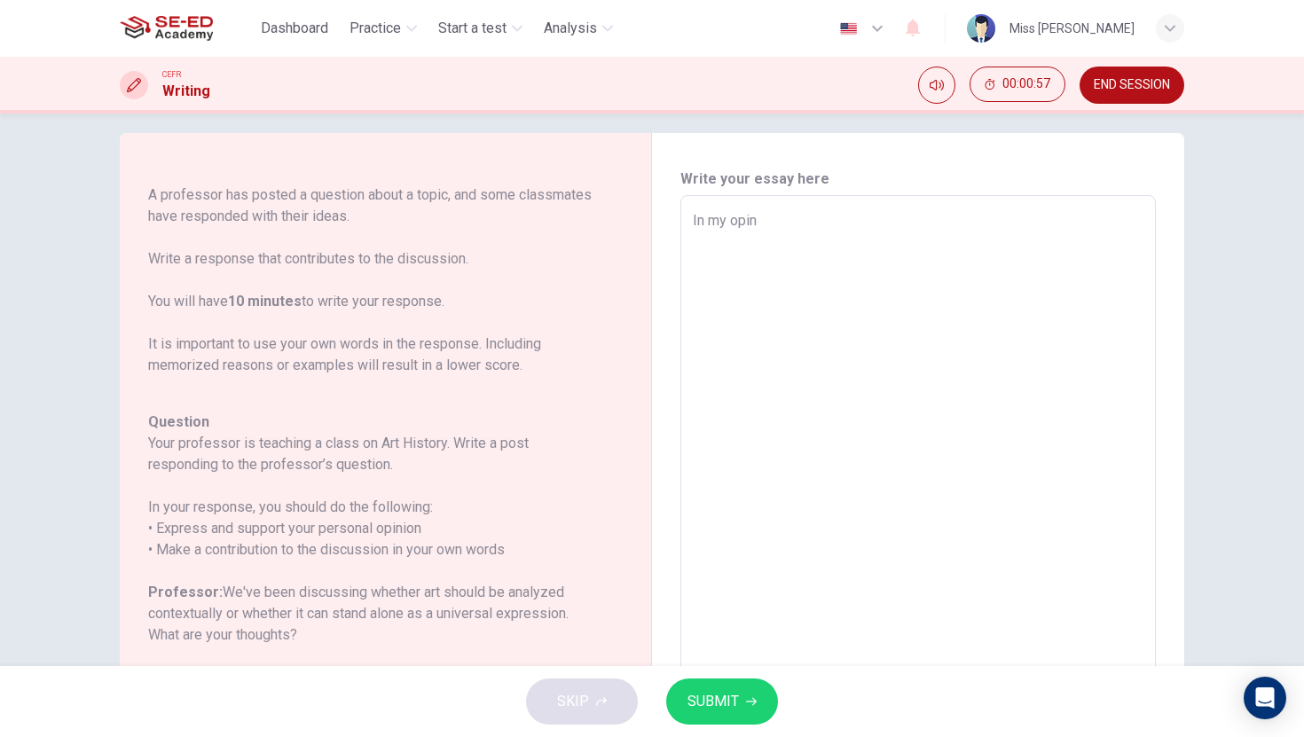
type textarea "In my opini"
type textarea "x"
type textarea "In my opinio"
type textarea "x"
type textarea "In my opinion"
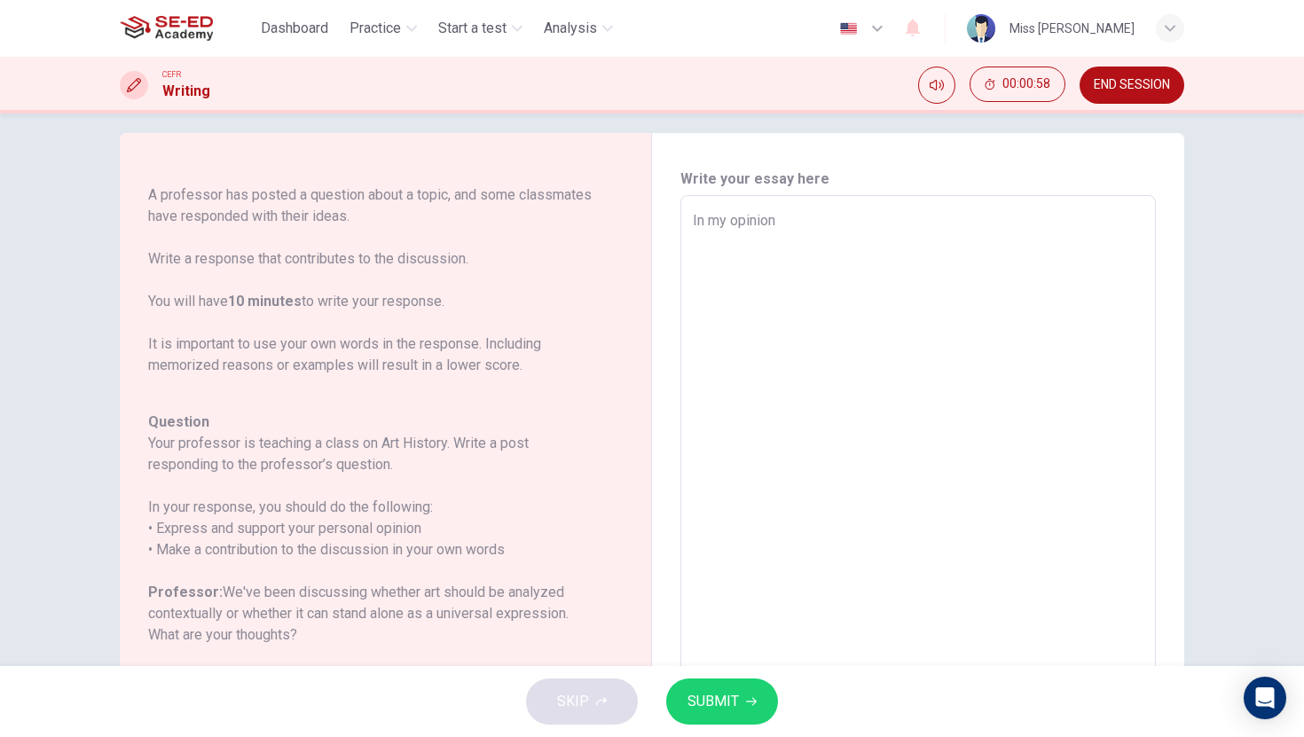
type textarea "x"
type textarea "In my opinion,"
type textarea "x"
type textarea "In my opinion,"
type textarea "x"
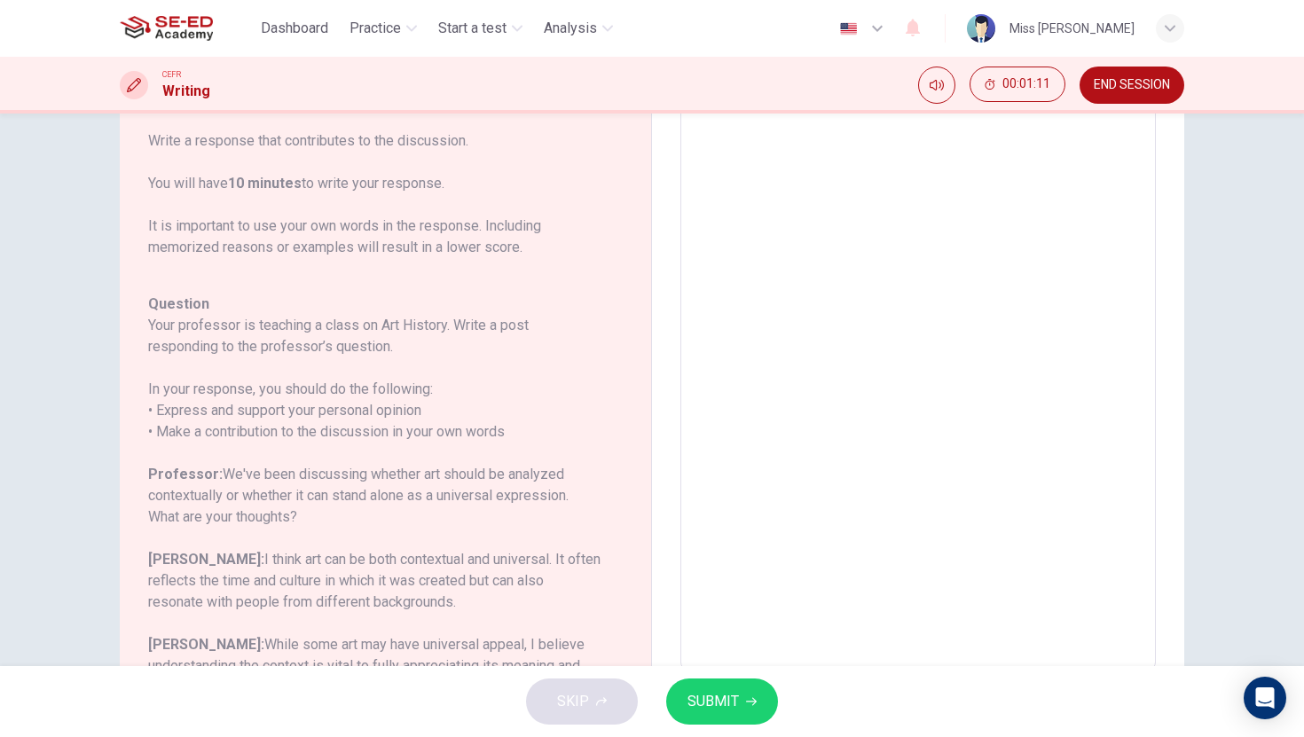
scroll to position [136, 0]
type textarea "In my opinion,"
drag, startPoint x: 239, startPoint y: 562, endPoint x: 369, endPoint y: 601, distance: 136.1
click at [370, 602] on h6 "Henry: I think art can be both contextual and universal. It often reflects the …" at bounding box center [374, 579] width 453 height 64
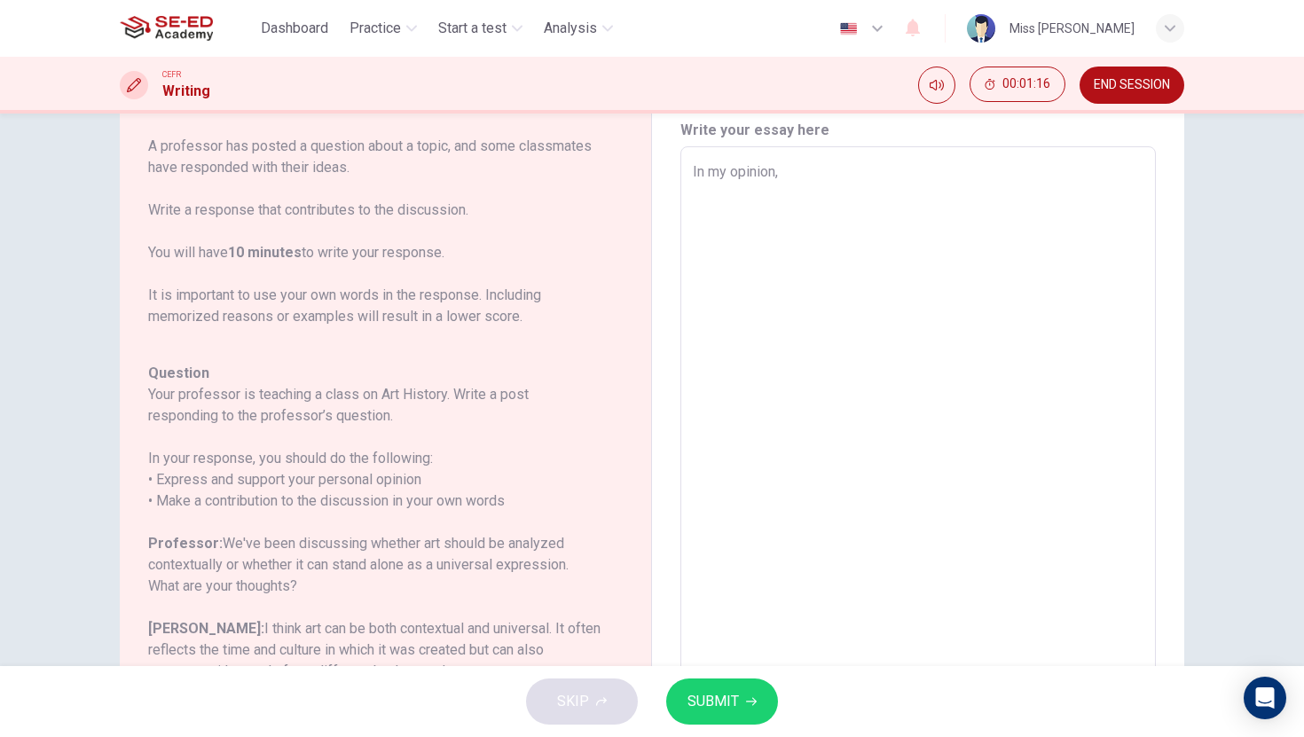
type textarea "x"
click at [835, 172] on textarea "In my opinion," at bounding box center [918, 442] width 451 height 563
type textarea "In my opinion, t"
type textarea "x"
type textarea "In my opinion, te"
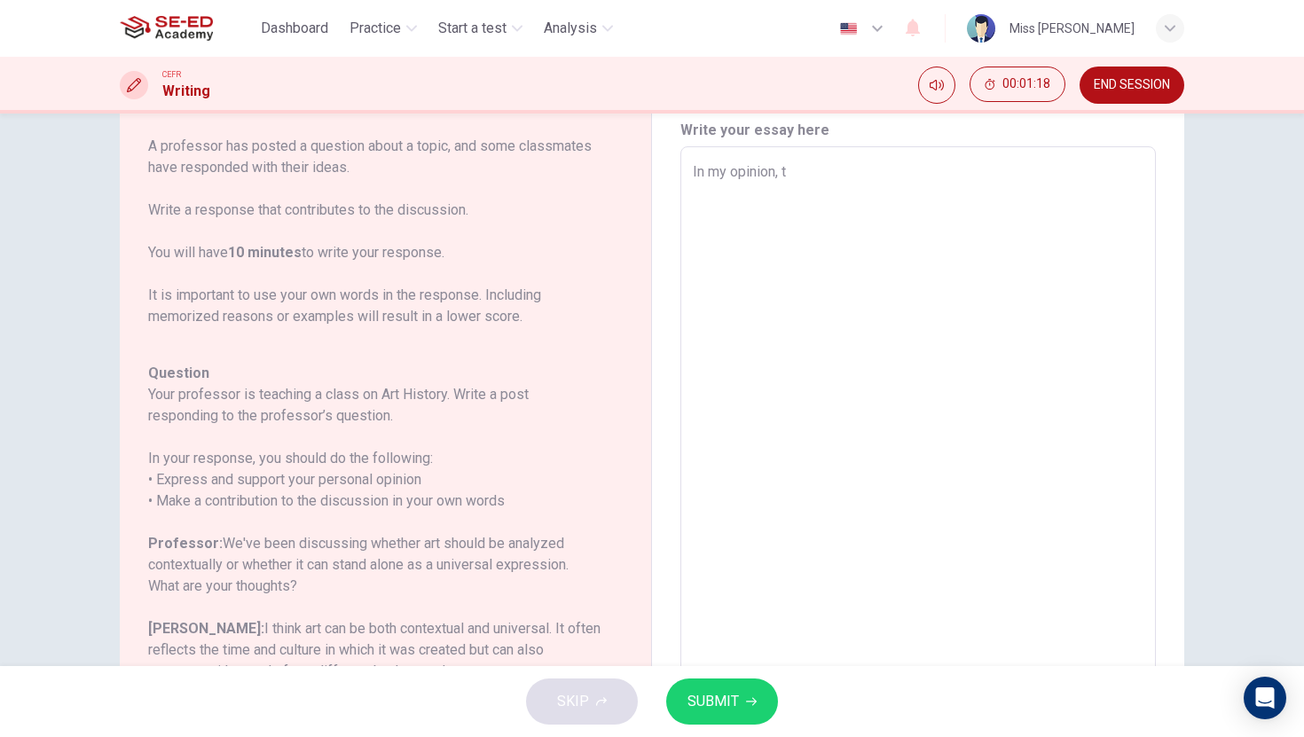
type textarea "x"
type textarea "In my opinion, t"
type textarea "x"
type textarea "In my opinion, th"
type textarea "x"
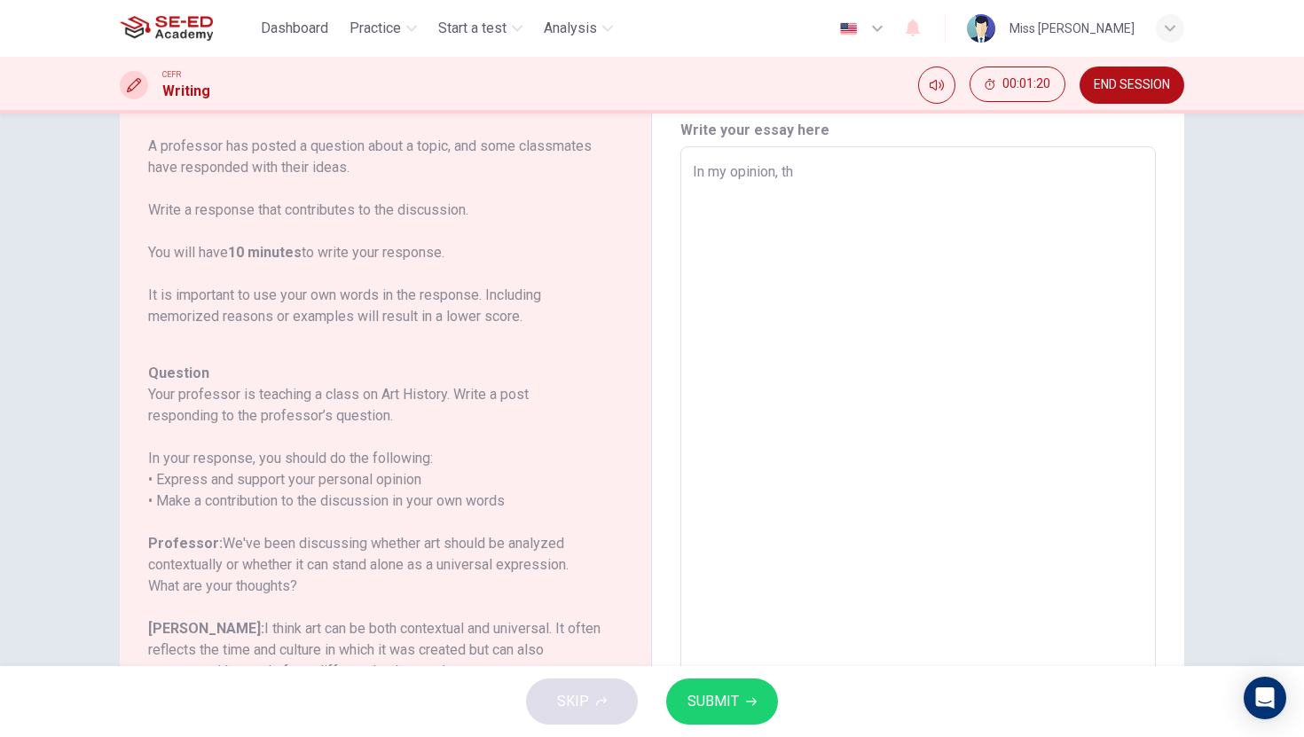
type textarea "In my opinion, the"
type textarea "x"
type textarea "In my opinion, the"
type textarea "x"
type textarea "In my opinion, the a"
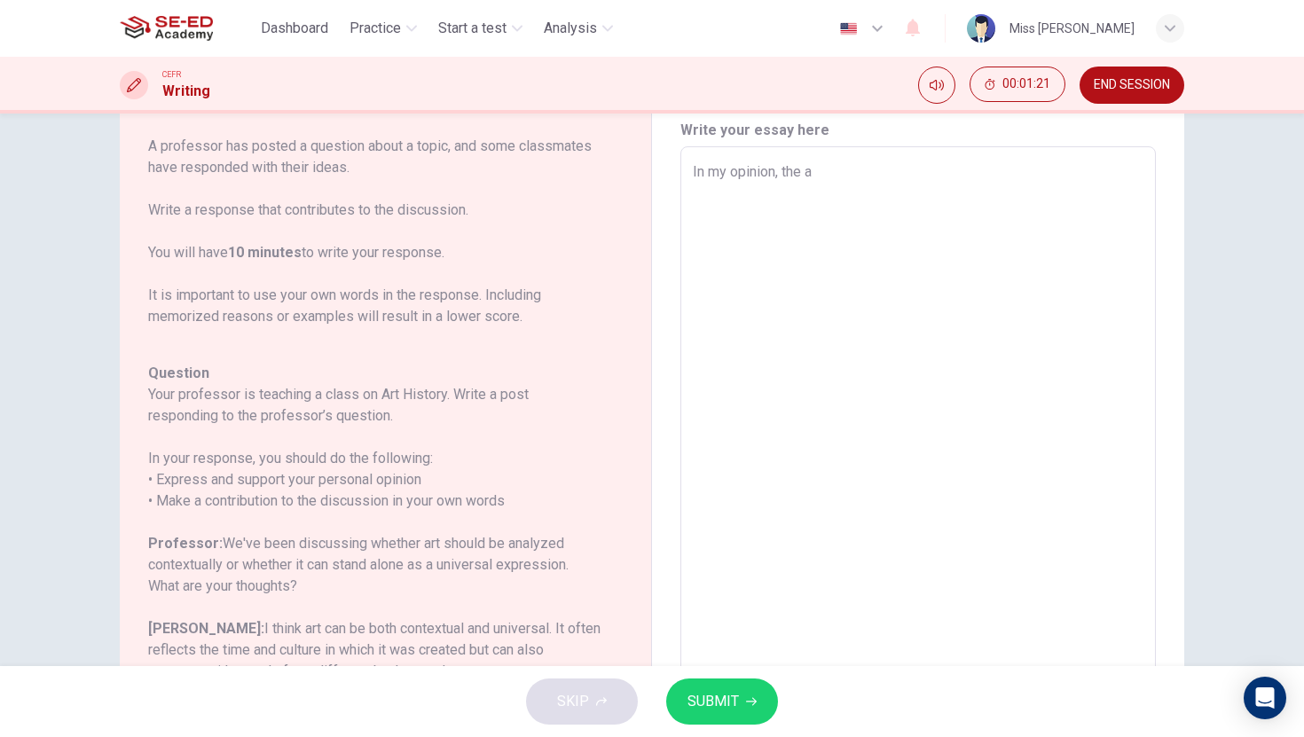
type textarea "x"
type textarea "In my opinion, the ar"
type textarea "x"
type textarea "In my opinion, the art"
type textarea "x"
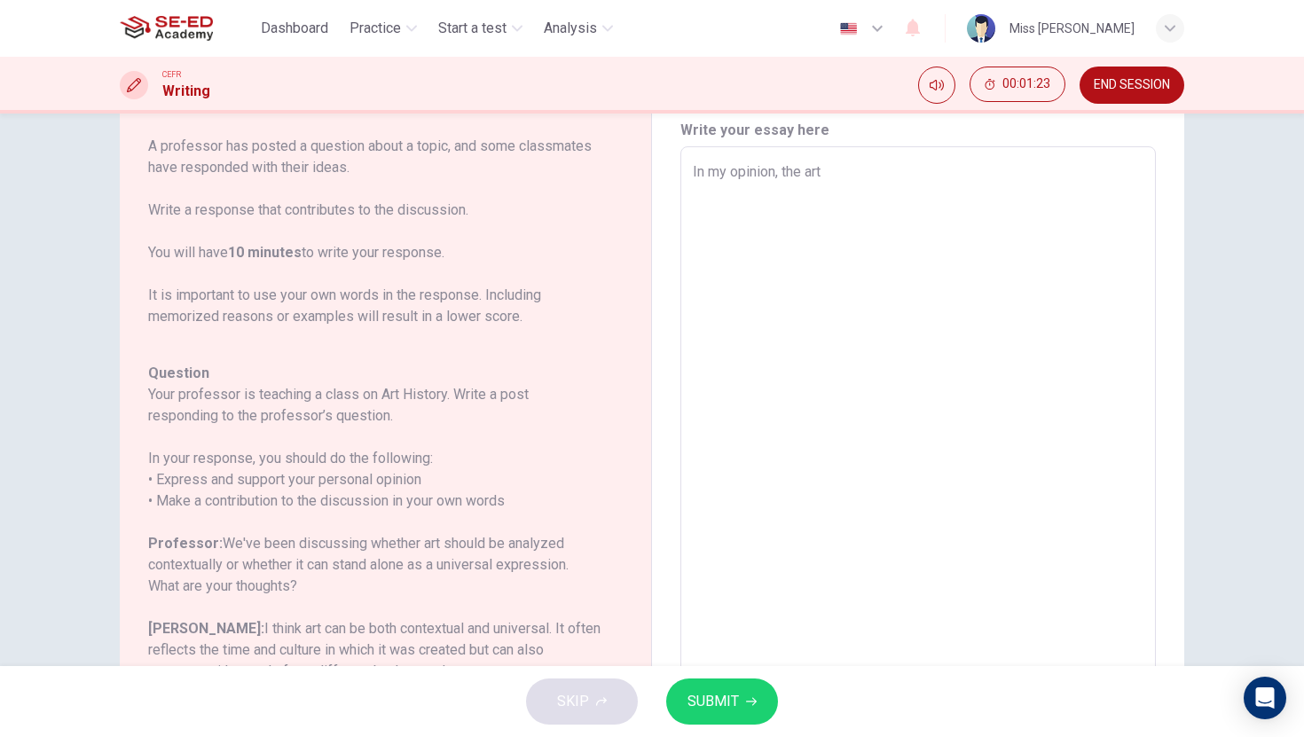
type textarea "In my opinion, the art"
type textarea "x"
type textarea "In my opinion, the art c"
type textarea "x"
type textarea "In my opinion, the art ca"
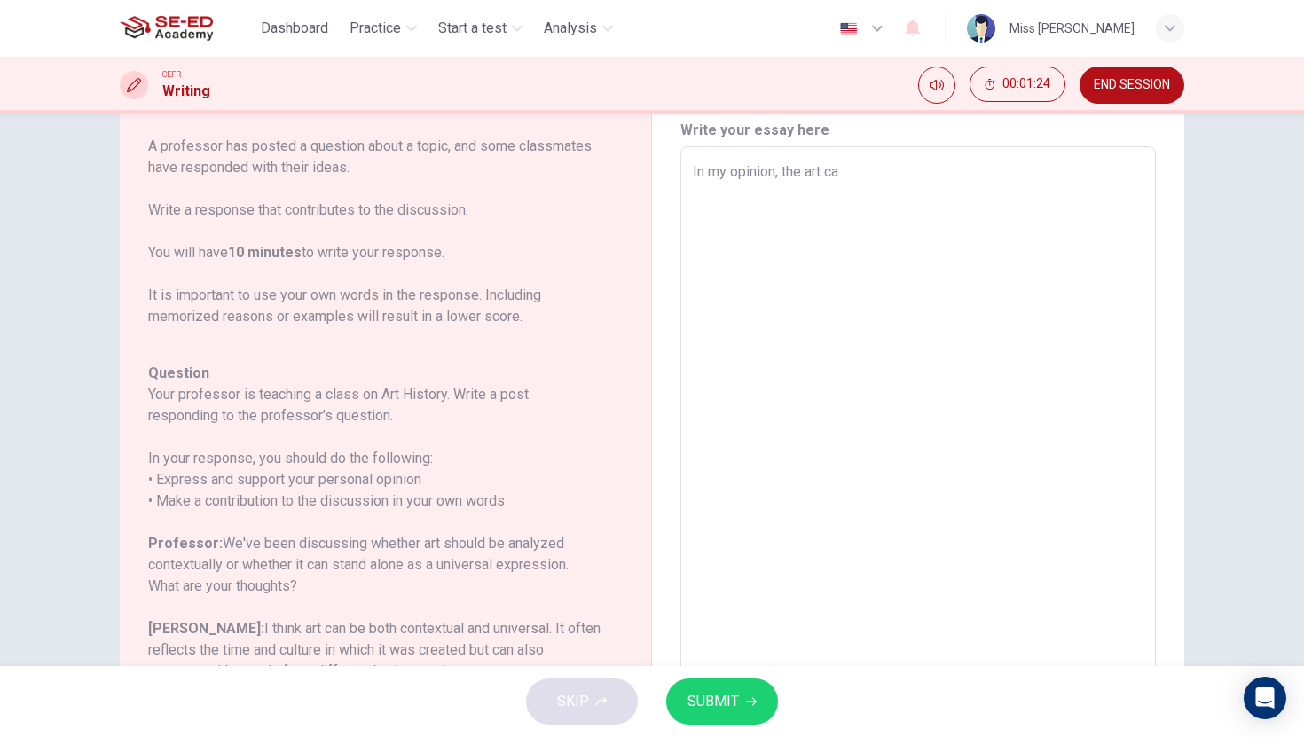
type textarea "x"
type textarea "In my opinion, the art can"
type textarea "x"
type textarea "In my opinion, the art can"
type textarea "x"
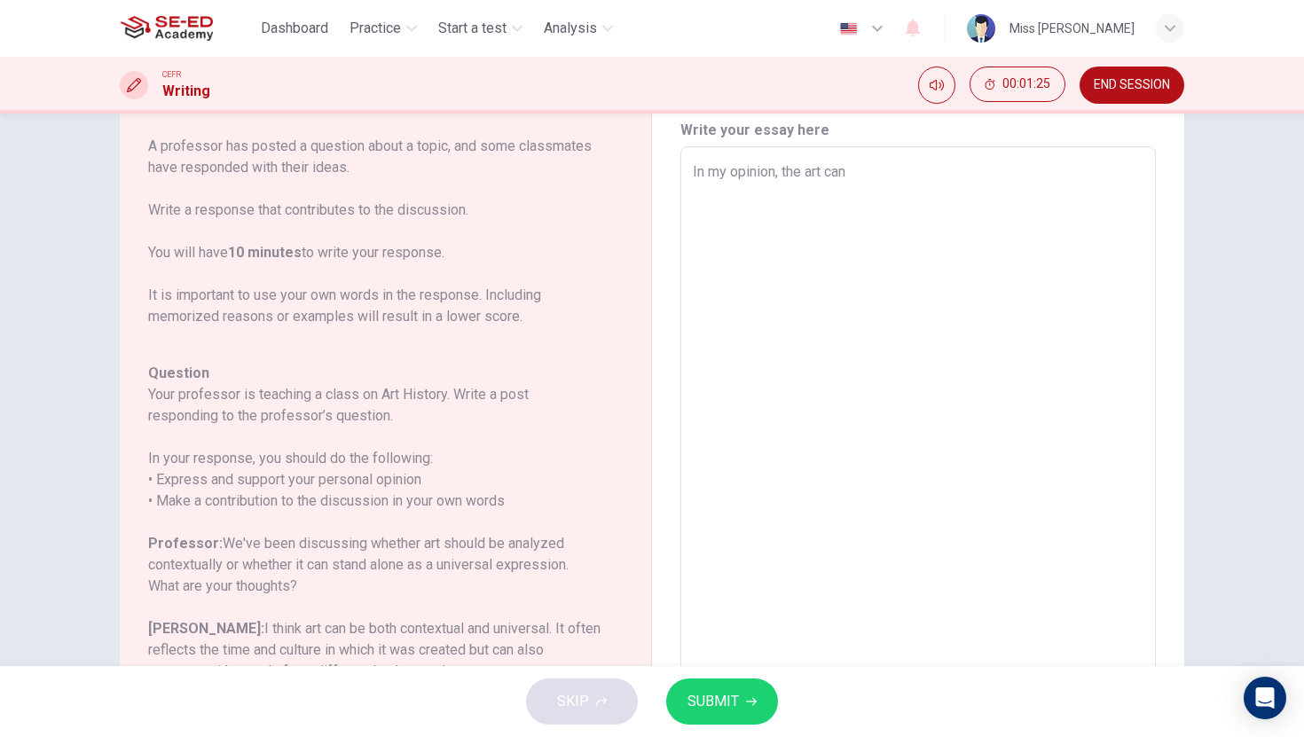
type textarea "In my opinion, the art can b"
type textarea "x"
type textarea "In my opinion, the art can be"
type textarea "x"
type textarea "In my opinion, the art can be"
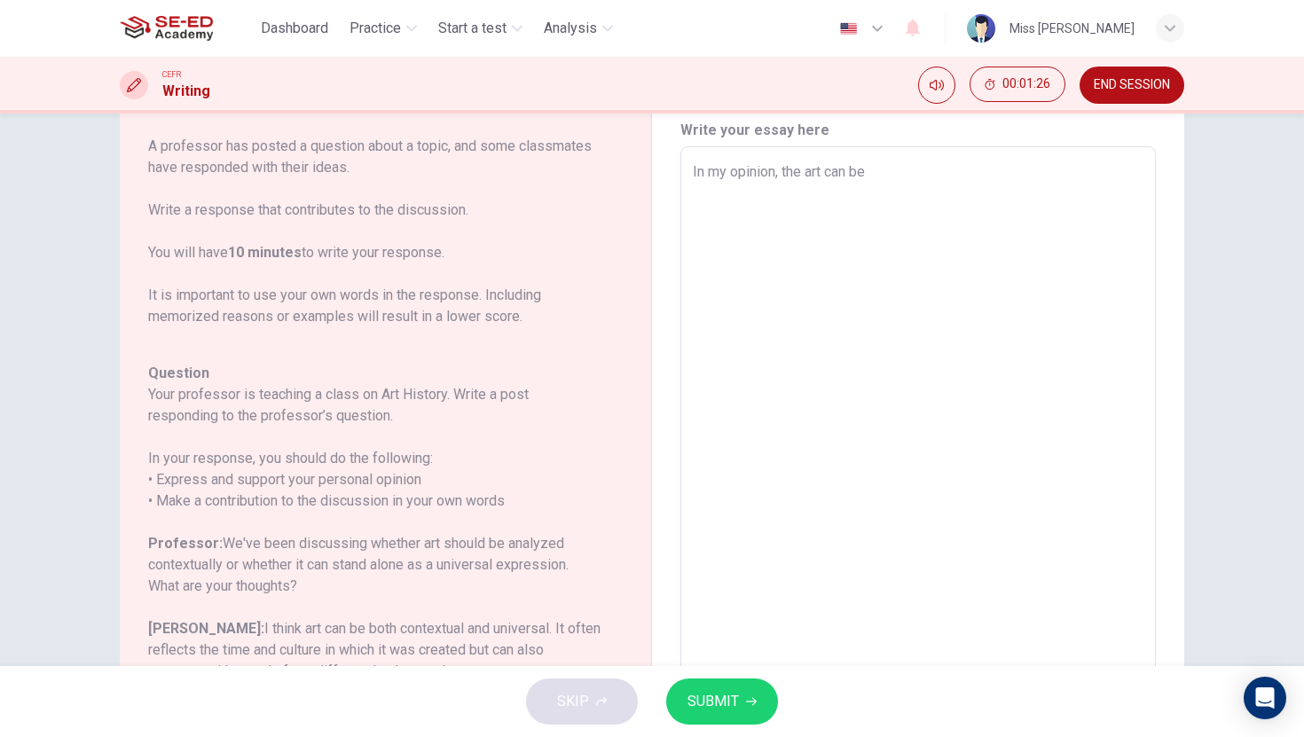
type textarea "x"
type textarea "In my opinion, the art can be b"
type textarea "x"
type textarea "In my opinion, the art can be bo"
type textarea "x"
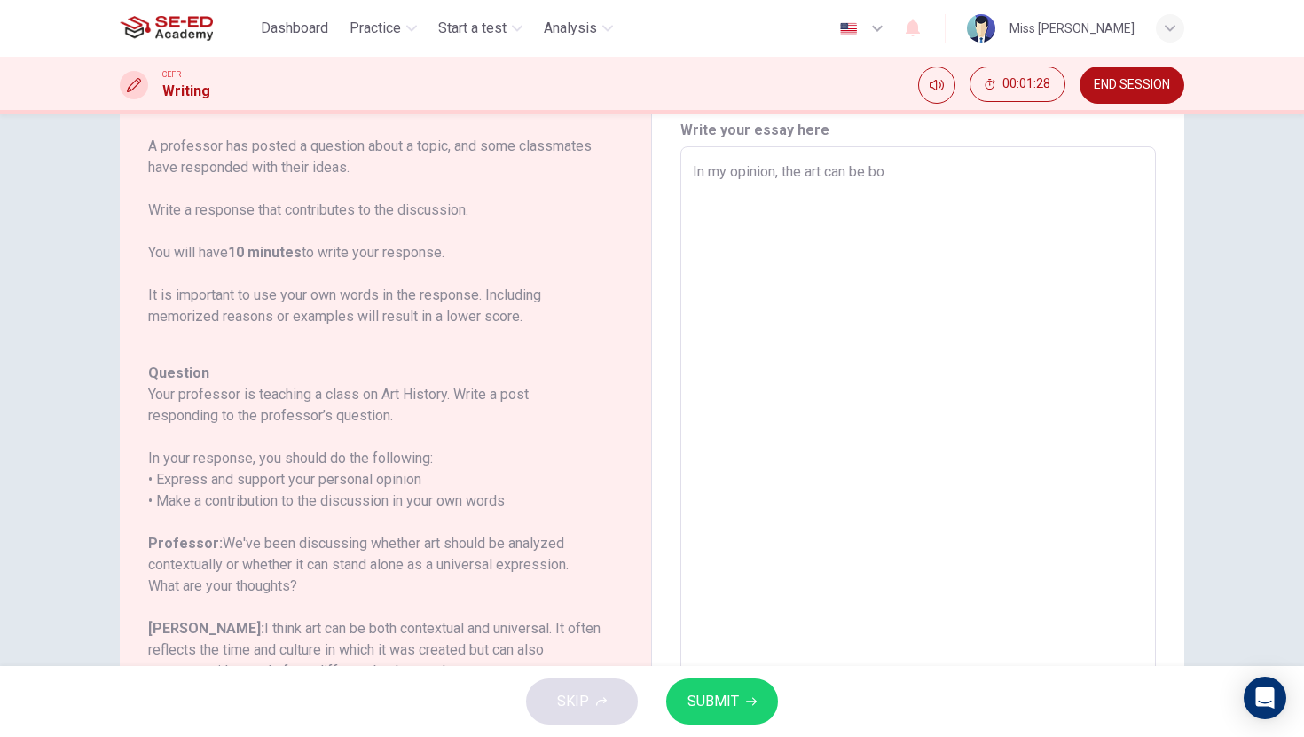
type textarea "In my opinion, the art can be bot"
type textarea "x"
type textarea "In my opinion, the art can be both"
type textarea "x"
type textarea "In my opinion, the art can be both"
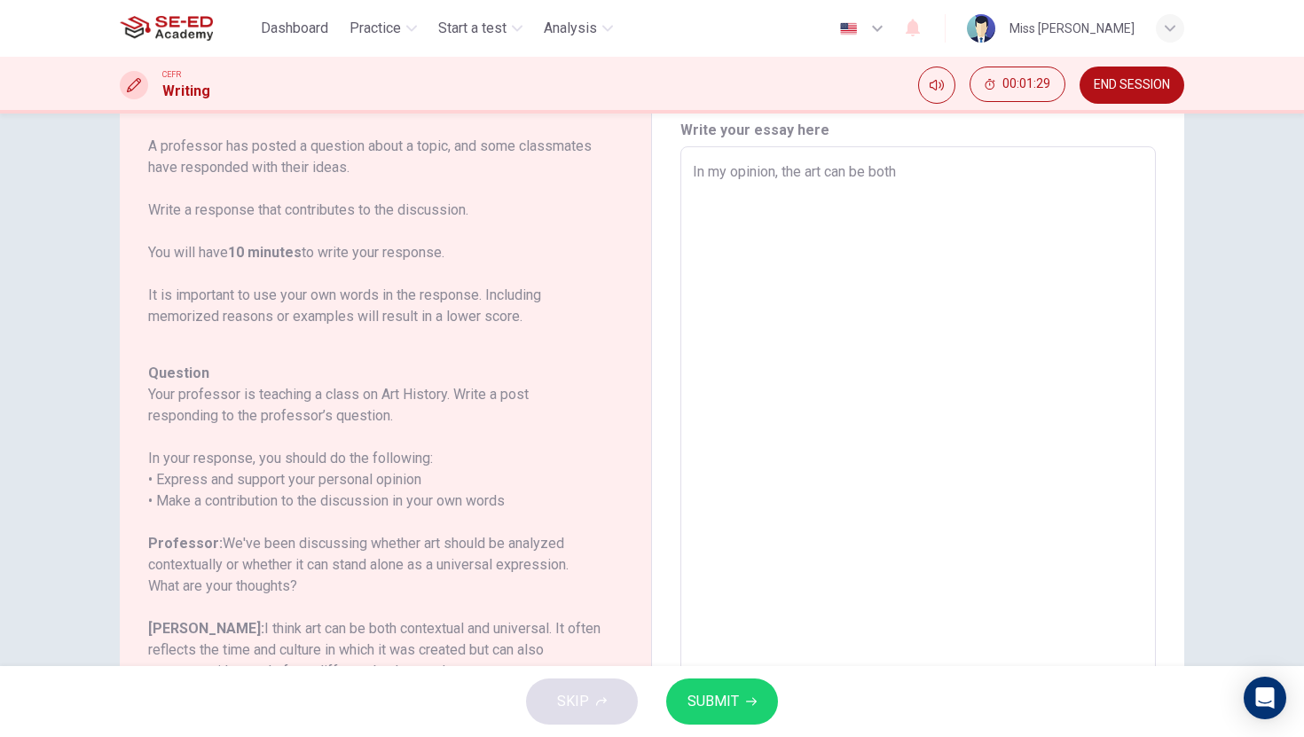
type textarea "x"
type textarea "In my opinion, the art can be both c"
type textarea "x"
type textarea "In my opinion, the art can be both co"
type textarea "x"
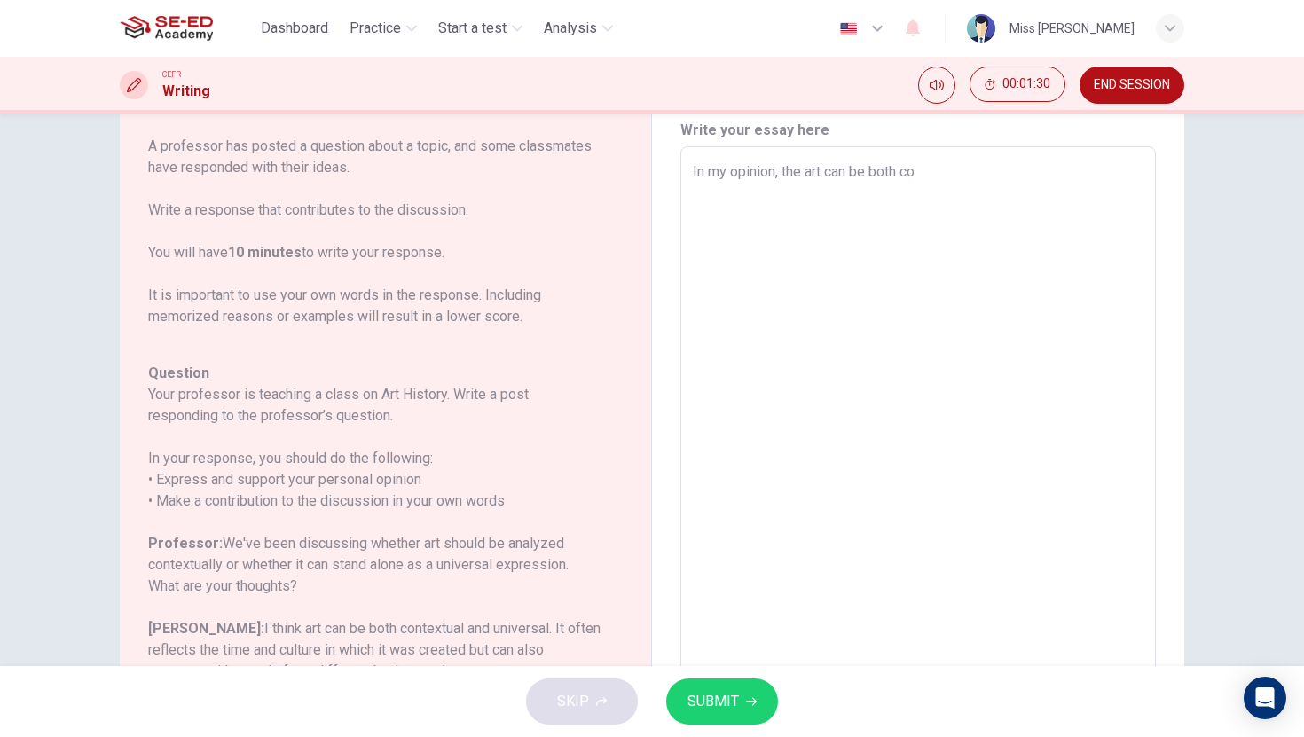
type textarea "In my opinion, the art can be both con"
type textarea "x"
type textarea "In my opinion, the art can be both cont"
type textarea "x"
type textarea "In my opinion, the art can be both conte"
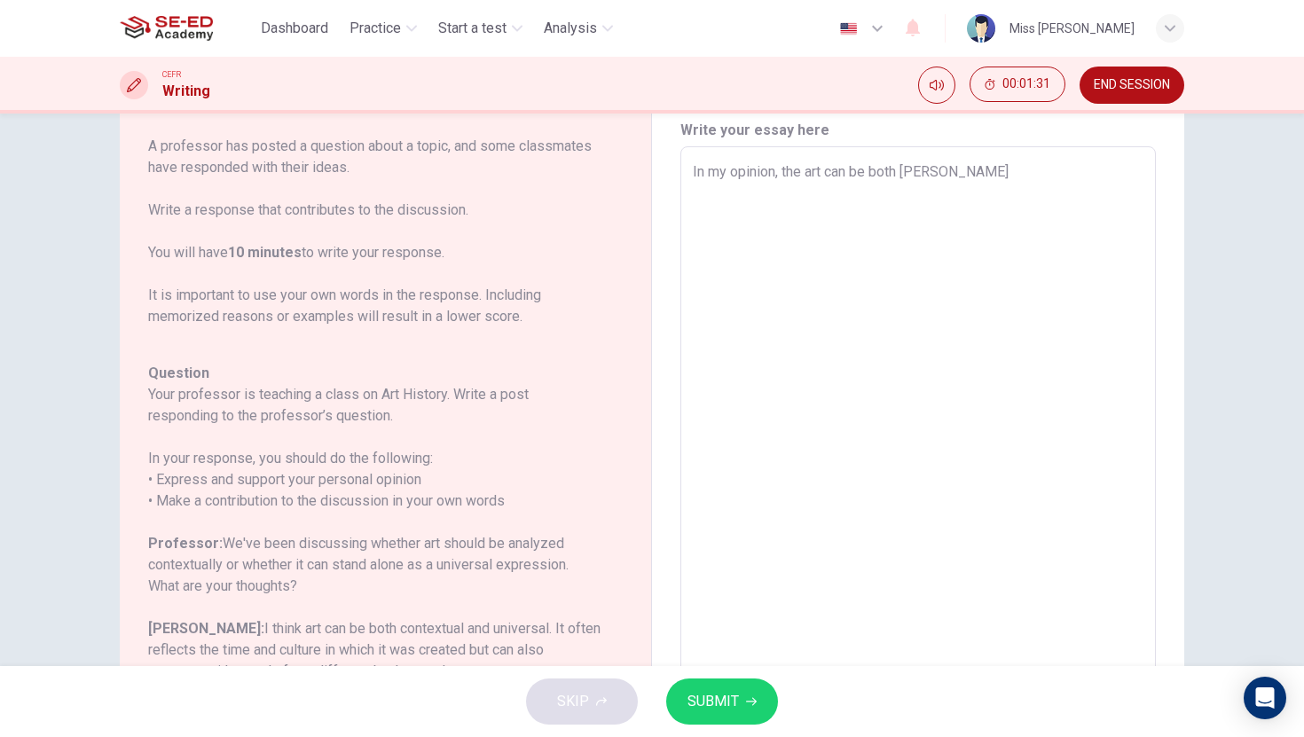
type textarea "x"
type textarea "In my opinion, the art can be both contex"
type textarea "x"
type textarea "In my opinion, the art can be both context"
type textarea "x"
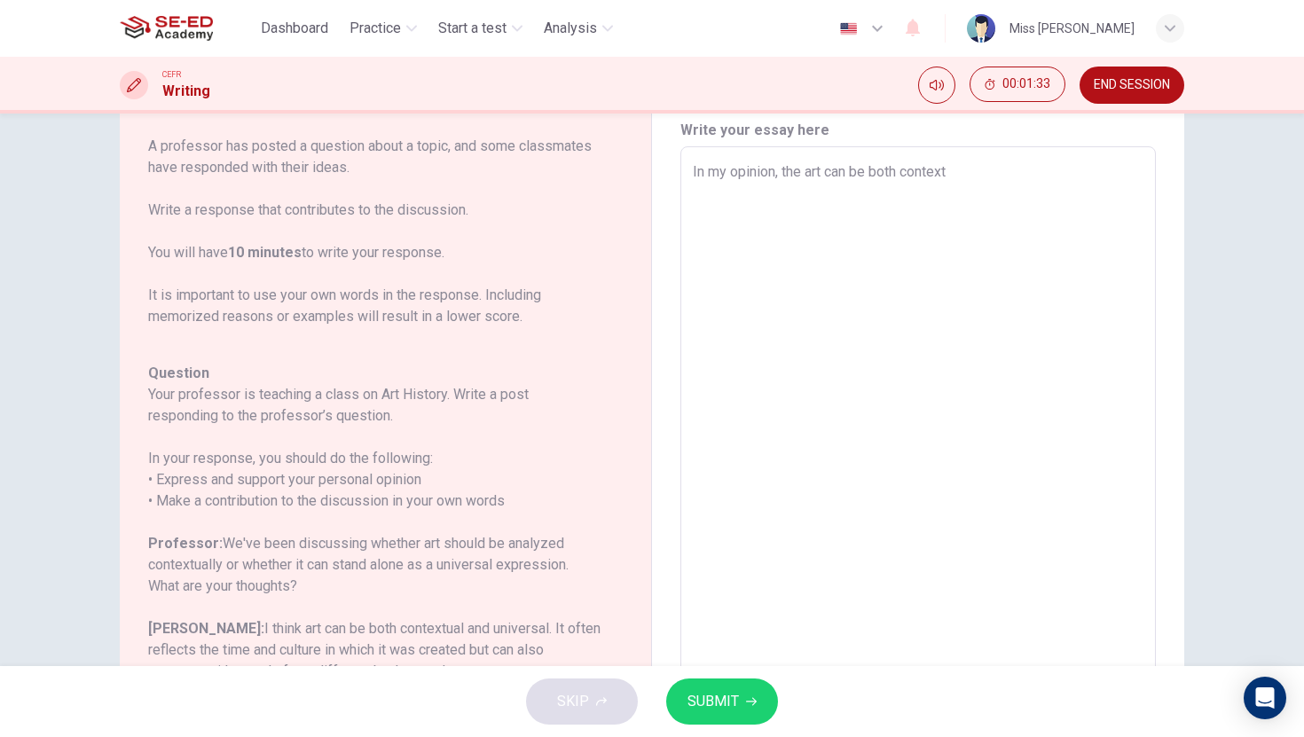
type textarea "In my opinion, the art can be both contextu"
type textarea "x"
type textarea "In my opinion, the art can be both contextua"
type textarea "x"
type textarea "In my opinion, the art can be both contextual"
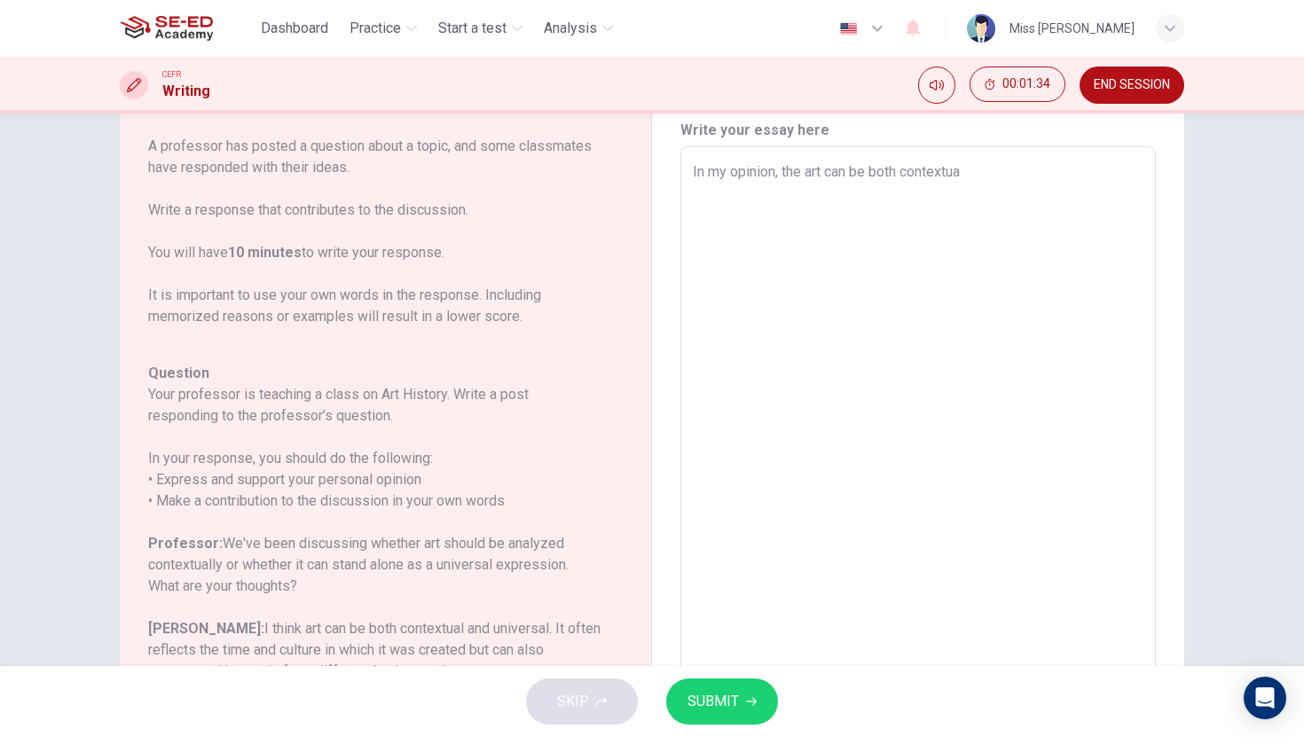
type textarea "x"
type textarea "In my opinion, the art can be both contextual"
type textarea "x"
type textarea "In my opinion, the art can be both contextual a"
type textarea "x"
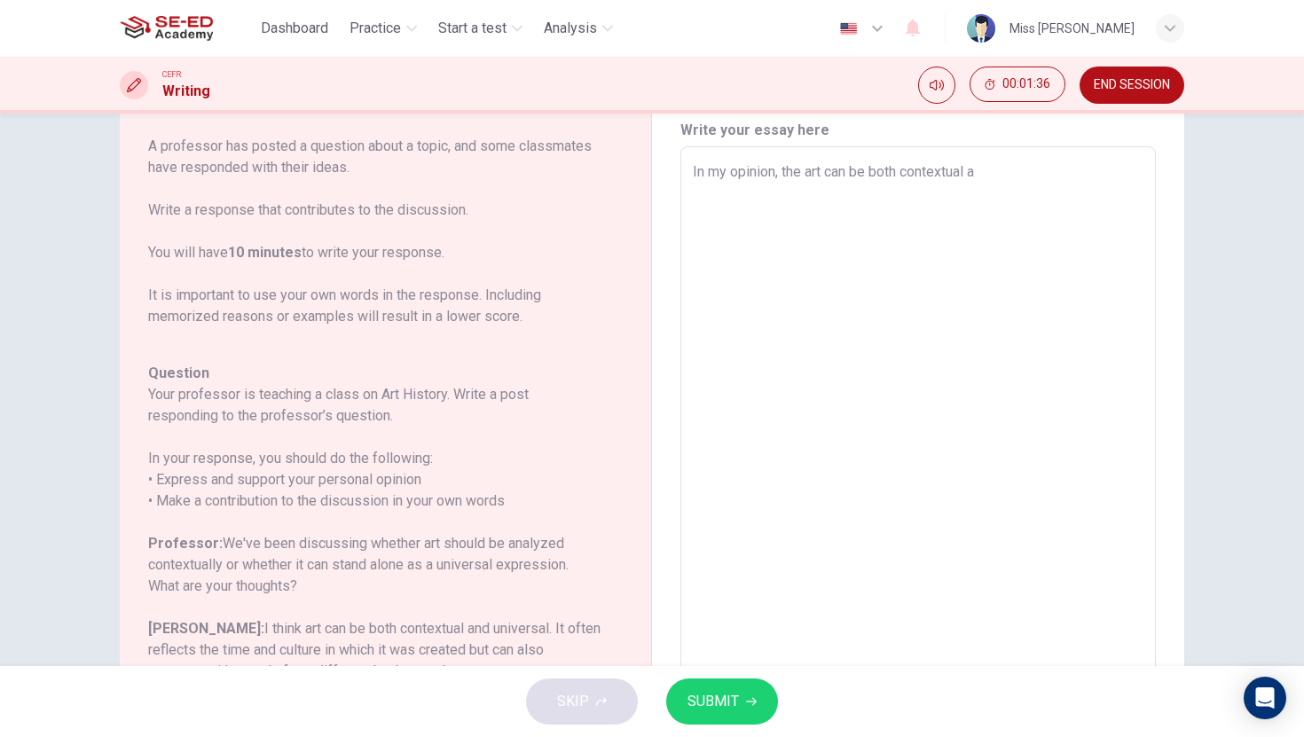
type textarea "In my opinion, the art can be both contextual an"
type textarea "x"
type textarea "In my opinion, the art can be both contextual and"
type textarea "x"
type textarea "In my opinion, the art can be both contextual and"
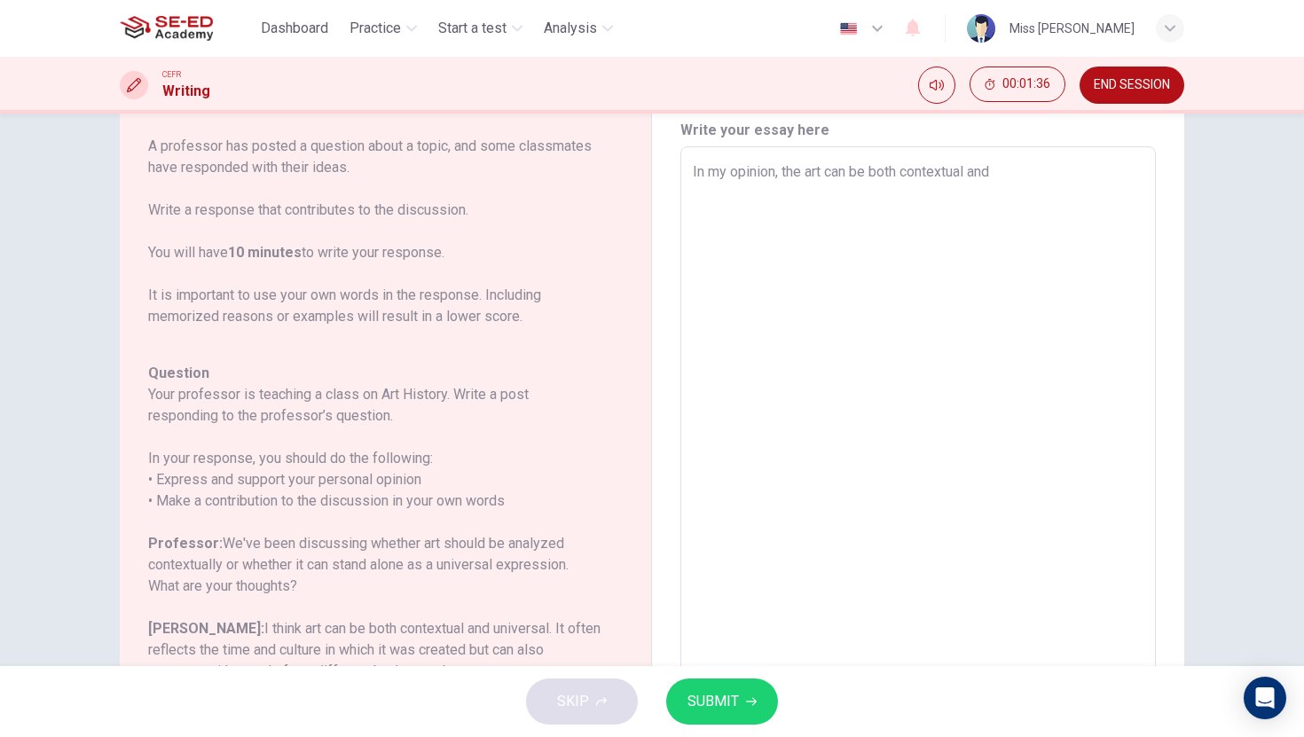
type textarea "x"
type textarea "In my opinion, the art can be both contextual and u"
type textarea "x"
type textarea "In my opinion, the art can be both contextual and un"
type textarea "x"
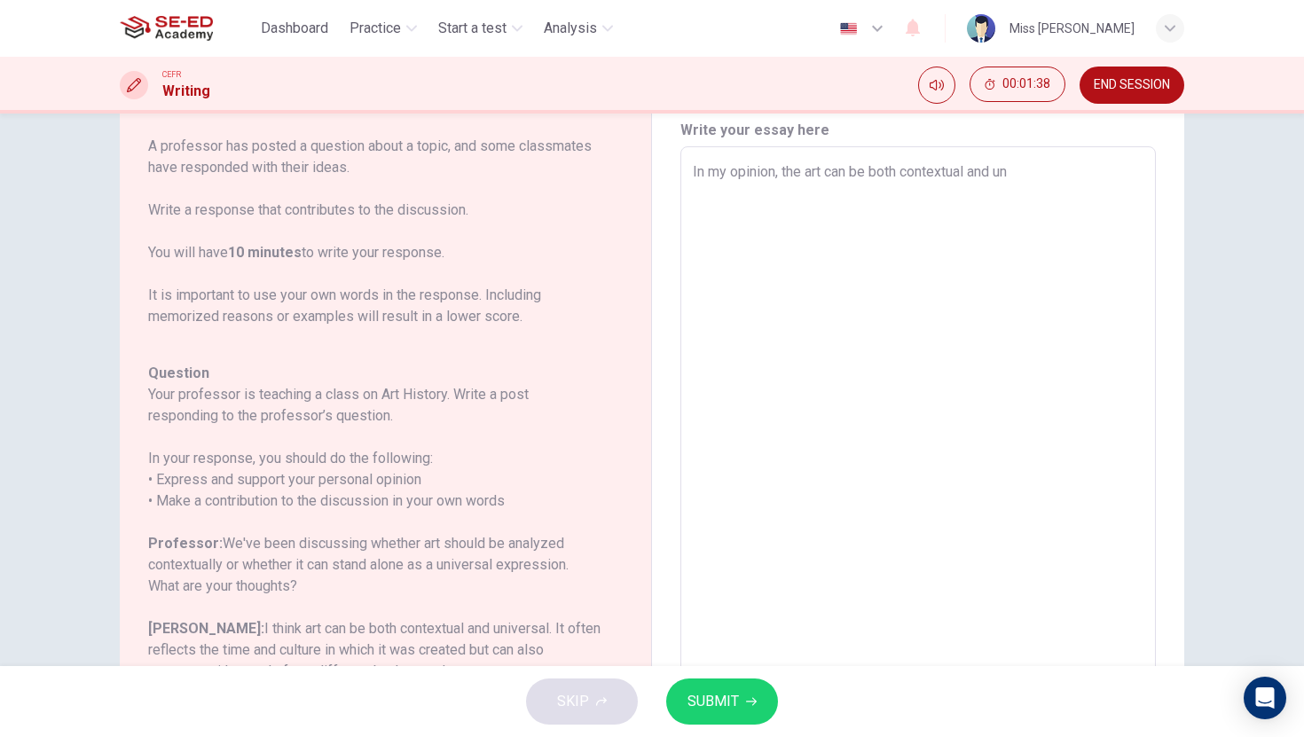
type textarea "In my opinion, the art can be both contextual and uni"
type textarea "x"
type textarea "In my opinion, the art can be both contextual and univ"
type textarea "x"
type textarea "In my opinion, the art can be both contextual and unive"
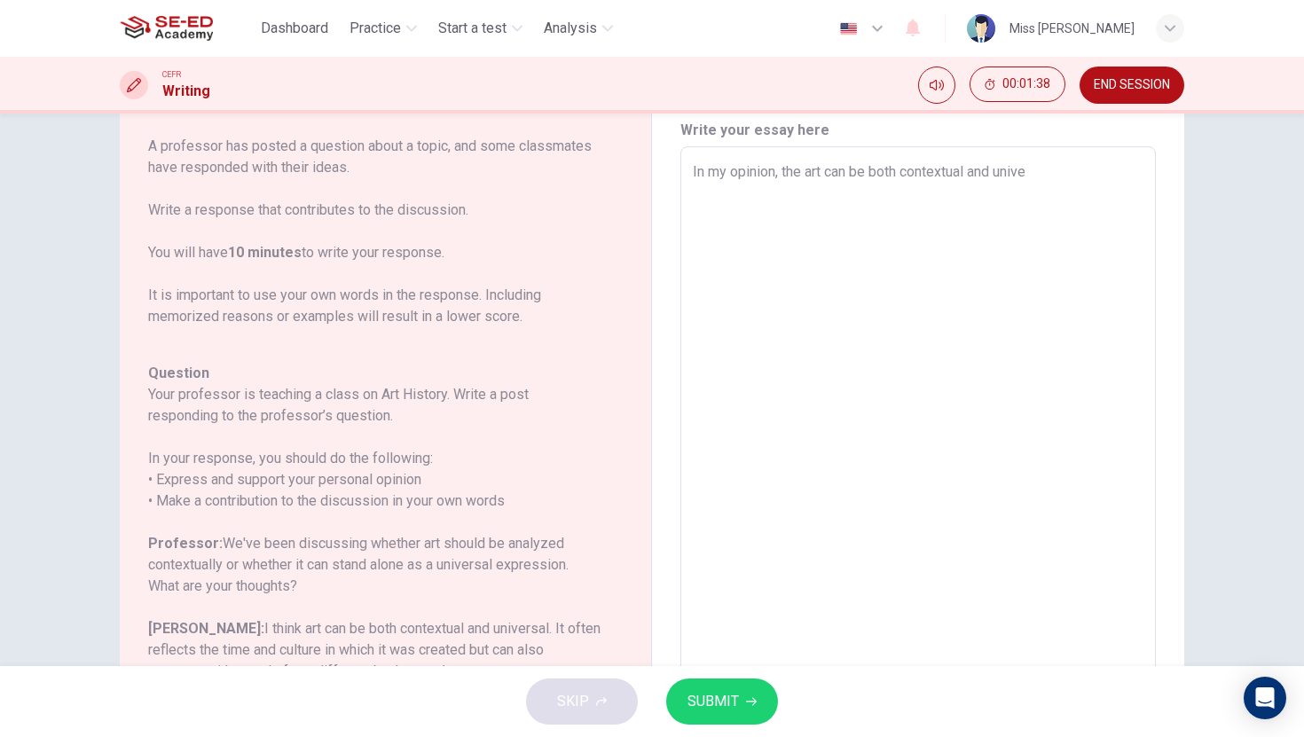
type textarea "x"
type textarea "In my opinion, the art can be both contextual and univer"
type textarea "x"
type textarea "In my opinion, the art can be both contextual and univers"
type textarea "x"
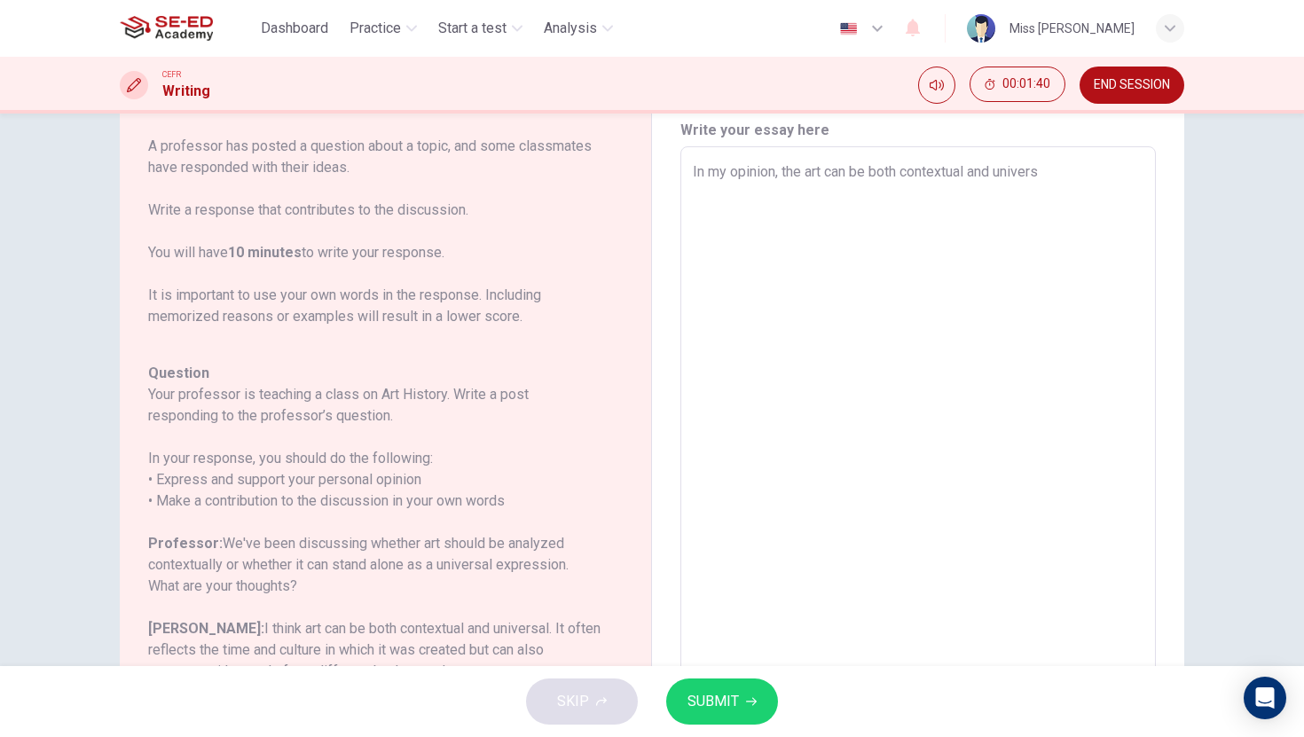
type textarea "In my opinion, the art can be both contextual and universa"
type textarea "x"
type textarea "In my opinion, the art can be both contextual and universal"
type textarea "x"
type textarea "In my opinion, the art can be both contextual and universal"
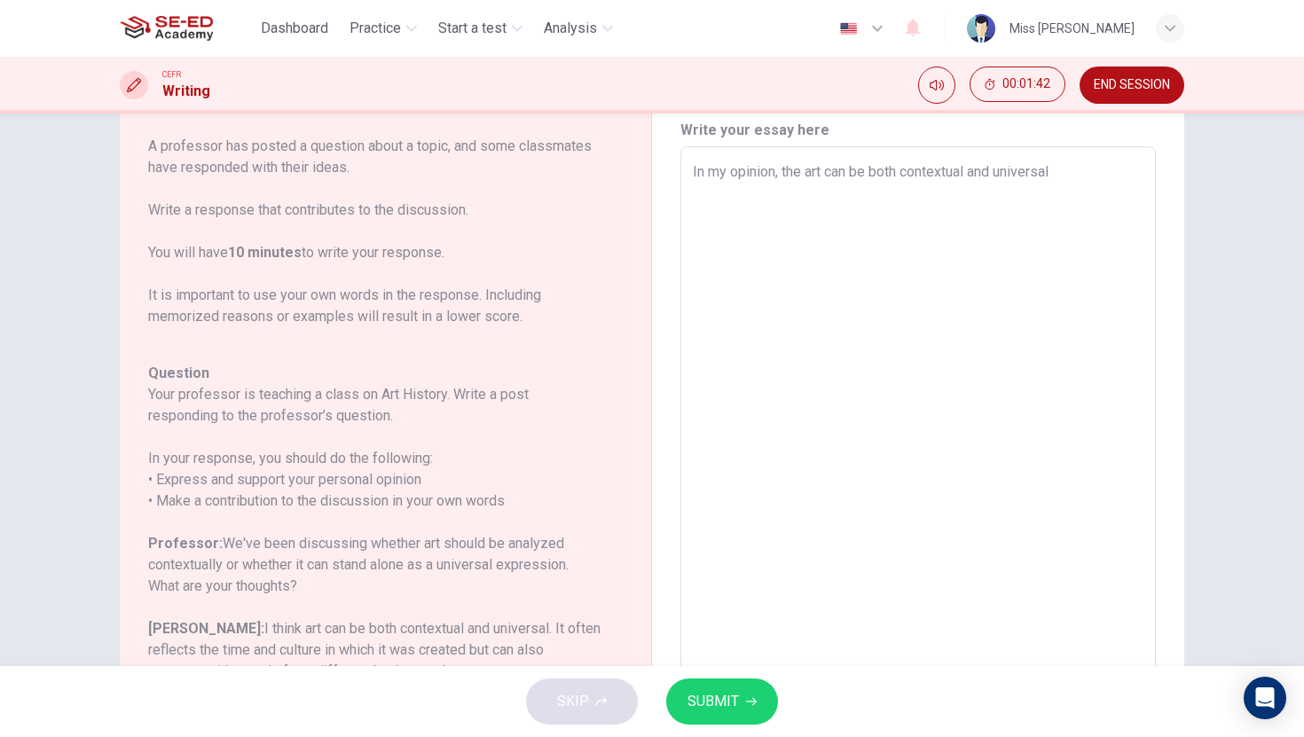
type textarea "x"
type textarea "In my opinion, the art can be both contextual and universal"
type textarea "x"
type textarea "In my opinion, the art can be both contextual and universal."
type textarea "x"
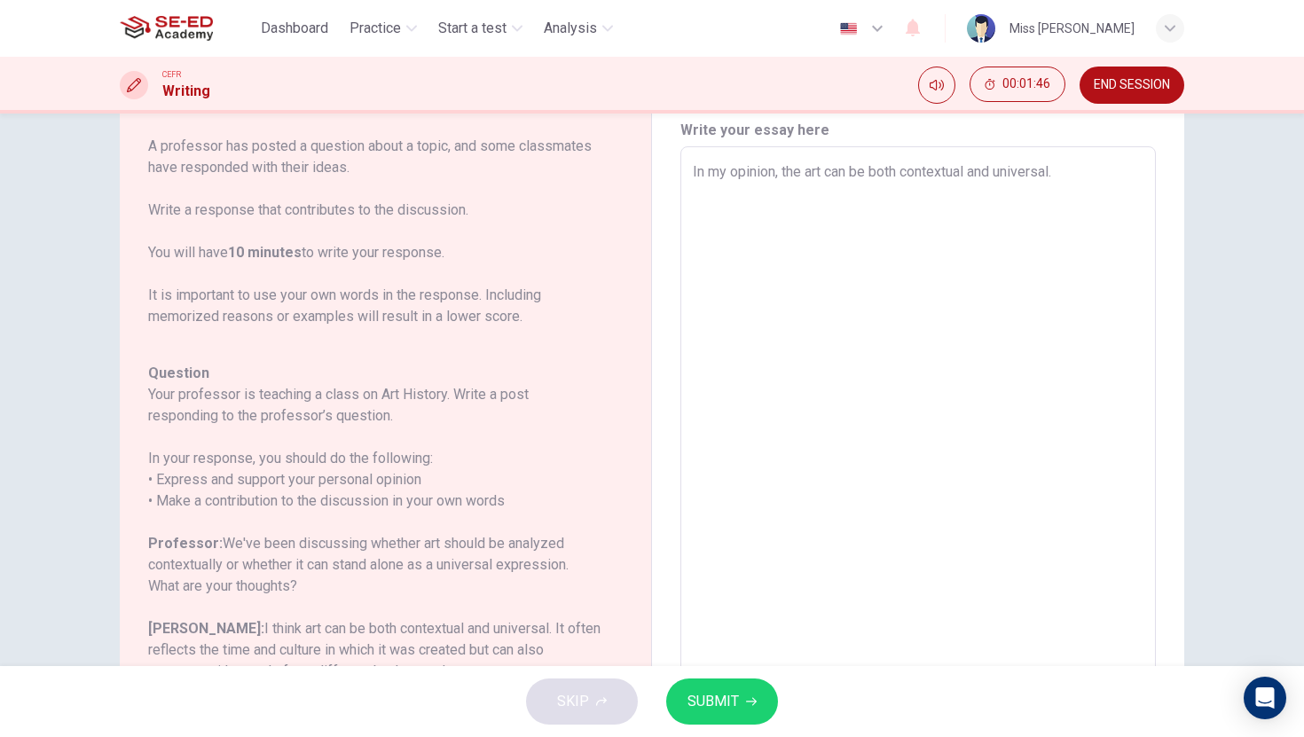
type textarea "In my opinion, the art can be both contextual and universal."
type textarea "x"
type textarea "In my opinion, the art can be both contextual and universal. I"
type textarea "x"
type textarea "In my opinion, the art can be both contextual and universal. It"
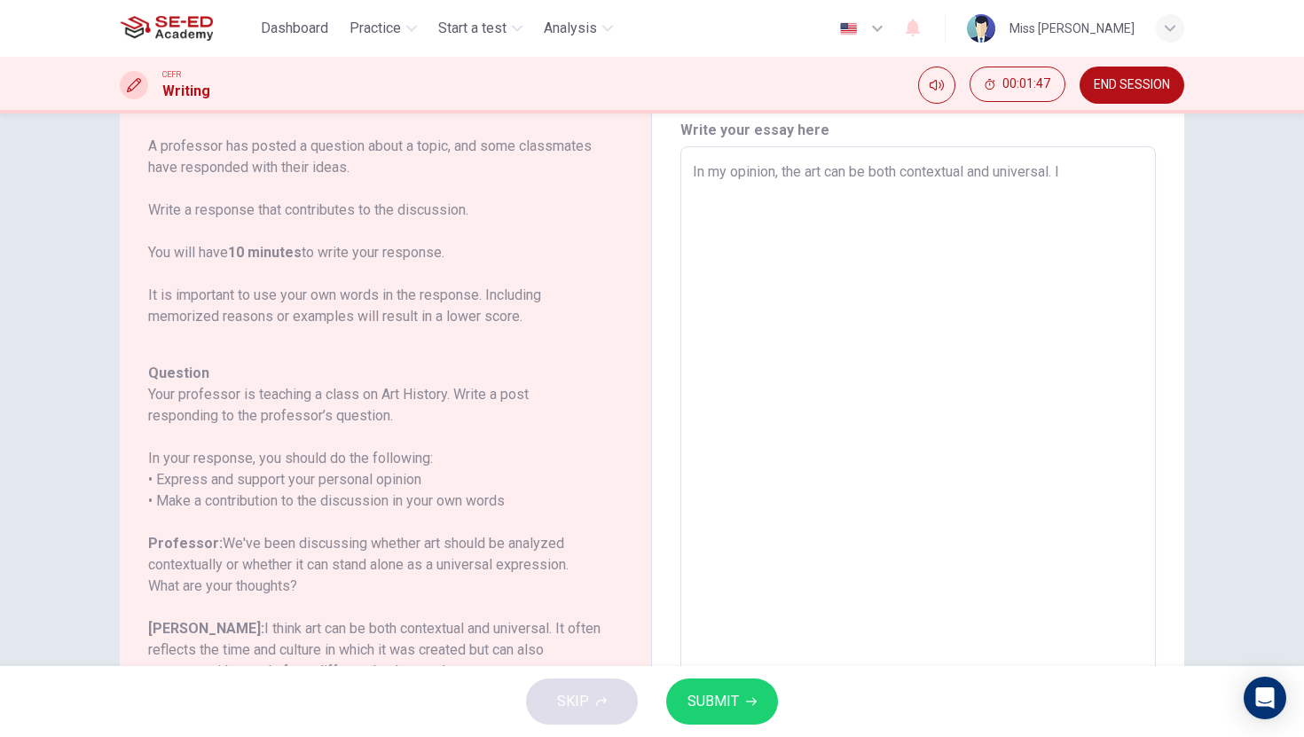
type textarea "x"
type textarea "In my opinion, the art can be both contextual and universal. It"
type textarea "x"
type textarea "In my opinion, the art can be both contextual and universal. It o"
type textarea "x"
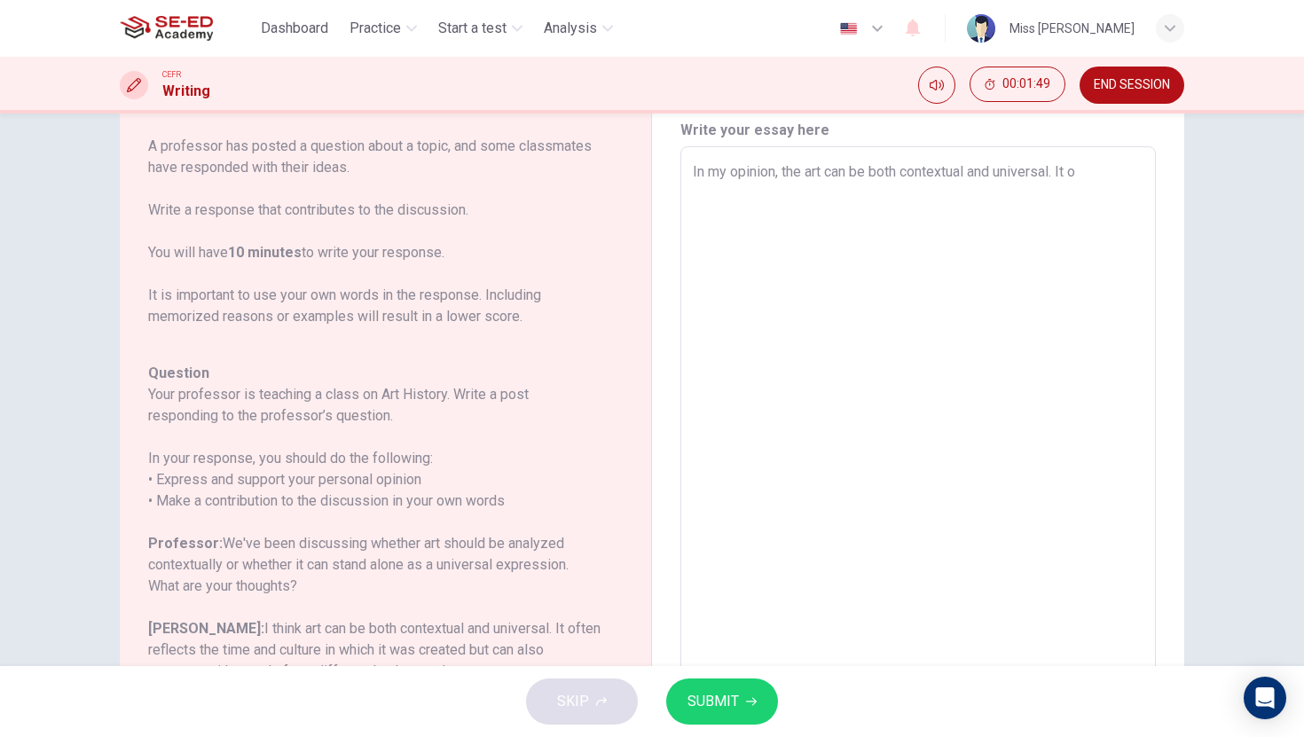
type textarea "In my opinion, the art can be both contextual and universal. It of"
type textarea "x"
type textarea "In my opinion, the art can be both contextual and universal. It oft"
type textarea "x"
type textarea "In my opinion, the art can be both contextual and universal. It ofte"
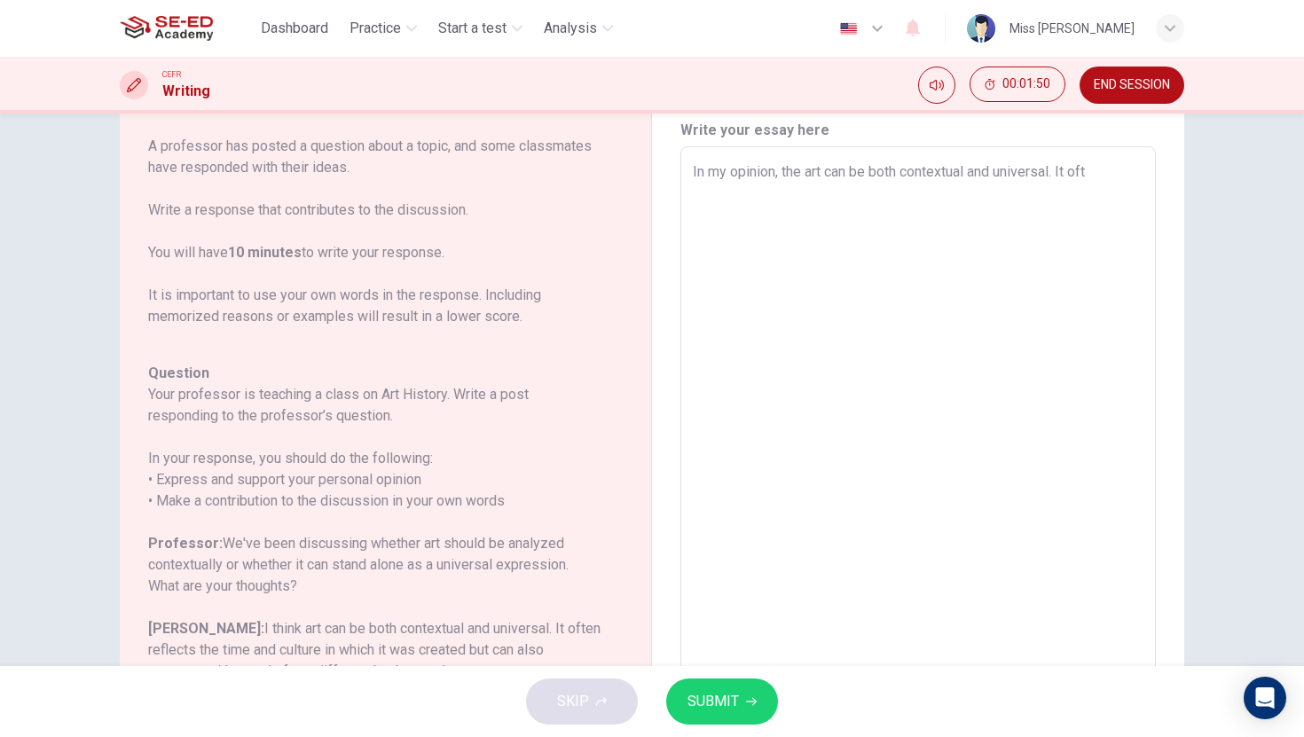
type textarea "x"
type textarea "In my opinion, the art can be both contextual and universal. It often"
type textarea "x"
type textarea "In my opinion, the art can be both contextual and universal. It often"
type textarea "x"
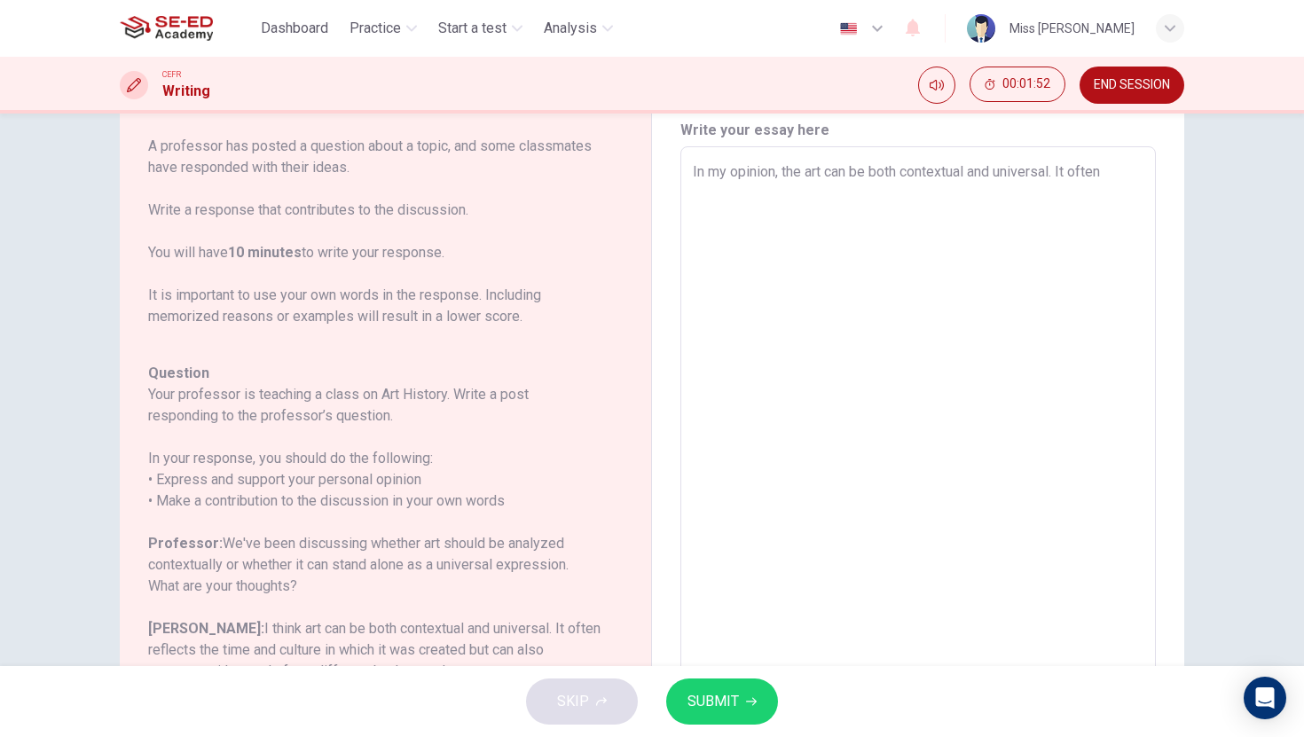
type textarea "In my opinion, the art can be both contextual and universal. It often r"
type textarea "x"
type textarea "In my opinion, the art can be both contextual and universal. It often re"
type textarea "x"
type textarea "In my opinion, the art can be both contextual and universal. It often ref"
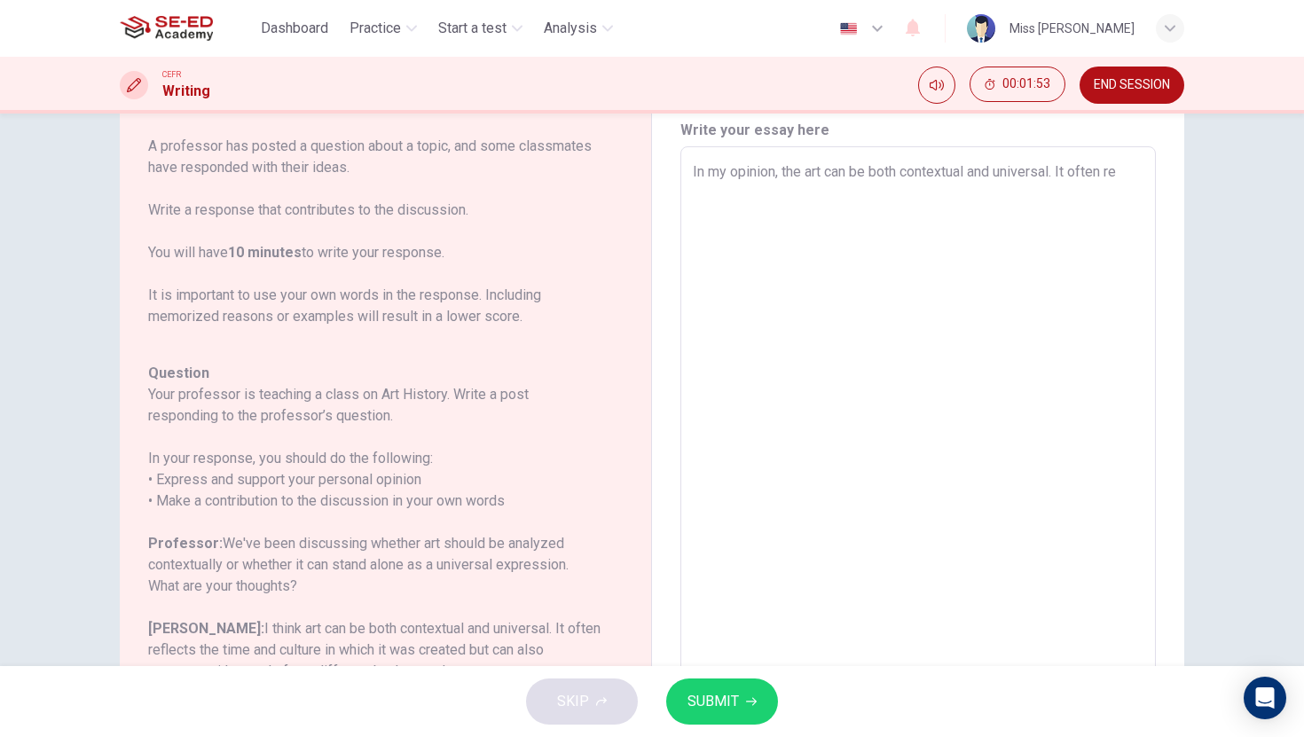
type textarea "x"
type textarea "In my opinion, the art can be both contextual and universal. It often refl"
type textarea "x"
type textarea "In my opinion, the art can be both contextual and universal. It often refle"
type textarea "x"
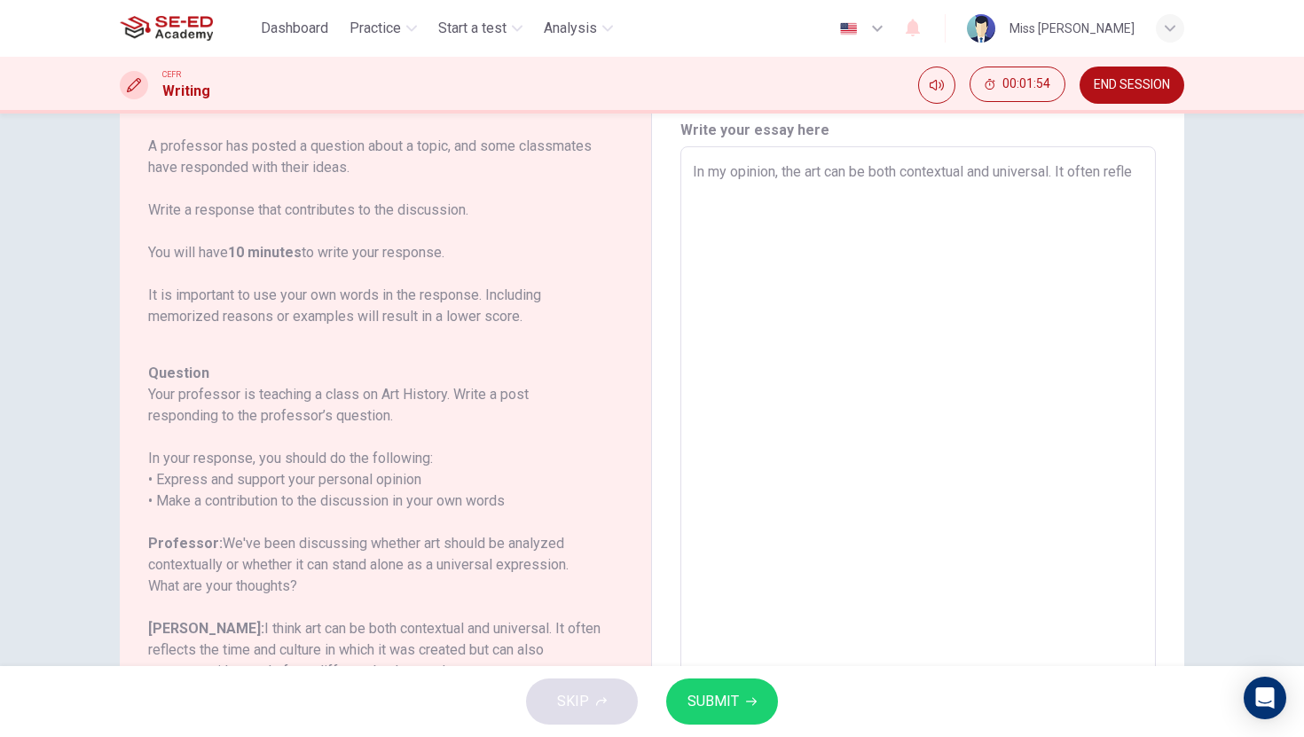
type textarea "In my opinion, the art can be both contextual and universal. It often reflec"
type textarea "x"
type textarea "In my opinion, the art can be both contextual and universal. It often reflect"
type textarea "x"
type textarea "In my opinion, the art can be both contextual and universal. It often reflects"
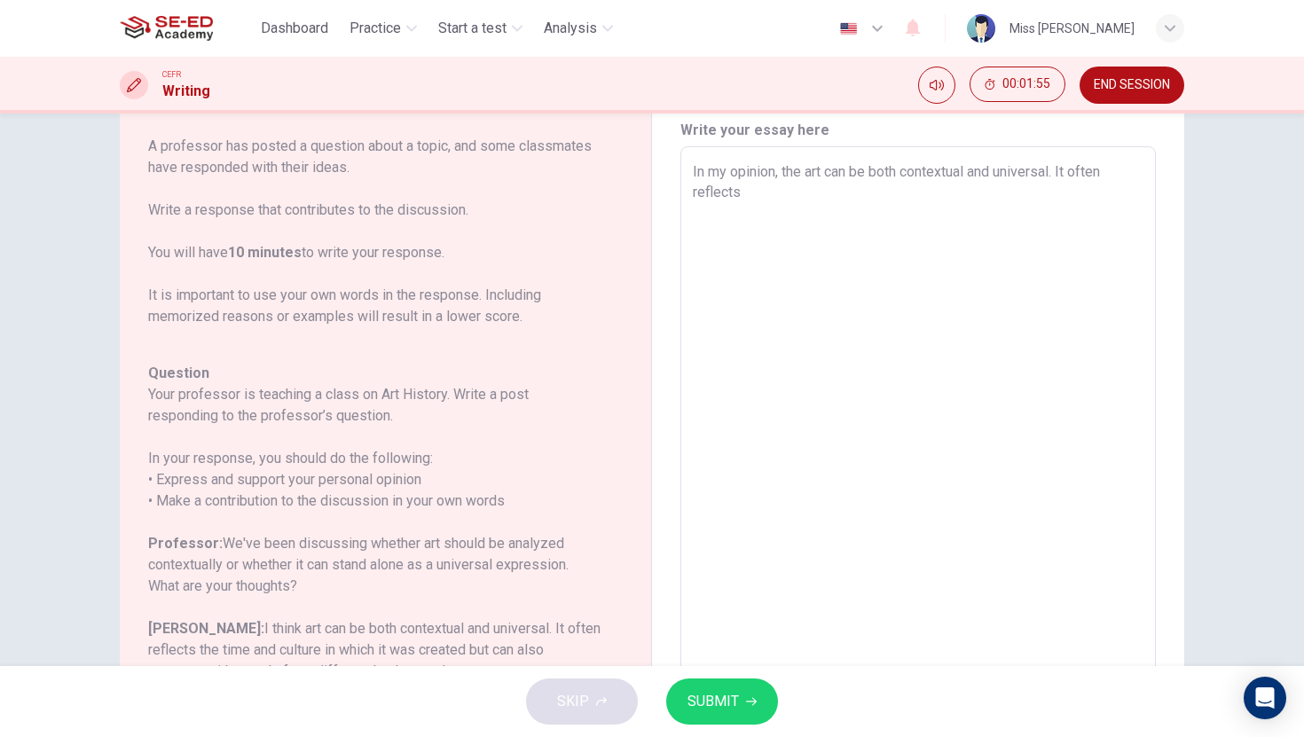
type textarea "x"
type textarea "In my opinion, the art can be both contextual and universal. It often reflects"
type textarea "x"
type textarea "In my opinion, the art can be both contextual and universal. It often reflects t"
type textarea "x"
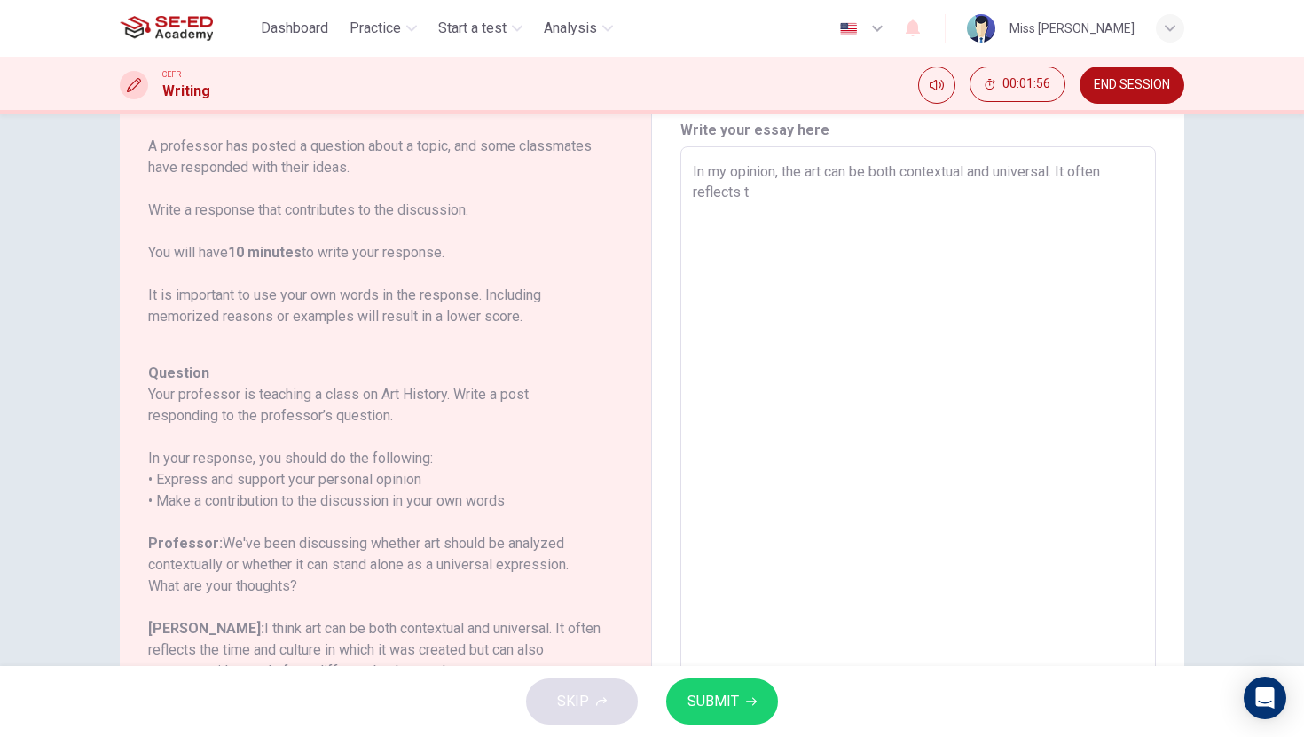
type textarea "In my opinion, the art can be both contextual and universal. It often reflects …"
type textarea "x"
type textarea "In my opinion, the art can be both contextual and universal. It often reflects …"
type textarea "x"
type textarea "In my opinion, the art can be both contextual and universal. It often reflects …"
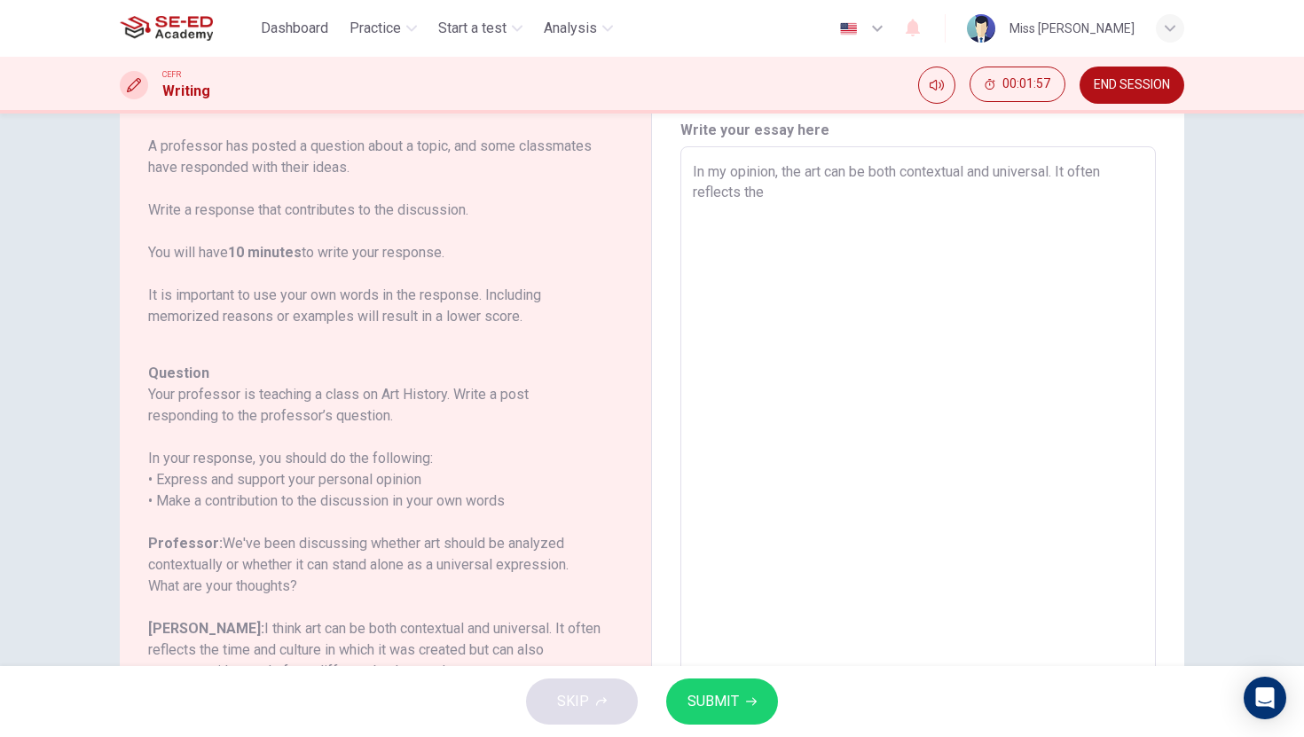
type textarea "x"
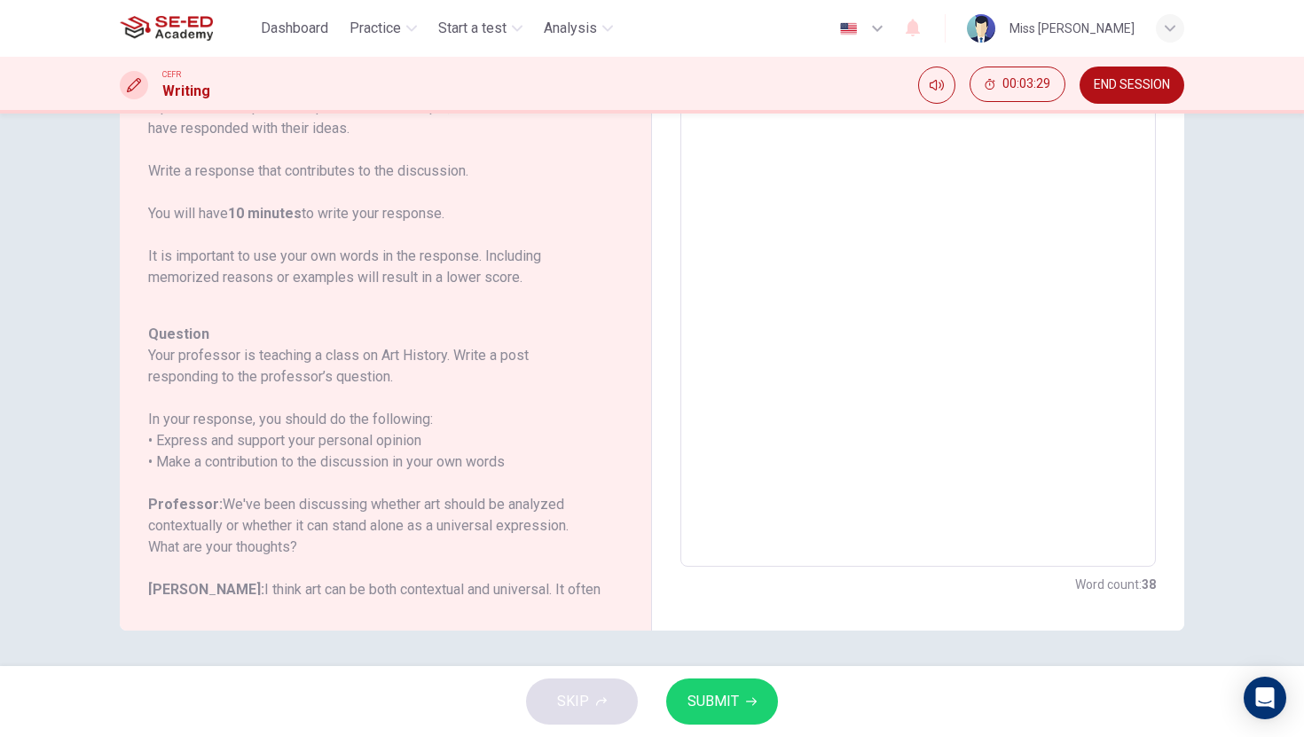
scroll to position [0, 0]
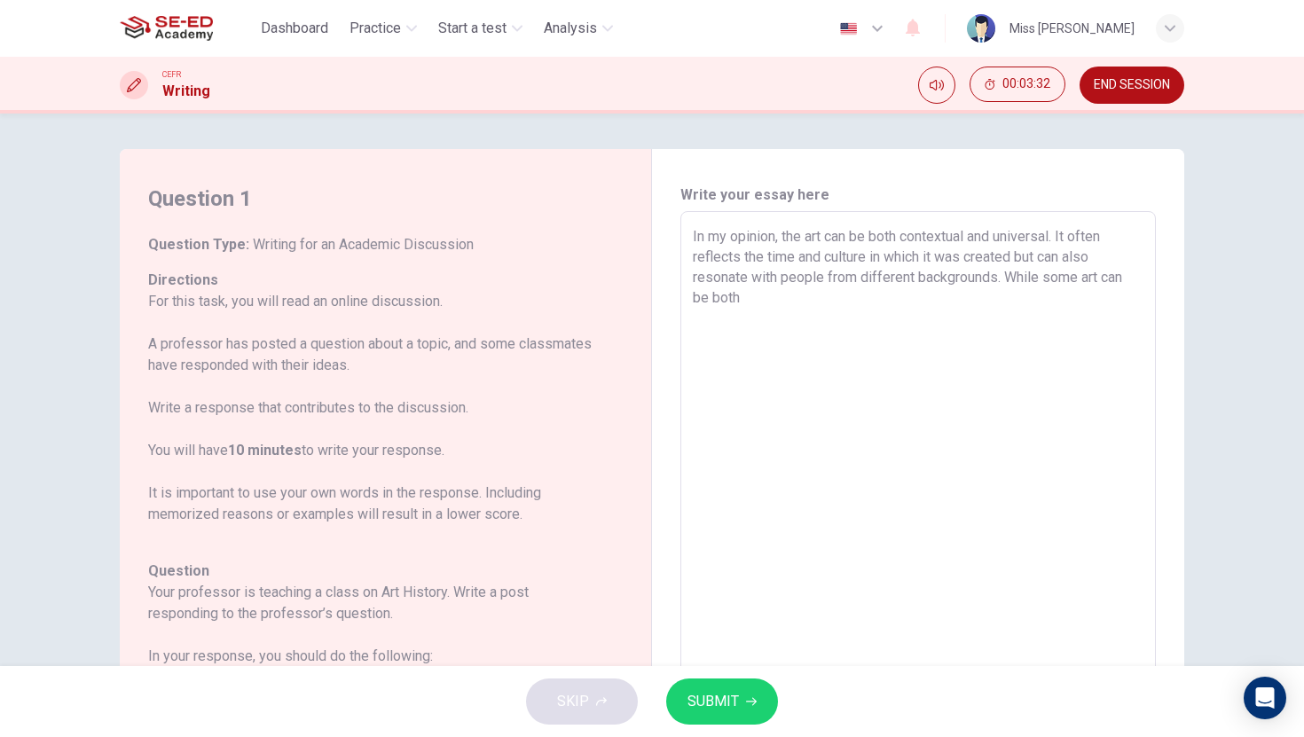
drag, startPoint x: 692, startPoint y: 300, endPoint x: 753, endPoint y: 300, distance: 61.2
click at [753, 300] on div "In my opinion, the art can be both contextual and universal. It often reflects …" at bounding box center [917, 507] width 475 height 592
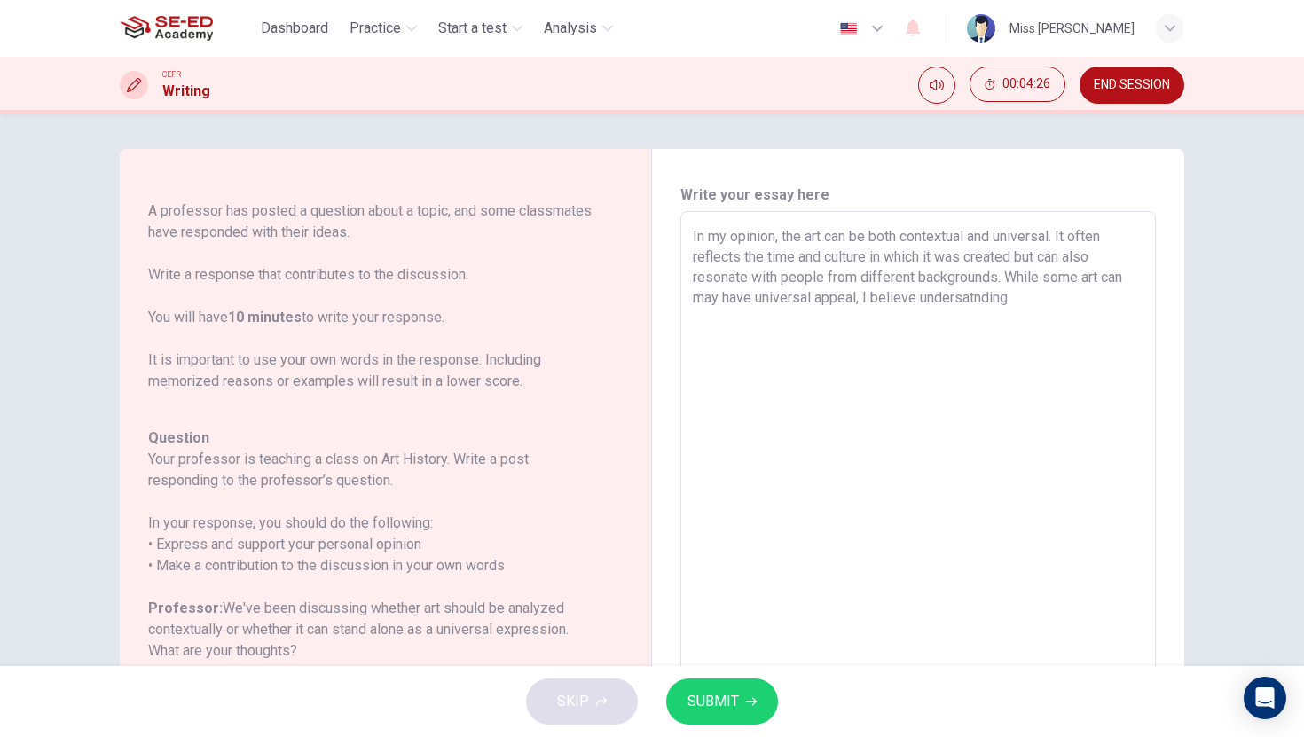
click at [981, 294] on textarea "In my opinion, the art can be both contextual and universal. It often reflects …" at bounding box center [918, 507] width 451 height 563
click at [1078, 305] on textarea "In my opinion, the art can be both contextual and universal. It often reflects …" at bounding box center [918, 507] width 451 height 563
click at [738, 706] on button "SUBMIT" at bounding box center [722, 702] width 112 height 46
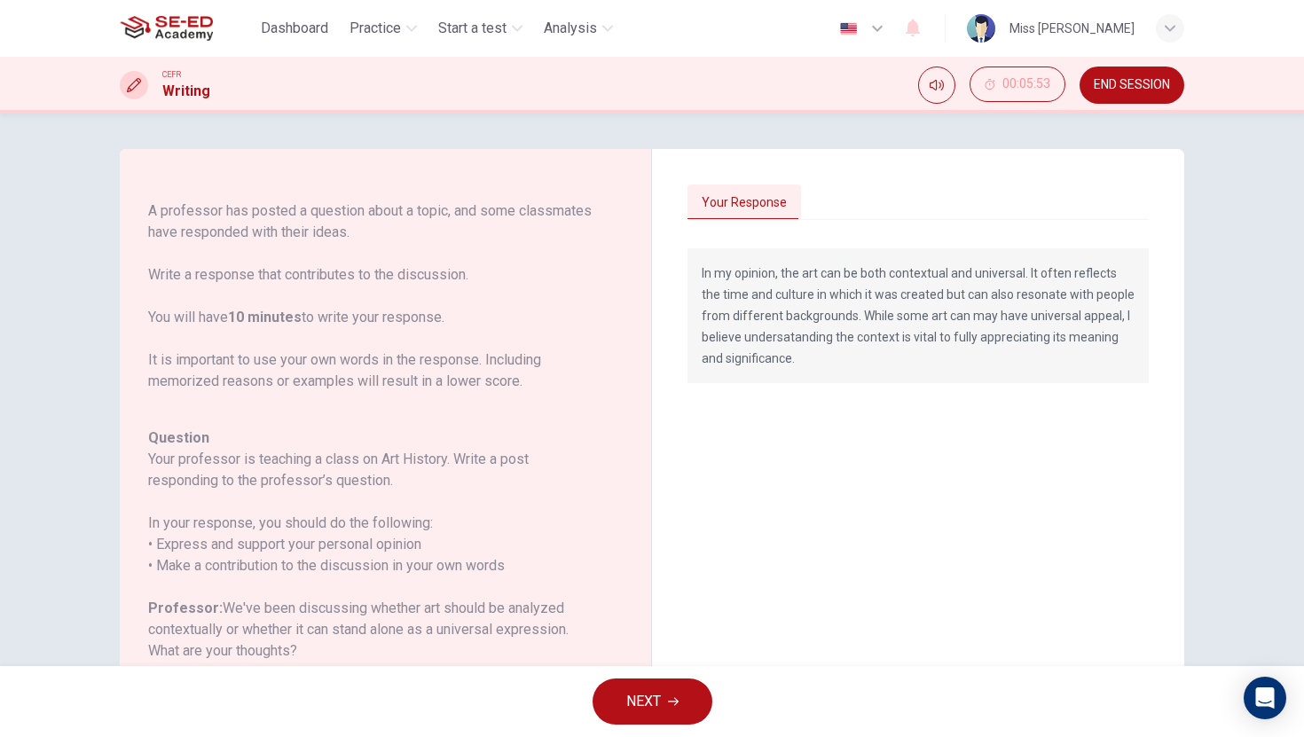
click at [669, 702] on icon "button" at bounding box center [673, 701] width 11 height 11
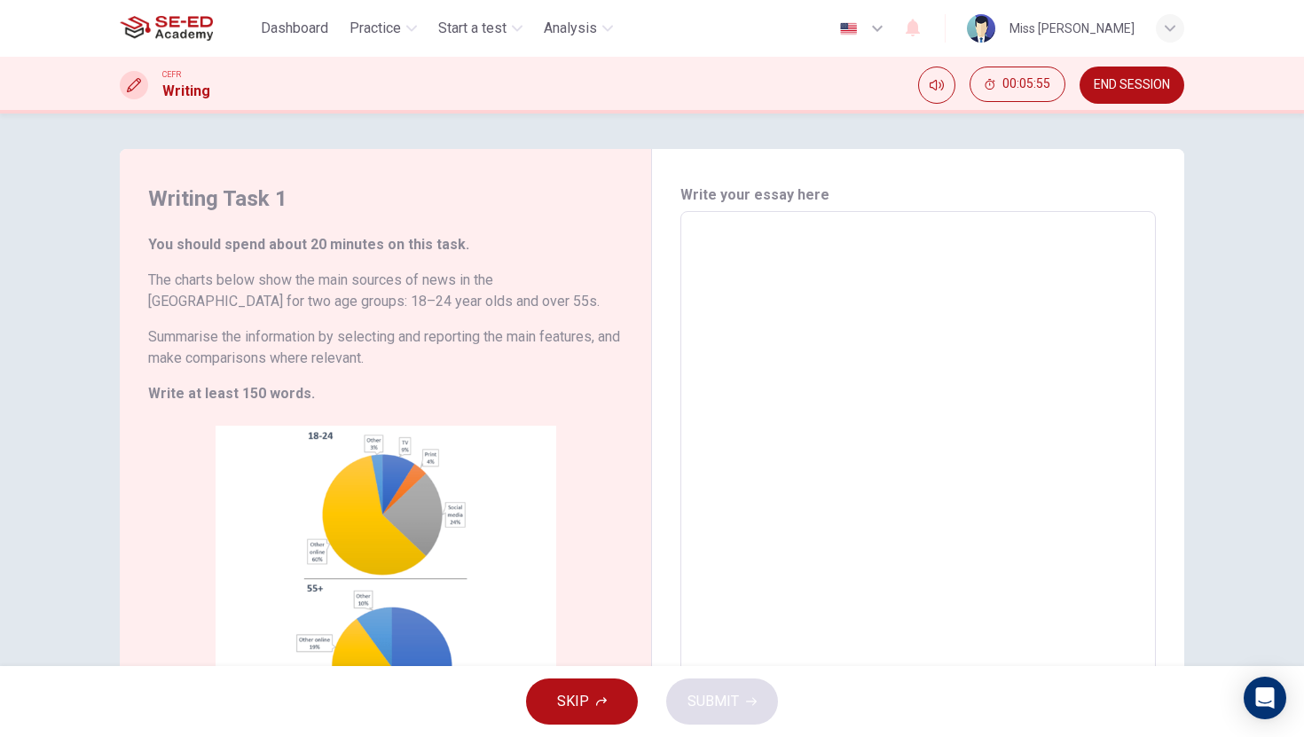
click at [1122, 86] on span "END SESSION" at bounding box center [1132, 85] width 76 height 14
